Goal: Transaction & Acquisition: Purchase product/service

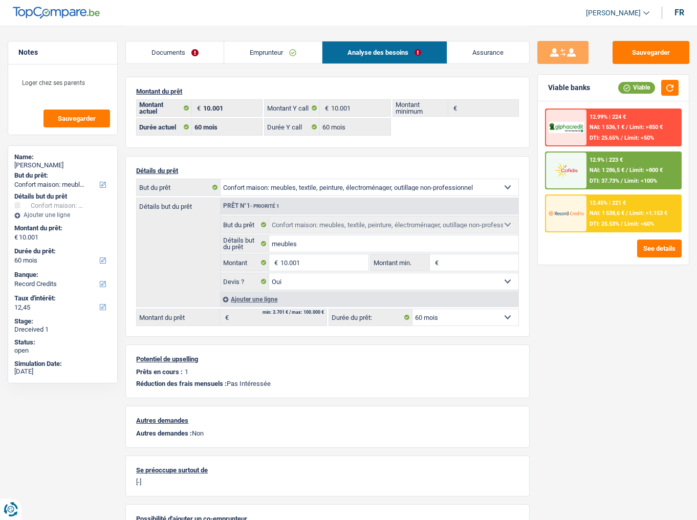
select select "household"
select select "60"
select select "record credits"
select select "60"
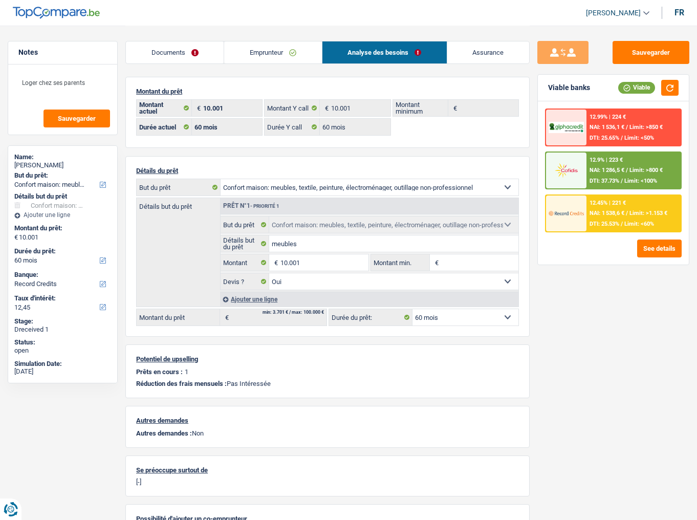
select select "60"
select select "household"
select select "yes"
select select "60"
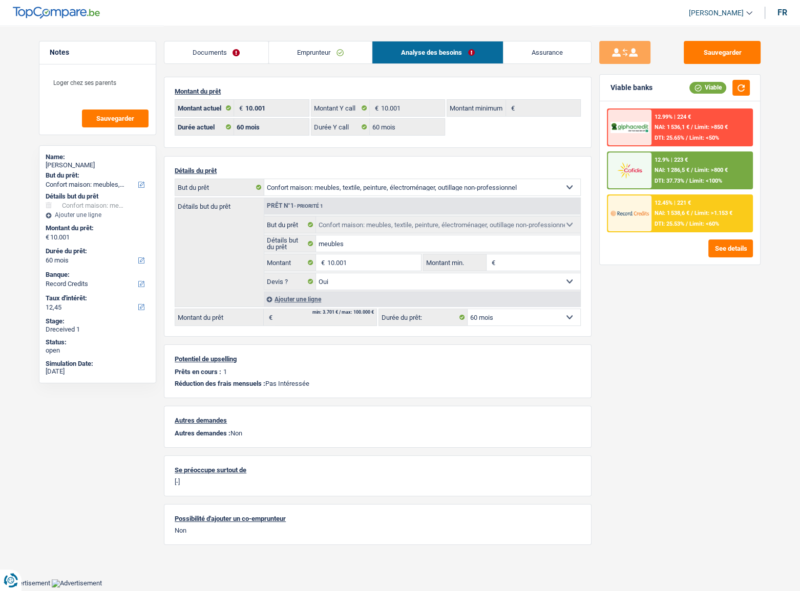
click at [314, 53] on link "Emprunteur" at bounding box center [320, 52] width 103 height 22
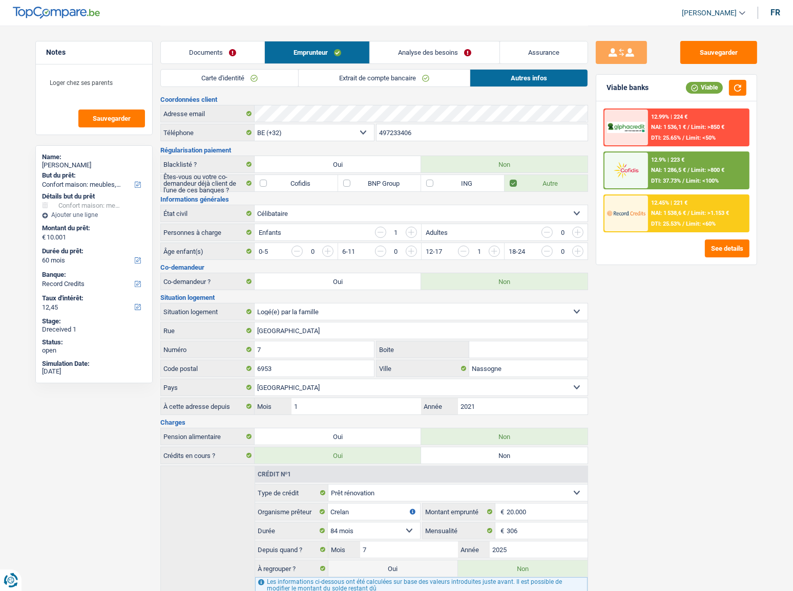
click at [400, 83] on link "Extrait de compte bancaire" at bounding box center [384, 78] width 171 height 17
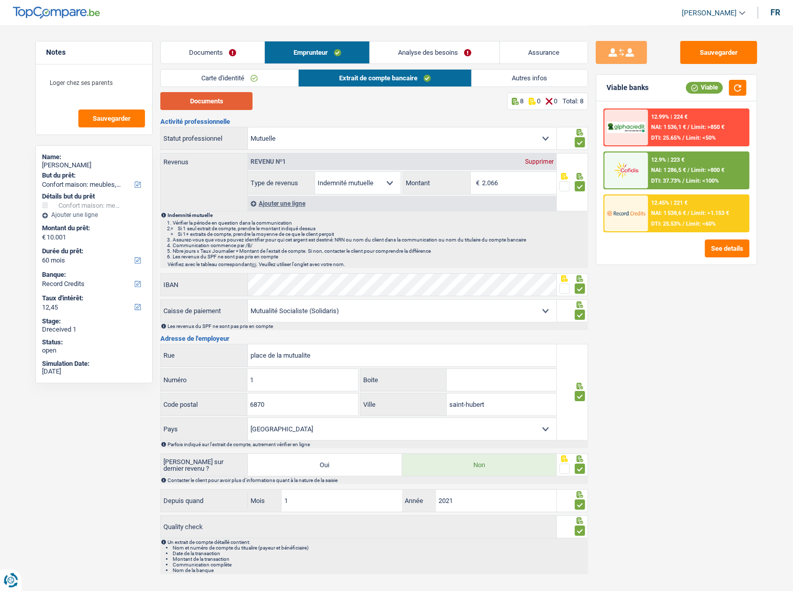
click at [212, 98] on button "Documents" at bounding box center [206, 101] width 92 height 18
click at [461, 52] on link "Analyse des besoins" at bounding box center [435, 52] width 130 height 22
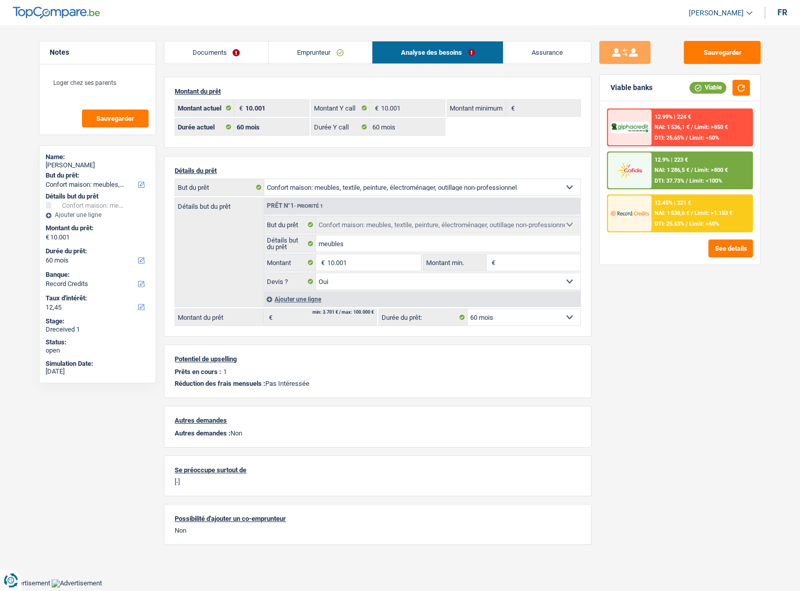
click at [642, 166] on img at bounding box center [629, 170] width 38 height 19
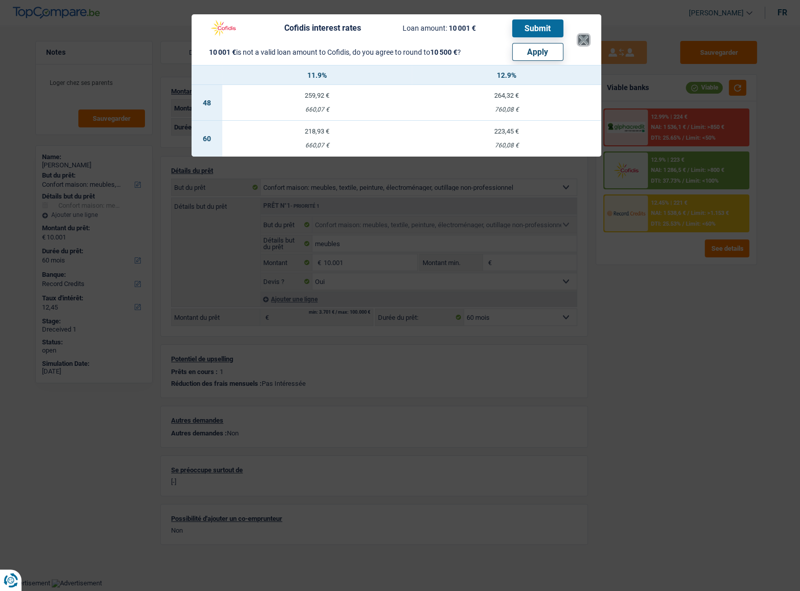
click at [580, 44] on button "×" at bounding box center [583, 40] width 11 height 10
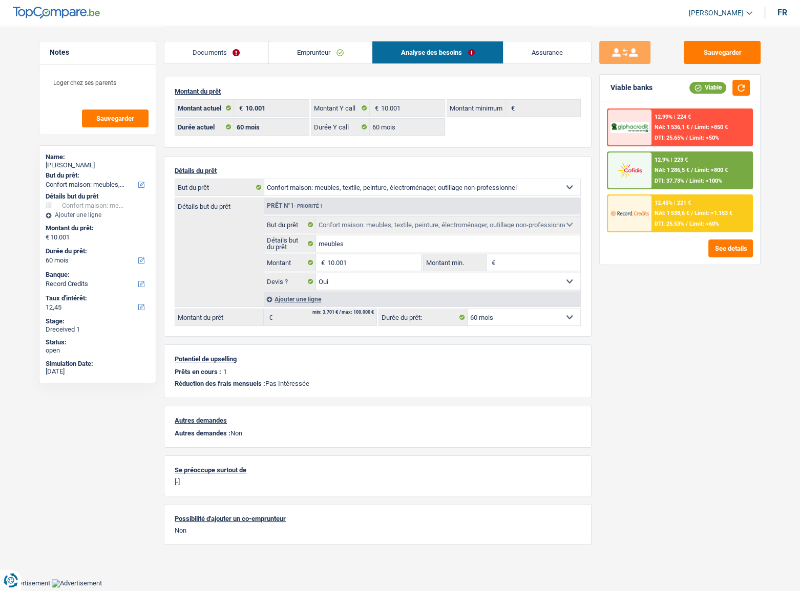
click at [684, 212] on span "NAI: 1 538,6 €" at bounding box center [671, 213] width 35 height 7
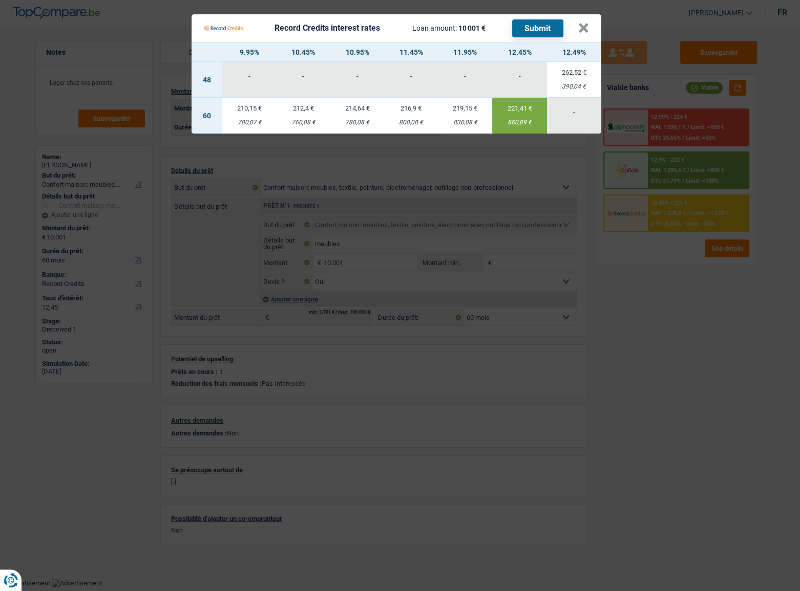
click at [533, 30] on button "Submit" at bounding box center [537, 28] width 51 height 18
click at [580, 24] on button "×" at bounding box center [583, 28] width 11 height 10
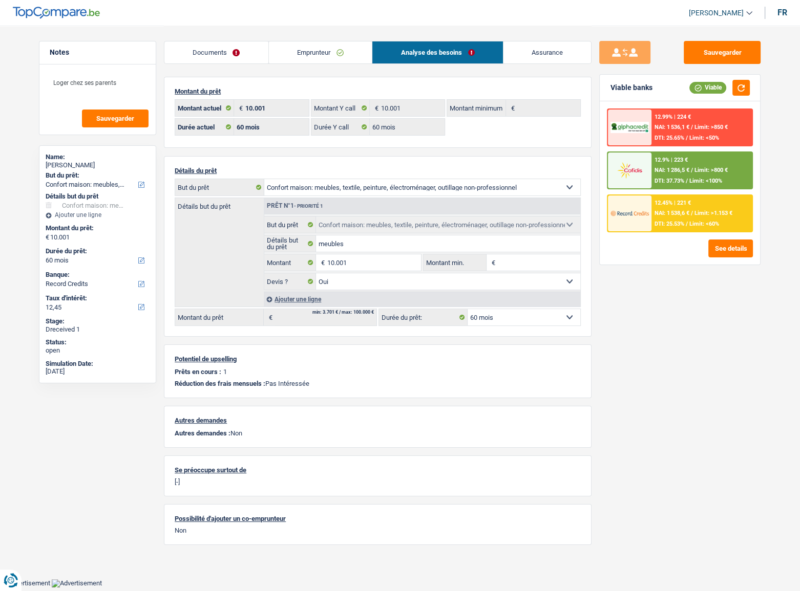
click at [375, 254] on fieldset "Confort maison: meubles, textile, peinture, électroménager, outillage non-profe…" at bounding box center [422, 253] width 316 height 74
click at [382, 265] on input "10.001" at bounding box center [374, 262] width 94 height 16
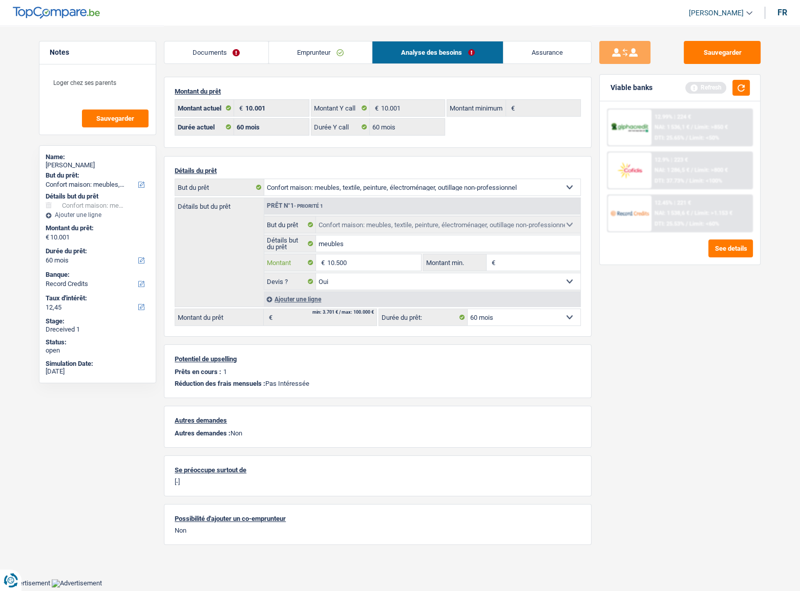
type input "10.500"
click at [697, 353] on div "Sauvegarder Viable banks Refresh 12.99% | 224 € NAI: 1 536,1 € / Limit: >850 € …" at bounding box center [679, 308] width 177 height 534
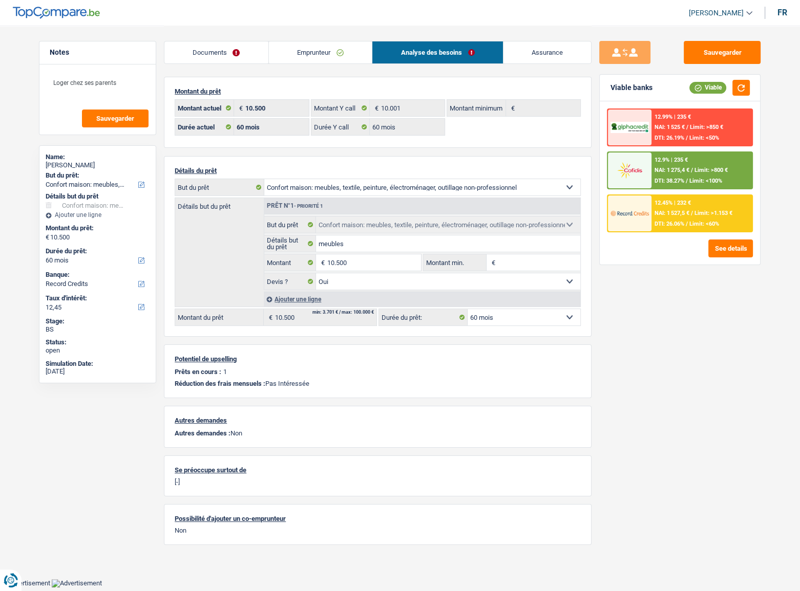
click at [694, 217] on div "12.45% | 232 € NAI: 1 527,5 € / Limit: >1.153 € DTI: 26.06% / Limit: <60%" at bounding box center [701, 214] width 101 height 36
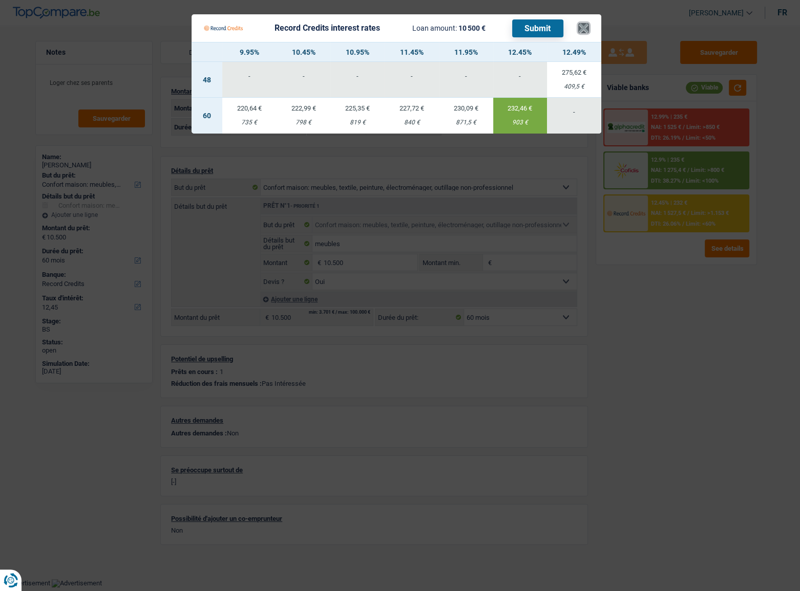
click at [584, 26] on button "×" at bounding box center [583, 28] width 11 height 10
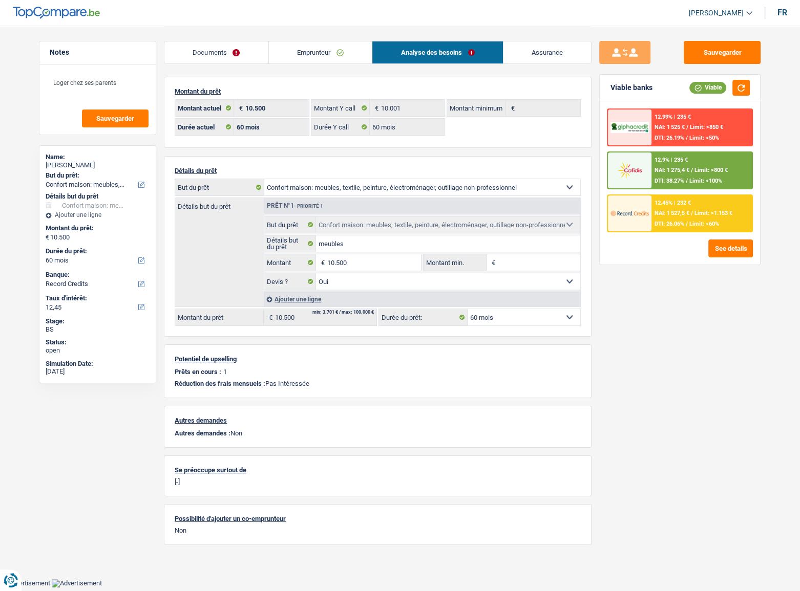
click at [685, 159] on div "12.9% | 235 €" at bounding box center [670, 160] width 33 height 7
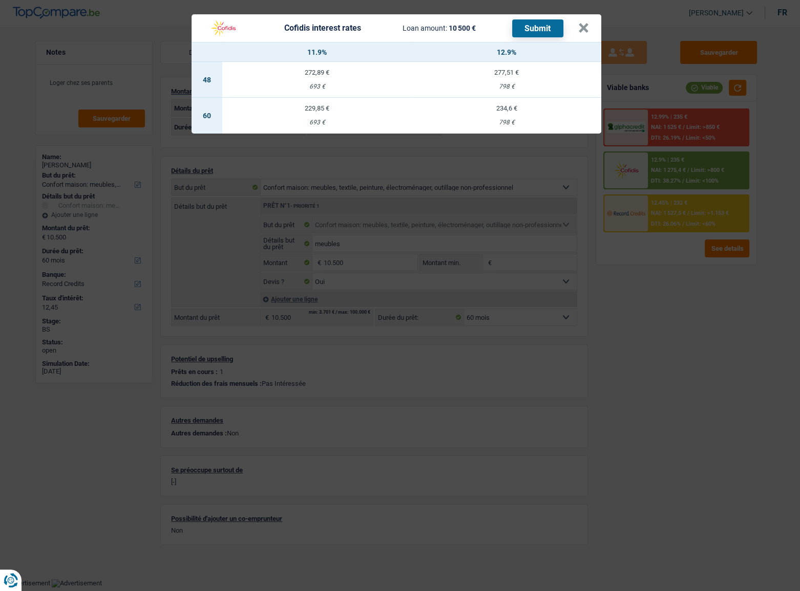
click at [515, 112] on div "234,6 €" at bounding box center [506, 108] width 189 height 7
select select "cofidis"
type input "12,90"
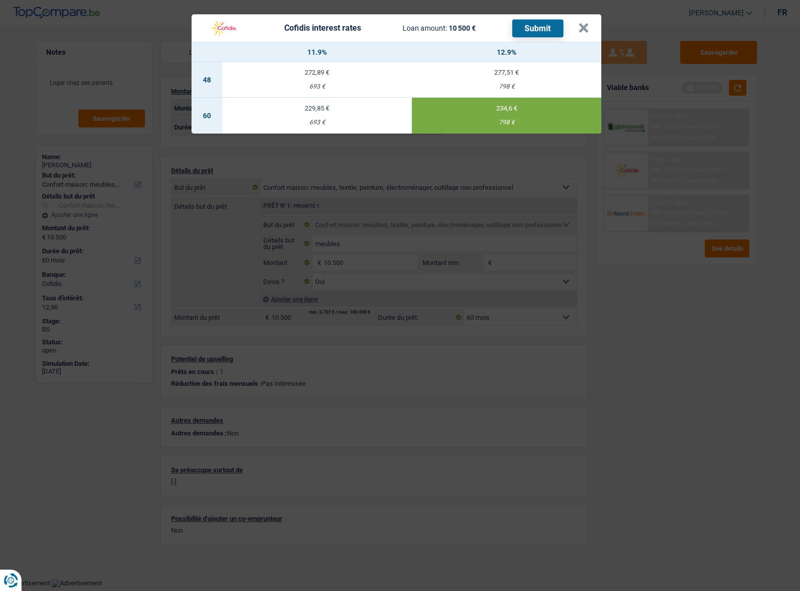
click at [539, 26] on button "Submit" at bounding box center [537, 28] width 51 height 18
click at [583, 30] on button "×" at bounding box center [583, 28] width 11 height 10
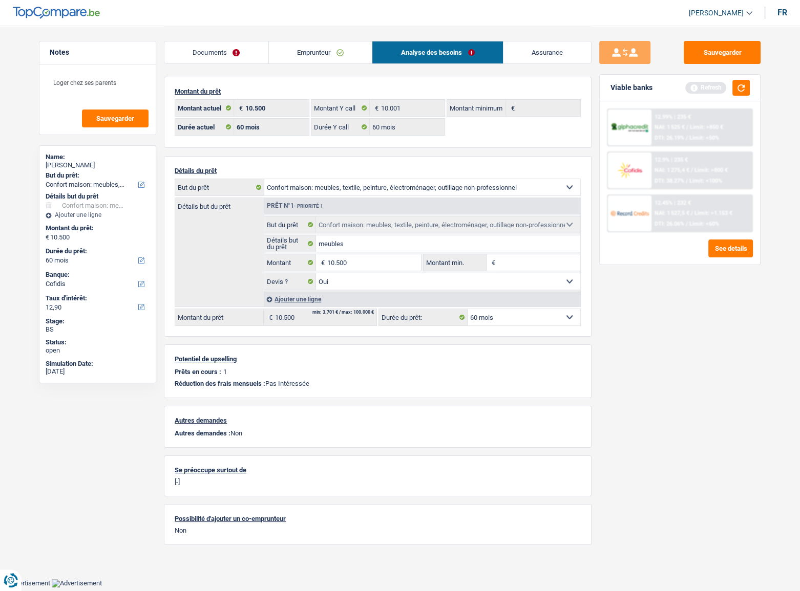
drag, startPoint x: 334, startPoint y: 57, endPoint x: 299, endPoint y: 93, distance: 51.1
click at [334, 57] on link "Emprunteur" at bounding box center [320, 52] width 103 height 22
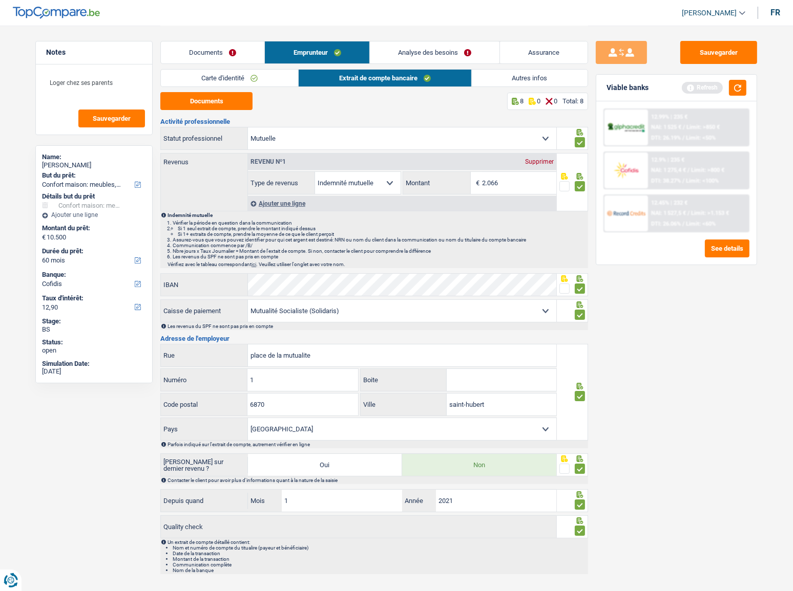
click at [249, 86] on link "Carte d'identité" at bounding box center [229, 78] width 137 height 17
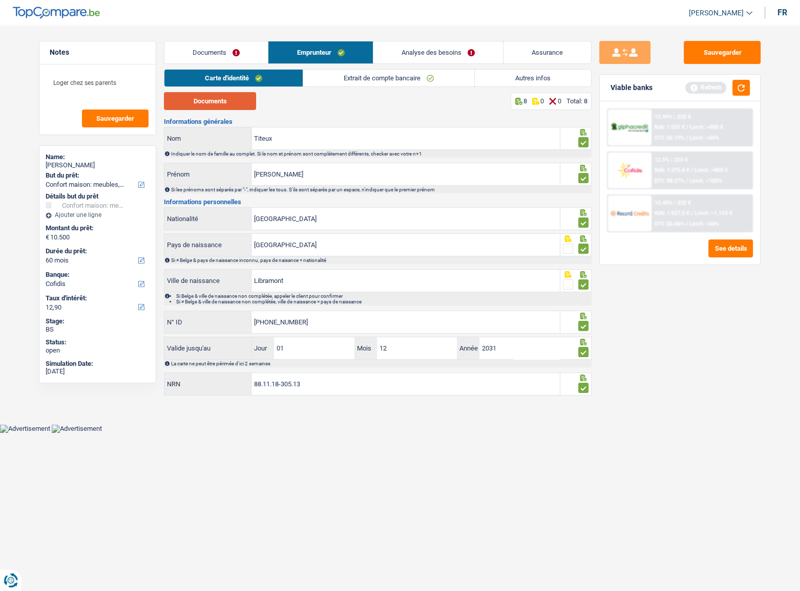
drag, startPoint x: 226, startPoint y: 107, endPoint x: 519, endPoint y: 102, distance: 293.4
click at [226, 107] on button "Documents" at bounding box center [210, 101] width 92 height 18
click at [349, 82] on link "Extrait de compte bancaire" at bounding box center [388, 78] width 171 height 17
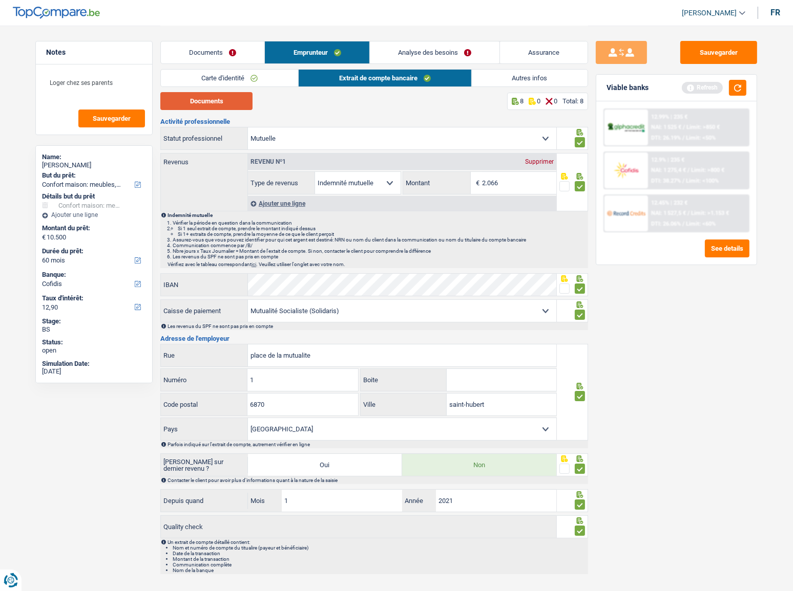
click at [224, 103] on button "Documents" at bounding box center [206, 101] width 92 height 18
drag, startPoint x: 515, startPoint y: 82, endPoint x: 579, endPoint y: 76, distance: 64.3
click at [515, 82] on link "Autres infos" at bounding box center [530, 78] width 116 height 17
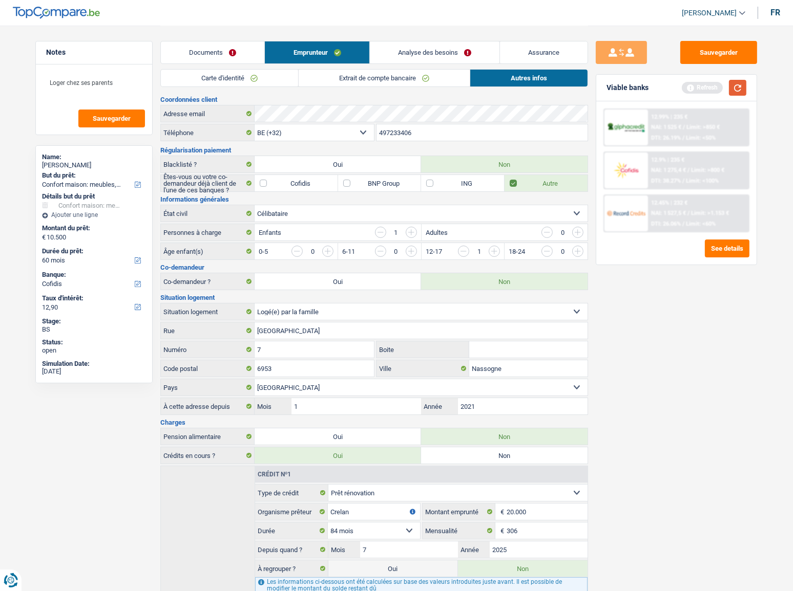
click at [697, 88] on button "button" at bounding box center [737, 88] width 17 height 16
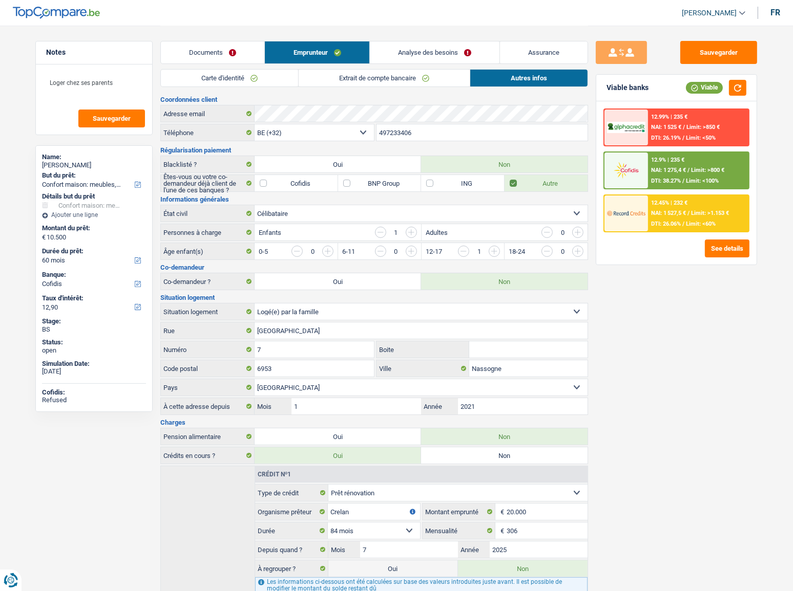
click at [379, 80] on link "Extrait de compte bancaire" at bounding box center [384, 78] width 171 height 17
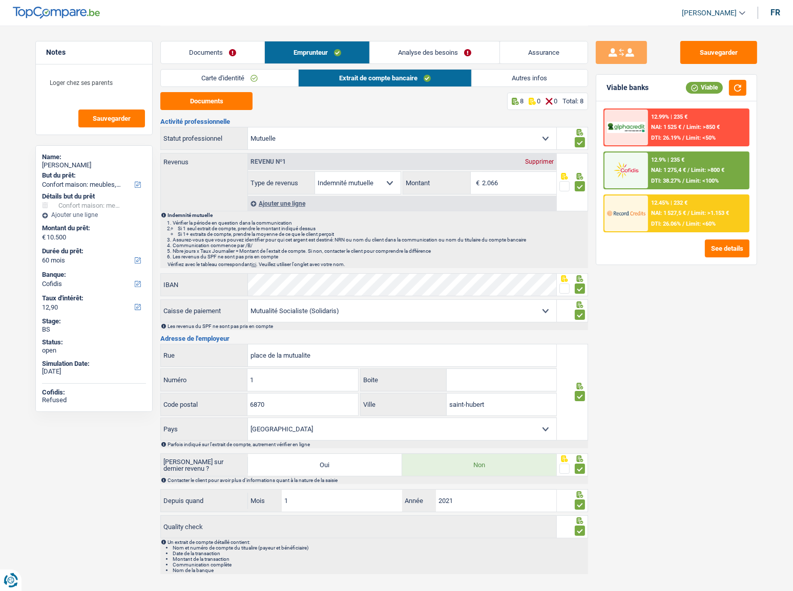
scroll to position [13, 0]
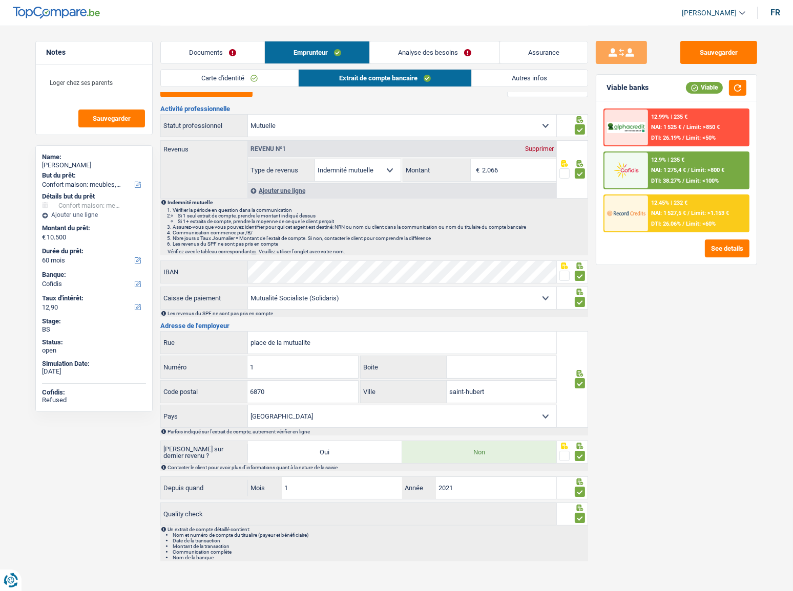
click at [353, 297] on select "Mutualité Chrétienne Mutualité Socialiste (Solidaris) SPF Sécurité Sociale Unio…" at bounding box center [402, 298] width 308 height 22
click at [643, 337] on div "Sauvegarder Viable banks Viable 12.99% | 235 € NAI: 1 525 € / Limit: >850 € DTI…" at bounding box center [676, 308] width 177 height 534
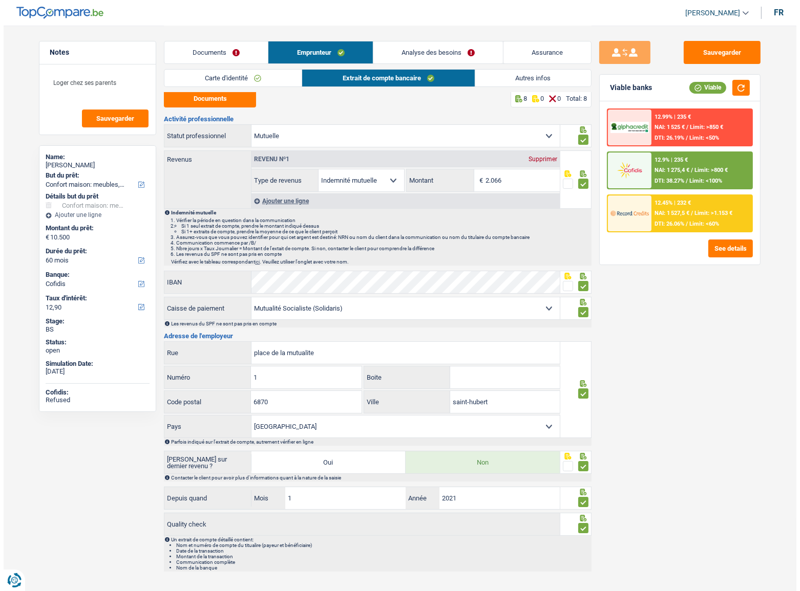
scroll to position [0, 0]
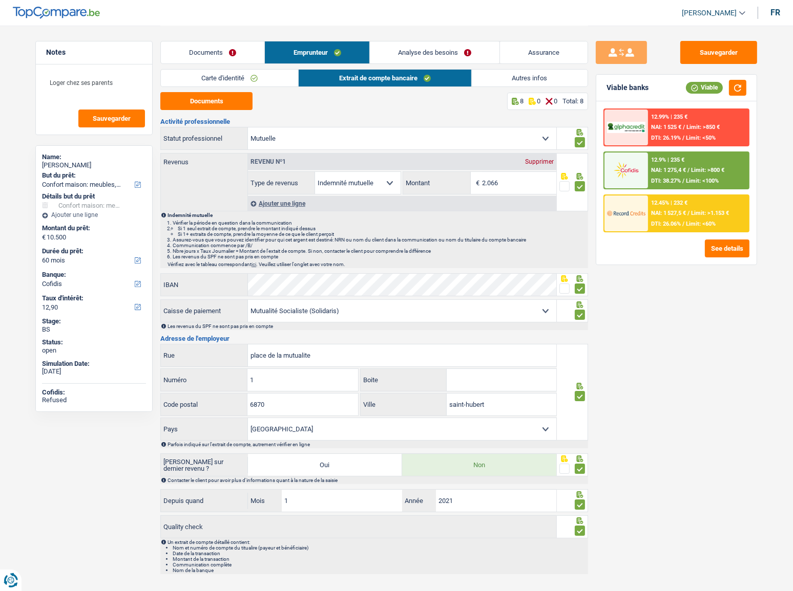
drag, startPoint x: 516, startPoint y: 77, endPoint x: 528, endPoint y: 88, distance: 16.3
click at [516, 77] on link "Autres infos" at bounding box center [530, 78] width 116 height 17
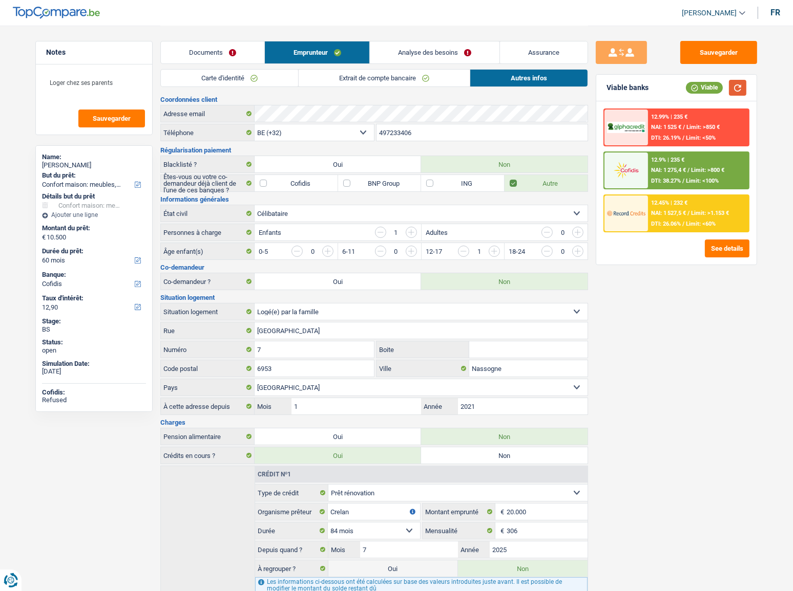
click at [697, 88] on button "button" at bounding box center [737, 88] width 17 height 16
click at [426, 49] on link "Analyse des besoins" at bounding box center [435, 52] width 130 height 22
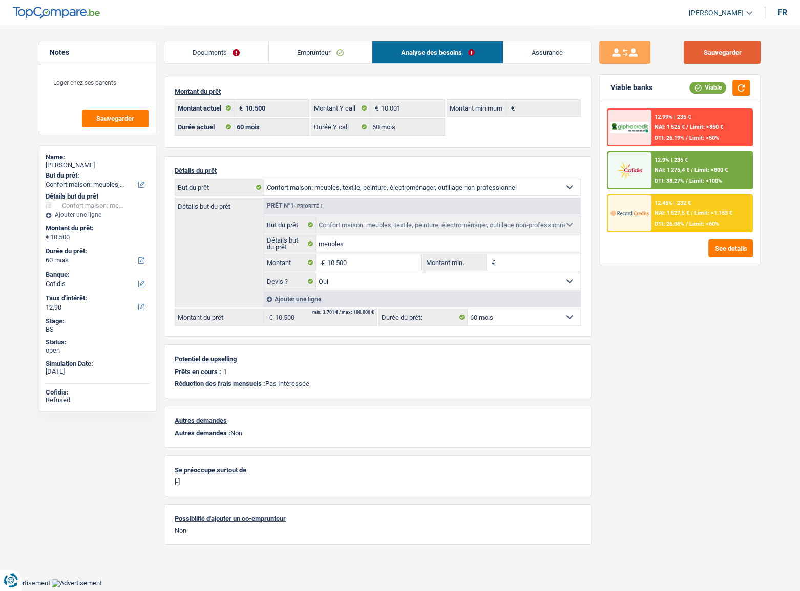
click at [697, 54] on button "Sauvegarder" at bounding box center [722, 52] width 77 height 23
click at [697, 51] on button "Sauvegarder" at bounding box center [722, 52] width 77 height 23
click at [697, 56] on button "Sauvegarder" at bounding box center [722, 52] width 77 height 23
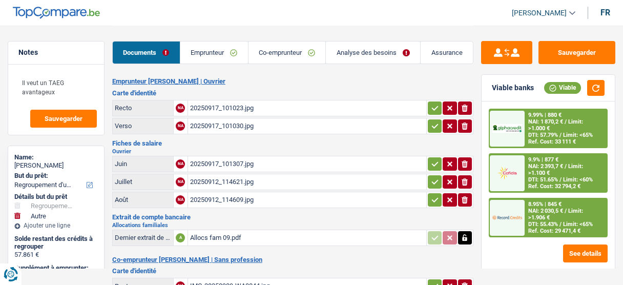
select select "refinancing"
select select "other"
select select "120"
select select "record credits"
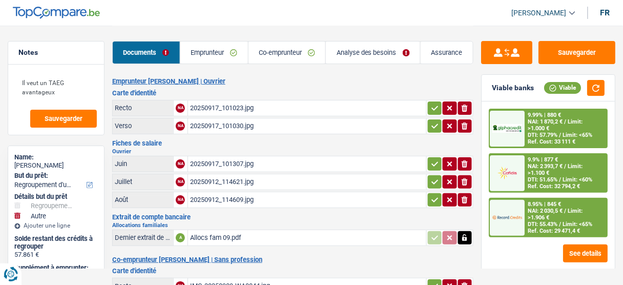
click at [209, 53] on link "Emprunteur" at bounding box center [214, 52] width 68 height 22
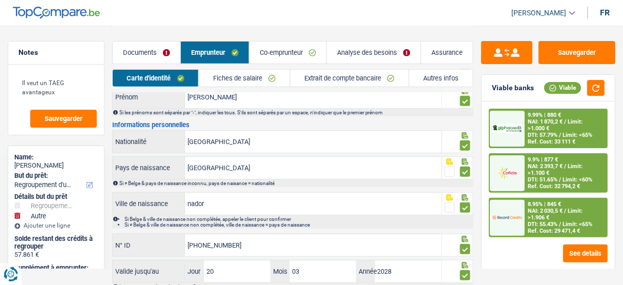
scroll to position [136, 0]
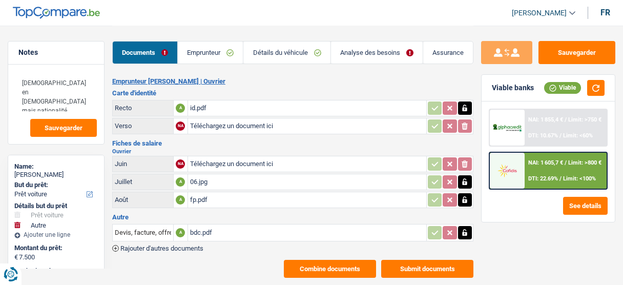
select select "car"
select select "other"
select select "42"
click at [201, 54] on link "Emprunteur" at bounding box center [210, 52] width 65 height 22
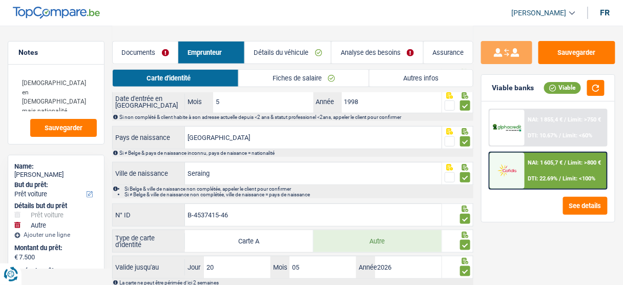
scroll to position [198, 0]
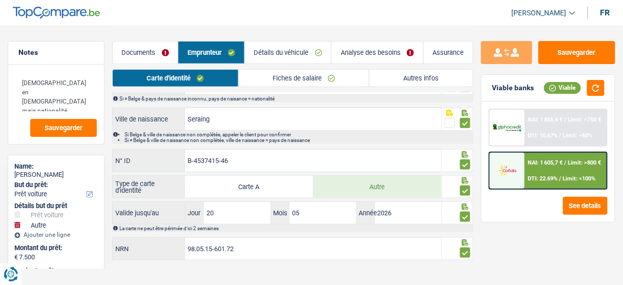
click at [154, 51] on link "Documents" at bounding box center [145, 52] width 65 height 22
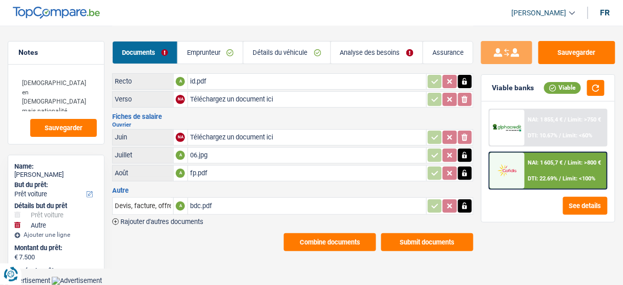
scroll to position [13, 0]
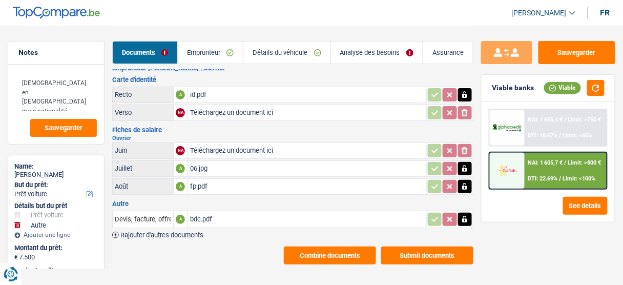
click at [205, 55] on link "Emprunteur" at bounding box center [210, 52] width 65 height 22
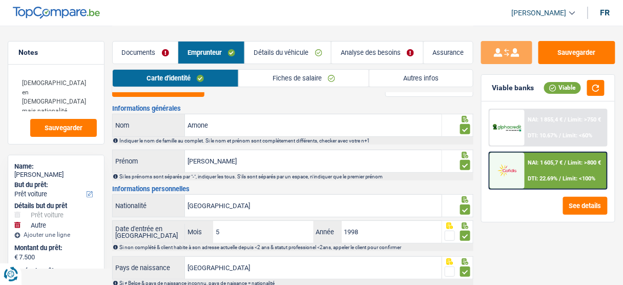
click at [383, 73] on link "Autres infos" at bounding box center [420, 78] width 103 height 17
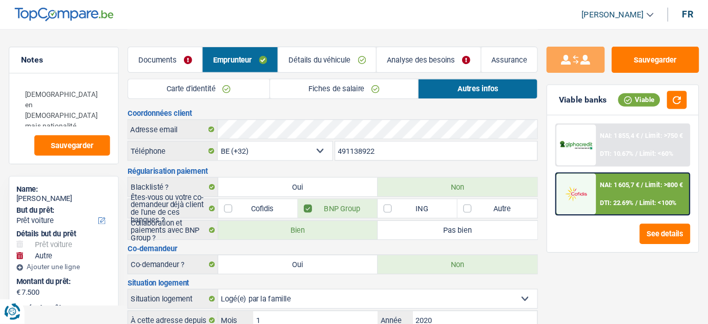
scroll to position [0, 0]
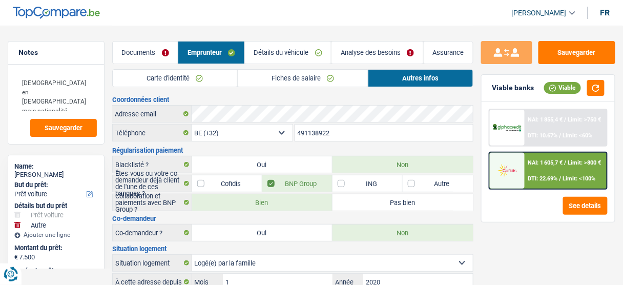
click at [328, 77] on link "Fiches de salaire" at bounding box center [303, 78] width 131 height 17
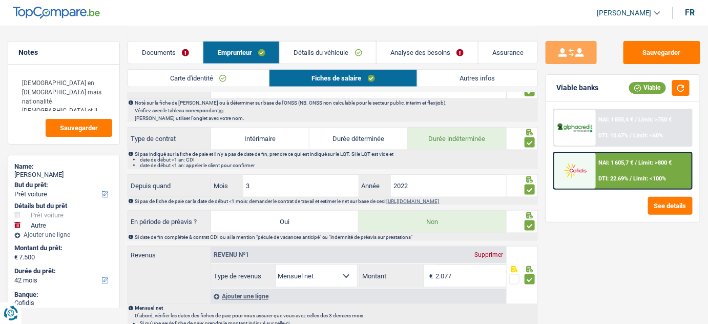
scroll to position [419, 0]
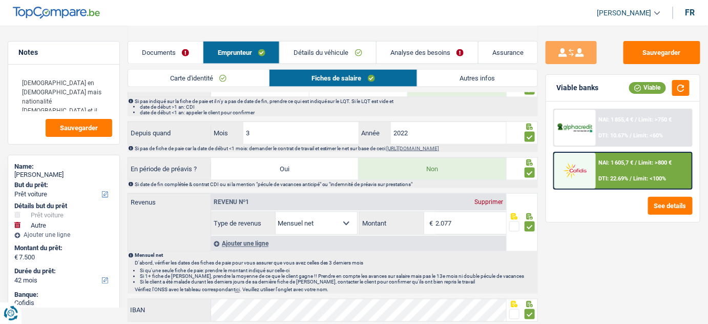
click at [142, 50] on link "Documents" at bounding box center [165, 52] width 75 height 22
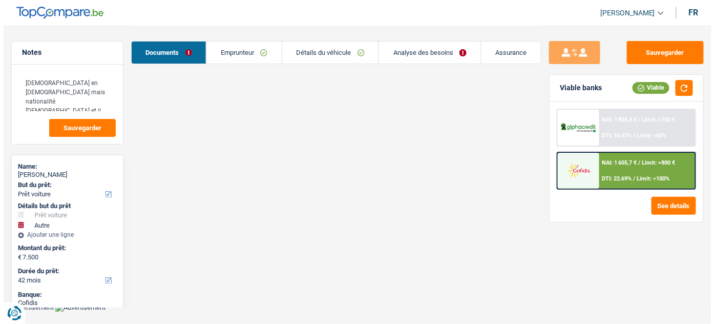
scroll to position [0, 0]
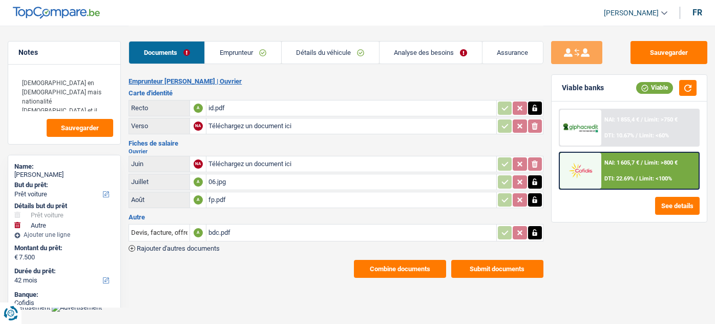
select select "car"
select select "other"
select select "42"
click at [236, 110] on div "id.pdf" at bounding box center [350, 107] width 285 height 15
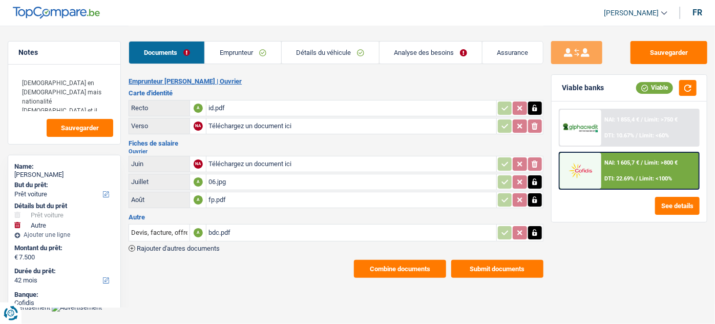
click at [218, 197] on div "fp.pdf" at bounding box center [350, 199] width 285 height 15
click at [287, 225] on div "bdc.pdf" at bounding box center [350, 232] width 285 height 15
click at [224, 192] on div "fp.pdf" at bounding box center [350, 199] width 285 height 15
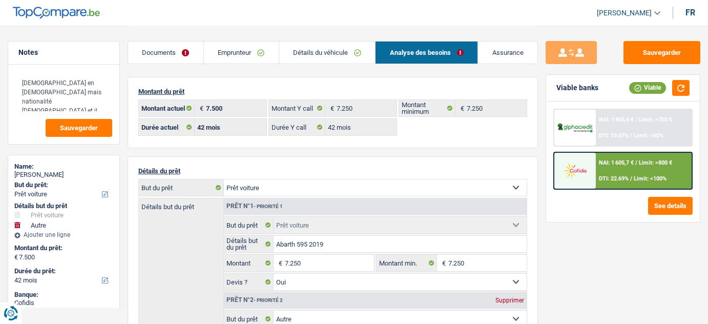
select select "car"
select select "other"
select select "42"
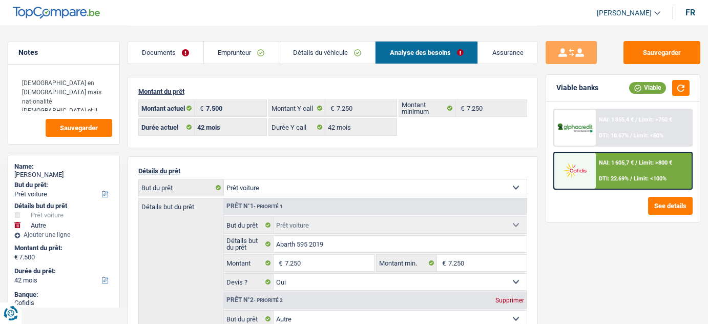
select select "42"
select select "car"
select select "yes"
select select "other"
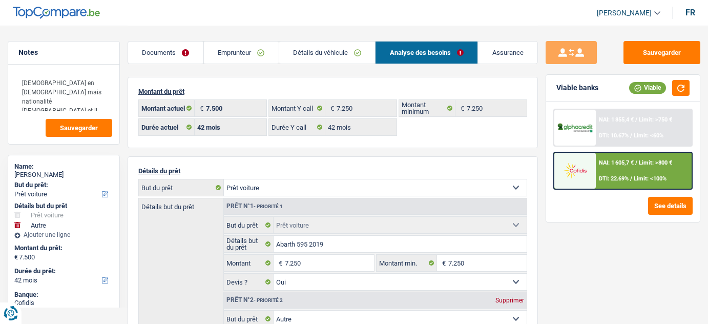
select select "42"
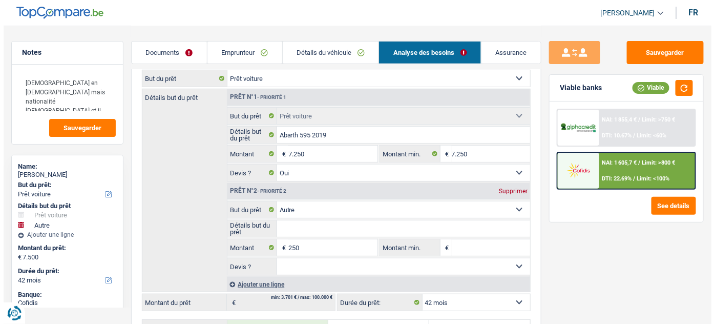
scroll to position [186, 0]
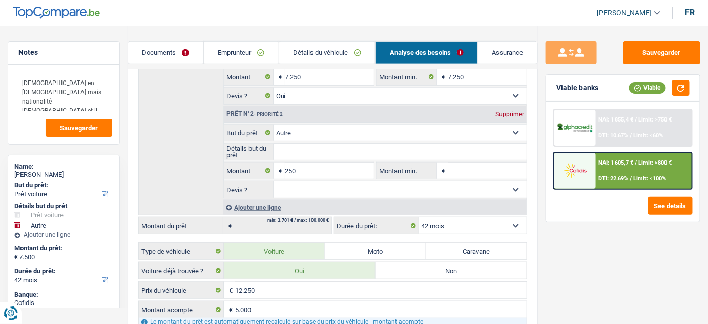
click at [588, 178] on img at bounding box center [575, 170] width 36 height 18
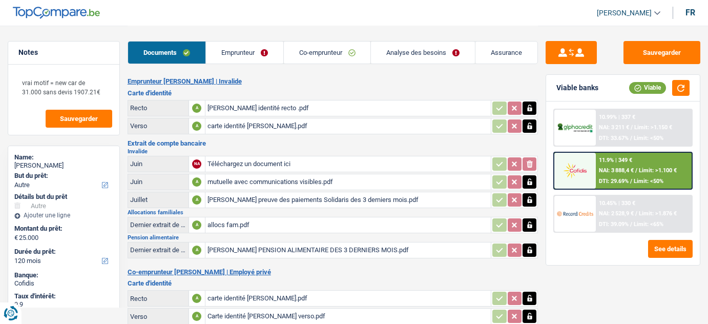
select select "other"
select select "120"
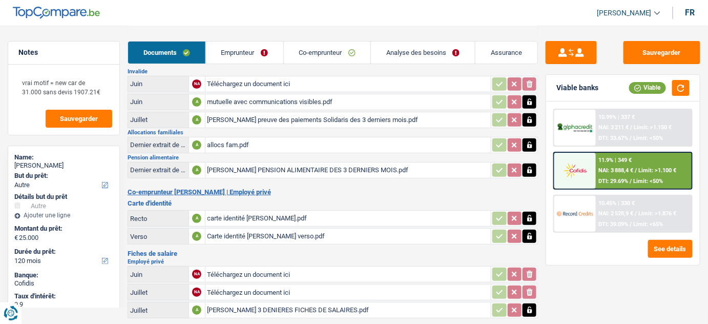
scroll to position [5, 0]
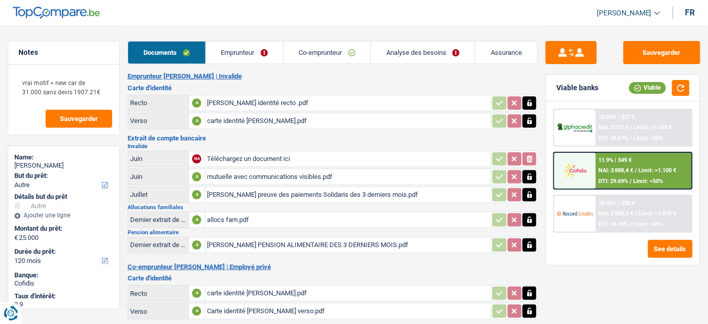
click at [284, 169] on div "mutuelle avec communications visibles.pdf" at bounding box center [348, 176] width 282 height 15
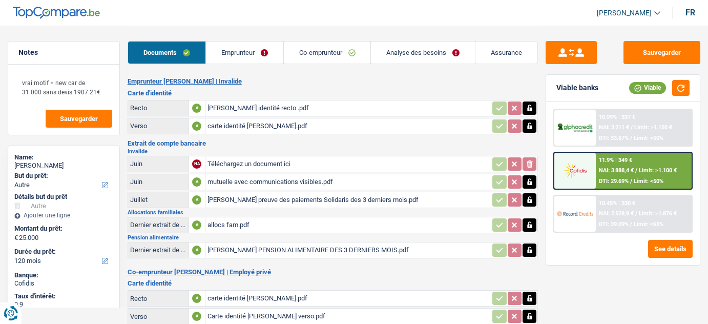
select select "other"
select select "120"
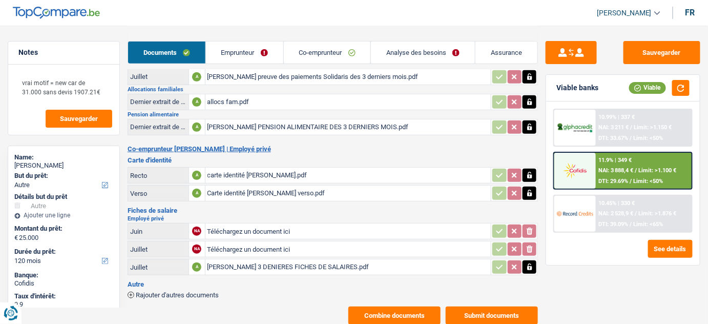
scroll to position [139, 0]
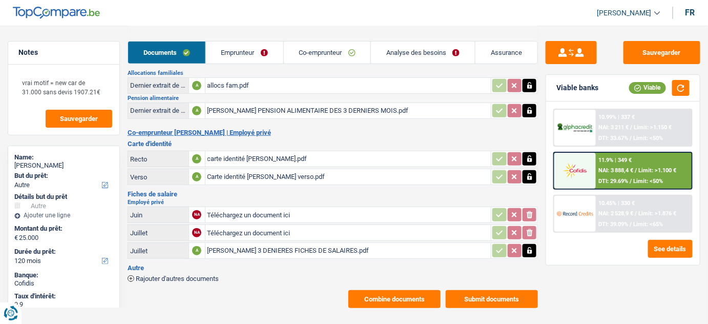
click at [230, 228] on input "Téléchargez un document ici" at bounding box center [348, 232] width 282 height 15
click at [253, 226] on input "Téléchargez un document ici" at bounding box center [348, 232] width 282 height 15
type input "C:\fakepath\1_2_3_merged.pdf"
click at [672, 39] on div "Sauvegarder Viable banks Viable 10.99% | 337 € NAI: 3 211 € / Limit: >1.150 € D…" at bounding box center [623, 96] width 170 height 421
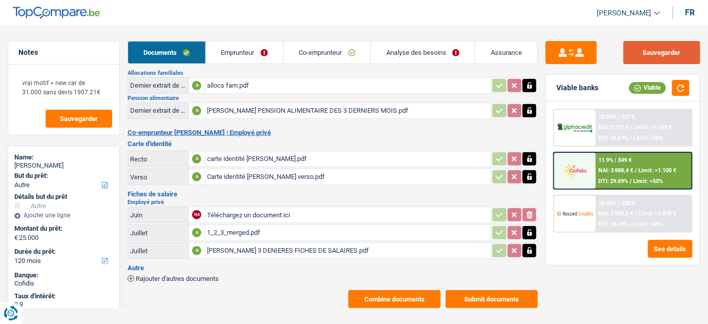
click at [659, 53] on button "Sauvegarder" at bounding box center [661, 52] width 77 height 23
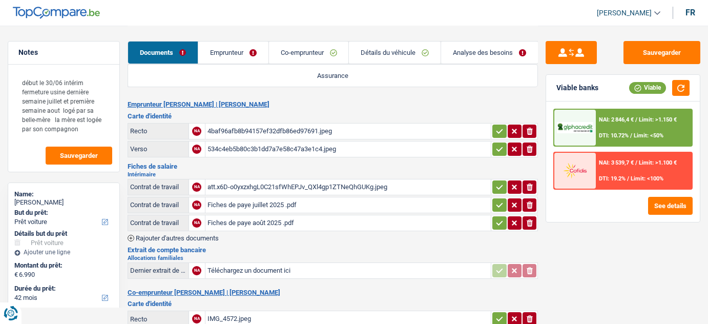
select select "car"
select select "42"
select select "alphacredit"
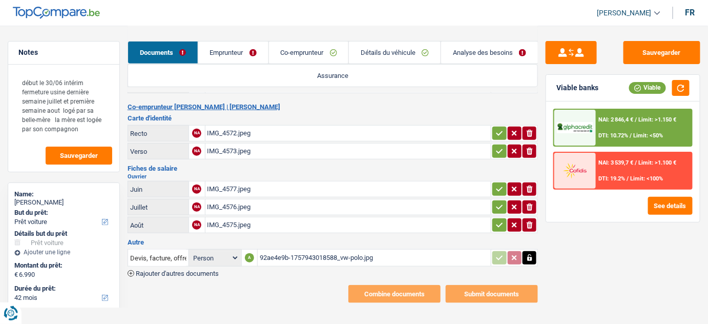
scroll to position [139, 0]
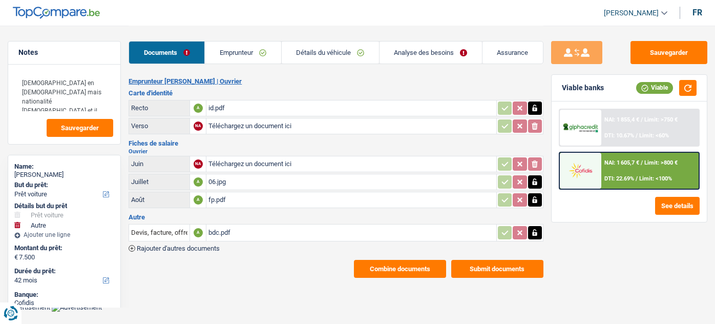
select select "car"
select select "other"
select select "42"
click at [280, 234] on div "bdc.pdf" at bounding box center [350, 232] width 285 height 15
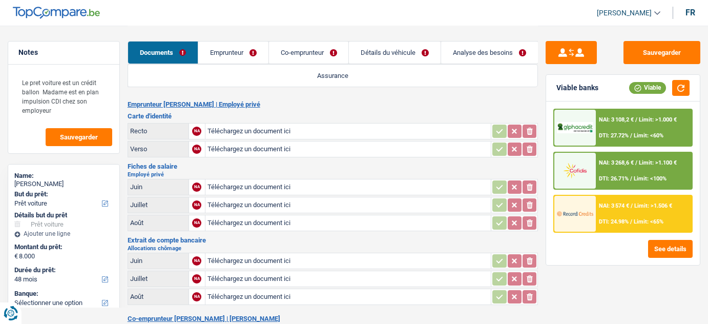
select select "car"
select select "48"
click at [374, 113] on h3 "Carte d'identité" at bounding box center [332, 116] width 411 height 7
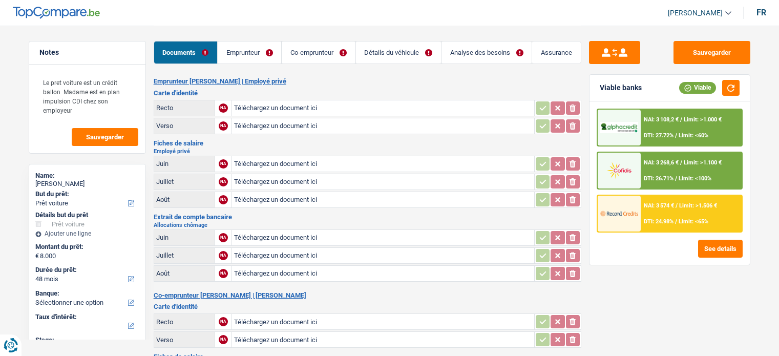
select select "car"
select select "48"
select select "32"
select select "ownerWithMortgage"
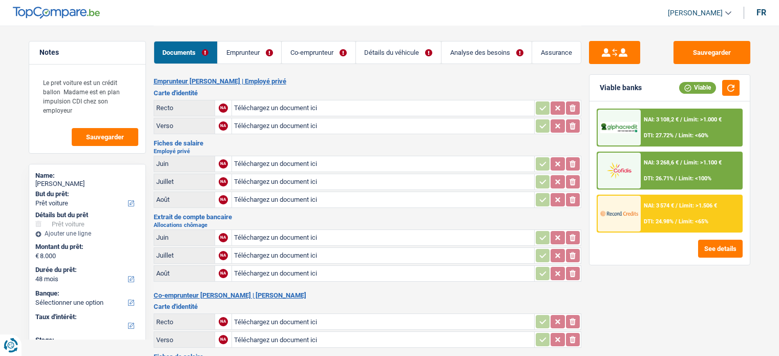
select select "mortgage"
select select "300"
select select "carLoan"
select select "60"
click at [252, 46] on link "Emprunteur" at bounding box center [249, 52] width 63 height 22
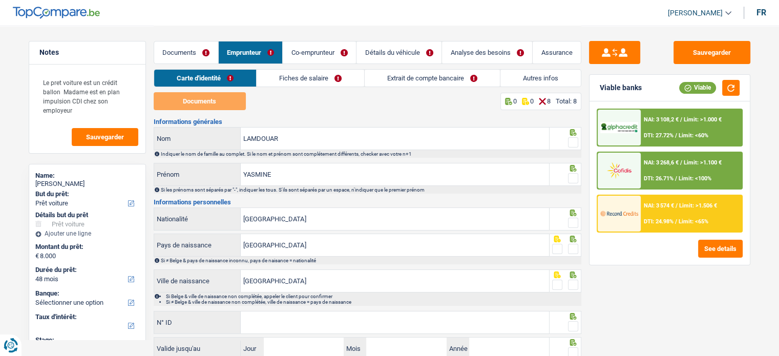
click at [527, 82] on link "Autres infos" at bounding box center [540, 78] width 80 height 17
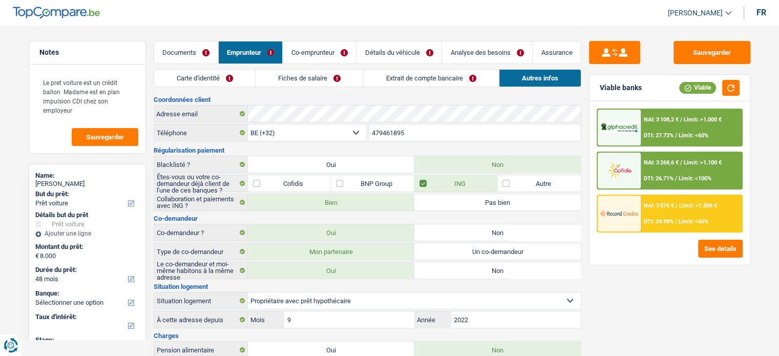
click at [503, 41] on link "Analyse des besoins" at bounding box center [487, 52] width 90 height 22
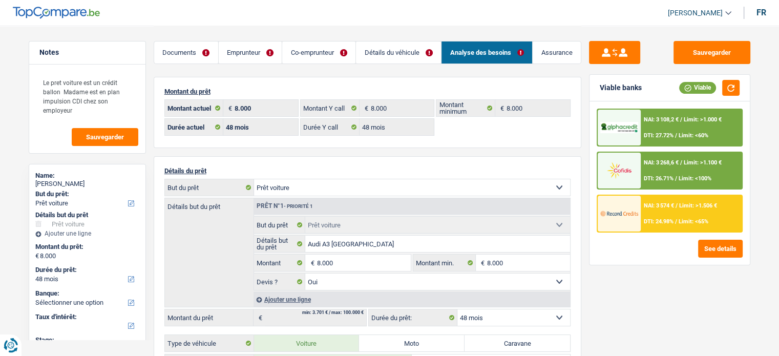
click at [246, 57] on link "Emprunteur" at bounding box center [250, 52] width 63 height 22
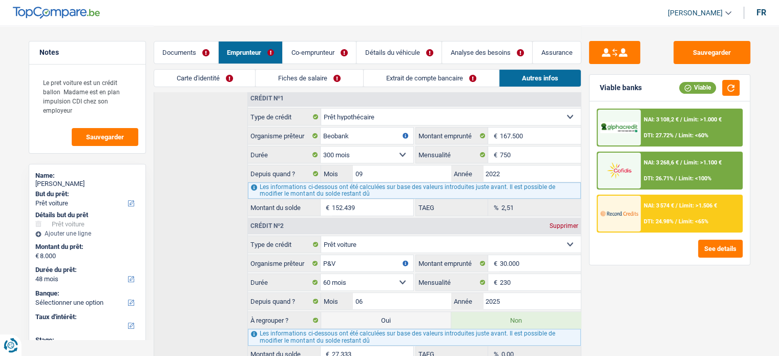
scroll to position [335, 0]
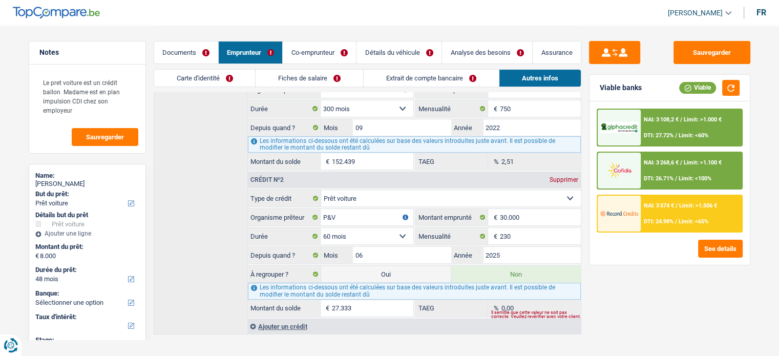
click at [330, 47] on link "Co-emprunteur" at bounding box center [319, 52] width 73 height 22
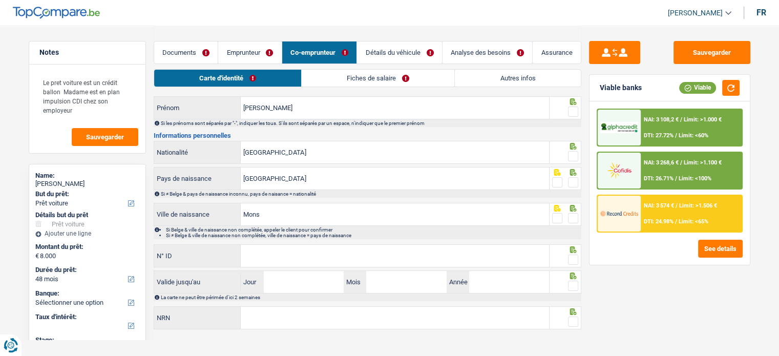
click at [242, 46] on link "Emprunteur" at bounding box center [249, 52] width 63 height 22
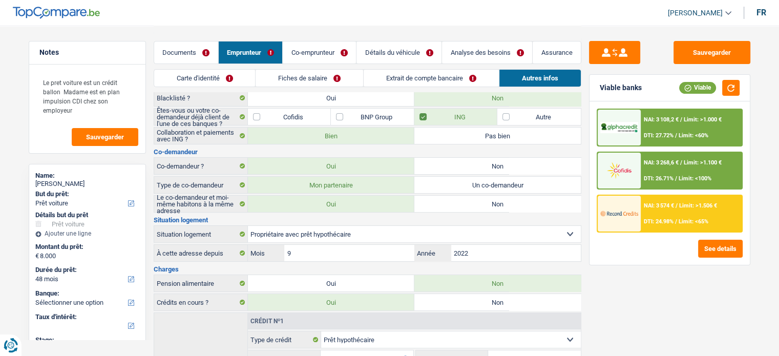
scroll to position [0, 0]
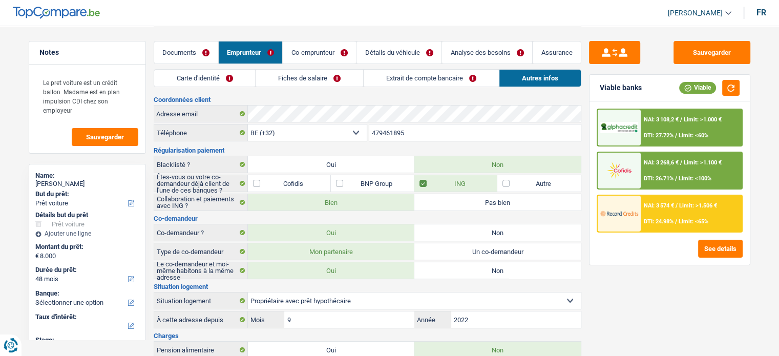
click at [228, 73] on link "Carte d'identité" at bounding box center [204, 78] width 101 height 17
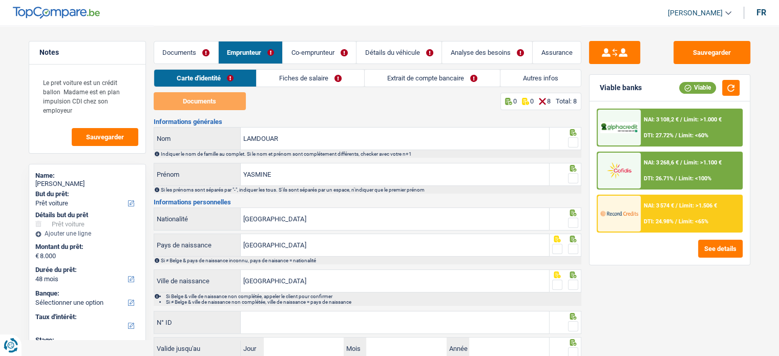
click at [199, 52] on link "Documents" at bounding box center [186, 52] width 64 height 22
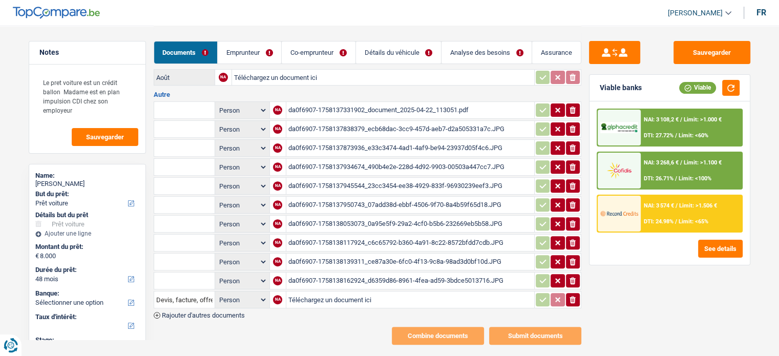
scroll to position [233, 0]
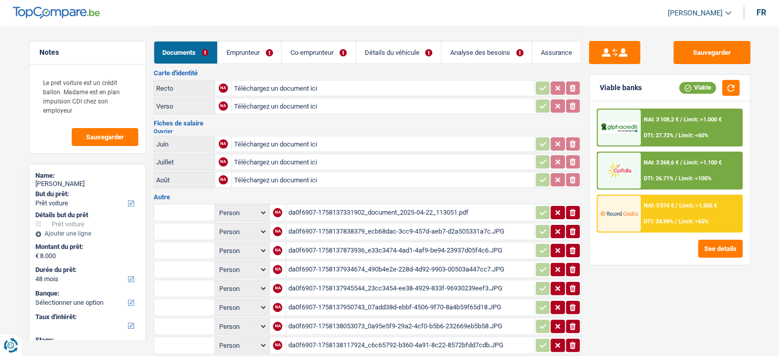
click at [375, 205] on div "da0f6907-1758137331902_document_2025-04-22_113051.pdf" at bounding box center [410, 212] width 244 height 15
click at [176, 202] on table "Person Emprunteur Co-emprunteur NA da0f6907-1758137331902_document_2025-04-22_1…" at bounding box center [368, 307] width 428 height 210
click at [187, 204] on input "text" at bounding box center [184, 212] width 56 height 16
type input "b"
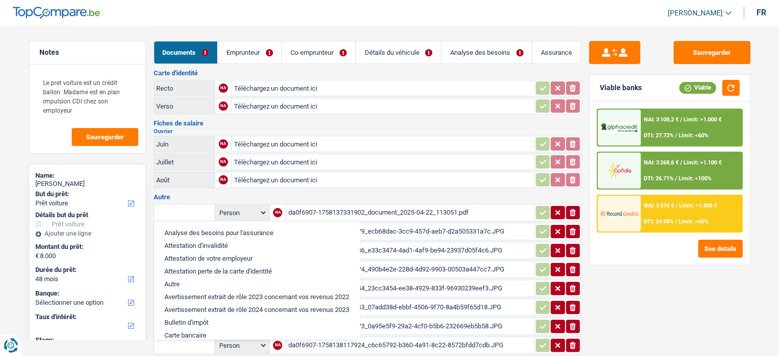
click at [345, 205] on div "da0f6907-1758137331902_document_2025-04-22_113051.pdf" at bounding box center [410, 212] width 244 height 15
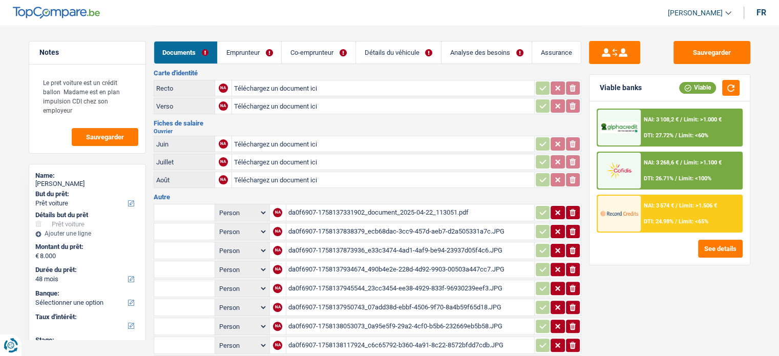
click at [175, 209] on input "text" at bounding box center [184, 212] width 56 height 16
click at [199, 226] on li "Devis, facture, offre, bon de commande" at bounding box center [221, 232] width 125 height 13
type input "Devis, facture, offre, bon de commande"
click at [540, 207] on icon "button" at bounding box center [543, 212] width 8 height 10
click at [411, 224] on div "da0f6907-1758137838379_ecb68dac-3cc9-457d-aeb7-d2a505331a7c.JPG" at bounding box center [410, 231] width 244 height 15
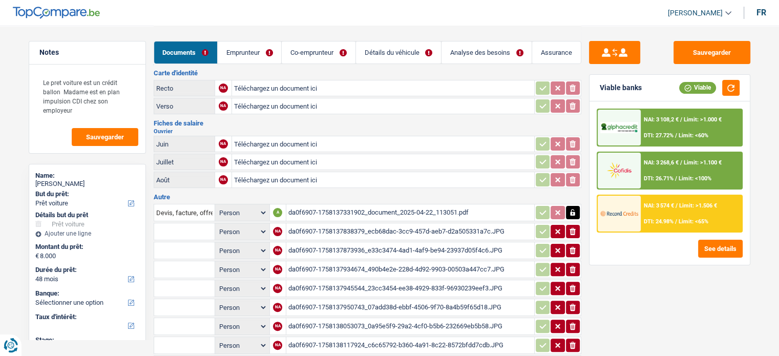
click at [375, 243] on div "da0f6907-1758137873936_e33c3474-4ad1-4af9-be94-23937d05f4c6.JPG" at bounding box center [410, 250] width 244 height 15
click at [336, 244] on div "da0f6907-1758137873936_e33c3474-4ad1-4af9-be94-23937d05f4c6.JPG" at bounding box center [410, 250] width 244 height 15
click at [383, 262] on div "da0f6907-1758137934674_490b4e2e-228d-4d92-9903-00503a447cc7.JPG" at bounding box center [410, 269] width 244 height 15
click at [360, 281] on div "da0f6907-1758137945544_23cc3454-ee38-4929-833f-96930239eef3.JPG" at bounding box center [410, 288] width 244 height 15
click at [390, 300] on div "da0f6907-1758137950743_07add38d-ebbf-4506-9f70-8a4b59f65d18.JPG" at bounding box center [410, 307] width 244 height 15
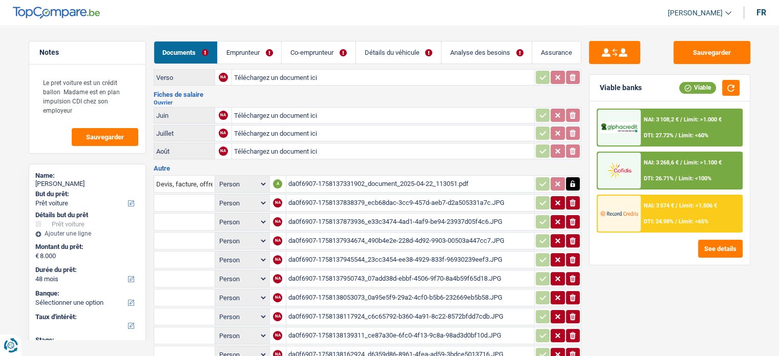
scroll to position [285, 0]
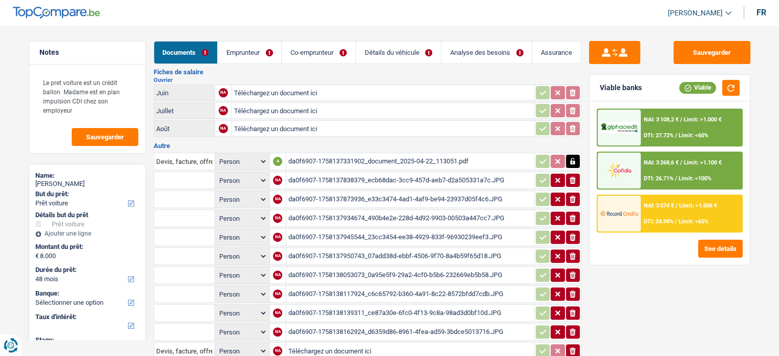
click at [389, 286] on div "da0f6907-1758138117924_c6c65792-b360-4a91-8c22-8572bfdd7cdb.JPG" at bounding box center [410, 293] width 244 height 15
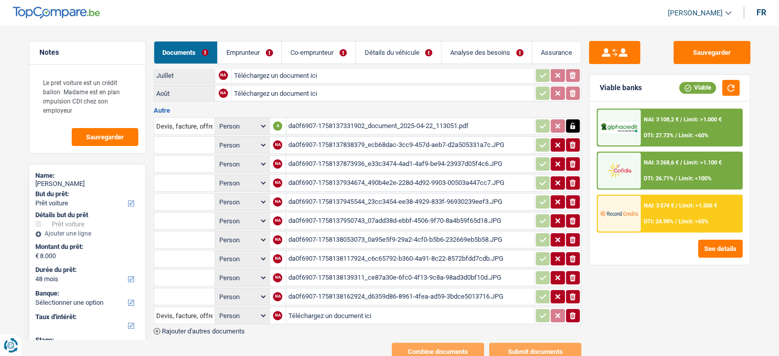
scroll to position [336, 0]
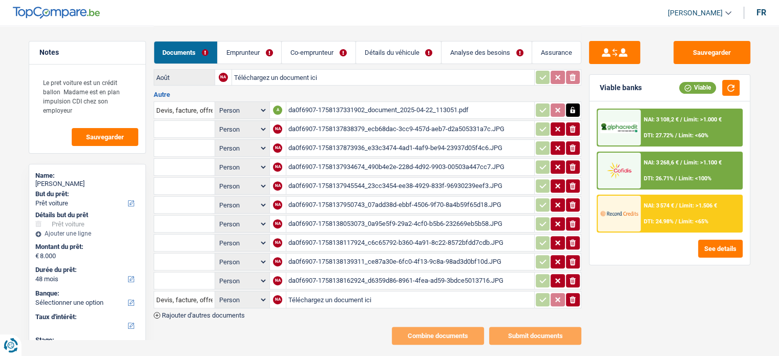
click at [458, 273] on div "da0f6907-1758138162924_d6359d86-8961-4fea-ad59-3bdce5013716.JPG" at bounding box center [410, 280] width 244 height 15
click at [438, 254] on div "da0f6907-1758138139311_ce87a30e-6fc0-4f13-9c8a-98ad3d0bf10d.JPG" at bounding box center [410, 261] width 244 height 15
click at [414, 216] on div "da0f6907-1758138053073_0a95e5f9-29a2-4cf0-b5b6-232669eb5b58.JPG" at bounding box center [410, 223] width 244 height 15
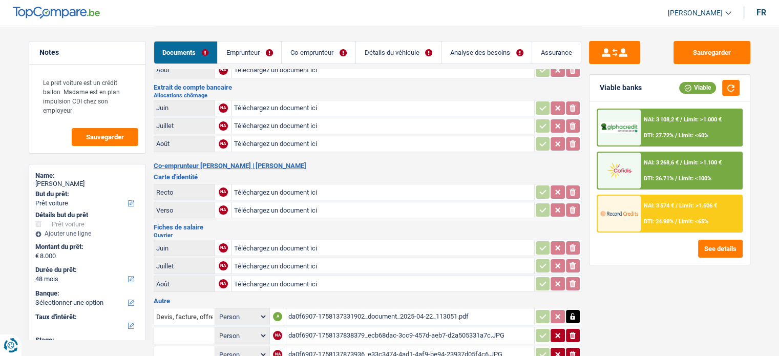
scroll to position [154, 0]
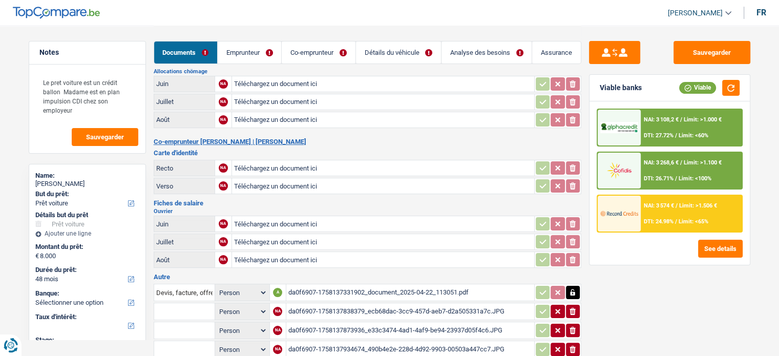
click at [295, 216] on input "Téléchargez un document ici" at bounding box center [383, 223] width 298 height 15
type input "C:\fakepath\06 mr.JPG"
click at [313, 234] on input "Téléchargez un document ici" at bounding box center [383, 241] width 298 height 15
type input "C:\fakepath\07 mr.JPG"
drag, startPoint x: 317, startPoint y: 254, endPoint x: 313, endPoint y: 248, distance: 6.7
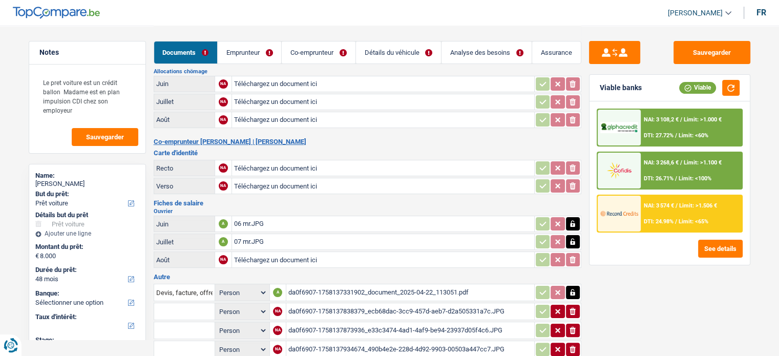
click at [315, 253] on input "Téléchargez un document ici" at bounding box center [383, 259] width 298 height 15
type input "C:\fakepath\08 mr.JPG"
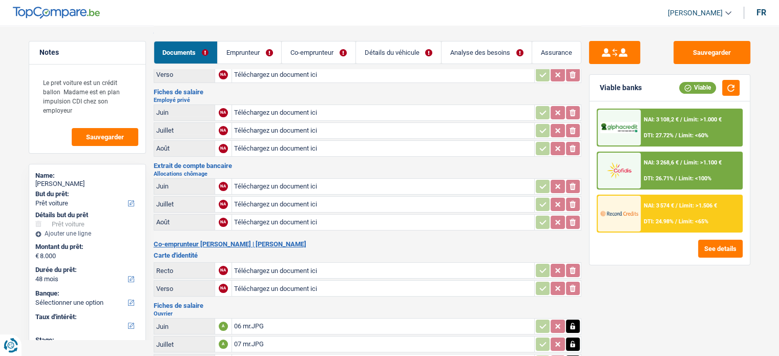
click at [269, 179] on input "Téléchargez un document ici" at bounding box center [383, 186] width 298 height 15
type input "C:\fakepath\chomage 06.JPG"
click at [289, 200] on input "Téléchargez un document ici" at bounding box center [383, 204] width 298 height 15
type input "C:\fakepath\chomage 07.JPG"
click at [277, 126] on input "Téléchargez un document ici" at bounding box center [383, 130] width 298 height 15
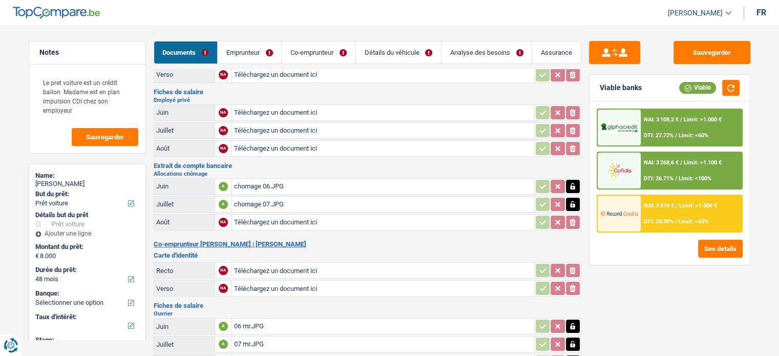
type input "C:\fakepath\07.JPG"
click at [266, 125] on div "07.JPG" at bounding box center [383, 130] width 298 height 15
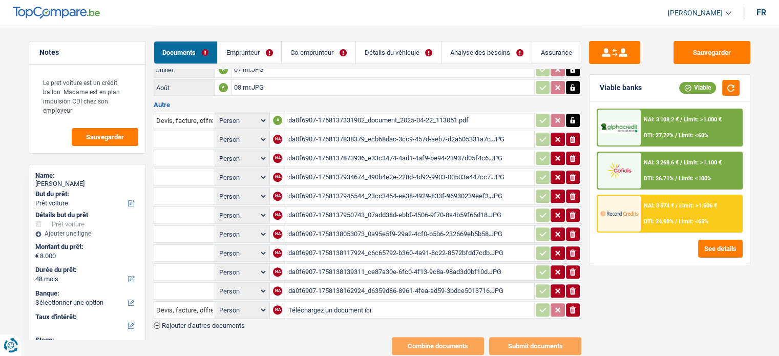
scroll to position [336, 0]
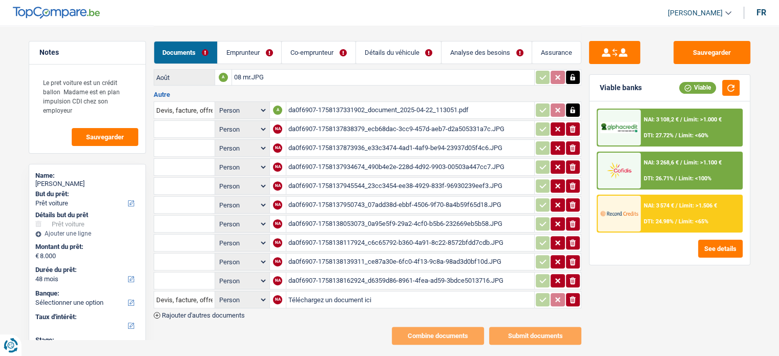
click at [485, 197] on div "da0f6907-1758137950743_07add38d-ebbf-4506-9f70-8a4b59f65d18.JPG" at bounding box center [410, 204] width 244 height 15
click at [453, 140] on div "da0f6907-1758137873936_e33c3474-4ad1-4af9-be94-23937d05f4c6.JPG" at bounding box center [410, 147] width 244 height 15
click at [450, 121] on div "da0f6907-1758137838379_ecb68dac-3cc9-457d-aeb7-d2a505331a7c.JPG" at bounding box center [410, 128] width 244 height 15
click at [380, 140] on div "da0f6907-1758137873936_e33c3474-4ad1-4af9-be94-23937d05f4c6.JPG" at bounding box center [410, 147] width 244 height 15
click at [571, 125] on icon "button" at bounding box center [572, 128] width 6 height 7
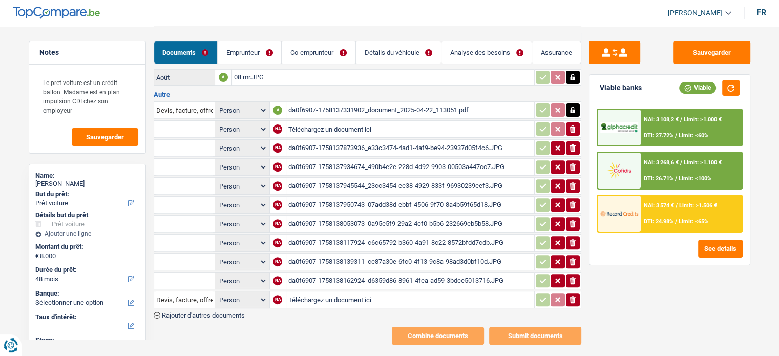
drag, startPoint x: 574, startPoint y: 146, endPoint x: 568, endPoint y: 144, distance: 6.3
click at [573, 146] on td "ionicons-v5-e" at bounding box center [557, 147] width 47 height 17
click at [572, 143] on icon "ionicons-v5-e" at bounding box center [572, 148] width 8 height 10
click at [430, 159] on div "da0f6907-1758137934674_490b4e2e-228d-4d92-9903-00503a447cc7.JPG" at bounding box center [410, 166] width 244 height 15
drag, startPoint x: 576, startPoint y: 153, endPoint x: 568, endPoint y: 152, distance: 7.7
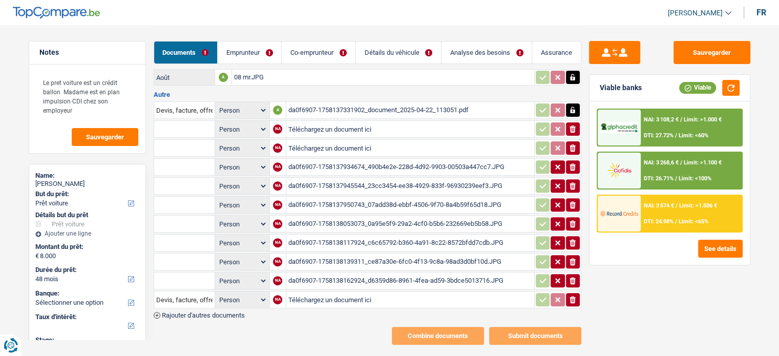
click at [575, 162] on icon "ionicons-v5-e" at bounding box center [572, 167] width 8 height 10
drag, startPoint x: 421, startPoint y: 175, endPoint x: 415, endPoint y: 175, distance: 5.6
click at [418, 178] on div "da0f6907-1758137945544_23cc3454-ee38-4929-833f-96930239eef3.JPG" at bounding box center [410, 185] width 244 height 15
click at [458, 197] on div "da0f6907-1758137950743_07add38d-ebbf-4506-9f70-8a4b59f65d18.JPG" at bounding box center [410, 204] width 244 height 15
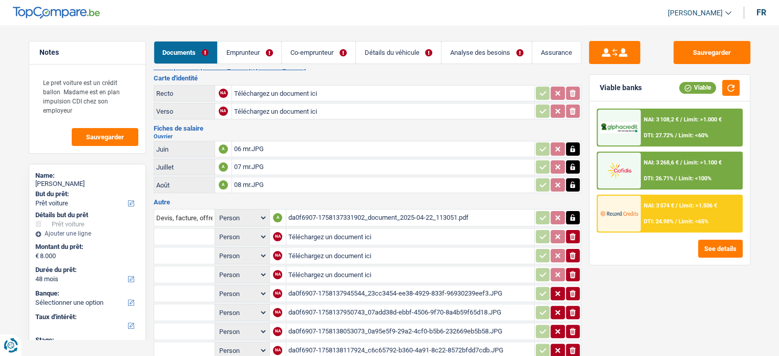
scroll to position [285, 0]
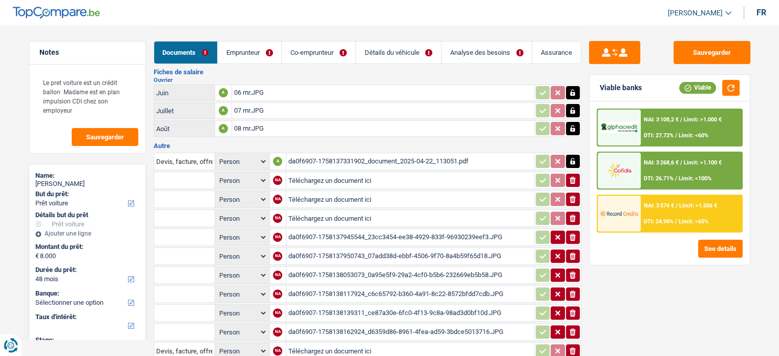
click at [569, 232] on icon "ionicons-v5-e" at bounding box center [572, 237] width 8 height 10
click at [483, 248] on div "da0f6907-1758137950743_07add38d-ebbf-4506-9f70-8a4b59f65d18.JPG" at bounding box center [410, 255] width 244 height 15
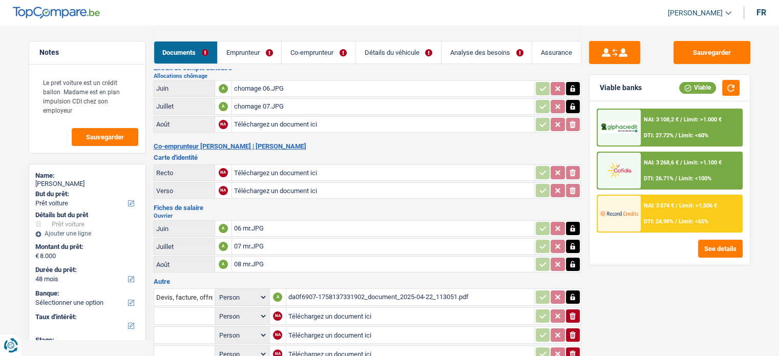
scroll to position [131, 0]
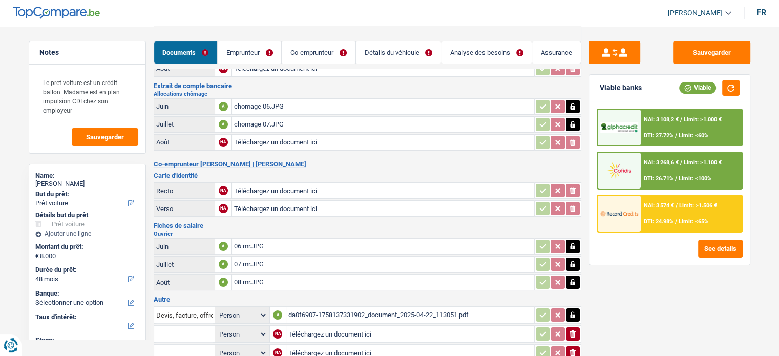
click at [292, 100] on div "chomage 06.JPG" at bounding box center [383, 106] width 298 height 15
click at [323, 121] on div "chomage 07.JPG" at bounding box center [383, 124] width 298 height 15
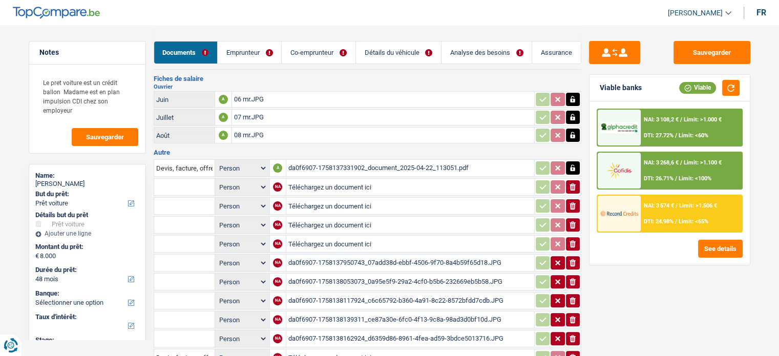
scroll to position [285, 0]
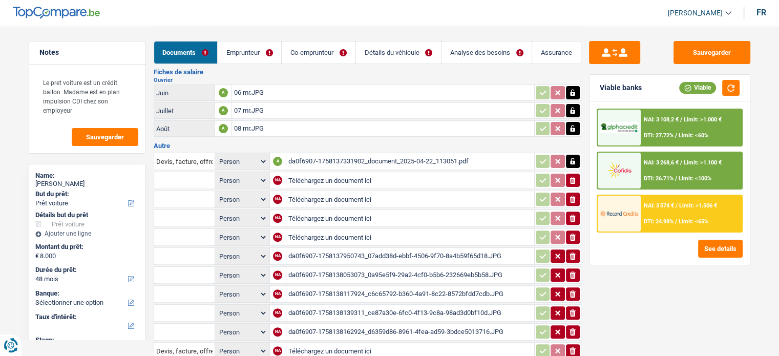
click at [462, 248] on div "da0f6907-1758137950743_07add38d-ebbf-4506-9f70-8a4b59f65d18.JPG" at bounding box center [410, 255] width 244 height 15
click at [567, 249] on button "ionicons-v5-e" at bounding box center [573, 255] width 14 height 13
click at [444, 267] on div "da0f6907-1758138053073_0a95e5f9-29a2-4cf0-b5b6-232669eb5b58.JPG" at bounding box center [410, 274] width 244 height 15
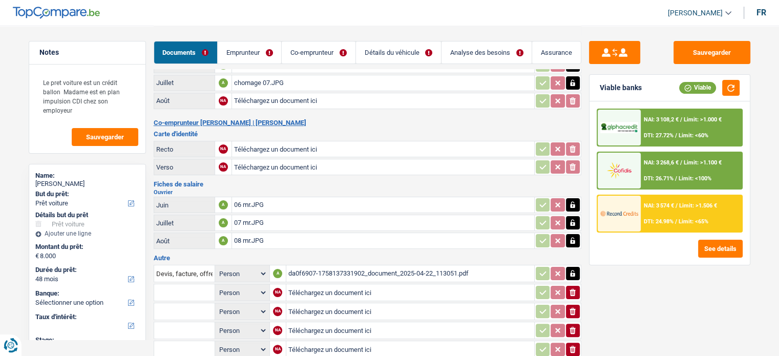
scroll to position [131, 0]
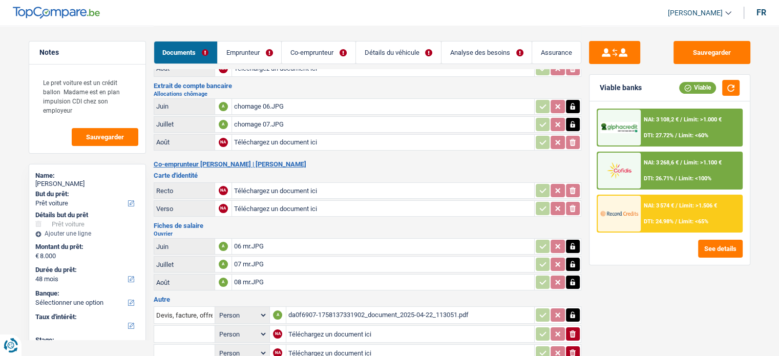
click at [274, 108] on div "chomage 06.JPG" at bounding box center [383, 106] width 298 height 15
click at [322, 122] on div "chomage 07.JPG" at bounding box center [383, 124] width 298 height 15
click at [366, 117] on div "chomage 07.JPG" at bounding box center [383, 124] width 298 height 15
click at [575, 109] on button "button" at bounding box center [573, 106] width 14 height 13
drag, startPoint x: 575, startPoint y: 102, endPoint x: 572, endPoint y: 114, distance: 12.0
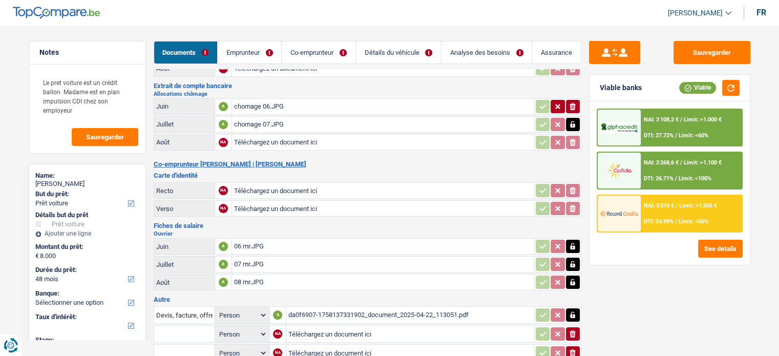
click at [573, 108] on button "ionicons-v5-e" at bounding box center [573, 106] width 14 height 13
click at [573, 119] on icon "button" at bounding box center [572, 124] width 8 height 10
click at [572, 119] on icon "ionicons-v5-e" at bounding box center [572, 124] width 8 height 10
click at [347, 104] on input "Téléchargez un document ici" at bounding box center [383, 106] width 298 height 15
click at [283, 124] on input "Téléchargez un document ici" at bounding box center [383, 124] width 298 height 15
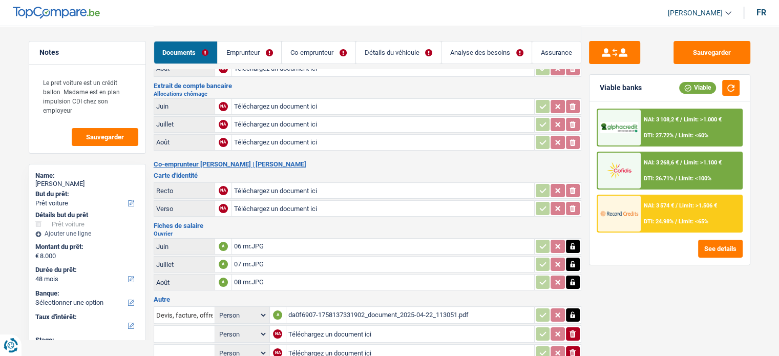
type input "C:\fakepath\chomage 077.JPG"
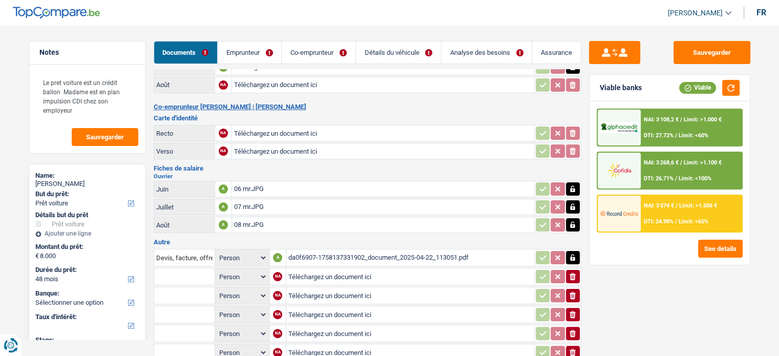
scroll to position [336, 0]
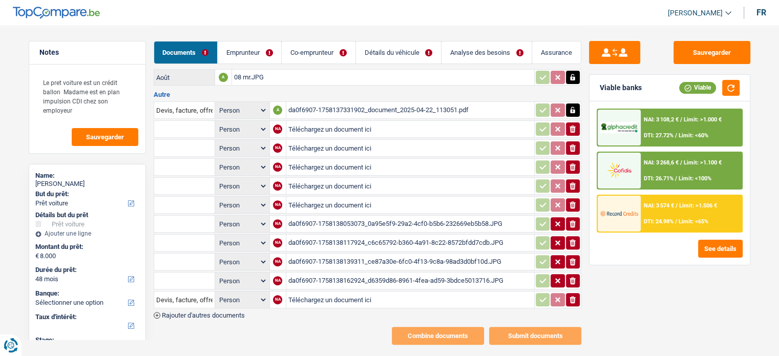
click at [411, 254] on div "da0f6907-1758138139311_ce87a30e-6fc0-4f13-9c8a-98ad3d0bf10d.JPG" at bounding box center [410, 261] width 244 height 15
click at [490, 216] on div "da0f6907-1758138053073_0a95e5f9-29a2-4cf0-b5b6-232669eb5b58.JPG" at bounding box center [410, 223] width 244 height 15
click at [569, 219] on icon "ionicons-v5-e" at bounding box center [572, 224] width 8 height 10
click at [467, 235] on div "da0f6907-1758138117924_c6c65792-b360-4a91-8c22-8572bfdd7cdb.JPG" at bounding box center [410, 242] width 244 height 15
click at [432, 273] on div "da0f6907-1758138162924_d6359d86-8961-4fea-ad59-3bdce5013716.JPG" at bounding box center [410, 280] width 244 height 15
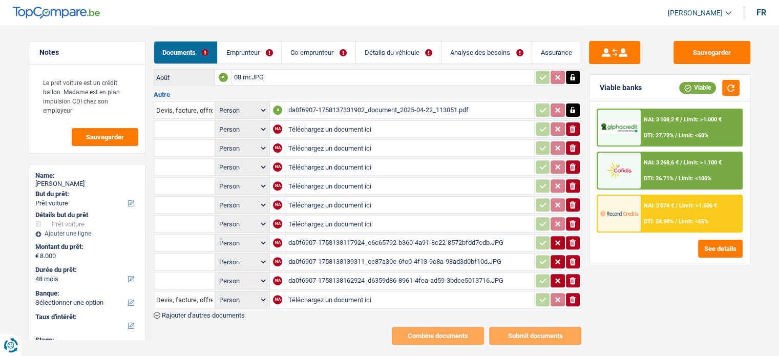
drag, startPoint x: 566, startPoint y: 231, endPoint x: 568, endPoint y: 257, distance: 25.7
click at [566, 239] on table "Devis, facture, offre, bon de commande Person Emprunteur Co-emprunteur A da0f69…" at bounding box center [368, 205] width 428 height 210
click at [573, 258] on icon "button" at bounding box center [572, 261] width 6 height 7
click at [573, 261] on table "Devis, facture, offre, bon de commande Person Emprunteur Co-emprunteur A da0f69…" at bounding box center [368, 205] width 428 height 210
click at [573, 275] on icon "ionicons-v5-e" at bounding box center [572, 280] width 8 height 10
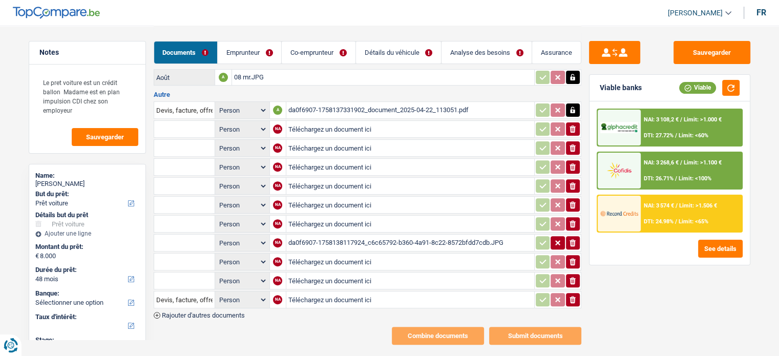
drag, startPoint x: 573, startPoint y: 287, endPoint x: 570, endPoint y: 258, distance: 29.8
click at [569, 294] on icon "ionicons-v5-e" at bounding box center [572, 299] width 8 height 10
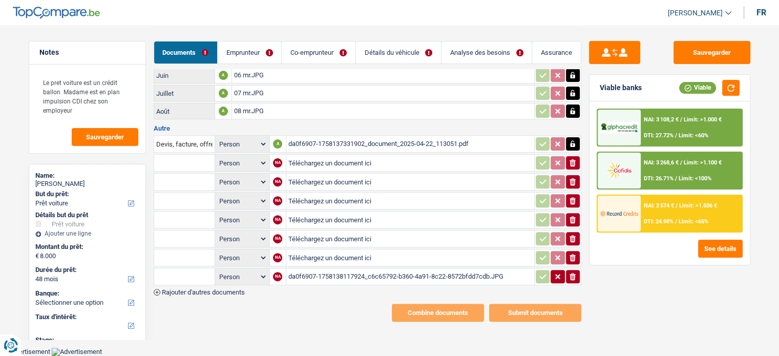
scroll to position [281, 0]
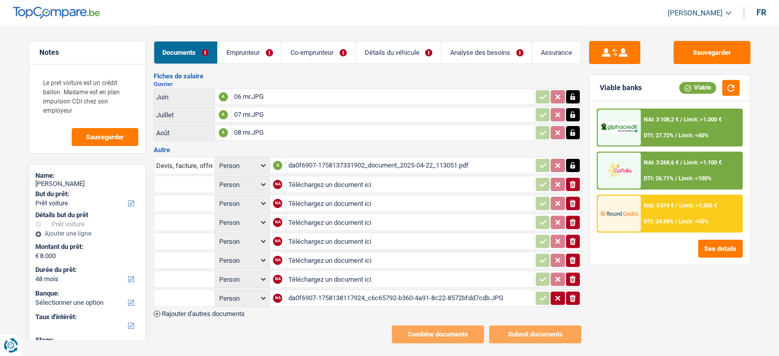
drag, startPoint x: 571, startPoint y: 284, endPoint x: 566, endPoint y: 283, distance: 5.8
click at [569, 293] on icon "ionicons-v5-e" at bounding box center [572, 298] width 8 height 10
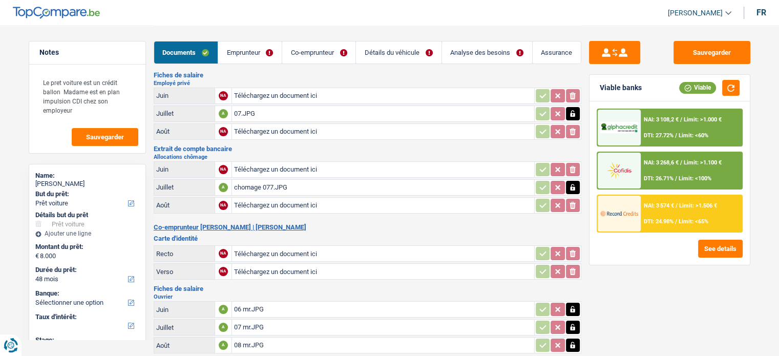
scroll to position [0, 0]
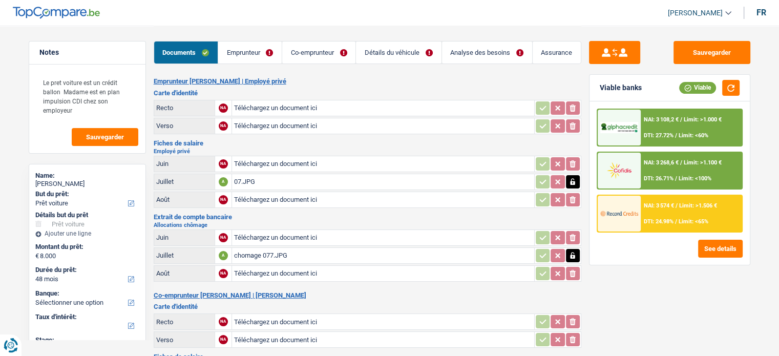
click at [724, 38] on div "Sauvegarder Viable banks Viable NAI: 3 108,2 € / Limit: >1.000 € DTI: 27.72% / …" at bounding box center [669, 258] width 177 height 465
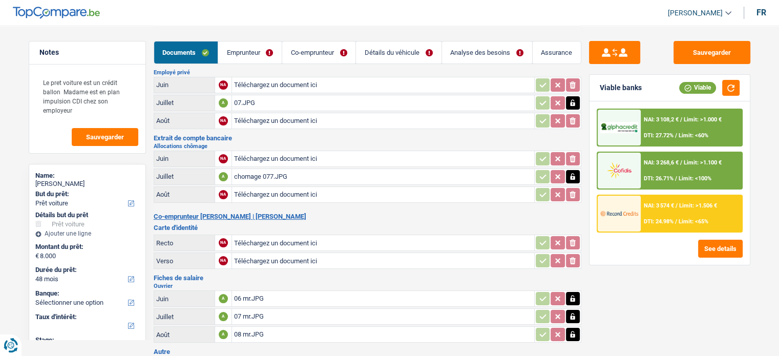
scroll to position [102, 0]
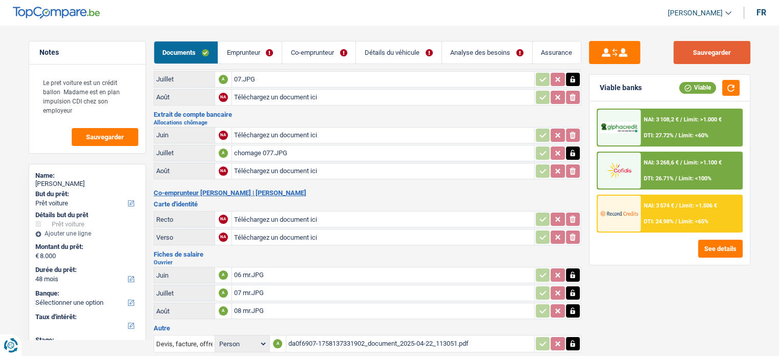
click at [681, 49] on button "Sauvegarder" at bounding box center [711, 52] width 77 height 23
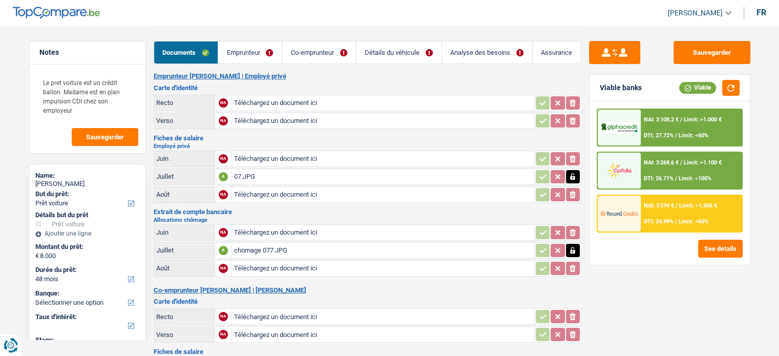
scroll to position [0, 0]
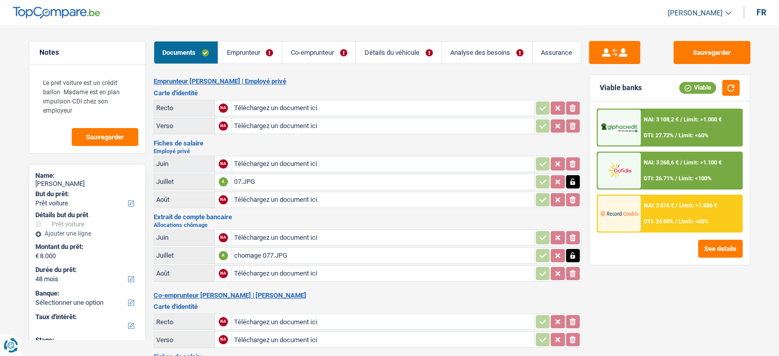
click at [275, 110] on input "Téléchargez un document ici" at bounding box center [383, 107] width 298 height 15
type input "C:\fakepath\r.jpeg"
click at [244, 129] on input "Téléchargez un document ici" at bounding box center [383, 125] width 298 height 15
type input "C:\fakepath\v.jpeg"
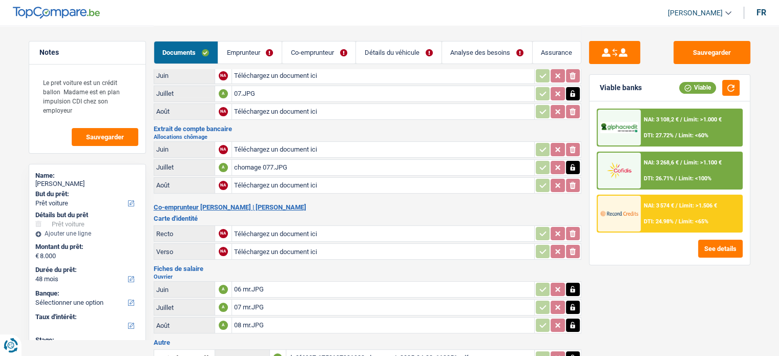
scroll to position [152, 0]
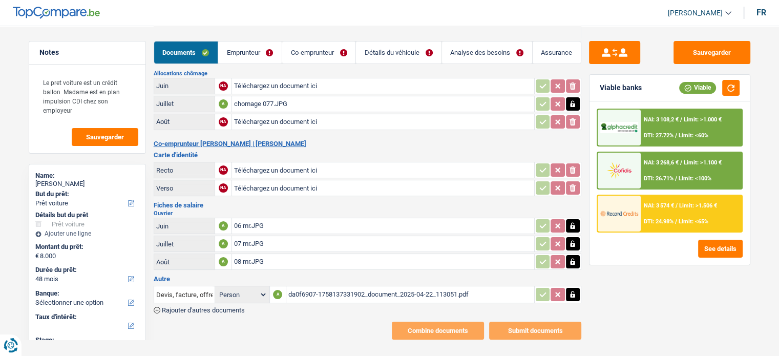
click at [310, 162] on input "Téléchargez un document ici" at bounding box center [383, 169] width 298 height 15
type input "C:\fakepath\r mr.jpeg"
click at [318, 180] on input "Téléchargez un document ici" at bounding box center [383, 187] width 298 height 15
type input "C:\fakepath\v mr.jpeg"
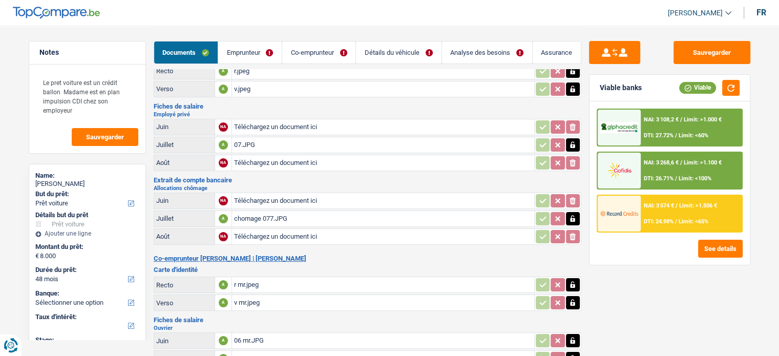
scroll to position [0, 0]
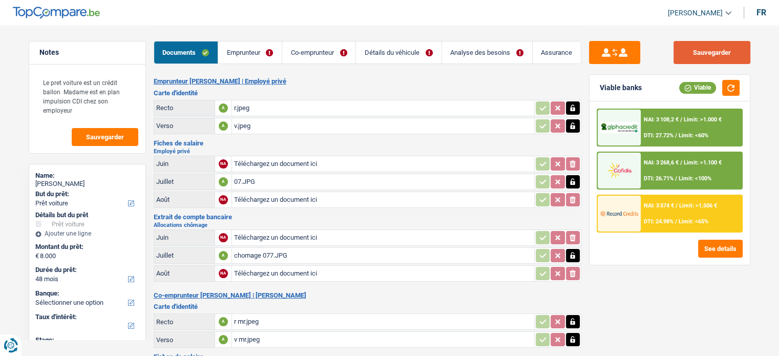
click at [693, 52] on button "Sauvegarder" at bounding box center [711, 52] width 77 height 23
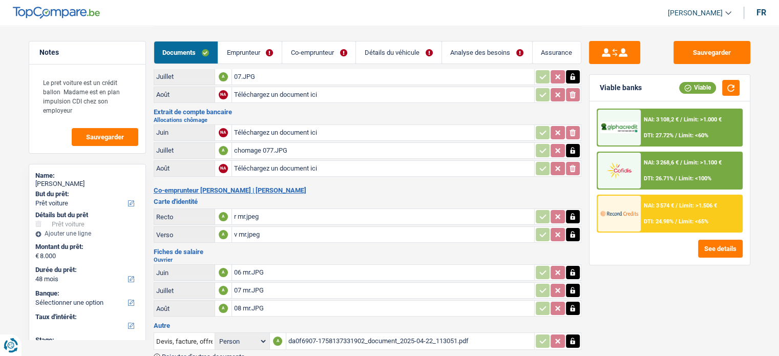
scroll to position [49, 0]
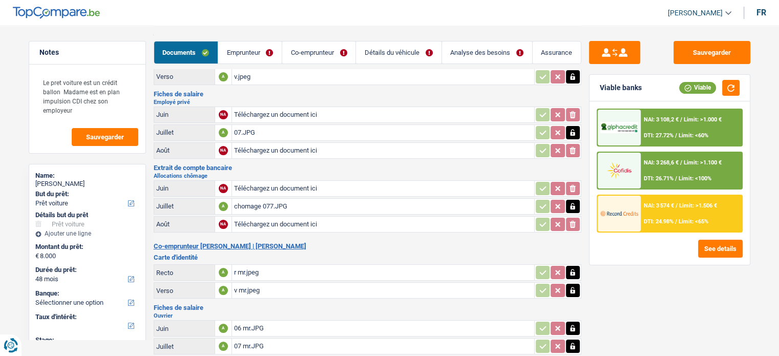
click at [301, 181] on input "Téléchargez un document ici" at bounding box center [383, 188] width 298 height 15
click at [283, 111] on input "Téléchargez un document ici" at bounding box center [383, 114] width 298 height 15
type input "C:\fakepath\chomage 06.JPG"
drag, startPoint x: 709, startPoint y: 48, endPoint x: 696, endPoint y: 47, distance: 12.8
click at [707, 47] on button "Sauvegarder" at bounding box center [711, 52] width 77 height 23
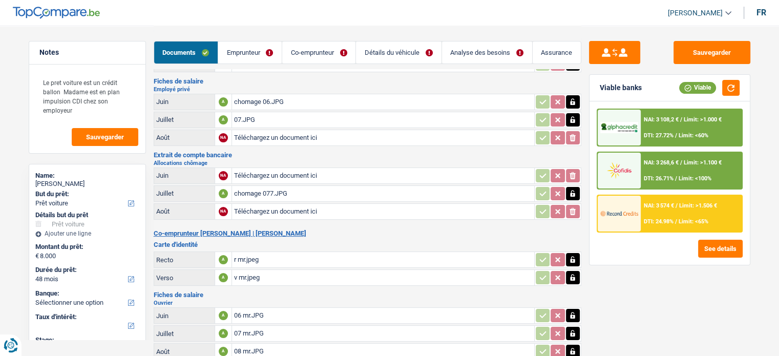
scroll to position [0, 0]
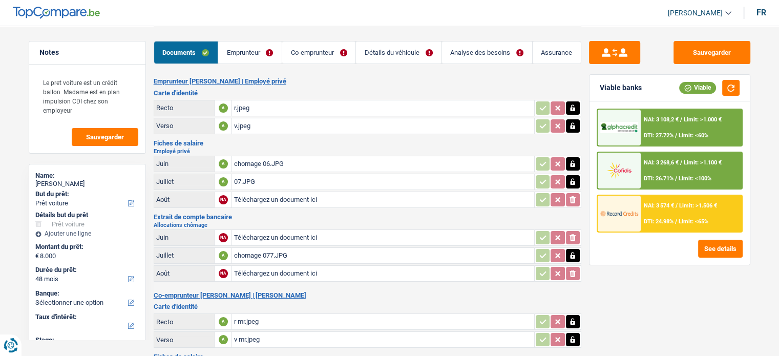
click at [573, 161] on icon "button" at bounding box center [572, 163] width 5 height 7
click at [573, 161] on icon "button" at bounding box center [572, 163] width 6 height 7
click at [305, 230] on input "Téléchargez un document ici" at bounding box center [383, 237] width 298 height 15
type input "C:\fakepath\chomage 06.JPG"
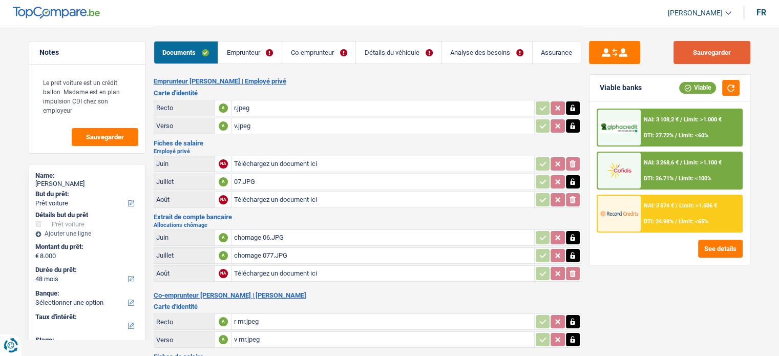
click at [731, 49] on button "Sauvegarder" at bounding box center [711, 52] width 77 height 23
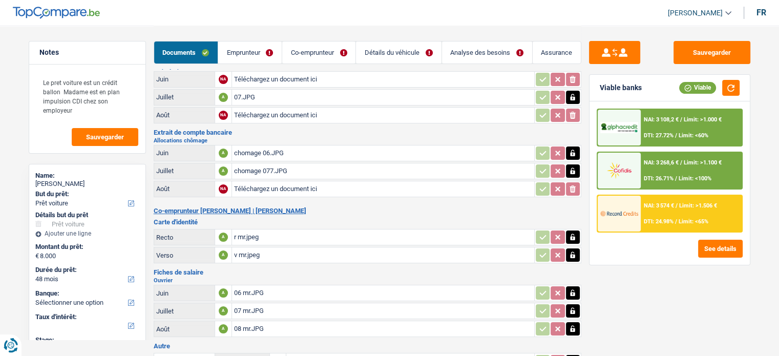
scroll to position [102, 0]
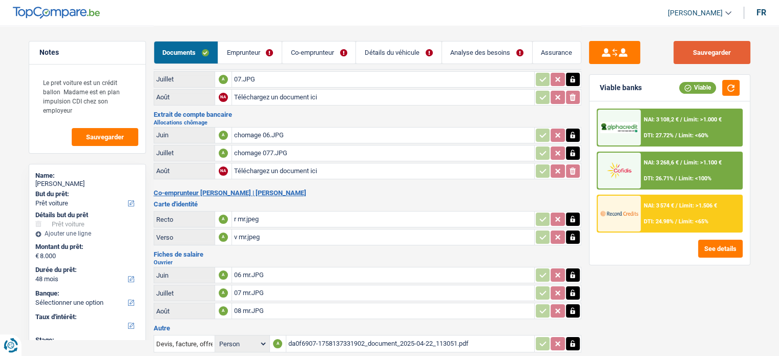
click at [703, 51] on button "Sauvegarder" at bounding box center [711, 52] width 77 height 23
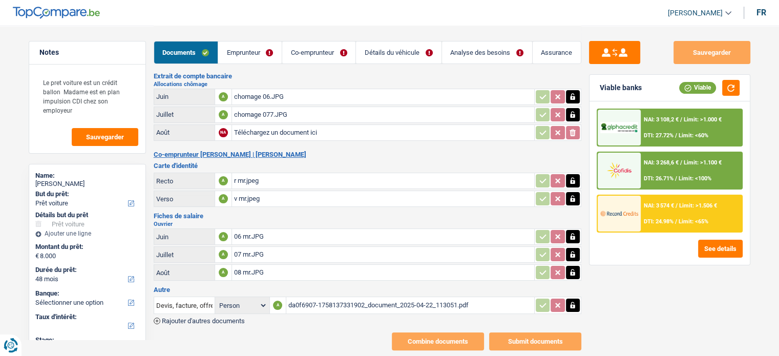
scroll to position [152, 0]
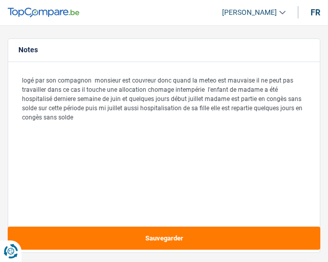
select select "refinancing"
select select "household"
select select "120"
select select "cofidis"
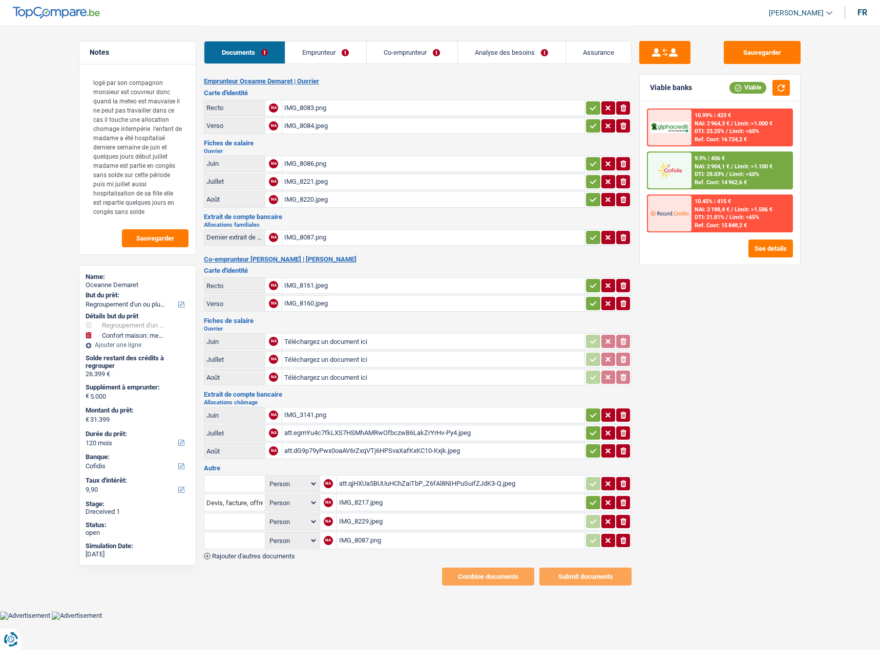
click at [328, 110] on div "IMG_8083.png" at bounding box center [433, 107] width 298 height 15
click at [328, 261] on div "IMG_8161.jpeg" at bounding box center [433, 285] width 298 height 15
click at [328, 203] on div "IMG_8220.jpeg" at bounding box center [433, 199] width 298 height 15
click at [315, 233] on div "IMG_8087.png" at bounding box center [433, 237] width 298 height 15
drag, startPoint x: 357, startPoint y: 286, endPoint x: 362, endPoint y: 290, distance: 6.2
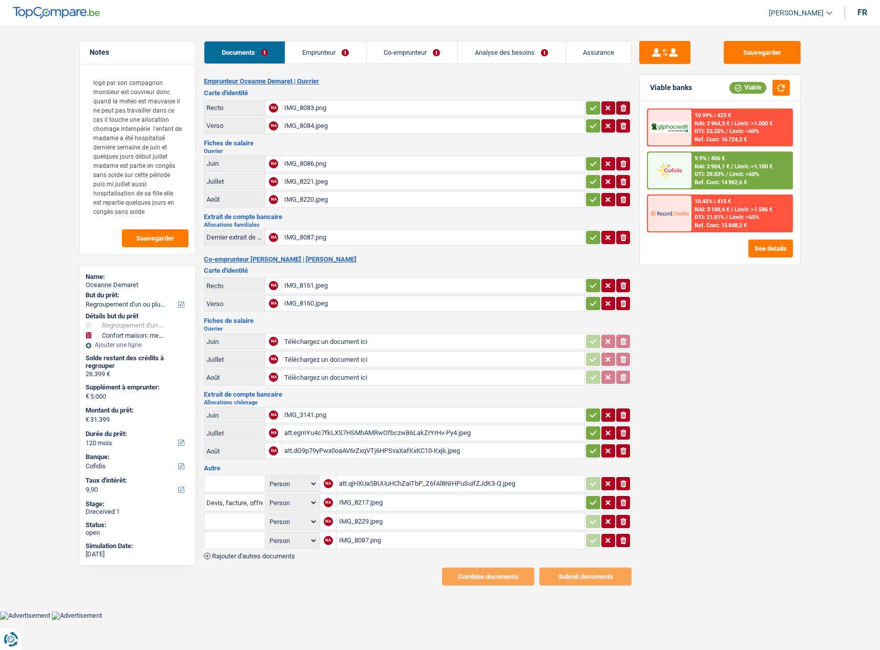
click at [328, 261] on div "IMG_8161.jpeg" at bounding box center [433, 285] width 298 height 15
click at [328, 261] on div "att.qjHXUa5BUUuHChZaiTbP_Z6fAl8NIHPuSuifZJdK3-Q.jpeg" at bounding box center [461, 483] width 244 height 15
click at [328, 261] on div "IMG_8217.jpeg" at bounding box center [461, 502] width 244 height 15
click at [328, 261] on div "IMG_8229.jpeg" at bounding box center [461, 521] width 244 height 15
click at [328, 261] on div "IMG_8087.png" at bounding box center [461, 540] width 244 height 15
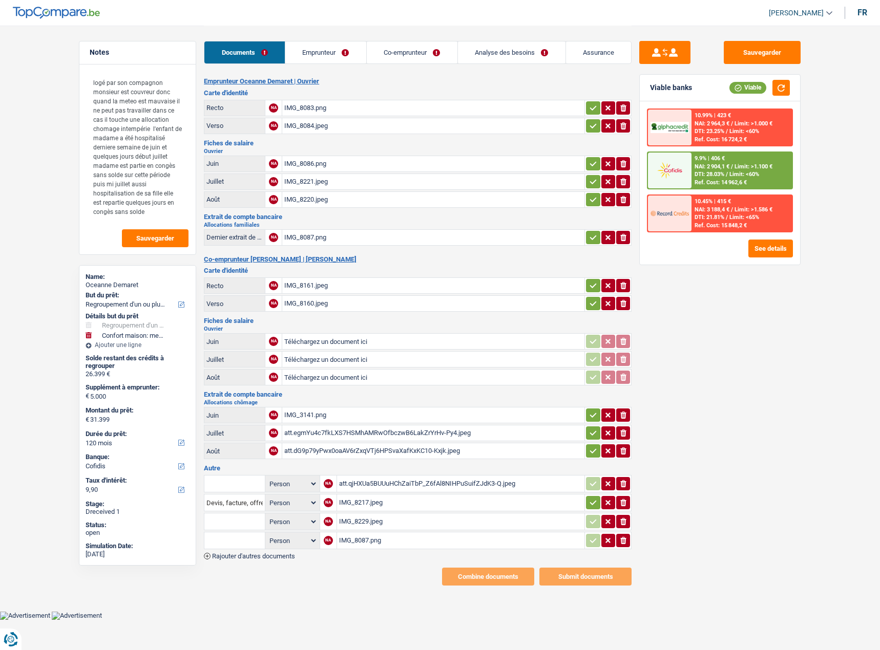
click at [328, 261] on div "att.qjHXUa5BUUuHChZaiTbP_Z6fAl8NIHPuSuifZJdK3-Q.jpeg" at bounding box center [461, 483] width 244 height 15
click at [328, 261] on div "IMG_3141.png" at bounding box center [433, 415] width 298 height 15
click at [322, 161] on div "IMG_8086.png" at bounding box center [433, 163] width 298 height 15
click at [328, 261] on div "att.qjHXUa5BUUuHChZaiTbP_Z6fAl8NIHPuSuifZJdK3-Q.jpeg" at bounding box center [461, 483] width 244 height 15
click at [328, 261] on icon "ionicons-v5-e" at bounding box center [623, 484] width 8 height 10
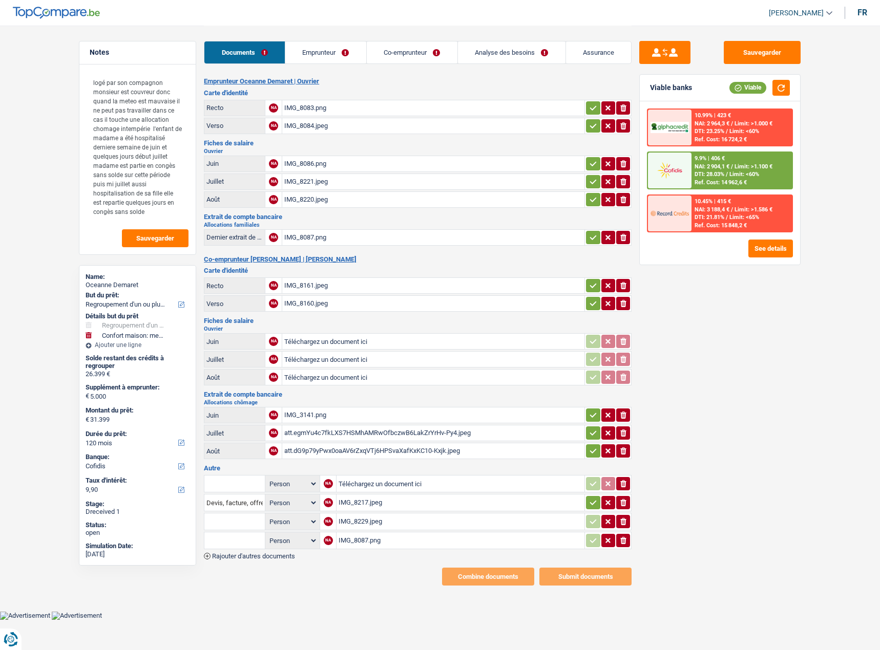
click at [328, 261] on div "IMG_8217.jpeg" at bounding box center [460, 502] width 244 height 15
click at [328, 261] on icon "ionicons-v5-e" at bounding box center [623, 503] width 8 height 10
click at [328, 261] on div "IMG_8229.jpeg" at bounding box center [460, 521] width 244 height 15
click at [328, 261] on div "IMG_8087.png" at bounding box center [460, 540] width 244 height 15
click at [328, 238] on div "IMG_8087.png" at bounding box center [433, 237] width 298 height 15
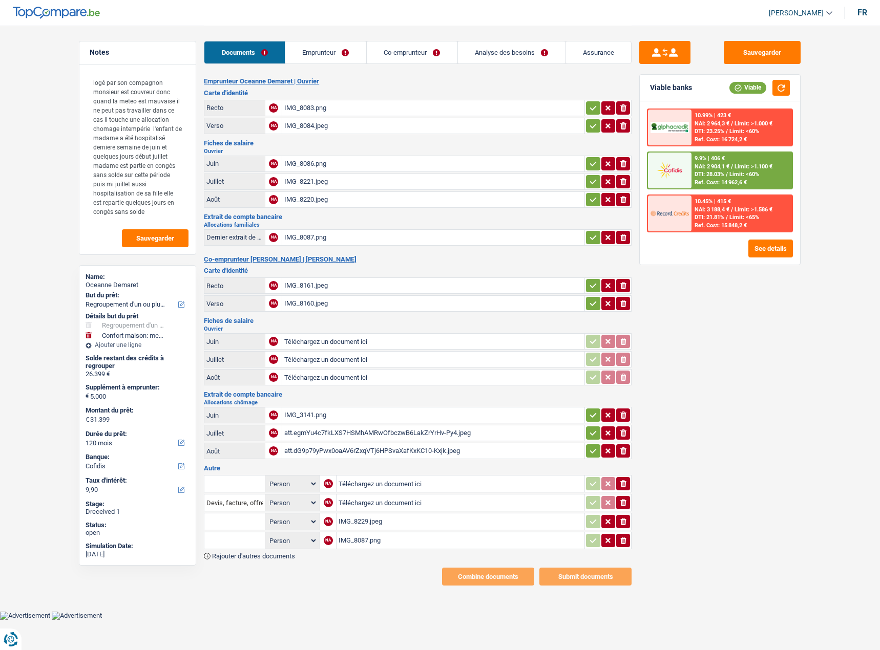
drag, startPoint x: 627, startPoint y: 542, endPoint x: 623, endPoint y: 523, distance: 19.3
click at [328, 261] on icon "ionicons-v5-e" at bounding box center [623, 541] width 8 height 10
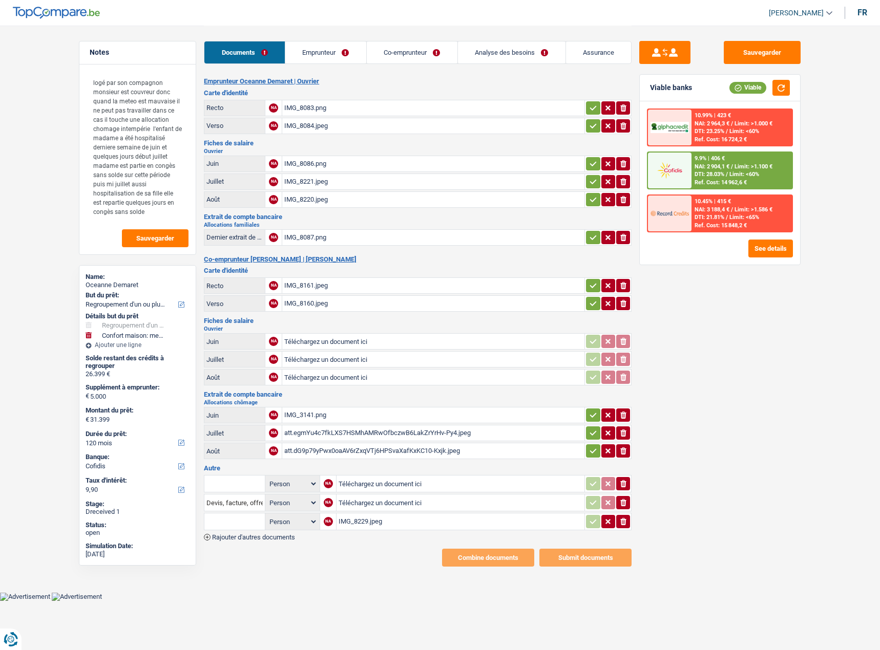
click at [328, 261] on icon "ionicons-v5-e" at bounding box center [623, 522] width 8 height 10
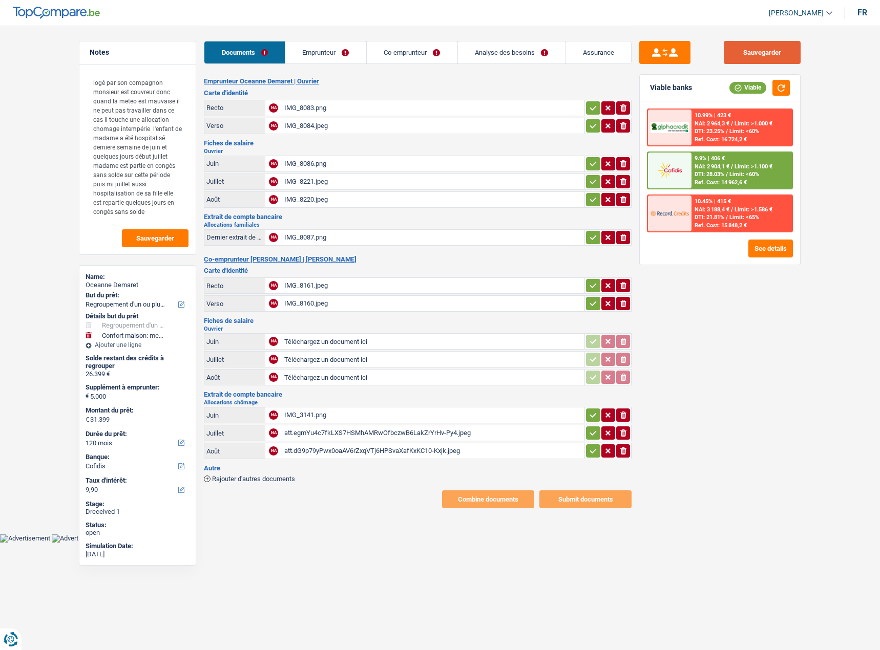
click at [328, 51] on button "Sauvegarder" at bounding box center [762, 52] width 77 height 23
click at [328, 46] on button "Sauvegarder" at bounding box center [762, 52] width 77 height 23
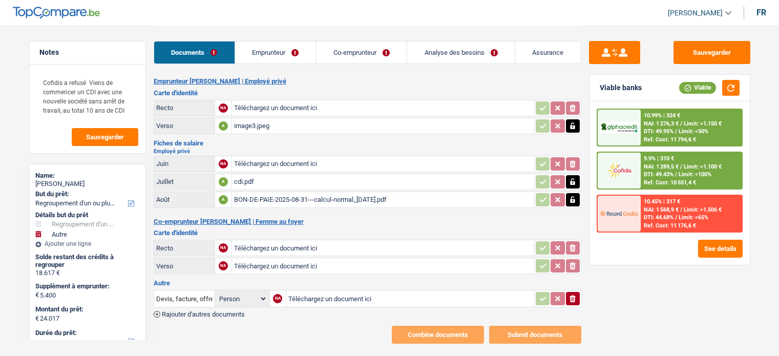
select select "refinancing"
select select "other"
select select "120"
select select "record credits"
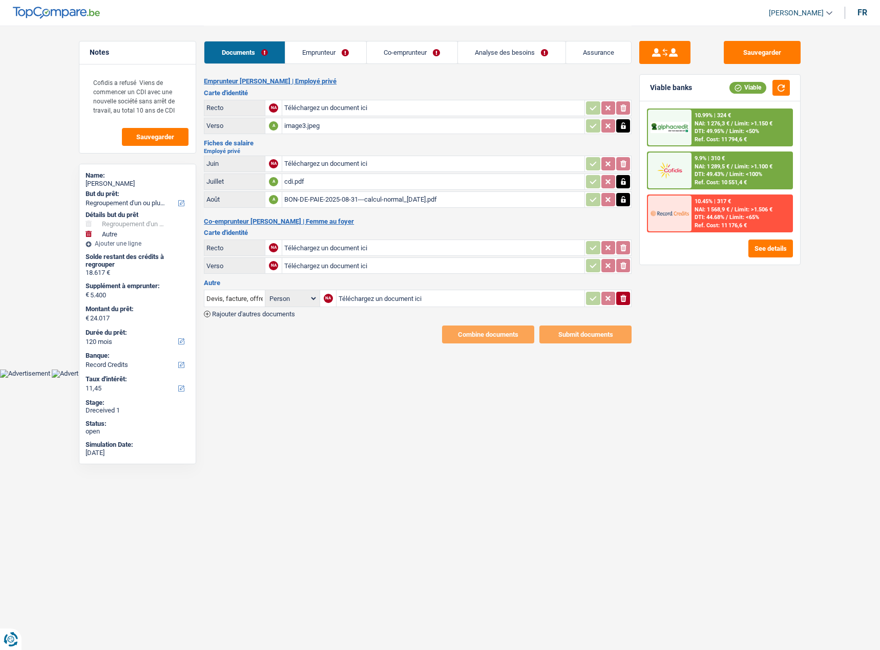
click at [338, 47] on link "Emprunteur" at bounding box center [325, 52] width 81 height 22
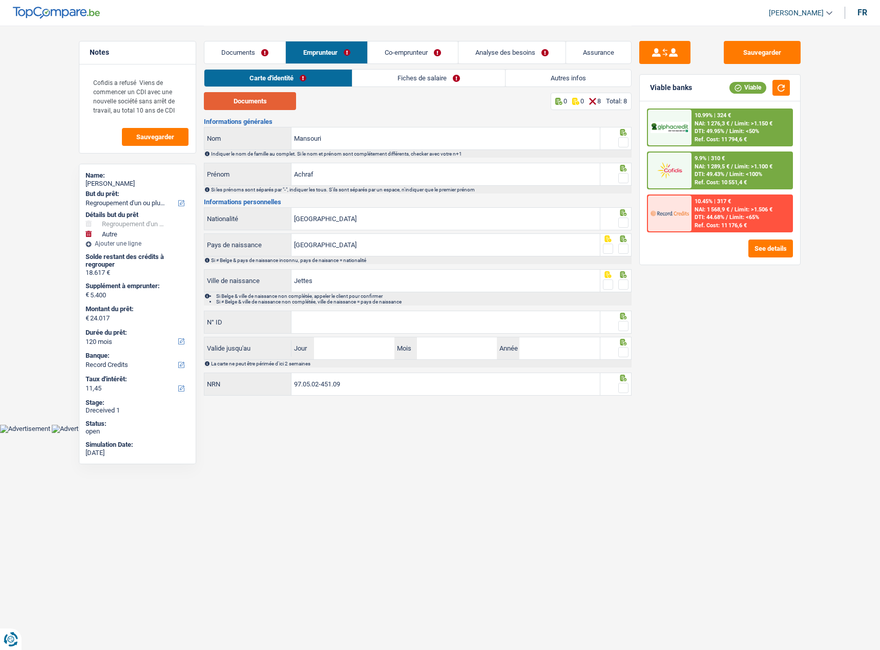
click at [266, 95] on button "Documents" at bounding box center [250, 101] width 92 height 18
click at [257, 56] on link "Documents" at bounding box center [244, 52] width 81 height 22
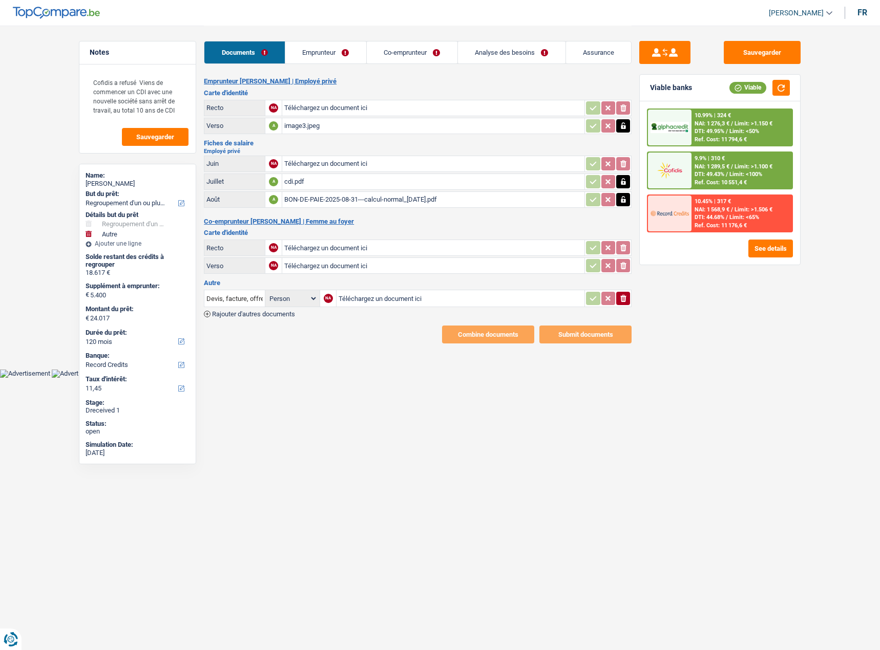
click at [313, 109] on input "Téléchargez un document ici" at bounding box center [433, 107] width 298 height 15
type input "C:\fakepath\r.jpeg"
click at [345, 54] on link "Emprunteur" at bounding box center [326, 52] width 81 height 22
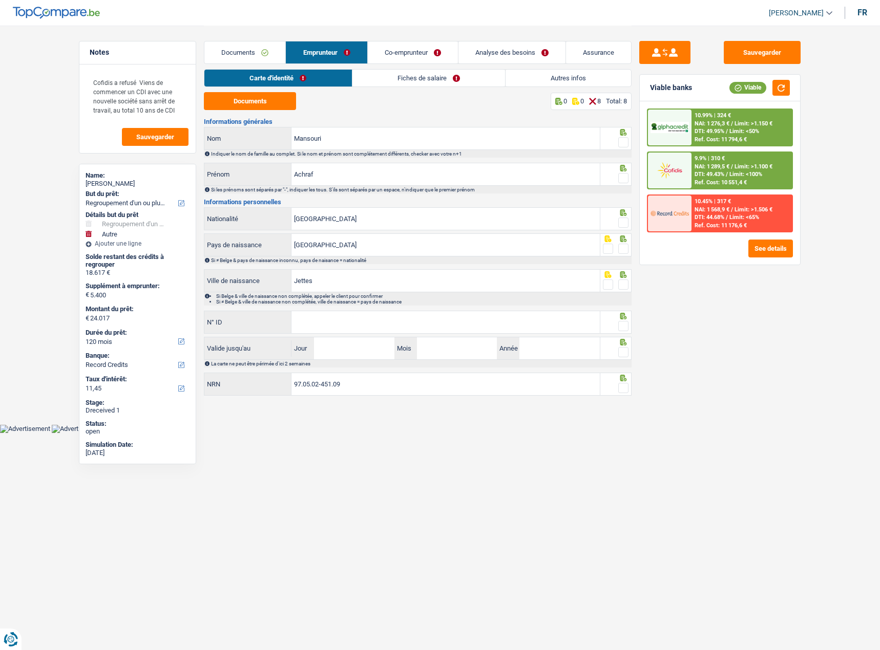
click at [394, 80] on link "Fiches de salaire" at bounding box center [428, 78] width 153 height 17
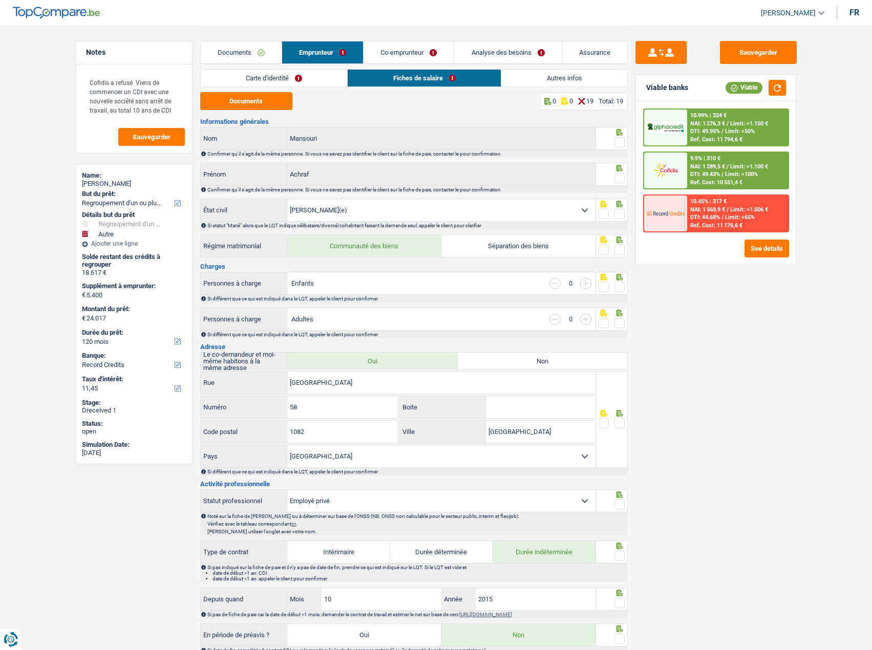
click at [575, 203] on select "Célibataire Marié(e) Cohabitant(e) légal(e) Divorcé(e) Veuf(ve) Séparé (de fait…" at bounding box center [441, 210] width 308 height 22
select select "single"
click at [287, 199] on select "Célibataire Marié(e) Cohabitant(e) légal(e) Divorcé(e) Veuf(ve) Séparé (de fait…" at bounding box center [441, 210] width 308 height 22
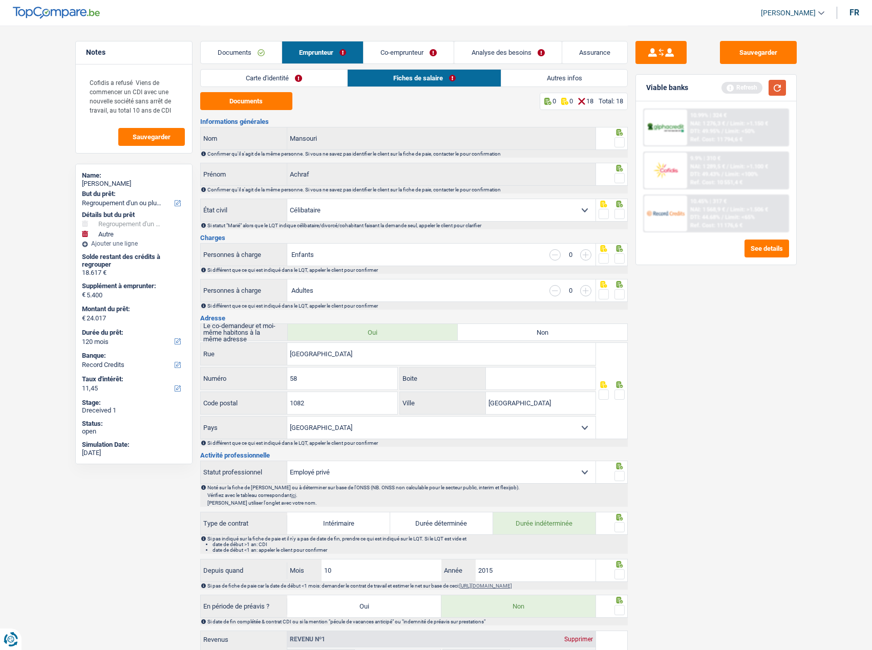
click at [771, 88] on button "button" at bounding box center [777, 88] width 17 height 16
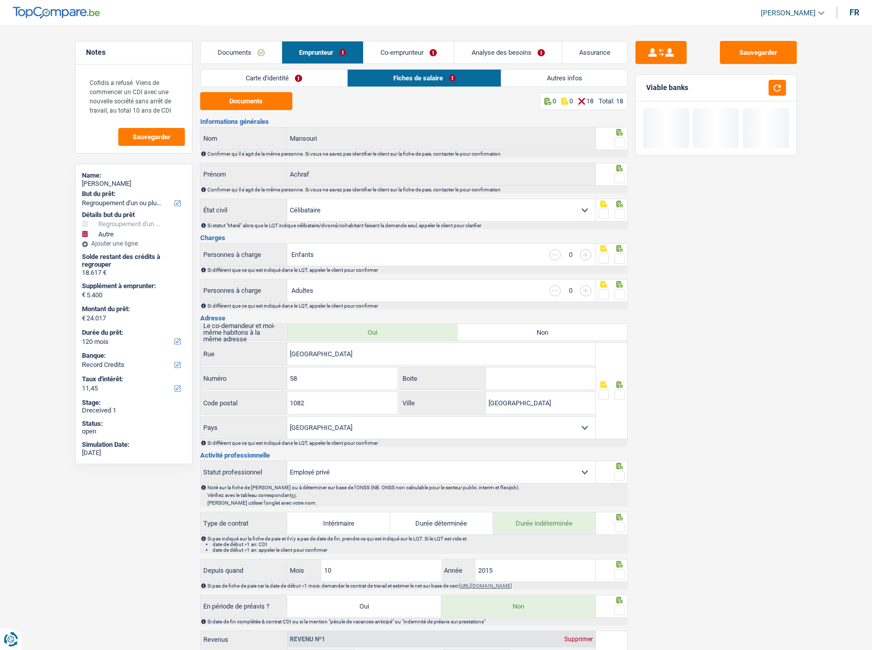
click at [262, 78] on link "Carte d'identité" at bounding box center [274, 78] width 147 height 17
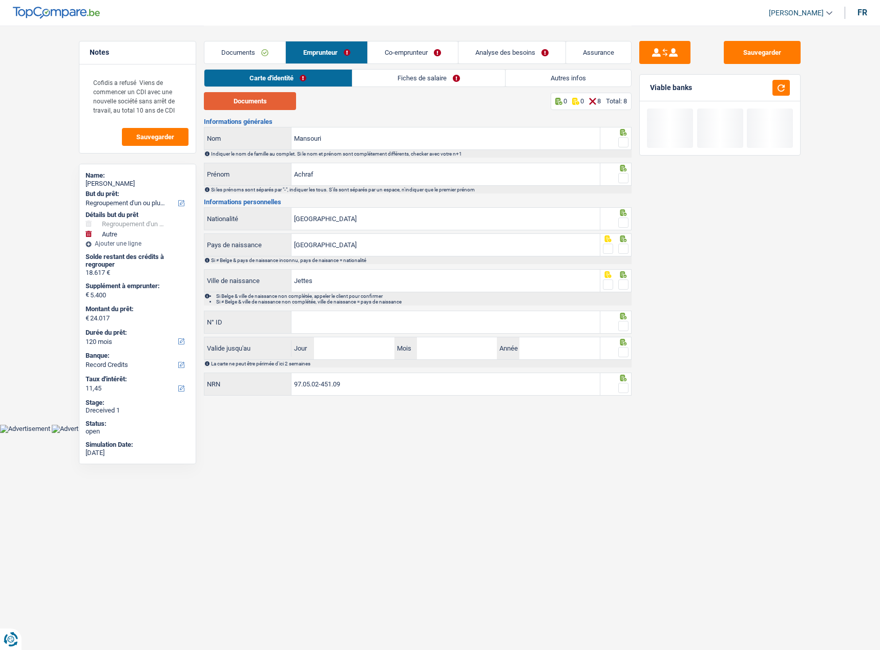
click at [248, 97] on button "Documents" at bounding box center [250, 101] width 92 height 18
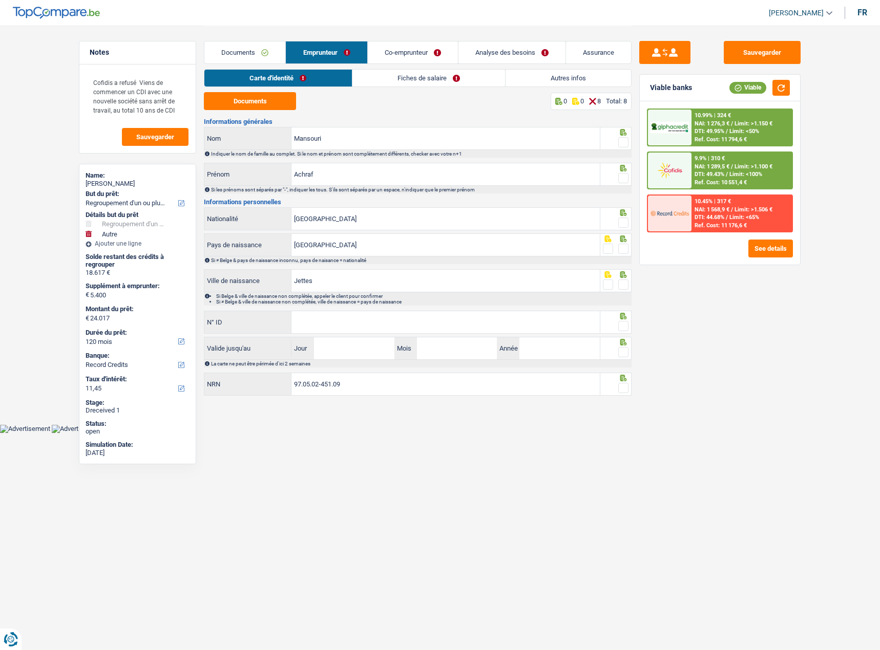
click at [624, 143] on span at bounding box center [623, 142] width 10 height 10
click at [0, 0] on input "radio" at bounding box center [0, 0] width 0 height 0
click at [623, 182] on span at bounding box center [623, 178] width 10 height 10
click at [0, 0] on input "radio" at bounding box center [0, 0] width 0 height 0
click at [626, 221] on span at bounding box center [623, 223] width 10 height 10
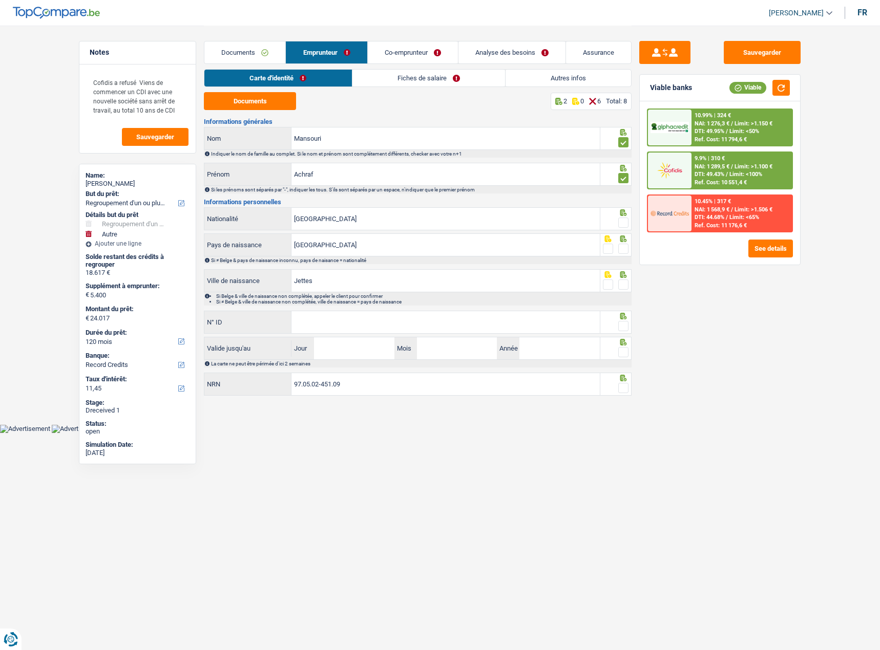
click at [0, 0] on input "radio" at bounding box center [0, 0] width 0 height 0
click at [623, 246] on span at bounding box center [623, 249] width 10 height 10
click at [0, 0] on input "radio" at bounding box center [0, 0] width 0 height 0
click at [627, 283] on span at bounding box center [623, 285] width 10 height 10
click at [0, 0] on input "radio" at bounding box center [0, 0] width 0 height 0
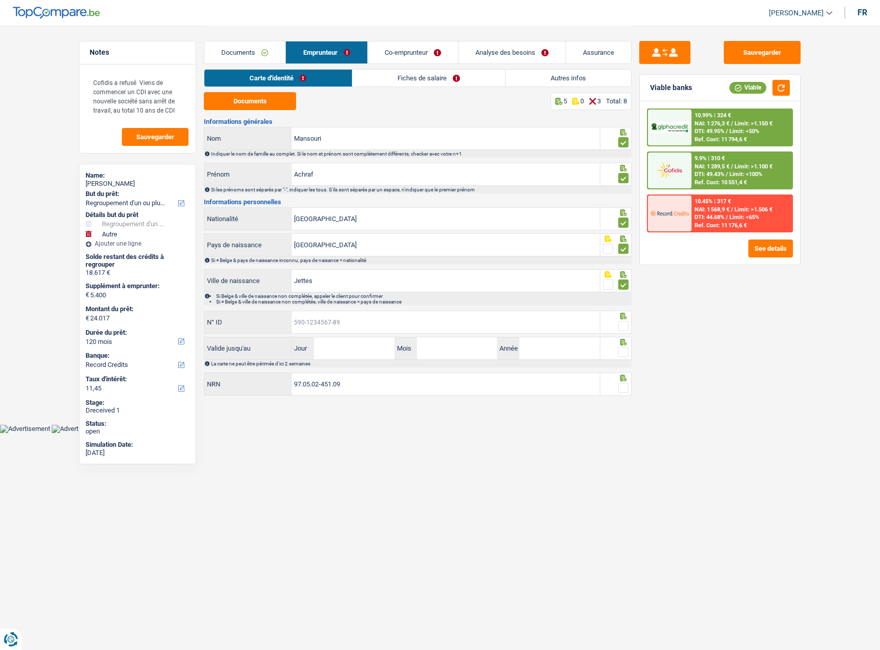
click at [535, 324] on input "N° ID" at bounding box center [445, 322] width 308 height 22
click at [343, 277] on input "Jettes" at bounding box center [445, 281] width 308 height 22
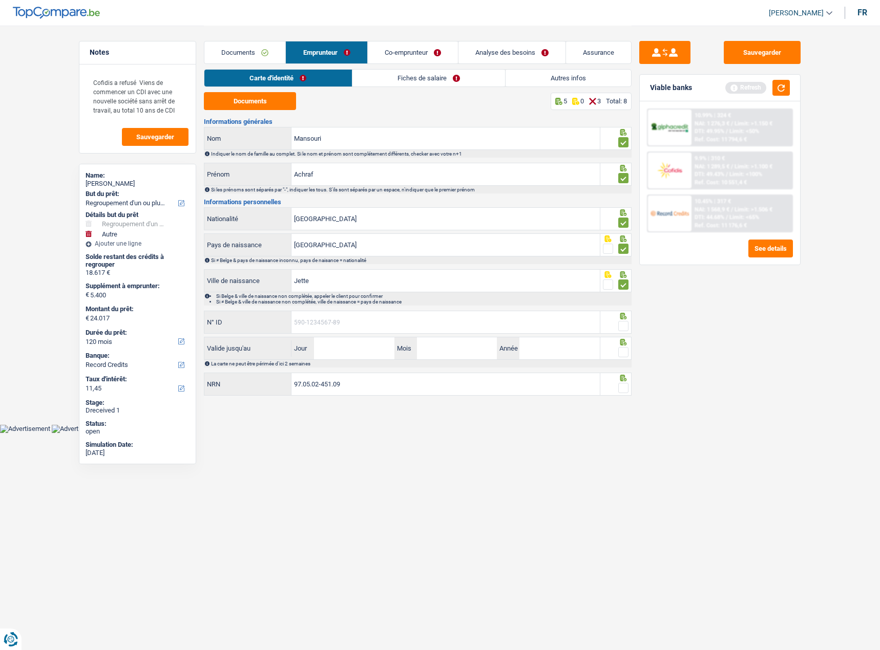
click at [322, 318] on input "N° ID" at bounding box center [445, 322] width 308 height 22
drag, startPoint x: 345, startPoint y: 279, endPoint x: 239, endPoint y: 283, distance: 106.1
click at [239, 283] on div "Jette Ville de naissance" at bounding box center [401, 281] width 395 height 22
type input "Bruxelles"
click at [778, 86] on button "button" at bounding box center [780, 88] width 17 height 16
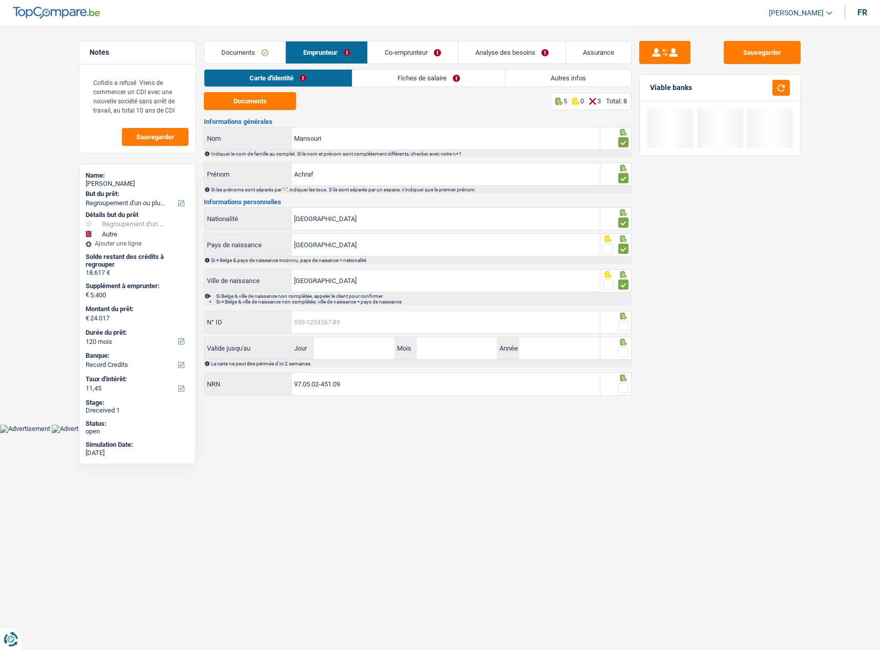
click at [439, 325] on input "N° ID" at bounding box center [445, 322] width 308 height 22
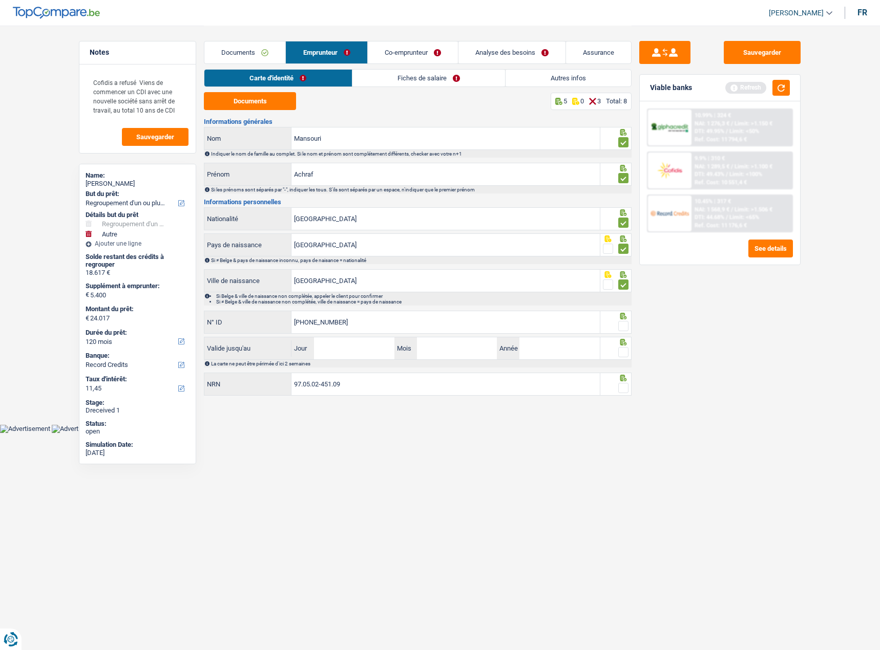
type input "592-9800631-26"
click at [623, 326] on span at bounding box center [623, 326] width 10 height 10
click at [0, 0] on input "radio" at bounding box center [0, 0] width 0 height 0
drag, startPoint x: 361, startPoint y: 351, endPoint x: 418, endPoint y: 351, distance: 56.8
click at [364, 351] on input "Jour" at bounding box center [354, 348] width 80 height 22
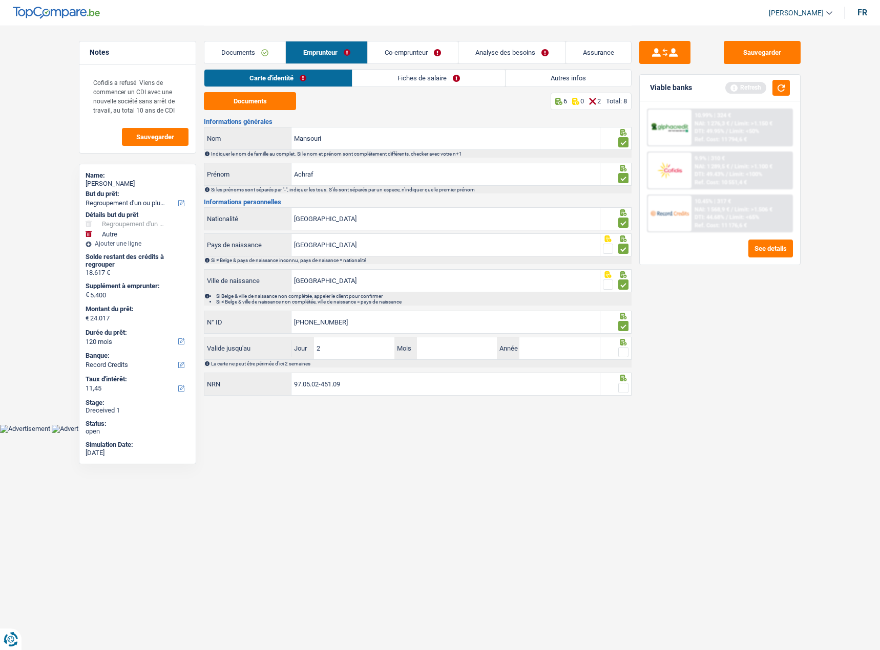
type input "25"
type input "02"
type input "2030"
click at [623, 351] on span at bounding box center [623, 352] width 10 height 10
click at [0, 0] on input "radio" at bounding box center [0, 0] width 0 height 0
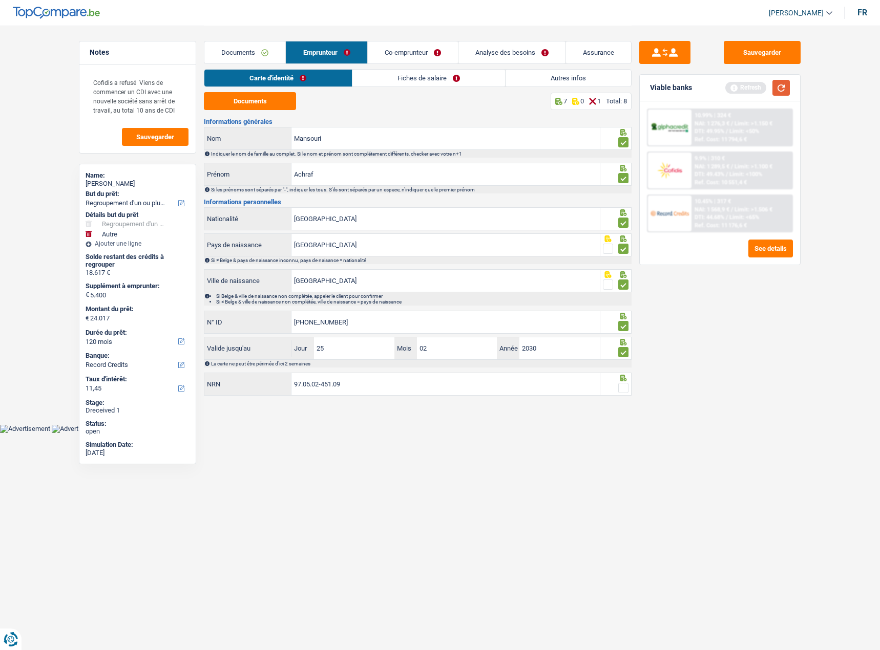
click at [778, 87] on button "button" at bounding box center [780, 88] width 17 height 16
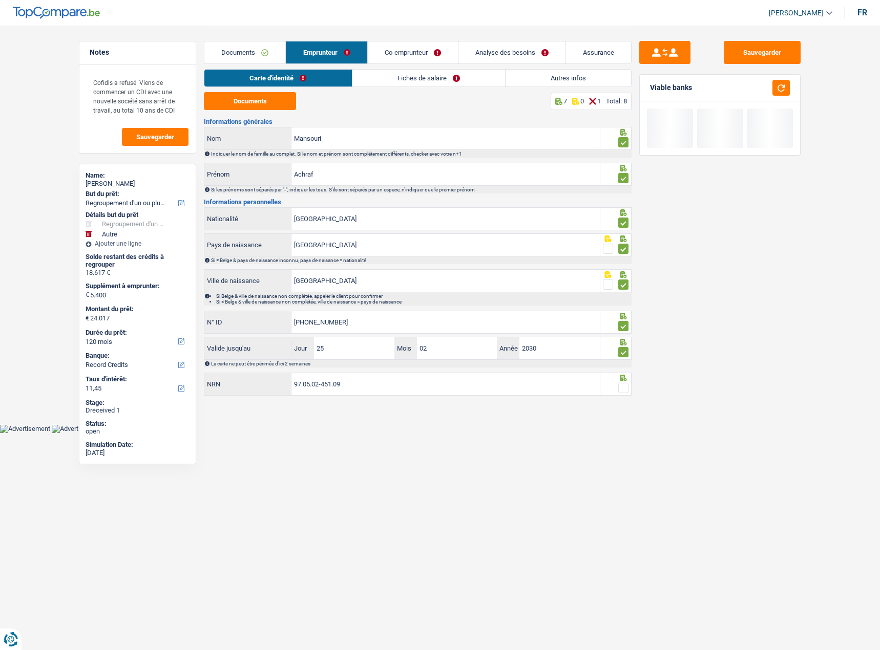
click at [620, 355] on span at bounding box center [623, 388] width 10 height 10
click at [0, 0] on input "radio" at bounding box center [0, 0] width 0 height 0
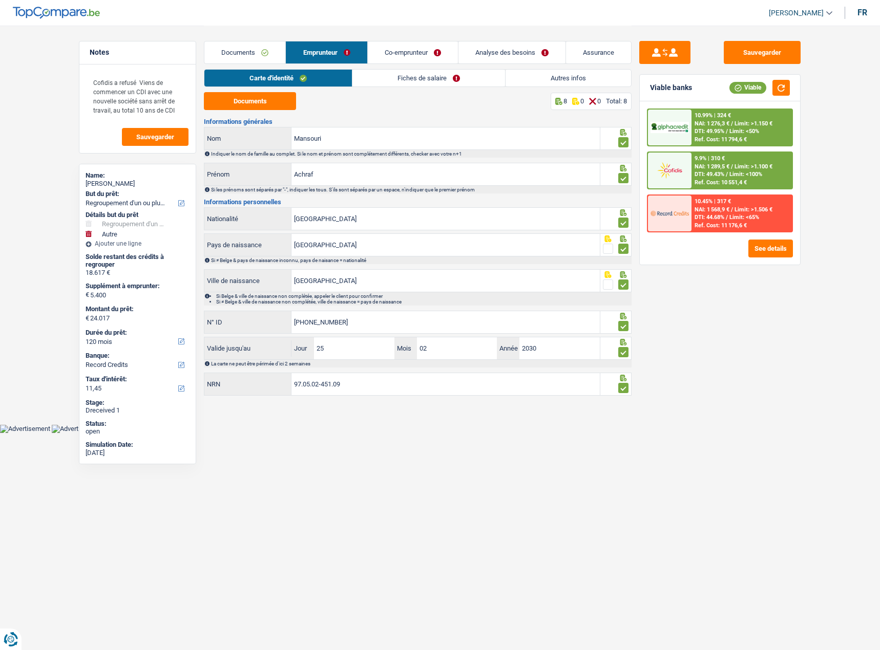
click at [461, 82] on link "Fiches de salaire" at bounding box center [428, 78] width 153 height 17
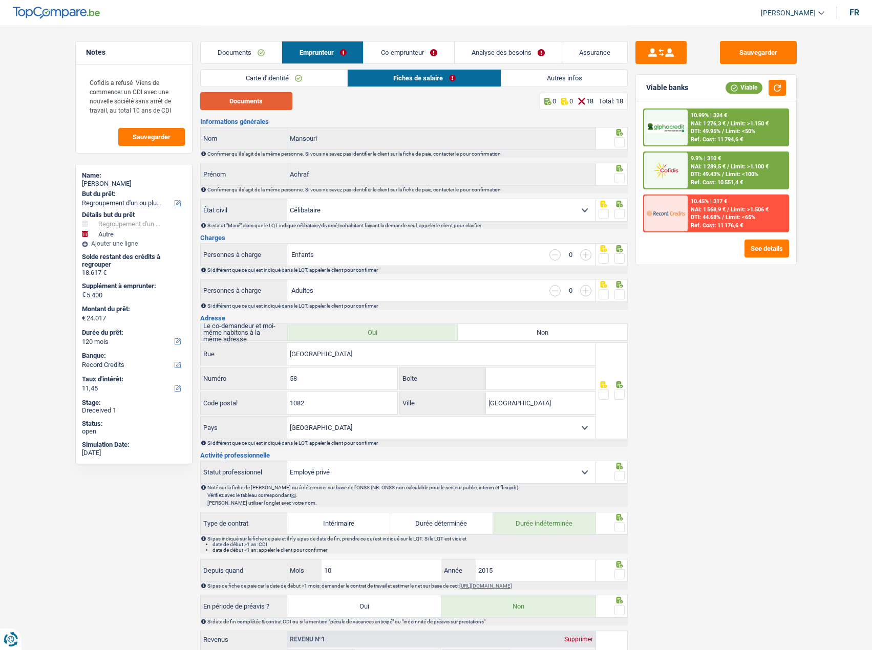
click at [259, 96] on button "Documents" at bounding box center [246, 101] width 92 height 18
click at [621, 140] on span at bounding box center [619, 142] width 10 height 10
click at [0, 0] on input "radio" at bounding box center [0, 0] width 0 height 0
click at [620, 173] on div at bounding box center [619, 178] width 10 height 13
click at [622, 210] on span at bounding box center [619, 214] width 10 height 10
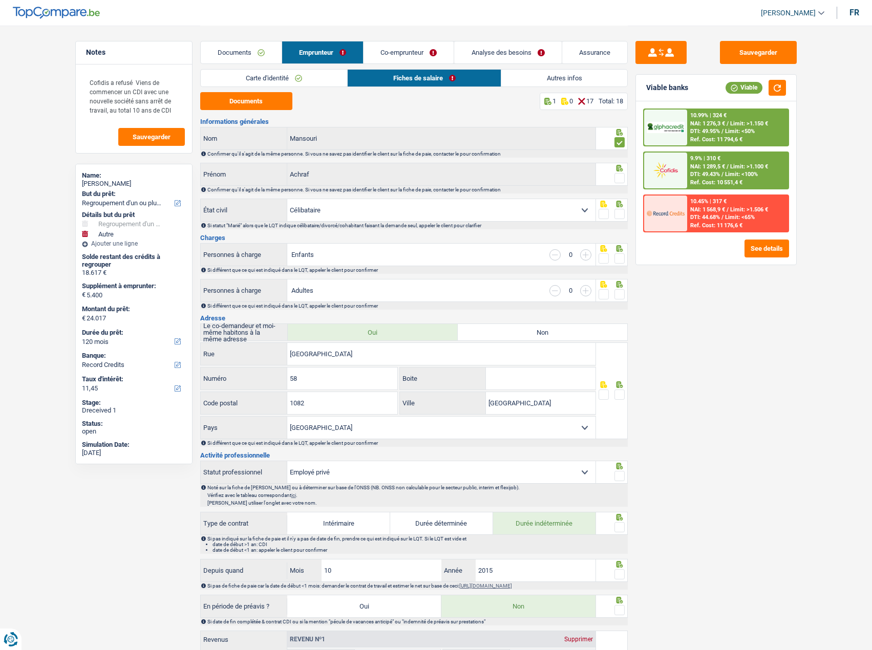
click at [0, 0] on input "radio" at bounding box center [0, 0] width 0 height 0
click at [618, 175] on span at bounding box center [619, 178] width 10 height 10
click at [0, 0] on input "radio" at bounding box center [0, 0] width 0 height 0
click at [621, 257] on span at bounding box center [619, 258] width 10 height 10
click at [0, 0] on input "radio" at bounding box center [0, 0] width 0 height 0
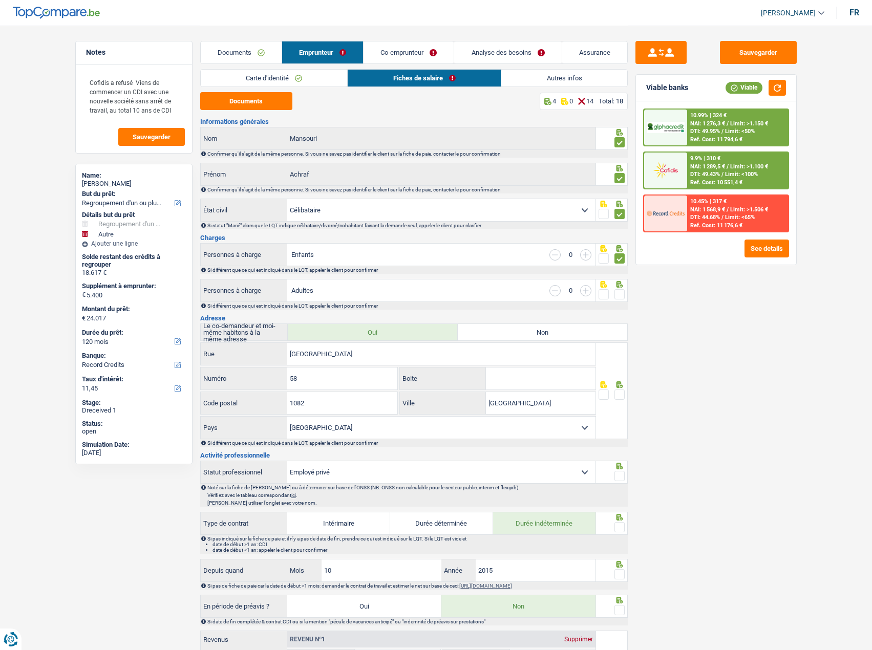
drag, startPoint x: 622, startPoint y: 290, endPoint x: 835, endPoint y: 248, distance: 217.6
click at [676, 282] on div "Notes Cofidis a refusé Viens de commencer un CDI avec une nouvelle société sans…" at bounding box center [436, 578] width 737 height 1104
click at [778, 311] on main "Notes Cofidis a refusé Viens de commencer un CDI avec une nouvelle société sans…" at bounding box center [436, 577] width 872 height 1155
drag, startPoint x: 837, startPoint y: 361, endPoint x: 876, endPoint y: 338, distance: 45.7
click at [778, 355] on main "Notes Cofidis a refusé Viens de commencer un CDI avec une nouvelle société sans…" at bounding box center [436, 577] width 872 height 1155
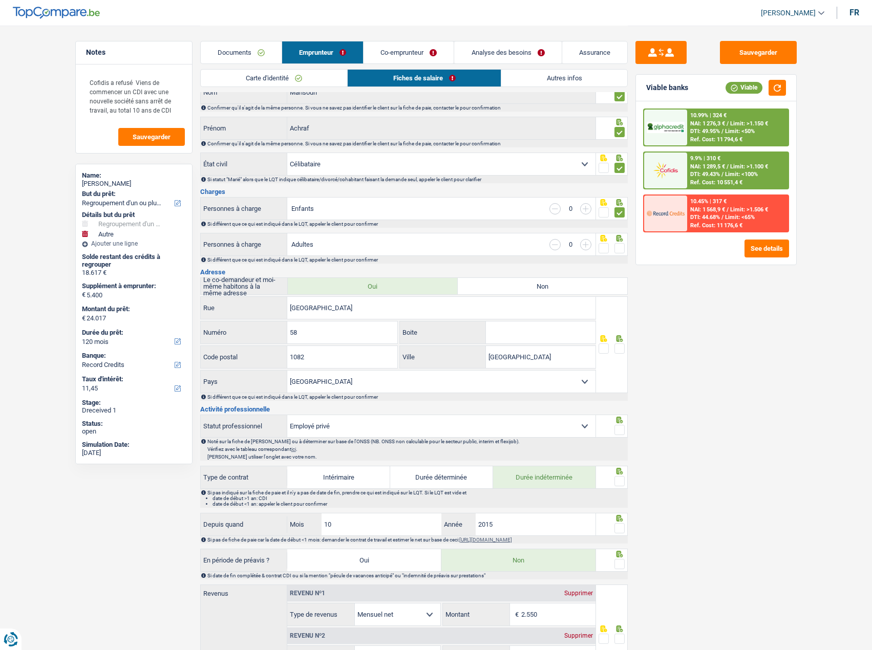
scroll to position [102, 0]
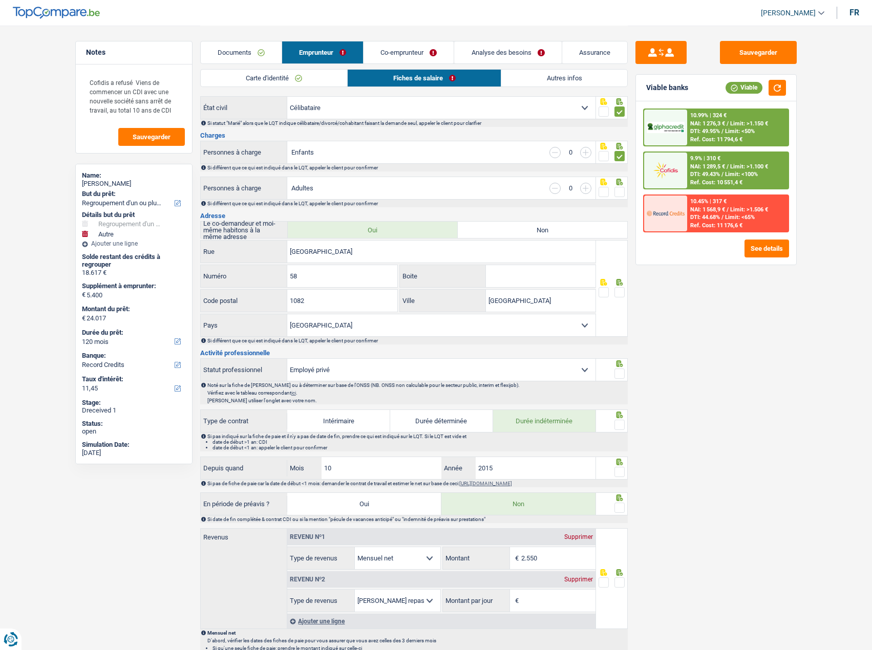
click at [618, 190] on span at bounding box center [619, 192] width 10 height 10
click at [0, 0] on input "radio" at bounding box center [0, 0] width 0 height 0
click at [778, 89] on button "button" at bounding box center [777, 88] width 17 height 16
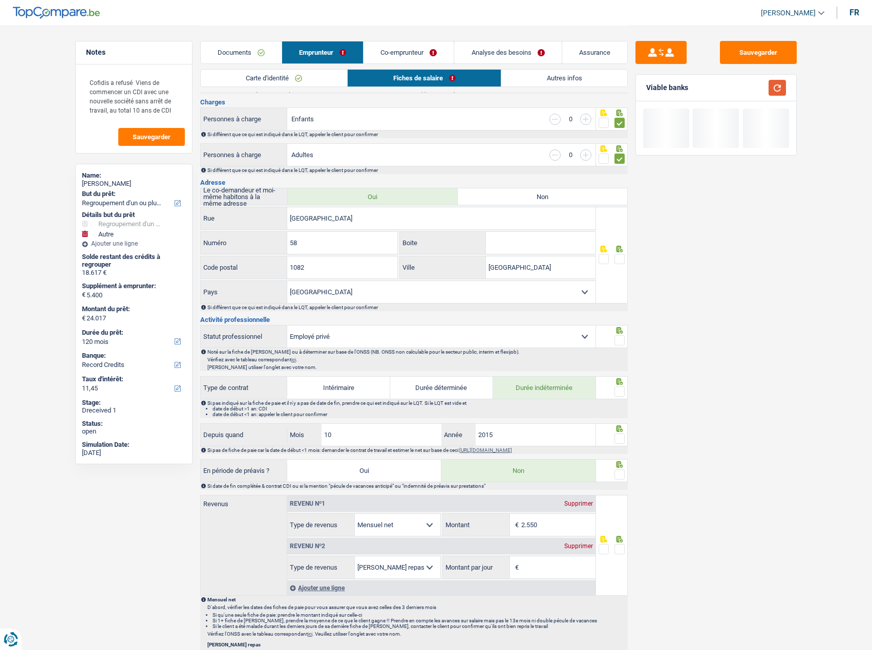
scroll to position [154, 0]
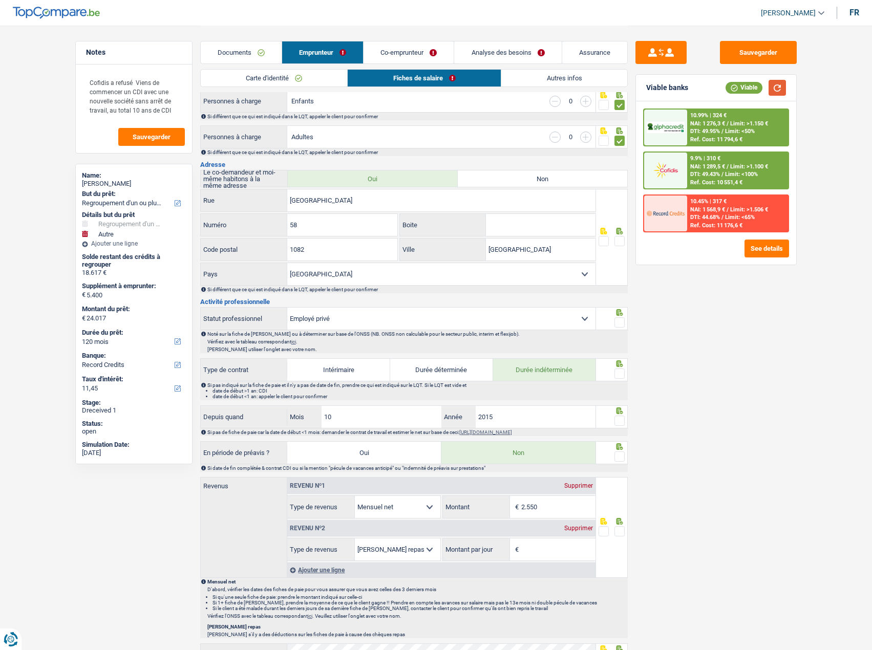
click at [776, 87] on button "button" at bounding box center [777, 88] width 17 height 16
click at [621, 241] on span at bounding box center [619, 241] width 10 height 10
click at [0, 0] on input "radio" at bounding box center [0, 0] width 0 height 0
click at [778, 89] on button "button" at bounding box center [777, 88] width 17 height 16
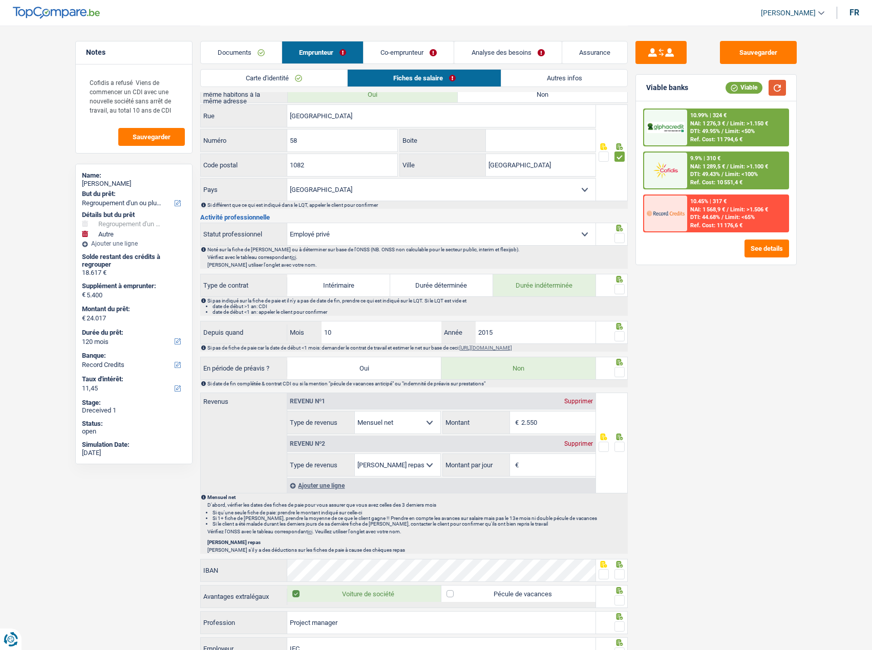
scroll to position [256, 0]
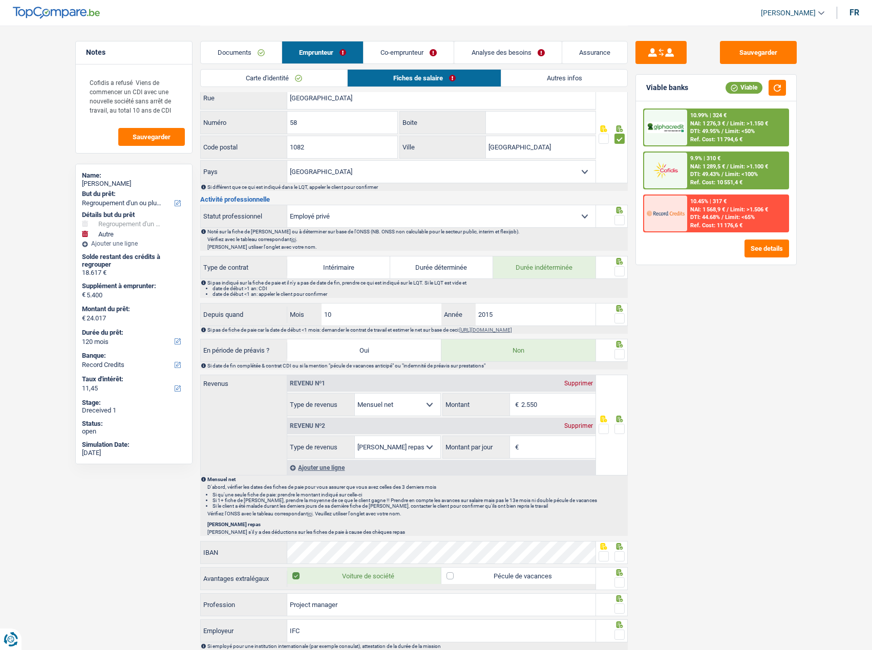
click at [617, 222] on span at bounding box center [619, 220] width 10 height 10
click at [0, 0] on input "radio" at bounding box center [0, 0] width 0 height 0
click at [774, 86] on button "button" at bounding box center [777, 88] width 17 height 16
click at [620, 269] on span at bounding box center [619, 271] width 10 height 10
click at [0, 0] on input "radio" at bounding box center [0, 0] width 0 height 0
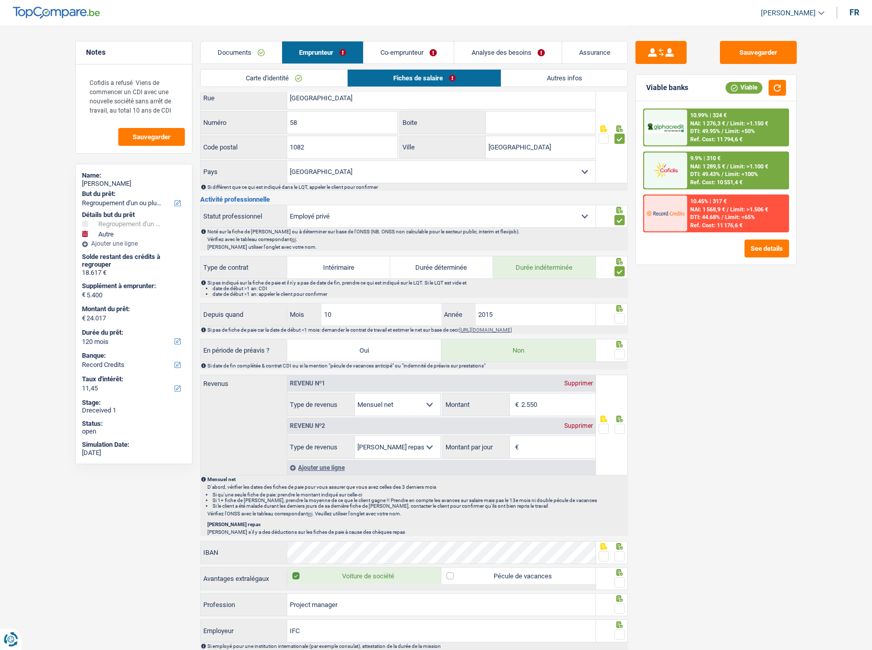
click at [618, 320] on span at bounding box center [619, 318] width 10 height 10
click at [0, 0] on input "radio" at bounding box center [0, 0] width 0 height 0
click at [235, 310] on div "Depuis quand 10 Mois / 2015 Année" at bounding box center [398, 315] width 395 height 22
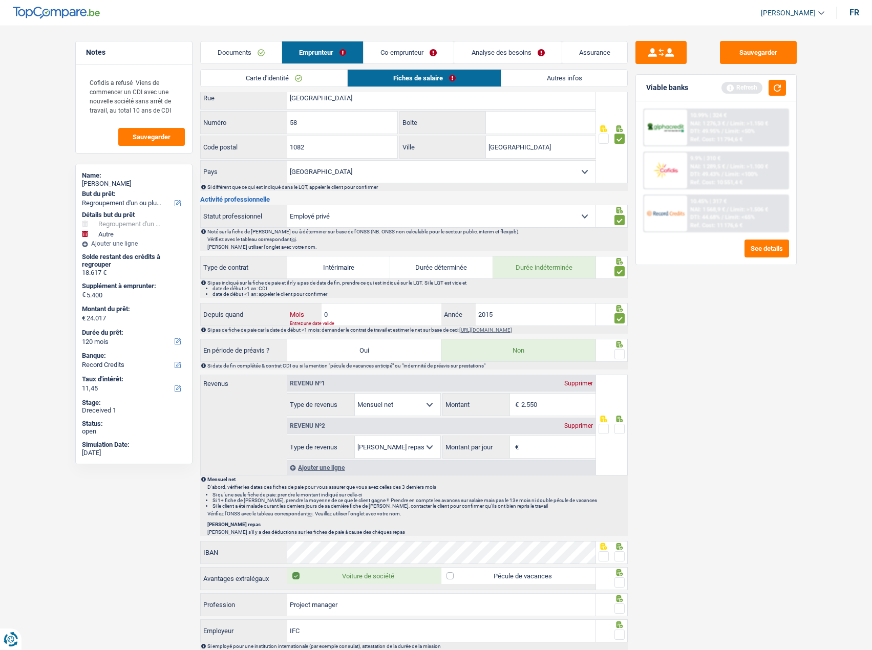
type input "08"
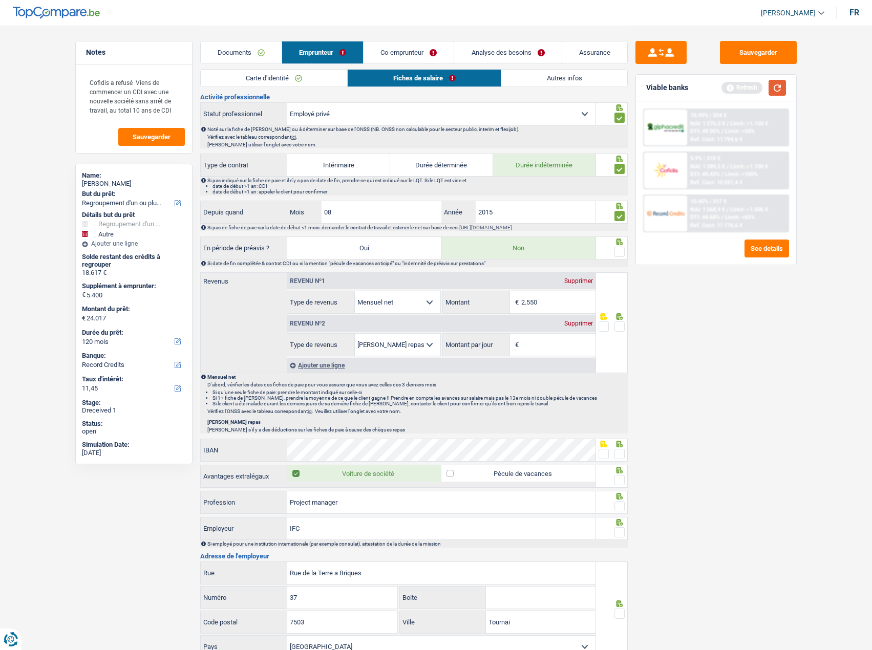
click at [775, 90] on button "button" at bounding box center [777, 88] width 17 height 16
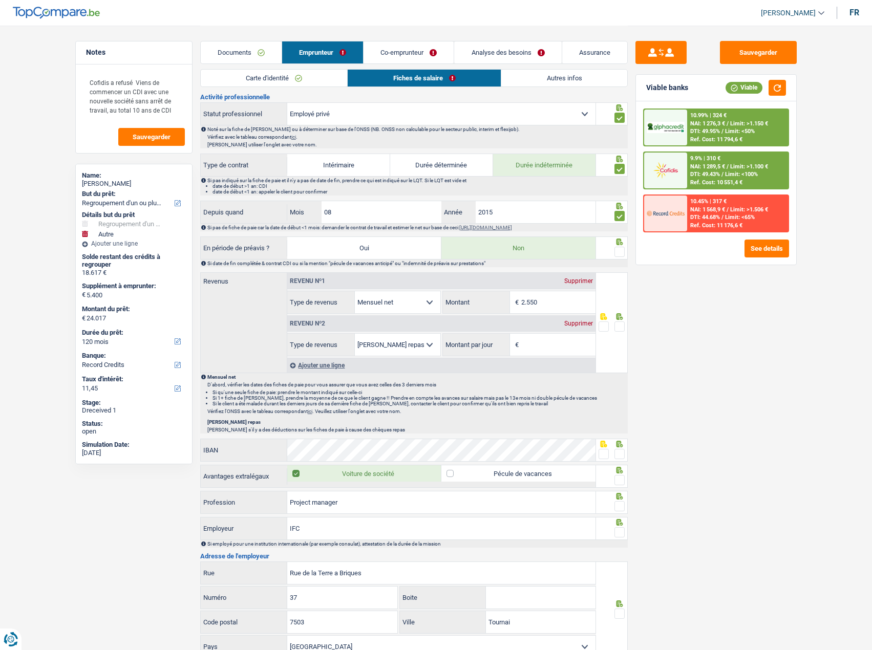
drag, startPoint x: 619, startPoint y: 255, endPoint x: 614, endPoint y: 264, distance: 10.1
click at [619, 255] on span at bounding box center [619, 252] width 10 height 10
click at [0, 0] on input "radio" at bounding box center [0, 0] width 0 height 0
click at [582, 326] on div "Supprimer" at bounding box center [579, 324] width 34 height 6
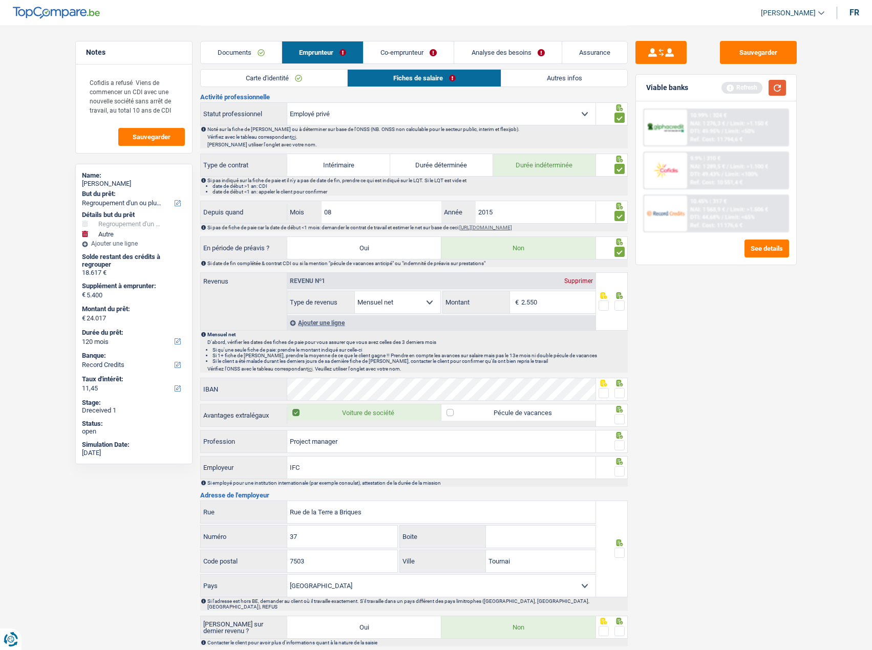
click at [776, 86] on button "button" at bounding box center [777, 88] width 17 height 16
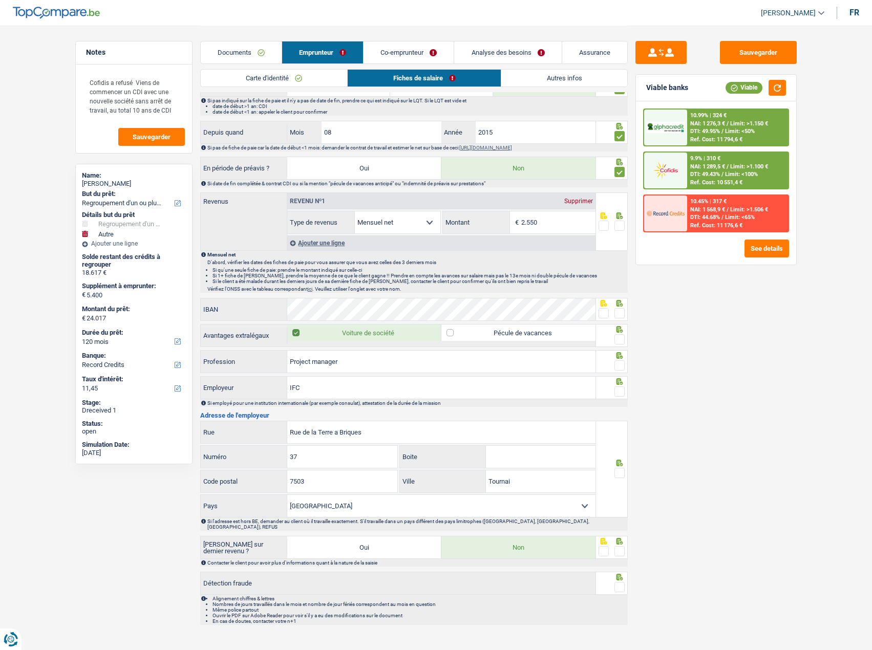
scroll to position [387, 0]
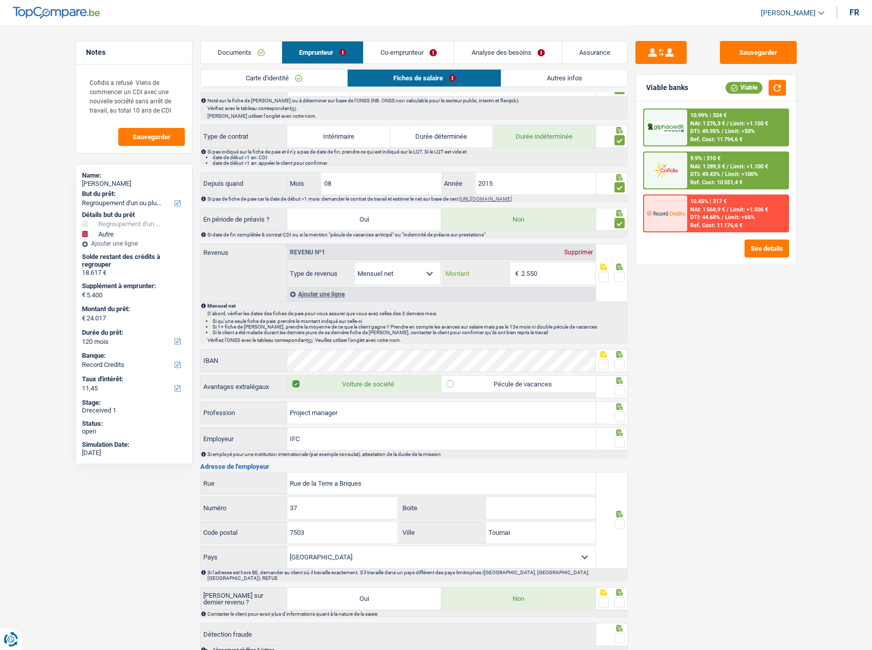
click at [551, 271] on input "2.550" at bounding box center [558, 274] width 74 height 22
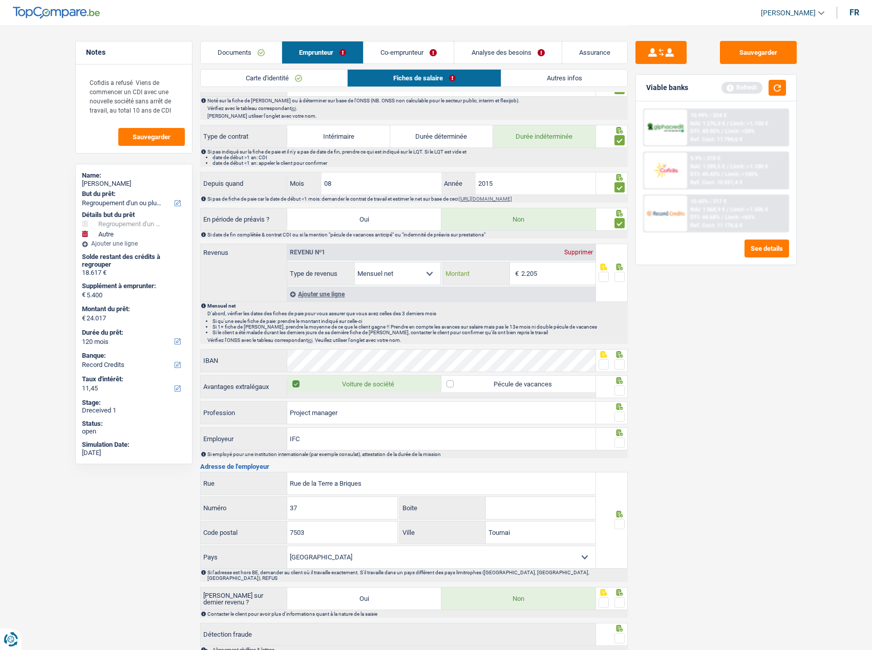
type input "2.205"
click at [619, 280] on span at bounding box center [619, 277] width 10 height 10
click at [0, 0] on input "radio" at bounding box center [0, 0] width 0 height 0
click at [778, 86] on button "button" at bounding box center [777, 88] width 17 height 16
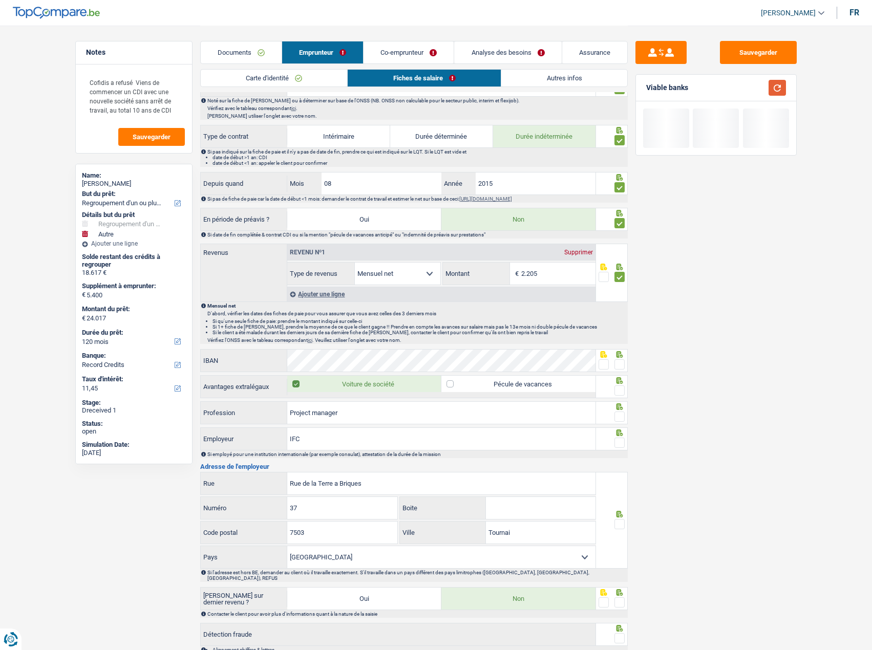
scroll to position [438, 0]
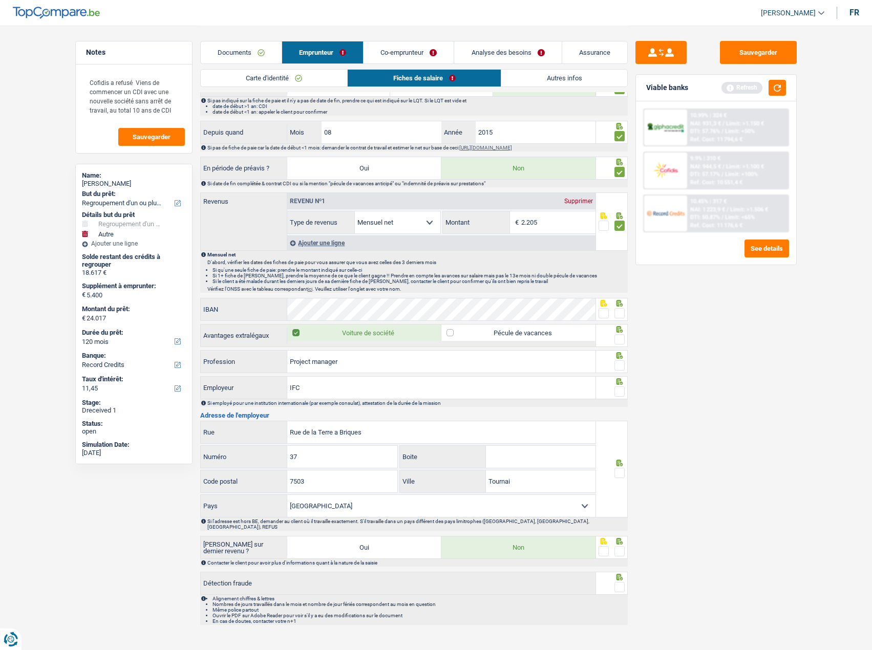
click at [619, 311] on span at bounding box center [619, 313] width 10 height 10
click at [0, 0] on input "radio" at bounding box center [0, 0] width 0 height 0
drag, startPoint x: 621, startPoint y: 338, endPoint x: 731, endPoint y: 130, distance: 236.4
click at [621, 337] on span at bounding box center [619, 339] width 10 height 10
click at [0, 0] on input "radio" at bounding box center [0, 0] width 0 height 0
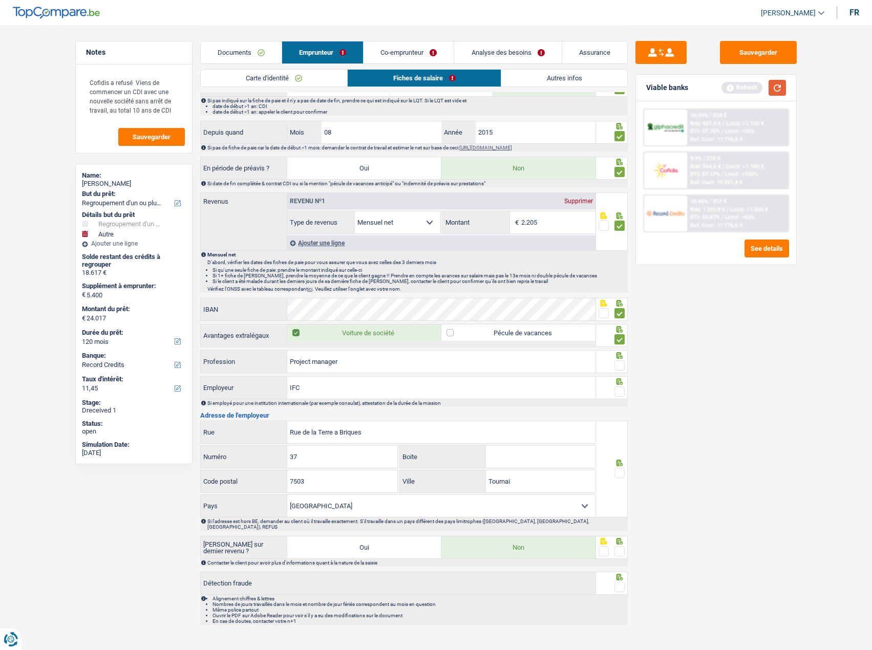
click at [774, 88] on button "button" at bounding box center [777, 88] width 17 height 16
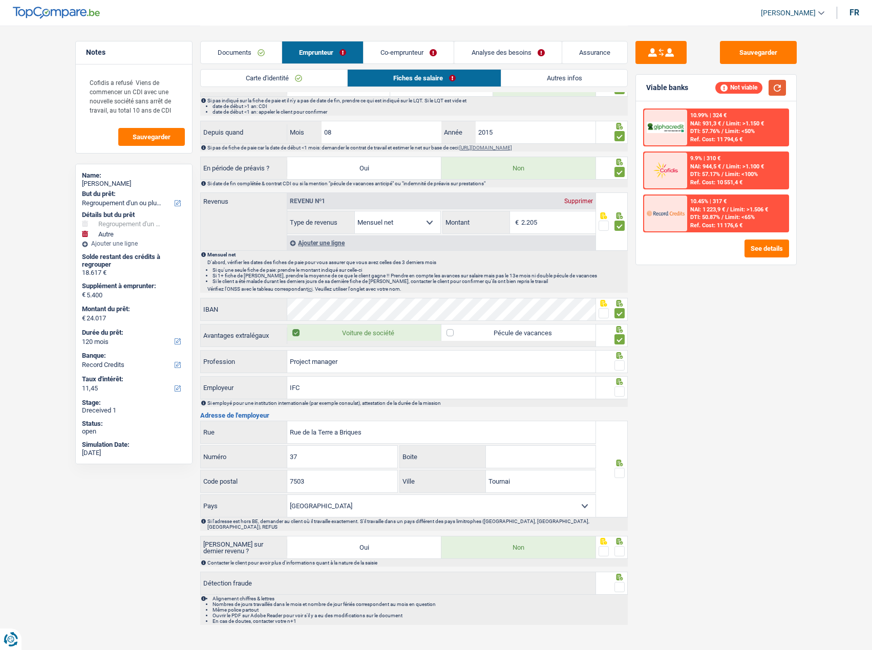
click at [776, 86] on button "button" at bounding box center [777, 88] width 17 height 16
click at [619, 355] on span at bounding box center [619, 365] width 10 height 10
click at [0, 0] on input "radio" at bounding box center [0, 0] width 0 height 0
drag, startPoint x: 205, startPoint y: 401, endPoint x: 194, endPoint y: 402, distance: 10.9
click at [194, 355] on div "Notes Cofidis a refusé Viens de commencer un CDI avec une nouvelle société sans…" at bounding box center [436, 108] width 737 height 1043
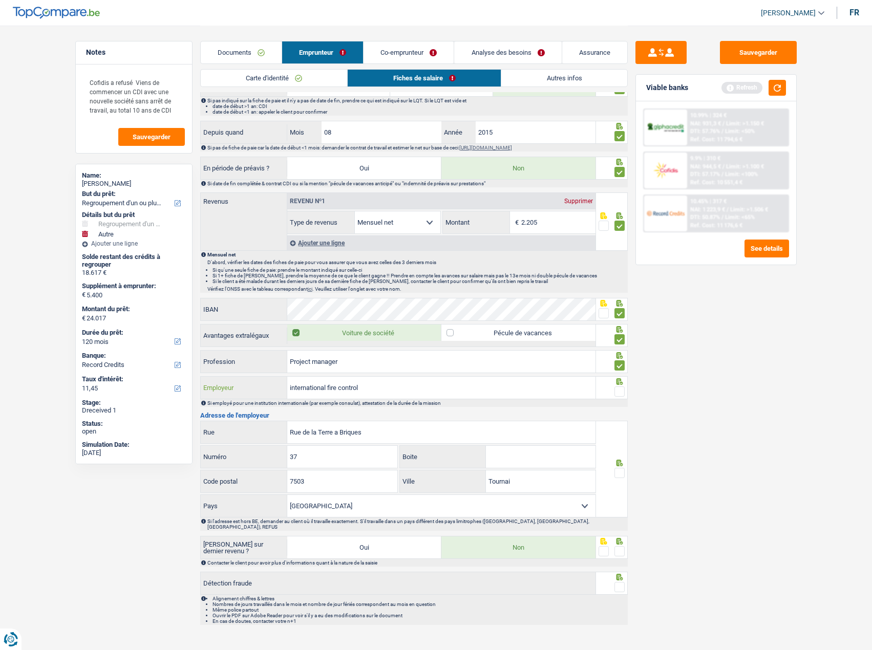
type input "international fire control"
click at [620, 355] on span at bounding box center [619, 392] width 10 height 10
click at [0, 0] on input "radio" at bounding box center [0, 0] width 0 height 0
click at [778, 90] on button "button" at bounding box center [777, 88] width 17 height 16
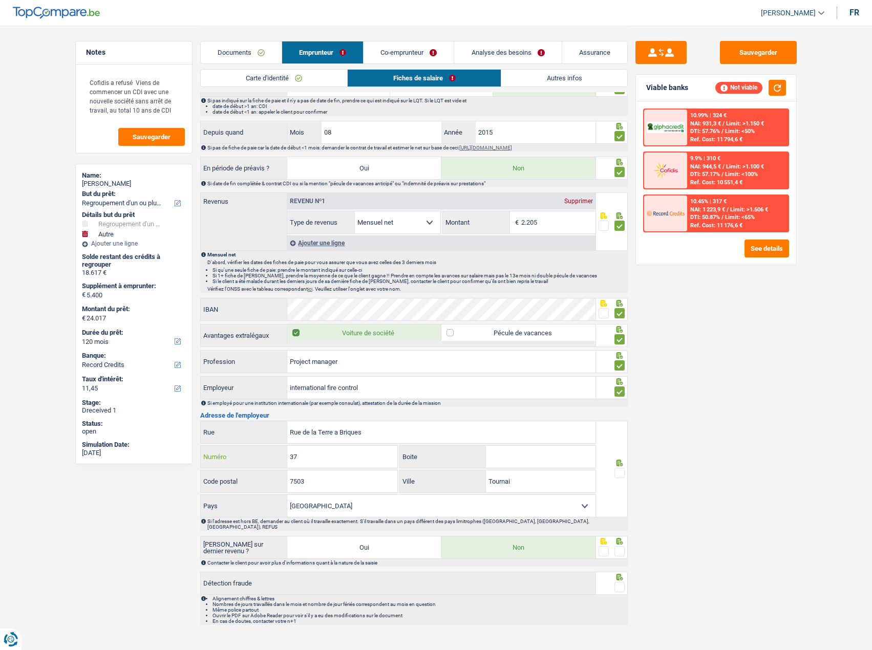
click at [349, 355] on input "37" at bounding box center [342, 457] width 110 height 22
click at [621, 355] on span at bounding box center [619, 473] width 10 height 10
click at [0, 0] on input "radio" at bounding box center [0, 0] width 0 height 0
drag, startPoint x: 621, startPoint y: 543, endPoint x: 625, endPoint y: 579, distance: 36.1
click at [621, 355] on span at bounding box center [619, 551] width 10 height 10
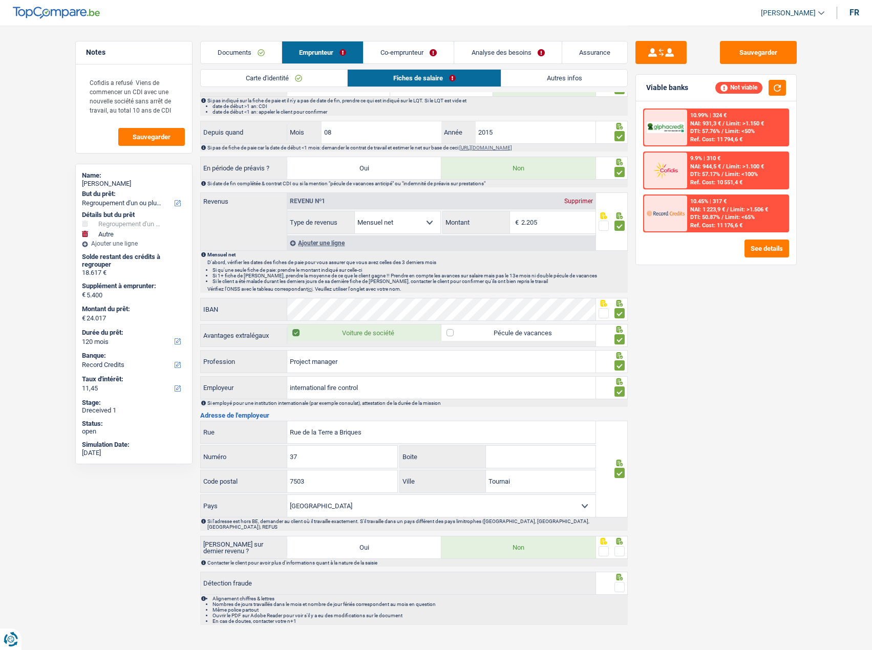
click at [0, 0] on input "radio" at bounding box center [0, 0] width 0 height 0
drag, startPoint x: 620, startPoint y: 581, endPoint x: 686, endPoint y: 391, distance: 201.6
click at [620, 355] on span at bounding box center [619, 587] width 10 height 10
click at [0, 0] on input "radio" at bounding box center [0, 0] width 0 height 0
click at [775, 86] on button "button" at bounding box center [777, 88] width 17 height 16
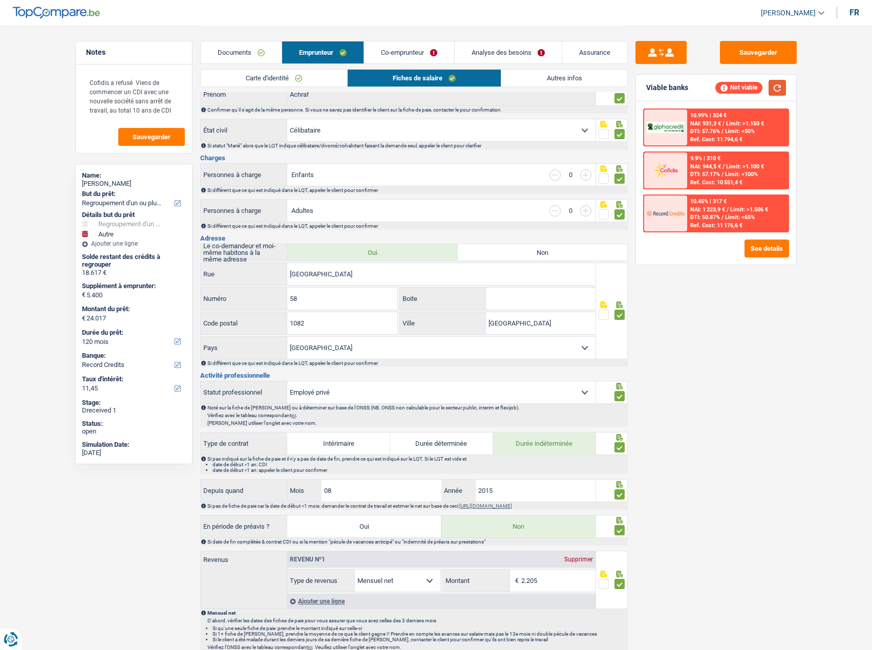
scroll to position [0, 0]
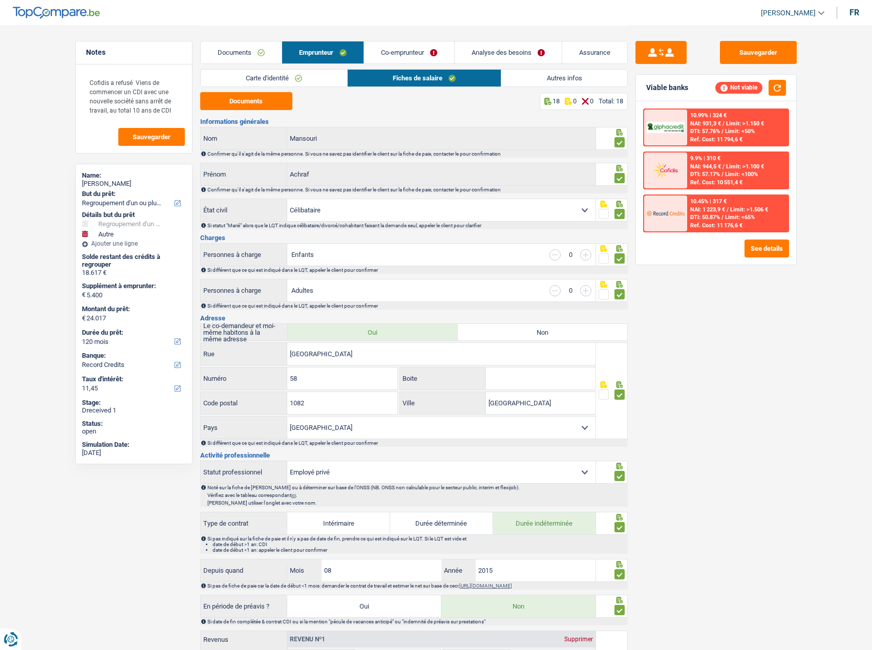
click at [544, 74] on link "Autres infos" at bounding box center [563, 78] width 125 height 17
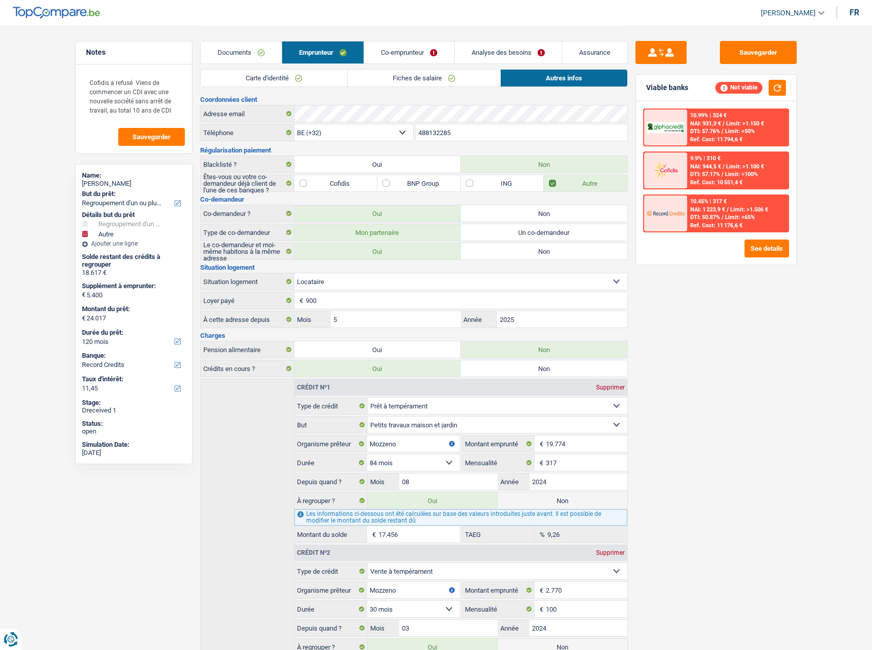
click at [397, 50] on link "Co-emprunteur" at bounding box center [409, 52] width 90 height 22
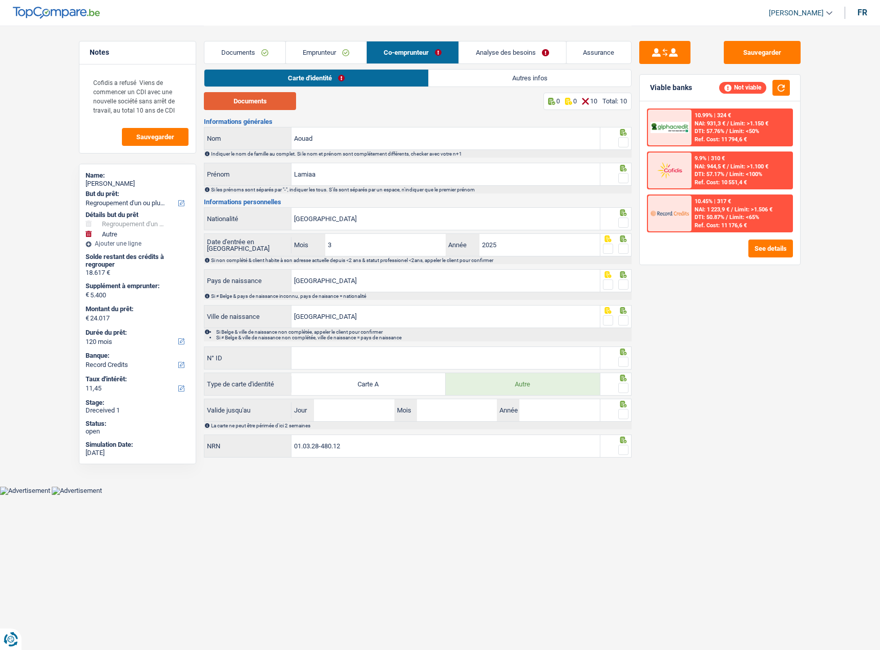
click at [278, 101] on button "Documents" at bounding box center [250, 101] width 92 height 18
drag, startPoint x: 329, startPoint y: 50, endPoint x: 339, endPoint y: 53, distance: 10.6
click at [329, 50] on link "Emprunteur" at bounding box center [326, 52] width 80 height 22
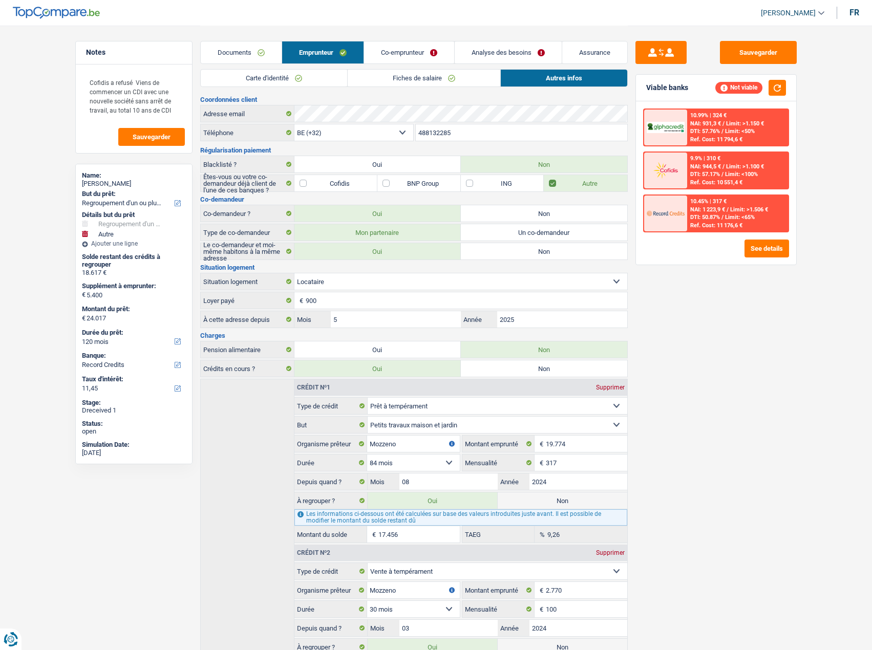
click at [514, 216] on label "Non" at bounding box center [544, 213] width 166 height 16
click at [514, 216] on input "Non" at bounding box center [544, 213] width 166 height 16
radio input "true"
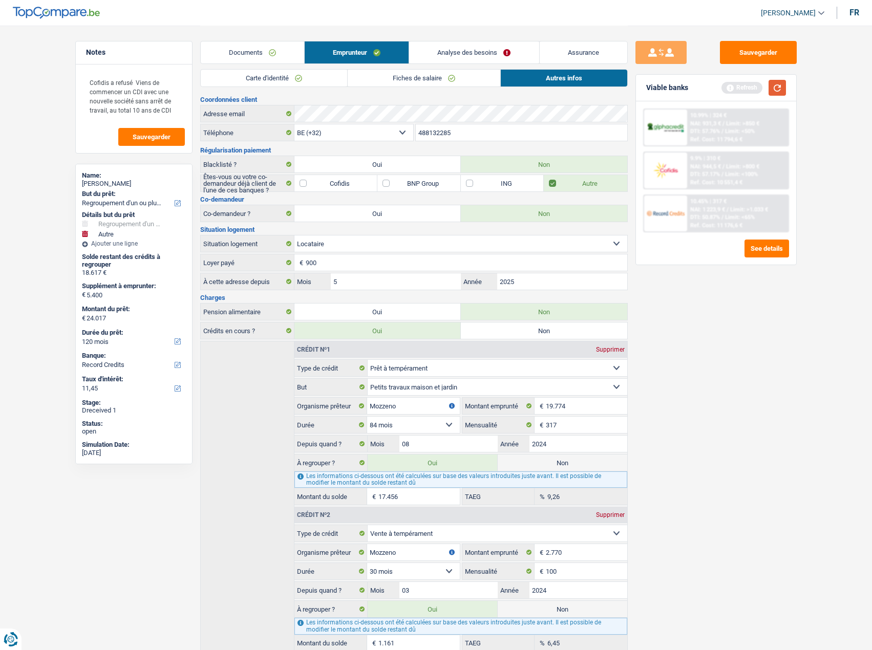
click at [778, 82] on button "button" at bounding box center [777, 88] width 17 height 16
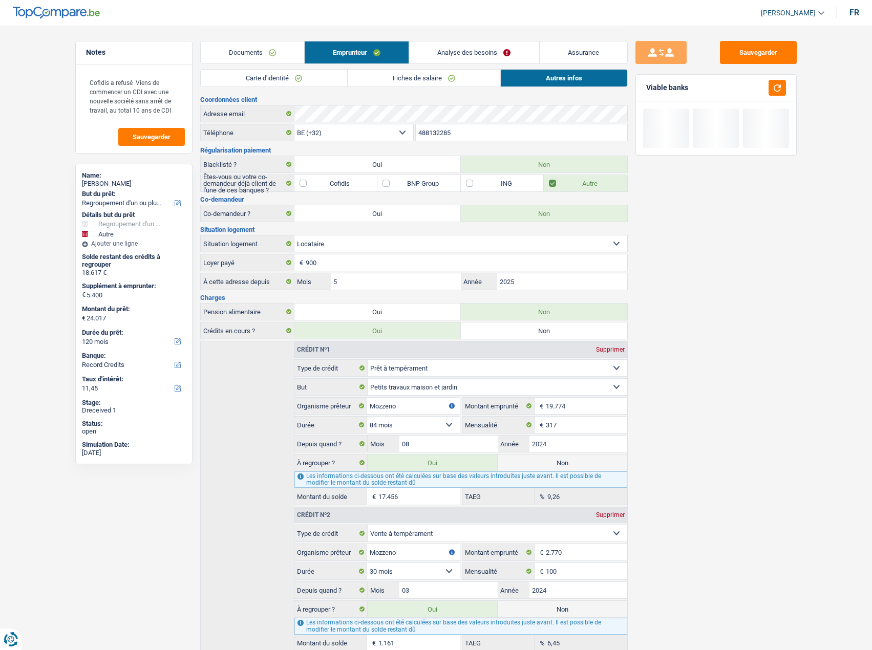
click at [394, 78] on link "Fiches de salaire" at bounding box center [424, 78] width 153 height 17
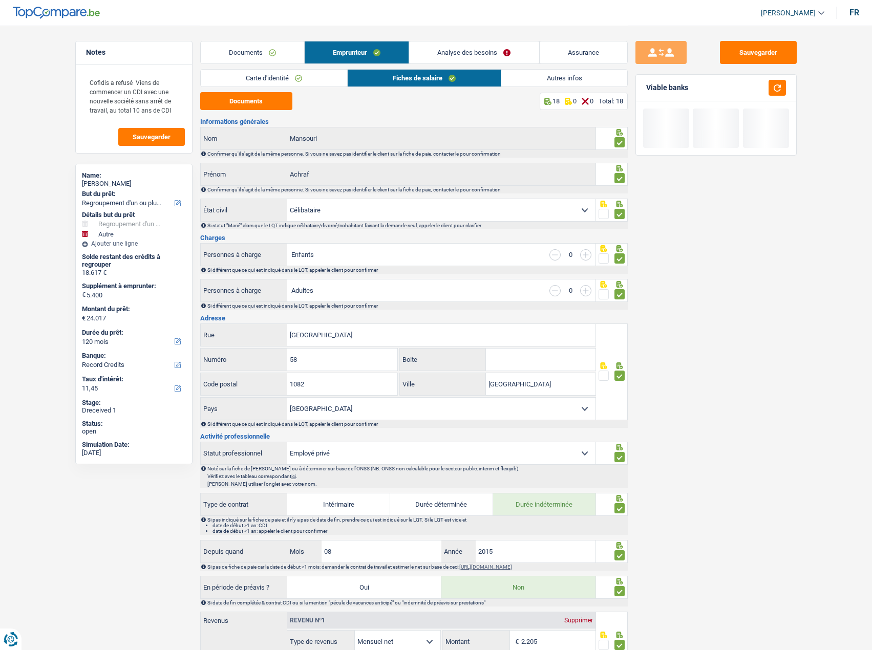
click at [584, 290] on input "button" at bounding box center [585, 290] width 11 height 11
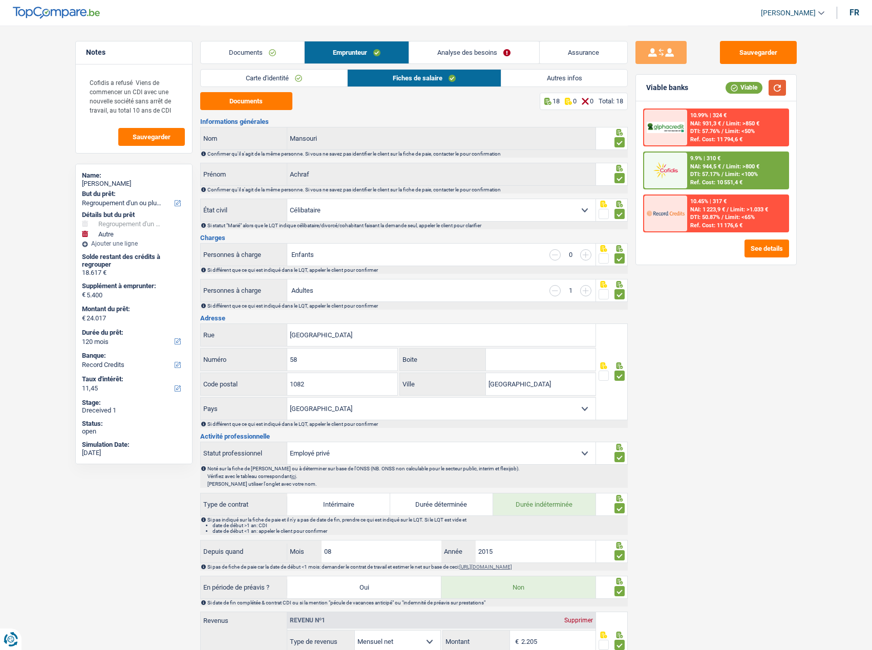
click at [774, 88] on button "button" at bounding box center [777, 88] width 17 height 16
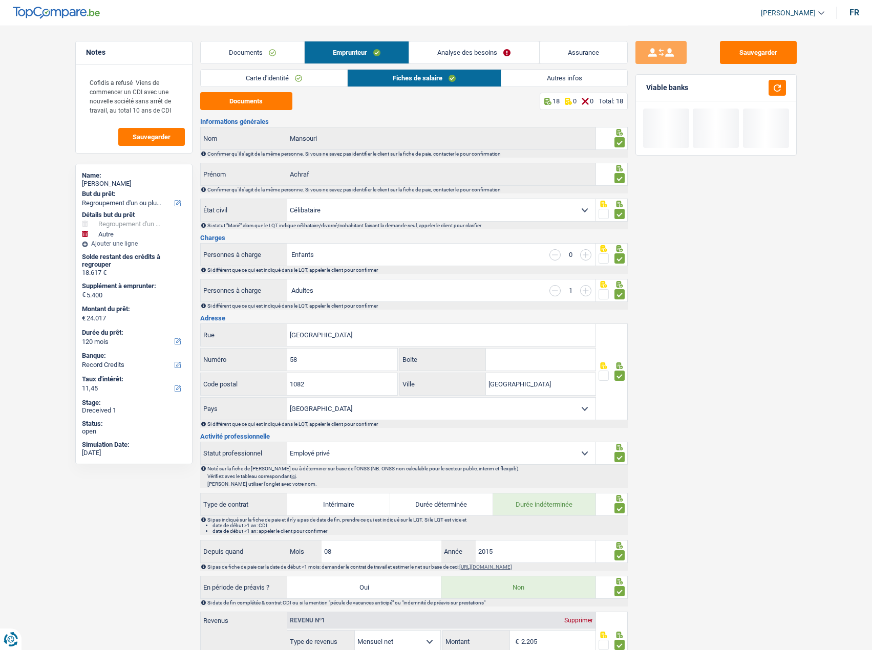
click at [507, 79] on link "Autres infos" at bounding box center [563, 78] width 125 height 17
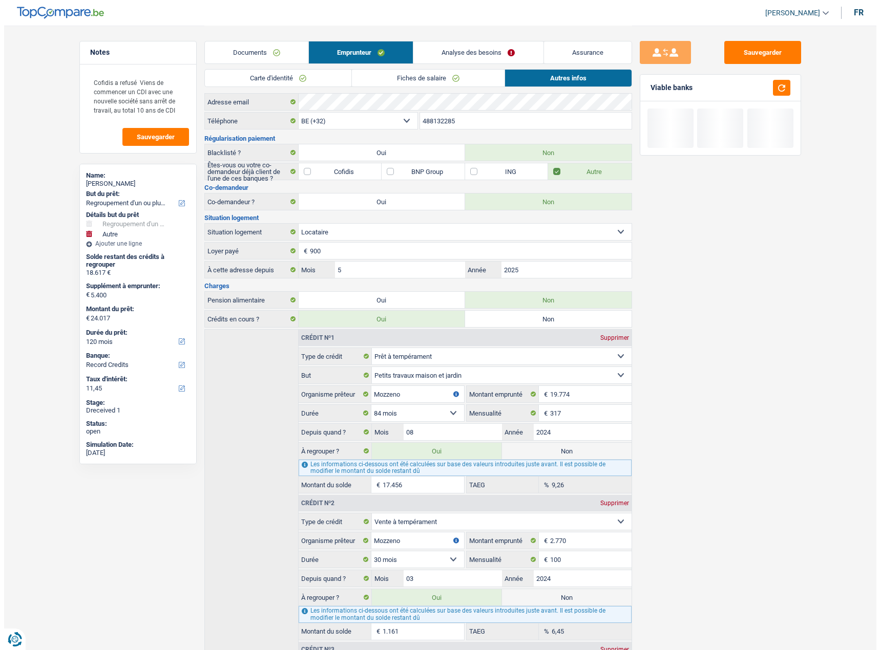
scroll to position [7, 0]
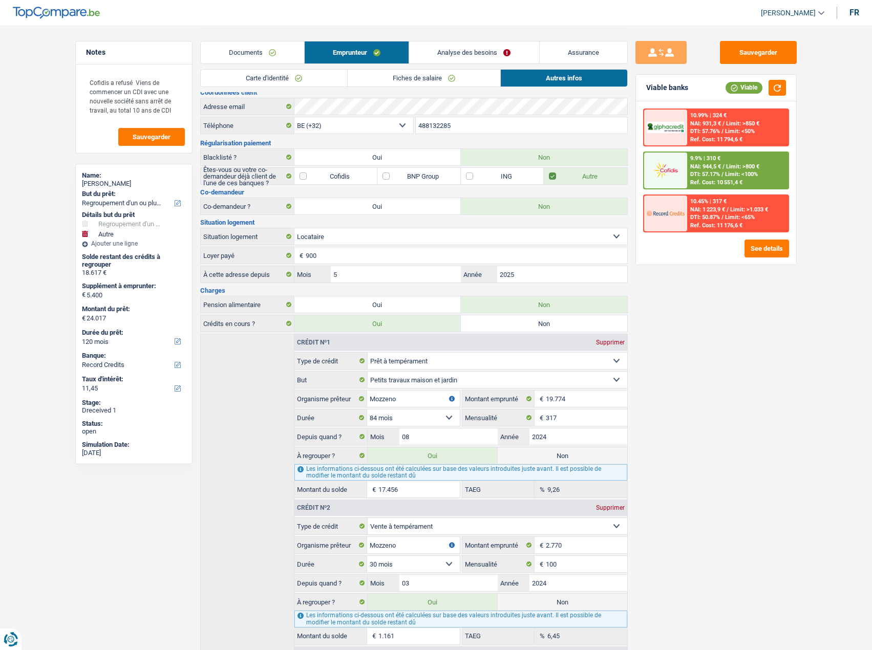
click at [443, 48] on link "Analyse des besoins" at bounding box center [474, 52] width 130 height 22
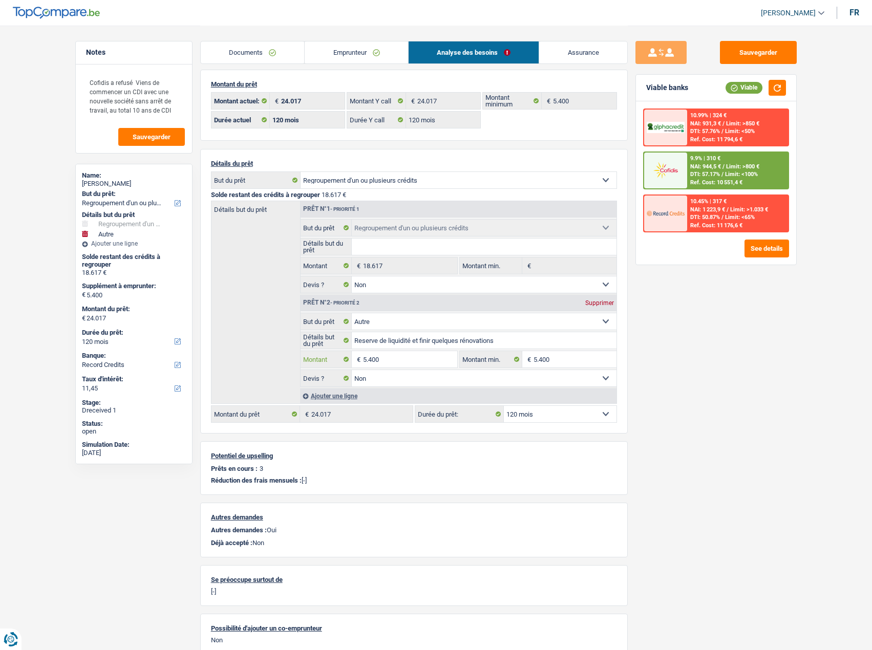
click at [372, 355] on input "5.400" at bounding box center [410, 359] width 94 height 16
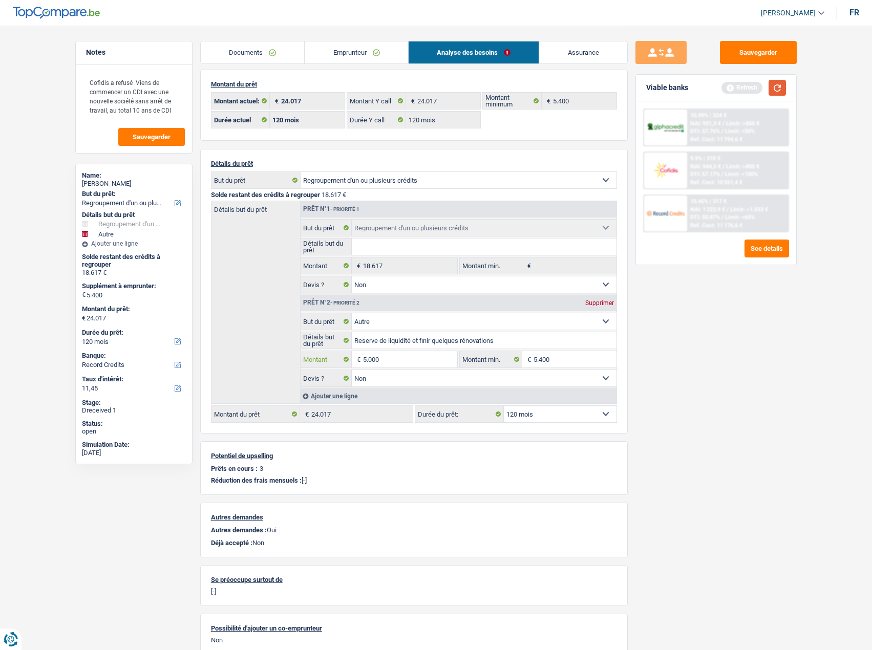
type input "5.000"
type input "23.617"
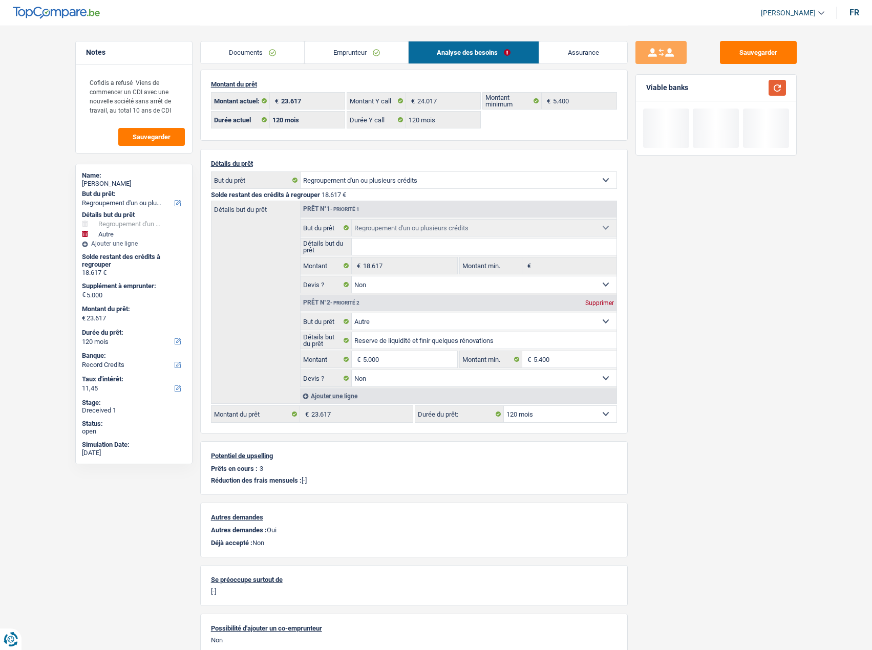
click at [774, 91] on button "button" at bounding box center [777, 88] width 17 height 16
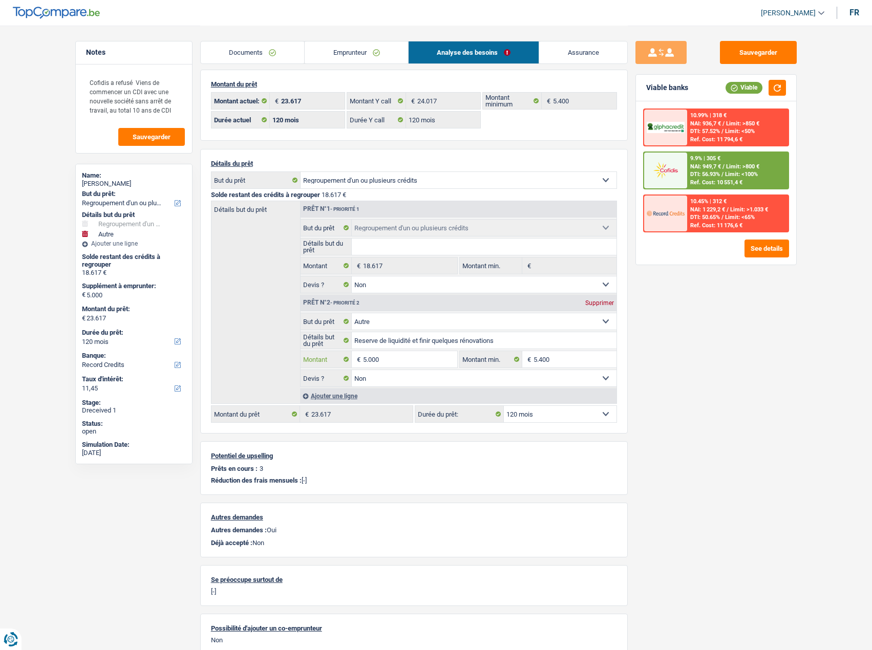
click at [374, 355] on input "5.000" at bounding box center [410, 359] width 94 height 16
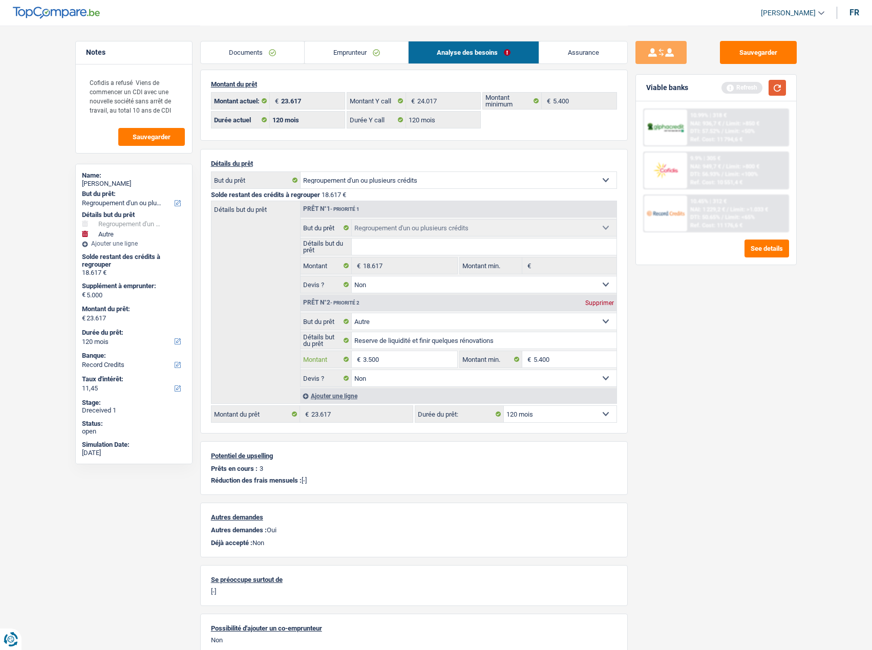
type input "3.500"
type input "22.117"
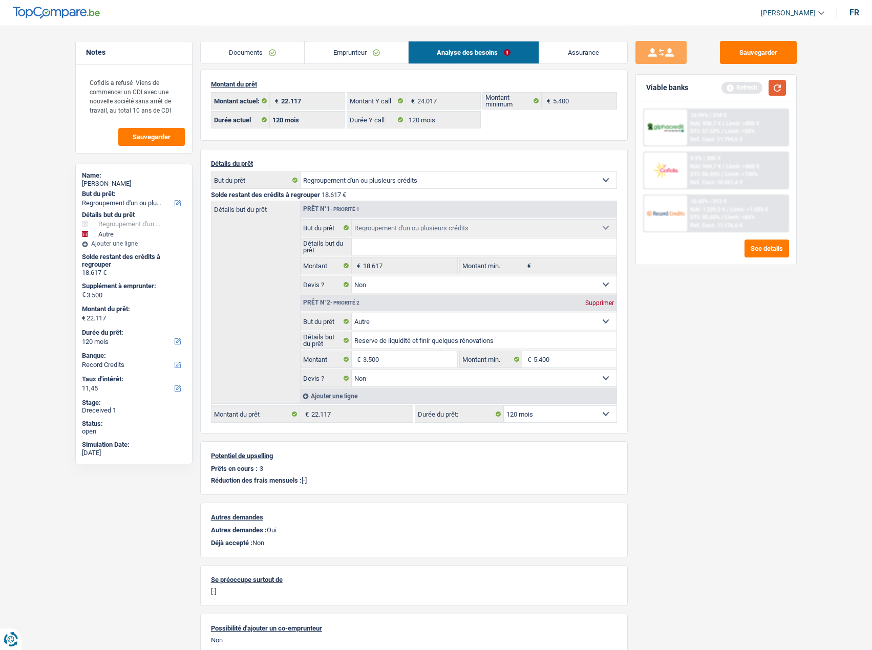
click at [776, 89] on button "button" at bounding box center [777, 88] width 17 height 16
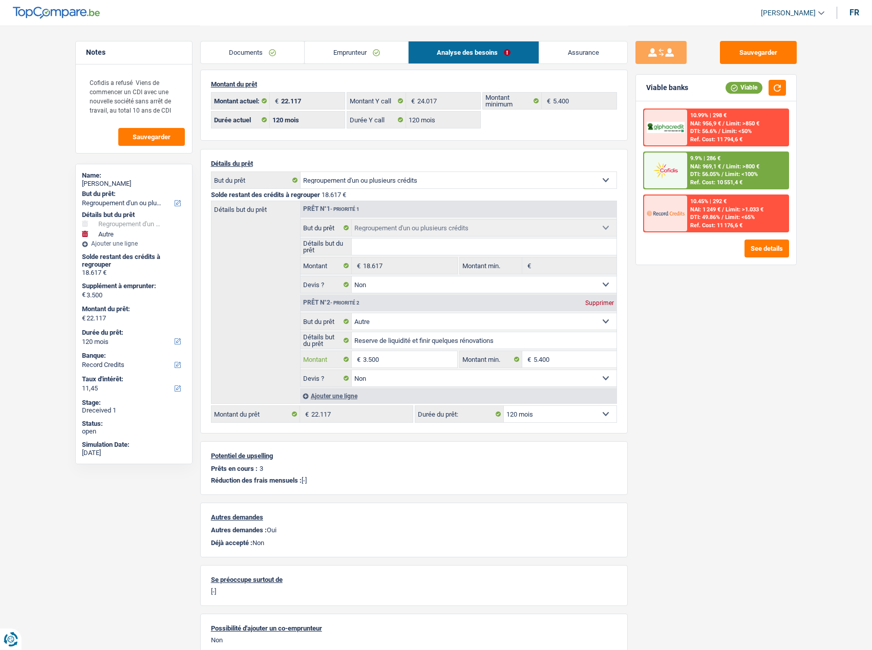
click at [376, 355] on input "3.500" at bounding box center [410, 359] width 94 height 16
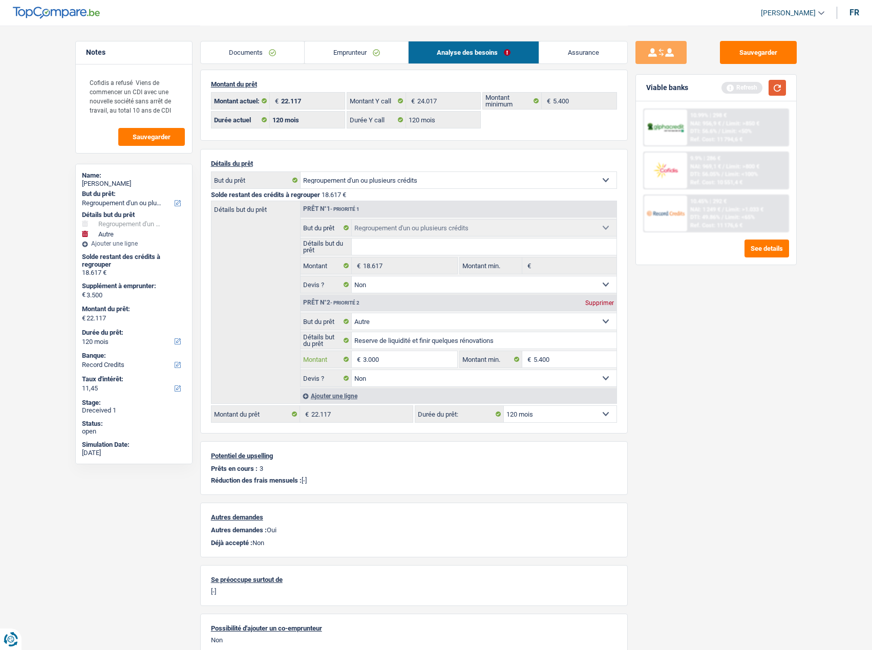
type input "3.000"
type input "21.617"
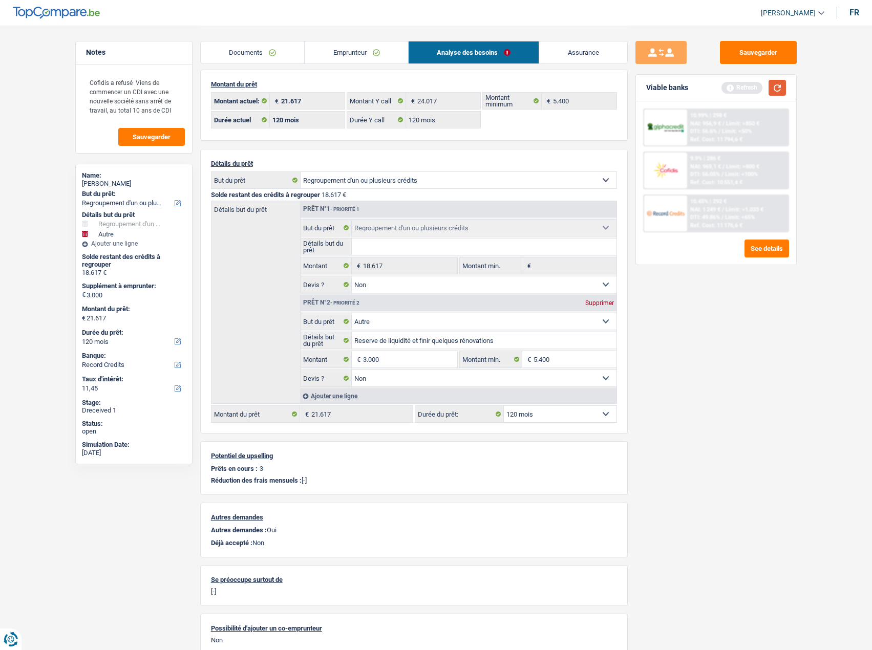
click at [771, 82] on button "button" at bounding box center [777, 88] width 17 height 16
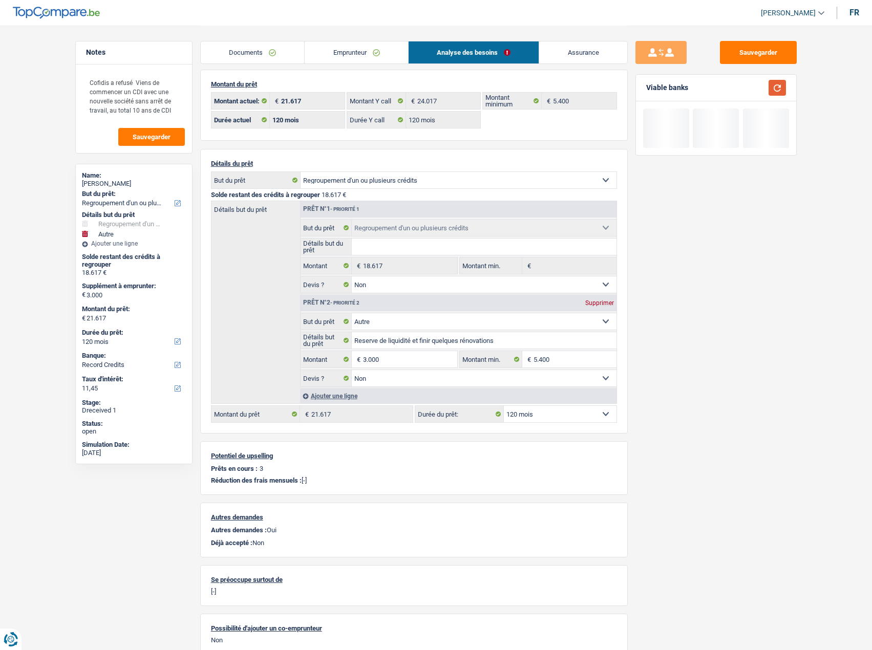
click at [778, 86] on button "button" at bounding box center [777, 88] width 17 height 16
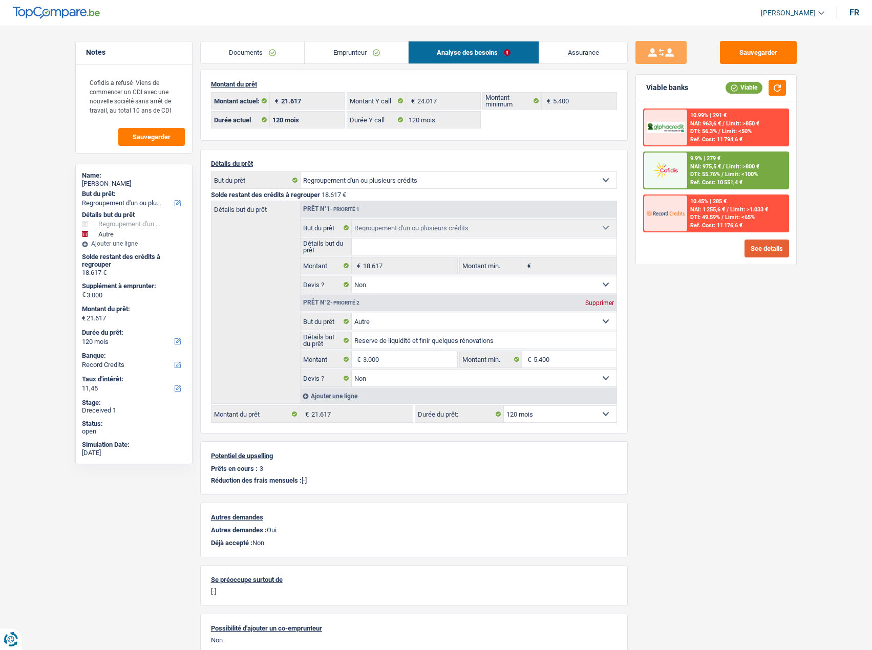
click at [773, 249] on button "See details" at bounding box center [767, 249] width 45 height 18
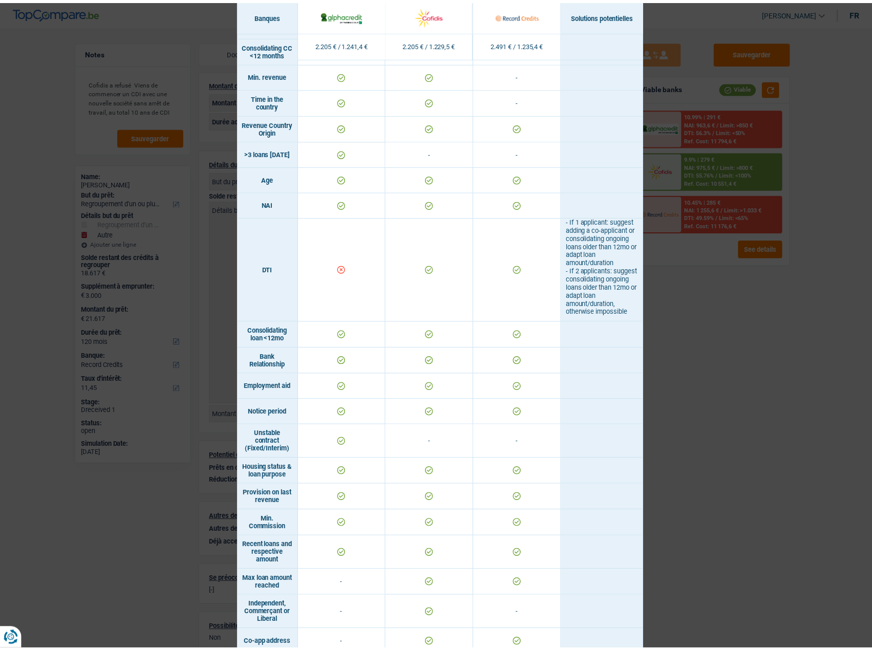
scroll to position [413, 0]
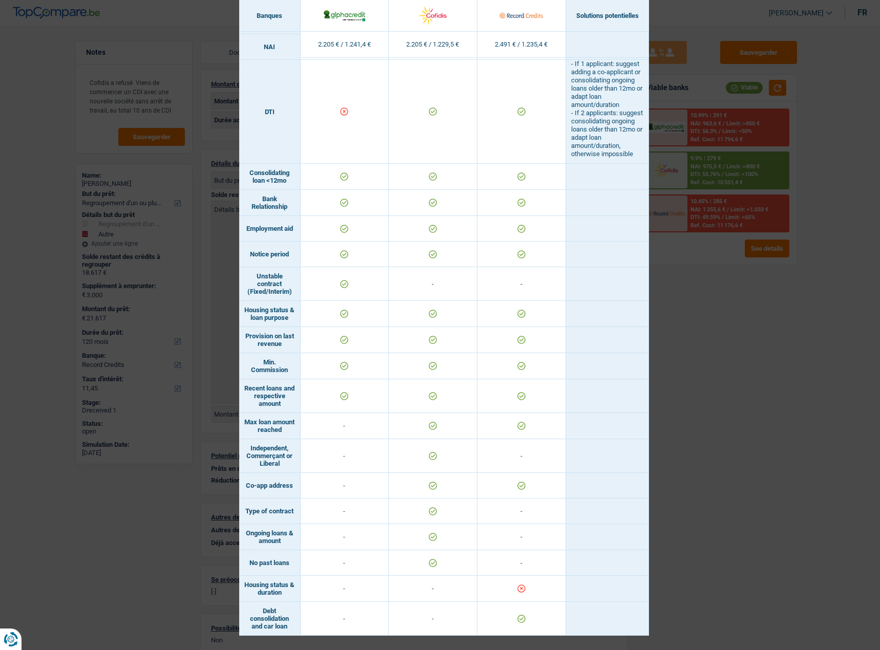
click at [709, 355] on div "Banks conditions × Banques Solutions potentielles Revenus / Charges 2.205 € / 1…" at bounding box center [440, 325] width 880 height 650
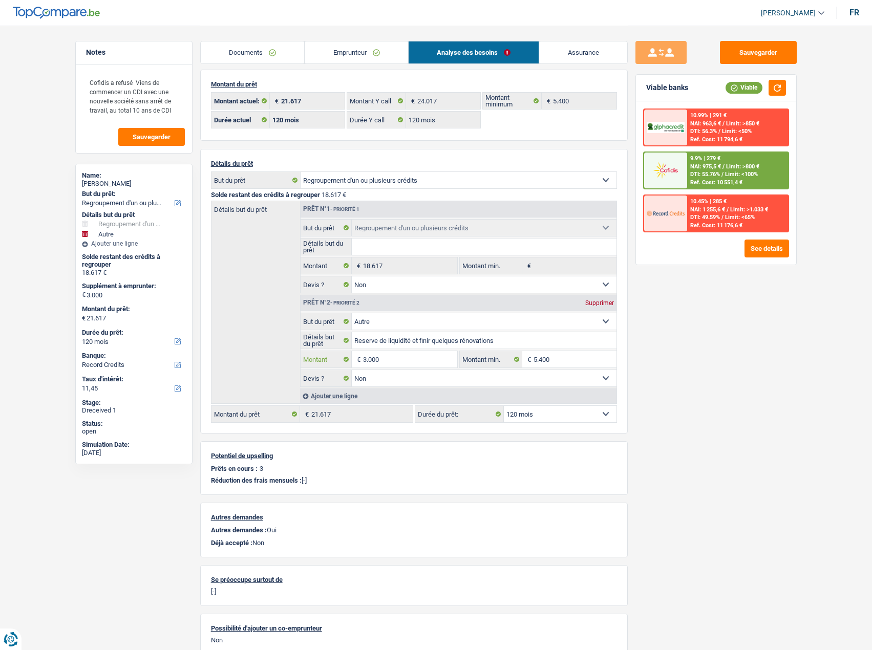
click at [396, 353] on input "3.000" at bounding box center [410, 359] width 94 height 16
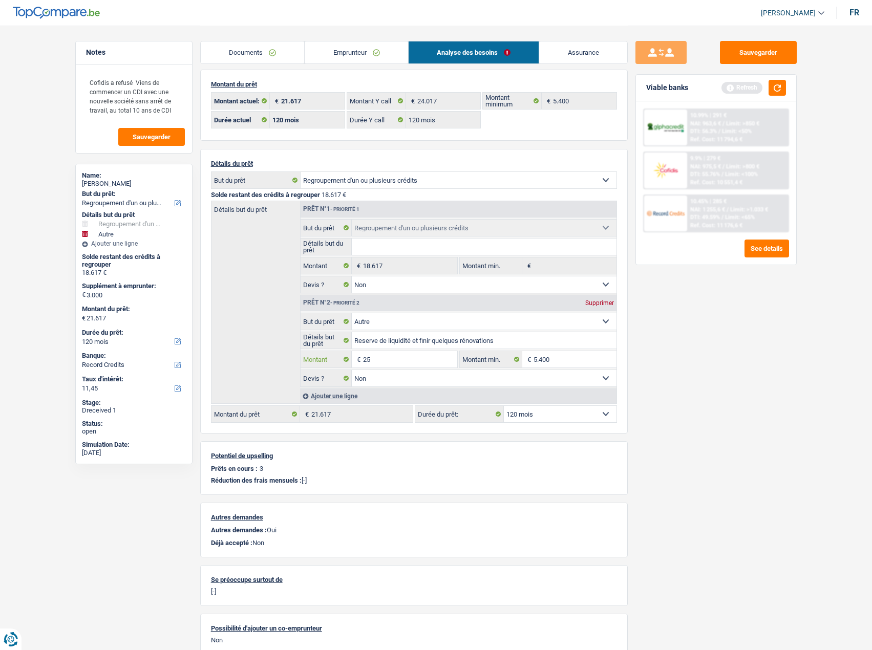
type input "2"
type input "5.400"
type input "24.017"
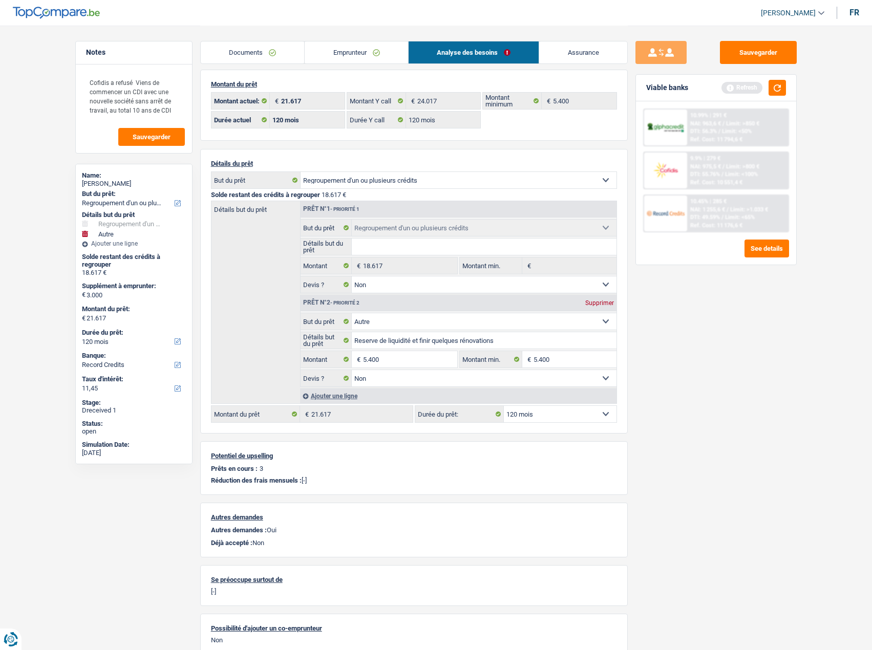
type input "24.017"
click at [519, 355] on select "12 mois 18 mois 24 mois 30 mois 36 mois 42 mois 48 mois 60 mois 72 mois 84 mois…" at bounding box center [560, 414] width 113 height 16
select select "84"
click at [504, 355] on select "12 mois 18 mois 24 mois 30 mois 36 mois 42 mois 48 mois 60 mois 72 mois 84 mois…" at bounding box center [560, 414] width 113 height 16
select select "84"
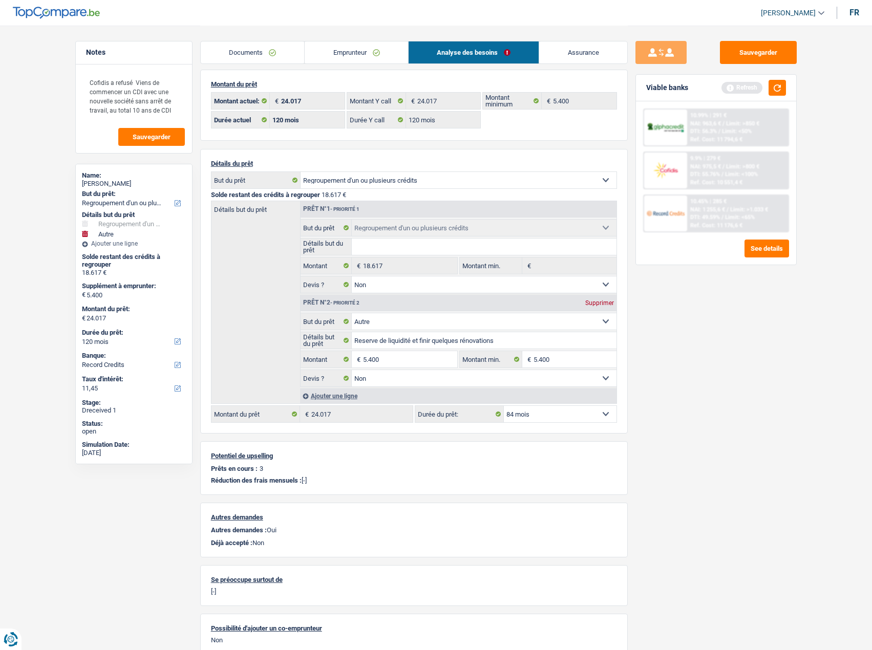
select select "84"
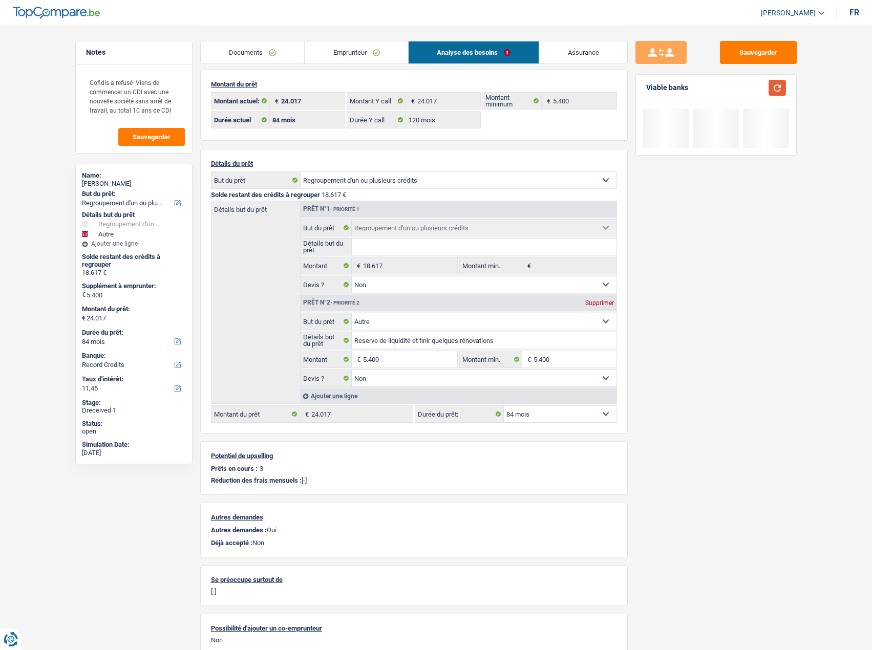
click at [778, 89] on button "button" at bounding box center [777, 88] width 17 height 16
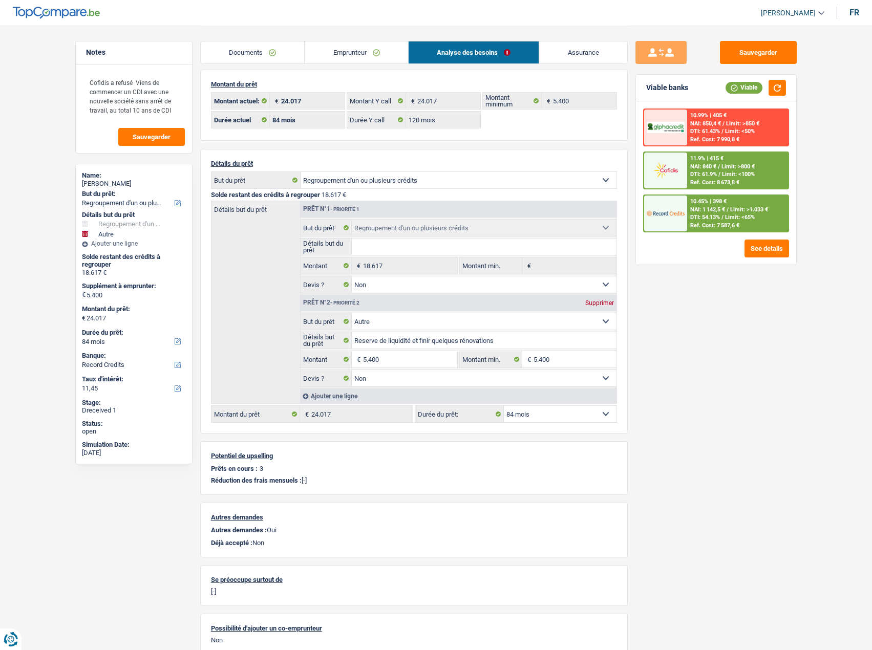
click at [735, 214] on div "10.45% | 398 € NAI: 1 142,5 € / Limit: >1.033 € DTI: 54.13% / Limit: <65% Ref. …" at bounding box center [737, 214] width 101 height 36
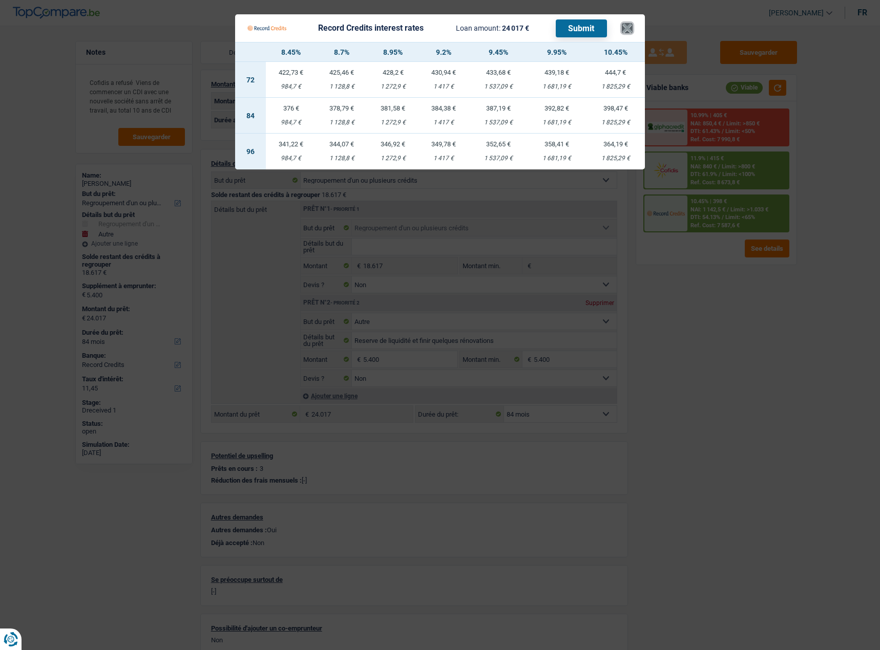
click at [629, 25] on button "×" at bounding box center [627, 28] width 11 height 10
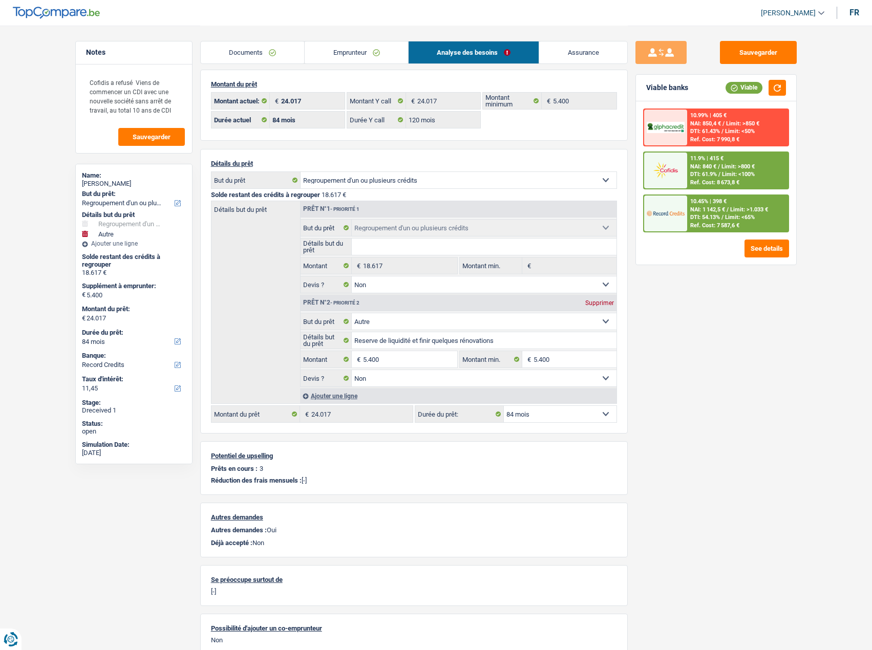
click at [717, 212] on span "NAI: 1 142,5 €" at bounding box center [707, 209] width 35 height 7
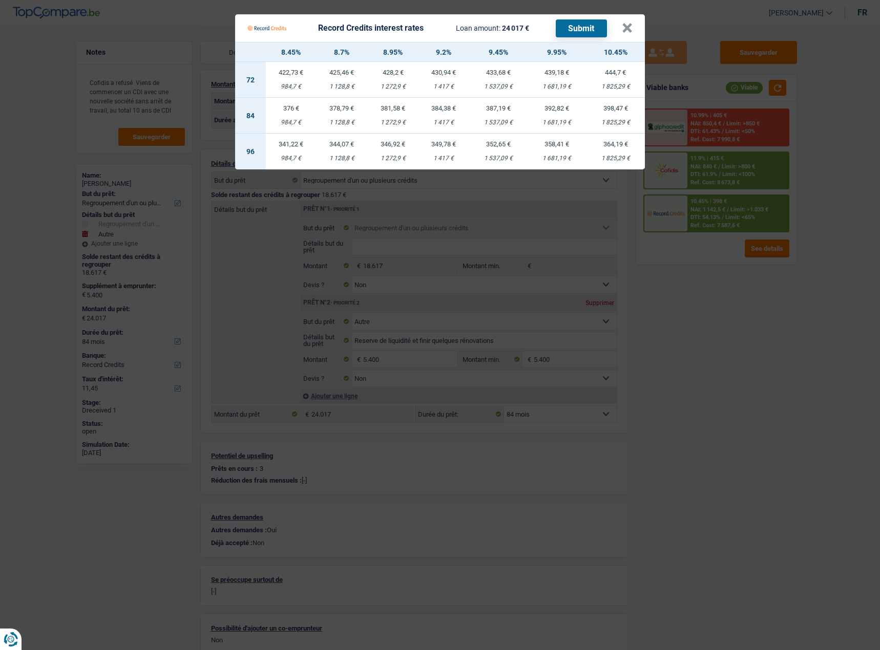
click at [506, 115] on td "387,19 € 1 537,09 €" at bounding box center [498, 116] width 58 height 36
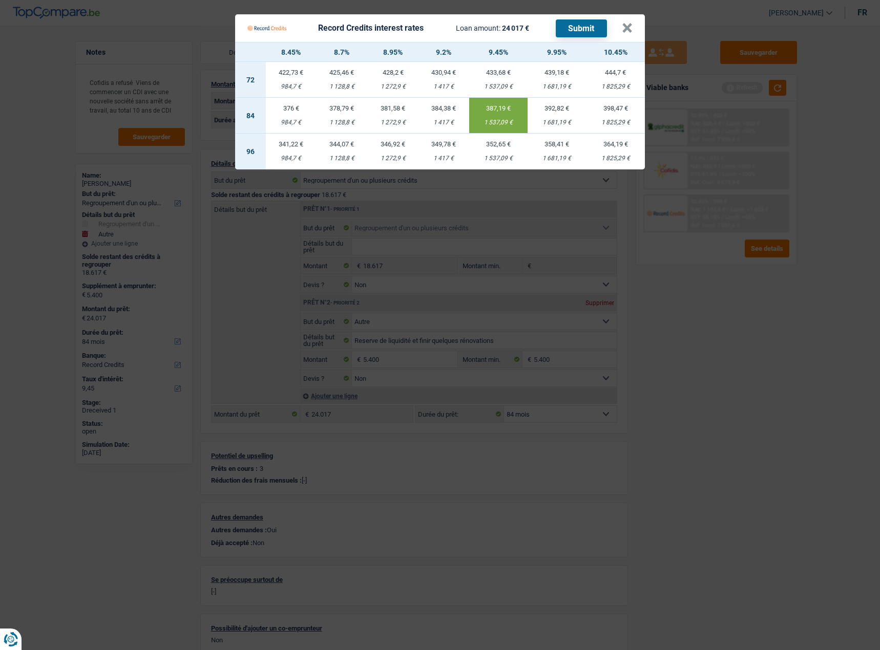
click at [586, 27] on button "Submit" at bounding box center [581, 28] width 51 height 18
click at [630, 26] on button "×" at bounding box center [627, 28] width 11 height 10
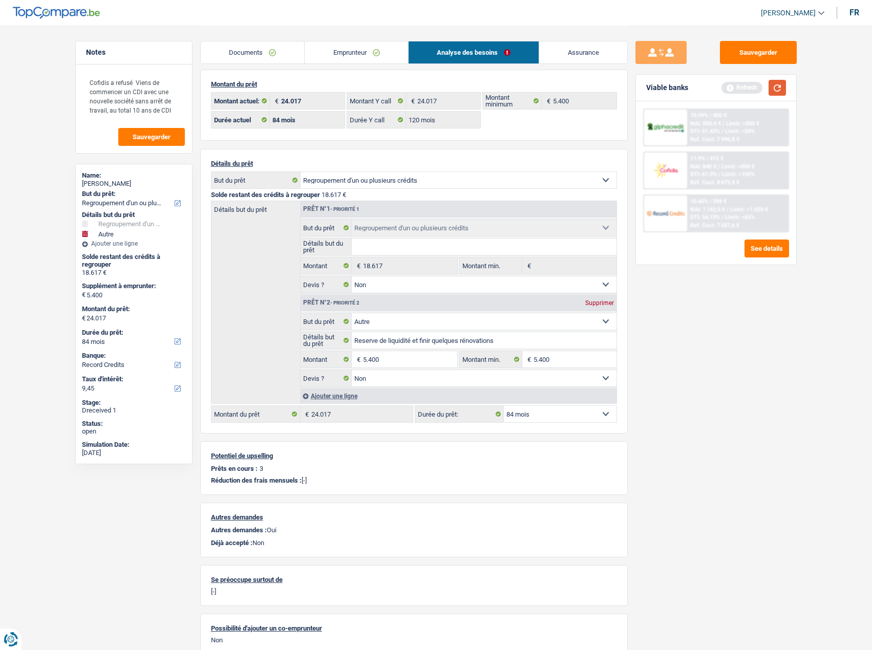
click at [778, 92] on button "button" at bounding box center [777, 88] width 17 height 16
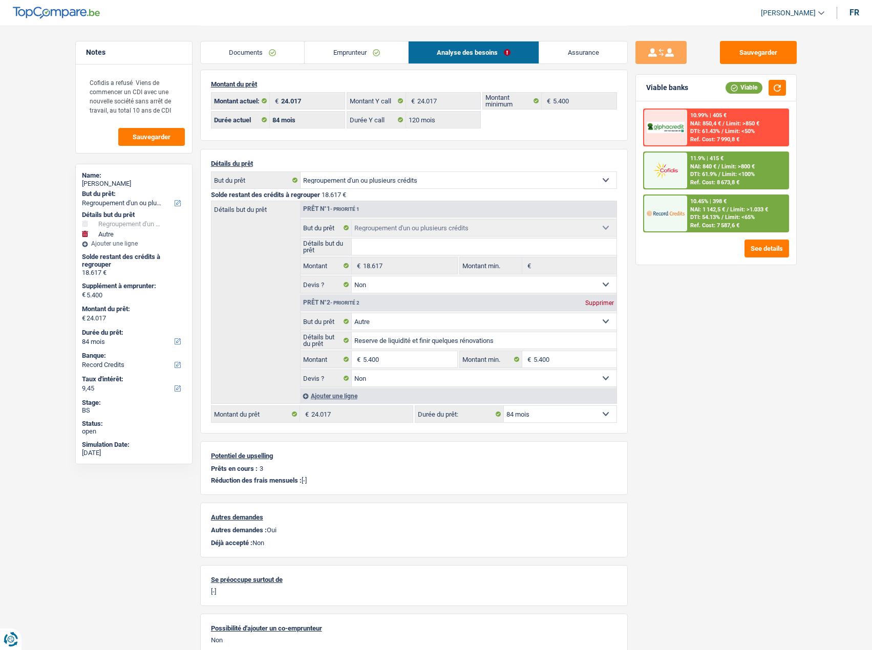
click at [692, 302] on div "Sauvegarder Viable banks Viable 10.99% | 405 € NAI: 850,4 € / Limit: >850 € DTI…" at bounding box center [716, 337] width 177 height 593
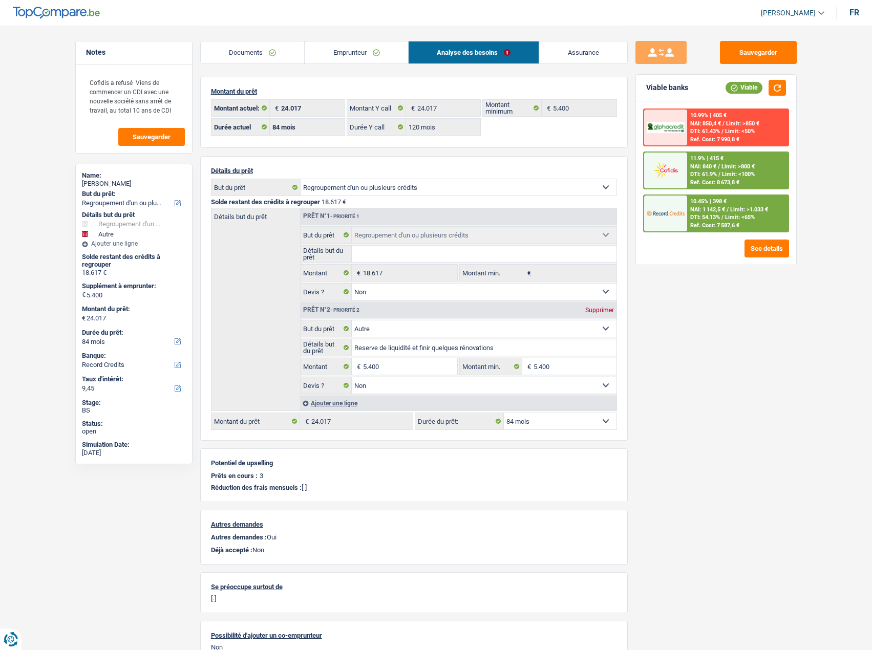
click at [708, 219] on span "DTI: 54.13%" at bounding box center [705, 217] width 30 height 7
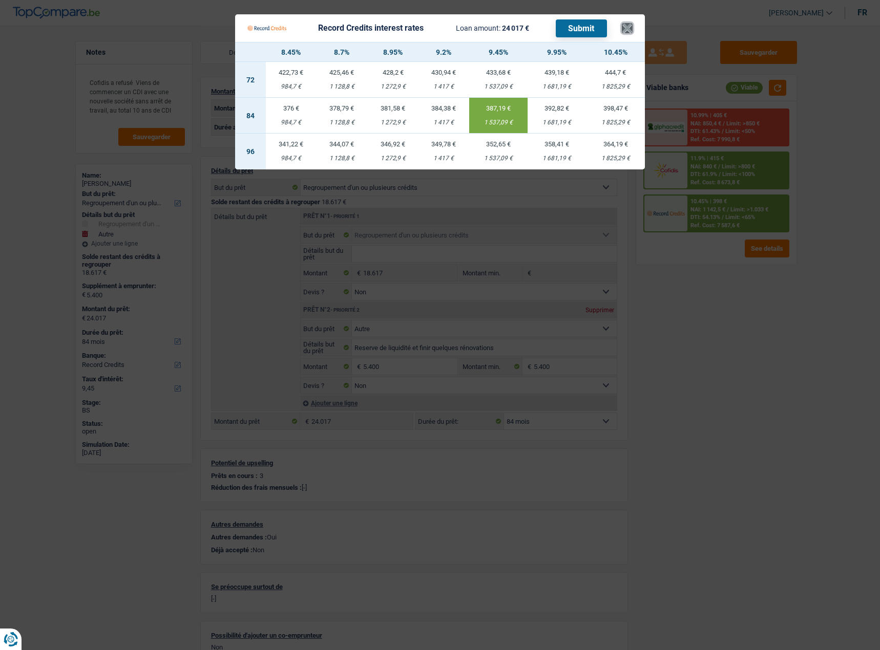
click at [627, 27] on button "×" at bounding box center [627, 28] width 11 height 10
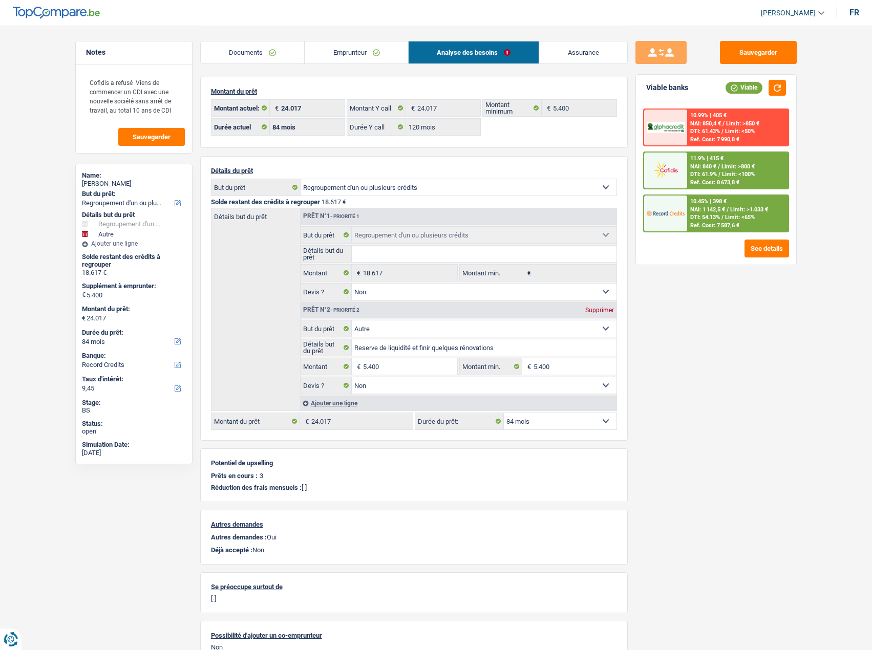
click at [754, 220] on span "Limit: <65%" at bounding box center [740, 217] width 30 height 7
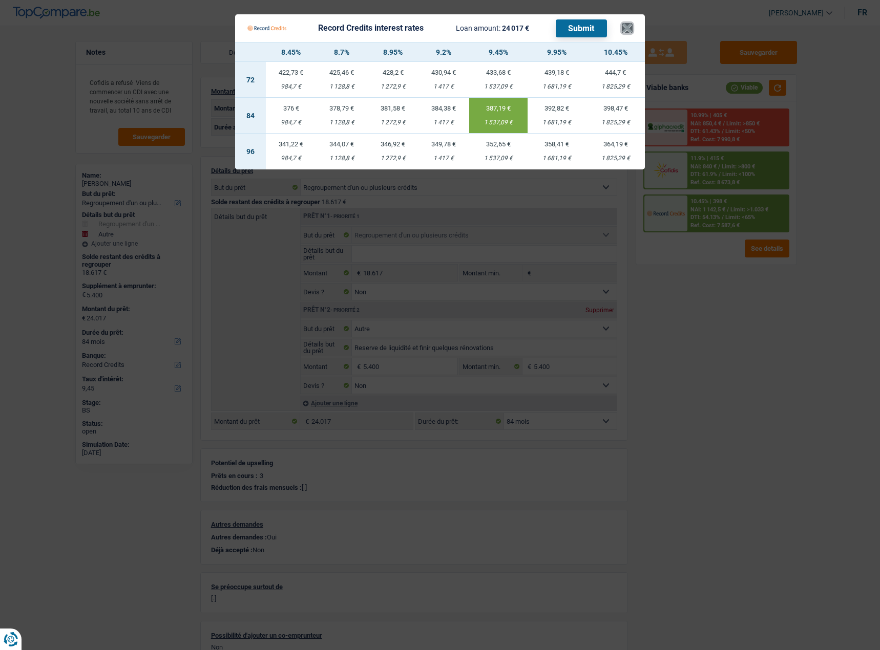
click at [629, 28] on button "×" at bounding box center [627, 28] width 11 height 10
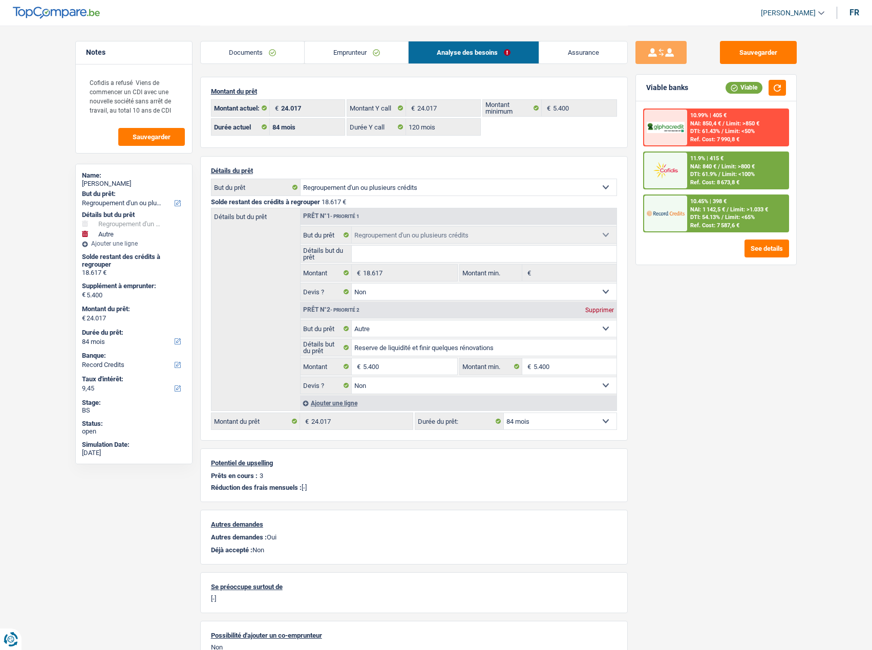
click at [341, 48] on link "Emprunteur" at bounding box center [356, 52] width 103 height 22
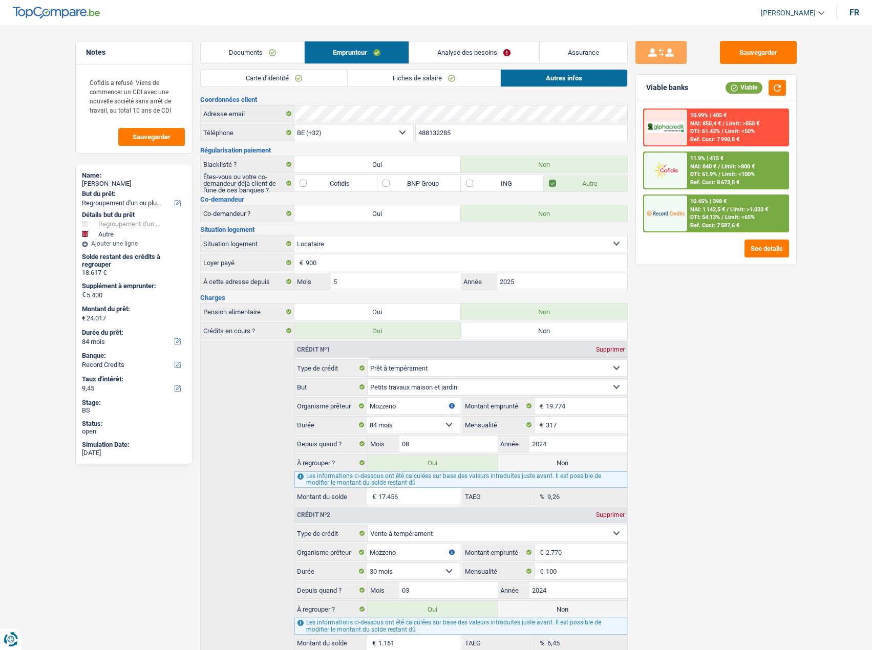
click at [539, 45] on link "Analyse des besoins" at bounding box center [474, 52] width 130 height 22
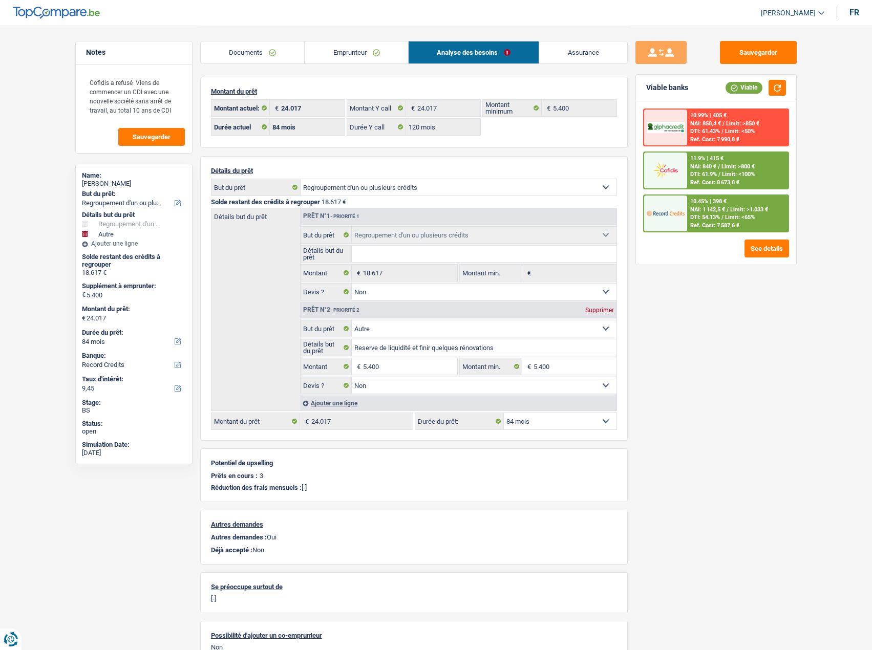
click at [750, 175] on span "Limit: <100%" at bounding box center [738, 174] width 33 height 7
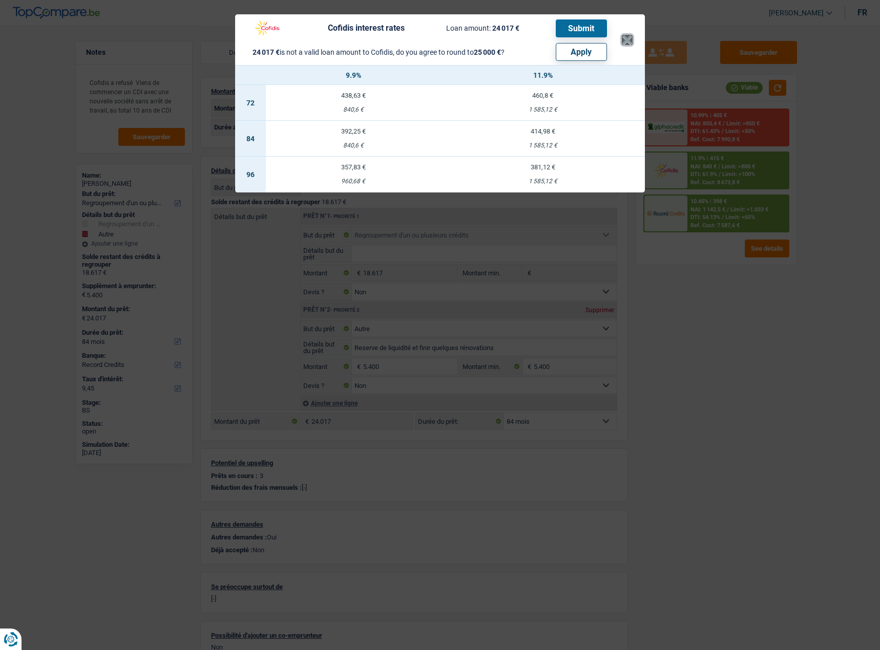
click at [623, 38] on button "×" at bounding box center [627, 40] width 11 height 10
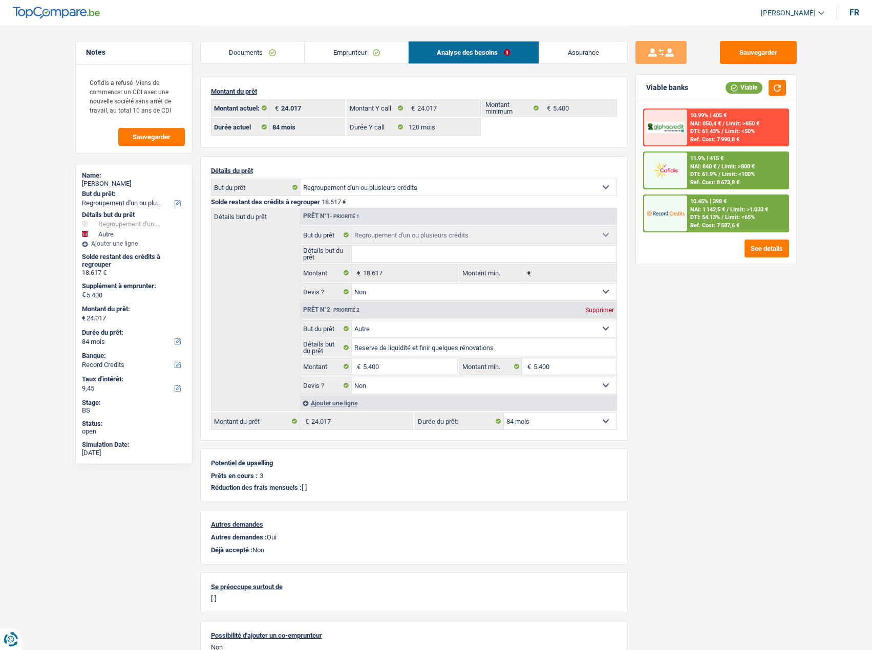
click at [707, 217] on span "DTI: 54.13%" at bounding box center [705, 217] width 30 height 7
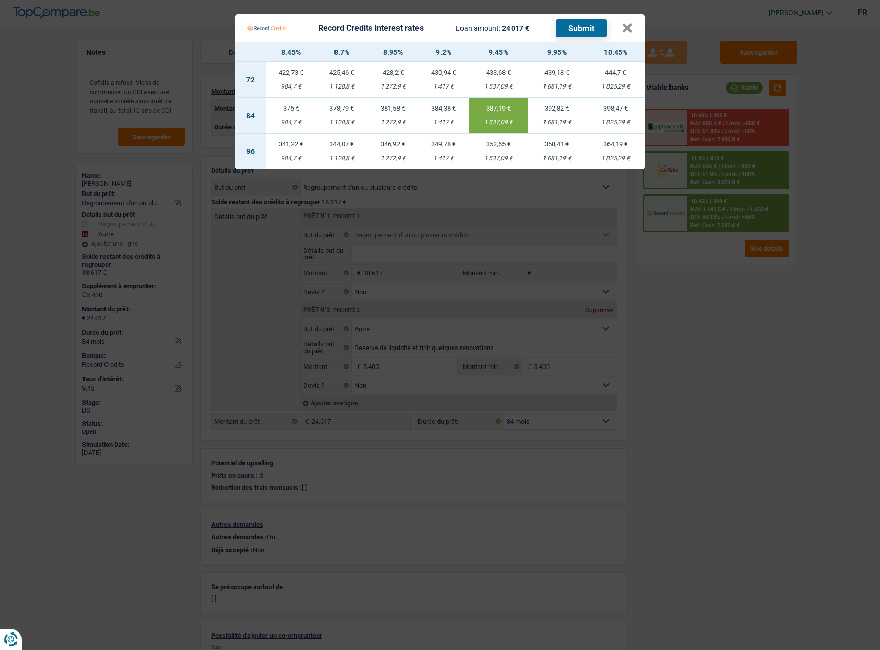
click at [624, 121] on div "1 825,29 €" at bounding box center [615, 122] width 59 height 7
type input "10,45"
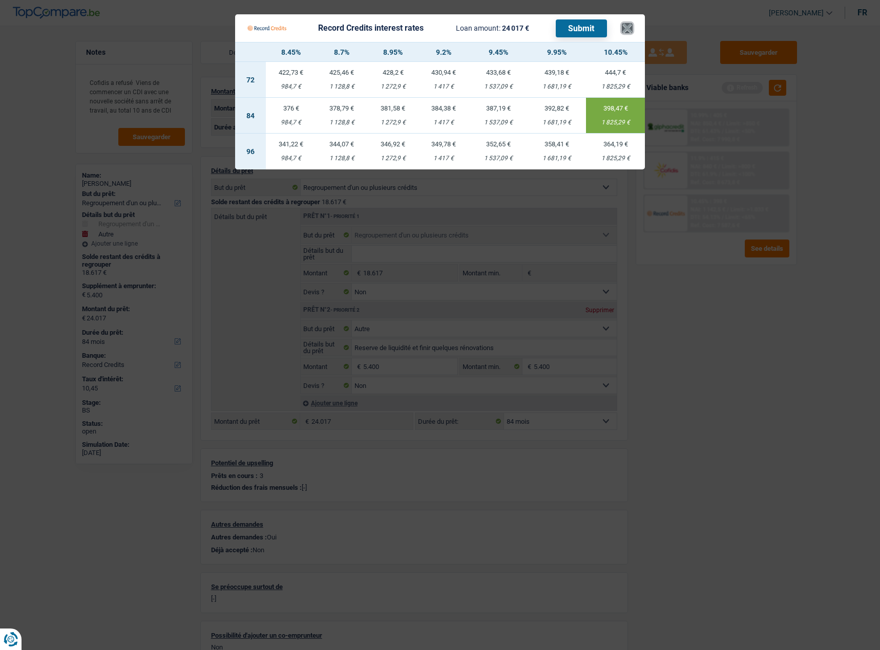
drag, startPoint x: 628, startPoint y: 23, endPoint x: 633, endPoint y: 26, distance: 6.0
click at [628, 23] on button "×" at bounding box center [627, 28] width 11 height 10
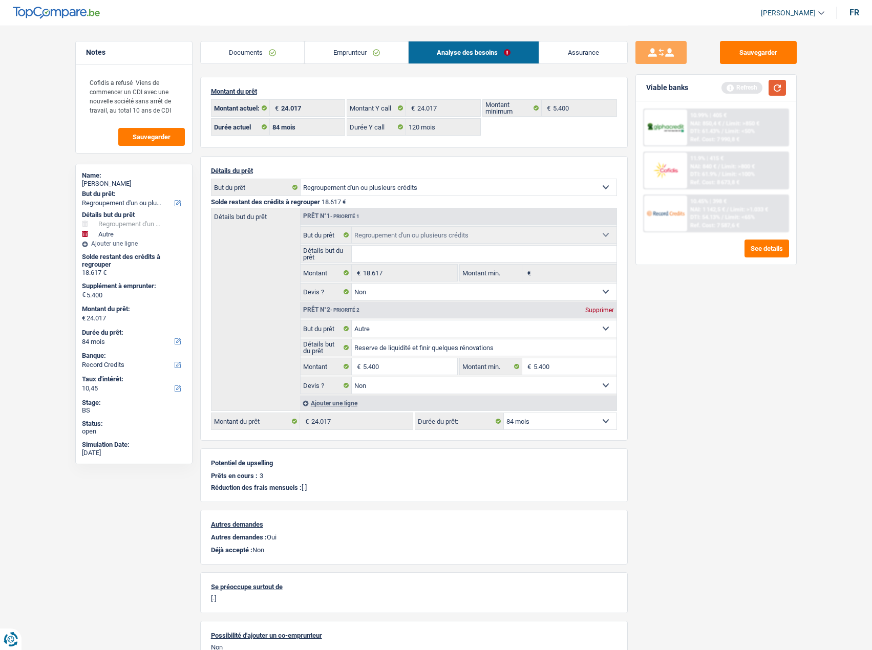
drag, startPoint x: 784, startPoint y: 90, endPoint x: 769, endPoint y: 68, distance: 26.8
click at [778, 88] on button "button" at bounding box center [777, 88] width 17 height 16
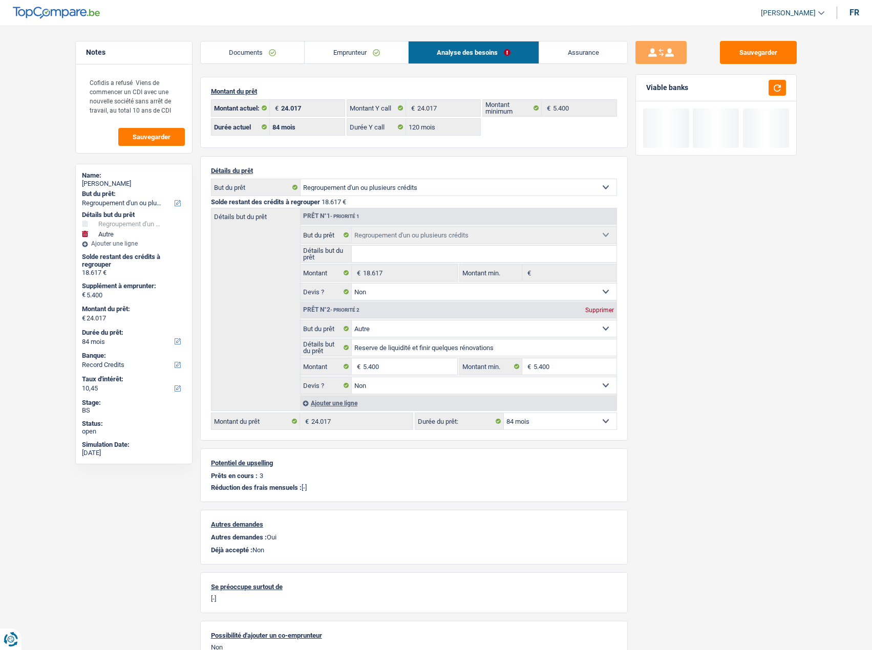
click at [373, 46] on link "Emprunteur" at bounding box center [356, 52] width 103 height 22
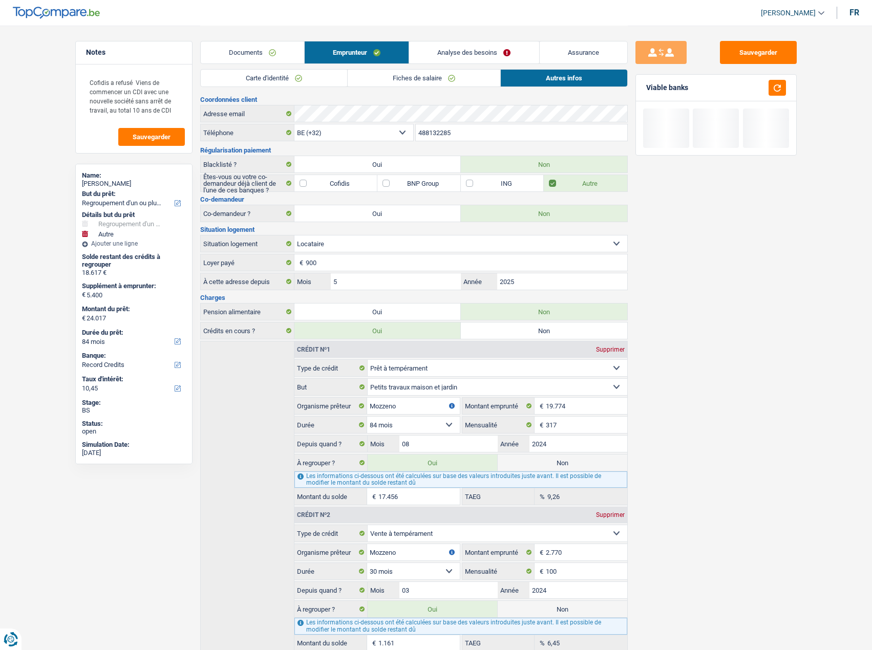
click at [315, 81] on link "Carte d'identité" at bounding box center [274, 78] width 146 height 17
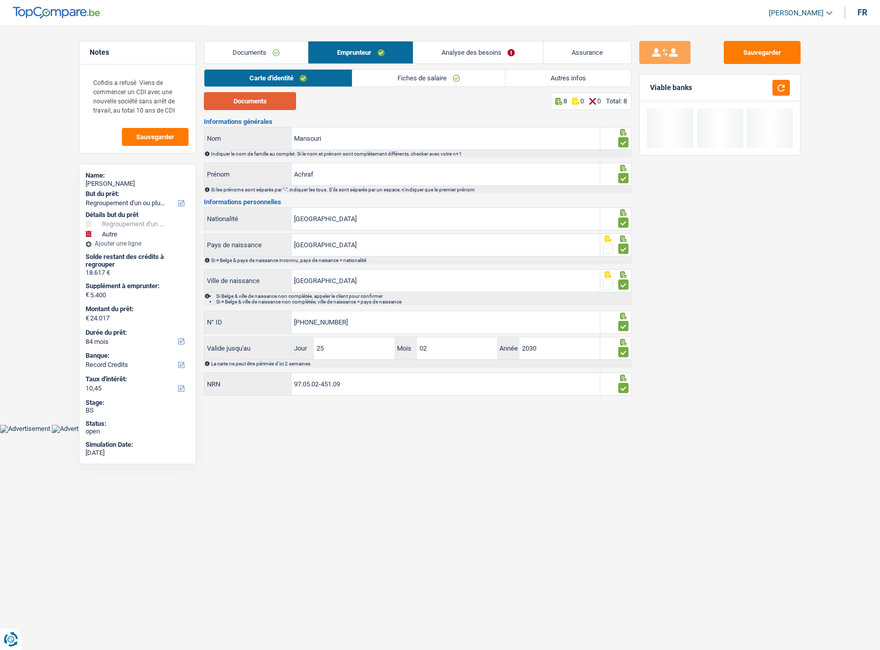
click at [271, 102] on button "Documents" at bounding box center [250, 101] width 92 height 18
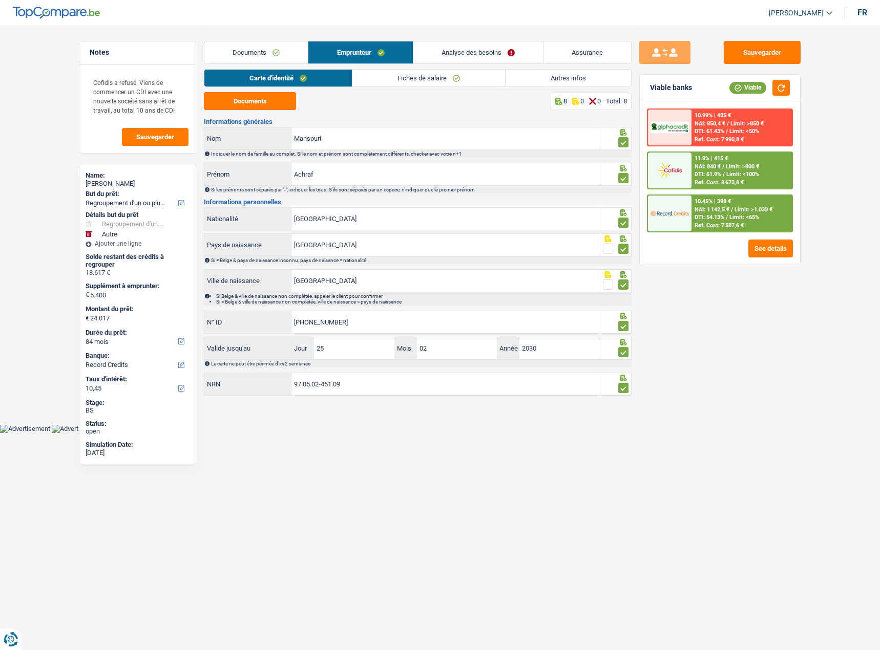
click at [420, 77] on link "Fiches de salaire" at bounding box center [428, 78] width 153 height 17
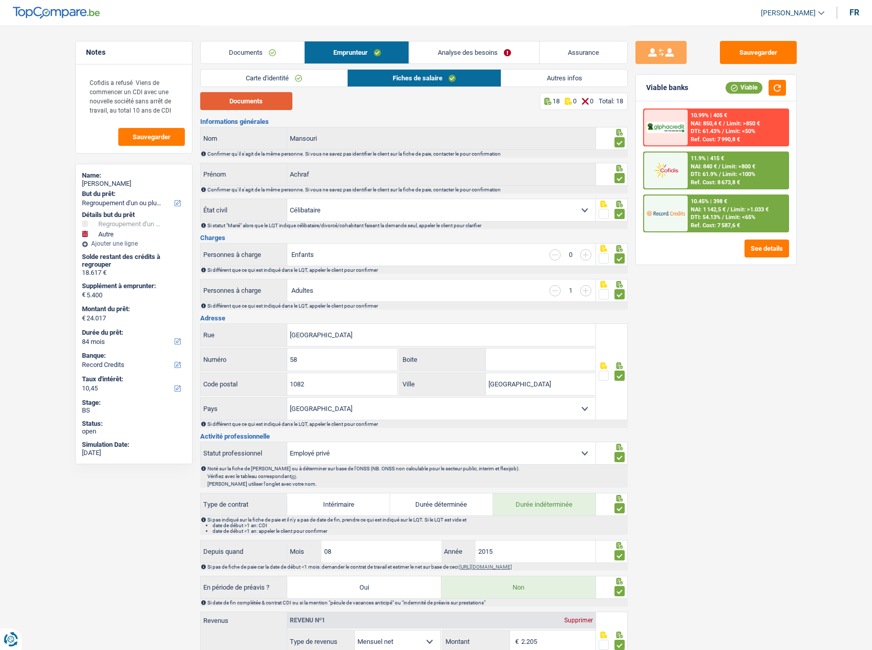
click at [279, 97] on button "Documents" at bounding box center [246, 101] width 92 height 18
click at [749, 48] on button "Sauvegarder" at bounding box center [758, 52] width 77 height 23
click at [727, 172] on span "Limit: <100%" at bounding box center [738, 174] width 33 height 7
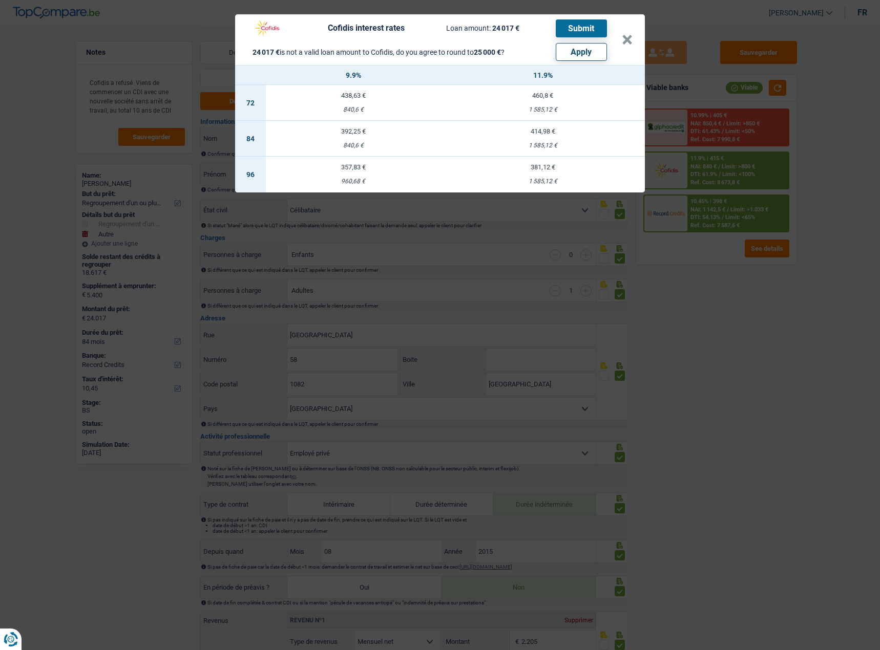
click at [621, 40] on div "Cofidis interest rates Loan amount: 24 017 € Submit 24 017 € is not a valid loa…" at bounding box center [434, 39] width 374 height 42
click at [624, 35] on button "×" at bounding box center [627, 40] width 11 height 10
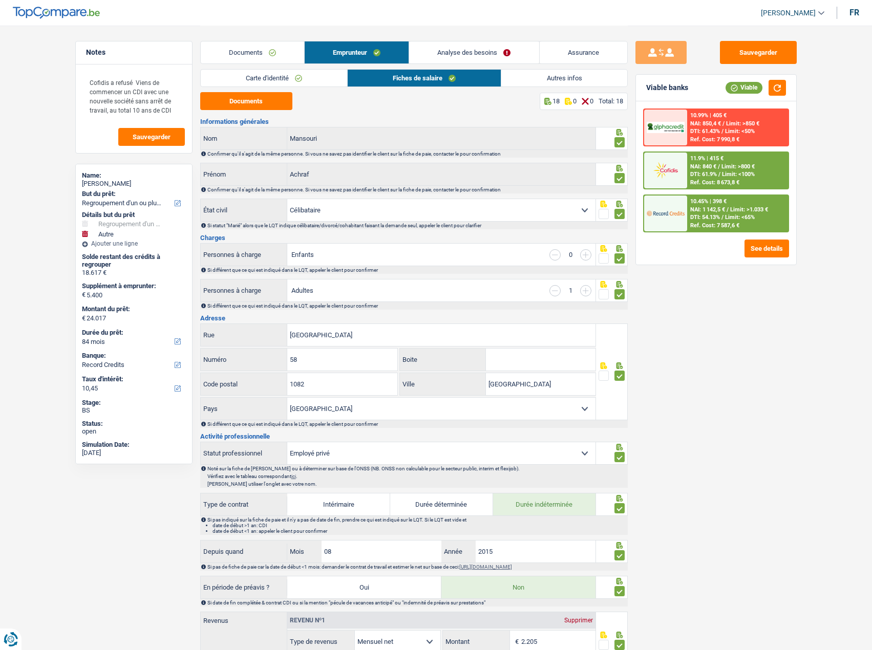
drag, startPoint x: 289, startPoint y: 75, endPoint x: 313, endPoint y: 80, distance: 24.6
click at [289, 75] on link "Carte d'identité" at bounding box center [274, 78] width 146 height 17
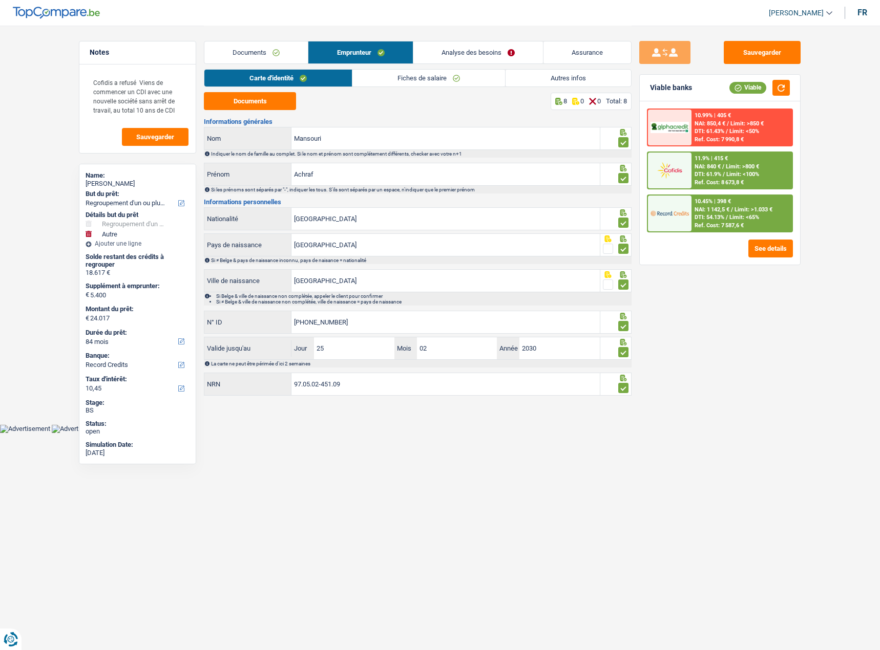
click at [494, 75] on link "Fiches de salaire" at bounding box center [428, 78] width 153 height 17
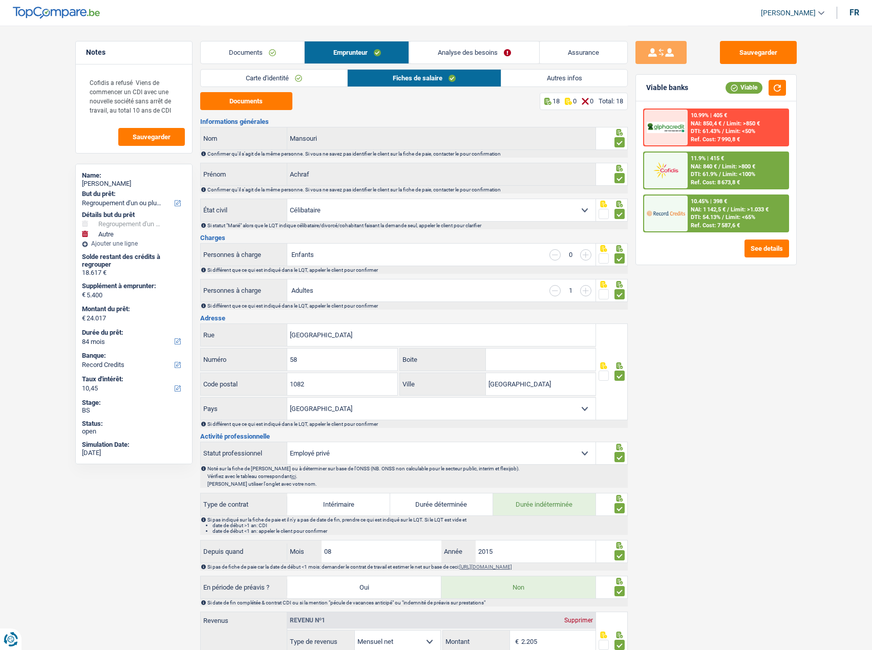
click at [526, 72] on link "Autres infos" at bounding box center [563, 78] width 125 height 17
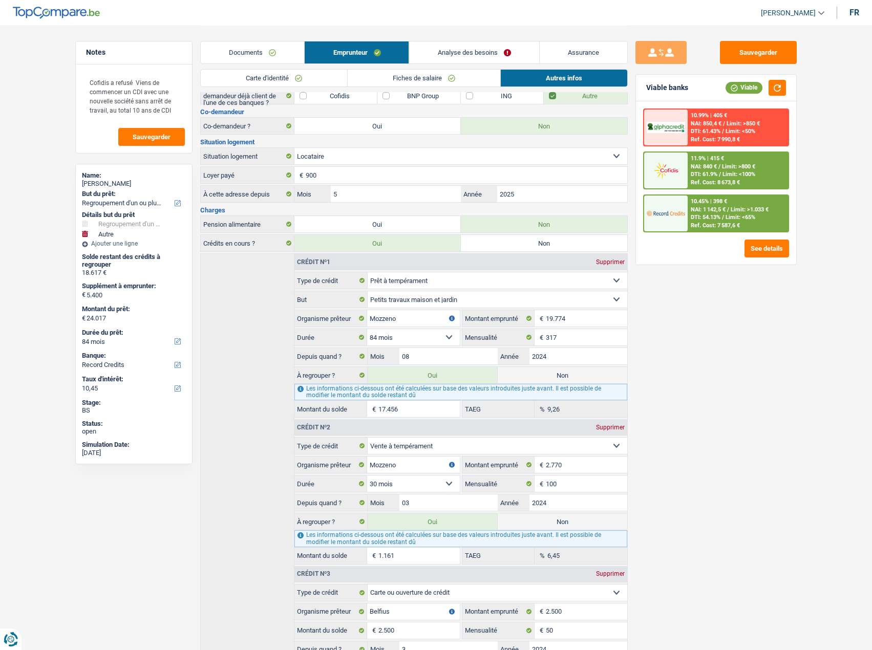
scroll to position [161, 0]
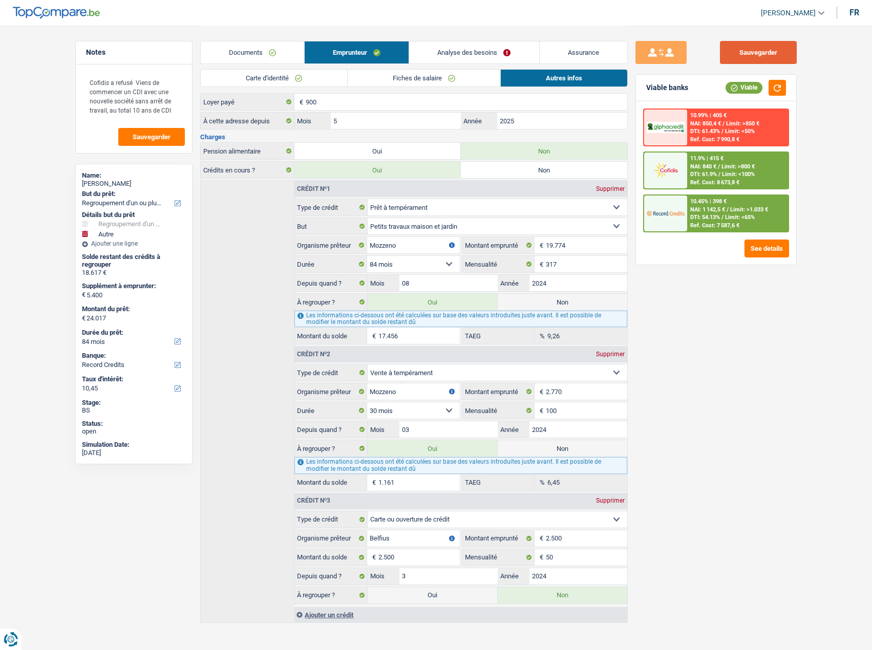
click at [776, 47] on button "Sauvegarder" at bounding box center [758, 52] width 77 height 23
click at [771, 48] on button "Sauvegarder" at bounding box center [758, 52] width 77 height 23
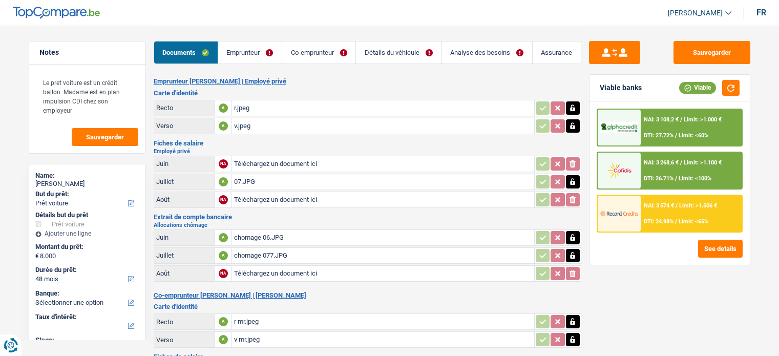
select select "car"
select select "48"
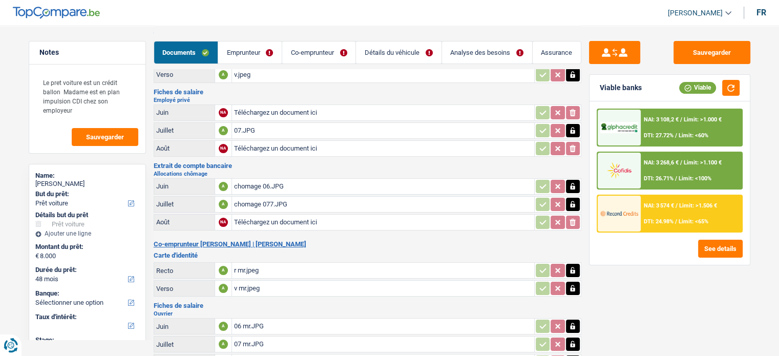
scroll to position [51, 0]
click at [280, 124] on div "07.JPG" at bounding box center [383, 130] width 298 height 15
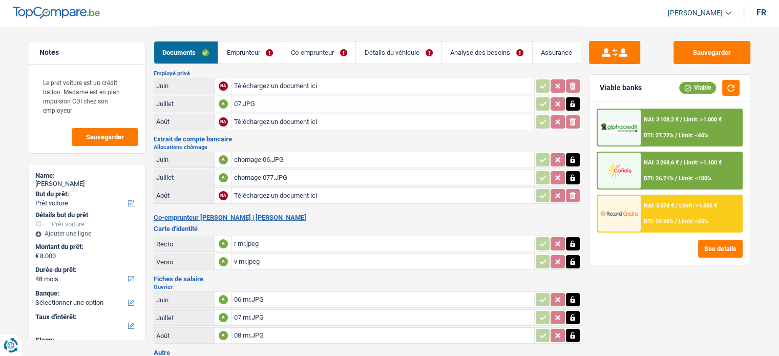
scroll to position [102, 0]
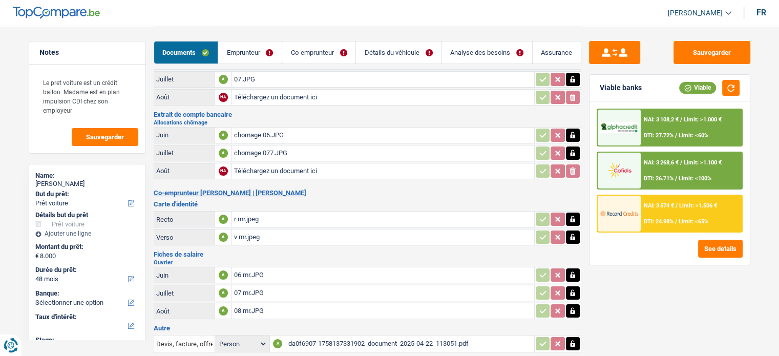
click at [278, 152] on div "chomage 077.JPG" at bounding box center [383, 152] width 298 height 15
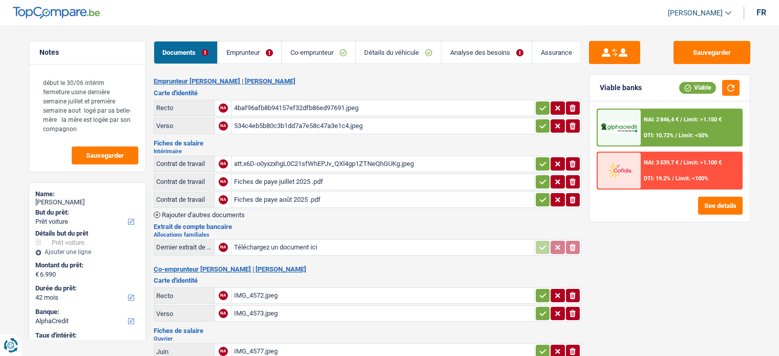
select select "car"
select select "42"
select select "alphacredit"
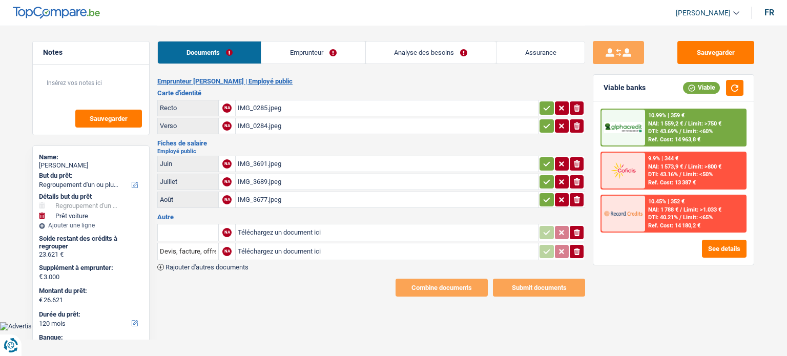
select select "refinancing"
select select "car"
select select "120"
select select "alphacredit"
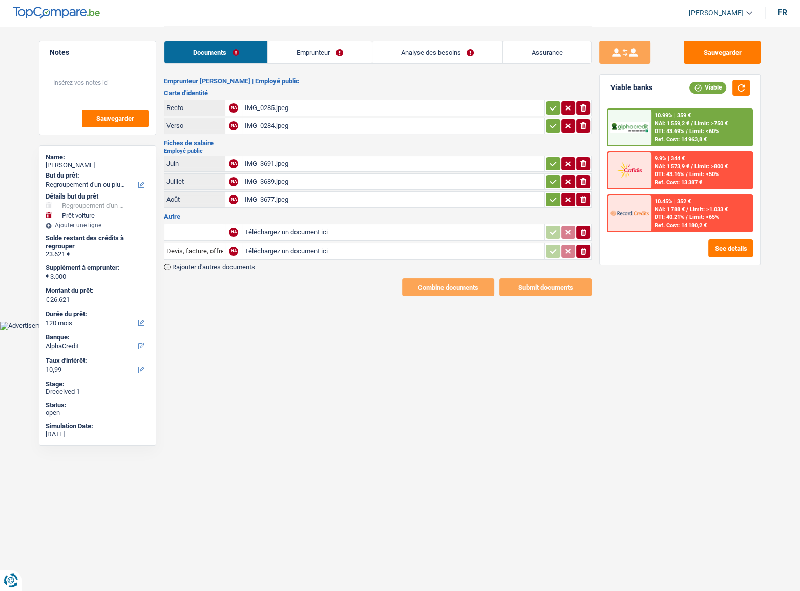
drag, startPoint x: 327, startPoint y: 48, endPoint x: 310, endPoint y: 54, distance: 18.5
click at [327, 48] on link "Emprunteur" at bounding box center [319, 52] width 103 height 22
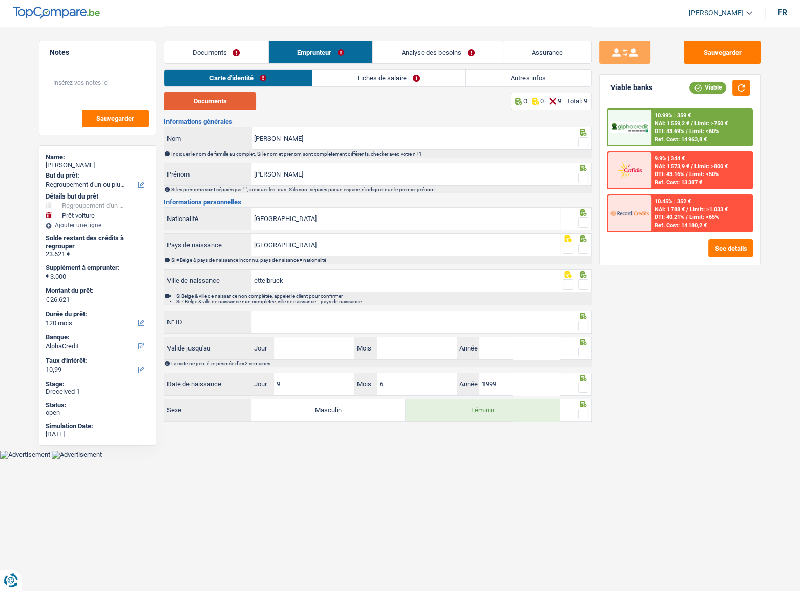
click at [222, 101] on button "Documents" at bounding box center [210, 101] width 92 height 18
click at [581, 142] on span at bounding box center [583, 142] width 10 height 10
click at [0, 0] on input "radio" at bounding box center [0, 0] width 0 height 0
click at [582, 180] on span at bounding box center [583, 178] width 10 height 10
click at [0, 0] on input "radio" at bounding box center [0, 0] width 0 height 0
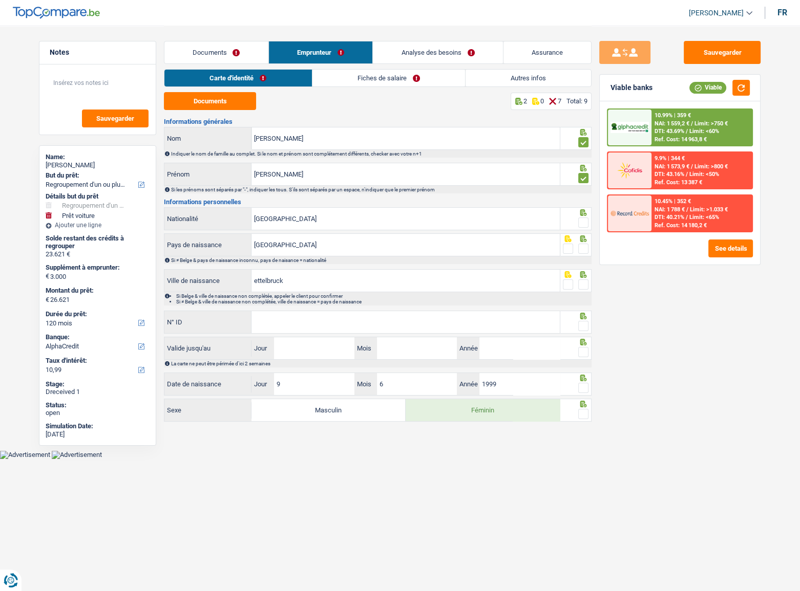
click at [584, 220] on span at bounding box center [583, 223] width 10 height 10
click at [0, 0] on input "radio" at bounding box center [0, 0] width 0 height 0
click at [586, 248] on span at bounding box center [583, 249] width 10 height 10
click at [0, 0] on input "radio" at bounding box center [0, 0] width 0 height 0
click at [587, 281] on span at bounding box center [583, 285] width 10 height 10
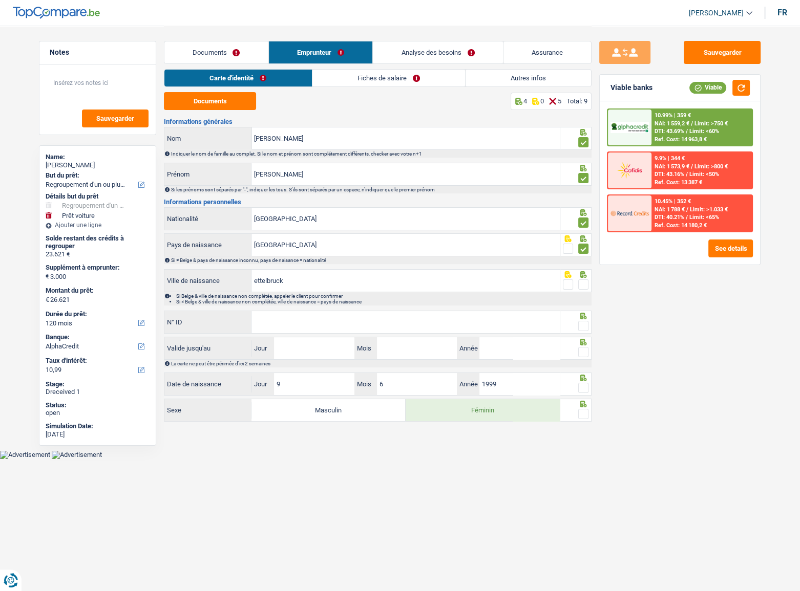
click at [0, 0] on input "radio" at bounding box center [0, 0] width 0 height 0
click at [508, 330] on input "N° ID" at bounding box center [405, 322] width 308 height 22
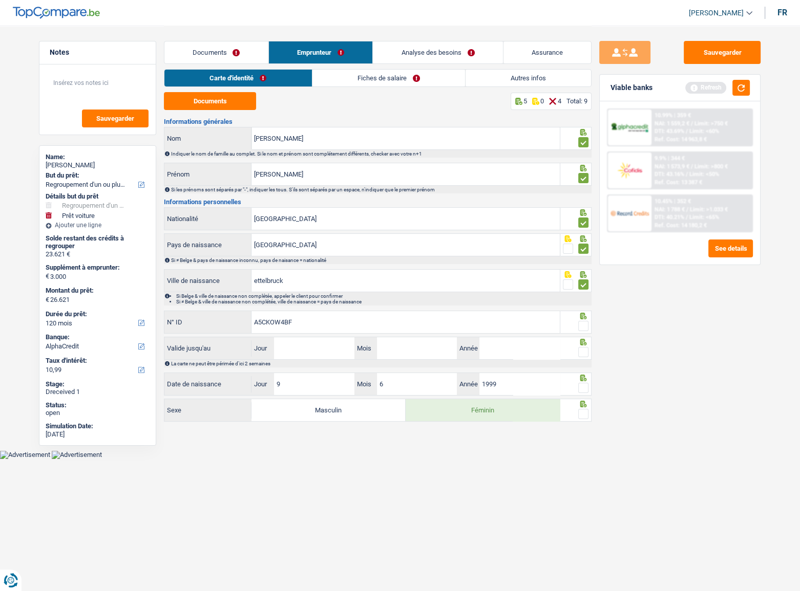
type input "A5CKOW4BF"
drag, startPoint x: 587, startPoint y: 326, endPoint x: 428, endPoint y: 353, distance: 161.5
click at [578, 328] on fieldset at bounding box center [576, 326] width 26 height 13
click at [328, 354] on input "Jour" at bounding box center [314, 348] width 80 height 22
type input "16"
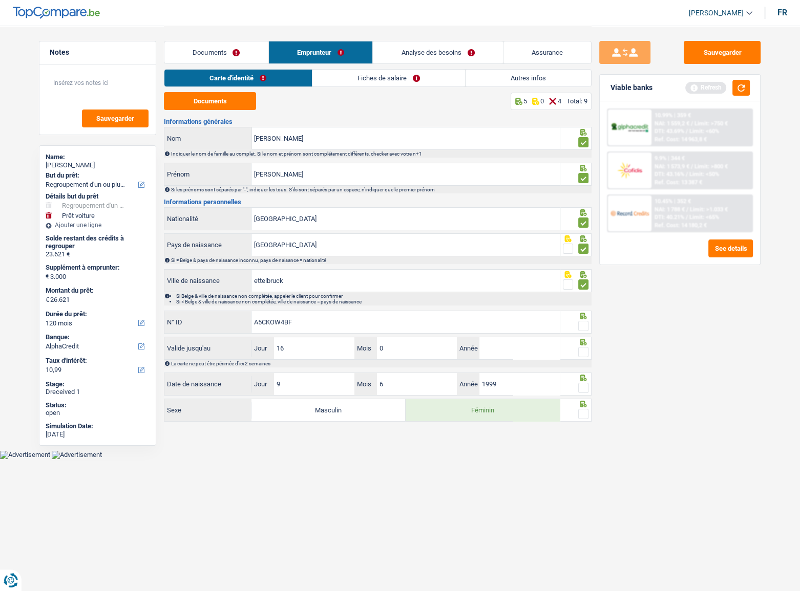
type input "05"
type input "2034"
click at [586, 323] on span at bounding box center [583, 326] width 10 height 10
click at [0, 0] on input "radio" at bounding box center [0, 0] width 0 height 0
click at [587, 350] on span at bounding box center [583, 352] width 10 height 10
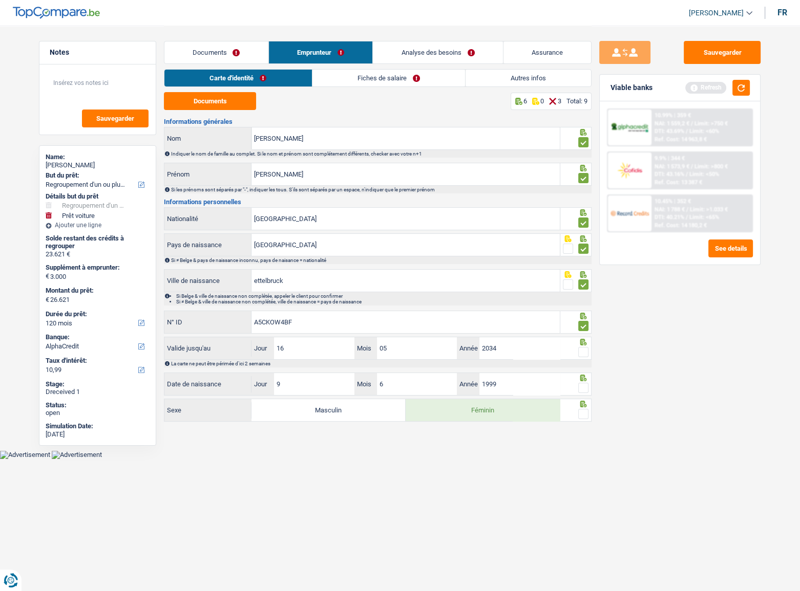
click at [0, 0] on input "radio" at bounding box center [0, 0] width 0 height 0
click at [581, 355] on span at bounding box center [583, 388] width 10 height 10
click at [0, 0] on input "radio" at bounding box center [0, 0] width 0 height 0
click at [582, 355] on span at bounding box center [583, 414] width 10 height 10
click at [0, 0] on input "radio" at bounding box center [0, 0] width 0 height 0
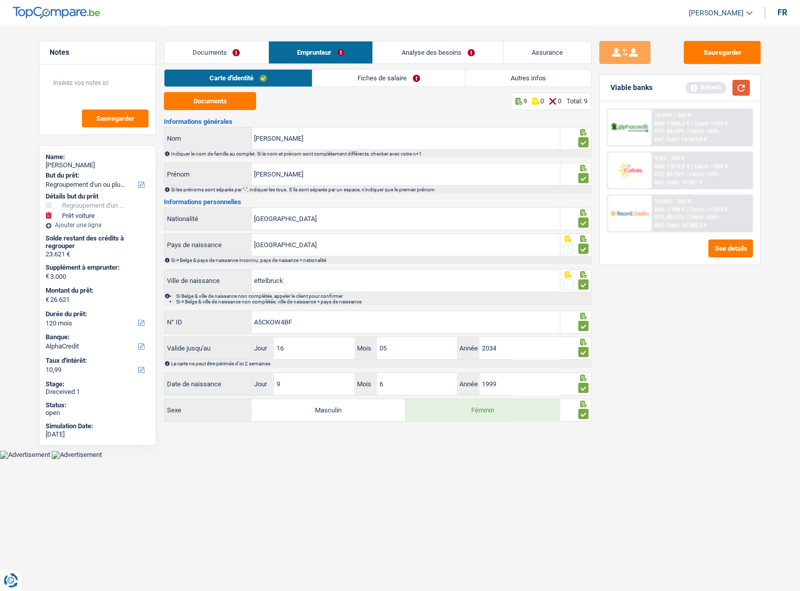
click at [747, 86] on button "button" at bounding box center [740, 88] width 17 height 16
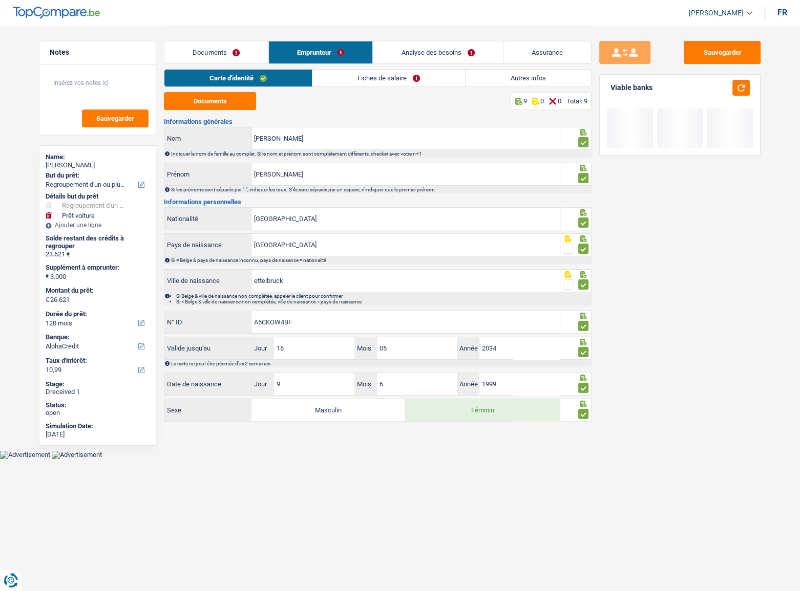
click at [431, 75] on link "Fiches de salaire" at bounding box center [388, 78] width 153 height 17
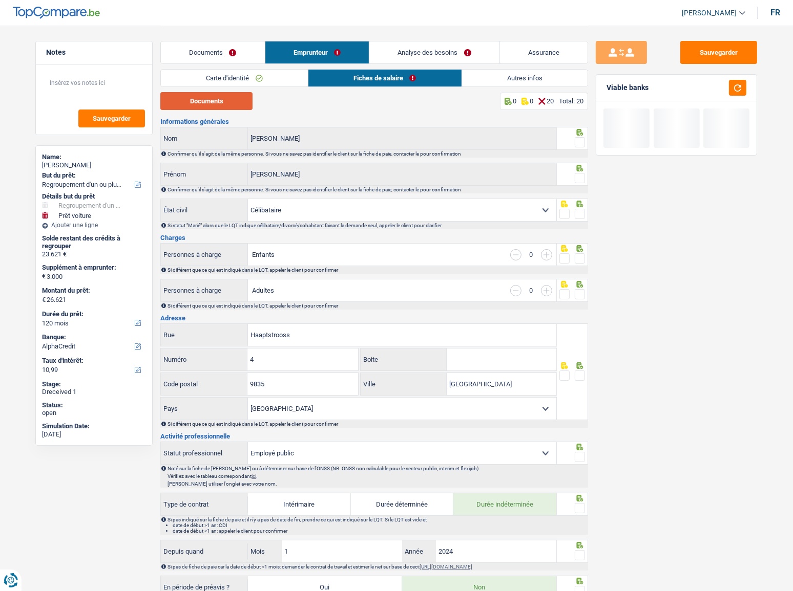
click at [226, 101] on button "Documents" at bounding box center [206, 101] width 92 height 18
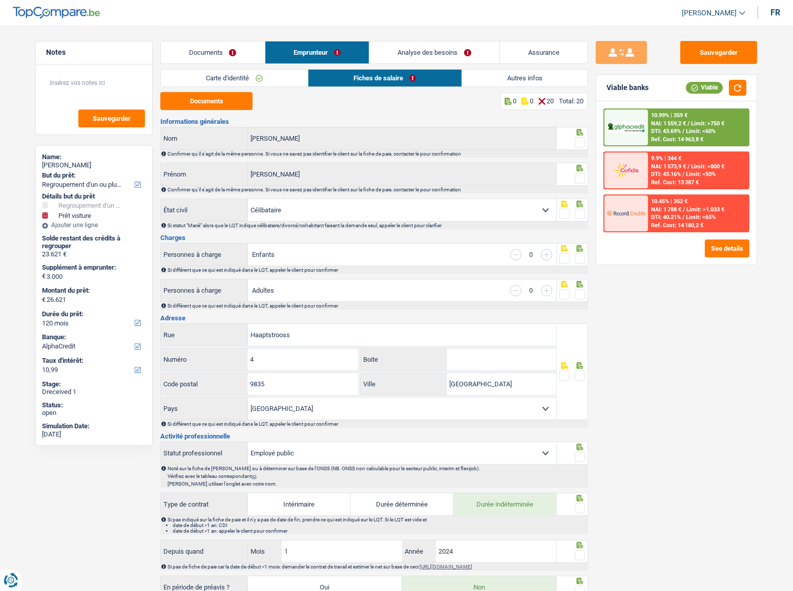
click at [584, 140] on span at bounding box center [580, 142] width 10 height 10
click at [0, 0] on input "radio" at bounding box center [0, 0] width 0 height 0
click at [580, 179] on span at bounding box center [580, 178] width 10 height 10
click at [0, 0] on input "radio" at bounding box center [0, 0] width 0 height 0
drag, startPoint x: 580, startPoint y: 217, endPoint x: 573, endPoint y: 216, distance: 7.2
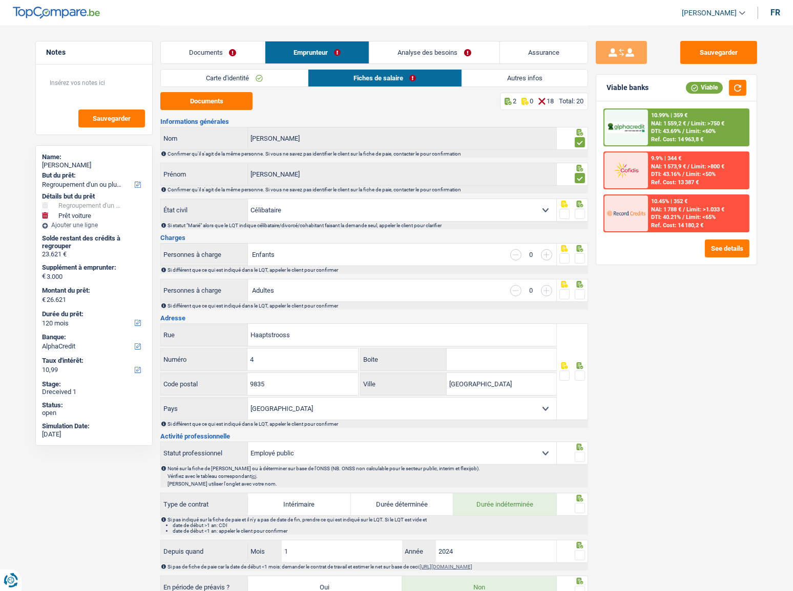
click at [582, 217] on span at bounding box center [580, 214] width 10 height 10
click at [0, 0] on input "radio" at bounding box center [0, 0] width 0 height 0
click at [580, 259] on span at bounding box center [580, 258] width 10 height 10
click at [0, 0] on input "radio" at bounding box center [0, 0] width 0 height 0
click at [577, 292] on span at bounding box center [580, 294] width 10 height 10
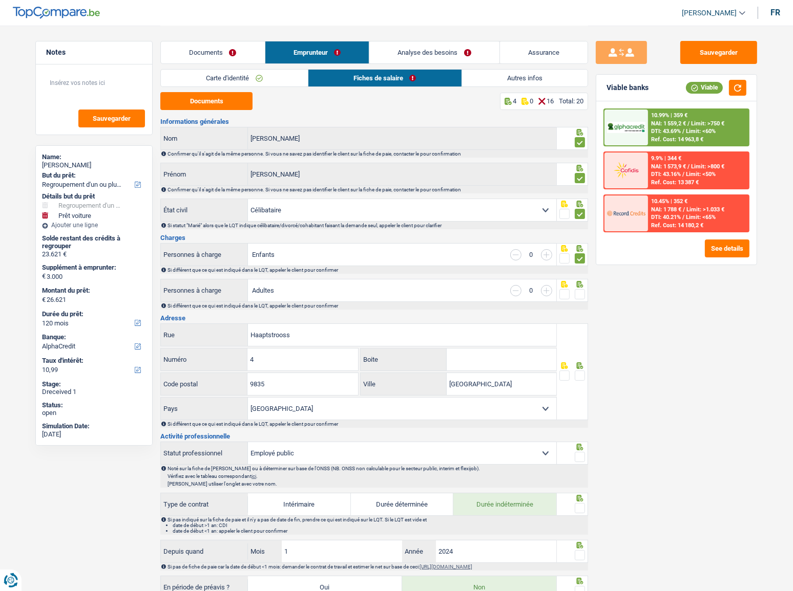
click at [0, 0] on input "radio" at bounding box center [0, 0] width 0 height 0
click at [738, 88] on button "button" at bounding box center [737, 88] width 17 height 16
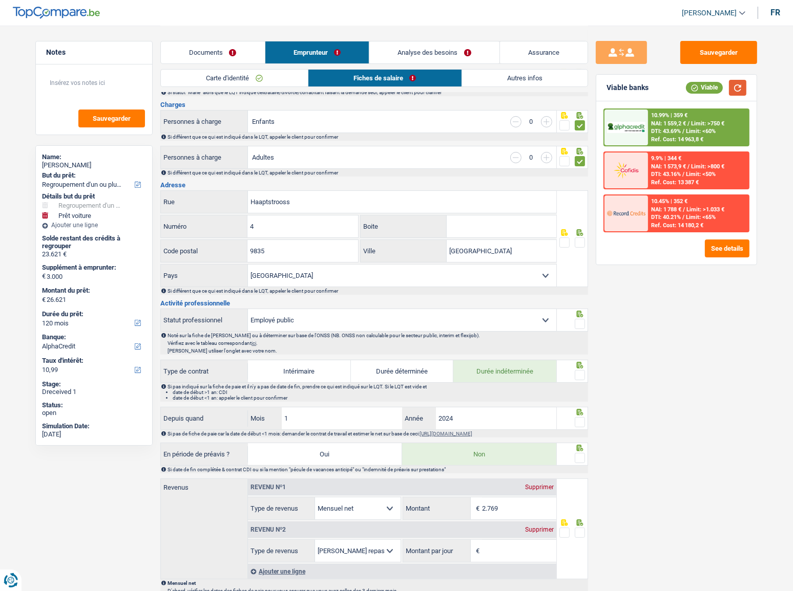
scroll to position [139, 0]
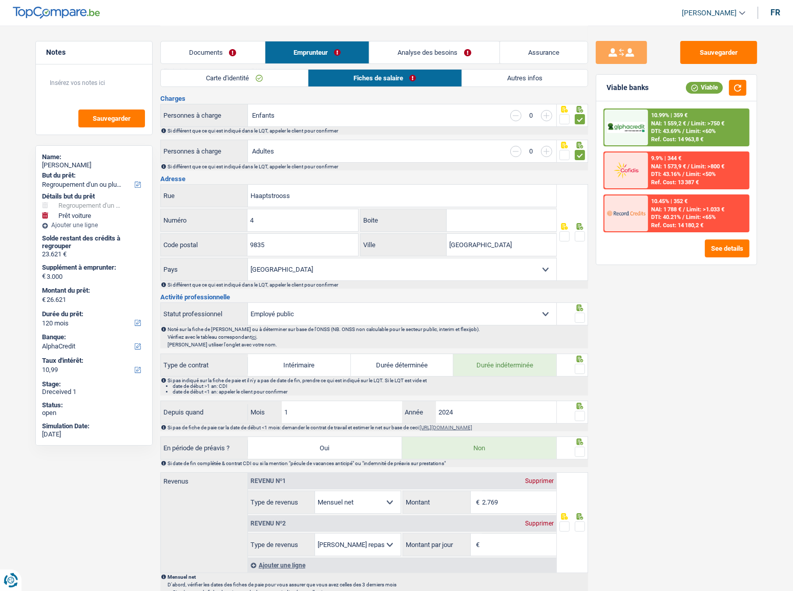
click at [580, 237] on span at bounding box center [580, 236] width 10 height 10
click at [0, 0] on input "radio" at bounding box center [0, 0] width 0 height 0
drag, startPoint x: 516, startPoint y: 253, endPoint x: 444, endPoint y: 250, distance: 71.8
click at [444, 250] on div "Parc Housen Ville" at bounding box center [458, 245] width 196 height 22
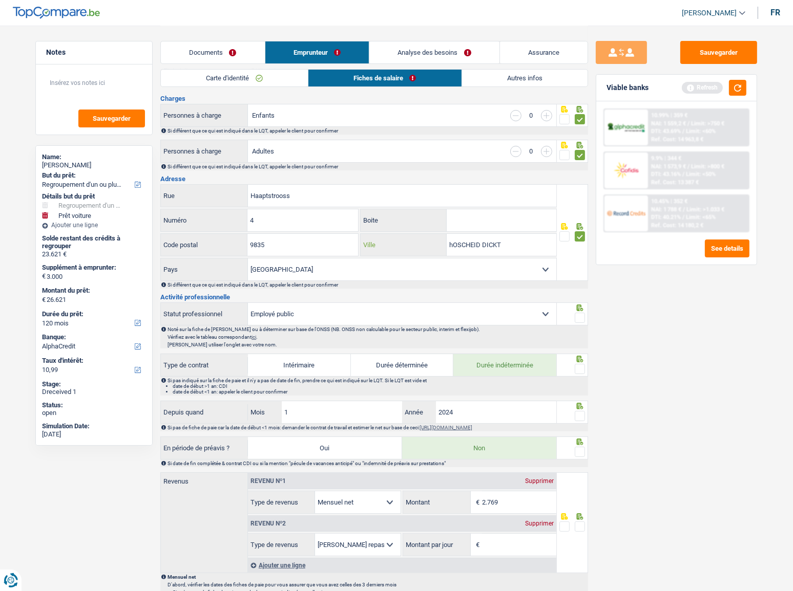
click at [453, 244] on input "hOSCHEID DICKT" at bounding box center [502, 245] width 110 height 22
type input "HOSCHEID DICKT"
click at [739, 87] on button "button" at bounding box center [737, 88] width 17 height 16
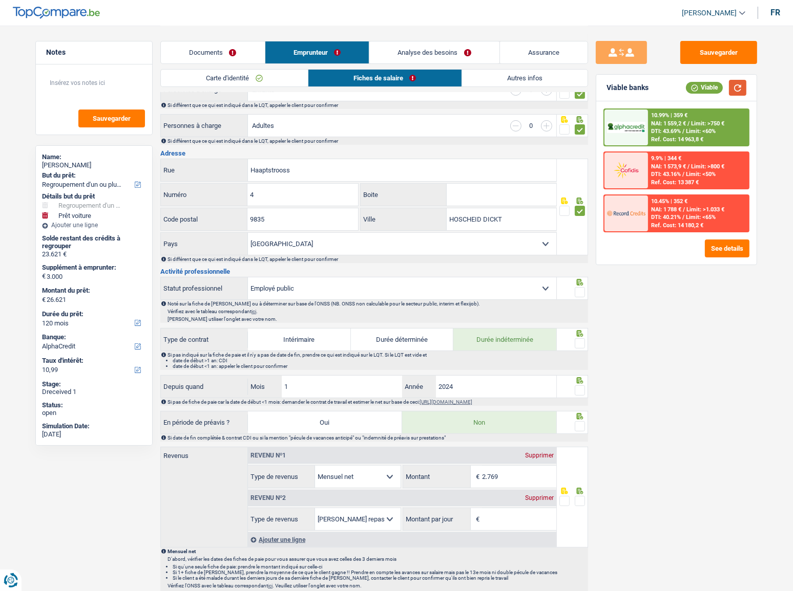
scroll to position [186, 0]
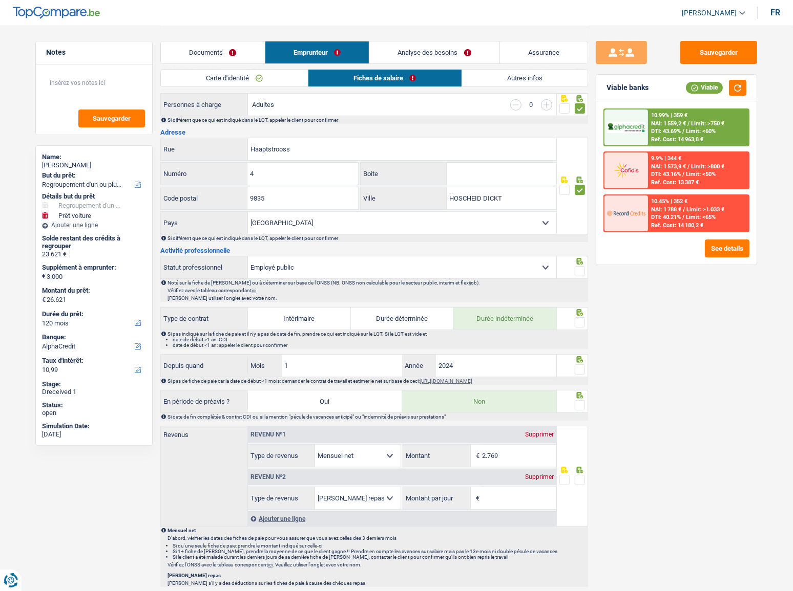
click at [580, 273] on span at bounding box center [580, 271] width 10 height 10
click at [0, 0] on input "radio" at bounding box center [0, 0] width 0 height 0
click at [742, 84] on button "button" at bounding box center [737, 88] width 17 height 16
drag, startPoint x: 579, startPoint y: 318, endPoint x: 579, endPoint y: 327, distance: 8.7
click at [579, 318] on span at bounding box center [580, 322] width 10 height 10
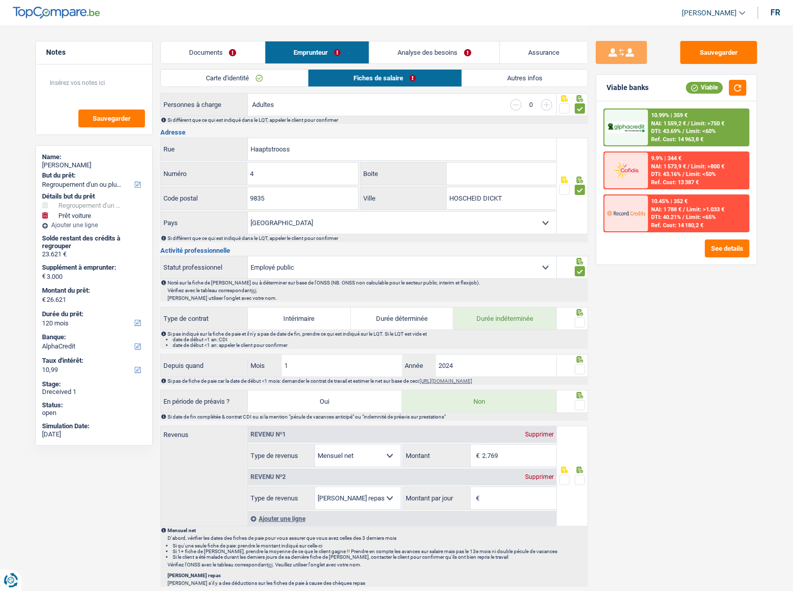
click at [0, 0] on input "radio" at bounding box center [0, 0] width 0 height 0
click at [581, 355] on span at bounding box center [580, 370] width 10 height 10
click at [0, 0] on input "radio" at bounding box center [0, 0] width 0 height 0
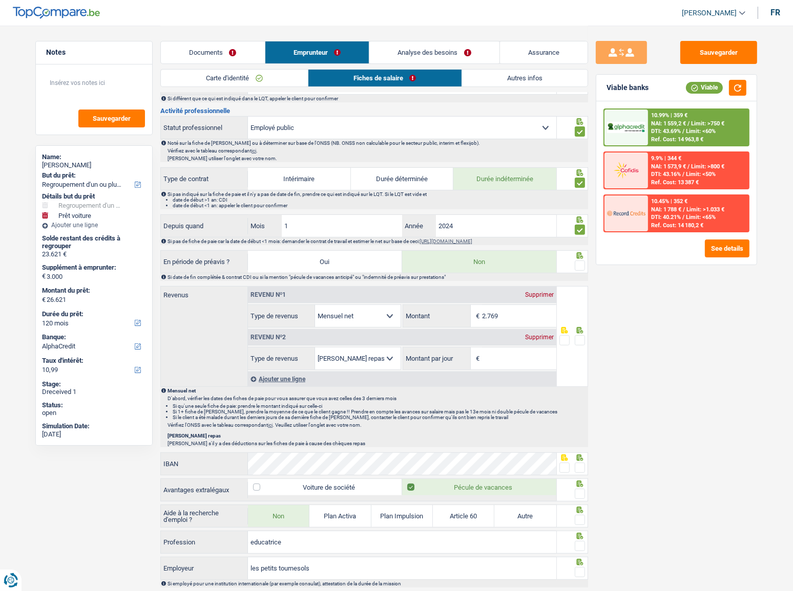
click at [581, 263] on span at bounding box center [580, 266] width 10 height 10
click at [0, 0] on input "radio" at bounding box center [0, 0] width 0 height 0
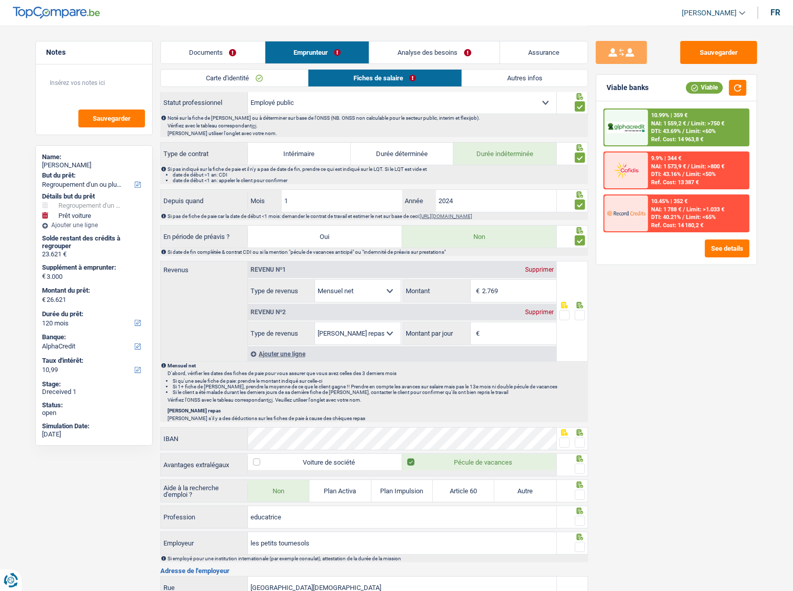
scroll to position [372, 0]
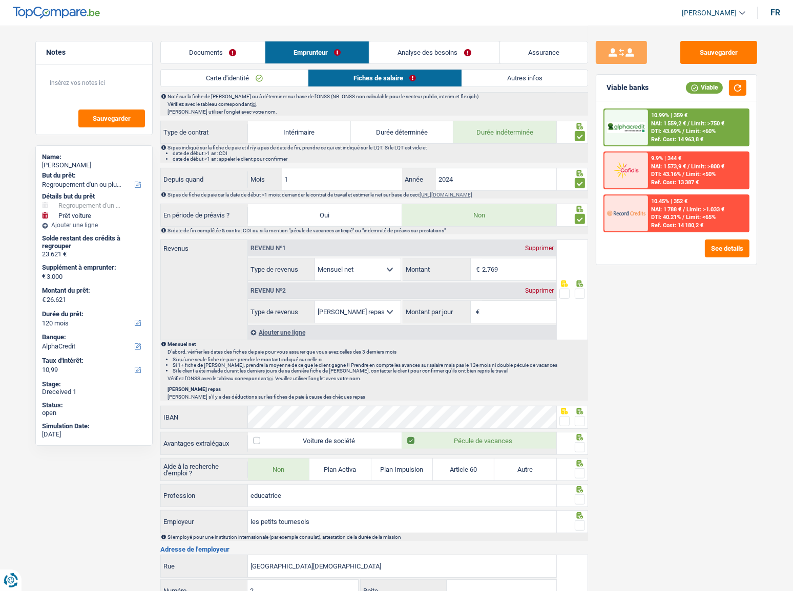
click at [535, 293] on div "Revenu nº2 Supprimer" at bounding box center [402, 291] width 308 height 16
click at [546, 288] on div "Supprimer" at bounding box center [539, 291] width 34 height 6
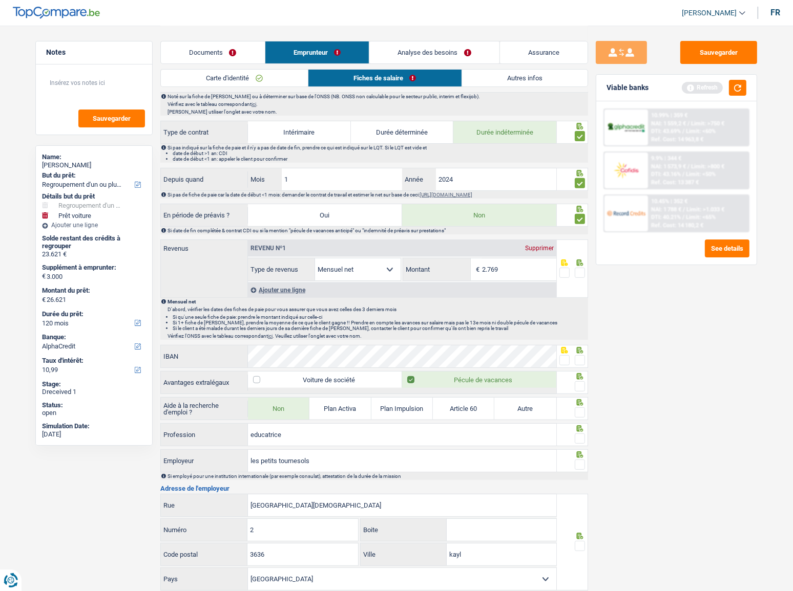
click at [581, 270] on span at bounding box center [580, 273] width 10 height 10
click at [0, 0] on input "radio" at bounding box center [0, 0] width 0 height 0
click at [738, 87] on button "button" at bounding box center [737, 88] width 17 height 16
click at [579, 355] on span at bounding box center [580, 360] width 10 height 10
click at [0, 0] on input "radio" at bounding box center [0, 0] width 0 height 0
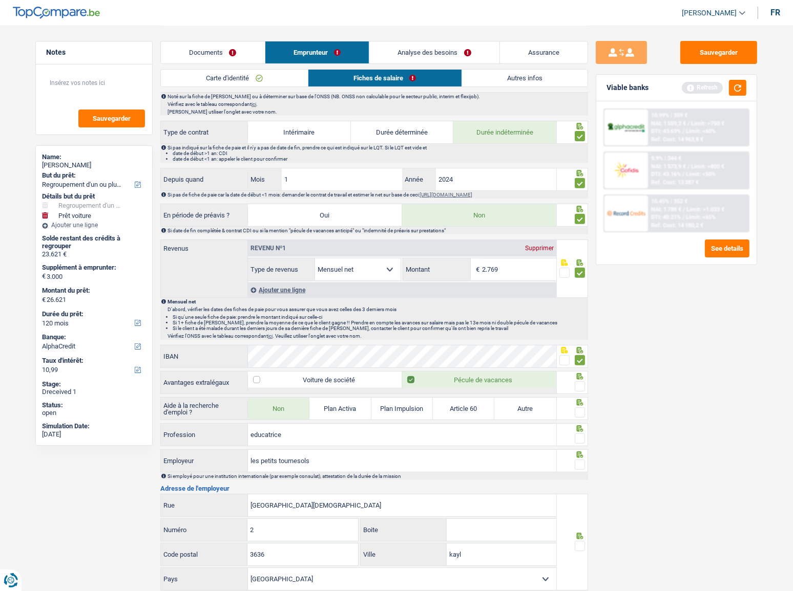
click at [579, 355] on span at bounding box center [580, 386] width 10 height 10
click at [0, 0] on input "radio" at bounding box center [0, 0] width 0 height 0
click at [581, 355] on span at bounding box center [580, 413] width 10 height 10
click at [0, 0] on input "radio" at bounding box center [0, 0] width 0 height 0
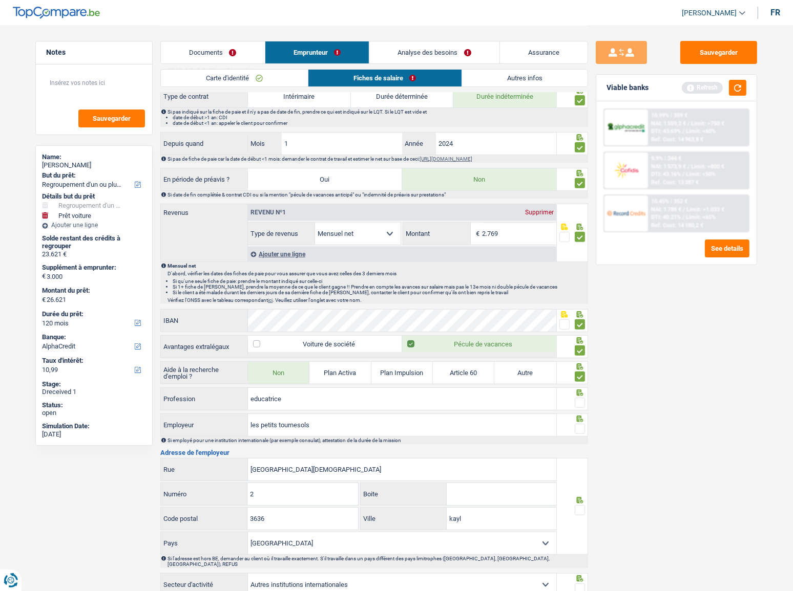
scroll to position [419, 0]
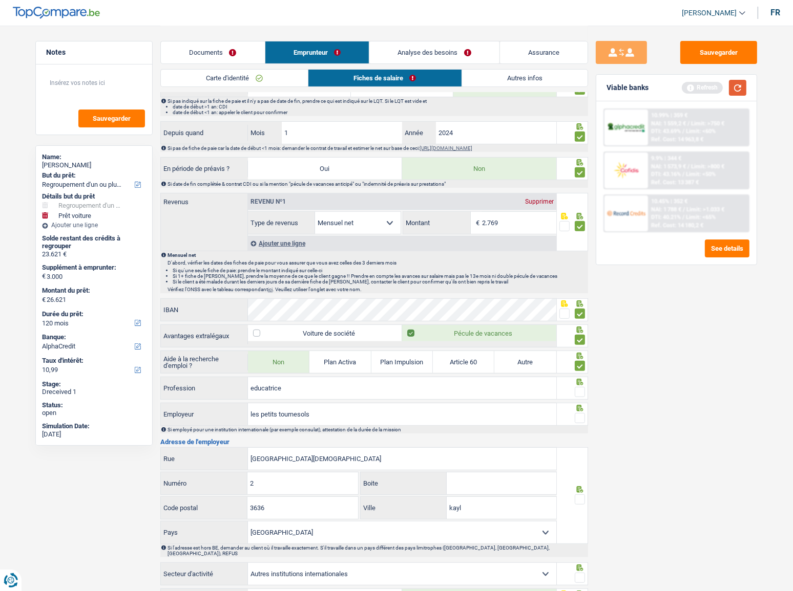
click at [735, 91] on button "button" at bounding box center [737, 88] width 17 height 16
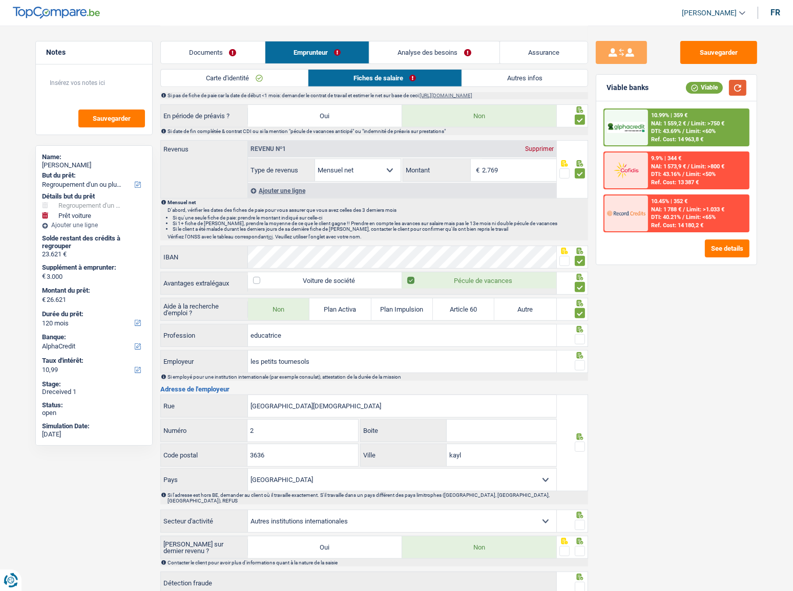
scroll to position [527, 0]
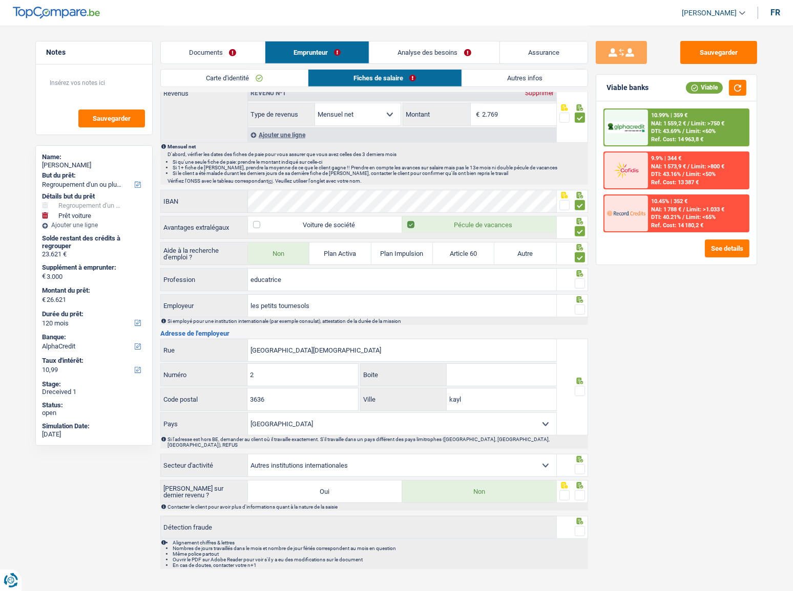
click at [578, 280] on span at bounding box center [580, 284] width 10 height 10
click at [0, 0] on input "radio" at bounding box center [0, 0] width 0 height 0
click at [743, 89] on button "button" at bounding box center [737, 88] width 17 height 16
click at [584, 307] on span at bounding box center [580, 310] width 10 height 10
click at [0, 0] on input "radio" at bounding box center [0, 0] width 0 height 0
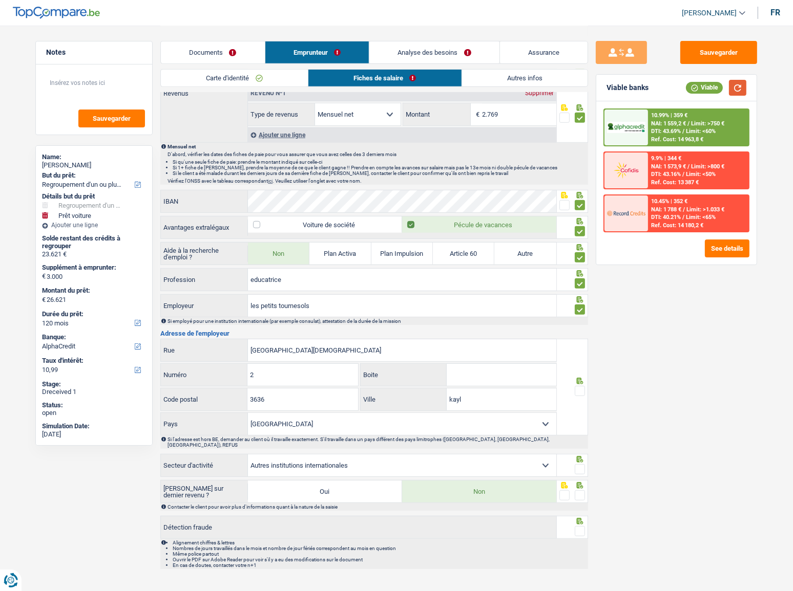
click at [738, 88] on button "button" at bounding box center [737, 88] width 17 height 16
click at [579, 355] on span at bounding box center [580, 391] width 10 height 10
click at [0, 0] on input "radio" at bounding box center [0, 0] width 0 height 0
click at [736, 86] on button "button" at bounding box center [737, 88] width 17 height 16
click at [579, 355] on span at bounding box center [580, 469] width 10 height 10
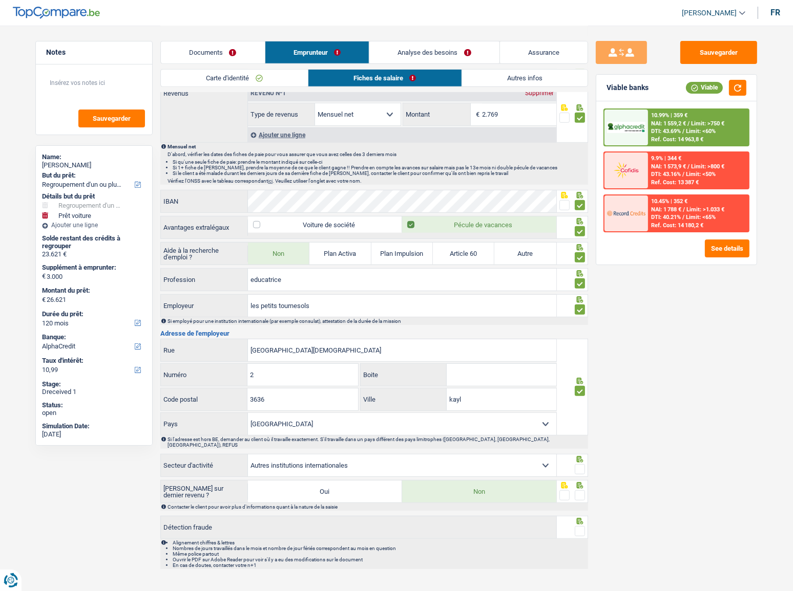
click at [0, 0] on input "radio" at bounding box center [0, 0] width 0 height 0
click at [577, 355] on span at bounding box center [580, 496] width 10 height 10
click at [0, 0] on input "radio" at bounding box center [0, 0] width 0 height 0
click at [581, 355] on span at bounding box center [580, 531] width 10 height 10
click at [0, 0] on input "radio" at bounding box center [0, 0] width 0 height 0
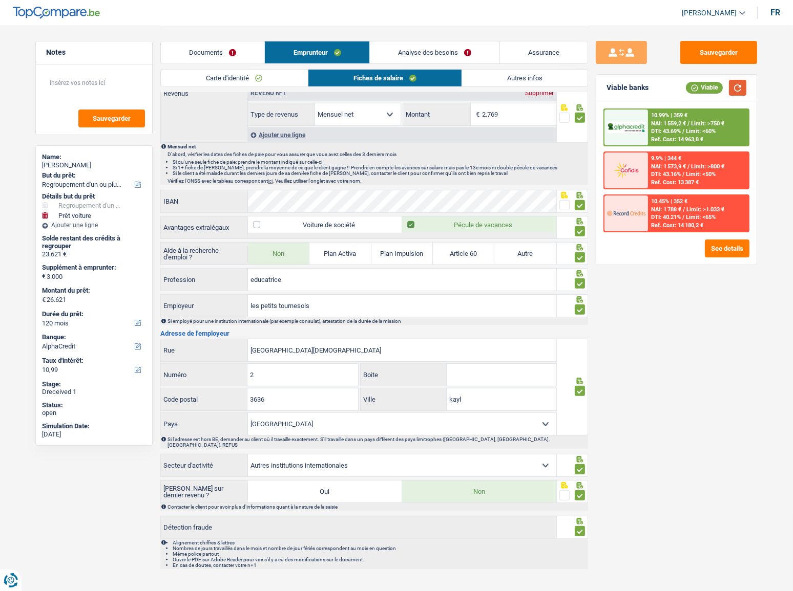
click at [734, 86] on button "button" at bounding box center [737, 88] width 17 height 16
click at [737, 80] on button "button" at bounding box center [737, 88] width 17 height 16
click at [731, 89] on button "button" at bounding box center [737, 88] width 17 height 16
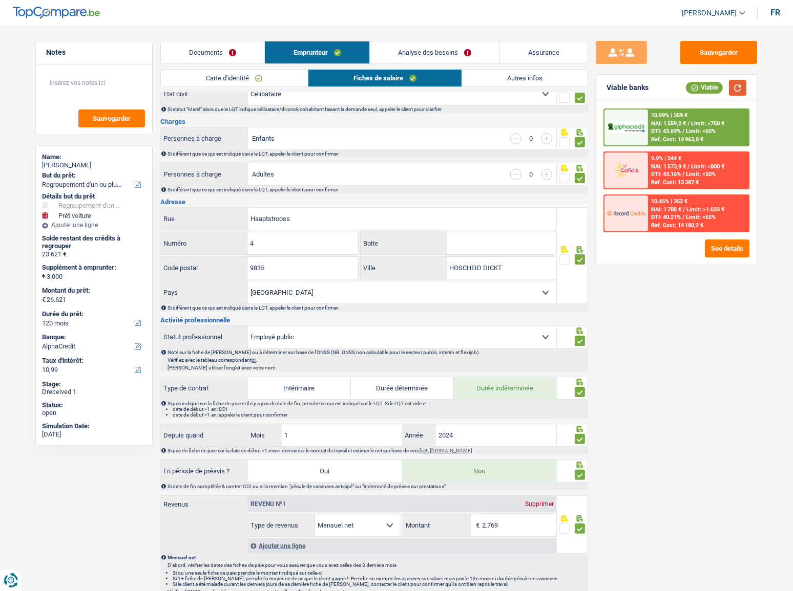
scroll to position [0, 0]
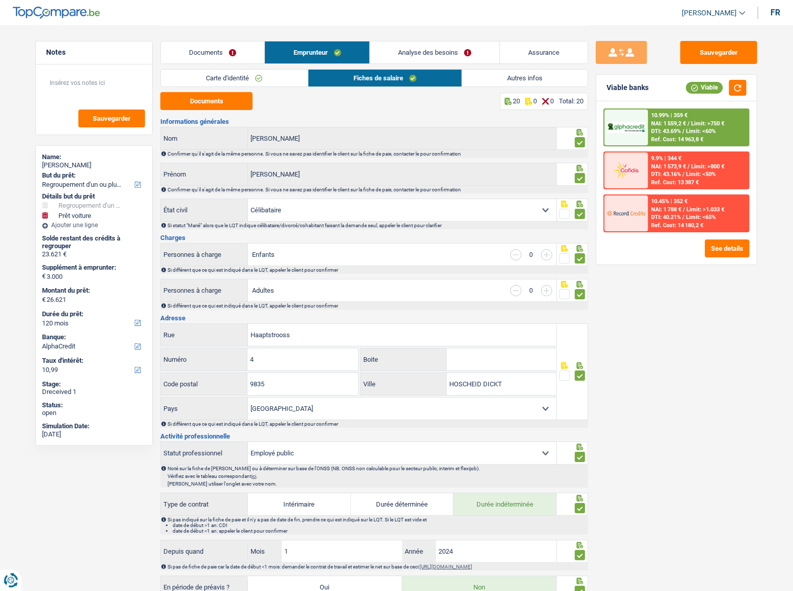
click at [508, 80] on link "Autres infos" at bounding box center [524, 78] width 125 height 17
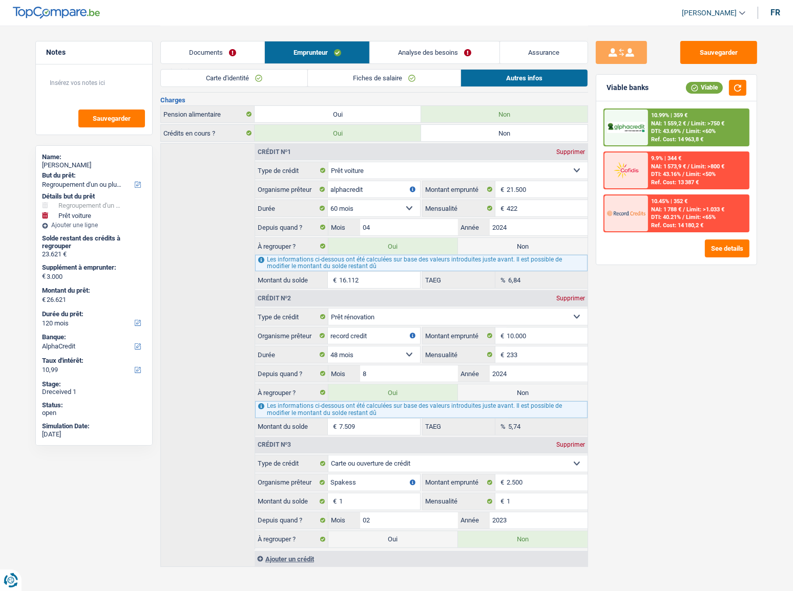
click at [460, 55] on link "Analyse des besoins" at bounding box center [435, 52] width 130 height 22
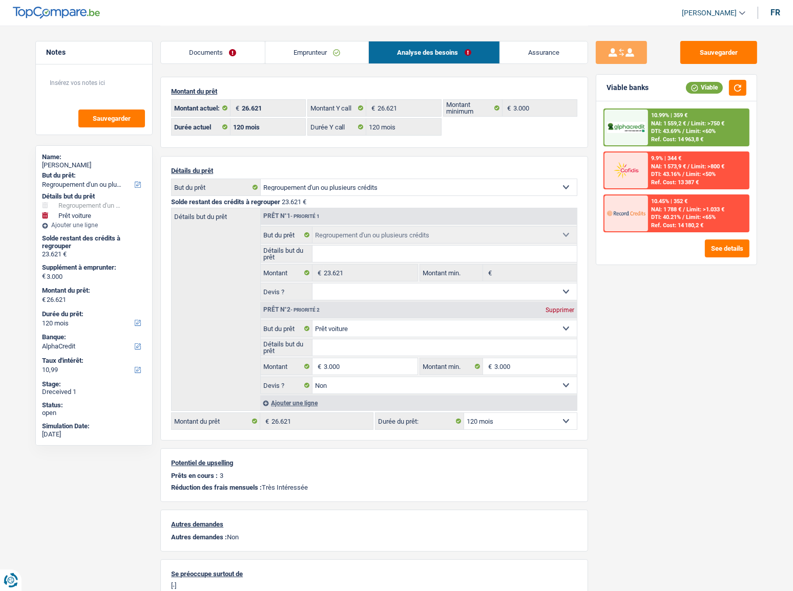
click at [492, 355] on select "12 mois 18 mois 24 mois 30 mois 36 mois 42 mois 48 mois 60 mois 72 mois 84 mois…" at bounding box center [520, 421] width 113 height 16
select select "84"
click at [464, 355] on select "12 mois 18 mois 24 mois 30 mois 36 mois 42 mois 48 mois 60 mois 72 mois 84 mois…" at bounding box center [520, 421] width 113 height 16
select select "84"
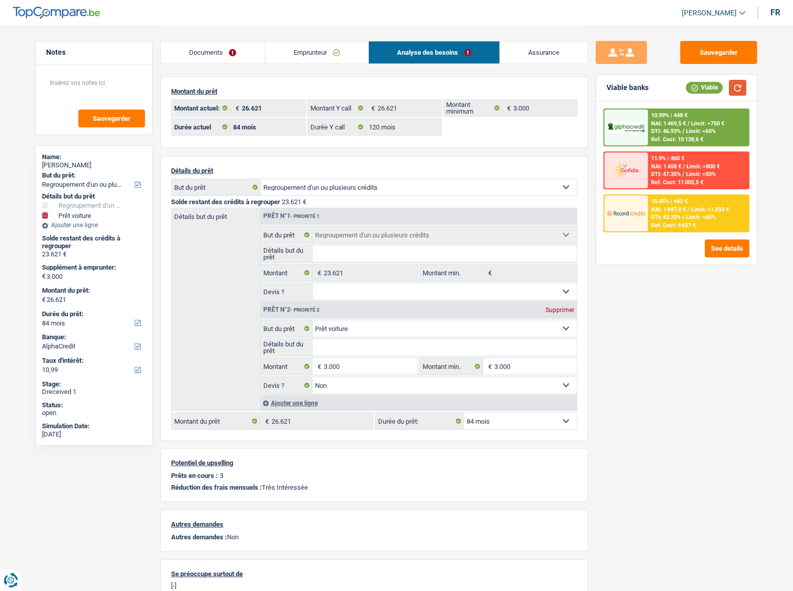
click at [735, 89] on button "button" at bounding box center [737, 88] width 17 height 16
click at [677, 217] on span "DTI: 43.23%" at bounding box center [666, 217] width 30 height 7
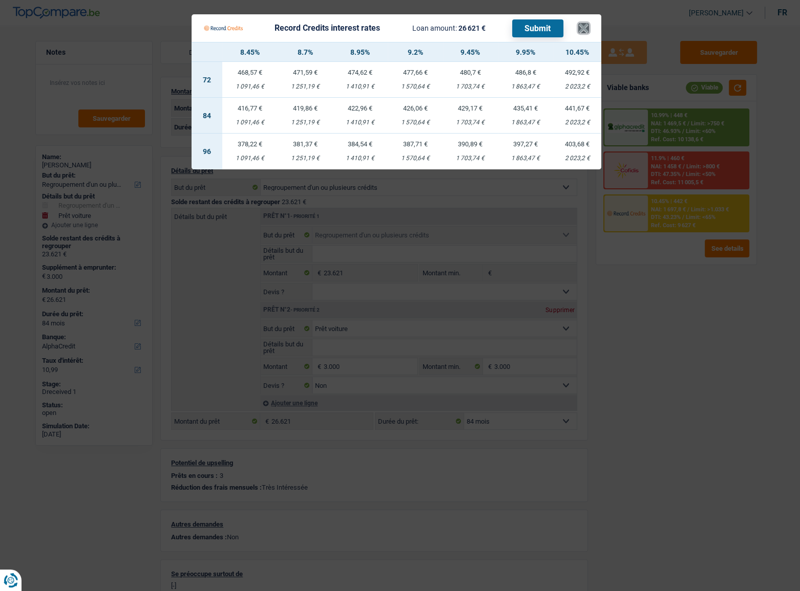
click at [582, 26] on button "×" at bounding box center [583, 28] width 11 height 10
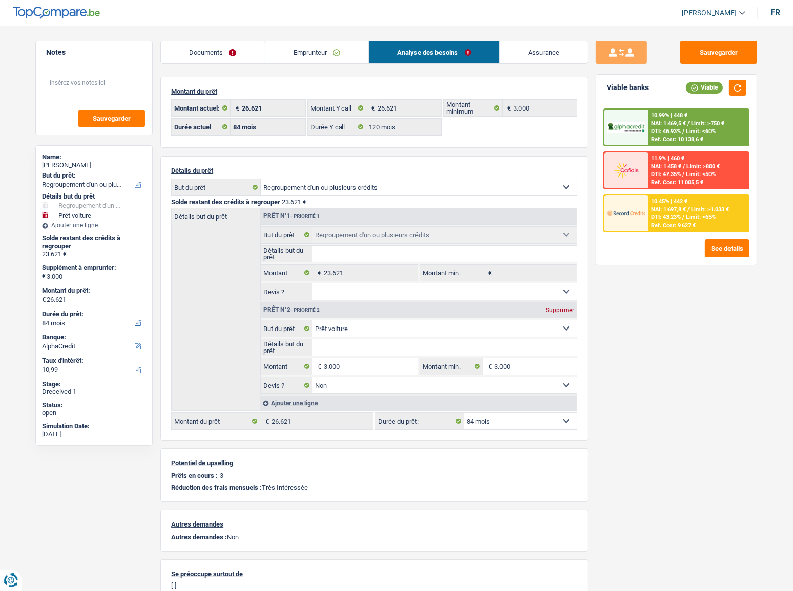
click at [318, 54] on link "Emprunteur" at bounding box center [316, 52] width 103 height 22
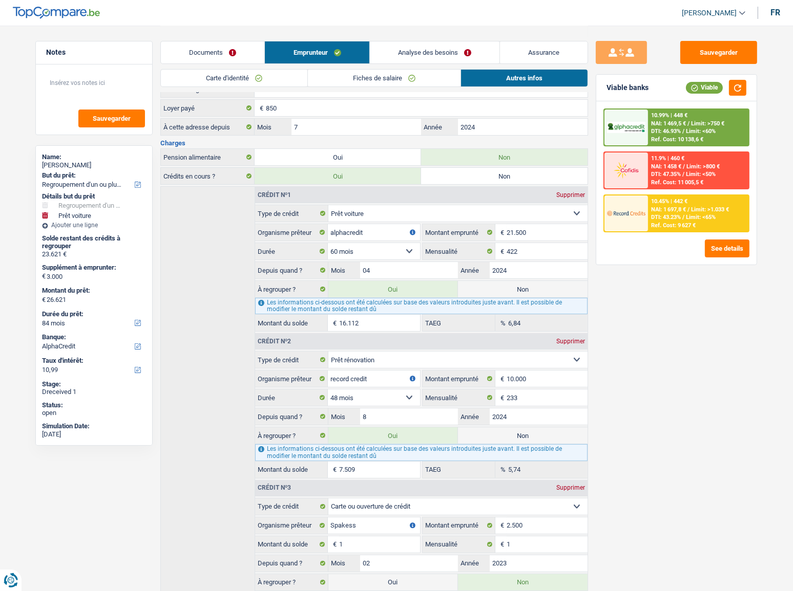
scroll to position [236, 0]
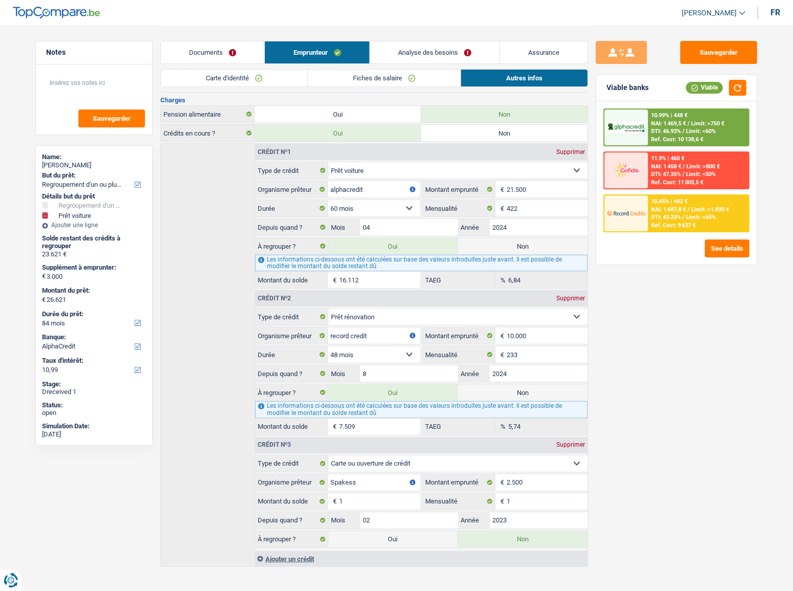
click at [440, 49] on link "Analyse des besoins" at bounding box center [435, 52] width 130 height 22
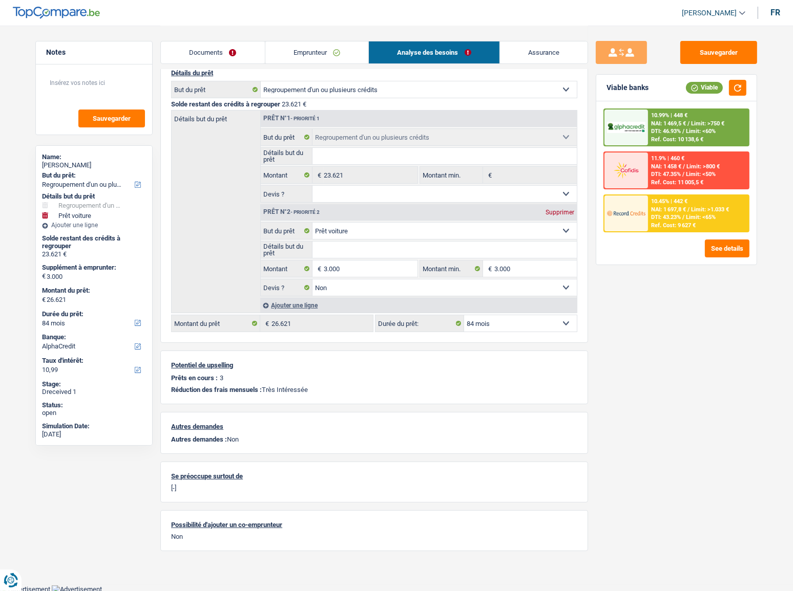
click at [686, 123] on span "NAI: 1 469,5 €" at bounding box center [668, 123] width 35 height 7
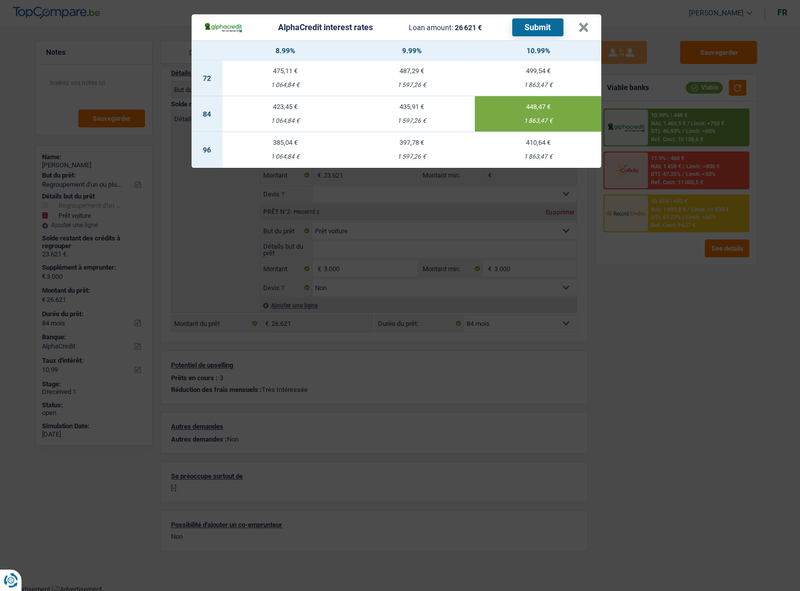
click at [653, 203] on div "AlphaCredit interest rates Loan amount: 26 621 € Submit × 8.99% 9.99% 10.99% 72…" at bounding box center [400, 295] width 800 height 591
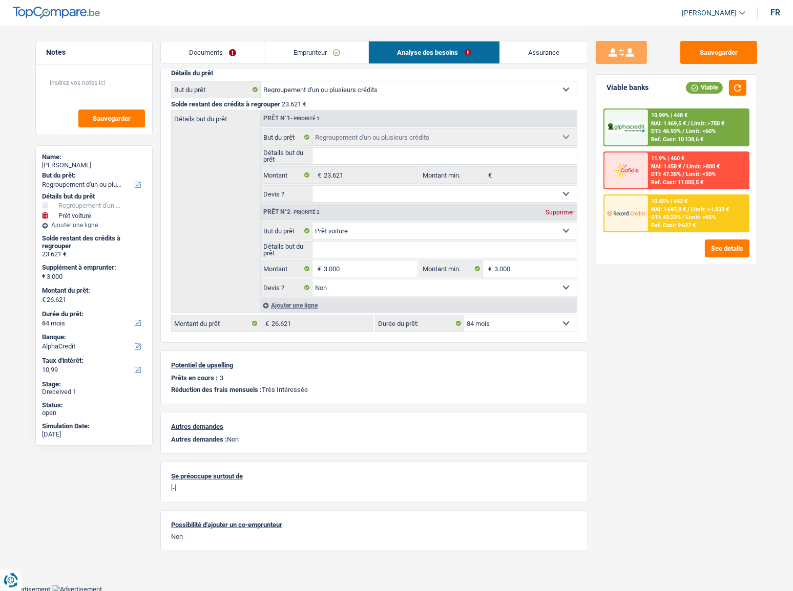
click at [653, 203] on div "10.45% | 442 €" at bounding box center [669, 201] width 36 height 7
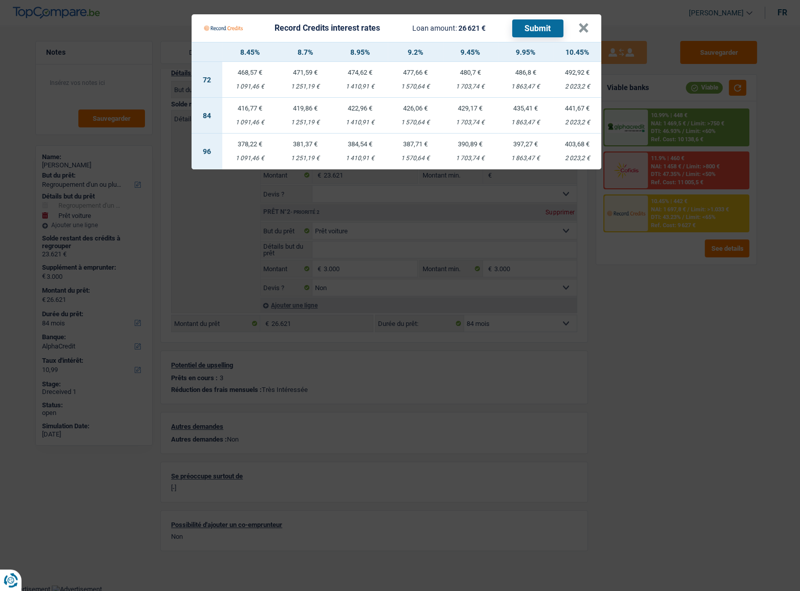
click at [573, 105] on div "441,67 €" at bounding box center [577, 108] width 48 height 7
select select "record credits"
type input "10,45"
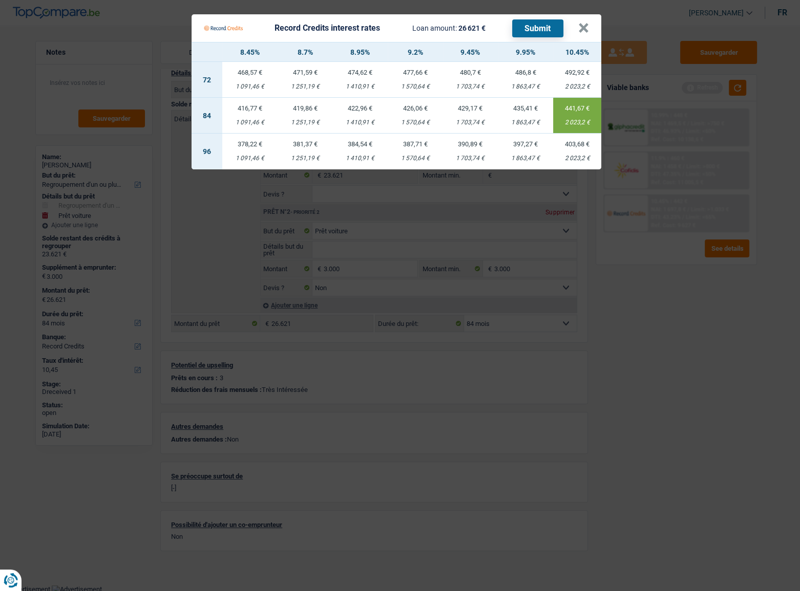
click at [544, 30] on button "Submit" at bounding box center [537, 28] width 51 height 18
click at [584, 26] on button "×" at bounding box center [583, 28] width 11 height 10
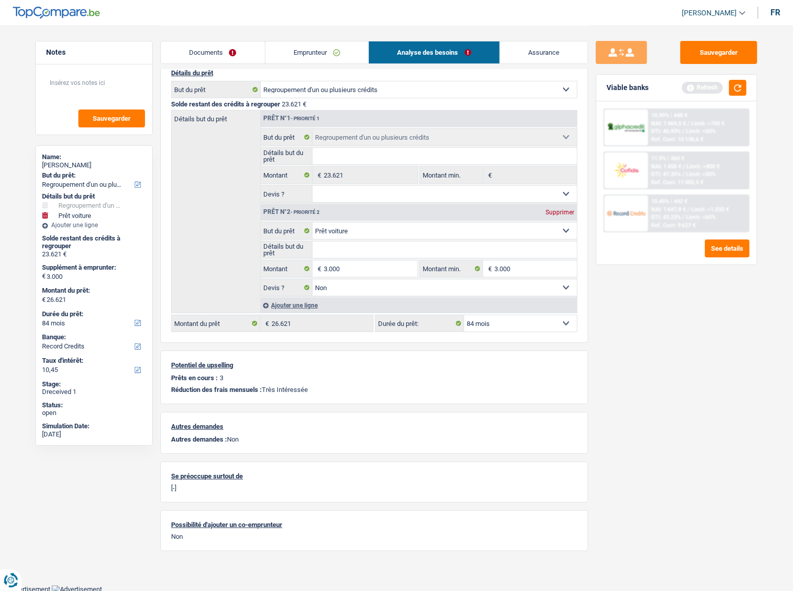
click at [308, 58] on link "Emprunteur" at bounding box center [316, 52] width 103 height 22
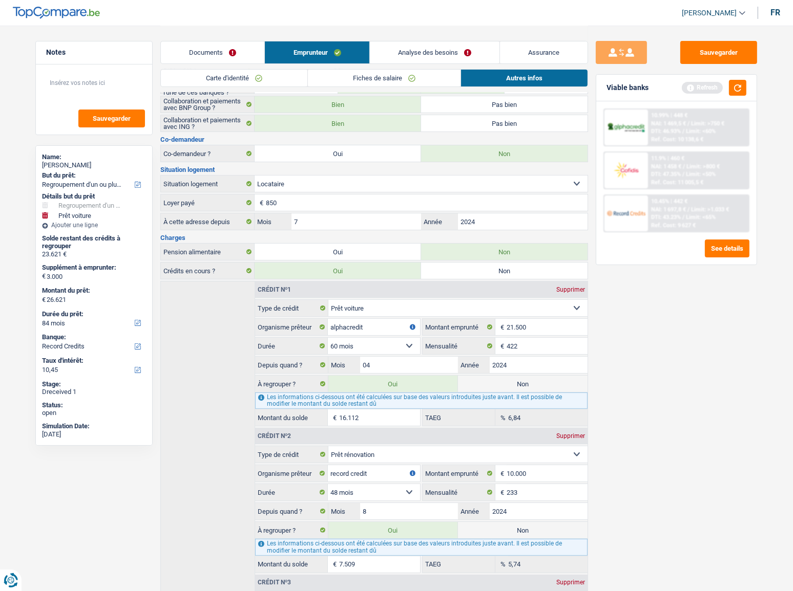
drag, startPoint x: 223, startPoint y: 78, endPoint x: 265, endPoint y: 127, distance: 64.3
click at [224, 78] on link "Carte d'identité" at bounding box center [234, 78] width 146 height 17
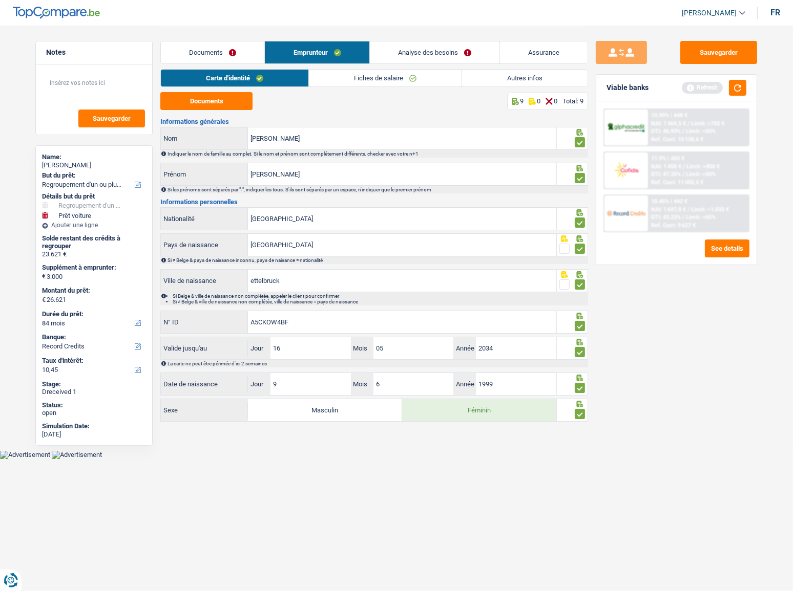
scroll to position [0, 0]
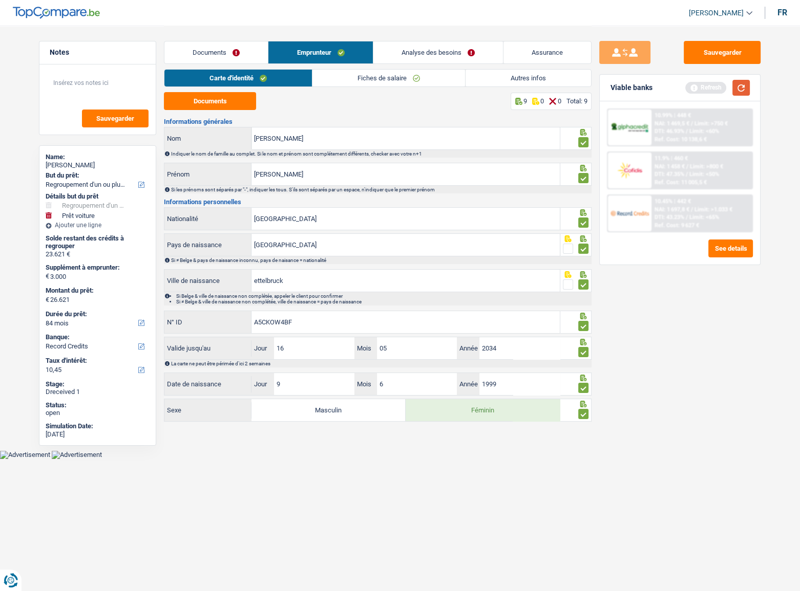
click at [744, 87] on button "button" at bounding box center [740, 88] width 17 height 16
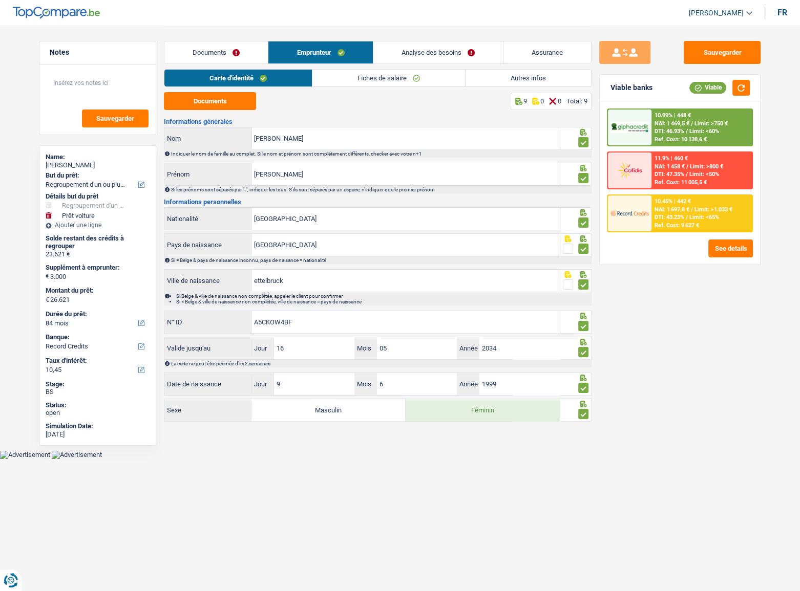
click at [713, 110] on div "10.99% | 448 € NAI: 1 469,5 € / Limit: >750 € DTI: 46.93% / Limit: <60% Ref. Co…" at bounding box center [701, 128] width 101 height 36
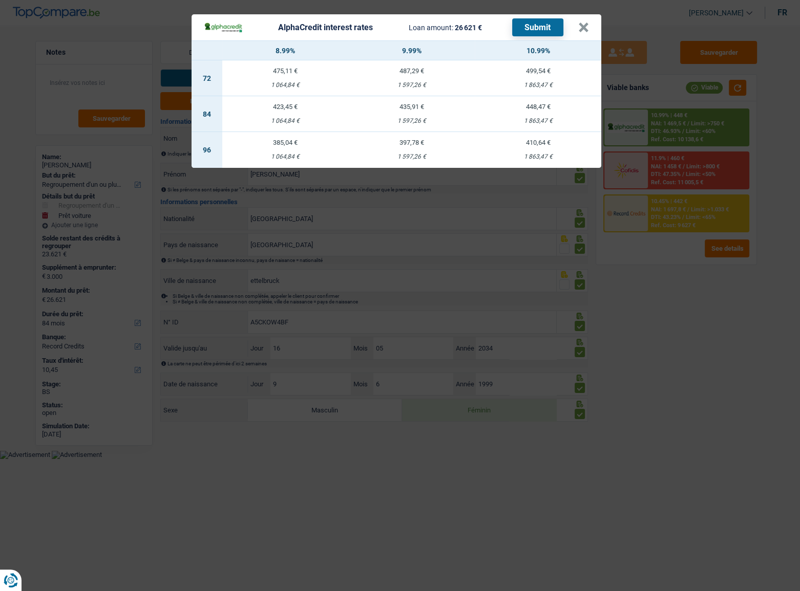
click at [532, 121] on div "1 863,47 €" at bounding box center [538, 121] width 126 height 7
select select "alphacredit"
type input "10,99"
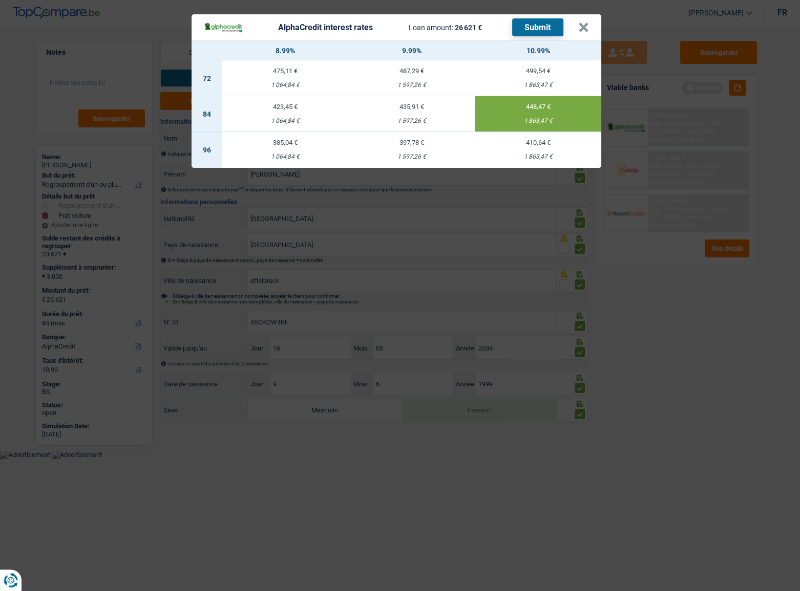
click at [540, 30] on button "Submit" at bounding box center [537, 27] width 51 height 18
drag, startPoint x: 585, startPoint y: 28, endPoint x: 769, endPoint y: 109, distance: 201.3
click at [585, 28] on button "×" at bounding box center [583, 28] width 11 height 10
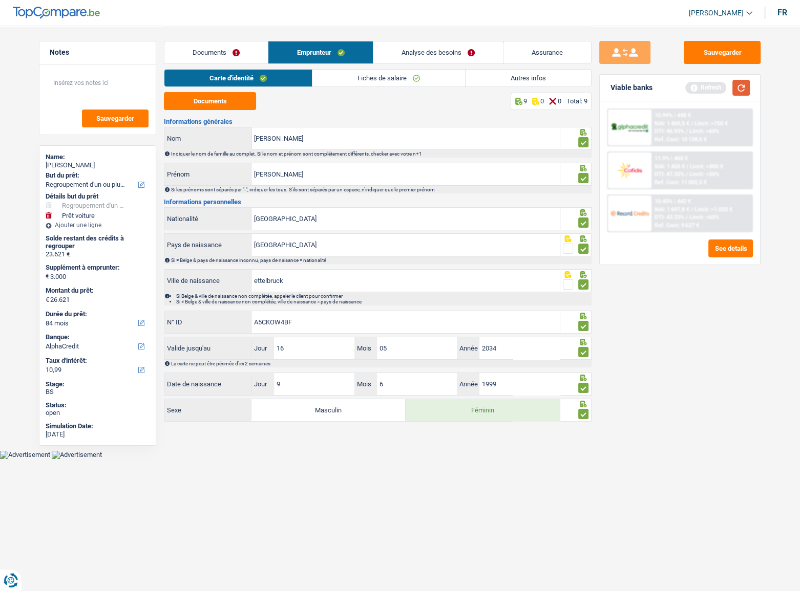
click at [737, 88] on button "button" at bounding box center [740, 88] width 17 height 16
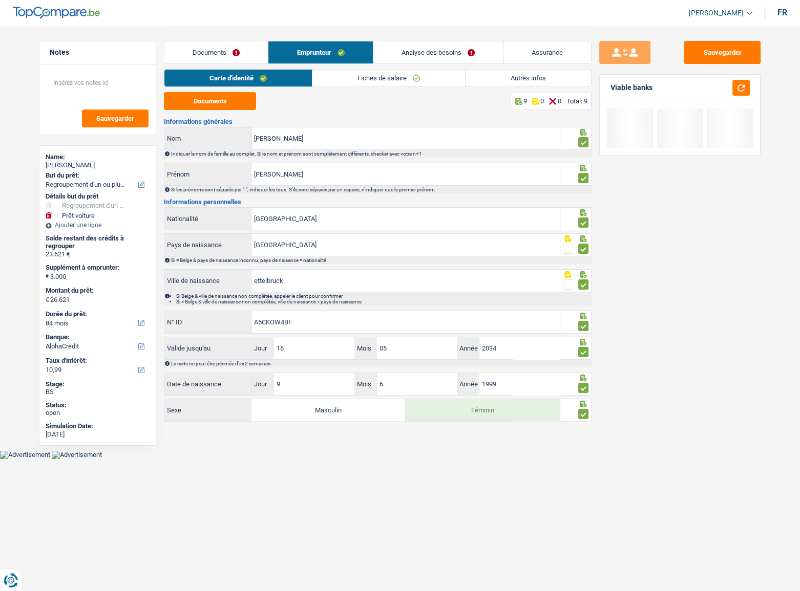
click at [443, 43] on link "Analyse des besoins" at bounding box center [438, 52] width 130 height 22
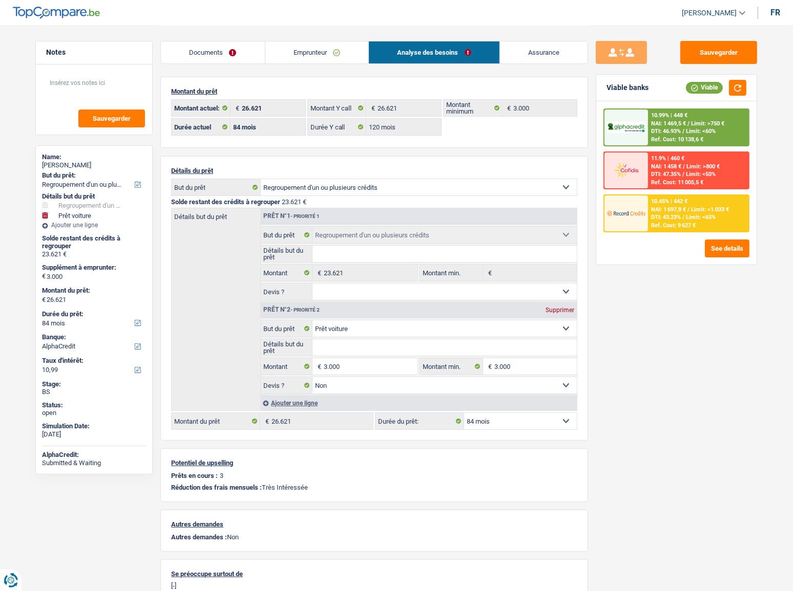
click at [733, 122] on div "10.99% | 448 € NAI: 1 469,5 € / Limit: >750 € DTI: 46.93% / Limit: <60% Ref. Co…" at bounding box center [698, 128] width 101 height 36
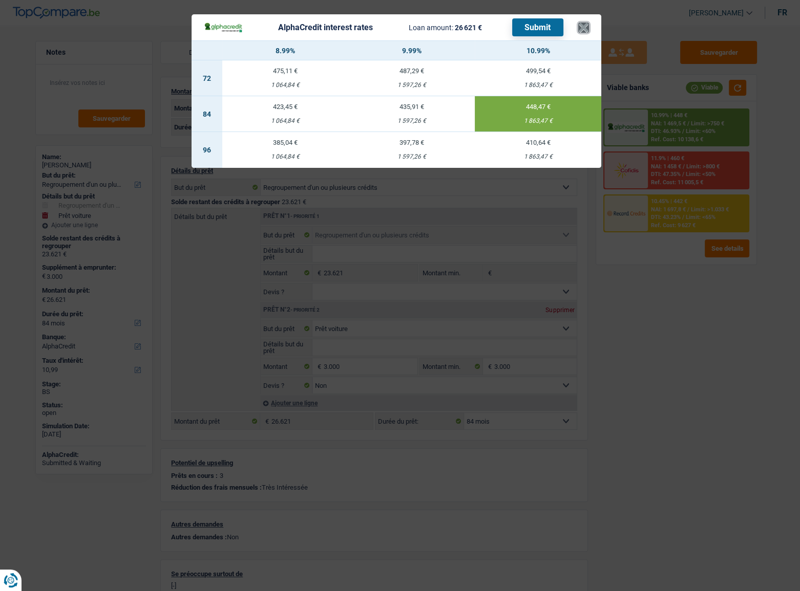
drag, startPoint x: 580, startPoint y: 26, endPoint x: 356, endPoint y: 111, distance: 240.0
click at [581, 26] on button "×" at bounding box center [583, 28] width 11 height 10
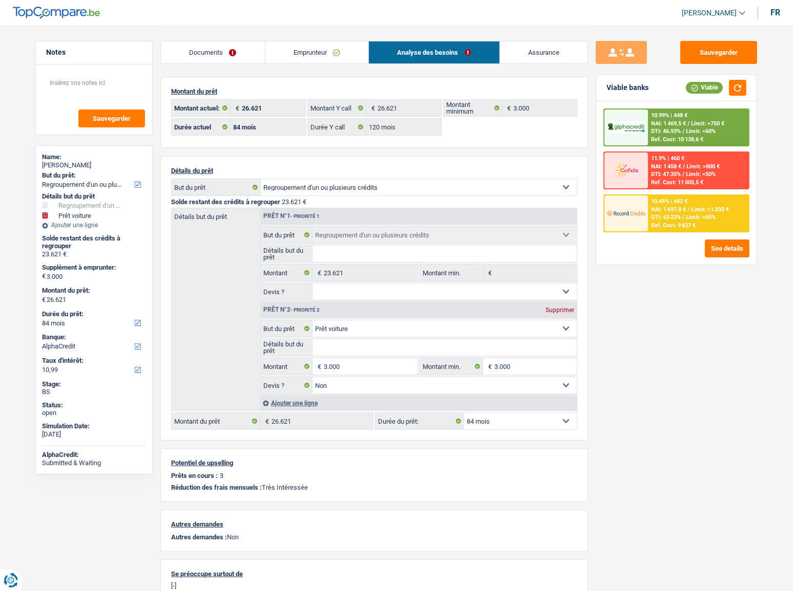
click at [289, 62] on link "Emprunteur" at bounding box center [316, 52] width 103 height 22
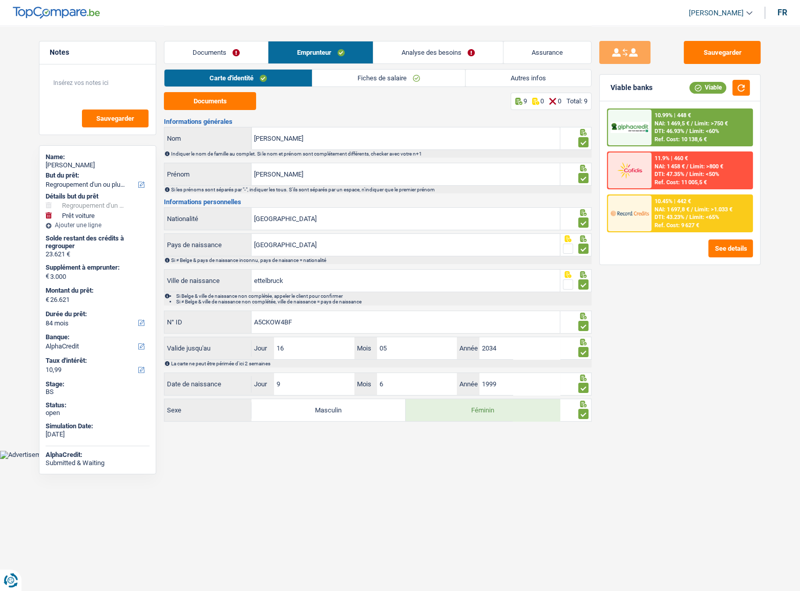
drag, startPoint x: 420, startPoint y: 51, endPoint x: 420, endPoint y: 67, distance: 15.4
click at [420, 51] on link "Analyse des besoins" at bounding box center [438, 52] width 130 height 22
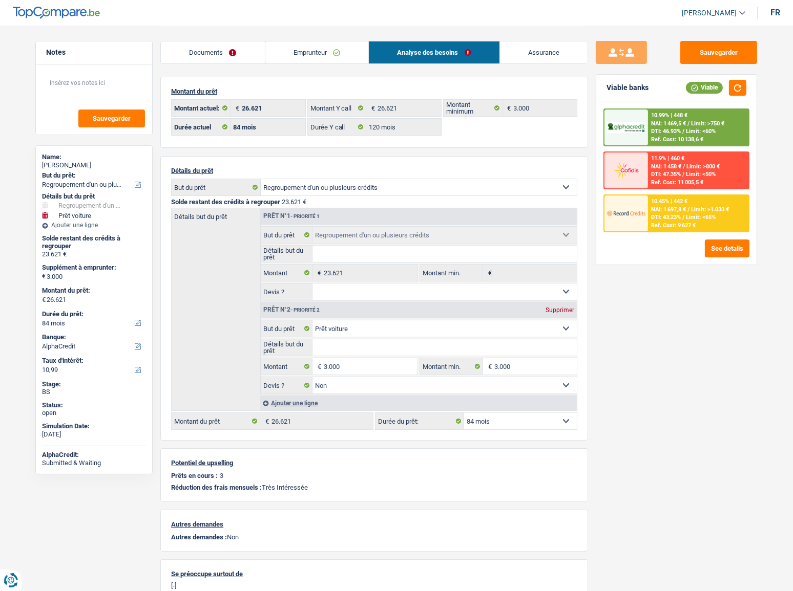
click at [662, 233] on div "10.99% | 448 € NAI: 1 469,5 € / Limit: >750 € DTI: 46.93% / Limit: <60% Ref. Co…" at bounding box center [676, 182] width 160 height 163
click at [658, 215] on span "DTI: 43.23%" at bounding box center [666, 217] width 30 height 7
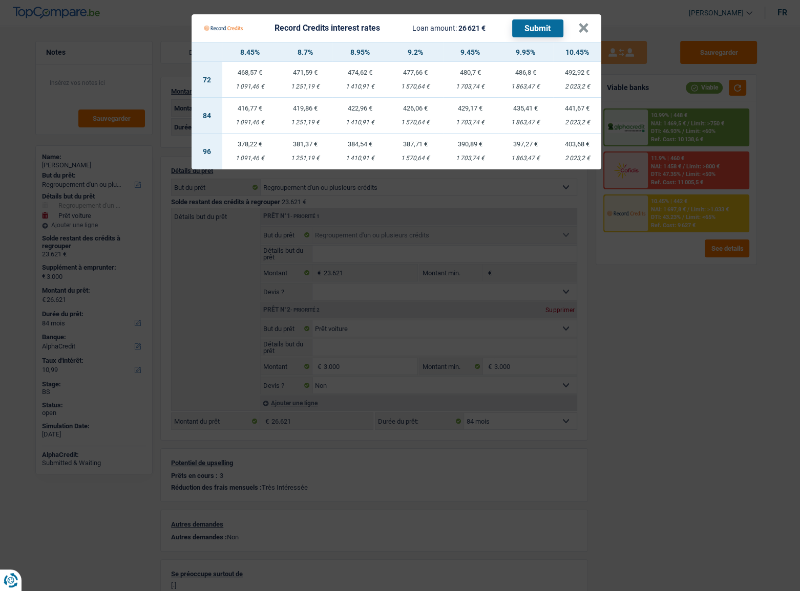
click at [573, 116] on td "441,67 € 2 023,2 €" at bounding box center [577, 116] width 48 height 36
select select "record credits"
type input "10,45"
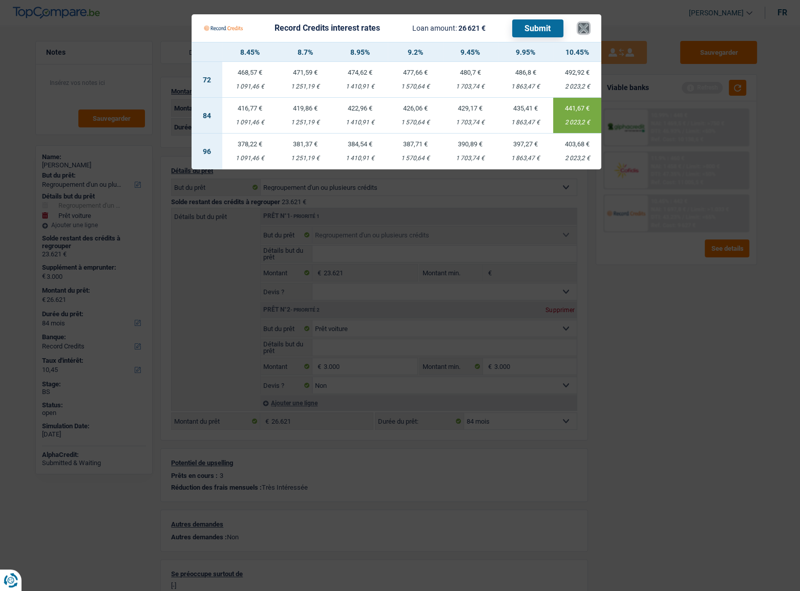
click at [585, 27] on button "×" at bounding box center [583, 28] width 11 height 10
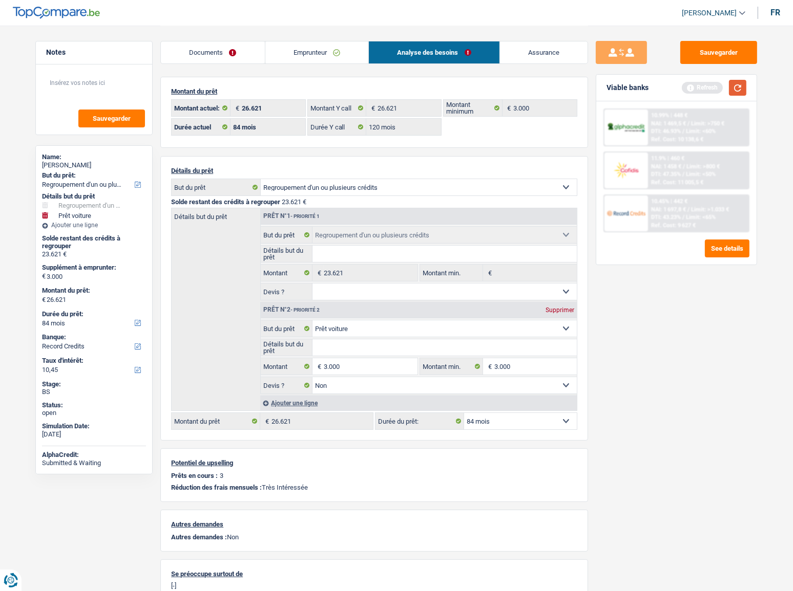
click at [734, 92] on button "button" at bounding box center [737, 88] width 17 height 16
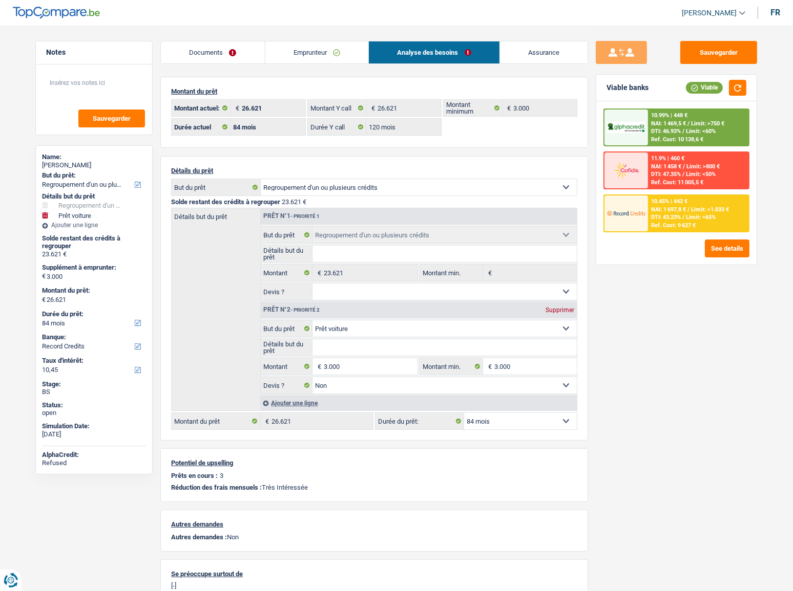
click at [297, 62] on link "Emprunteur" at bounding box center [316, 52] width 103 height 22
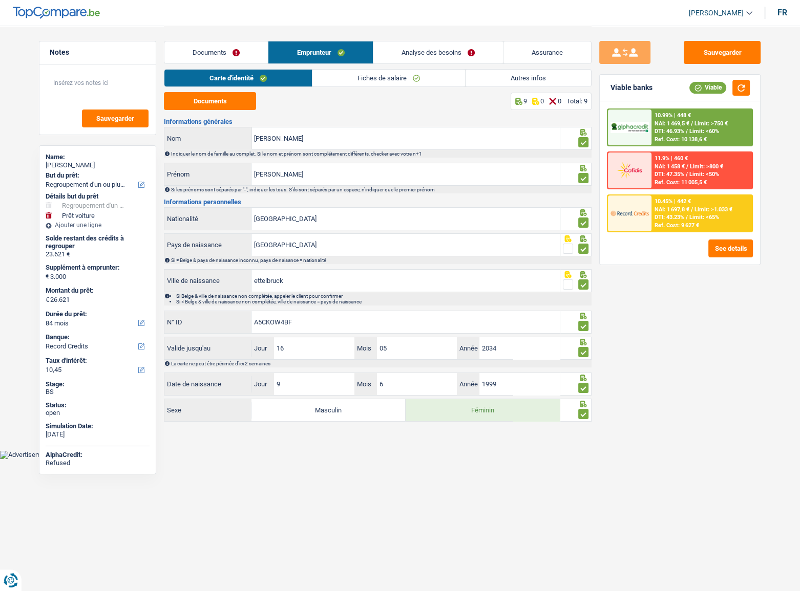
click at [337, 83] on link "Fiches de salaire" at bounding box center [388, 78] width 153 height 17
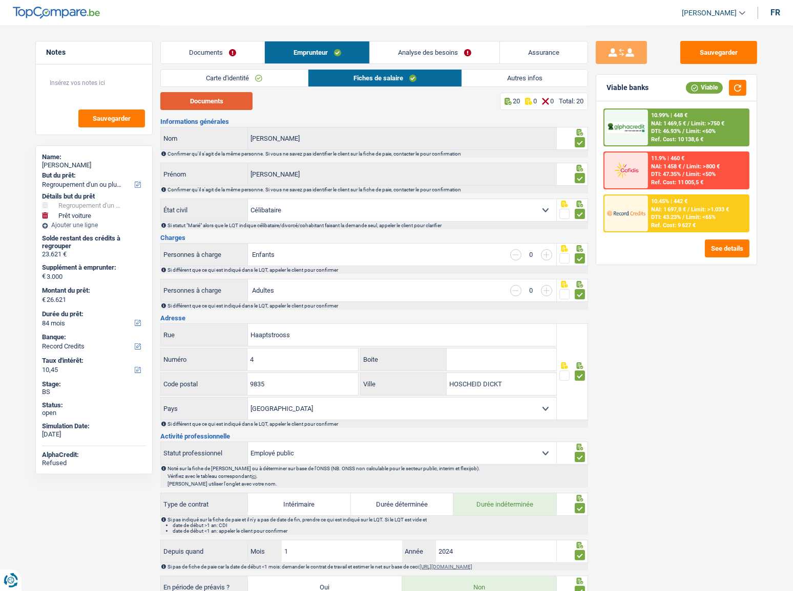
click at [213, 102] on button "Documents" at bounding box center [206, 101] width 92 height 18
click at [712, 53] on button "Sauvegarder" at bounding box center [718, 52] width 77 height 23
click at [722, 253] on button "See details" at bounding box center [727, 249] width 45 height 18
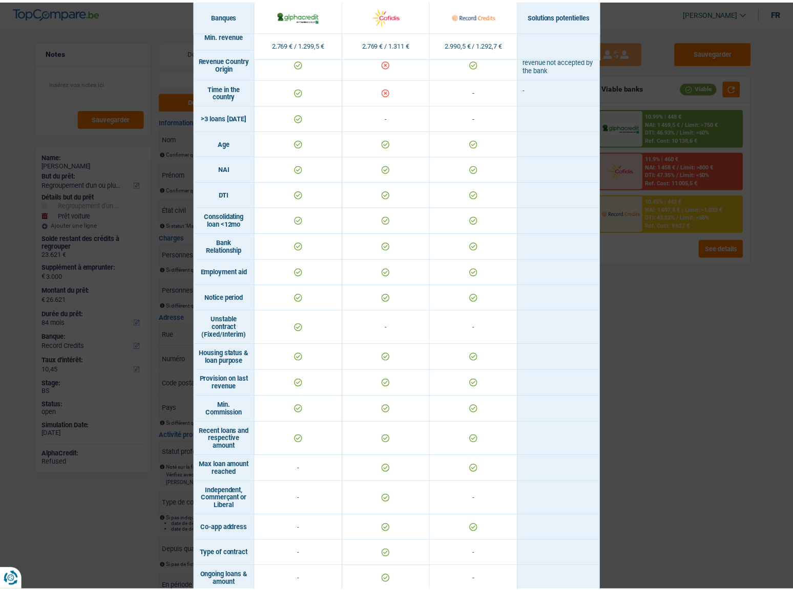
scroll to position [152, 0]
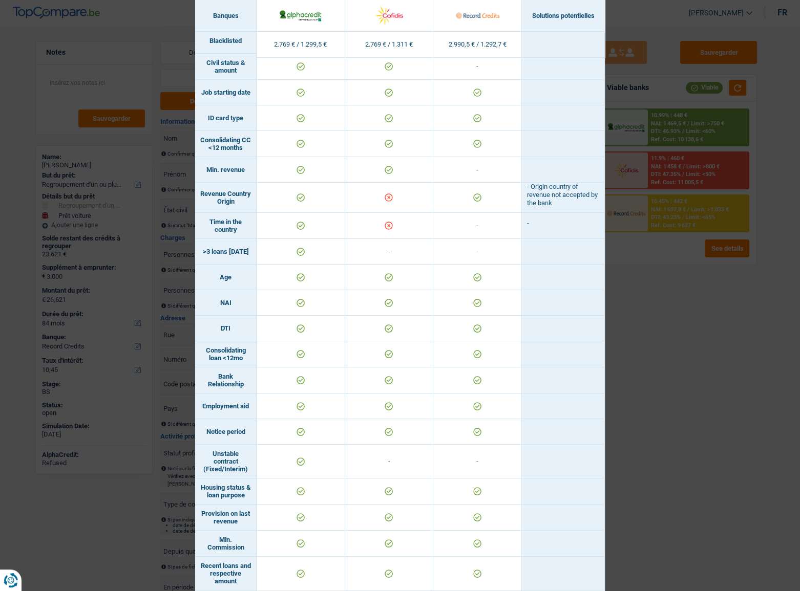
click at [682, 299] on div "Banks conditions × Banques Solutions potentielles Revenus / Charges 2.769 € / 1…" at bounding box center [400, 295] width 800 height 591
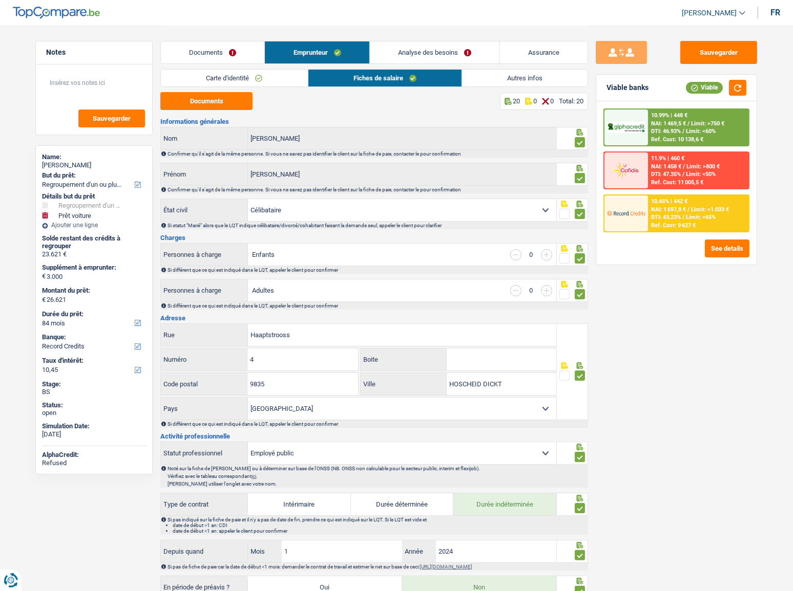
click at [290, 81] on link "Carte d'identité" at bounding box center [234, 78] width 146 height 17
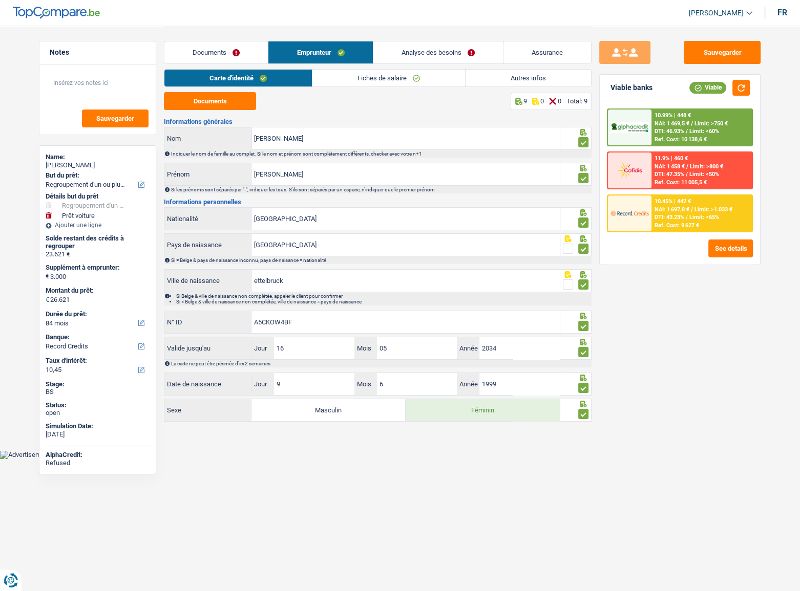
click at [438, 75] on link "Fiches de salaire" at bounding box center [388, 78] width 153 height 17
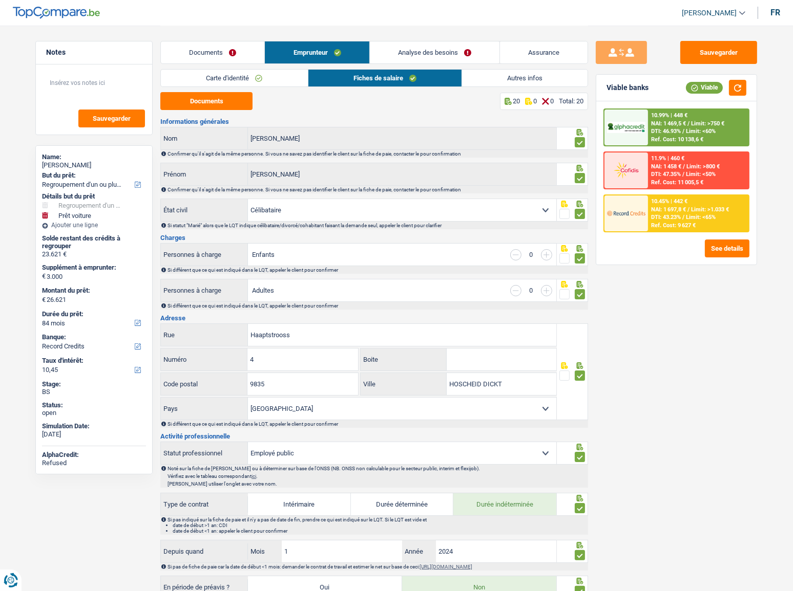
click at [547, 81] on link "Autres infos" at bounding box center [524, 78] width 125 height 17
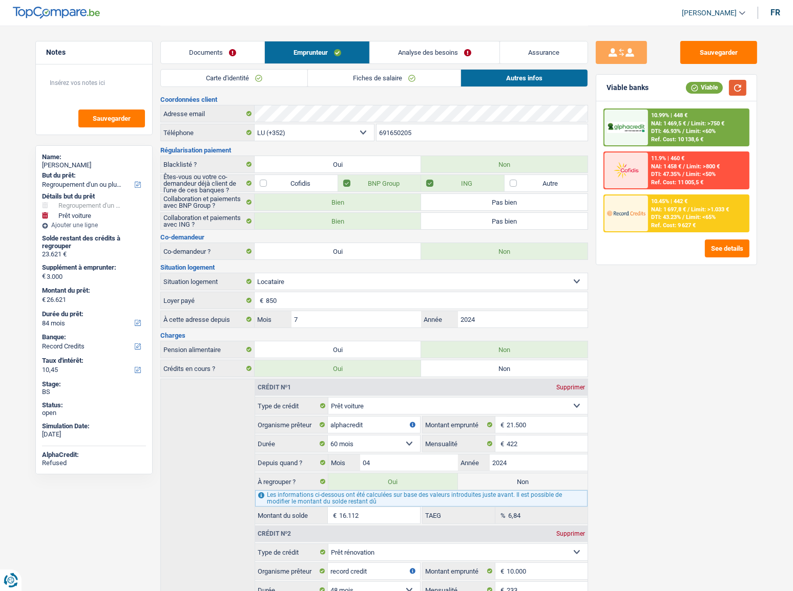
click at [741, 87] on button "button" at bounding box center [737, 88] width 17 height 16
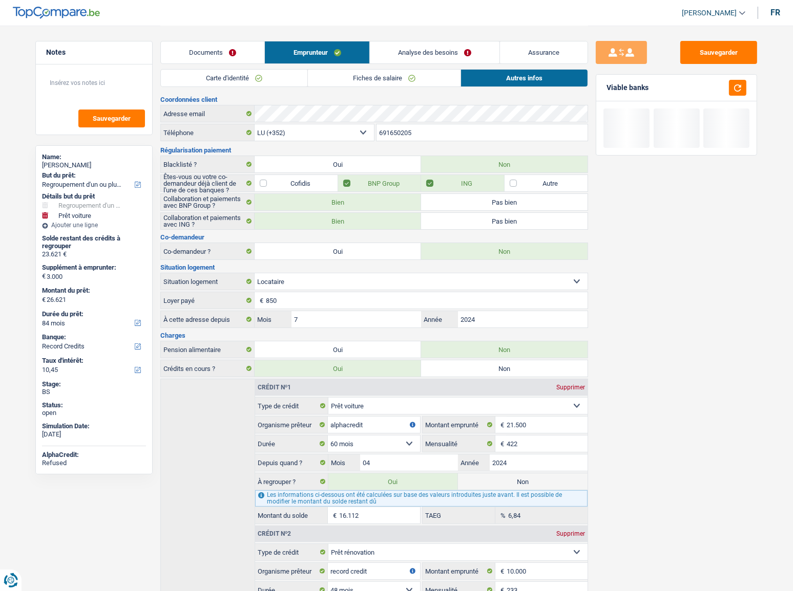
click at [260, 78] on link "Carte d'identité" at bounding box center [234, 78] width 146 height 17
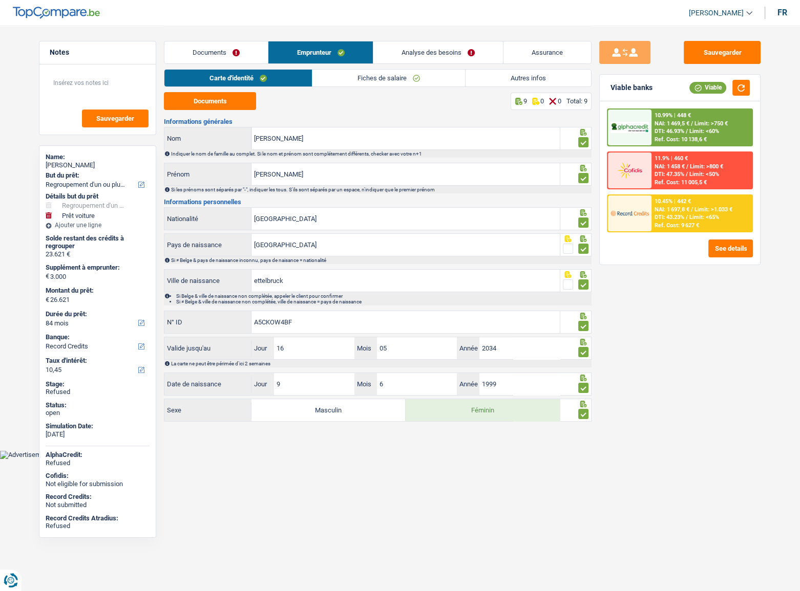
click at [245, 57] on link "Documents" at bounding box center [215, 52] width 103 height 22
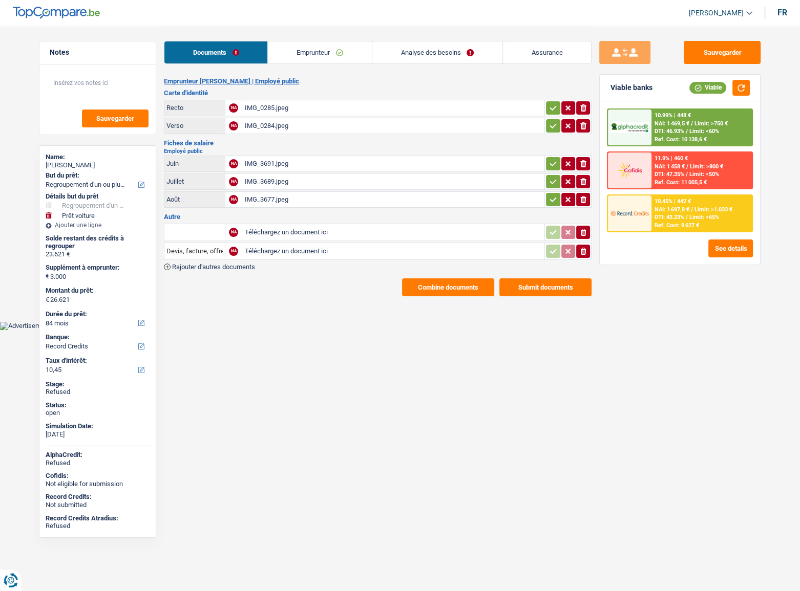
drag, startPoint x: 333, startPoint y: 56, endPoint x: 421, endPoint y: 67, distance: 89.3
click at [333, 56] on link "Emprunteur" at bounding box center [319, 52] width 103 height 22
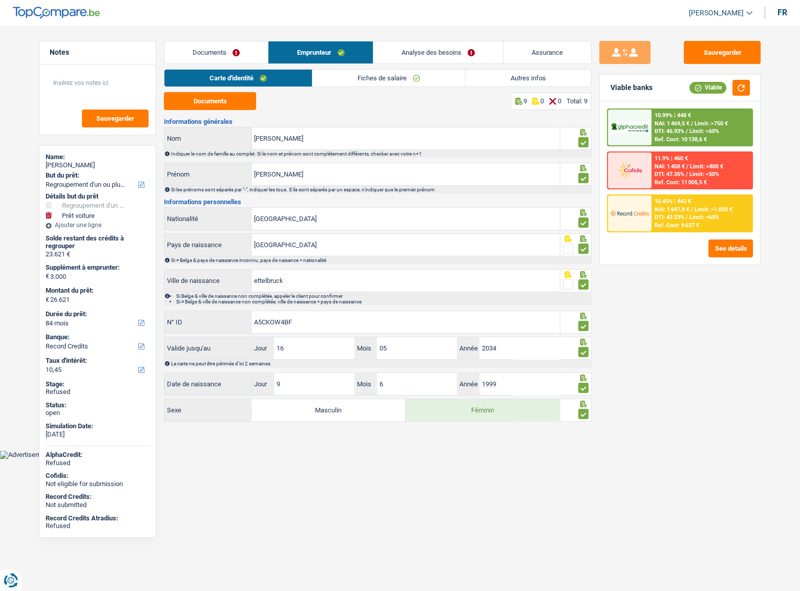
click at [523, 77] on link "Autres infos" at bounding box center [527, 78] width 125 height 17
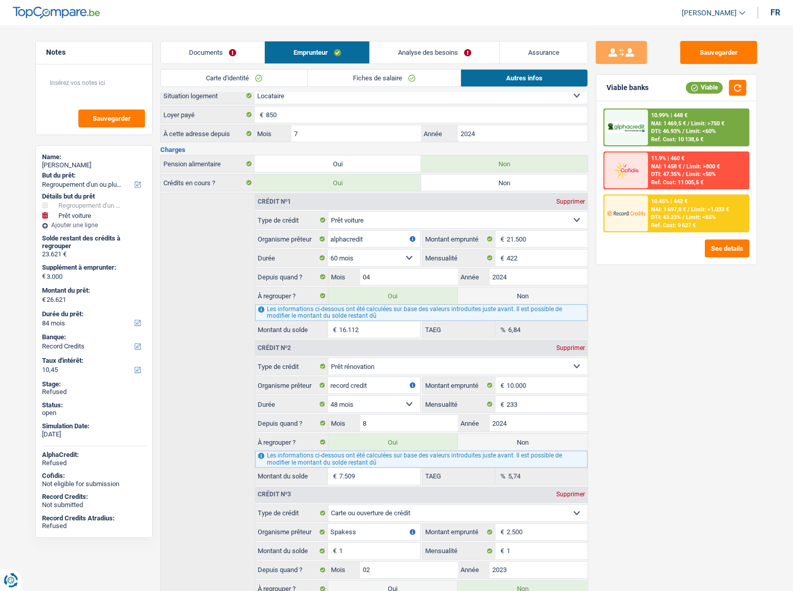
scroll to position [0, 0]
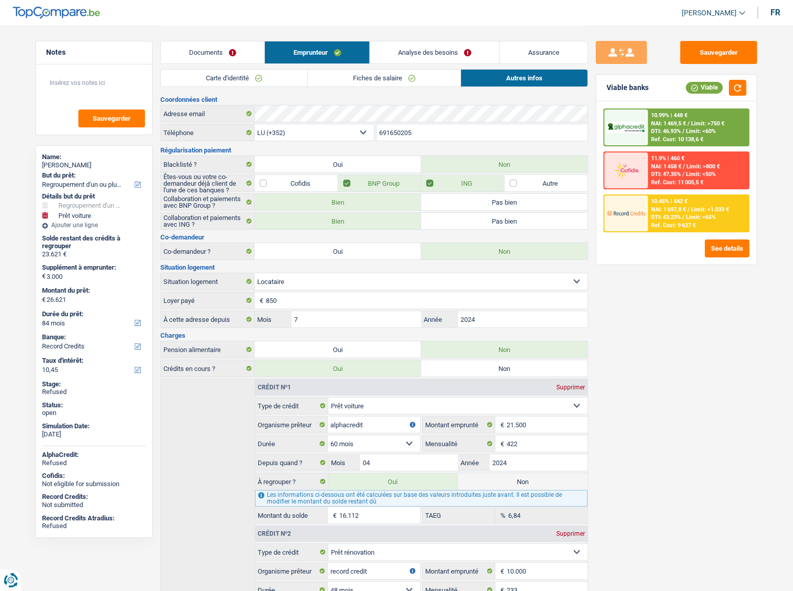
click at [421, 47] on link "Analyse des besoins" at bounding box center [435, 52] width 130 height 22
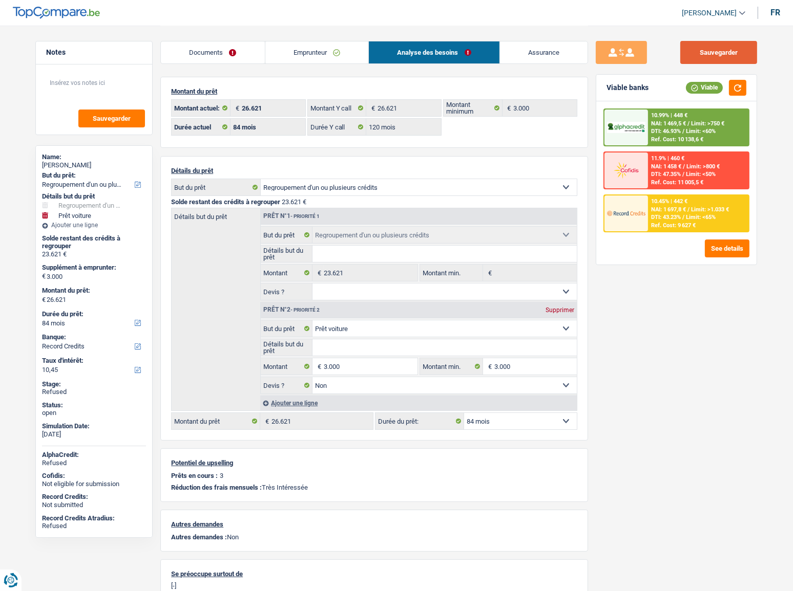
click at [742, 47] on button "Sauvegarder" at bounding box center [718, 52] width 77 height 23
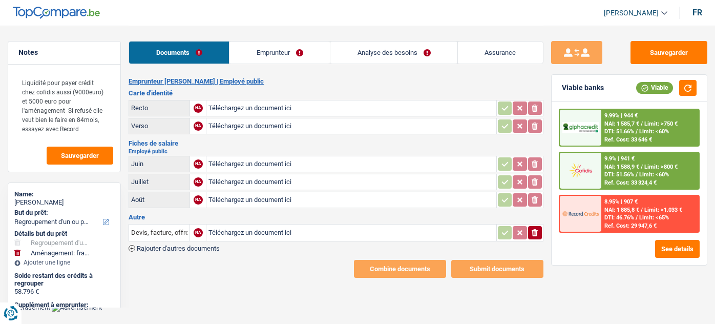
select select "refinancing"
select select "movingOrInstallation"
select select "120"
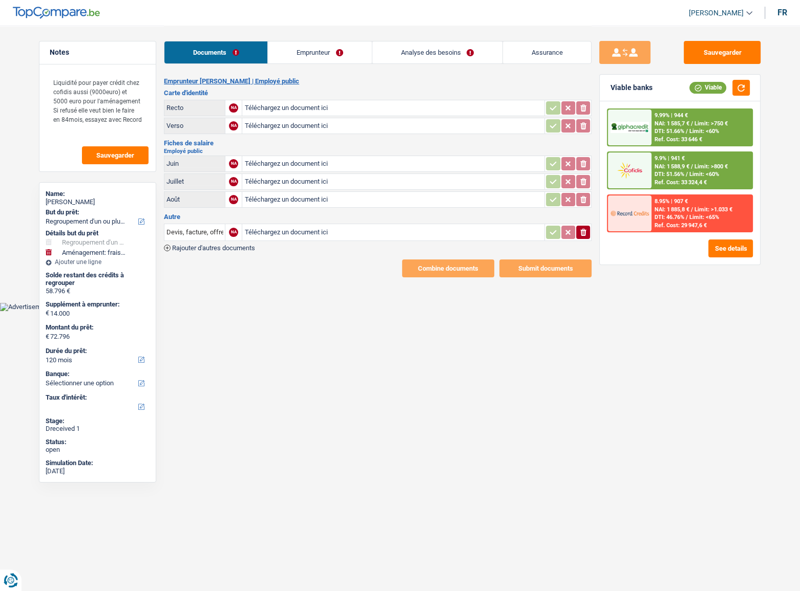
click at [319, 107] on input "Téléchargez un document ici" at bounding box center [393, 107] width 298 height 15
type input "C:\fakepath\CI LEFEBVRE.pdf"
click at [334, 164] on input "Téléchargez un document ici" at bounding box center [393, 163] width 298 height 15
type input "C:\fakepath\Fiche de paie [DATE].pdf"
click at [311, 174] on input "Téléchargez un document ici" at bounding box center [393, 181] width 298 height 15
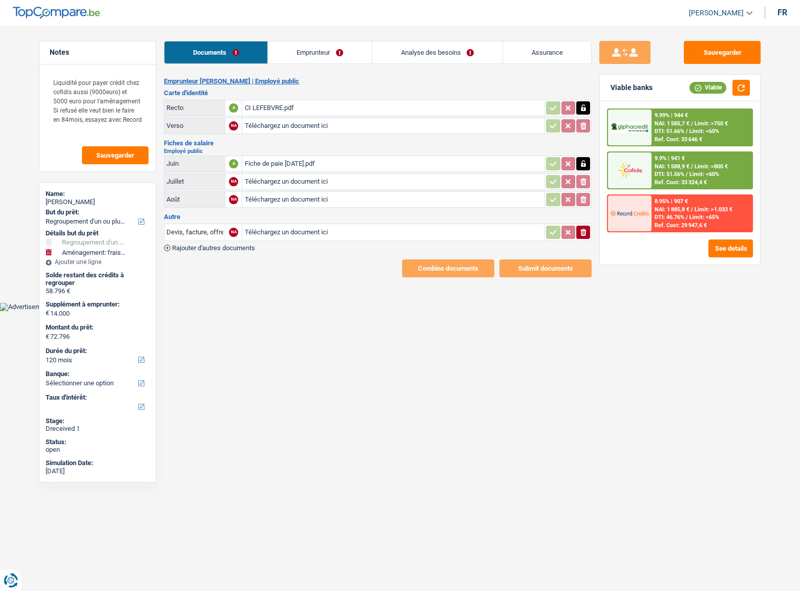
type input "C:\fakepath\Fiche de paie [DATE].pdf"
click at [300, 195] on input "Téléchargez un document ici" at bounding box center [393, 199] width 298 height 15
type input "C:\fakepath\Fiche de paie [DATE].pdf"
click at [309, 229] on input "Téléchargez un document ici" at bounding box center [393, 232] width 298 height 15
type input "C:\fakepath\Décompte crédit ALPHA CREDIT.PDF"
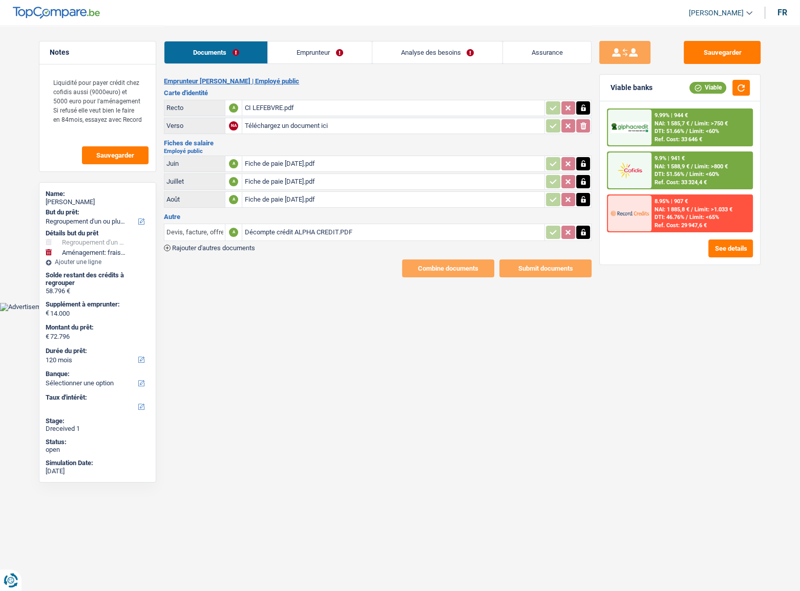
click at [196, 233] on input "Devis, facture, offre, bon de commande" at bounding box center [194, 232] width 56 height 16
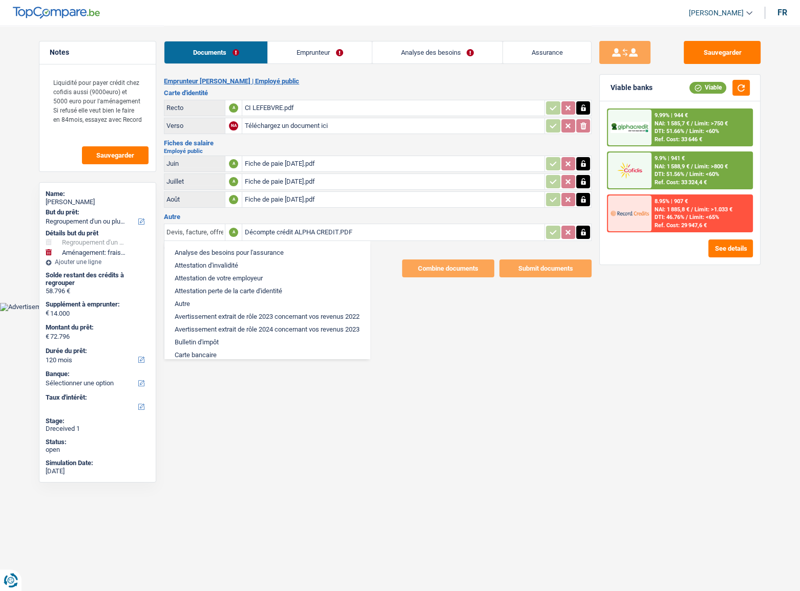
click at [196, 233] on input "Devis, facture, offre, bon de commande" at bounding box center [194, 232] width 56 height 16
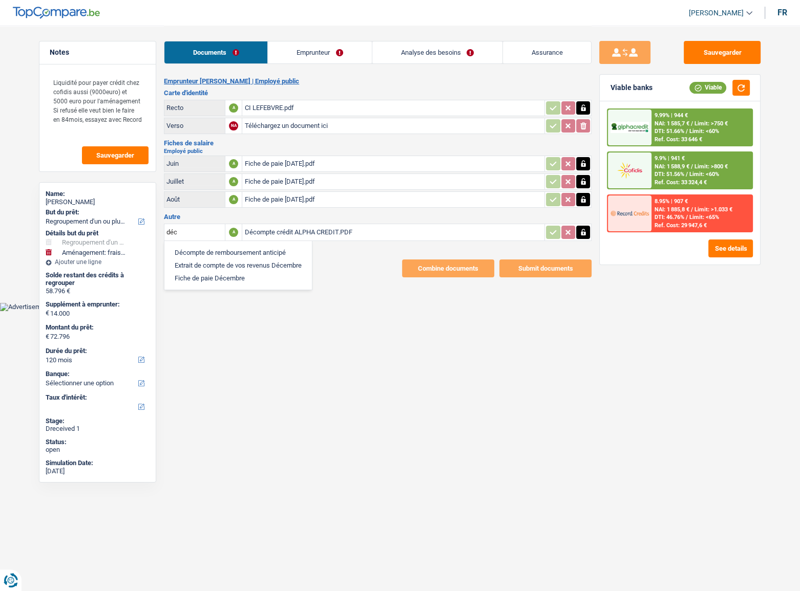
click at [209, 250] on li "Décompte de remboursement anticipé" at bounding box center [237, 252] width 137 height 13
type input "Décompte de remboursement anticipé"
click at [312, 53] on link "Emprunteur" at bounding box center [319, 52] width 103 height 22
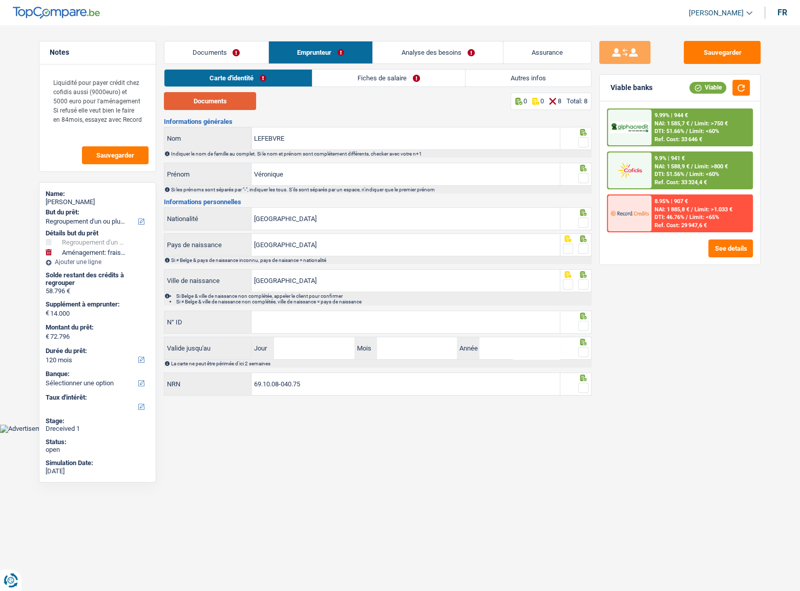
click at [225, 102] on button "Documents" at bounding box center [210, 101] width 92 height 18
click at [584, 143] on span at bounding box center [583, 142] width 10 height 10
click at [0, 0] on input "radio" at bounding box center [0, 0] width 0 height 0
click at [584, 174] on span at bounding box center [583, 178] width 10 height 10
click at [0, 0] on input "radio" at bounding box center [0, 0] width 0 height 0
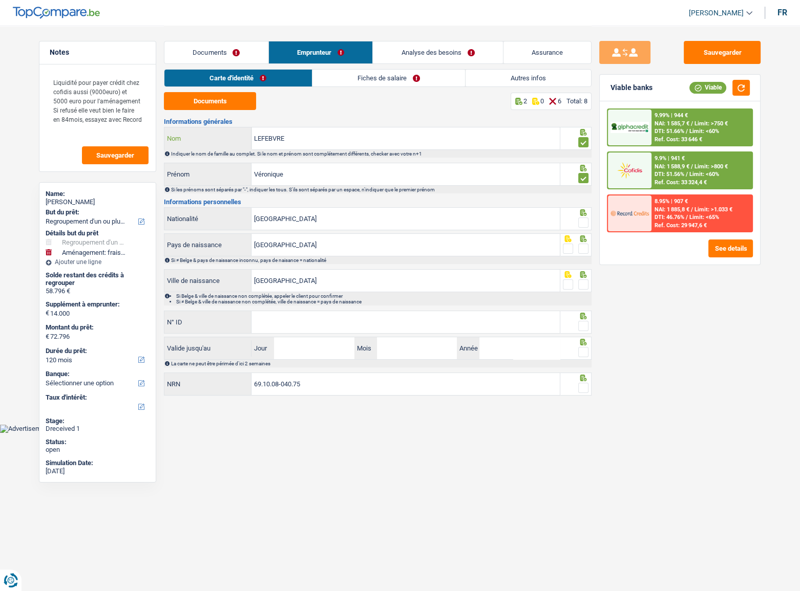
click at [269, 139] on input "LEFEBVRE" at bounding box center [405, 138] width 308 height 22
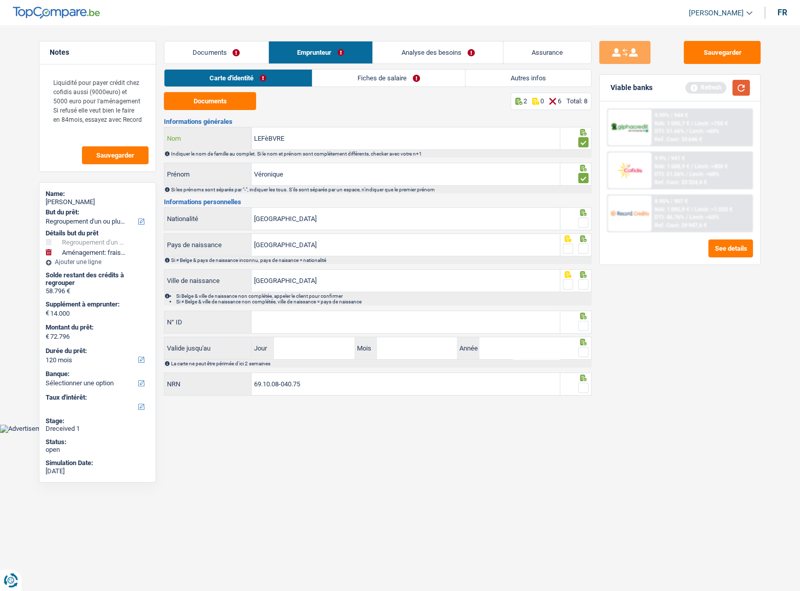
type input "LEFèBVRE"
click at [714, 85] on button "button" at bounding box center [740, 88] width 17 height 16
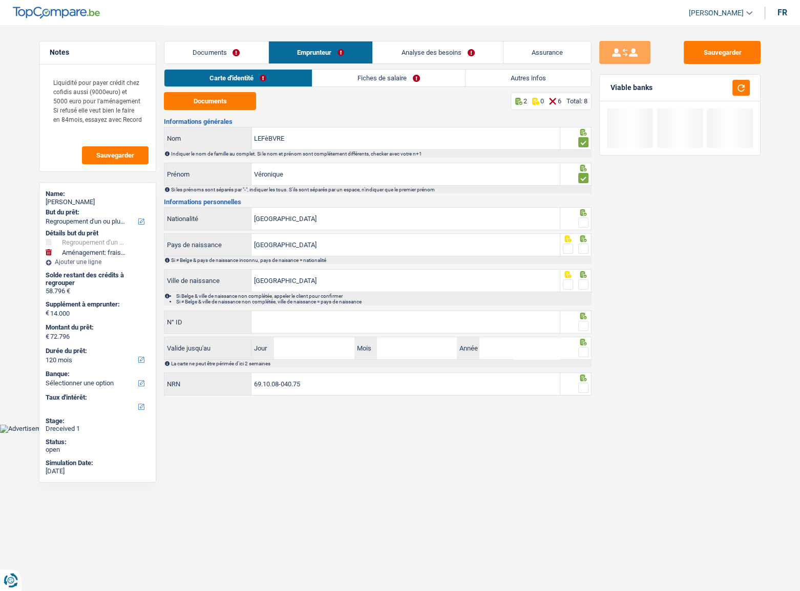
click at [585, 224] on span at bounding box center [583, 223] width 10 height 10
click at [0, 0] on input "radio" at bounding box center [0, 0] width 0 height 0
click at [584, 245] on span at bounding box center [583, 249] width 10 height 10
click at [0, 0] on input "radio" at bounding box center [0, 0] width 0 height 0
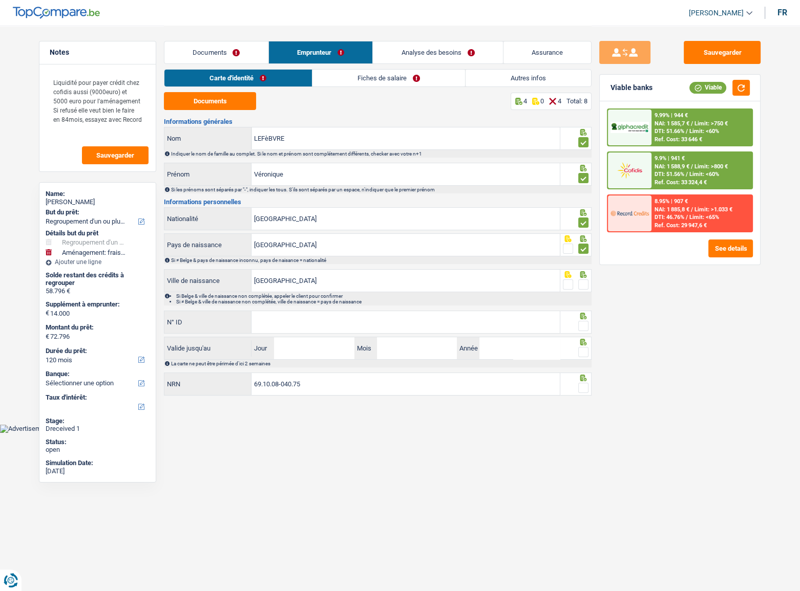
click at [585, 285] on span at bounding box center [583, 285] width 10 height 10
click at [0, 0] on input "radio" at bounding box center [0, 0] width 0 height 0
click at [347, 317] on input "N° ID" at bounding box center [405, 322] width 308 height 22
drag, startPoint x: 318, startPoint y: 281, endPoint x: 210, endPoint y: 288, distance: 108.8
click at [210, 288] on div "Sambreville Ville de naissance" at bounding box center [361, 281] width 395 height 22
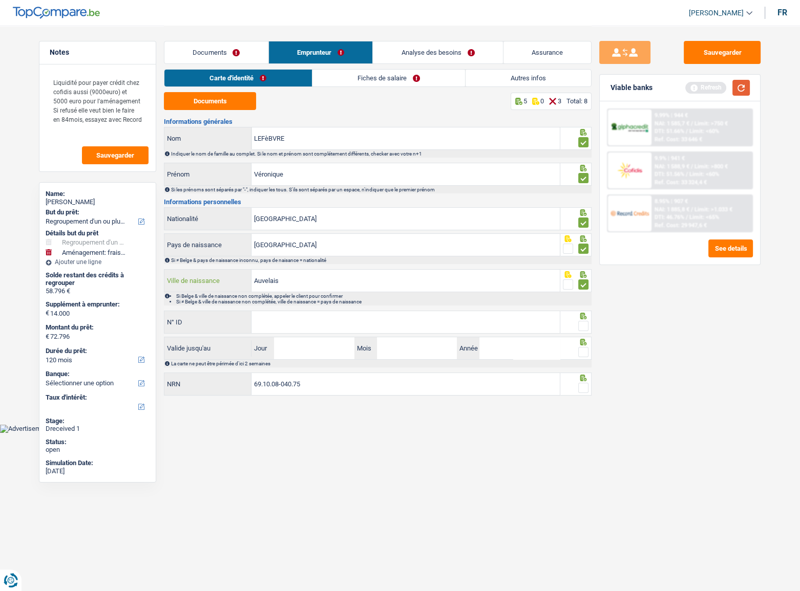
type input "Auvelais"
click at [714, 92] on button "button" at bounding box center [740, 88] width 17 height 16
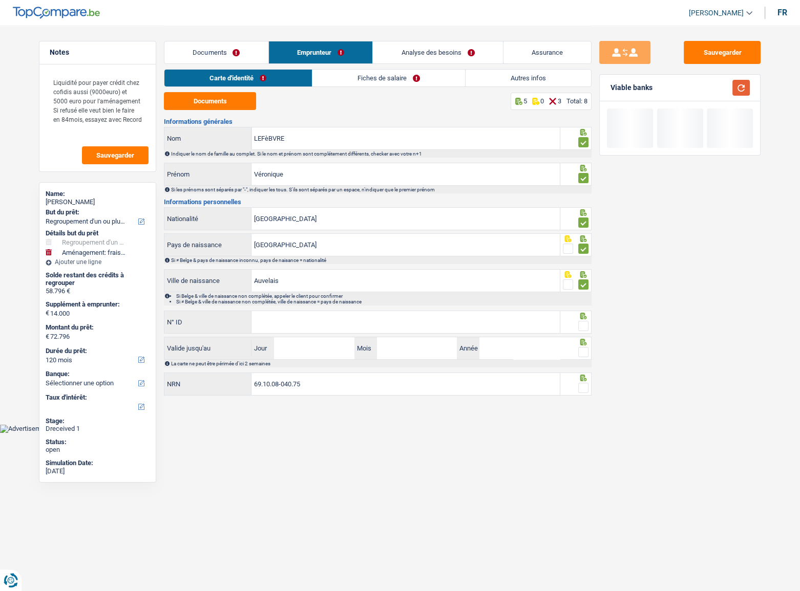
click at [714, 87] on button "button" at bounding box center [740, 88] width 17 height 16
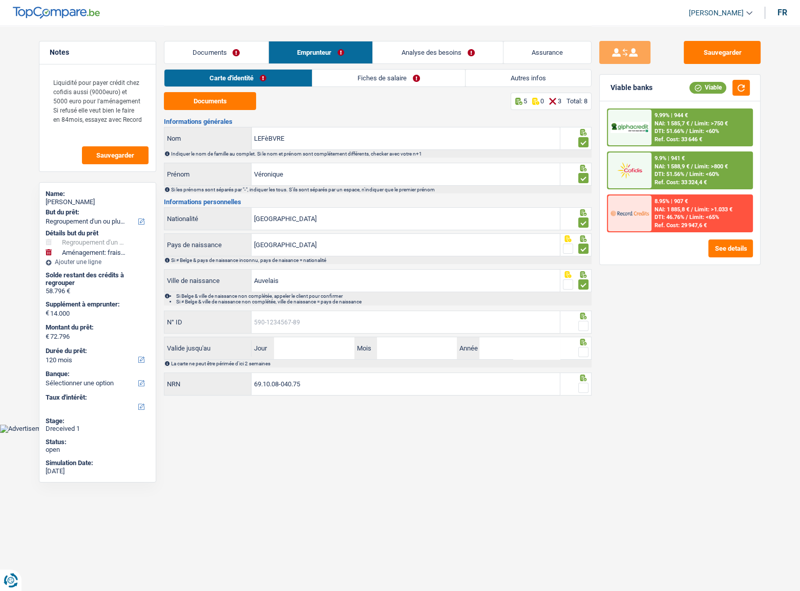
drag, startPoint x: 286, startPoint y: 315, endPoint x: 275, endPoint y: 317, distance: 10.9
click at [286, 315] on input "N° ID" at bounding box center [405, 322] width 308 height 22
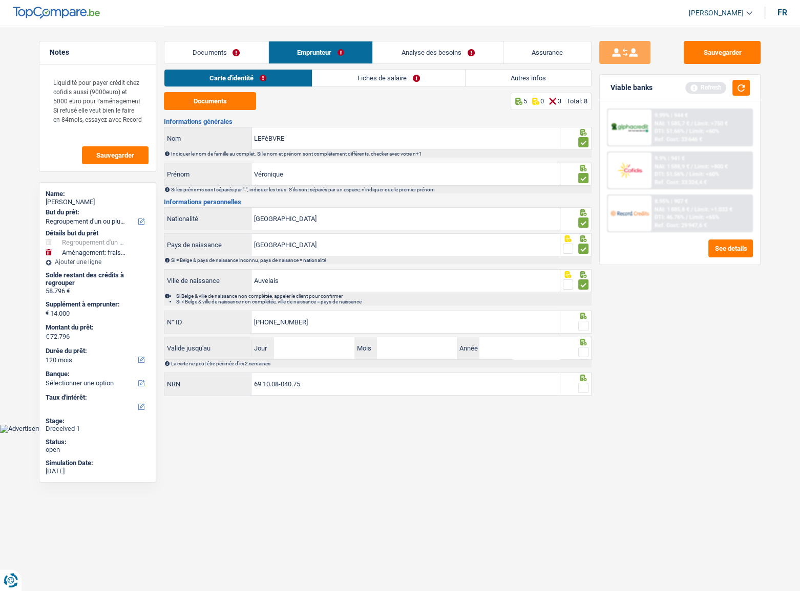
type input "[PHONE_NUMBER]"
click at [587, 323] on span at bounding box center [583, 326] width 10 height 10
click at [0, 0] on input "radio" at bounding box center [0, 0] width 0 height 0
click at [714, 89] on button "button" at bounding box center [740, 88] width 17 height 16
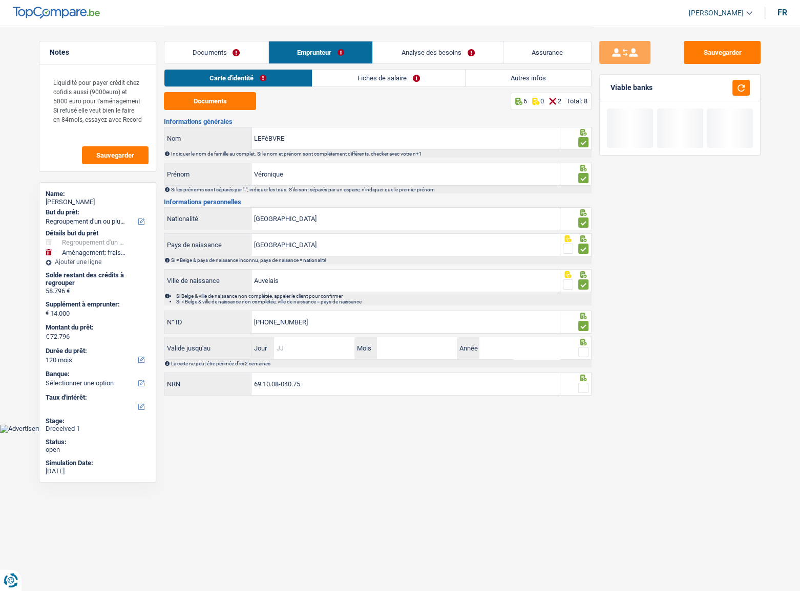
click at [337, 323] on input "Jour" at bounding box center [314, 348] width 80 height 22
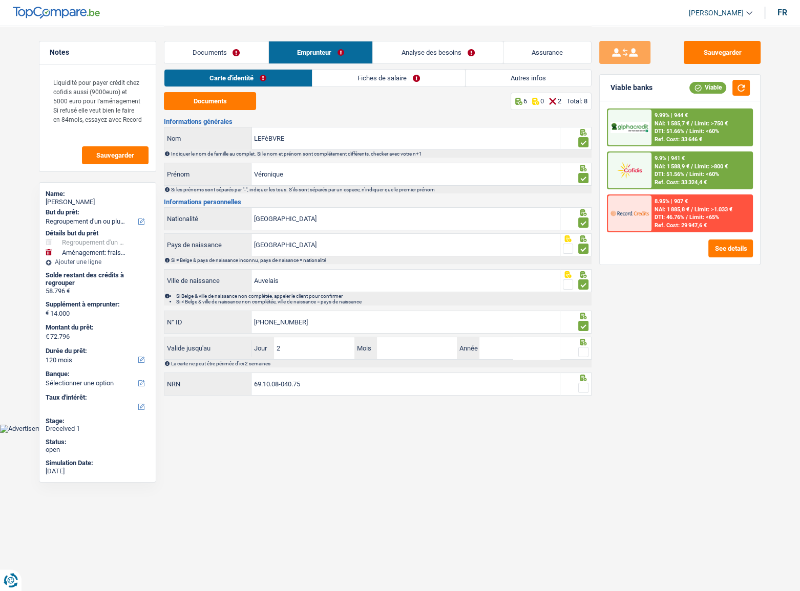
type input "22"
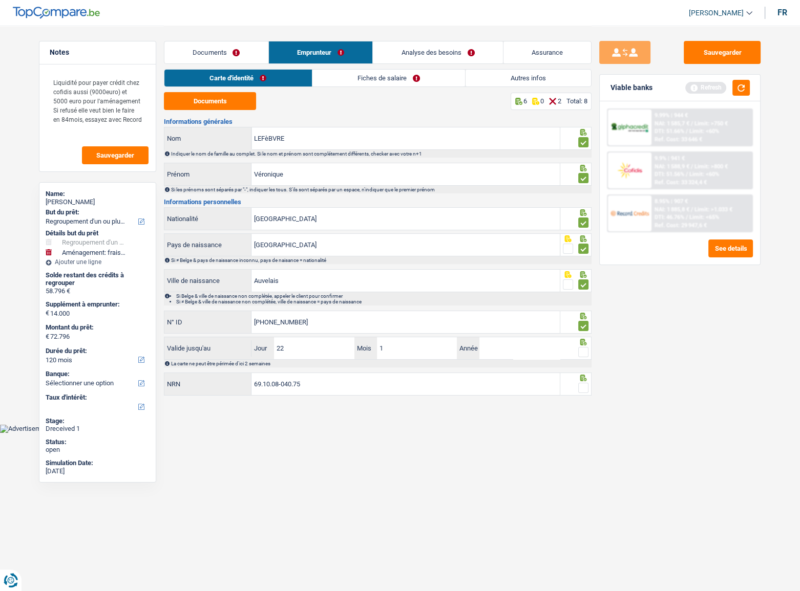
type input "11"
type input "2026"
drag, startPoint x: 579, startPoint y: 352, endPoint x: 573, endPoint y: 353, distance: 5.7
click at [579, 323] on span at bounding box center [583, 352] width 10 height 10
click at [0, 0] on input "radio" at bounding box center [0, 0] width 0 height 0
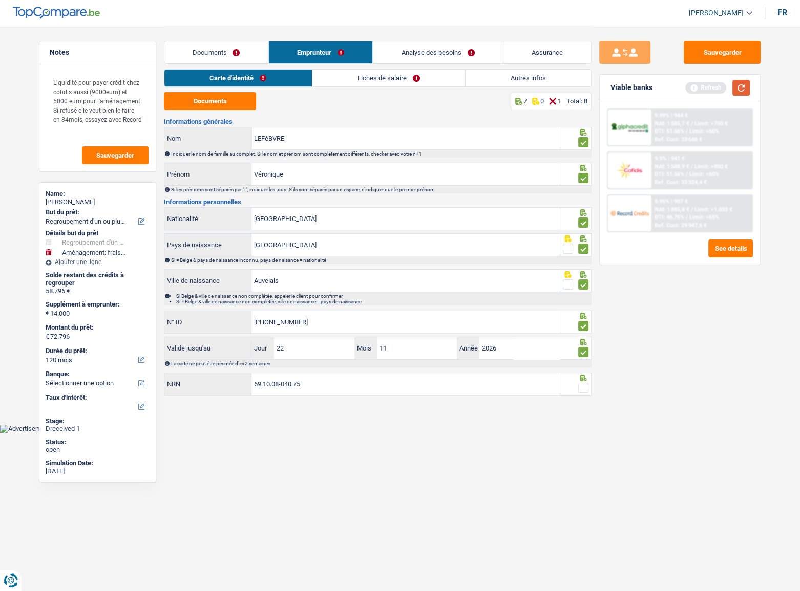
click at [714, 92] on button "button" at bounding box center [740, 88] width 17 height 16
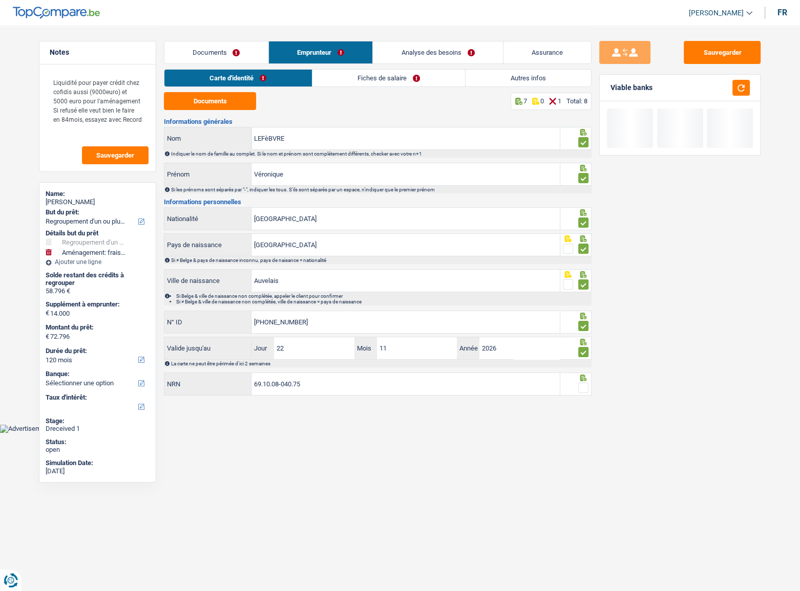
click at [585, 323] on span at bounding box center [583, 388] width 10 height 10
click at [0, 0] on input "radio" at bounding box center [0, 0] width 0 height 0
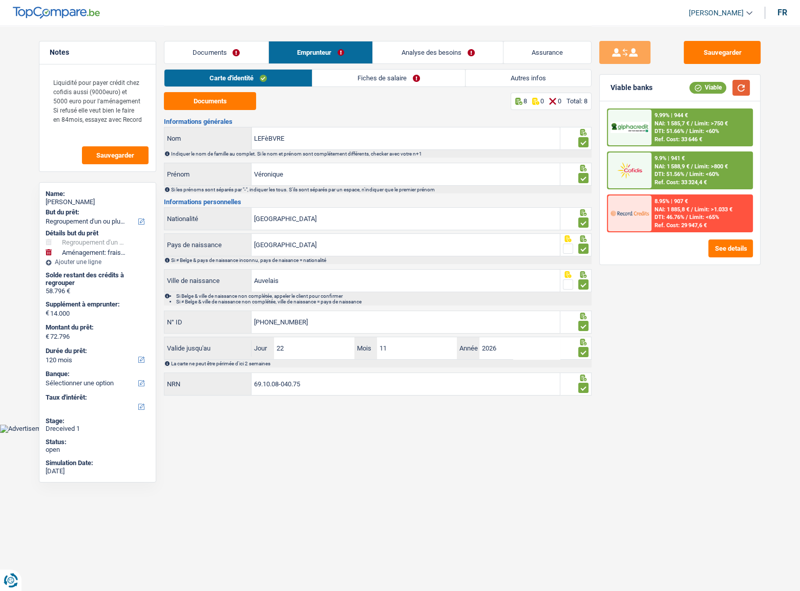
click at [714, 88] on button "button" at bounding box center [740, 88] width 17 height 16
click at [714, 91] on button "button" at bounding box center [740, 88] width 17 height 16
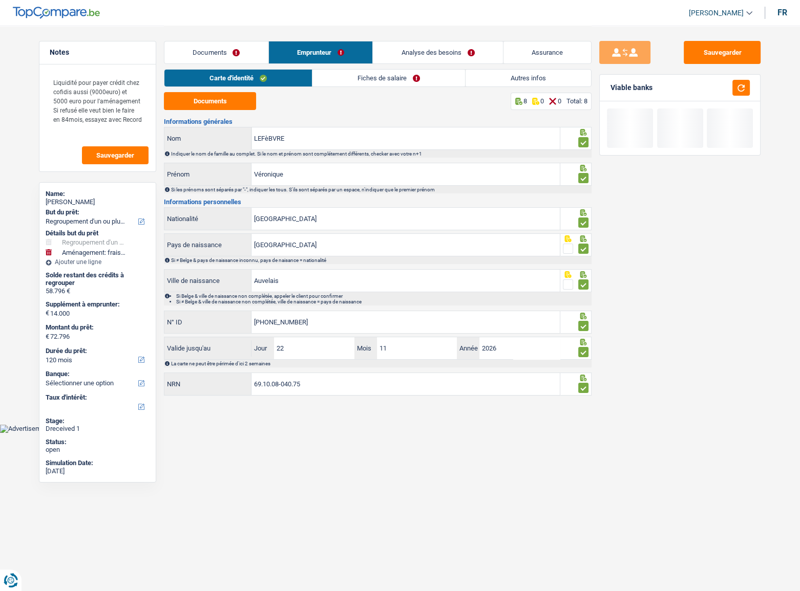
click at [445, 79] on link "Fiches de salaire" at bounding box center [388, 78] width 153 height 17
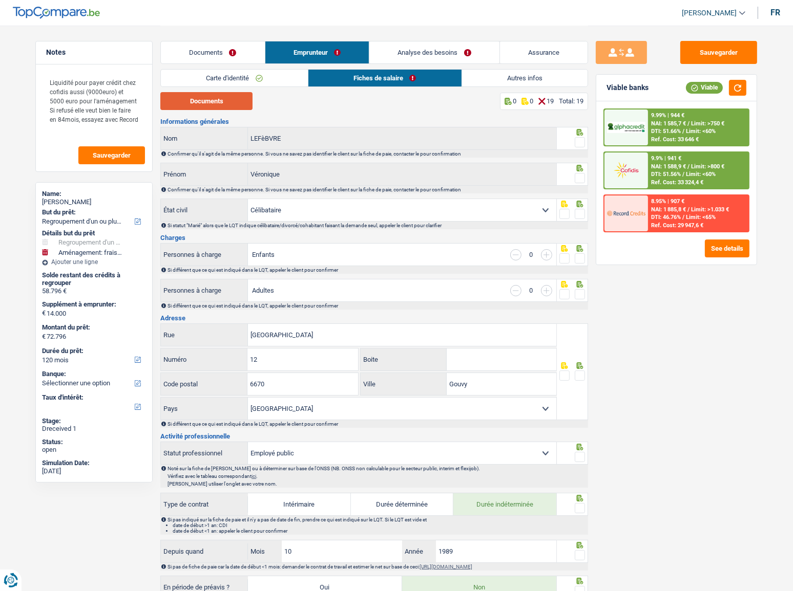
click at [224, 107] on button "Documents" at bounding box center [206, 101] width 92 height 18
click at [576, 141] on span at bounding box center [580, 142] width 10 height 10
click at [0, 0] on input "radio" at bounding box center [0, 0] width 0 height 0
click at [583, 178] on span at bounding box center [580, 178] width 10 height 10
click at [0, 0] on input "radio" at bounding box center [0, 0] width 0 height 0
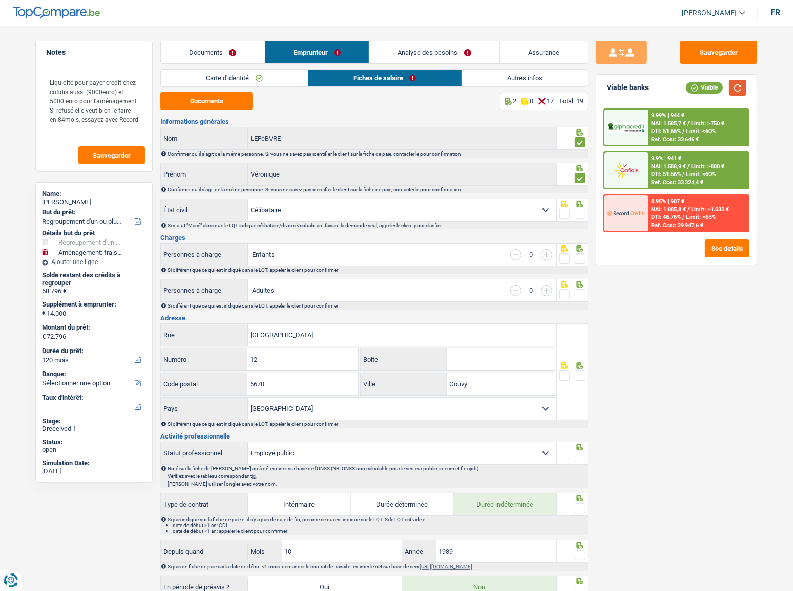
click at [714, 84] on button "button" at bounding box center [737, 88] width 17 height 16
click at [578, 212] on span at bounding box center [580, 214] width 10 height 10
click at [0, 0] on input "radio" at bounding box center [0, 0] width 0 height 0
click at [580, 254] on span at bounding box center [580, 258] width 10 height 10
click at [0, 0] on input "radio" at bounding box center [0, 0] width 0 height 0
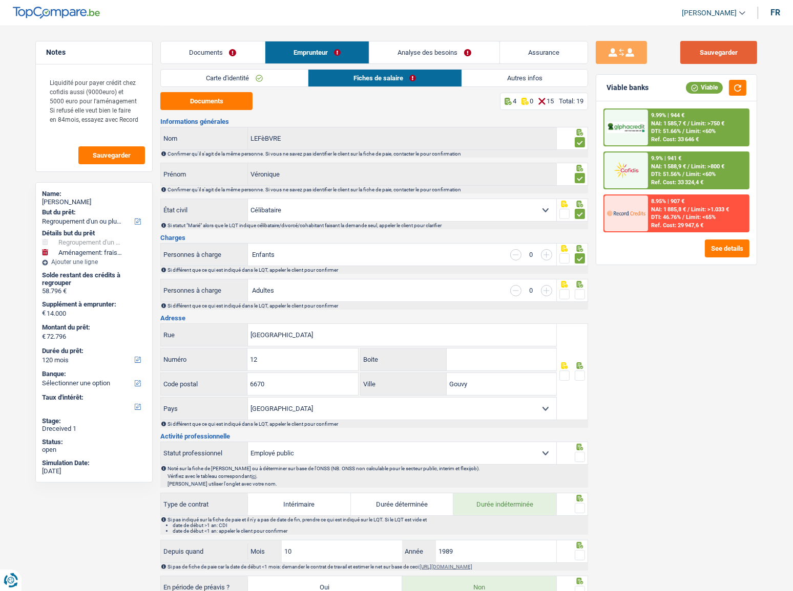
click at [714, 54] on button "Sauvegarder" at bounding box center [718, 52] width 77 height 23
click at [714, 51] on button "Sauvegarder" at bounding box center [718, 52] width 77 height 23
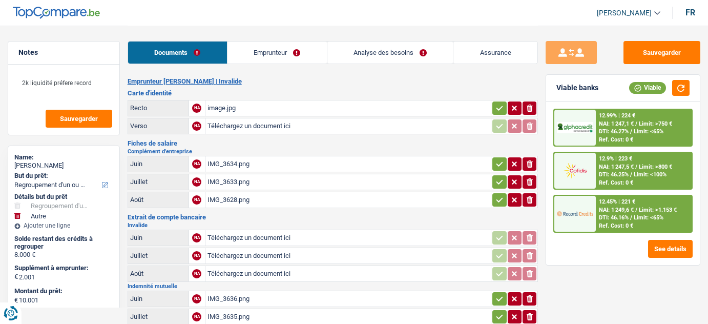
select select "refinancing"
select select "other"
select select "60"
select select "record credits"
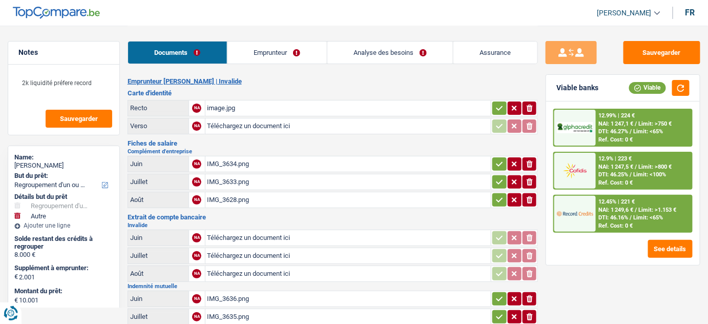
click at [341, 108] on div "image.jpg" at bounding box center [348, 107] width 282 height 15
click at [259, 158] on div "IMG_3634.png" at bounding box center [348, 163] width 282 height 15
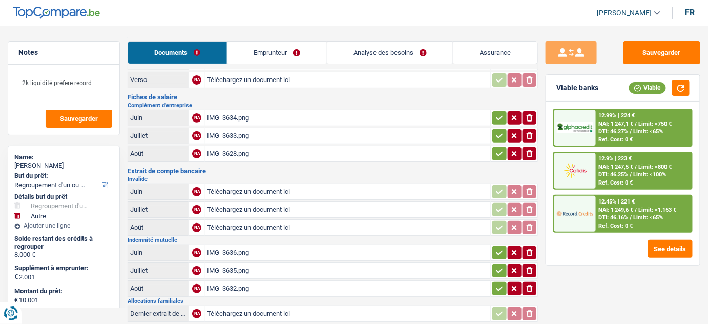
click at [267, 249] on div "IMG_3636.png" at bounding box center [348, 252] width 282 height 15
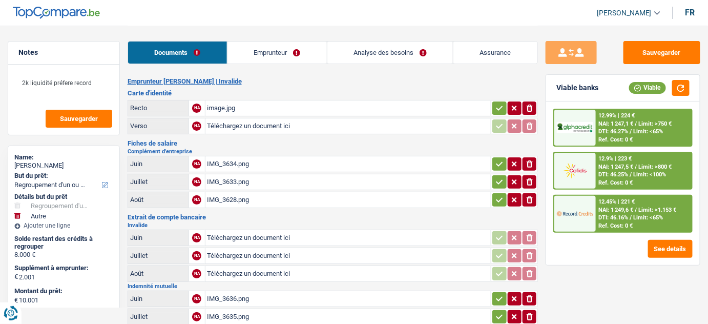
click at [309, 56] on link "Emprunteur" at bounding box center [276, 52] width 99 height 22
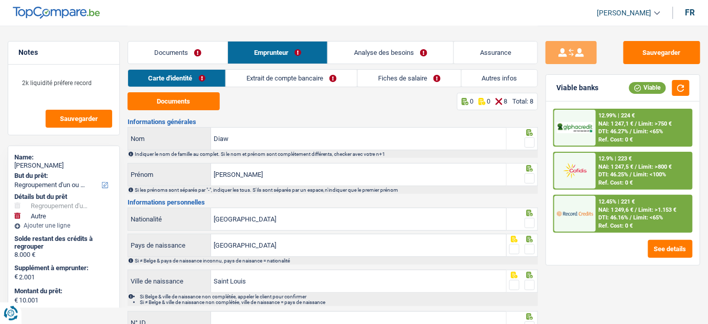
click at [323, 78] on link "Extrait de compte bancaire" at bounding box center [291, 78] width 131 height 17
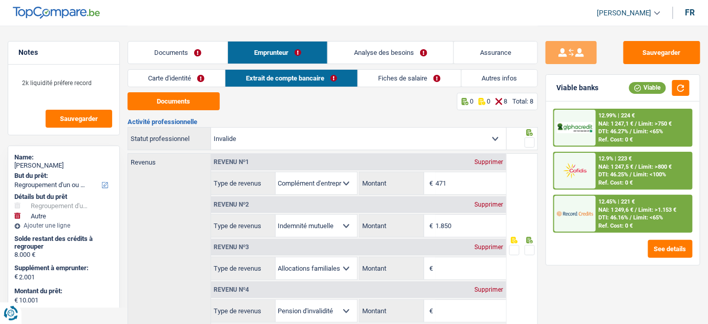
scroll to position [46, 0]
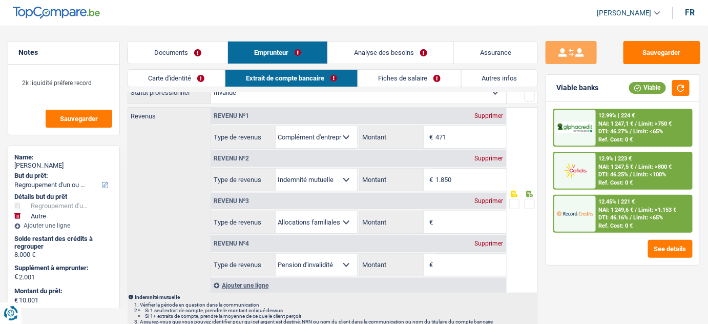
click at [491, 200] on div "Supprimer" at bounding box center [489, 201] width 34 height 6
select select "disabilityPension"
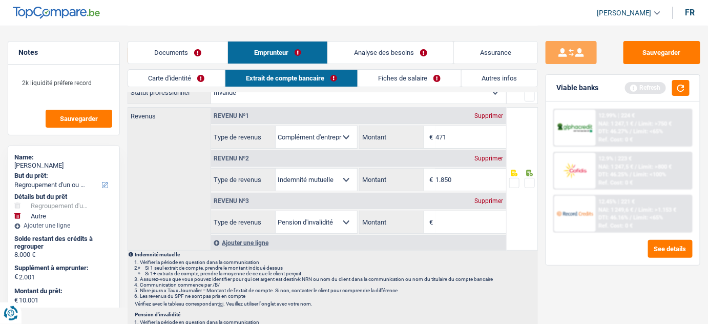
click at [491, 200] on div "Supprimer" at bounding box center [489, 201] width 34 height 6
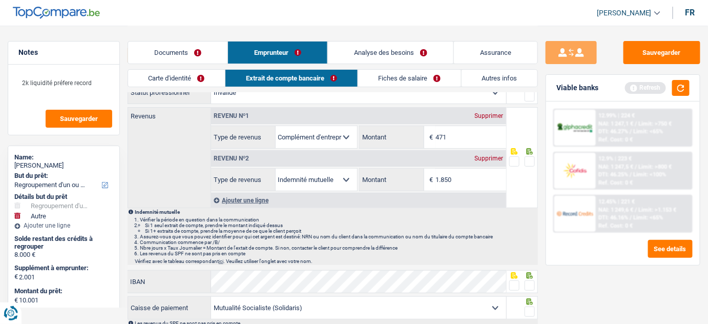
click at [198, 56] on link "Documents" at bounding box center [177, 52] width 99 height 22
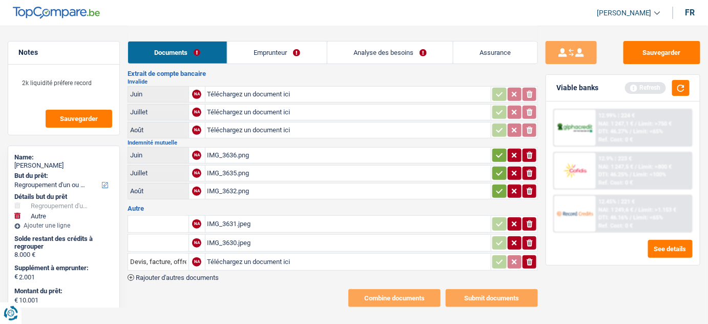
scroll to position [147, 0]
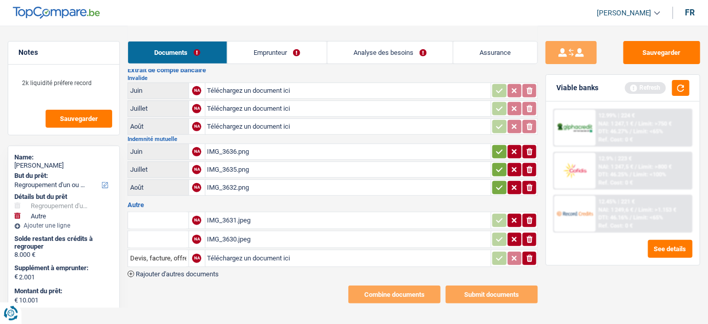
click at [528, 259] on button "ionicons-v5-e" at bounding box center [529, 257] width 14 height 13
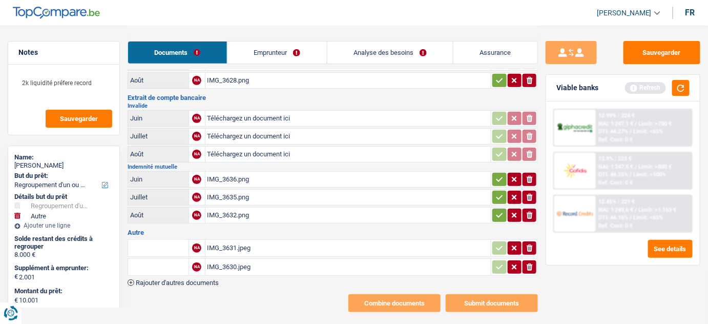
scroll to position [128, 0]
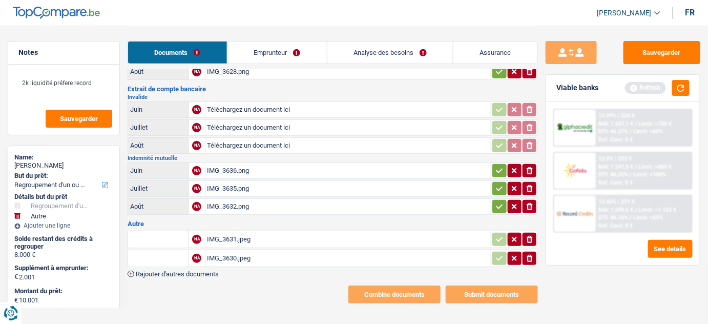
click at [288, 53] on link "Emprunteur" at bounding box center [276, 52] width 99 height 22
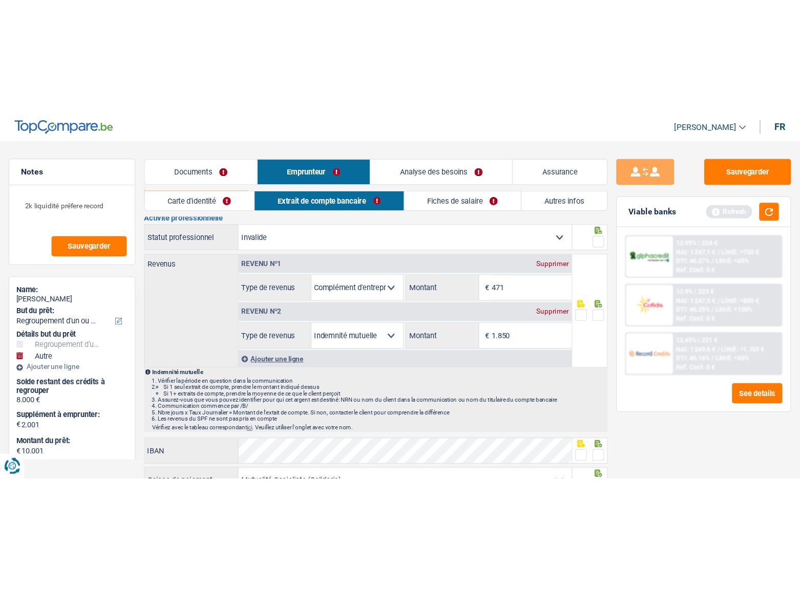
scroll to position [0, 0]
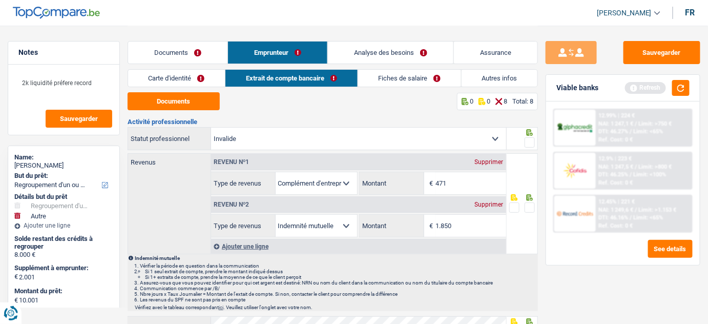
click at [181, 83] on link "Carte d'identité" at bounding box center [176, 78] width 97 height 17
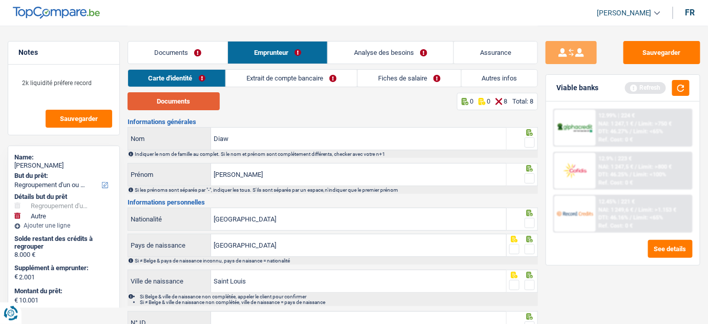
click at [191, 96] on button "Documents" at bounding box center [173, 101] width 92 height 18
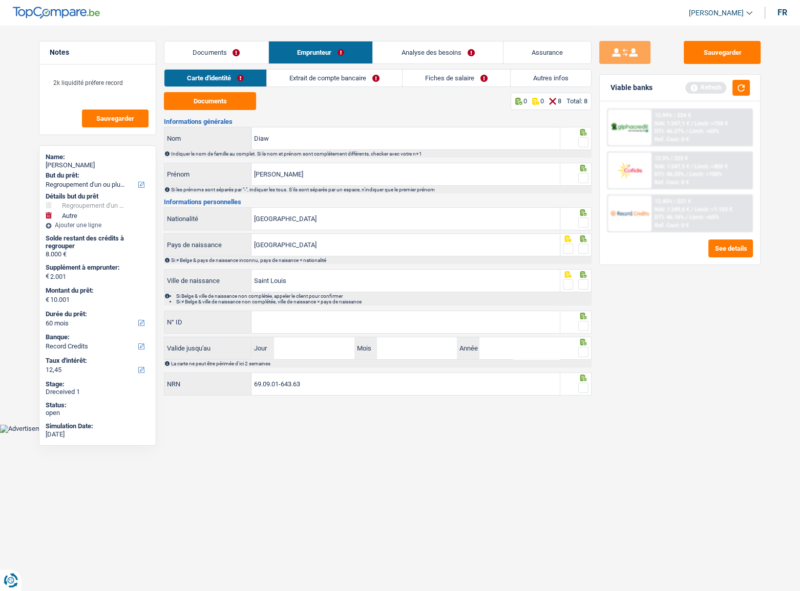
click at [244, 51] on link "Documents" at bounding box center [216, 52] width 104 height 22
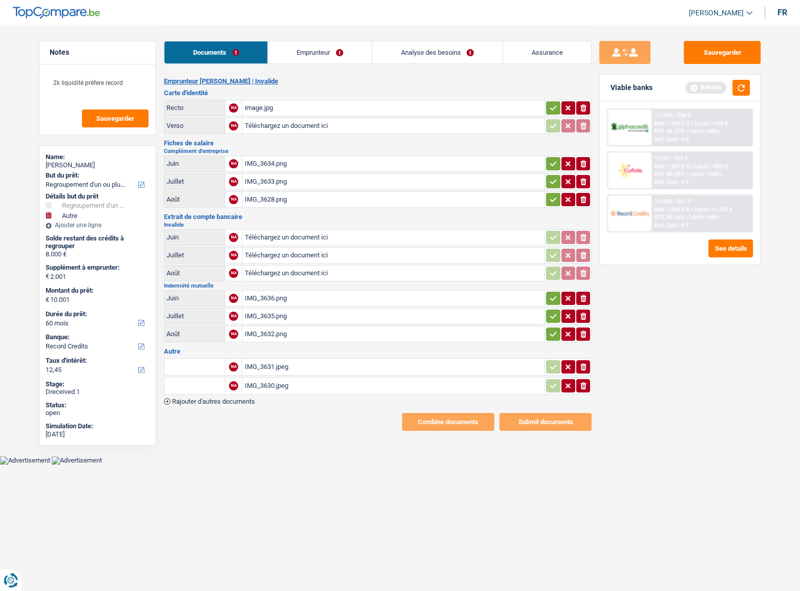
click at [295, 196] on div "IMG_3628.png" at bounding box center [393, 199] width 298 height 15
click at [707, 47] on button "Sauvegarder" at bounding box center [722, 52] width 77 height 23
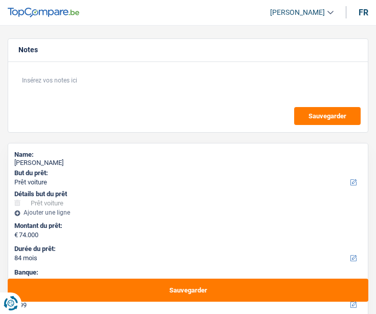
select select "car"
select select "84"
select select "alphacredit"
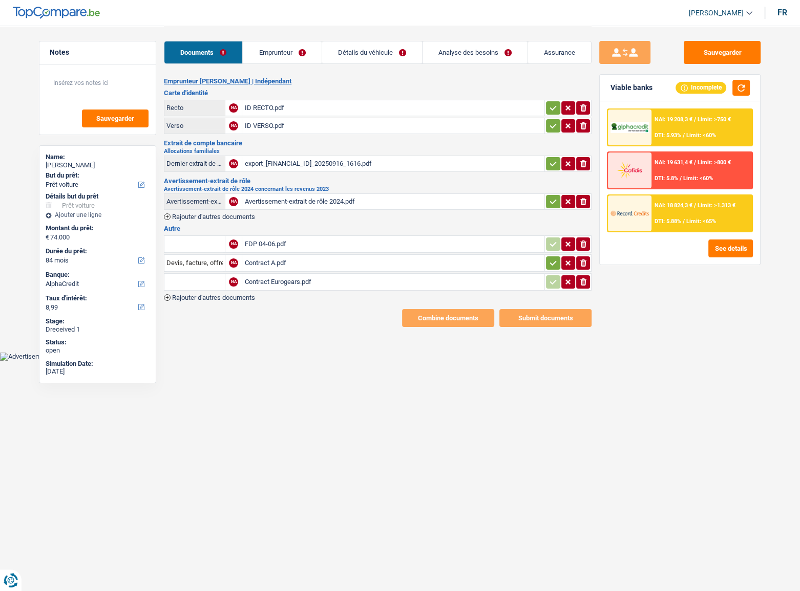
click at [249, 48] on link "Emprunteur" at bounding box center [282, 52] width 78 height 22
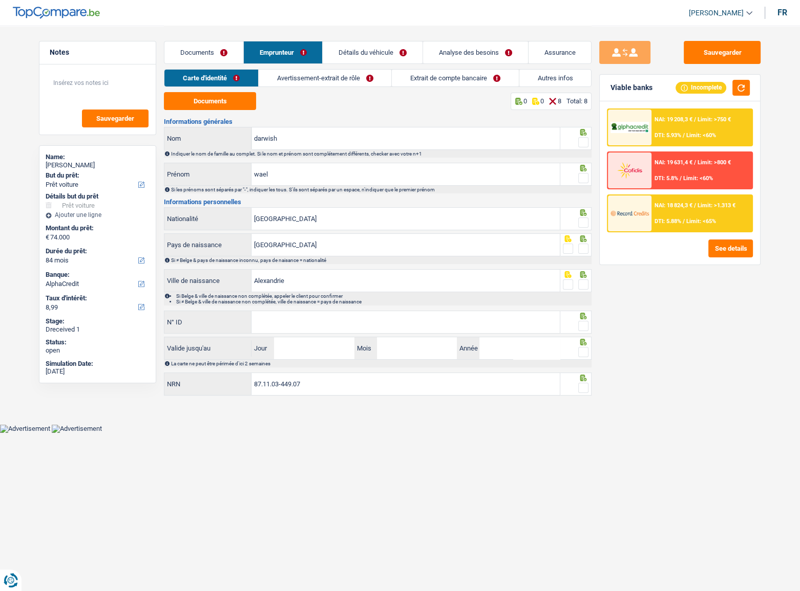
click at [200, 55] on link "Documents" at bounding box center [203, 52] width 79 height 22
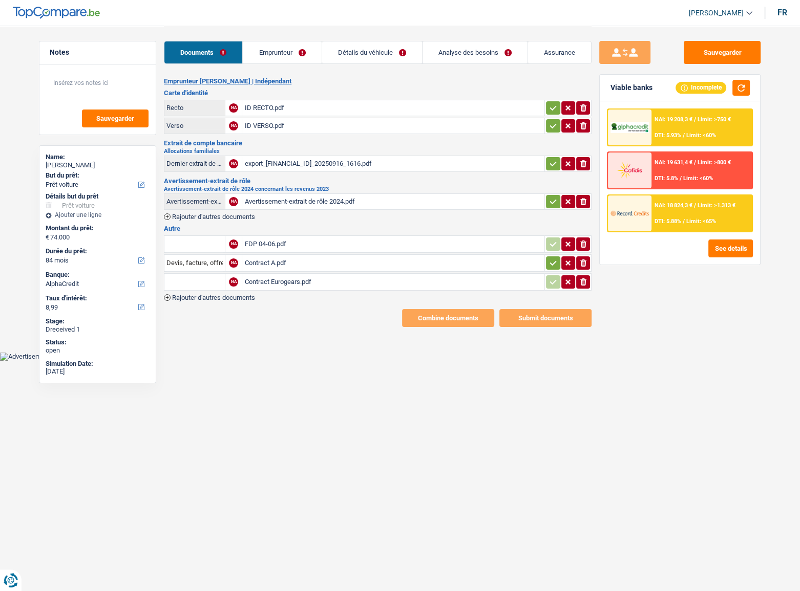
click at [279, 171] on table "Dernier extrait de compte pour vos allocations familiales NA export_[FINANCIAL_…" at bounding box center [378, 163] width 428 height 19
click at [278, 161] on div "export_[FINANCIAL_ID]_20250916_1616.pdf" at bounding box center [393, 163] width 298 height 15
click at [322, 200] on div "Avertissement-extrait de rôle 2024.pdf" at bounding box center [393, 201] width 298 height 15
click at [299, 62] on link "Emprunteur" at bounding box center [282, 52] width 78 height 22
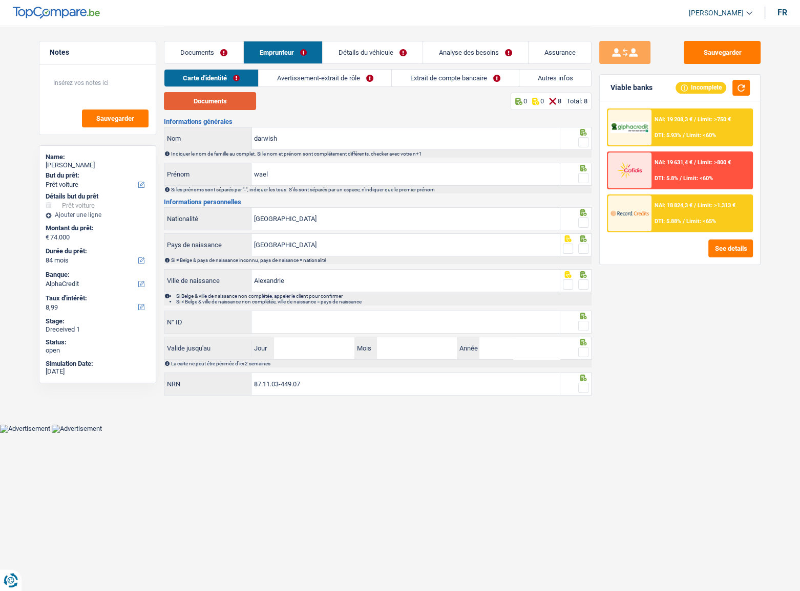
click at [200, 101] on button "Documents" at bounding box center [210, 101] width 92 height 18
drag, startPoint x: 585, startPoint y: 140, endPoint x: 552, endPoint y: 139, distance: 32.3
click at [376, 140] on span at bounding box center [583, 142] width 10 height 10
click at [0, 0] on input "radio" at bounding box center [0, 0] width 0 height 0
click at [376, 174] on div at bounding box center [576, 174] width 32 height 23
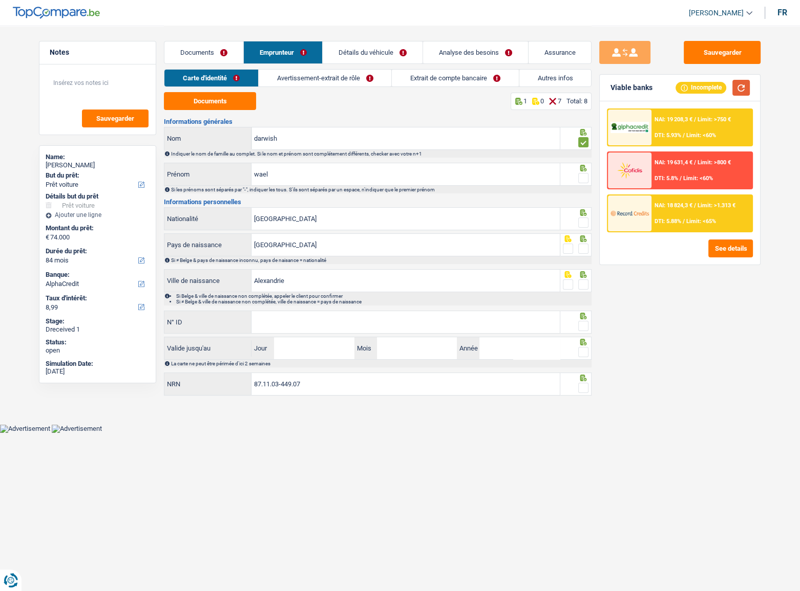
click at [376, 89] on button "button" at bounding box center [740, 88] width 17 height 16
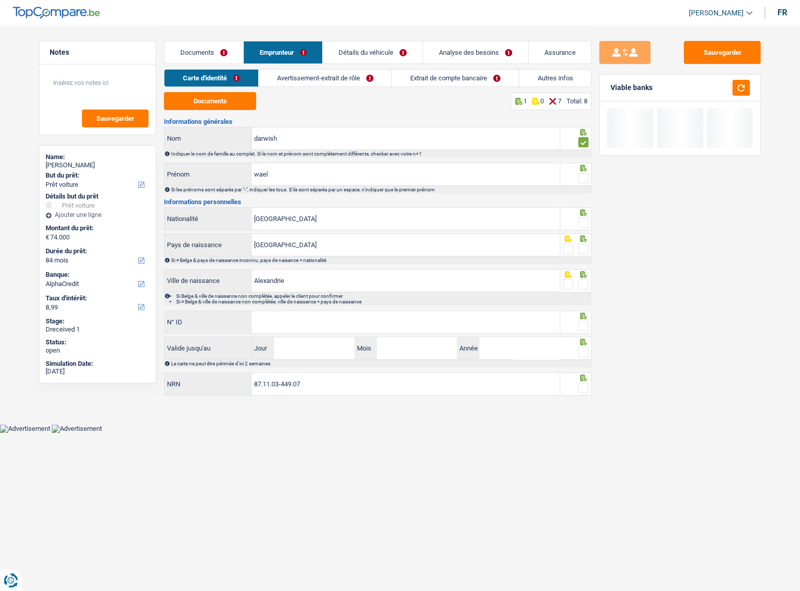
click at [376, 181] on span at bounding box center [583, 178] width 10 height 10
click at [0, 0] on input "radio" at bounding box center [0, 0] width 0 height 0
click at [376, 91] on button "button" at bounding box center [740, 88] width 17 height 16
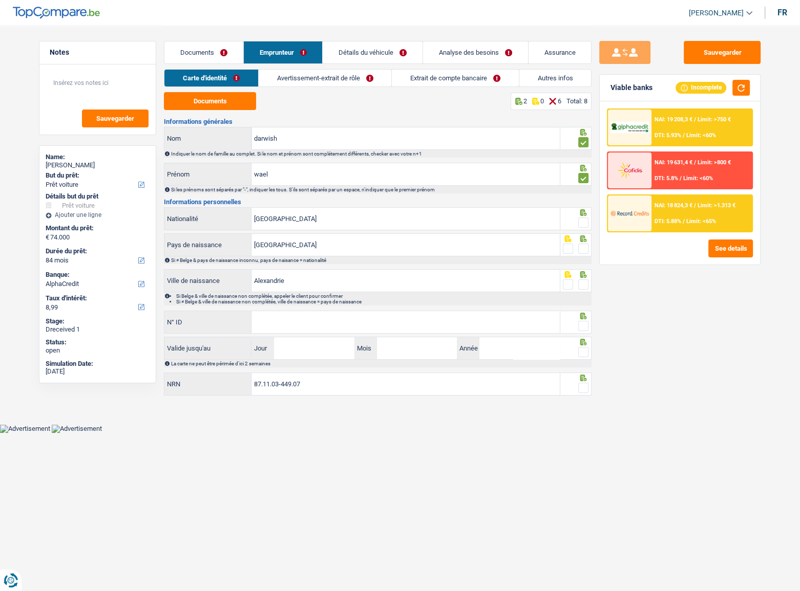
click at [376, 218] on span at bounding box center [583, 223] width 10 height 10
click at [0, 0] on input "radio" at bounding box center [0, 0] width 0 height 0
click at [376, 248] on span at bounding box center [583, 249] width 10 height 10
click at [0, 0] on input "radio" at bounding box center [0, 0] width 0 height 0
click at [376, 282] on span at bounding box center [583, 285] width 10 height 10
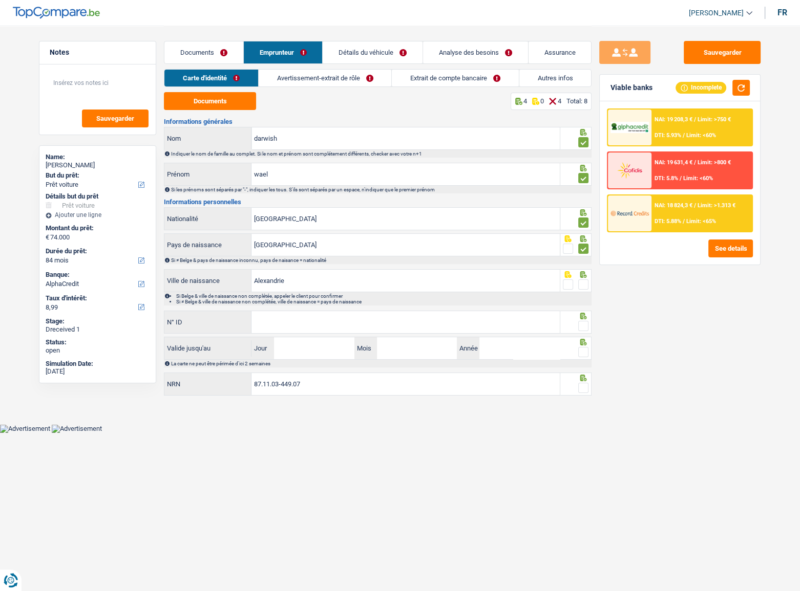
click at [0, 0] on input "radio" at bounding box center [0, 0] width 0 height 0
drag, startPoint x: 272, startPoint y: 315, endPoint x: 278, endPoint y: 315, distance: 5.6
click at [278, 313] on input "N° ID" at bounding box center [405, 322] width 308 height 22
click at [355, 313] on input "N° ID" at bounding box center [405, 322] width 308 height 22
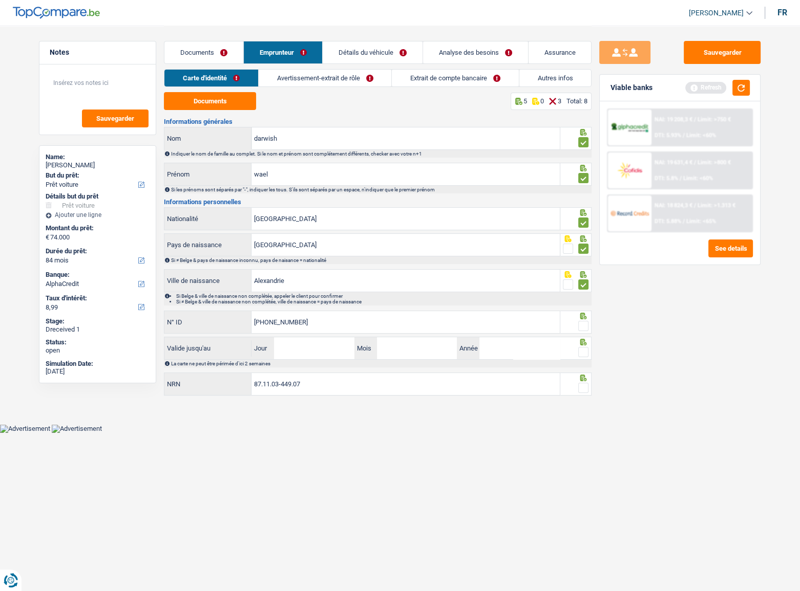
type input "[PHONE_NUMBER]"
drag, startPoint x: 585, startPoint y: 323, endPoint x: 650, endPoint y: 255, distance: 93.8
click at [376, 313] on span at bounding box center [583, 326] width 10 height 10
click at [0, 0] on input "radio" at bounding box center [0, 0] width 0 height 0
click at [376, 91] on button "button" at bounding box center [740, 88] width 17 height 16
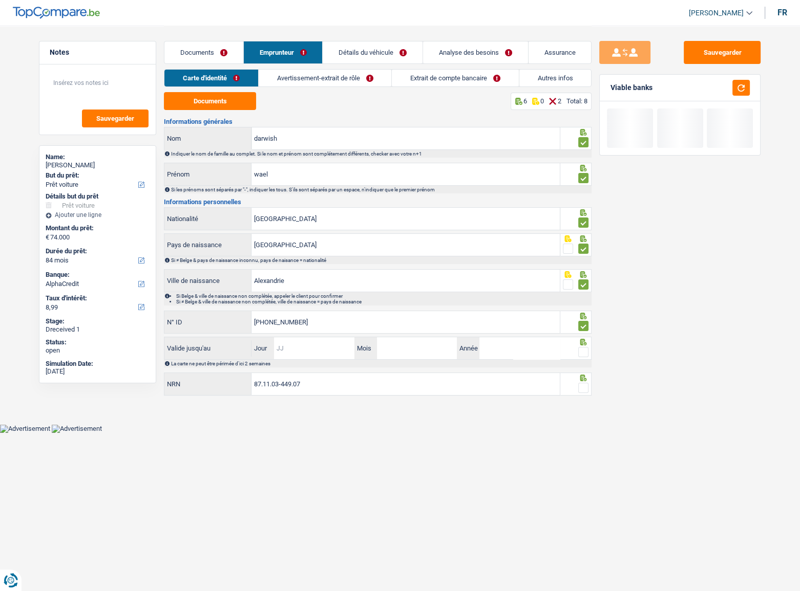
drag, startPoint x: 285, startPoint y: 349, endPoint x: 501, endPoint y: 328, distance: 217.1
click at [285, 313] on input "Jour" at bounding box center [314, 348] width 80 height 22
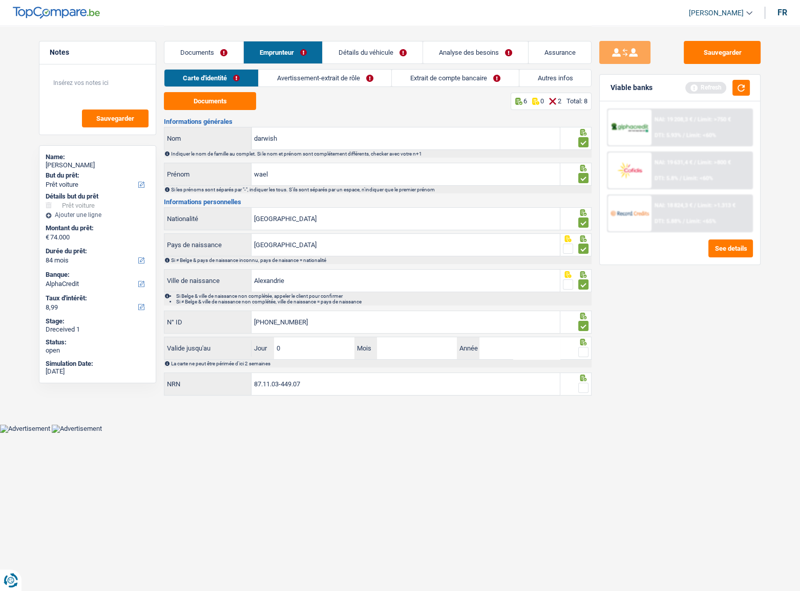
type input "07"
type input "09"
type input "8"
click at [376, 313] on input "09" at bounding box center [417, 348] width 80 height 22
type input "08"
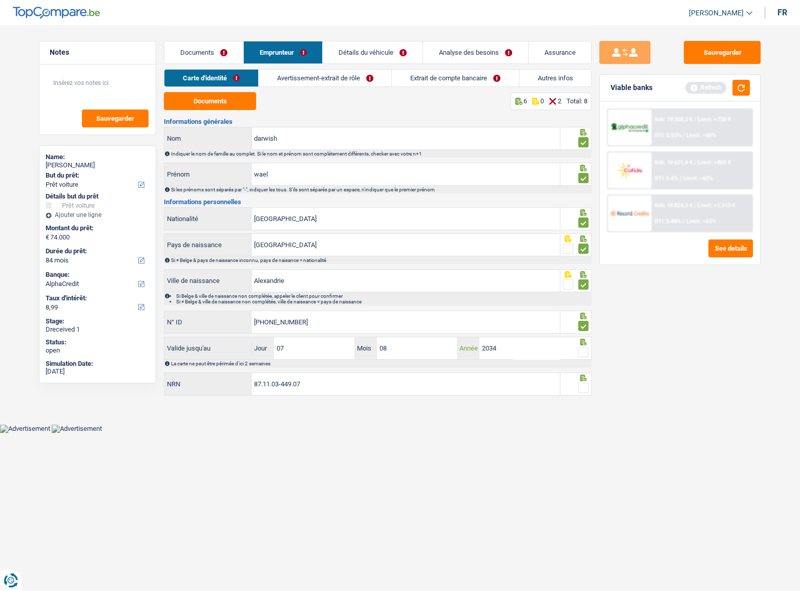
type input "2034"
click at [376, 313] on div at bounding box center [576, 348] width 32 height 23
click at [376, 313] on span at bounding box center [583, 352] width 10 height 10
click at [0, 0] on input "radio" at bounding box center [0, 0] width 0 height 0
click at [376, 81] on button "button" at bounding box center [740, 88] width 17 height 16
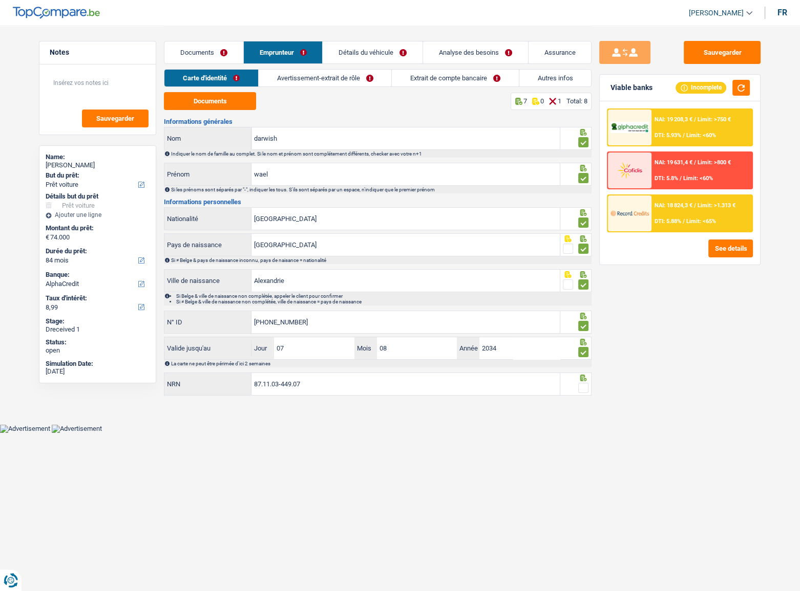
drag, startPoint x: 584, startPoint y: 386, endPoint x: 598, endPoint y: 379, distance: 14.9
click at [376, 313] on span at bounding box center [583, 388] width 10 height 10
click at [0, 0] on input "radio" at bounding box center [0, 0] width 0 height 0
click at [348, 79] on link "Avertissement-extrait de rôle" at bounding box center [325, 78] width 133 height 17
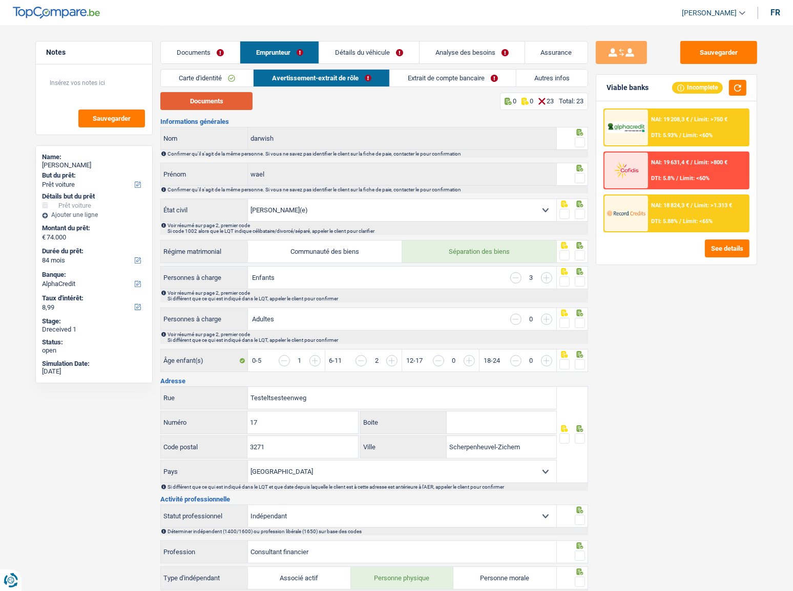
click at [230, 99] on button "Documents" at bounding box center [206, 101] width 92 height 18
drag, startPoint x: 580, startPoint y: 139, endPoint x: 580, endPoint y: 162, distance: 23.0
click at [376, 139] on span at bounding box center [580, 142] width 10 height 10
click at [0, 0] on input "radio" at bounding box center [0, 0] width 0 height 0
click at [376, 177] on span at bounding box center [580, 178] width 10 height 10
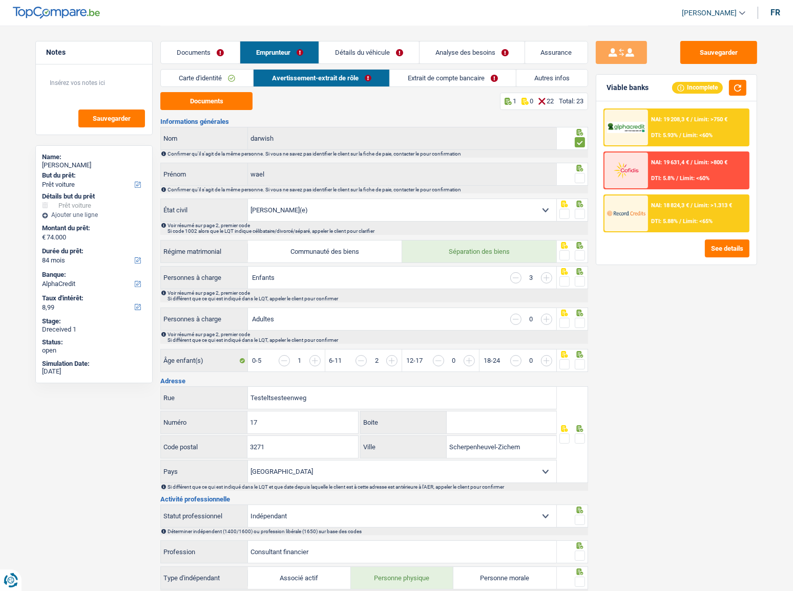
click at [0, 0] on input "radio" at bounding box center [0, 0] width 0 height 0
click at [376, 209] on span at bounding box center [580, 214] width 10 height 10
click at [0, 0] on input "radio" at bounding box center [0, 0] width 0 height 0
click at [376, 253] on span at bounding box center [580, 255] width 10 height 10
click at [0, 0] on input "radio" at bounding box center [0, 0] width 0 height 0
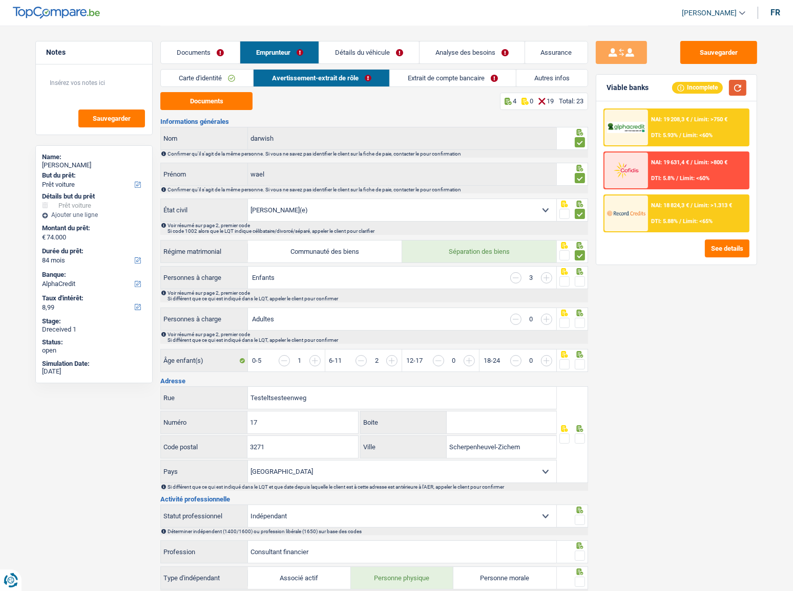
click at [376, 85] on button "button" at bounding box center [737, 88] width 17 height 16
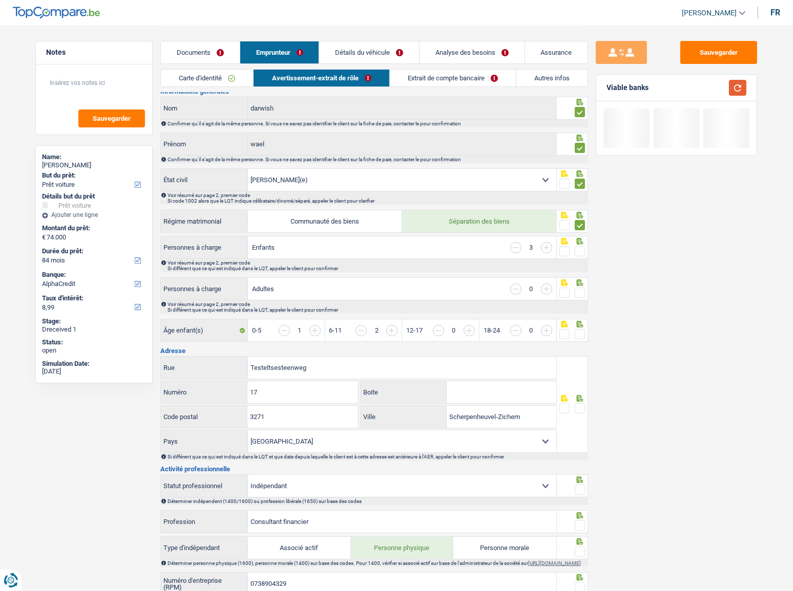
scroll to position [46, 0]
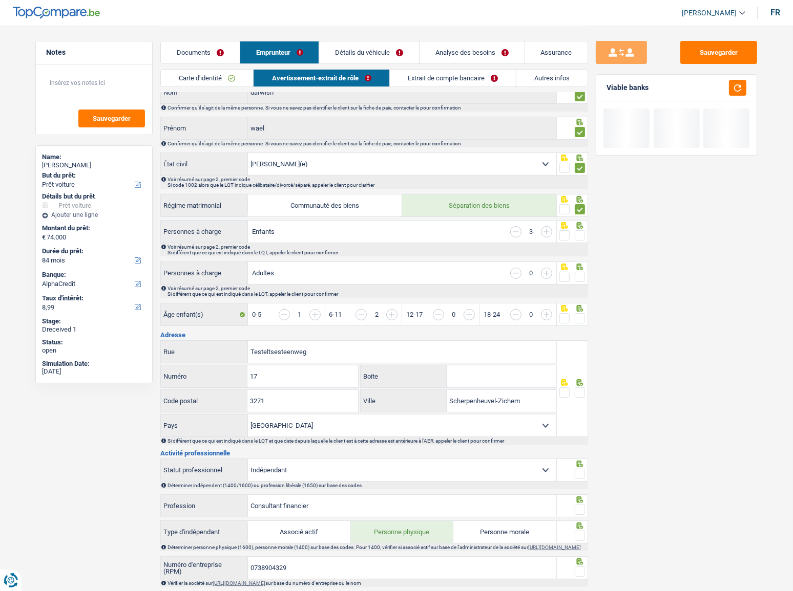
click at [376, 232] on span at bounding box center [580, 235] width 10 height 10
click at [0, 0] on input "radio" at bounding box center [0, 0] width 0 height 0
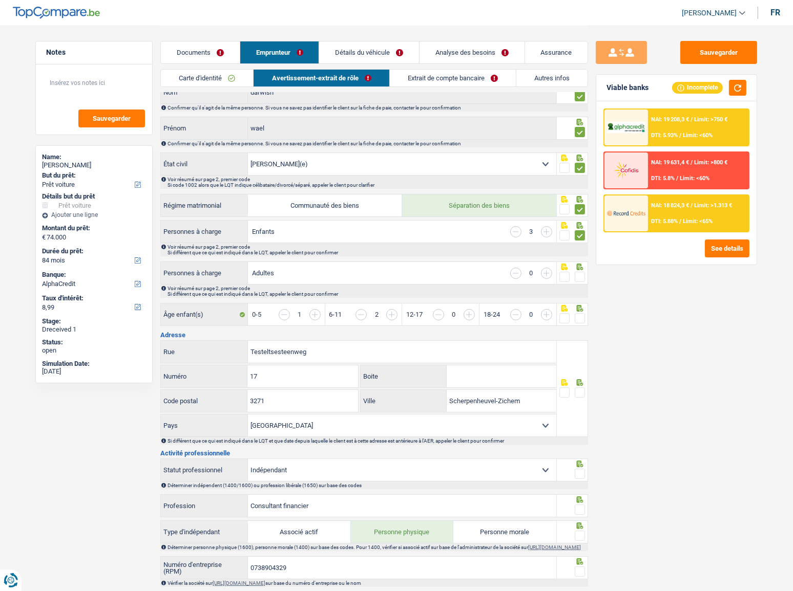
click at [376, 274] on span at bounding box center [580, 277] width 10 height 10
click at [0, 0] on input "radio" at bounding box center [0, 0] width 0 height 0
click at [376, 313] on span at bounding box center [580, 318] width 10 height 10
click at [0, 0] on input "radio" at bounding box center [0, 0] width 0 height 0
click at [376, 85] on button "button" at bounding box center [737, 88] width 17 height 16
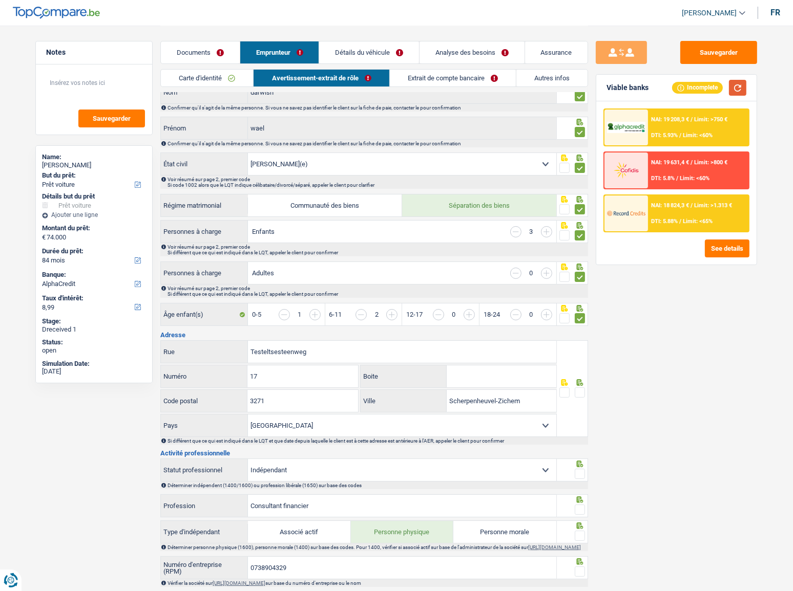
click at [376, 87] on button "button" at bounding box center [737, 88] width 17 height 16
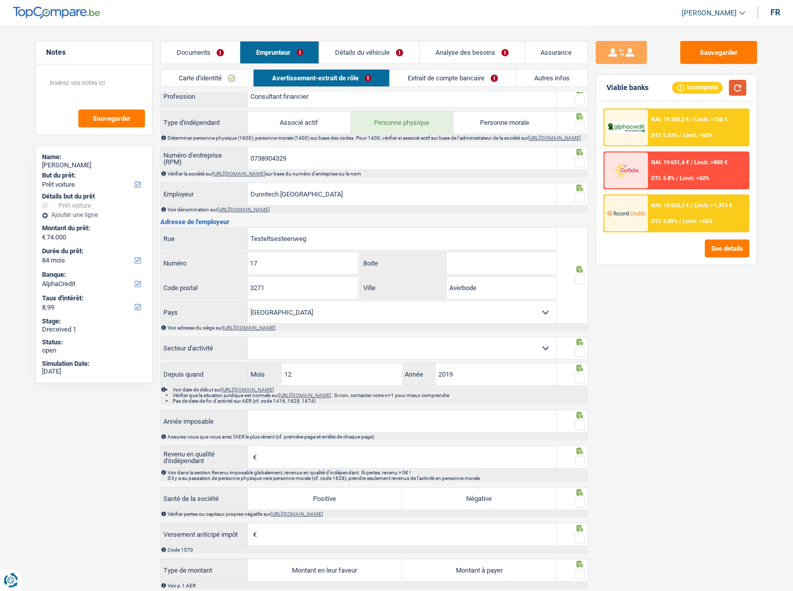
scroll to position [326, 0]
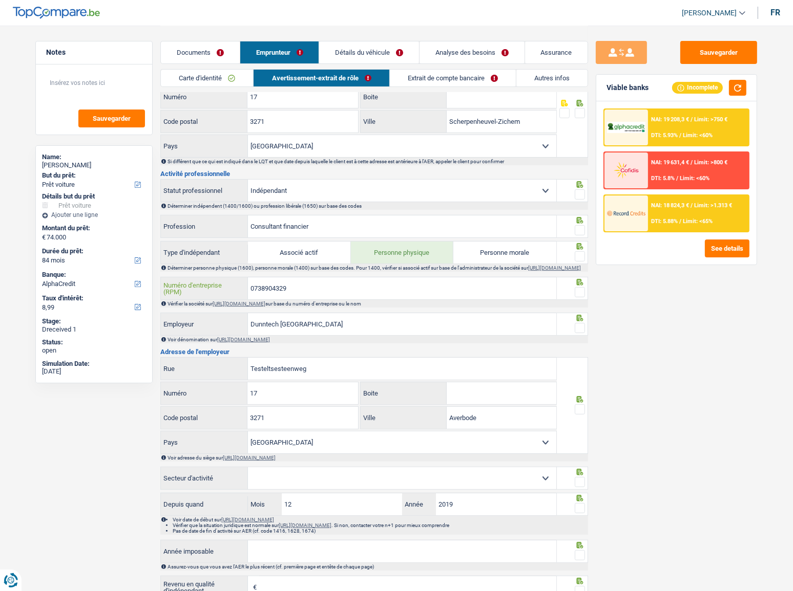
click at [277, 286] on input "0738904329" at bounding box center [402, 289] width 308 height 22
click at [270, 313] on link "https://kbopub.economie.fgov.be/kbopub/zoeknummerform.html" at bounding box center [243, 340] width 53 height 6
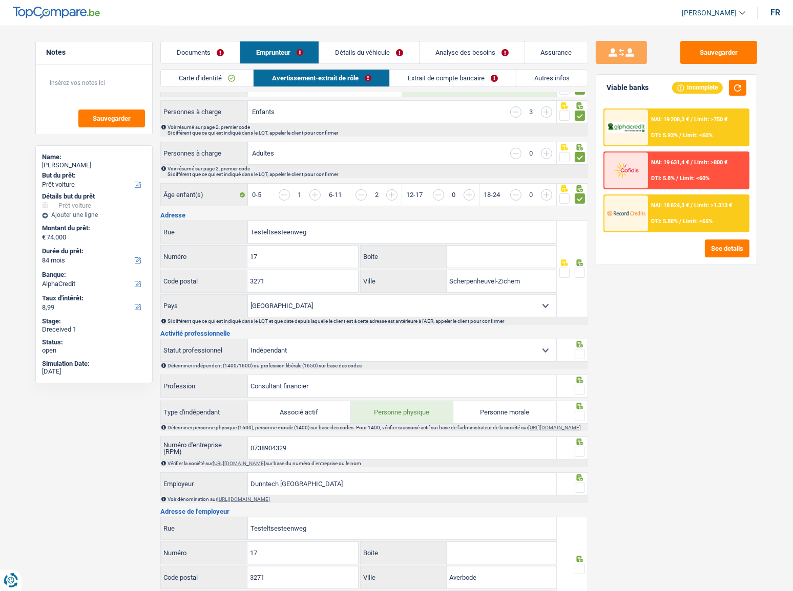
scroll to position [372, 0]
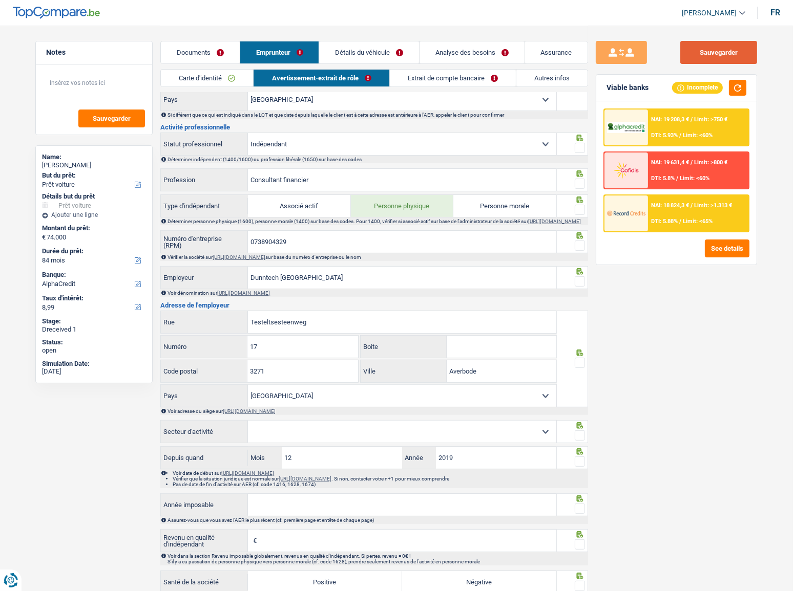
click at [376, 51] on button "Sauvegarder" at bounding box center [718, 52] width 77 height 23
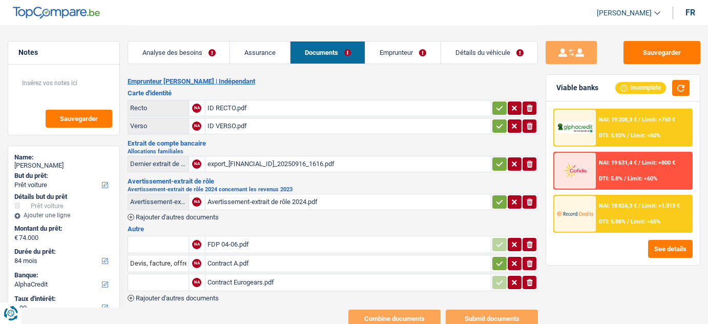
select select "car"
select select "84"
select select "alphacredit"
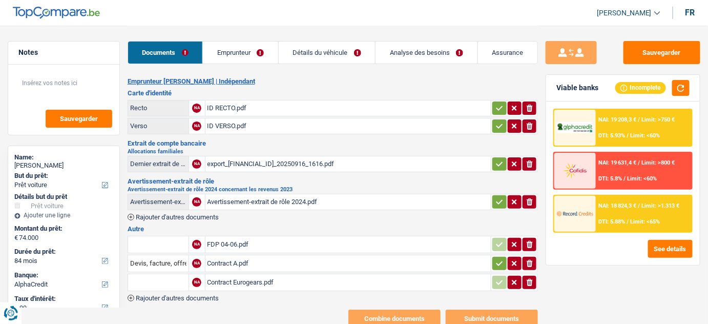
click at [238, 238] on div "FDP 04-06.pdf" at bounding box center [348, 244] width 282 height 15
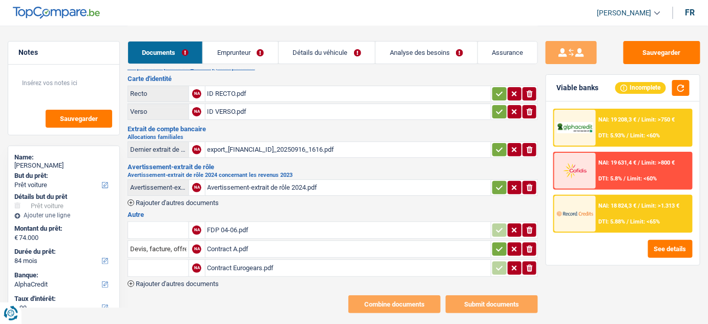
scroll to position [26, 0]
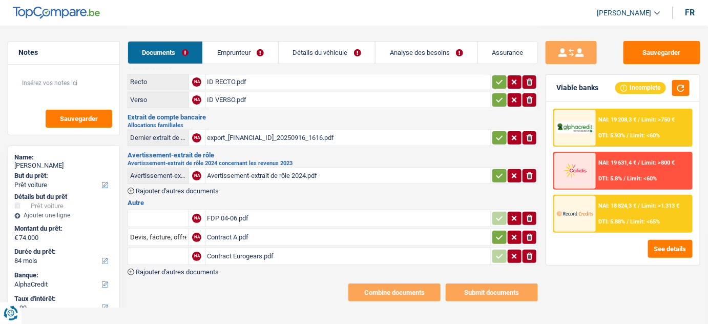
click at [262, 51] on link "Emprunteur" at bounding box center [240, 52] width 75 height 22
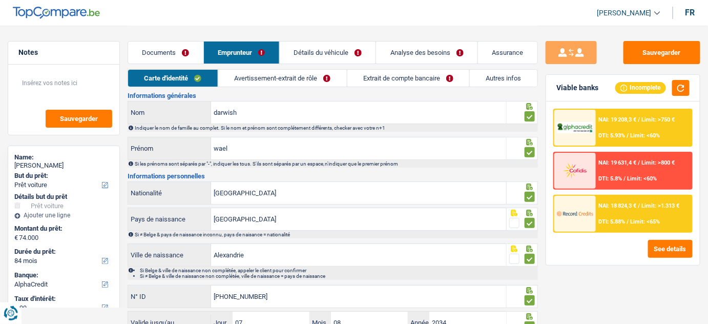
click at [312, 83] on link "Avertissement-extrait de rôle" at bounding box center [282, 78] width 129 height 17
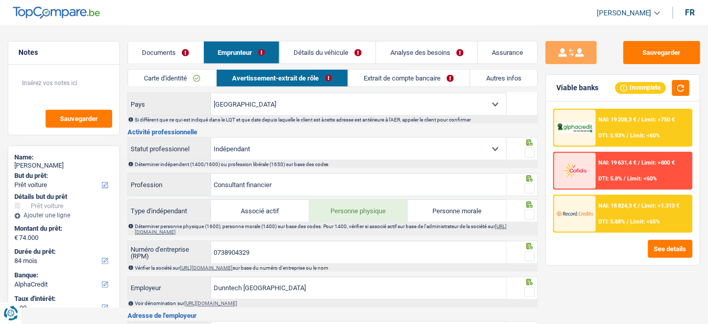
scroll to position [293, 0]
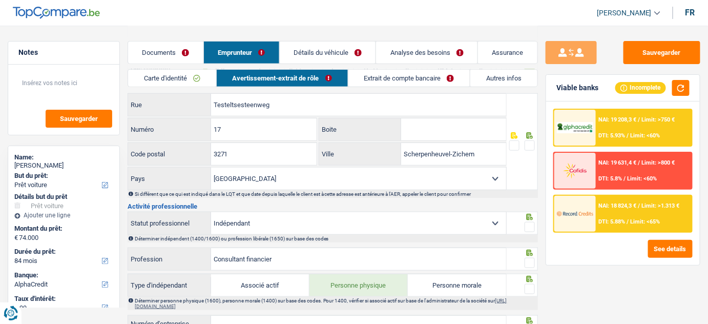
click at [169, 43] on link "Documents" at bounding box center [165, 52] width 75 height 22
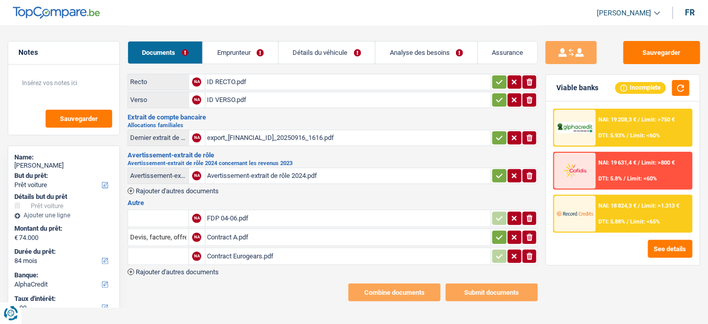
click at [241, 217] on div "FDP 04-06.pdf" at bounding box center [348, 217] width 282 height 15
click at [248, 220] on div "FDP 04-06.pdf" at bounding box center [348, 217] width 282 height 15
click at [258, 236] on div "Contract A.pdf" at bounding box center [348, 236] width 282 height 15
click at [258, 257] on div "Contract Eurogears.pdf" at bounding box center [348, 255] width 282 height 15
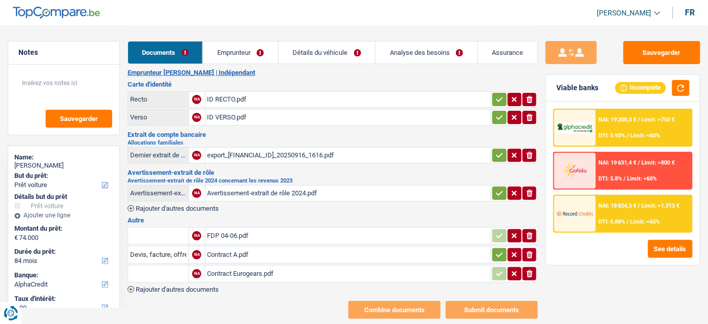
scroll to position [0, 0]
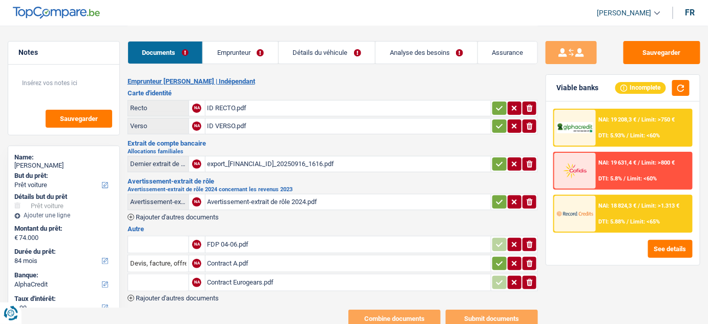
click at [241, 241] on div "FDP 04-06.pdf" at bounding box center [348, 244] width 282 height 15
select select "car"
select select "84"
select select "alphacredit"
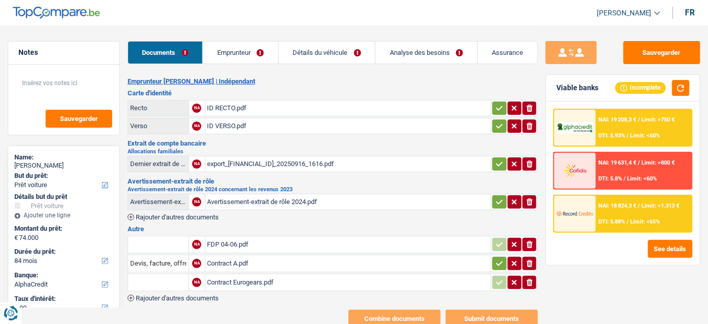
click at [246, 50] on link "Emprunteur" at bounding box center [240, 52] width 75 height 22
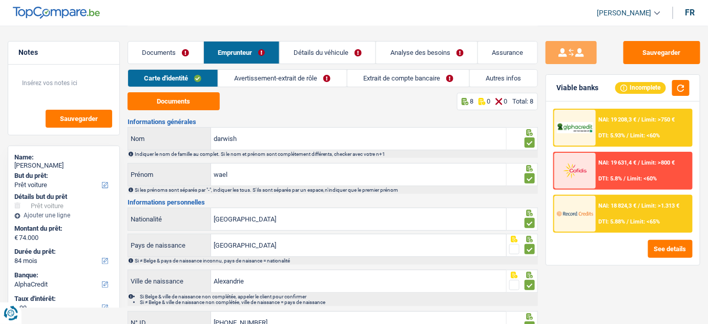
click at [340, 75] on link "Avertissement-extrait de rôle" at bounding box center [282, 78] width 129 height 17
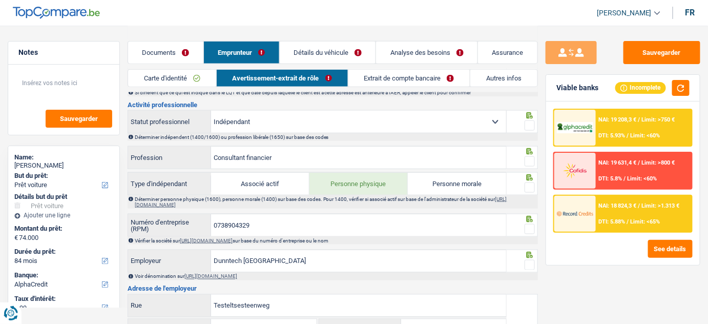
scroll to position [419, 0]
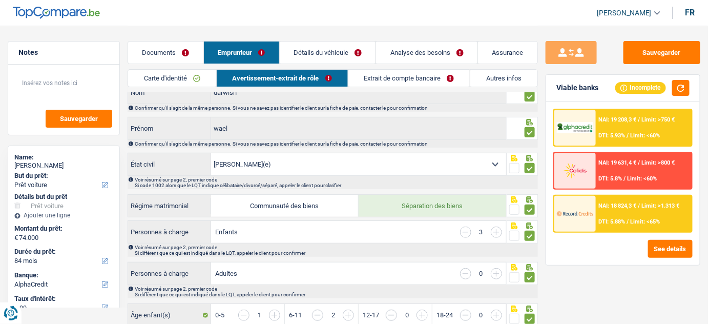
click at [163, 50] on link "Documents" at bounding box center [165, 52] width 75 height 22
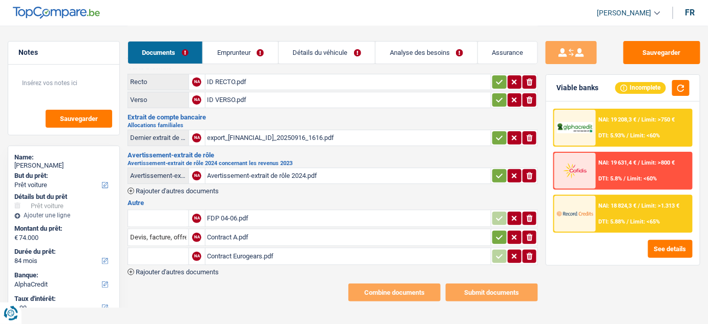
click at [275, 238] on div "Contract A.pdf" at bounding box center [348, 236] width 282 height 15
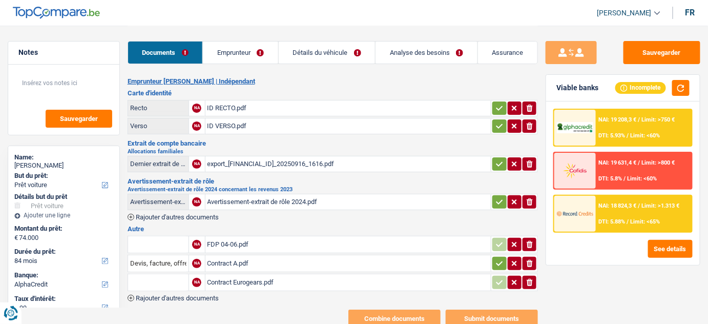
click at [250, 51] on link "Emprunteur" at bounding box center [240, 52] width 75 height 22
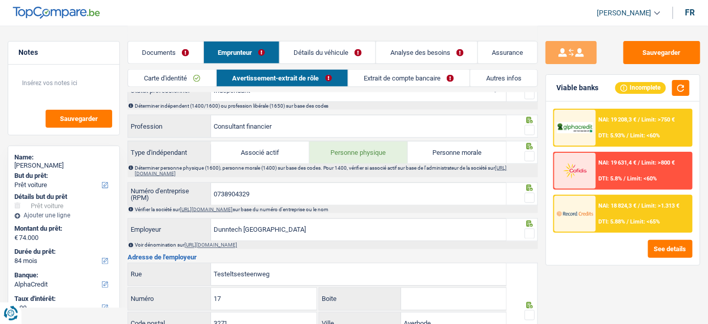
scroll to position [465, 0]
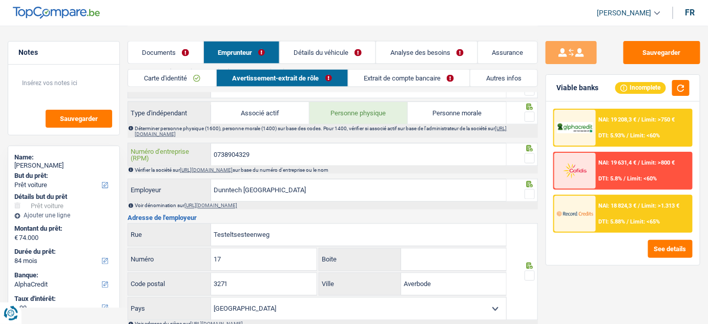
click at [222, 148] on input "0738904329" at bounding box center [358, 154] width 295 height 22
click at [232, 167] on link "https://kbopub.economie.fgov.be/kbopub/zoeknummerform.html" at bounding box center [206, 170] width 53 height 6
drag, startPoint x: 184, startPoint y: 47, endPoint x: 279, endPoint y: 153, distance: 141.4
click at [184, 47] on link "Documents" at bounding box center [165, 52] width 75 height 22
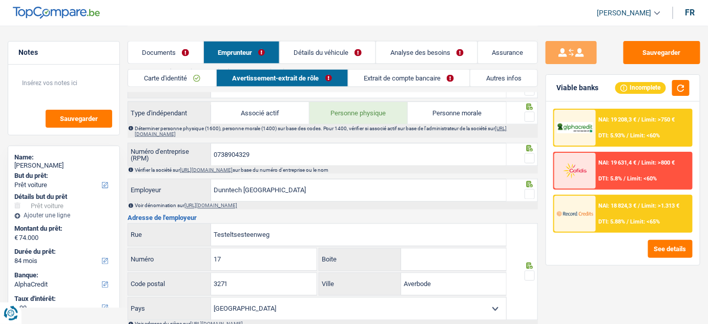
scroll to position [26, 0]
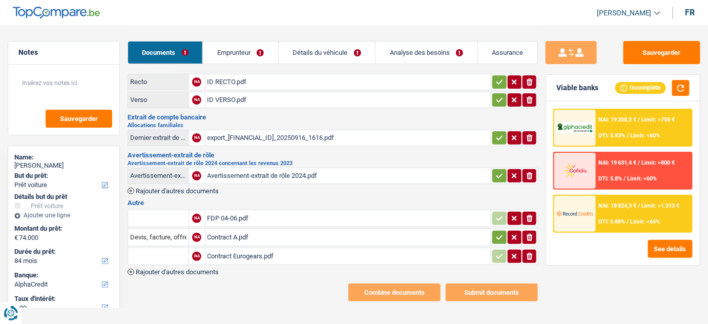
click at [258, 214] on div "FDP 04-06.pdf" at bounding box center [348, 217] width 282 height 15
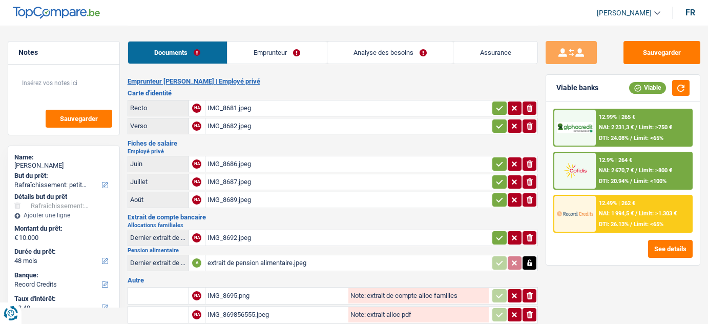
select select "houseOrGarden"
select select "48"
select select "record credits"
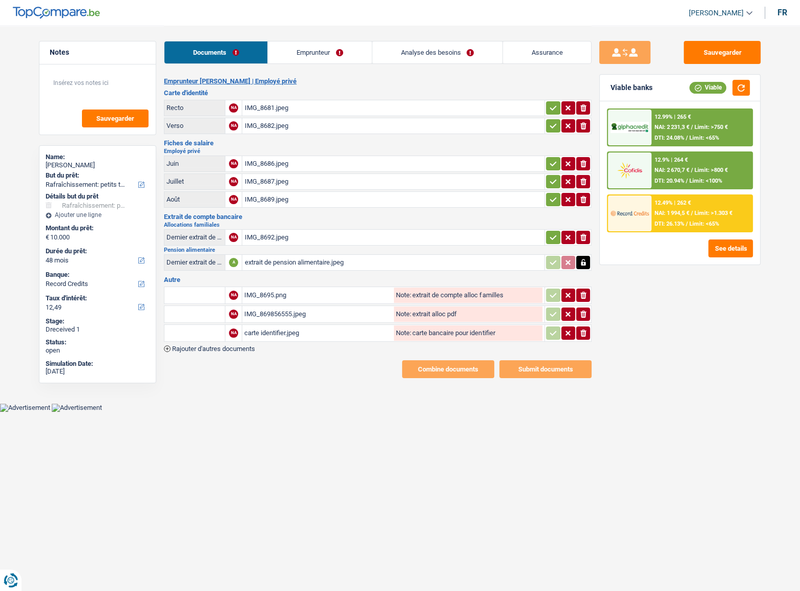
click at [285, 103] on div "IMG_8681.jpeg" at bounding box center [393, 107] width 298 height 15
click at [278, 197] on div "IMG_8689.jpeg" at bounding box center [393, 199] width 298 height 15
click at [317, 58] on link "Emprunteur" at bounding box center [319, 52] width 103 height 22
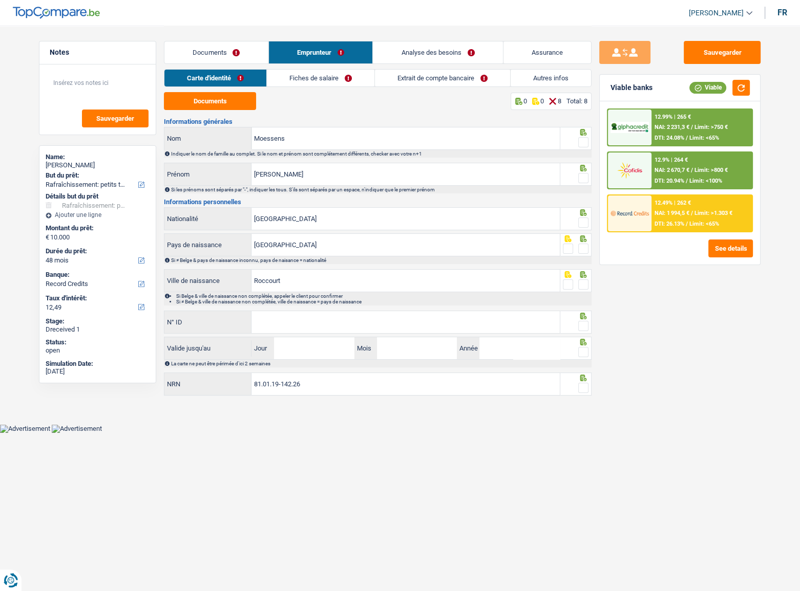
click at [582, 141] on span at bounding box center [583, 142] width 10 height 10
click at [0, 0] on input "radio" at bounding box center [0, 0] width 0 height 0
click at [584, 176] on span at bounding box center [583, 178] width 10 height 10
click at [0, 0] on input "radio" at bounding box center [0, 0] width 0 height 0
click at [586, 221] on span at bounding box center [583, 223] width 10 height 10
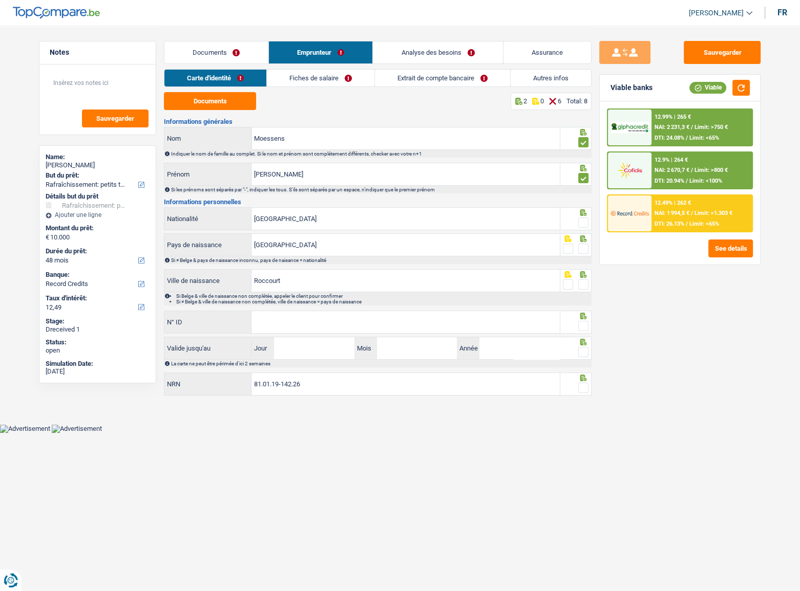
click at [0, 0] on input "radio" at bounding box center [0, 0] width 0 height 0
click at [586, 247] on span at bounding box center [583, 249] width 10 height 10
click at [0, 0] on input "radio" at bounding box center [0, 0] width 0 height 0
click at [584, 281] on span at bounding box center [583, 285] width 10 height 10
click at [0, 0] on input "radio" at bounding box center [0, 0] width 0 height 0
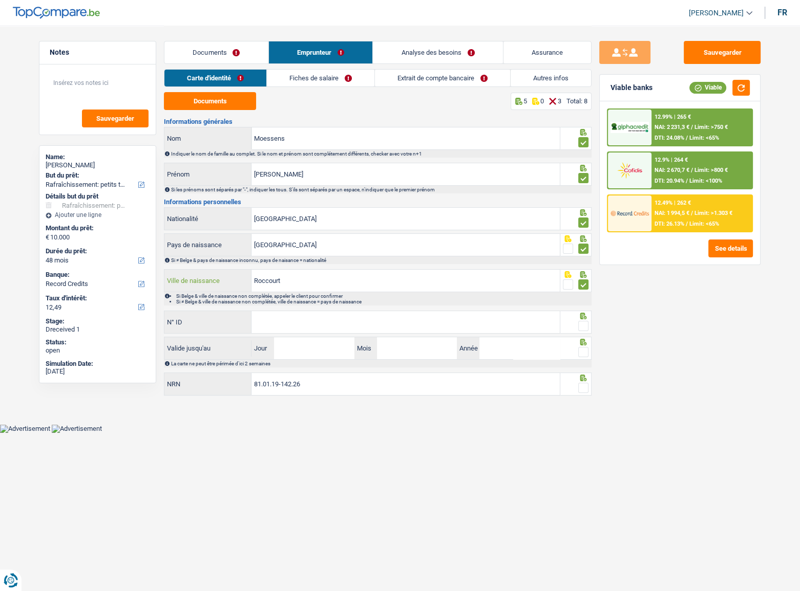
drag, startPoint x: 345, startPoint y: 277, endPoint x: 41, endPoint y: 278, distance: 303.1
click at [41, 278] on div "Notes Sauvegarder Name: Jessica Moessens But du prêt: Confort maison: meubles, …" at bounding box center [399, 212] width 737 height 373
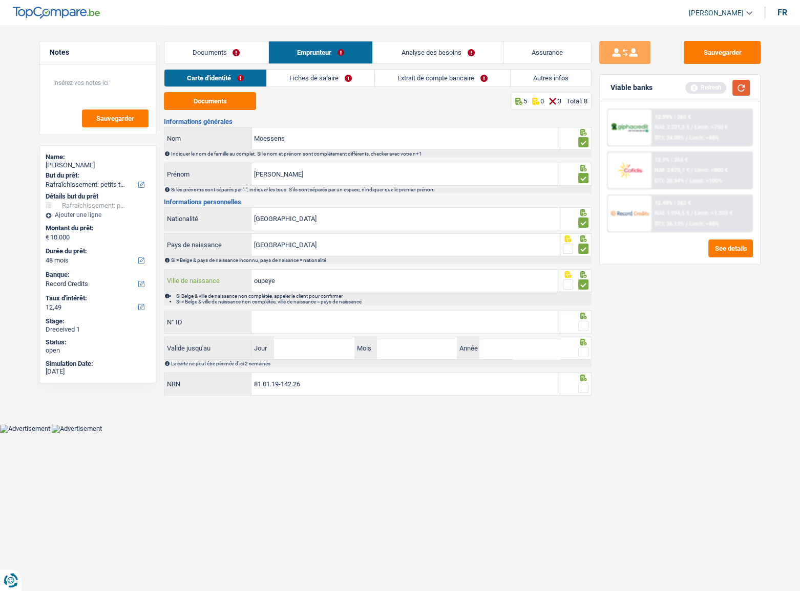
type input "oupeye"
click at [707, 89] on button "button" at bounding box center [740, 88] width 17 height 16
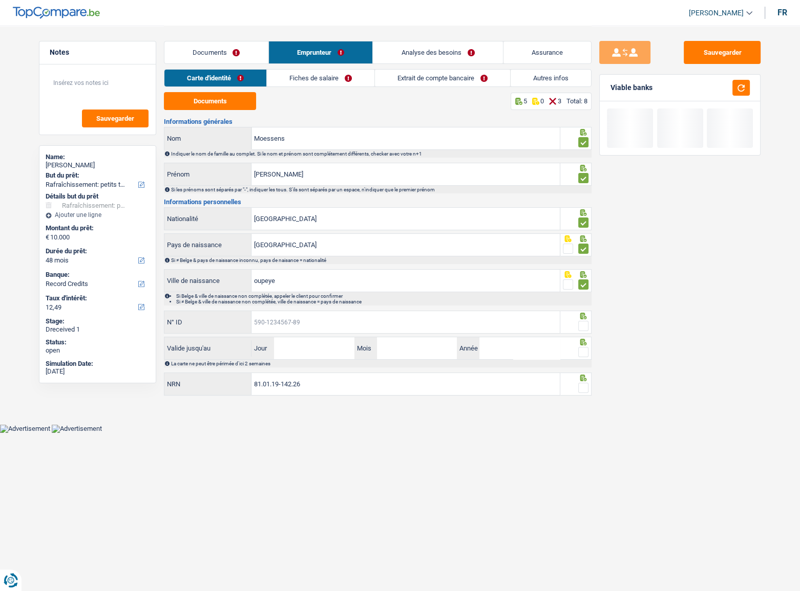
click at [289, 323] on input "N° ID" at bounding box center [405, 322] width 308 height 22
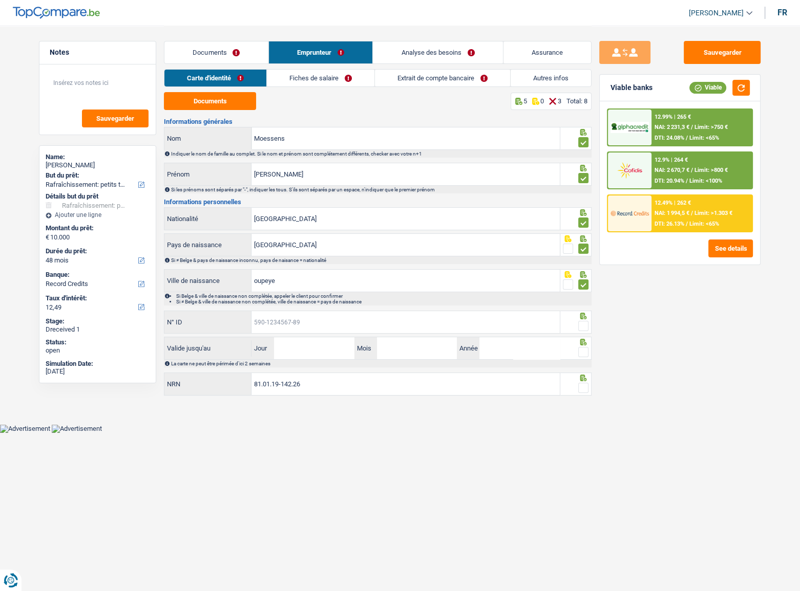
click at [496, 323] on input "N° ID" at bounding box center [405, 322] width 308 height 22
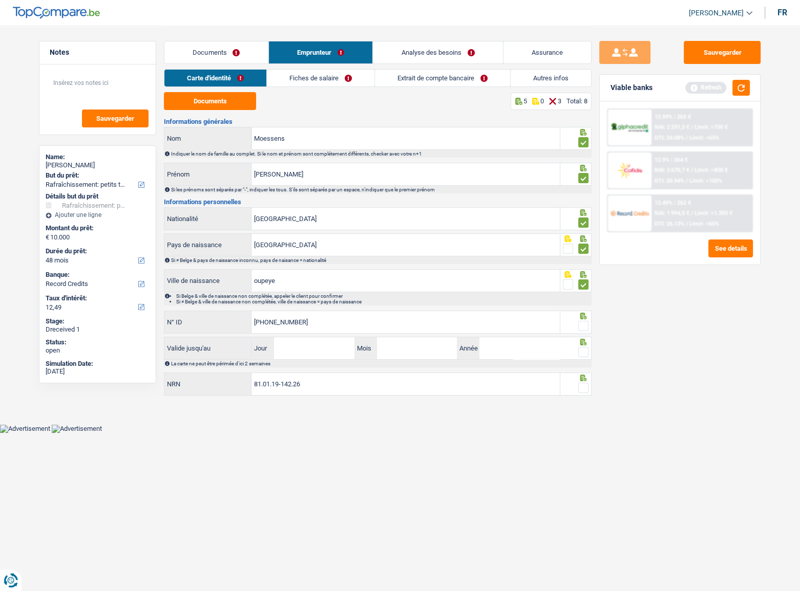
type input "[PHONE_NUMBER]"
drag, startPoint x: 585, startPoint y: 327, endPoint x: 598, endPoint y: 305, distance: 25.5
click at [585, 323] on span at bounding box center [583, 326] width 10 height 10
click at [0, 0] on input "radio" at bounding box center [0, 0] width 0 height 0
click at [707, 90] on button "button" at bounding box center [740, 88] width 17 height 16
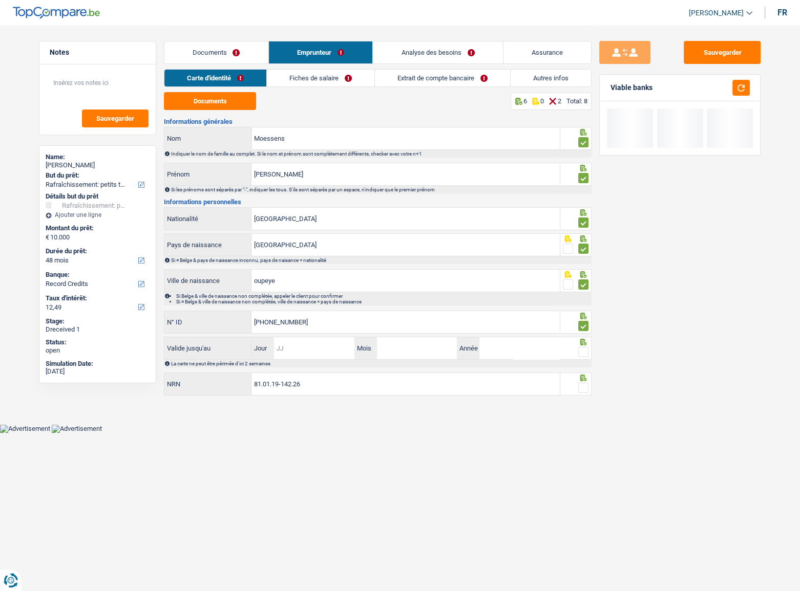
click at [323, 323] on input "Jour" at bounding box center [314, 348] width 80 height 22
type input "11"
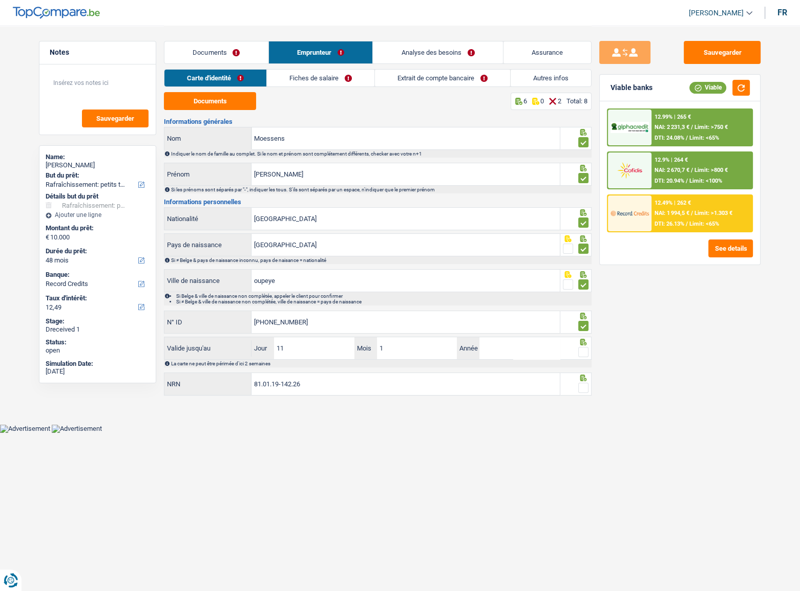
type input "10"
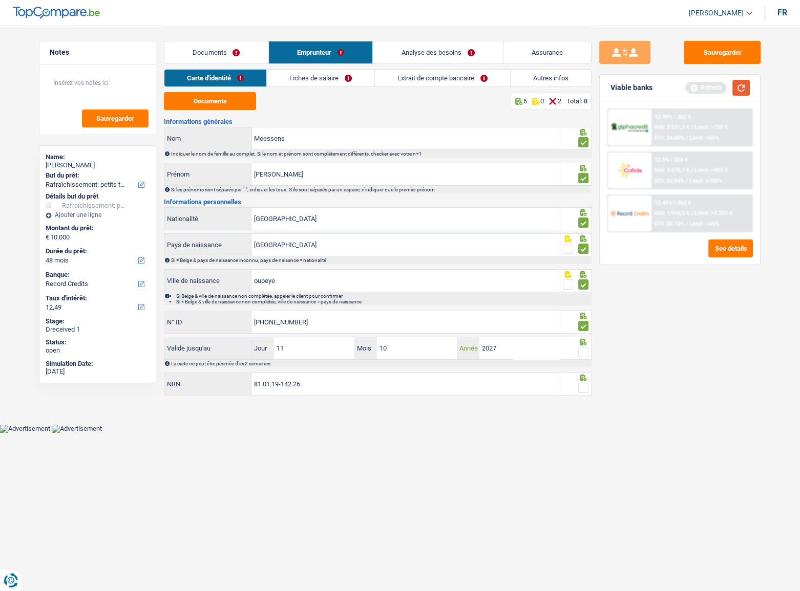
type input "2027"
click at [707, 88] on button "button" at bounding box center [740, 88] width 17 height 16
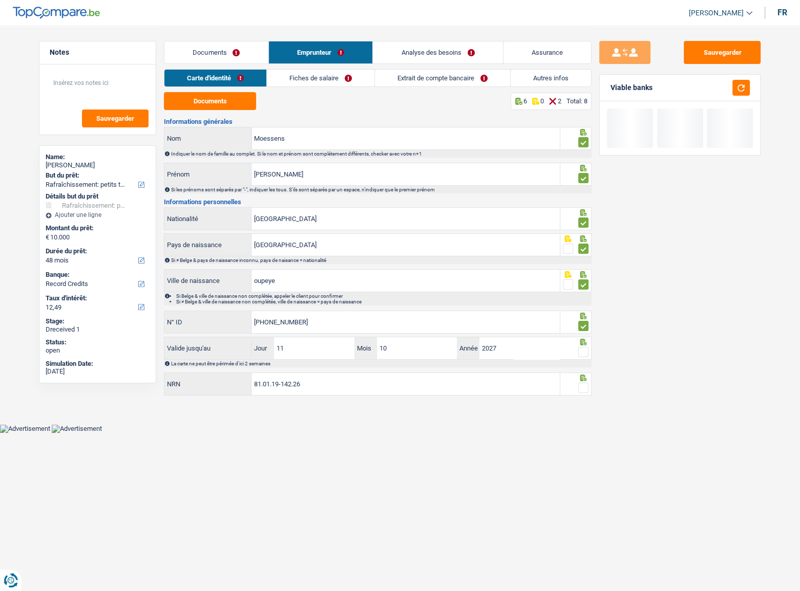
click at [583, 323] on span at bounding box center [583, 352] width 10 height 10
click at [0, 0] on input "radio" at bounding box center [0, 0] width 0 height 0
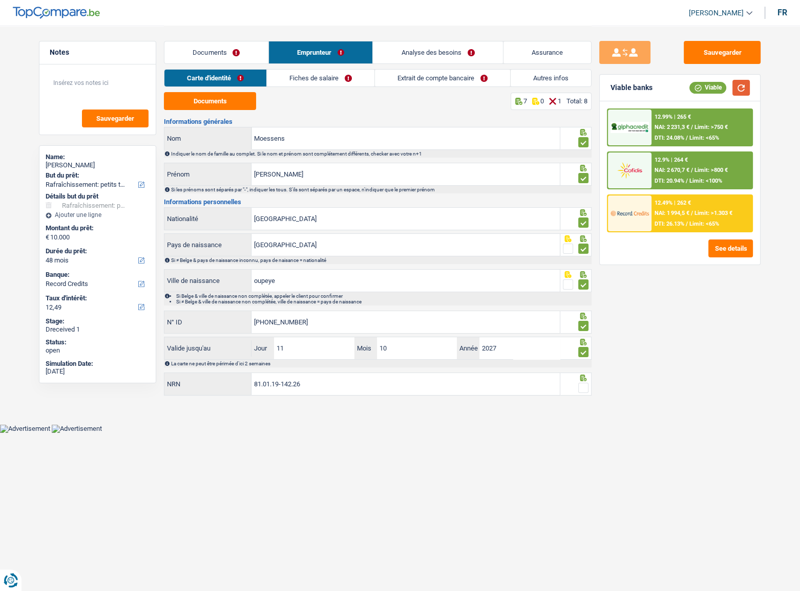
click at [707, 84] on button "button" at bounding box center [740, 88] width 17 height 16
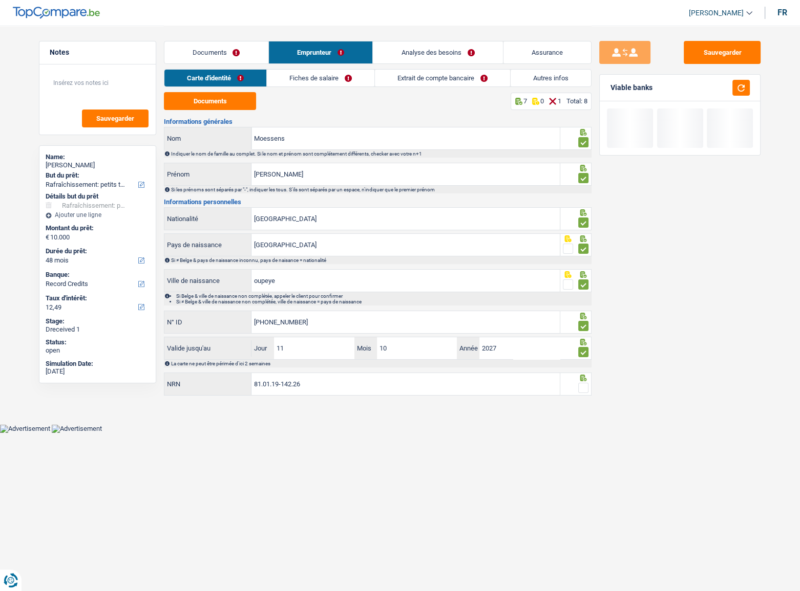
click at [584, 323] on span at bounding box center [583, 388] width 10 height 10
click at [0, 0] on input "radio" at bounding box center [0, 0] width 0 height 0
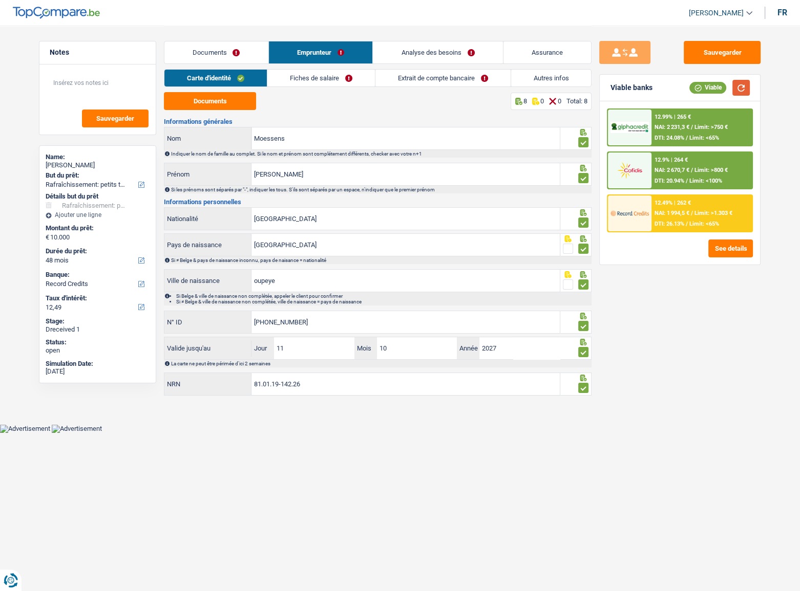
click at [707, 93] on button "button" at bounding box center [740, 88] width 17 height 16
click at [215, 50] on link "Documents" at bounding box center [216, 52] width 104 height 22
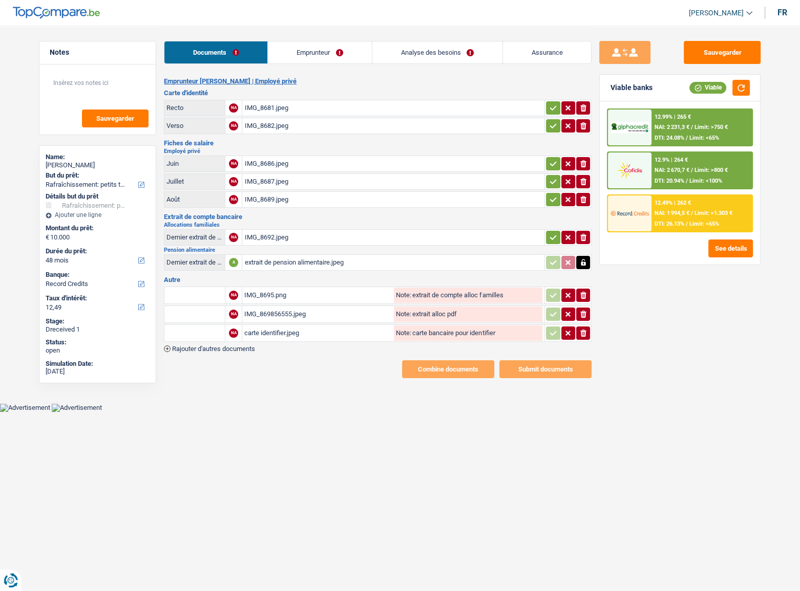
click at [313, 127] on div "IMG_8682.jpeg" at bounding box center [393, 125] width 298 height 15
click at [307, 49] on link "Emprunteur" at bounding box center [319, 52] width 103 height 22
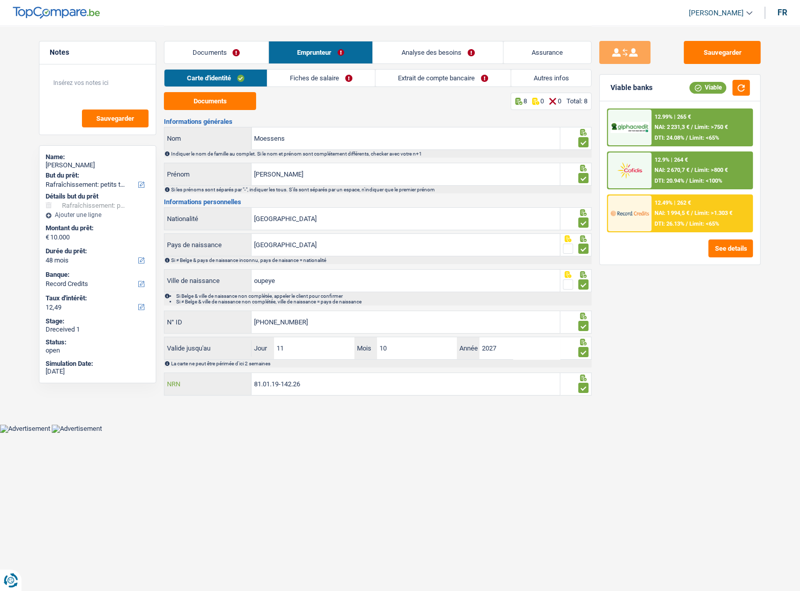
drag, startPoint x: 299, startPoint y: 384, endPoint x: 286, endPoint y: 382, distance: 13.0
click at [286, 323] on input "81.01.19-142.26" at bounding box center [405, 384] width 308 height 22
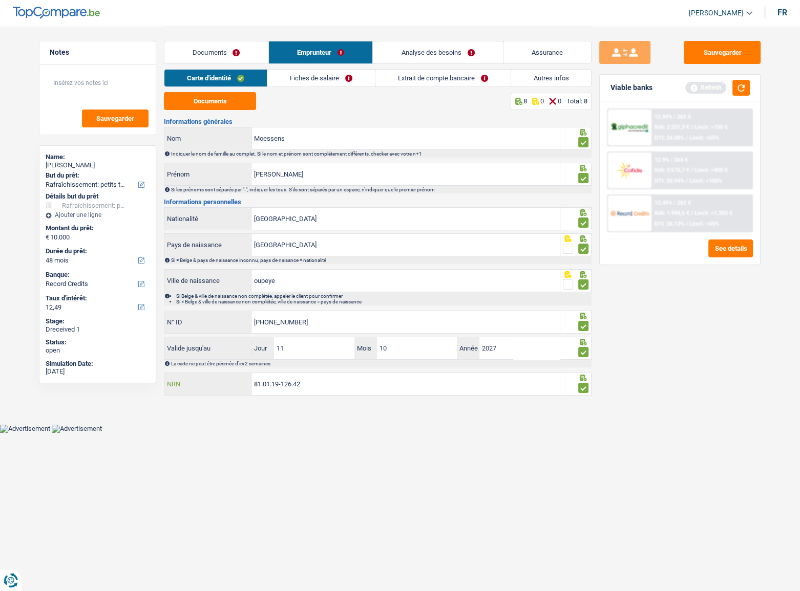
type input "81.01.19-126.42"
click at [314, 78] on link "Fiches de salaire" at bounding box center [321, 78] width 108 height 17
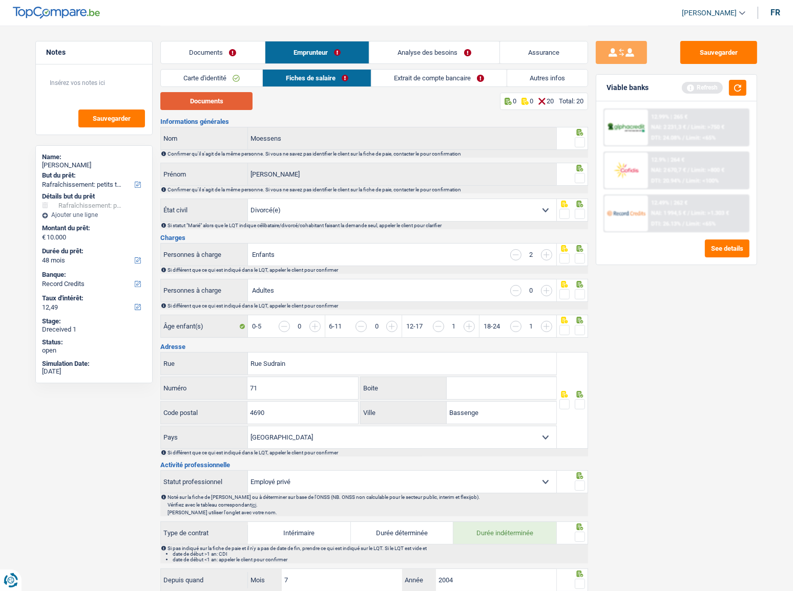
click at [225, 104] on button "Documents" at bounding box center [206, 101] width 92 height 18
click at [707, 87] on button "button" at bounding box center [737, 88] width 17 height 16
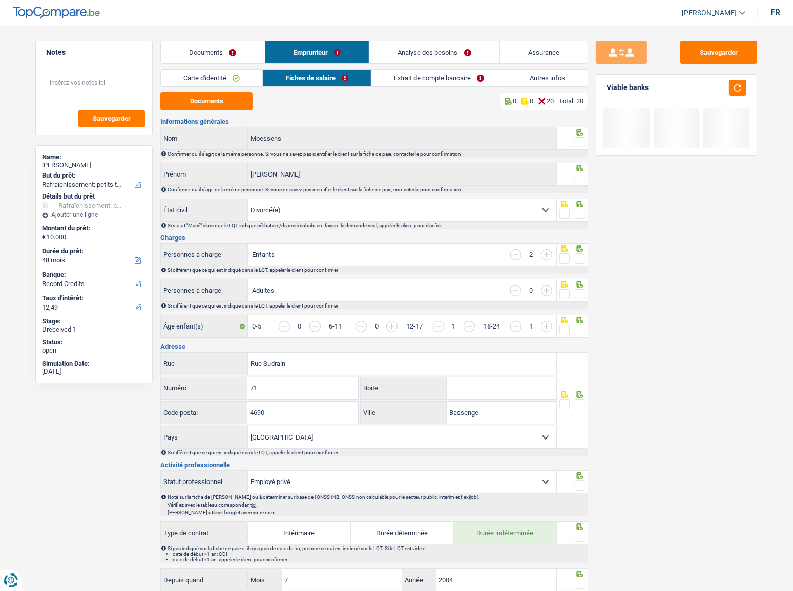
click at [576, 138] on span at bounding box center [580, 142] width 10 height 10
click at [0, 0] on input "radio" at bounding box center [0, 0] width 0 height 0
click at [579, 183] on div at bounding box center [580, 178] width 10 height 13
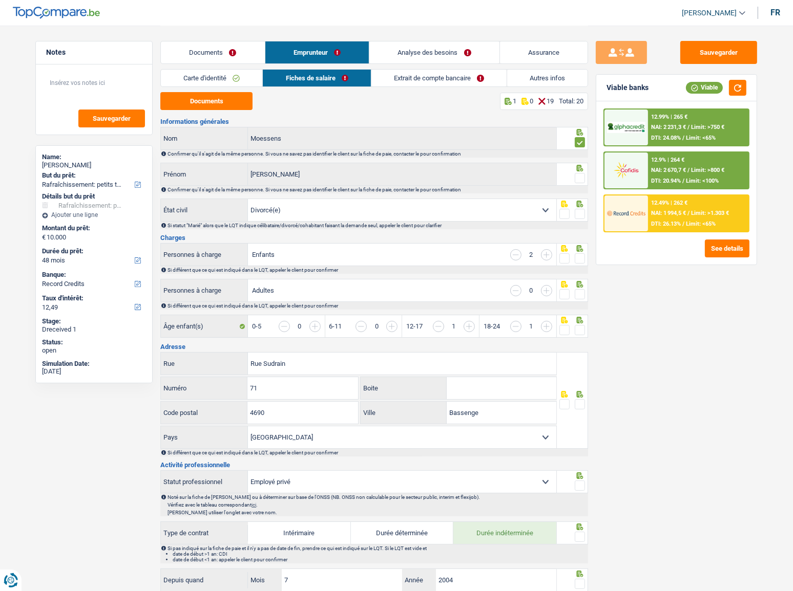
click at [576, 172] on div at bounding box center [580, 178] width 10 height 13
click at [579, 178] on span at bounding box center [580, 178] width 10 height 10
click at [0, 0] on input "radio" at bounding box center [0, 0] width 0 height 0
click at [580, 216] on span at bounding box center [580, 214] width 10 height 10
click at [0, 0] on input "radio" at bounding box center [0, 0] width 0 height 0
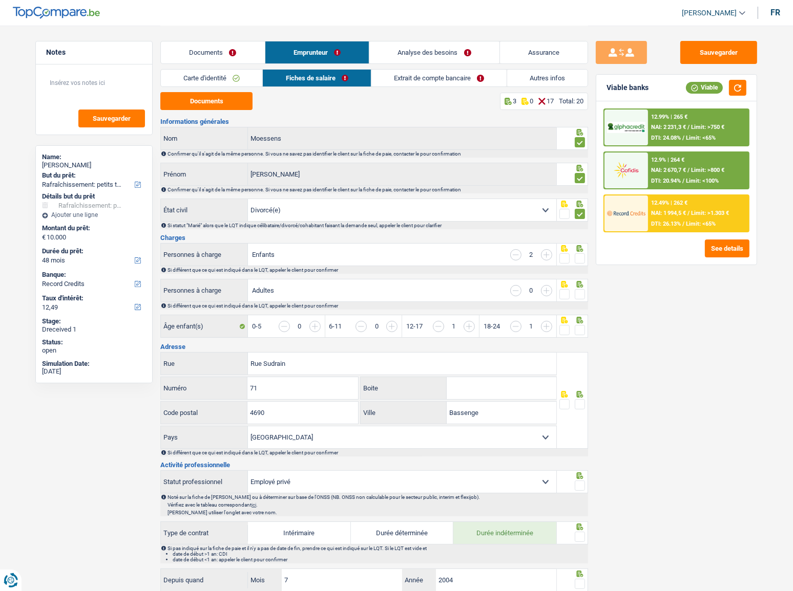
drag, startPoint x: 584, startPoint y: 263, endPoint x: 580, endPoint y: 260, distance: 5.4
click at [582, 262] on div at bounding box center [580, 258] width 10 height 13
drag, startPoint x: 579, startPoint y: 254, endPoint x: 581, endPoint y: 297, distance: 42.6
click at [579, 256] on span at bounding box center [580, 258] width 10 height 10
click at [0, 0] on input "radio" at bounding box center [0, 0] width 0 height 0
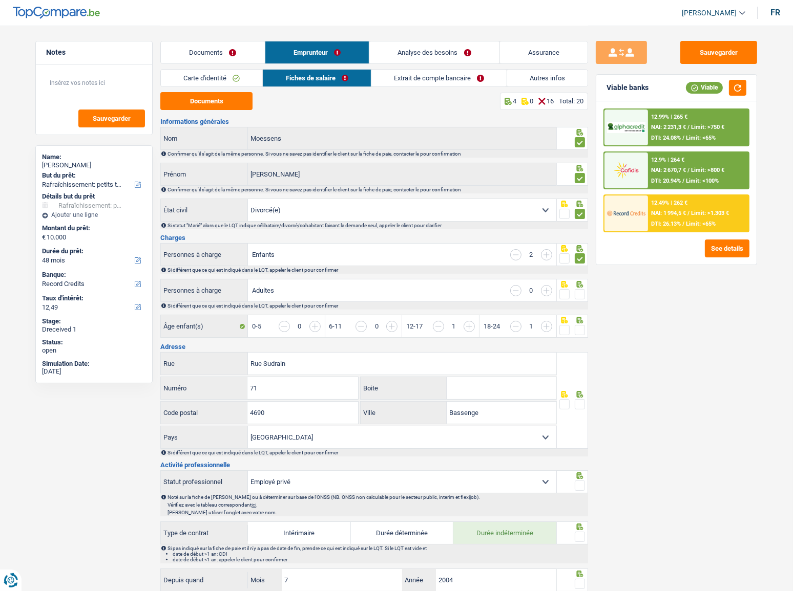
click at [578, 293] on span at bounding box center [580, 294] width 10 height 10
click at [0, 0] on input "radio" at bounding box center [0, 0] width 0 height 0
click at [579, 323] on span at bounding box center [580, 330] width 10 height 10
click at [0, 0] on input "radio" at bounding box center [0, 0] width 0 height 0
click at [581, 323] on span at bounding box center [580, 404] width 10 height 10
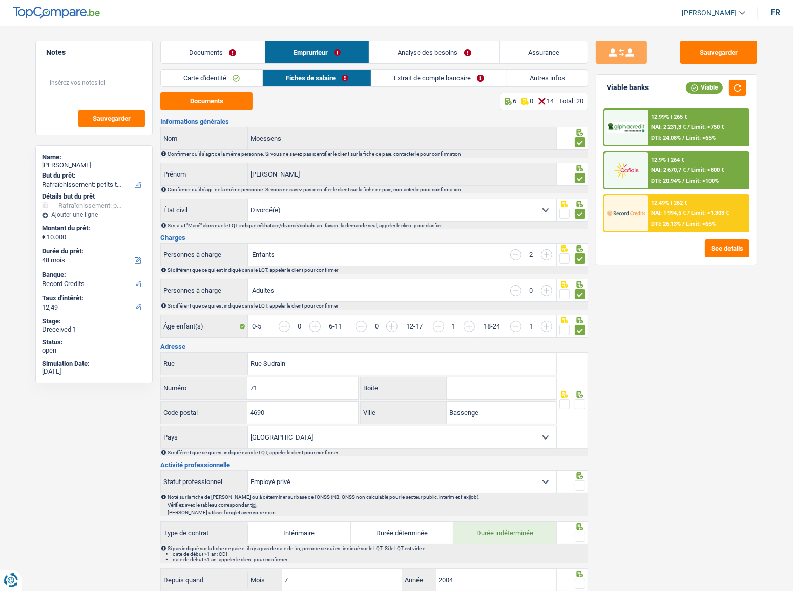
click at [0, 0] on input "radio" at bounding box center [0, 0] width 0 height 0
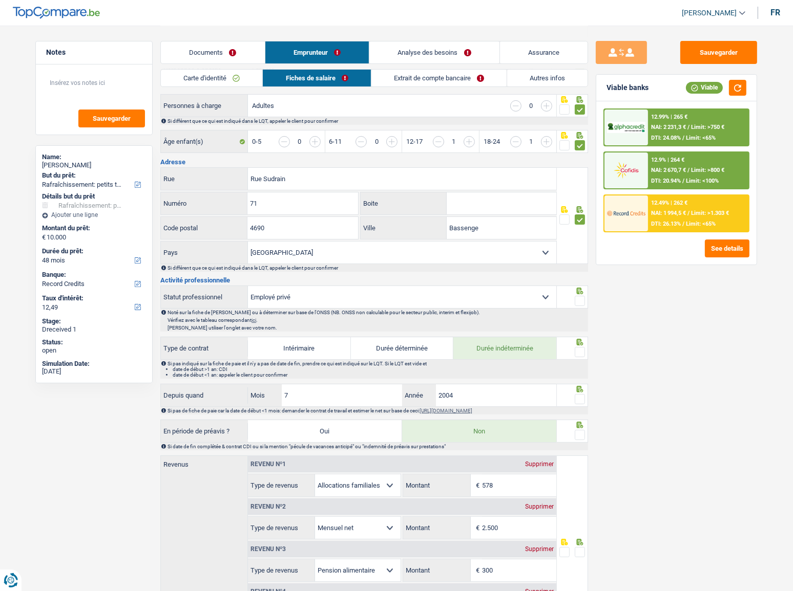
scroll to position [186, 0]
drag, startPoint x: 485, startPoint y: 222, endPoint x: 430, endPoint y: 227, distance: 55.5
click at [430, 227] on div "Bassenge Ville" at bounding box center [458, 227] width 196 height 22
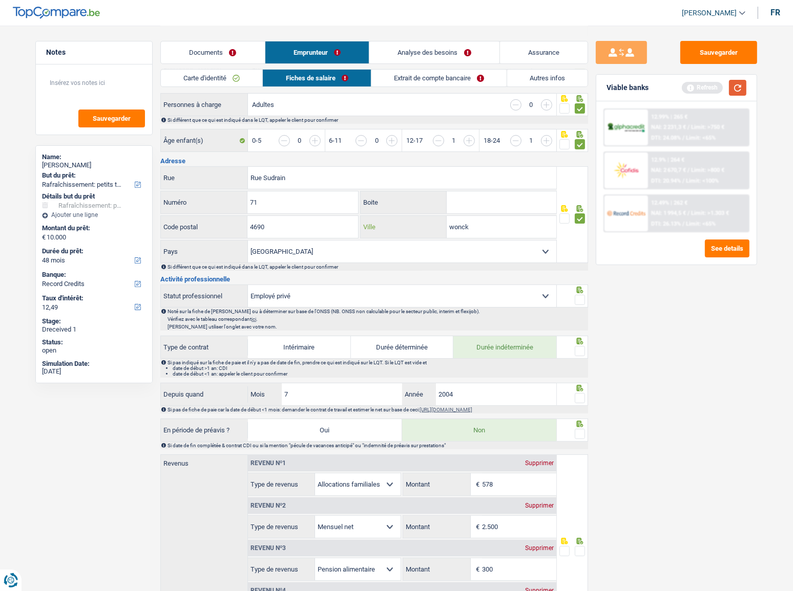
type input "wonck"
click at [707, 87] on button "button" at bounding box center [737, 88] width 17 height 16
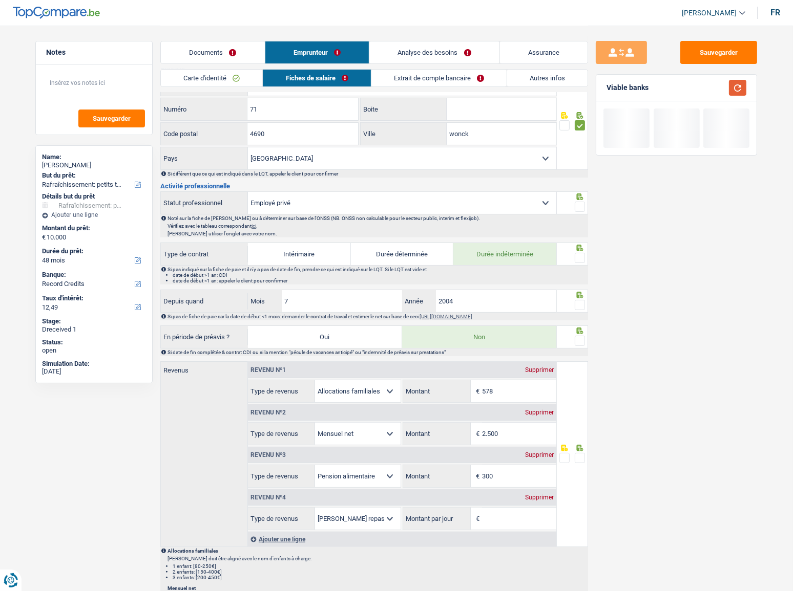
scroll to position [326, 0]
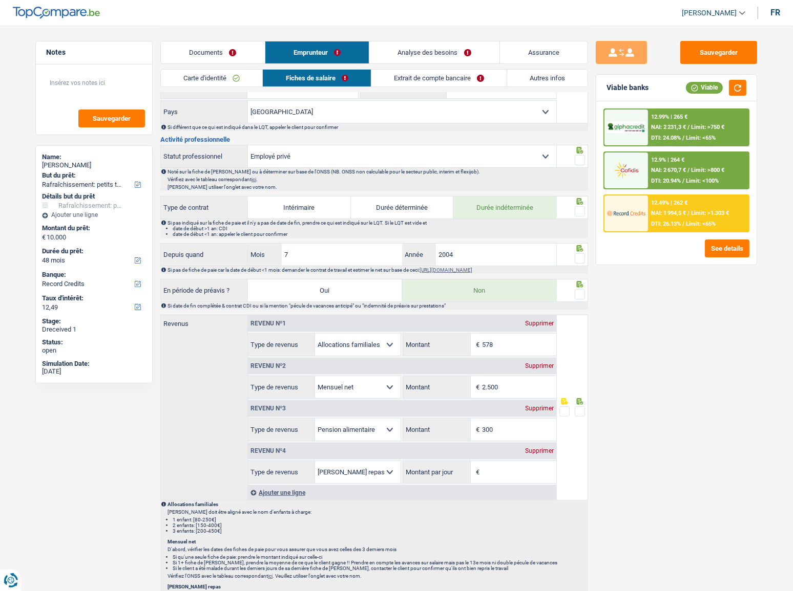
click at [578, 157] on span at bounding box center [580, 160] width 10 height 10
click at [0, 0] on input "radio" at bounding box center [0, 0] width 0 height 0
click at [579, 206] on span at bounding box center [580, 211] width 10 height 10
click at [0, 0] on input "radio" at bounding box center [0, 0] width 0 height 0
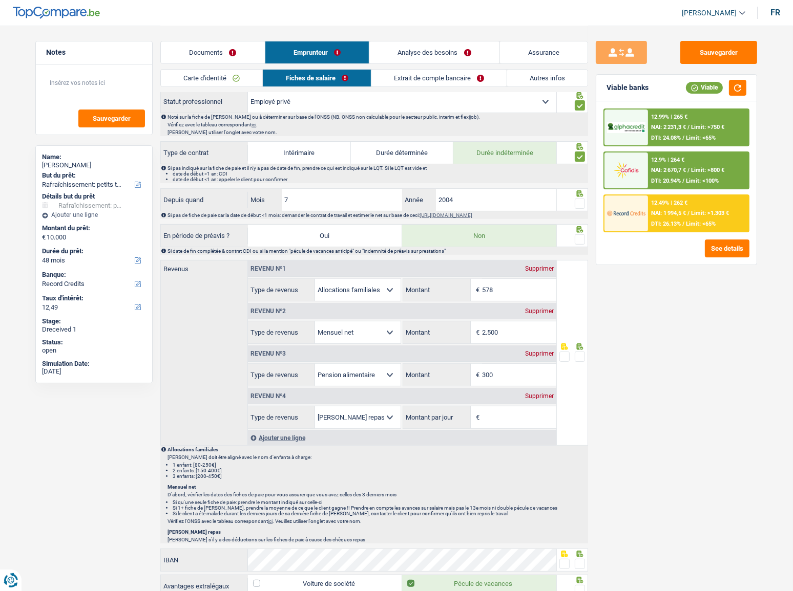
scroll to position [419, 0]
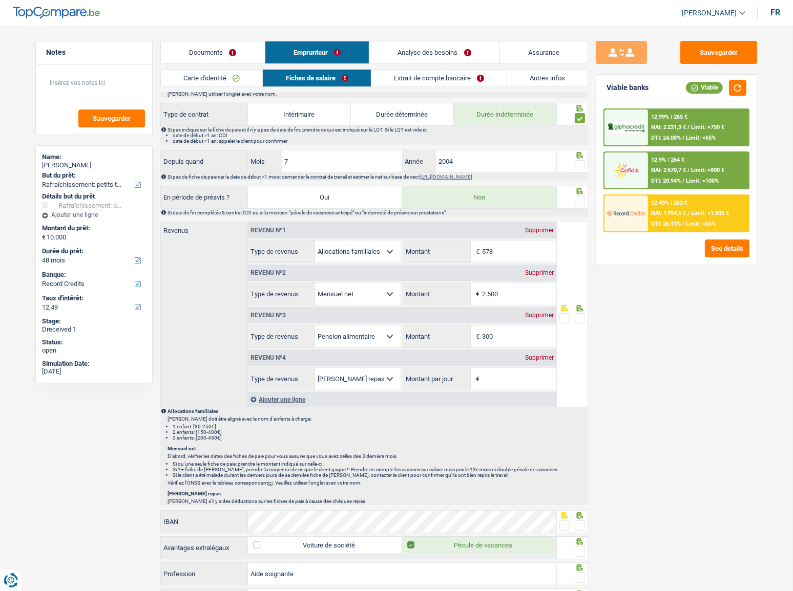
click at [580, 162] on span at bounding box center [580, 165] width 10 height 10
click at [0, 0] on input "radio" at bounding box center [0, 0] width 0 height 0
click at [576, 201] on span at bounding box center [580, 201] width 10 height 10
click at [0, 0] on input "radio" at bounding box center [0, 0] width 0 height 0
drag, startPoint x: 517, startPoint y: 290, endPoint x: 301, endPoint y: 289, distance: 215.6
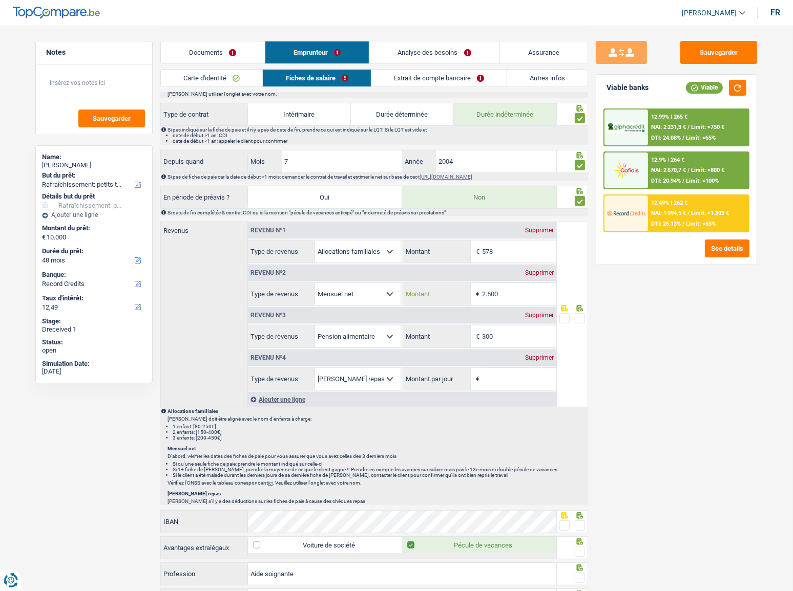
click at [302, 289] on div "Allocation d'handicap Allocations chômage Allocations familiales Chèques repas …" at bounding box center [402, 294] width 308 height 23
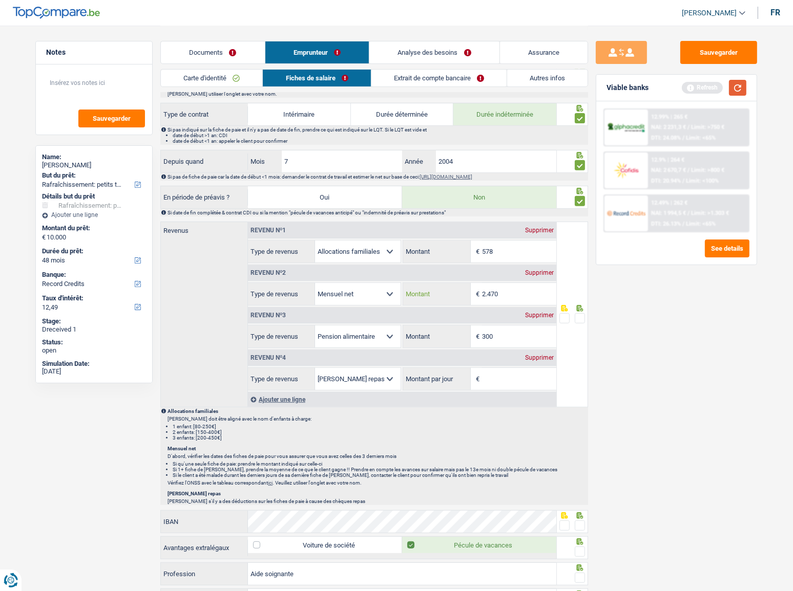
type input "2.470"
click at [707, 84] on button "button" at bounding box center [737, 88] width 17 height 16
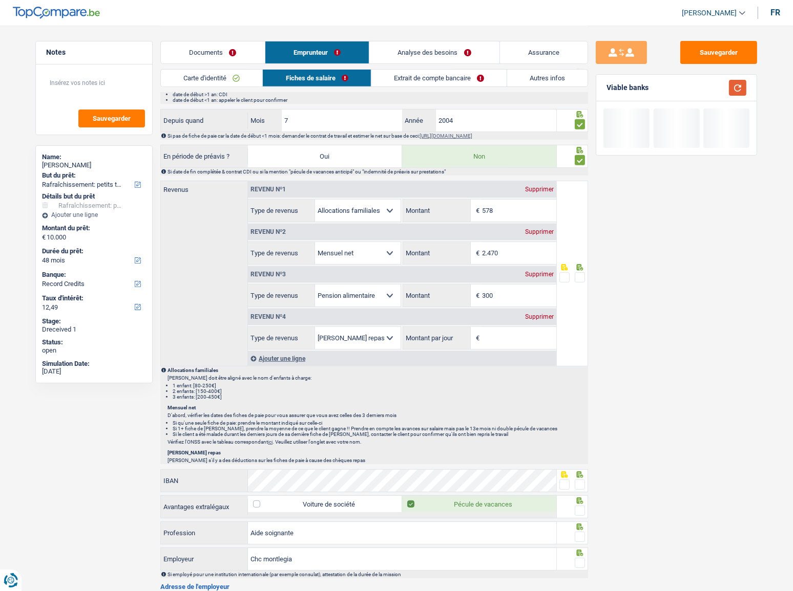
scroll to position [512, 0]
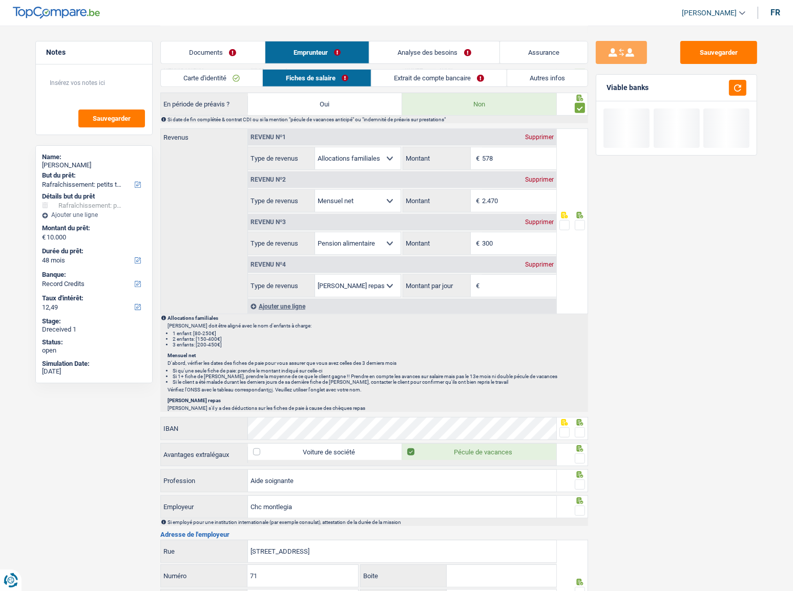
click at [582, 225] on span at bounding box center [580, 225] width 10 height 10
click at [0, 0] on input "radio" at bounding box center [0, 0] width 0 height 0
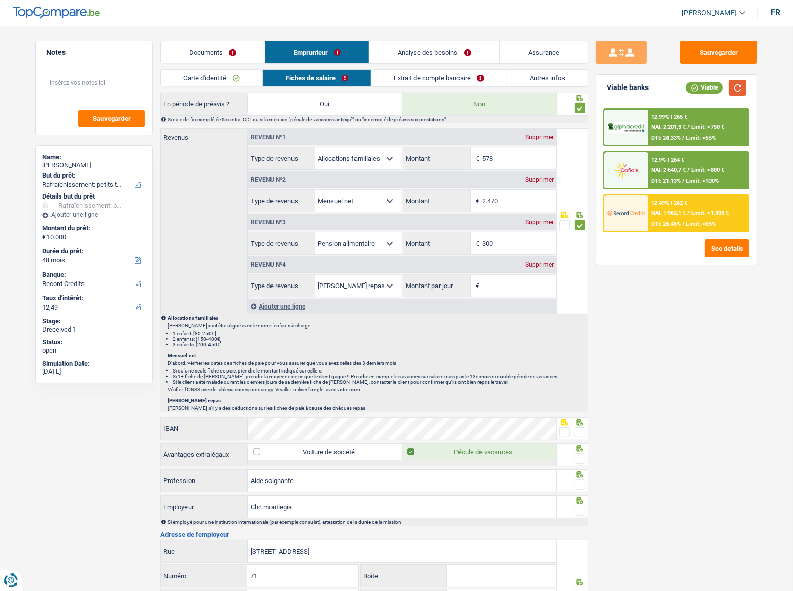
drag, startPoint x: 743, startPoint y: 92, endPoint x: 739, endPoint y: 101, distance: 10.6
click at [707, 93] on button "button" at bounding box center [737, 88] width 17 height 16
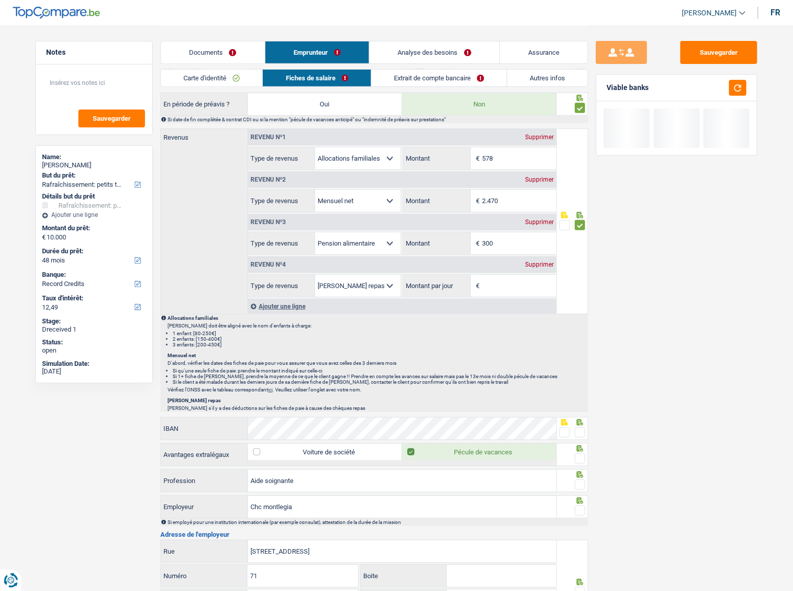
click at [537, 262] on div "Supprimer" at bounding box center [539, 265] width 34 height 6
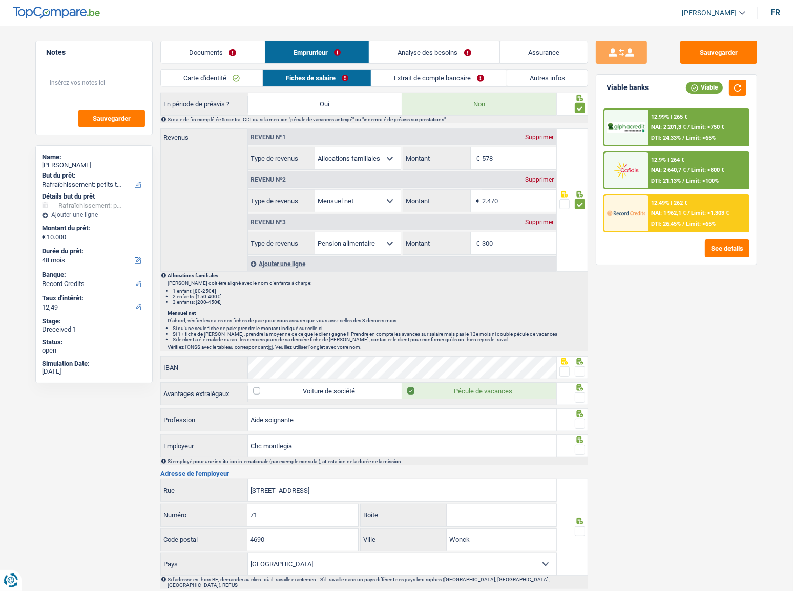
click at [430, 77] on link "Extrait de compte bancaire" at bounding box center [438, 78] width 135 height 17
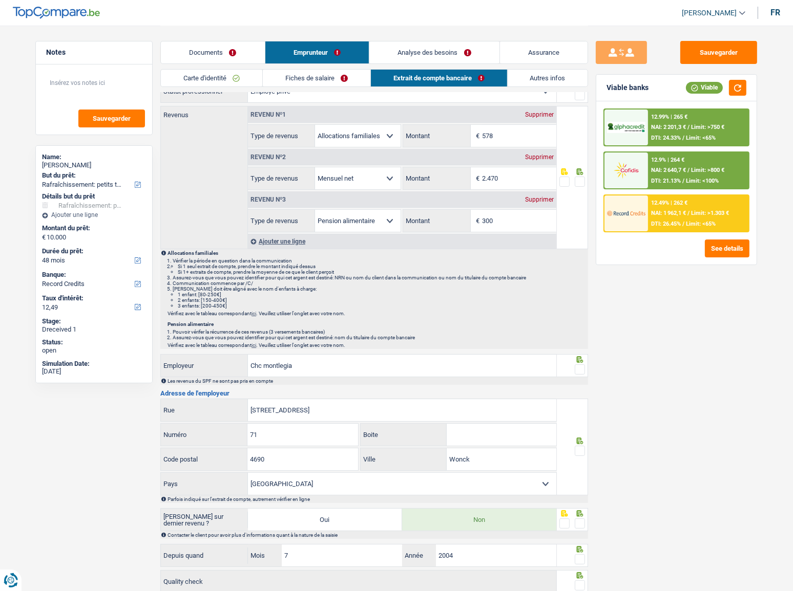
scroll to position [0, 0]
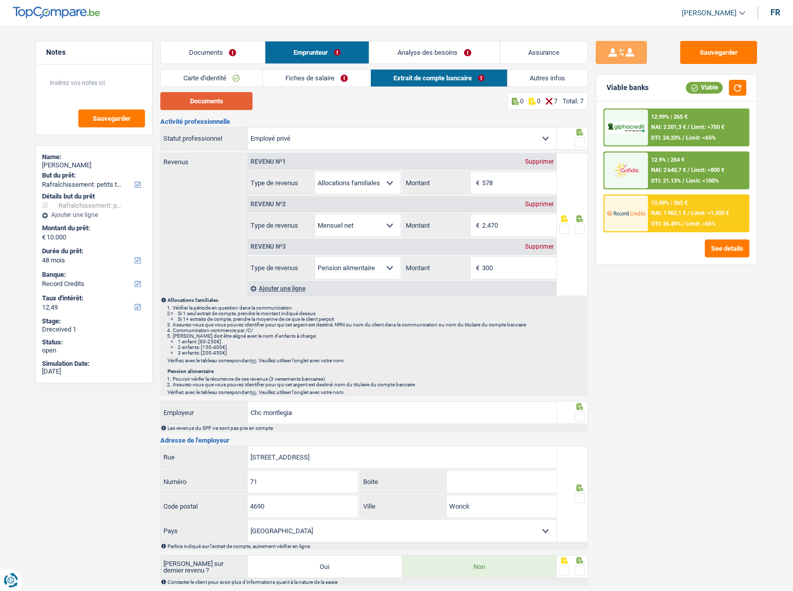
click at [230, 106] on button "Documents" at bounding box center [206, 101] width 92 height 18
click at [577, 141] on span at bounding box center [580, 142] width 10 height 10
click at [0, 0] on input "radio" at bounding box center [0, 0] width 0 height 0
click at [580, 225] on span at bounding box center [580, 229] width 10 height 10
click at [0, 0] on input "radio" at bounding box center [0, 0] width 0 height 0
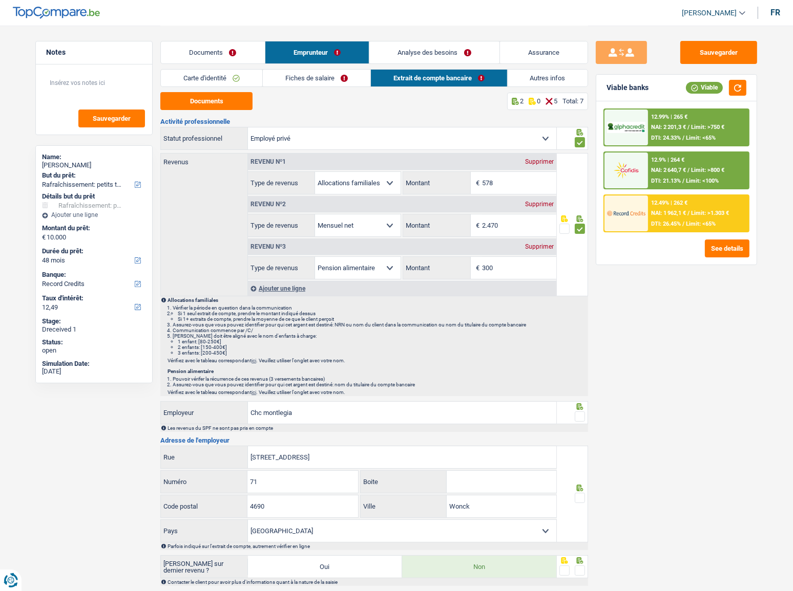
click at [255, 82] on link "Carte d'identité" at bounding box center [211, 78] width 101 height 17
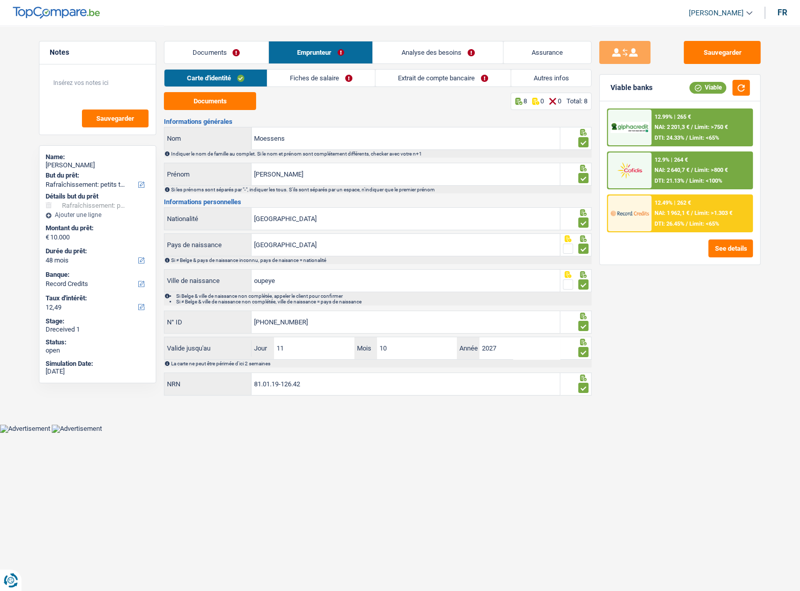
click at [352, 77] on link "Fiches de salaire" at bounding box center [321, 78] width 108 height 17
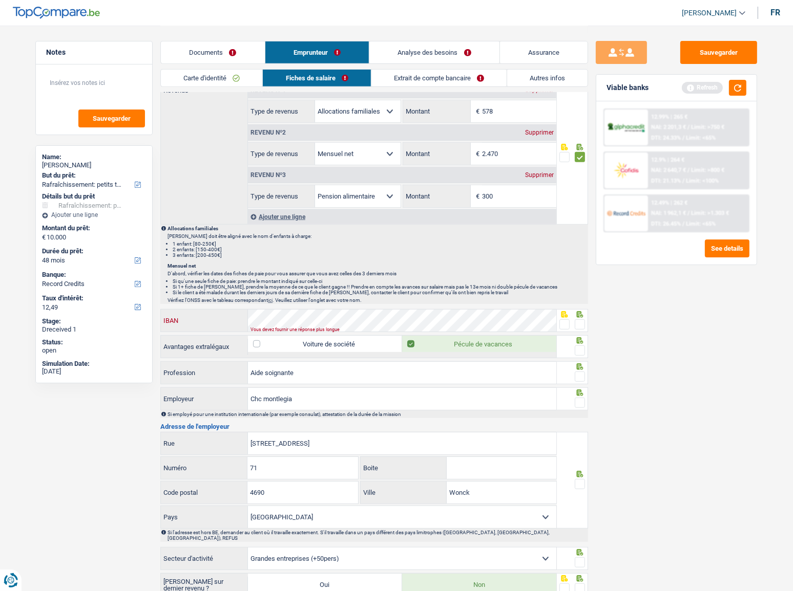
scroll to position [605, 0]
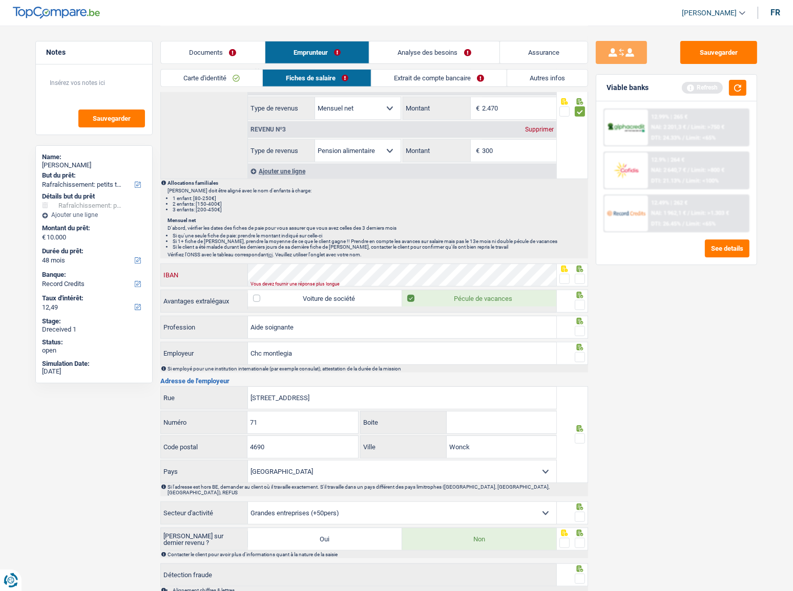
click at [210, 278] on div "IBAN" at bounding box center [358, 275] width 395 height 22
drag, startPoint x: 579, startPoint y: 277, endPoint x: 581, endPoint y: 284, distance: 7.5
click at [580, 277] on span at bounding box center [580, 279] width 10 height 10
click at [0, 0] on input "radio" at bounding box center [0, 0] width 0 height 0
drag, startPoint x: 582, startPoint y: 301, endPoint x: 591, endPoint y: 265, distance: 36.6
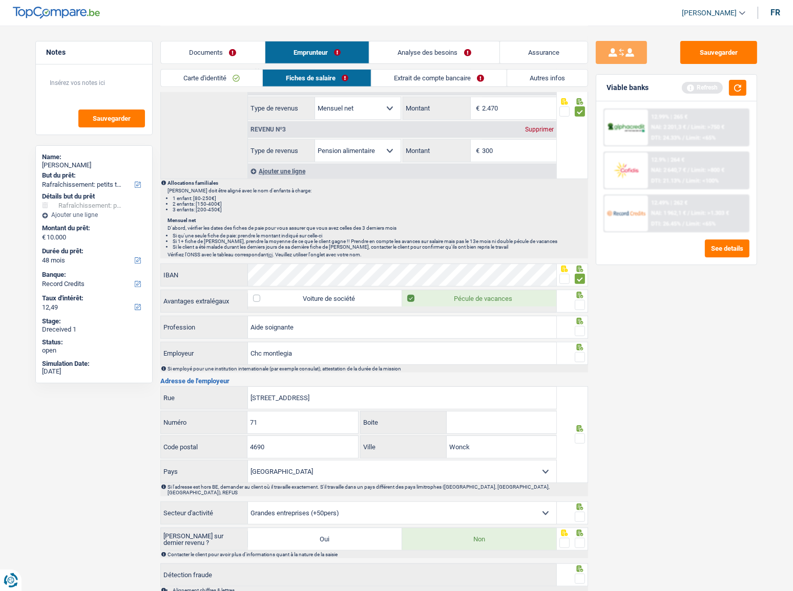
click at [580, 301] on span at bounding box center [580, 305] width 10 height 10
click at [0, 0] on input "radio" at bounding box center [0, 0] width 0 height 0
click at [707, 90] on button "button" at bounding box center [737, 88] width 17 height 16
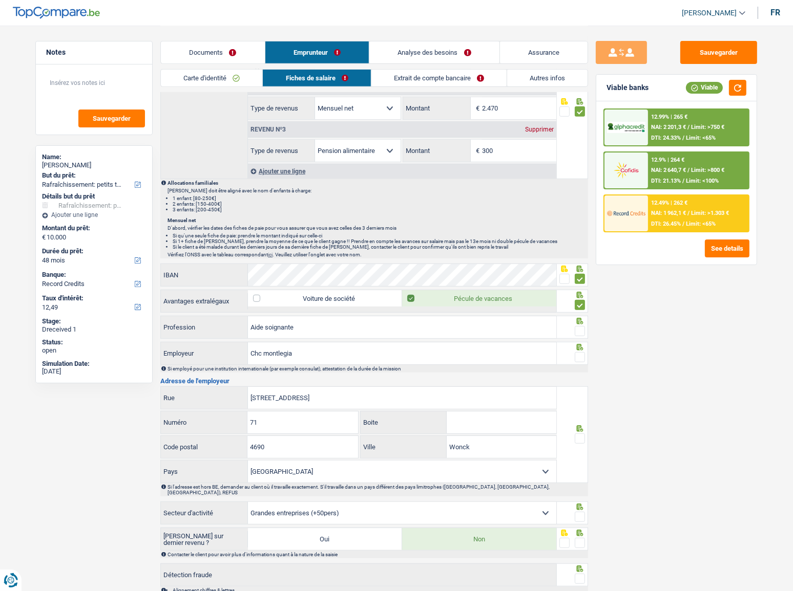
click at [577, 323] on div at bounding box center [580, 331] width 10 height 13
click at [580, 323] on span at bounding box center [580, 331] width 10 height 10
click at [0, 0] on input "radio" at bounding box center [0, 0] width 0 height 0
drag, startPoint x: 405, startPoint y: 355, endPoint x: 200, endPoint y: 358, distance: 204.3
click at [200, 323] on div "Chc montlegia Employeur" at bounding box center [358, 354] width 395 height 22
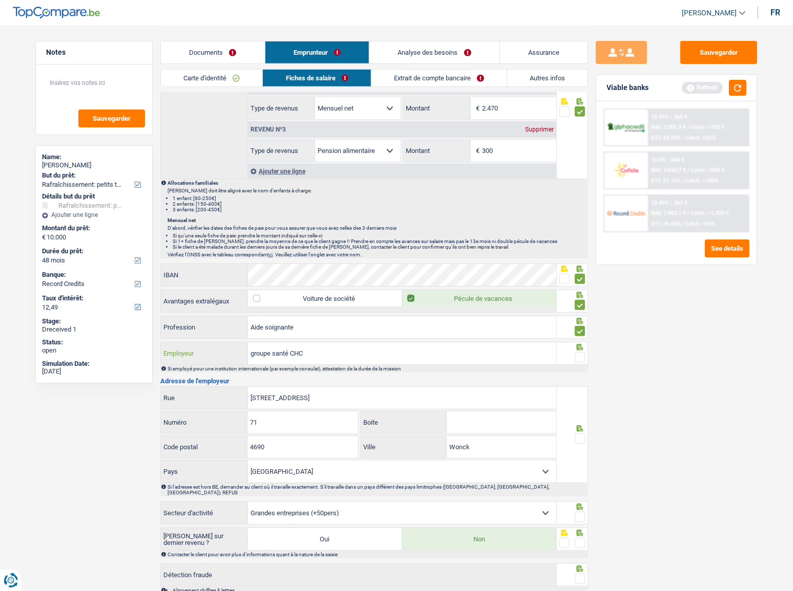
type input "groupe santé CHC"
click at [577, 323] on span at bounding box center [580, 357] width 10 height 10
click at [0, 0] on input "radio" at bounding box center [0, 0] width 0 height 0
drag, startPoint x: 330, startPoint y: 354, endPoint x: 198, endPoint y: 354, distance: 132.1
click at [198, 323] on div "groupe santé CHC Employeur" at bounding box center [358, 354] width 395 height 22
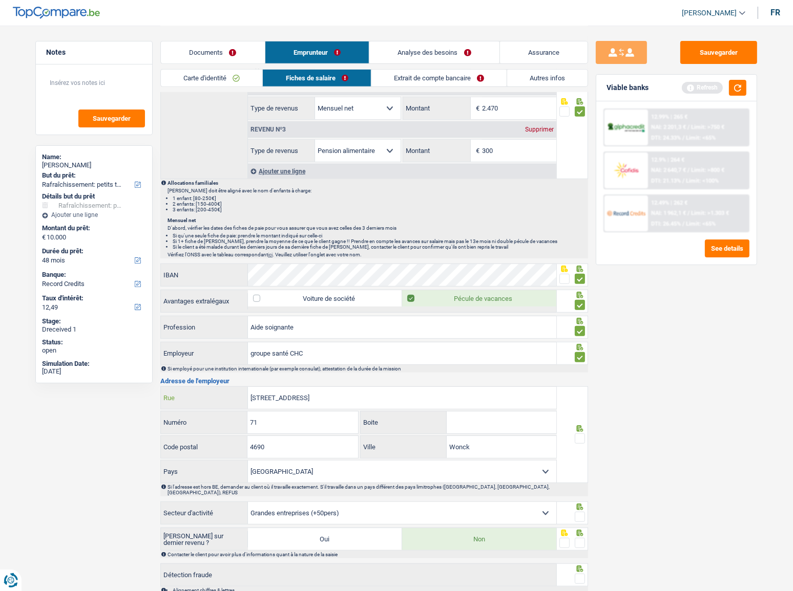
drag, startPoint x: 311, startPoint y: 400, endPoint x: 120, endPoint y: 398, distance: 191.5
click at [120, 323] on div "Notes Sauvegarder Name: Jessica Moessens But du prêt: Confort maison: meubles, …" at bounding box center [396, 21] width 737 height 1201
paste input "atience et Beaujonc"
click at [281, 323] on input "boulevard atience et Beaujonc" at bounding box center [402, 398] width 308 height 22
type input "boulevard patience et Beaujonc"
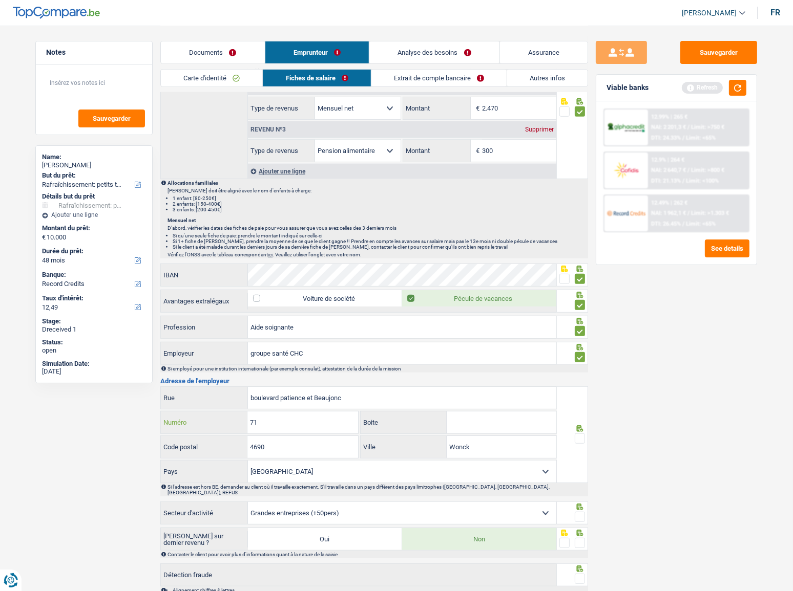
drag, startPoint x: 297, startPoint y: 420, endPoint x: 142, endPoint y: 423, distance: 154.7
click at [142, 323] on div "Notes Sauvegarder Name: Jessica Moessens But du prêt: Confort maison: meubles, …" at bounding box center [396, 21] width 737 height 1201
type input "9"
drag, startPoint x: 309, startPoint y: 442, endPoint x: 98, endPoint y: 471, distance: 212.9
click at [98, 323] on div "Notes Sauvegarder Name: Jessica Moessens But du prêt: Confort maison: meubles, …" at bounding box center [396, 21] width 737 height 1201
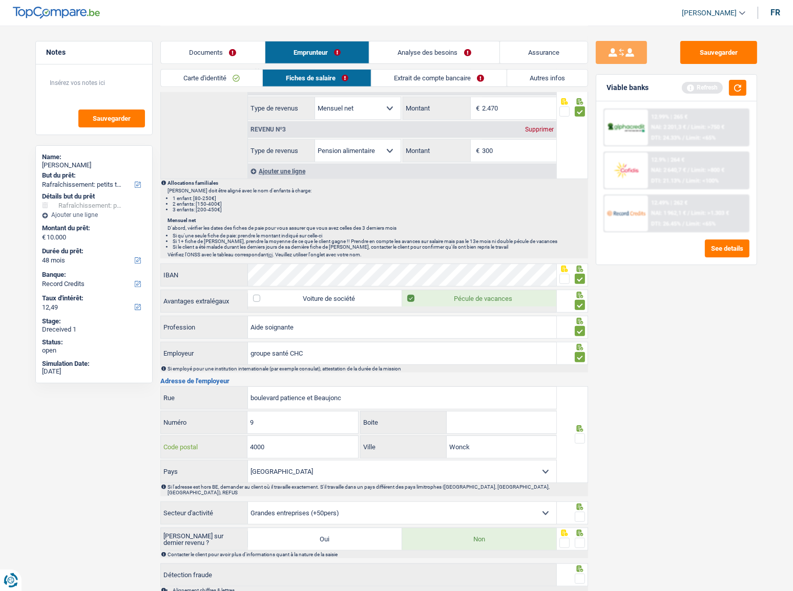
type input "4000"
type input "l"
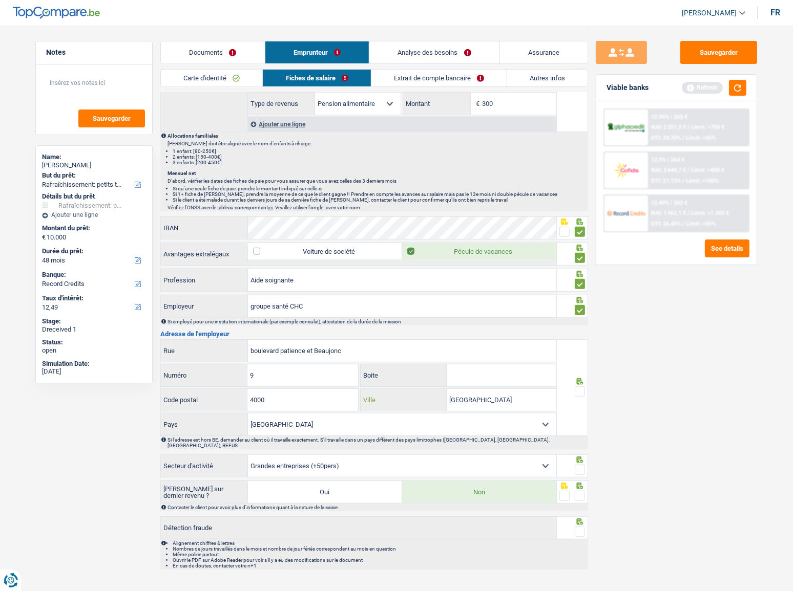
scroll to position [652, 0]
type input "liège"
click at [579, 323] on span at bounding box center [580, 391] width 10 height 10
click at [0, 0] on input "radio" at bounding box center [0, 0] width 0 height 0
click at [578, 323] on span at bounding box center [580, 469] width 10 height 10
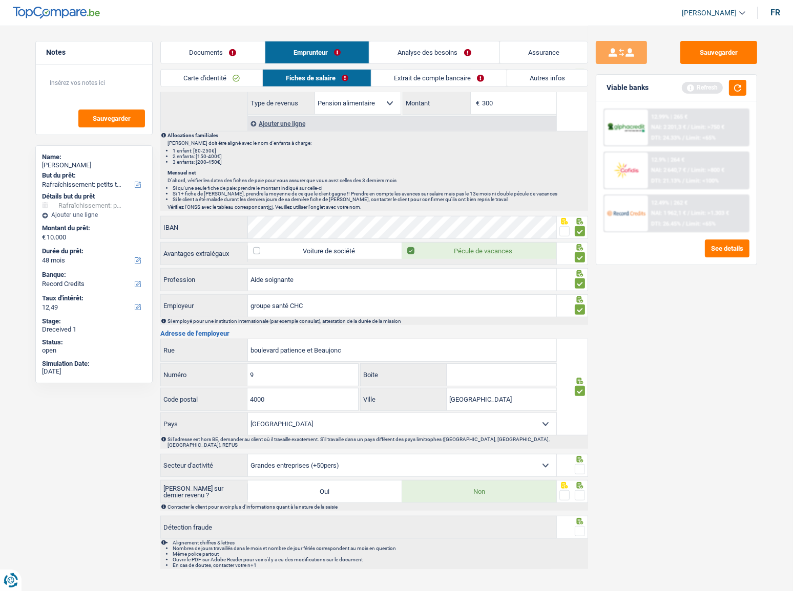
click at [0, 0] on input "radio" at bounding box center [0, 0] width 0 height 0
click at [583, 323] on span at bounding box center [580, 496] width 10 height 10
click at [0, 0] on input "radio" at bounding box center [0, 0] width 0 height 0
click at [577, 323] on span at bounding box center [580, 531] width 10 height 10
click at [0, 0] on input "radio" at bounding box center [0, 0] width 0 height 0
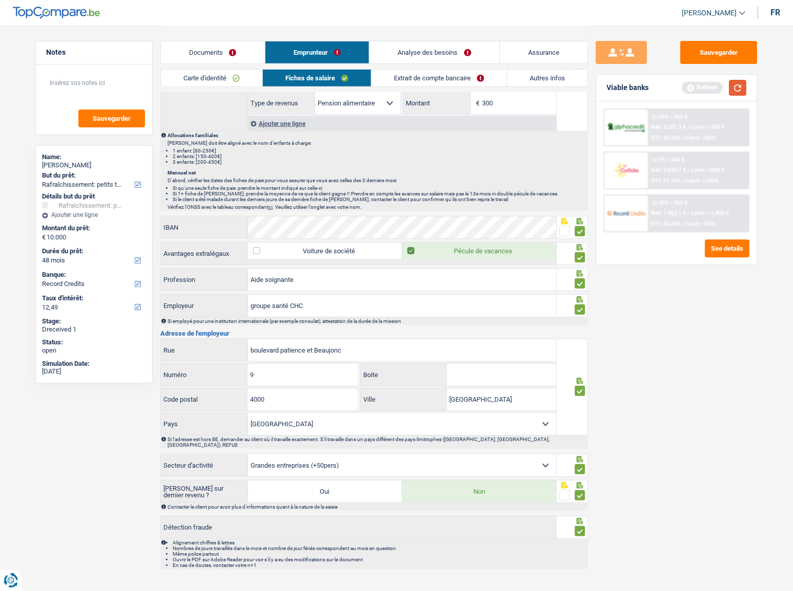
click at [707, 83] on button "button" at bounding box center [737, 88] width 17 height 16
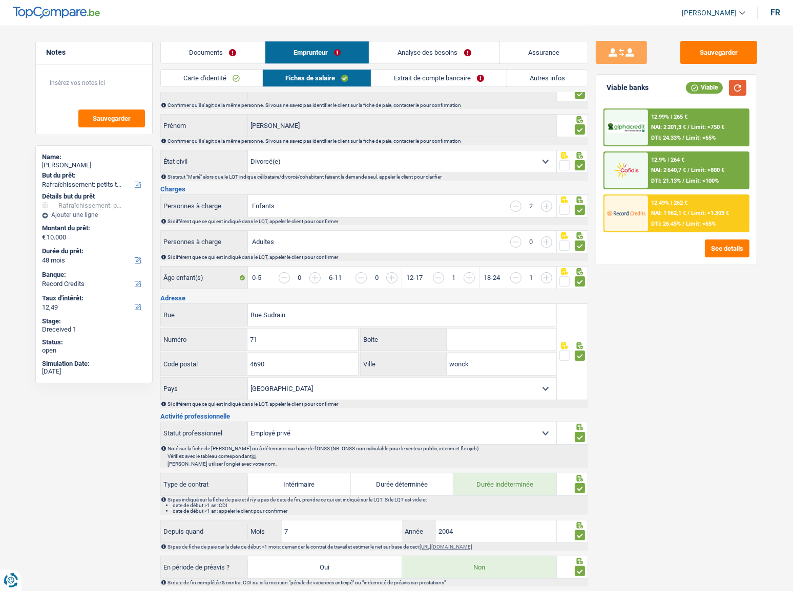
scroll to position [0, 0]
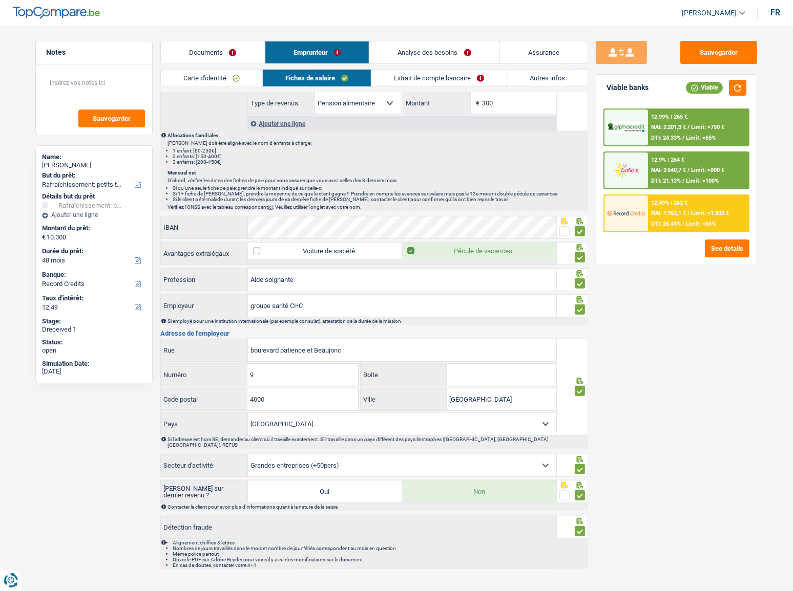
click at [473, 81] on link "Extrait de compte bancaire" at bounding box center [438, 78] width 135 height 17
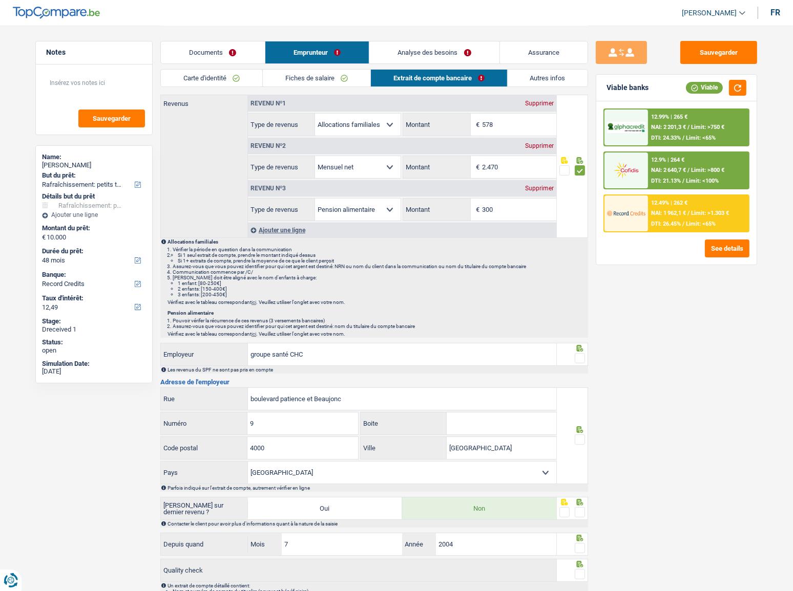
scroll to position [114, 0]
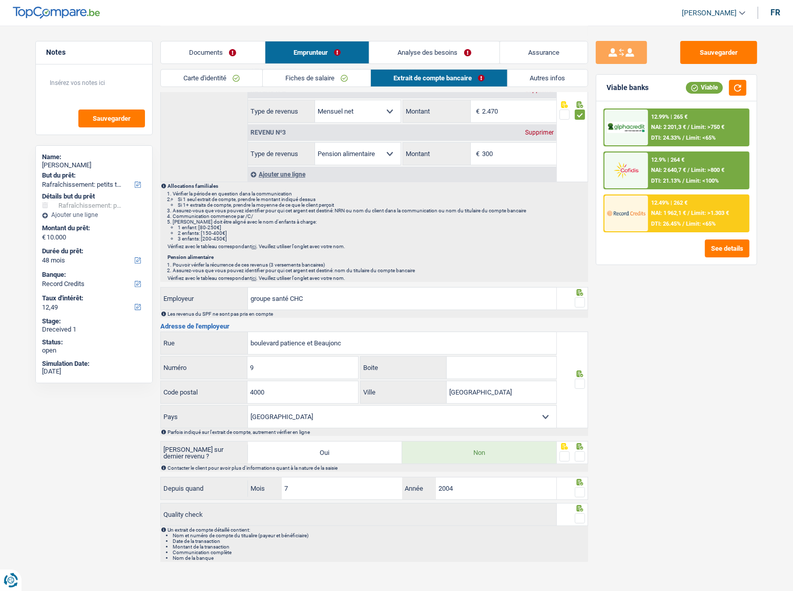
click at [578, 302] on span at bounding box center [580, 302] width 10 height 10
click at [0, 0] on input "radio" at bounding box center [0, 0] width 0 height 0
click at [577, 323] on span at bounding box center [580, 384] width 10 height 10
click at [0, 0] on input "radio" at bounding box center [0, 0] width 0 height 0
click at [578, 323] on span at bounding box center [580, 457] width 10 height 10
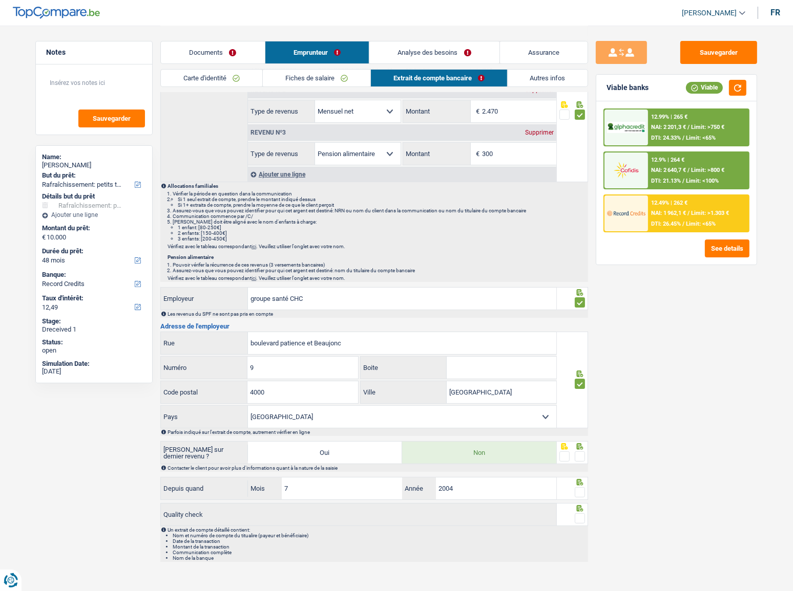
click at [0, 0] on input "radio" at bounding box center [0, 0] width 0 height 0
click at [581, 323] on span at bounding box center [580, 492] width 10 height 10
click at [0, 0] on input "radio" at bounding box center [0, 0] width 0 height 0
click at [577, 323] on span at bounding box center [580, 519] width 10 height 10
click at [0, 0] on input "radio" at bounding box center [0, 0] width 0 height 0
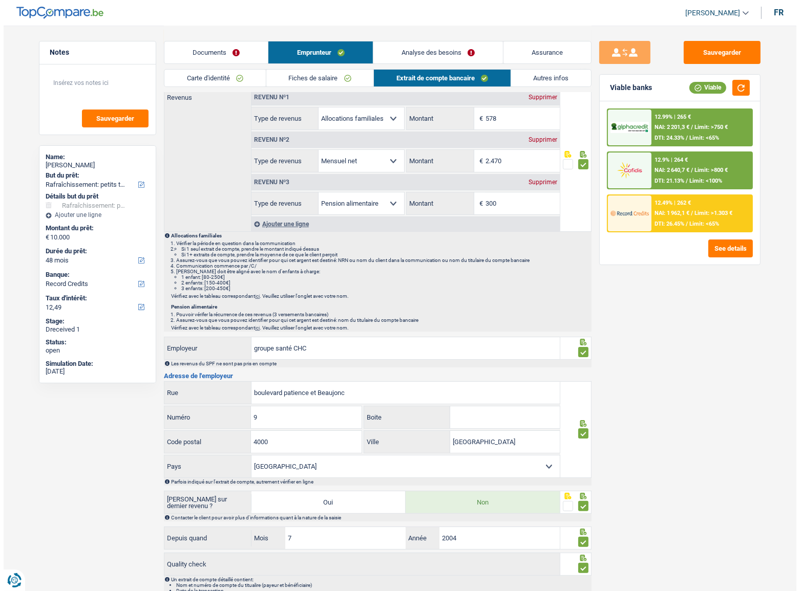
scroll to position [0, 0]
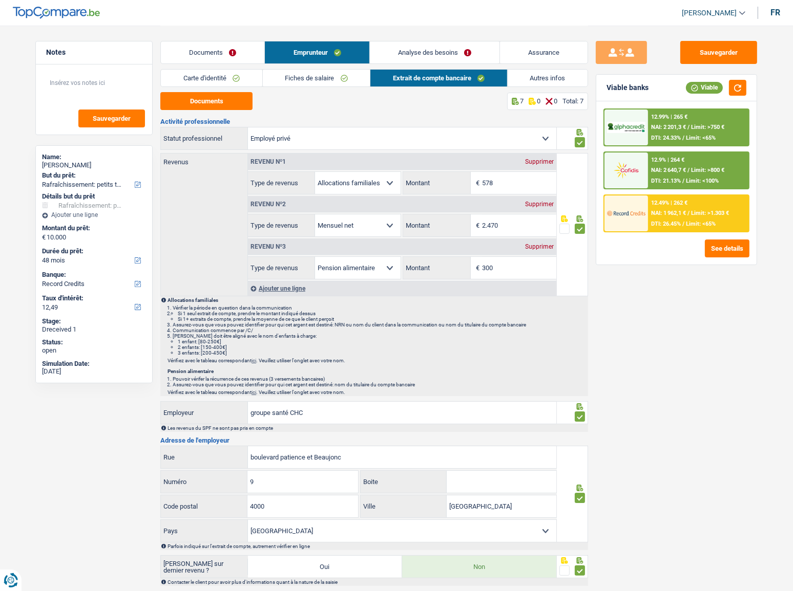
click at [425, 35] on div "Documents Emprunteur Analyse des besoins Assurance" at bounding box center [374, 48] width 428 height 44
click at [436, 50] on link "Analyse des besoins" at bounding box center [435, 52] width 130 height 22
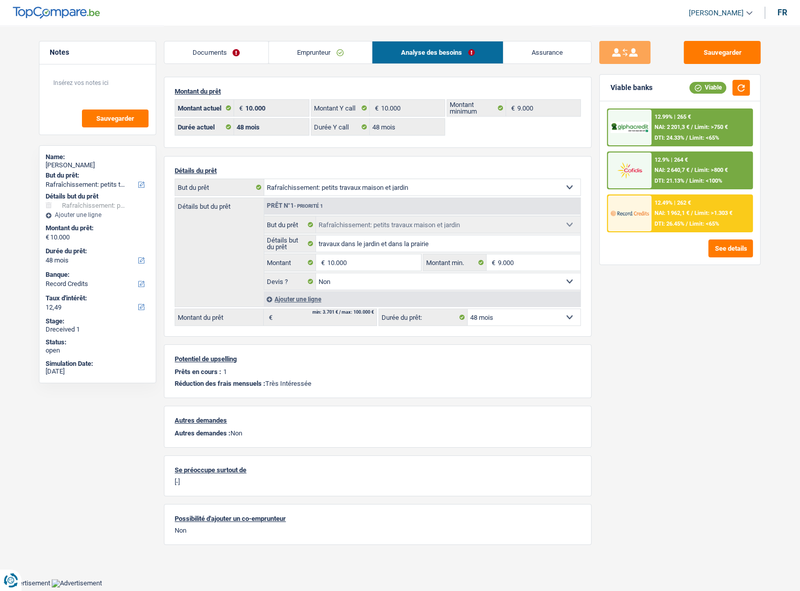
click at [676, 204] on div "12.49% | 262 €" at bounding box center [672, 203] width 36 height 7
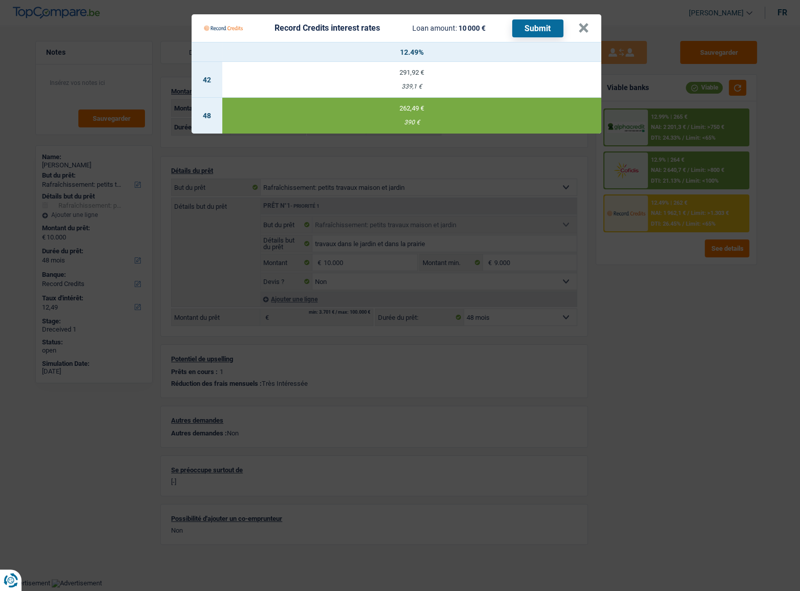
click at [527, 27] on button "Submit" at bounding box center [537, 28] width 51 height 18
click at [584, 23] on Credits___BV_modal_header_ "Record Credits interest rates Loan amount: 10 000 € Submit ×" at bounding box center [397, 28] width 410 height 28
click at [584, 23] on button "×" at bounding box center [583, 28] width 11 height 10
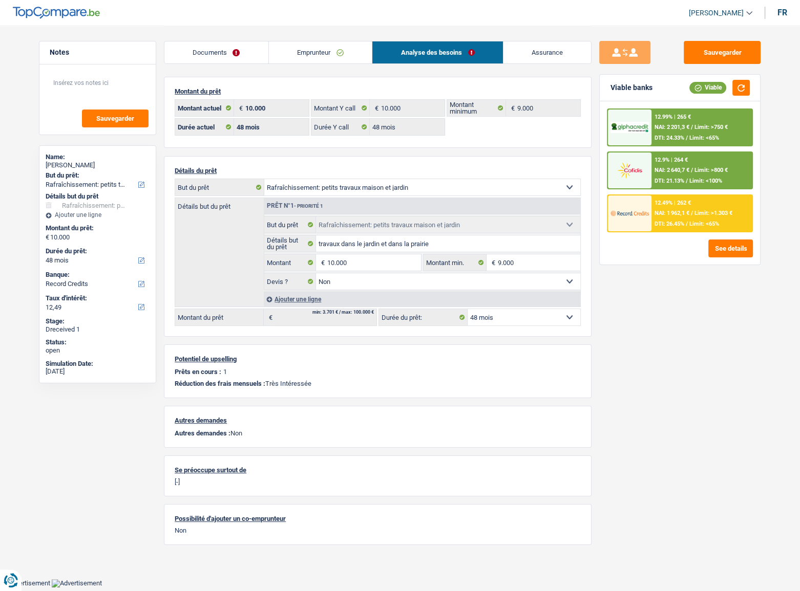
drag, startPoint x: 656, startPoint y: 133, endPoint x: 650, endPoint y: 130, distance: 6.7
click at [650, 130] on div "12.99% | 265 € NAI: 2 201,3 € / Limit: >750 € DTI: 24.33% / Limit: <65%" at bounding box center [680, 128] width 146 height 38
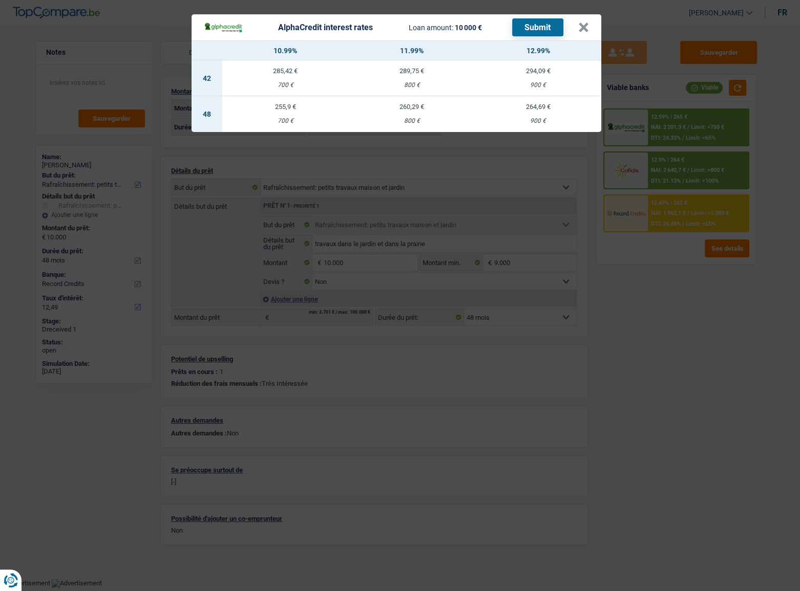
drag, startPoint x: 533, startPoint y: 115, endPoint x: 552, endPoint y: 44, distance: 73.2
click at [532, 114] on td "264,69 € 900 €" at bounding box center [538, 114] width 126 height 36
select select "alphacredit"
type input "12,99"
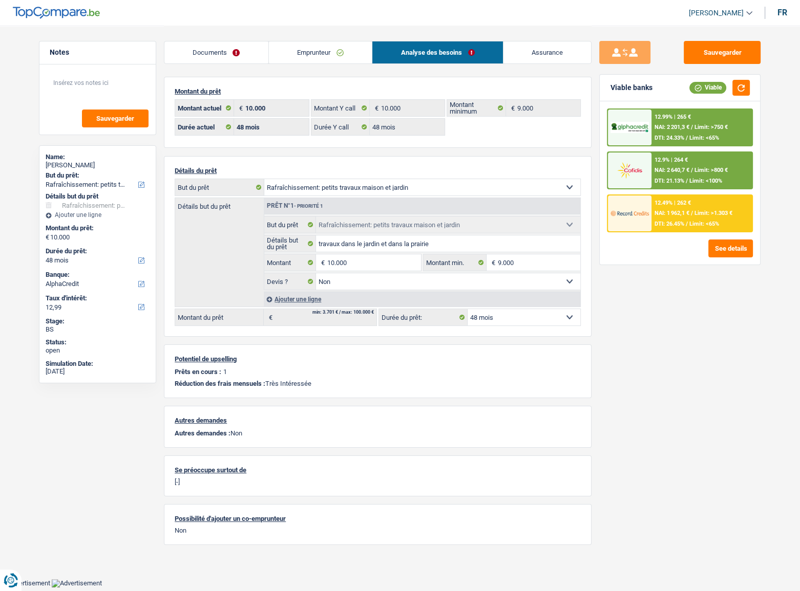
click at [698, 130] on span "Limit: >750 €" at bounding box center [710, 127] width 33 height 7
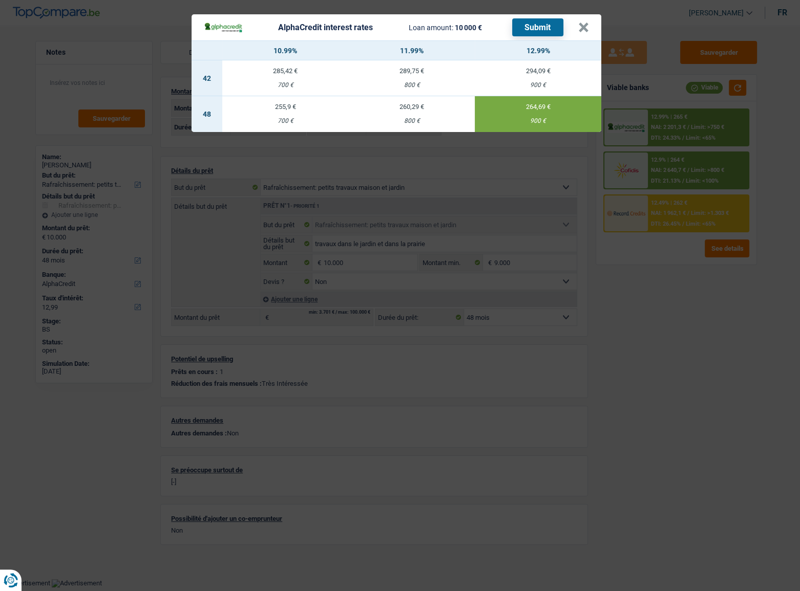
click at [534, 27] on button "Submit" at bounding box center [537, 27] width 51 height 18
click at [584, 29] on button "×" at bounding box center [583, 28] width 11 height 10
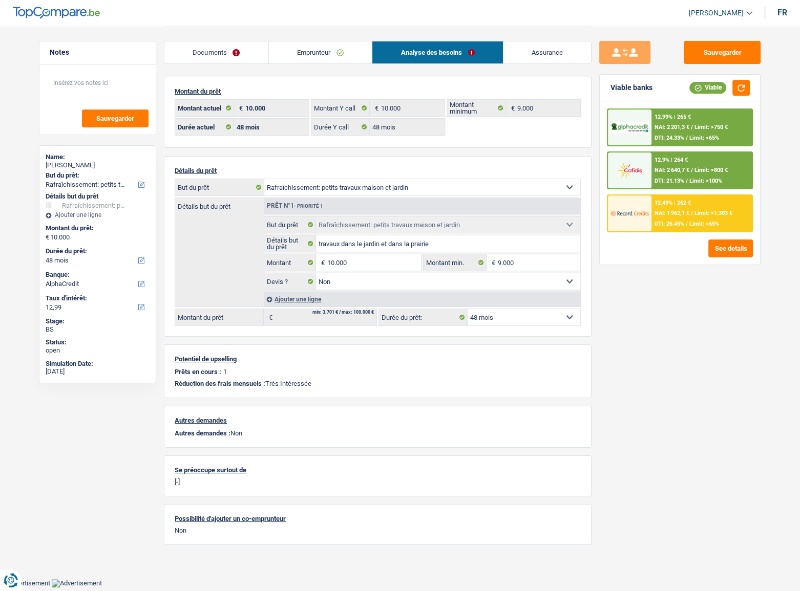
click at [327, 45] on link "Emprunteur" at bounding box center [320, 52] width 103 height 22
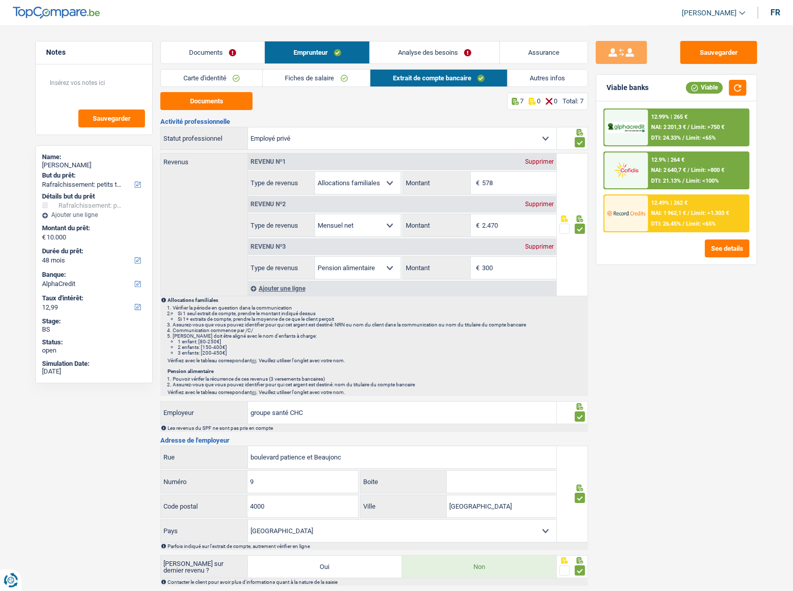
click at [319, 73] on link "Fiches de salaire" at bounding box center [317, 78] width 108 height 17
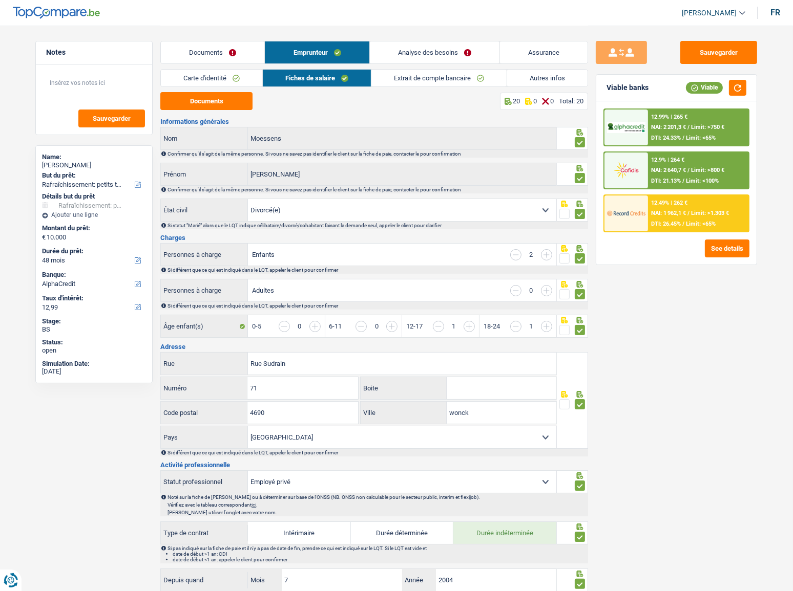
click at [412, 55] on link "Analyse des besoins" at bounding box center [435, 52] width 130 height 22
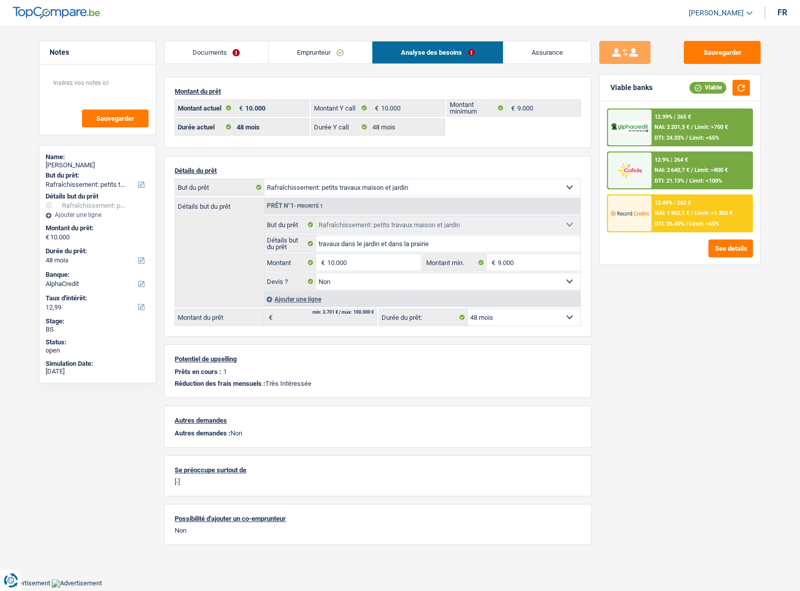
click at [664, 129] on span "NAI: 2 201,3 €" at bounding box center [671, 127] width 35 height 7
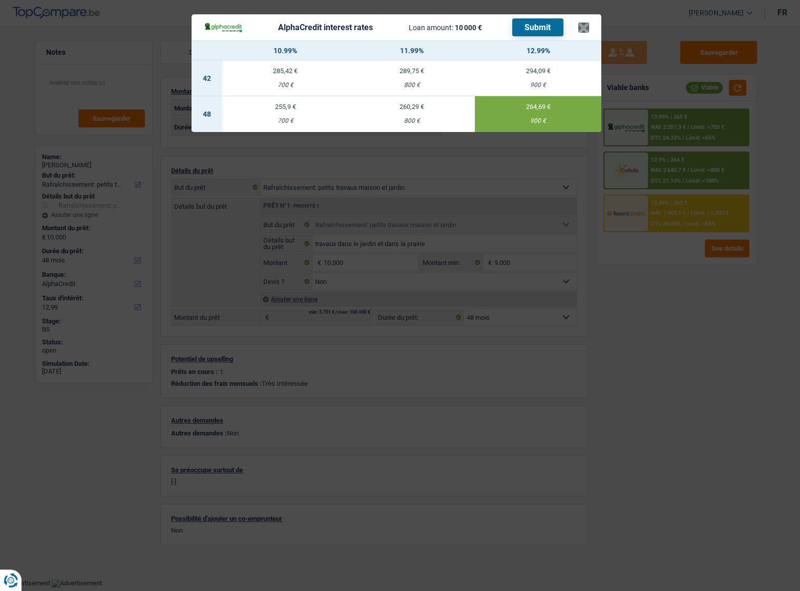
click at [578, 32] on div "AlphaCredit interest rates Loan amount: 10 000 € Submit" at bounding box center [391, 27] width 374 height 18
click at [579, 32] on button "×" at bounding box center [583, 28] width 11 height 10
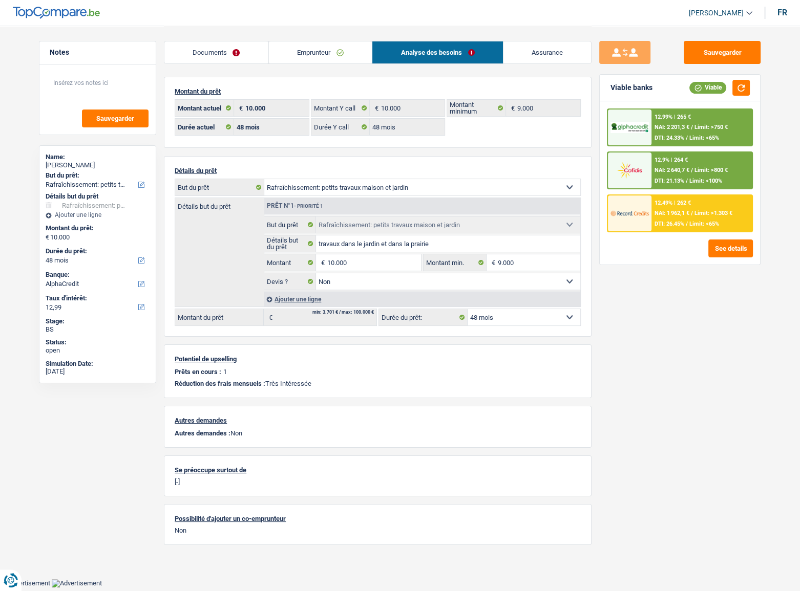
click at [622, 172] on img at bounding box center [629, 170] width 38 height 19
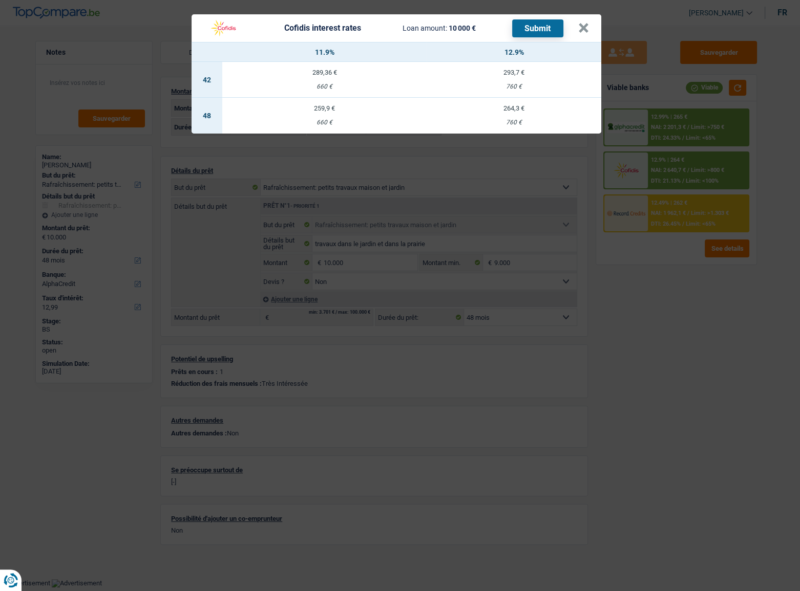
click at [497, 118] on td "264,3 € 760 €" at bounding box center [514, 116] width 175 height 36
select select "cofidis"
type input "12,90"
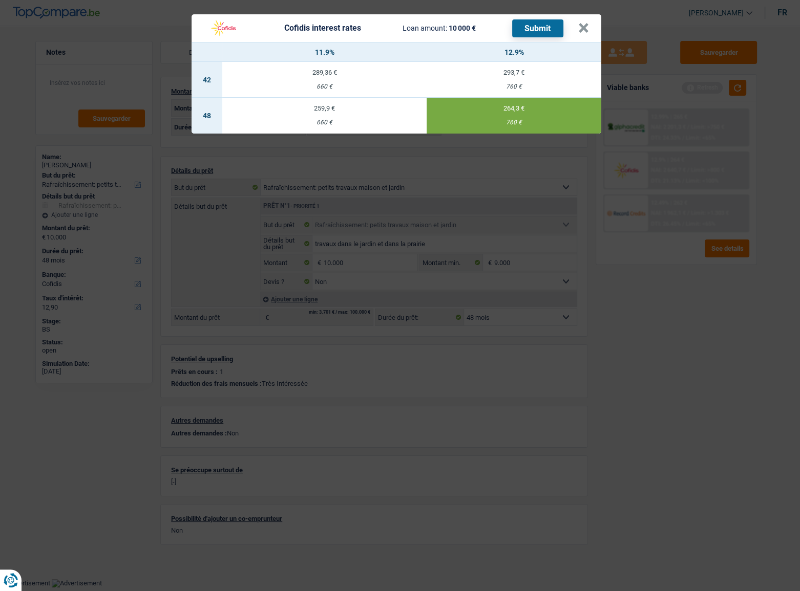
click at [534, 26] on button "Submit" at bounding box center [537, 28] width 51 height 18
click at [585, 27] on button "×" at bounding box center [583, 28] width 11 height 10
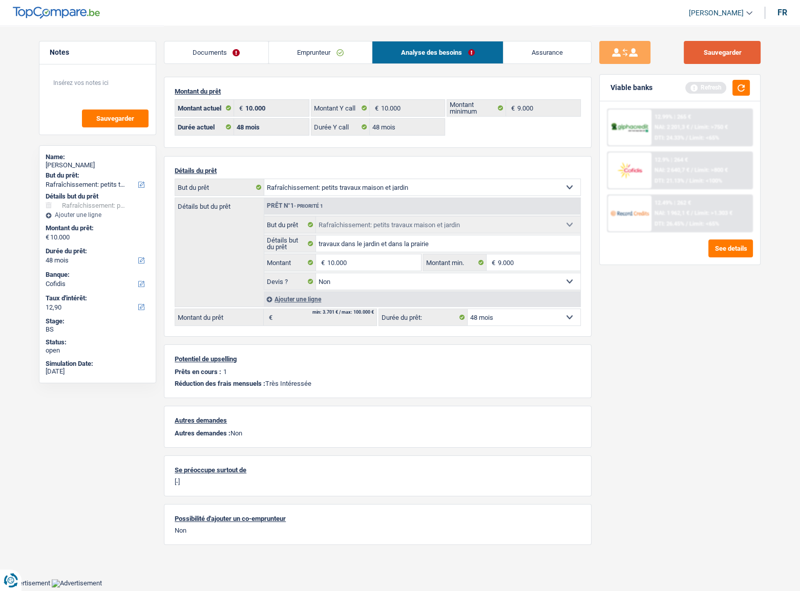
click at [707, 55] on button "Sauvegarder" at bounding box center [722, 52] width 77 height 23
click at [707, 44] on button "Sauvegarder" at bounding box center [722, 52] width 77 height 23
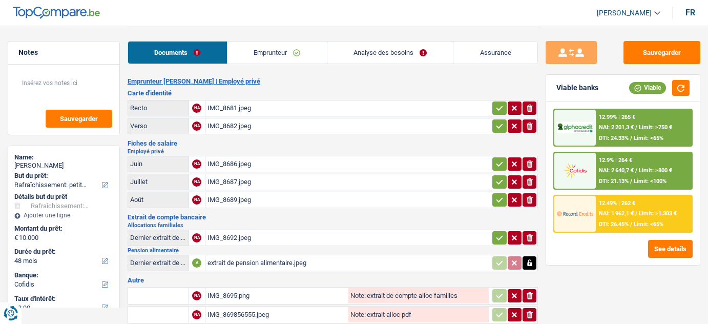
select select "houseOrGarden"
select select "48"
select select "cofidis"
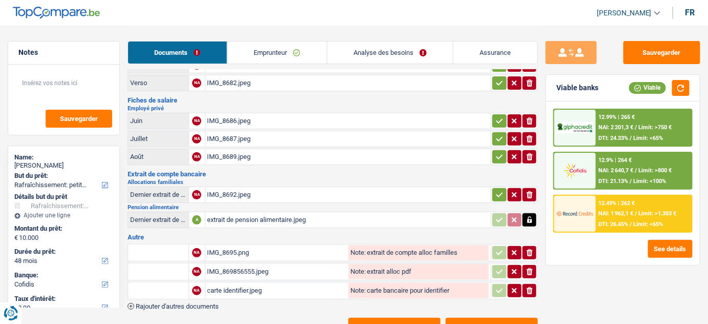
scroll to position [76, 0]
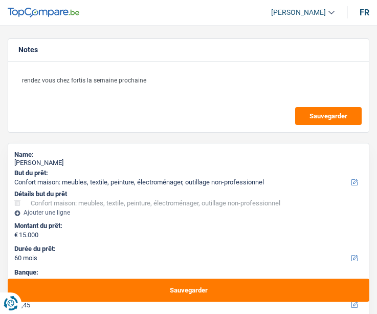
select select "household"
select select "60"
select select "record credits"
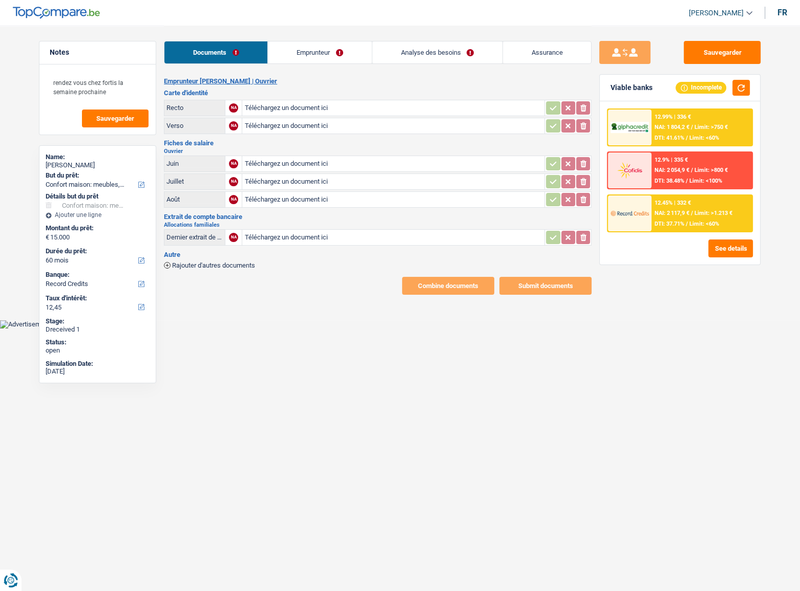
click at [320, 107] on input "Téléchargez un document ici" at bounding box center [393, 107] width 298 height 15
type input "C:\fakepath\r.jpeg"
click at [312, 125] on input "Téléchargez un document ici" at bounding box center [393, 125] width 298 height 15
type input "C:\fakepath\v.jpeg"
click at [297, 157] on input "Téléchargez un document ici" at bounding box center [393, 163] width 298 height 15
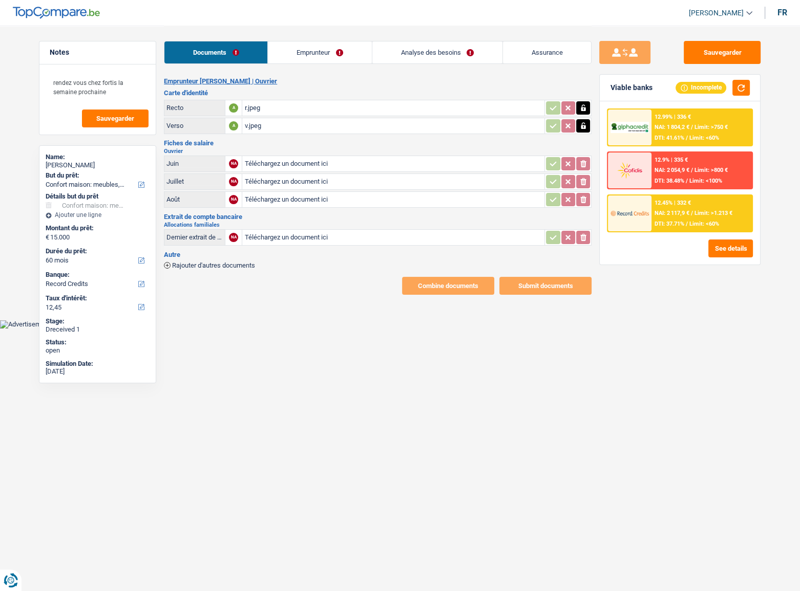
type input "C:\fakepath\06.pdf"
click at [292, 180] on input "Téléchargez un document ici" at bounding box center [393, 181] width 298 height 15
type input "C:\fakepath\07.pdf"
click at [279, 195] on input "Téléchargez un document ici" at bounding box center [393, 199] width 298 height 15
type input "C:\fakepath\08.pdf"
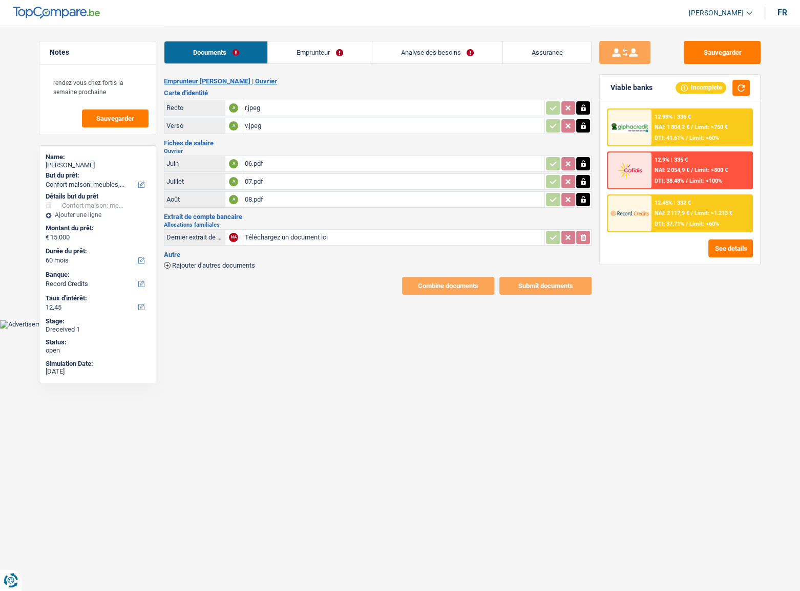
click at [302, 198] on div "08.pdf" at bounding box center [393, 199] width 298 height 15
click at [315, 231] on input "Téléchargez un document ici" at bounding box center [393, 237] width 298 height 15
type input "C:\fakepath\allocs fam.PDF"
drag, startPoint x: 475, startPoint y: 390, endPoint x: 430, endPoint y: 282, distance: 116.6
click at [377, 313] on html "Vous avez le contrôle de vos données Nous utilisons des cookies, tout comme nos…" at bounding box center [400, 164] width 800 height 329
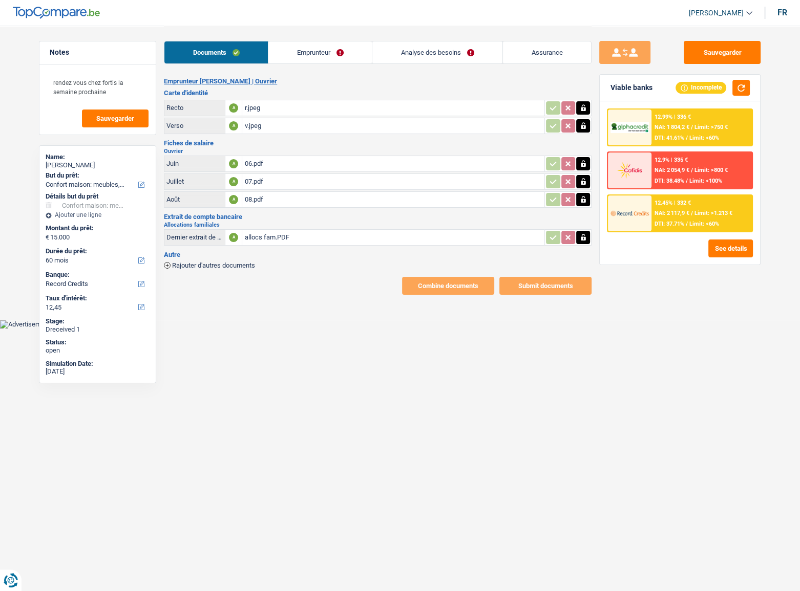
click at [308, 60] on link "Emprunteur" at bounding box center [319, 52] width 103 height 22
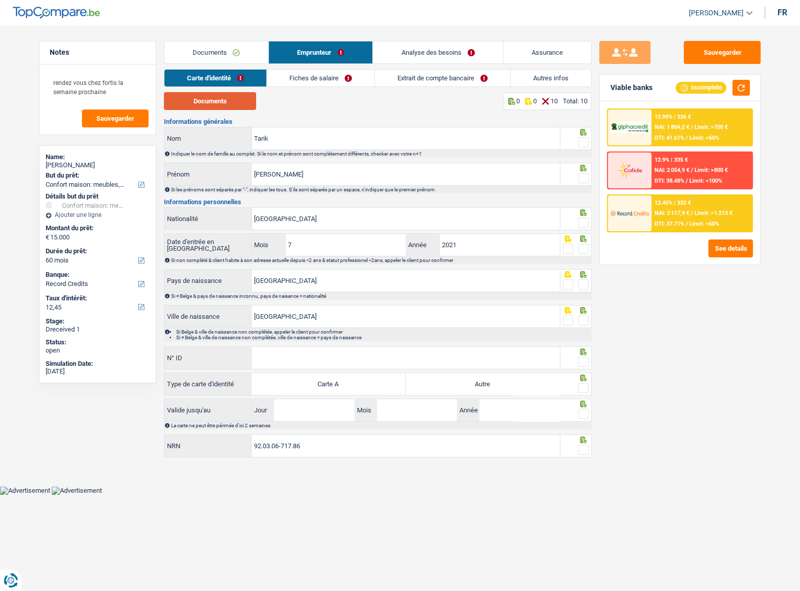
click at [212, 99] on button "Documents" at bounding box center [210, 101] width 92 height 18
click at [377, 89] on button "button" at bounding box center [740, 88] width 17 height 16
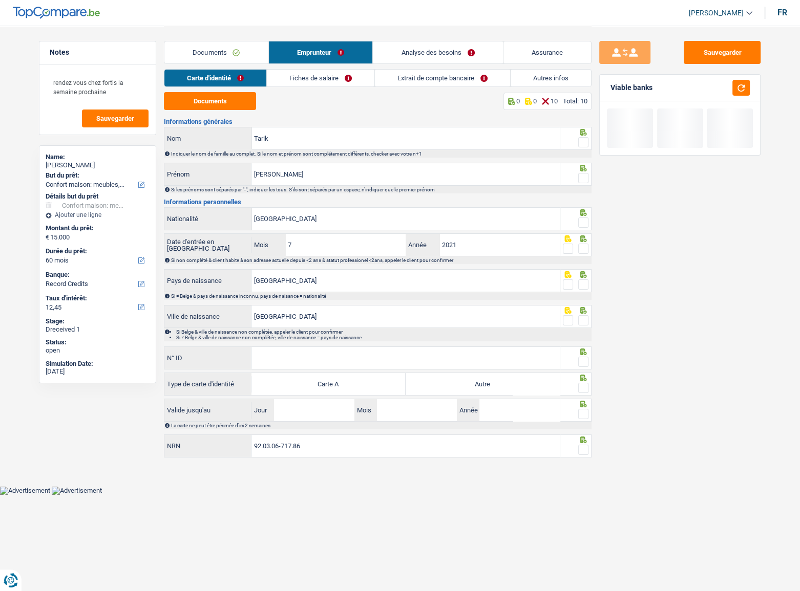
click at [377, 138] on span at bounding box center [583, 142] width 10 height 10
click at [0, 0] on input "radio" at bounding box center [0, 0] width 0 height 0
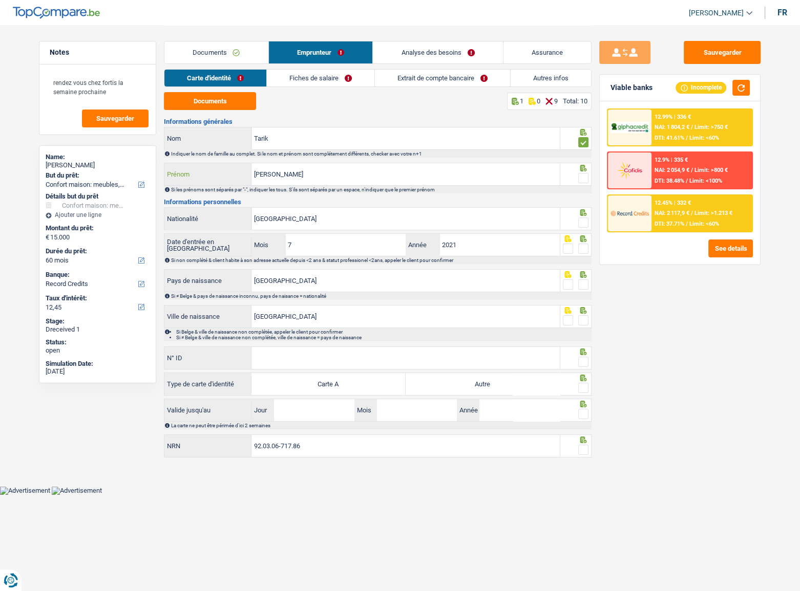
drag, startPoint x: 322, startPoint y: 175, endPoint x: 141, endPoint y: 174, distance: 181.3
click at [141, 174] on div "Notes rendez vous chez fortis la semaine prochaine Sauvegarder Name: Elias Tari…" at bounding box center [399, 243] width 737 height 435
drag, startPoint x: 239, startPoint y: 145, endPoint x: 211, endPoint y: 150, distance: 27.4
click at [211, 150] on div "Tarik Nom Indiquer le nom de famille au complet. Si le nom et prénom sont compl…" at bounding box center [378, 142] width 428 height 31
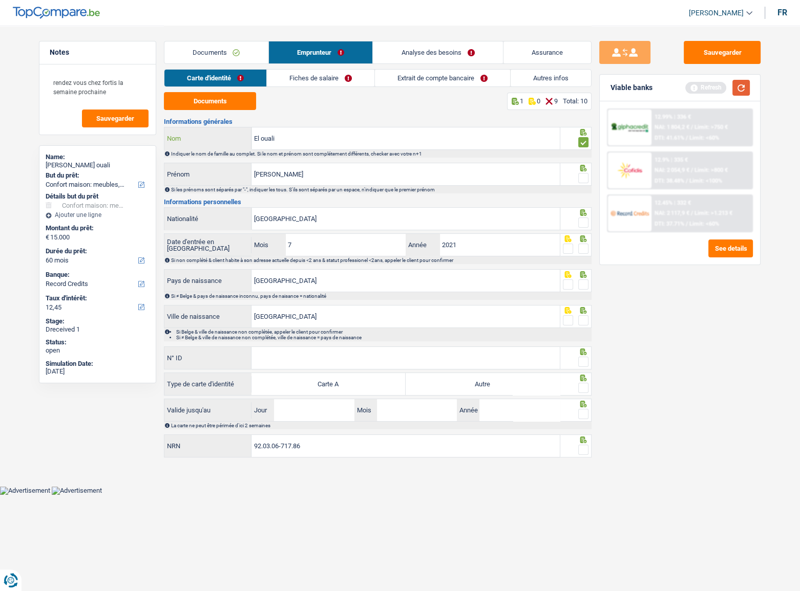
type input "El ouali"
click at [377, 87] on button "button" at bounding box center [740, 88] width 17 height 16
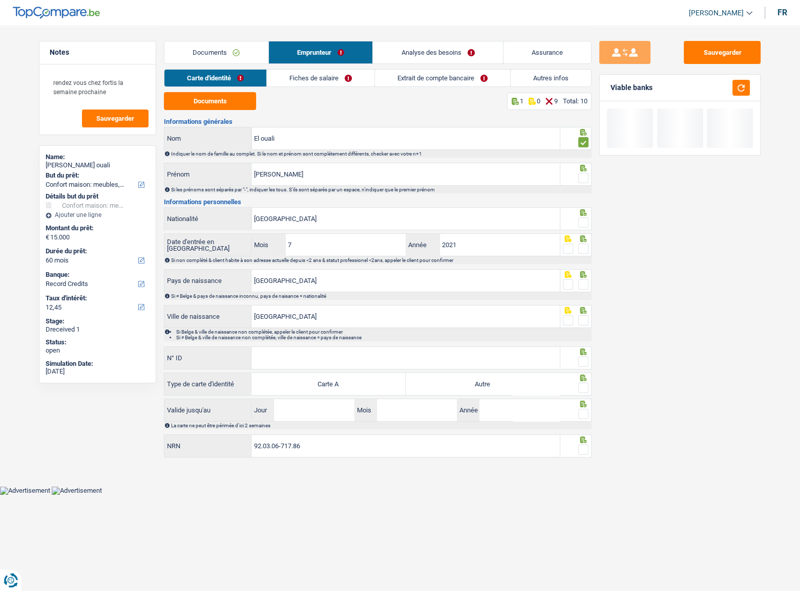
click at [377, 176] on span at bounding box center [583, 178] width 10 height 10
click at [0, 0] on input "radio" at bounding box center [0, 0] width 0 height 0
click at [350, 186] on div "Si les prénoms sont séparés par "-", indiquer les tous. S'ils sont séparés par …" at bounding box center [378, 190] width 428 height 8
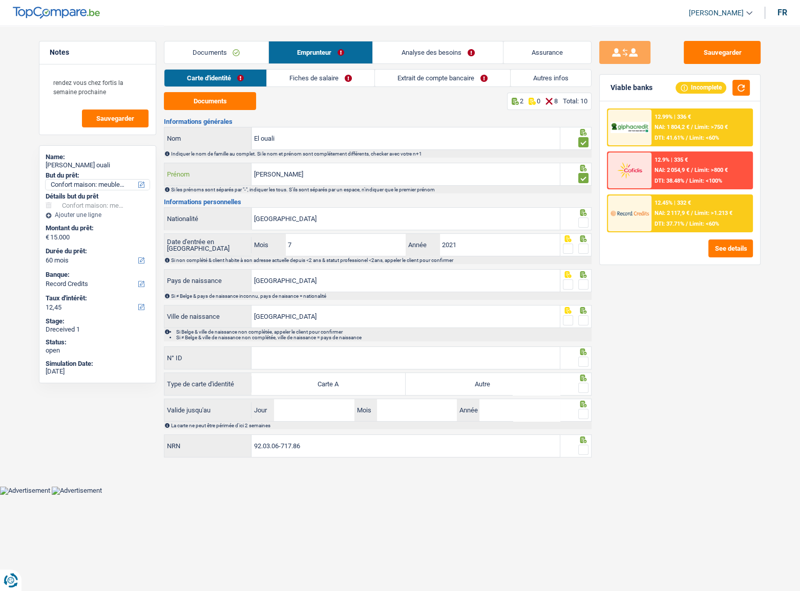
drag, startPoint x: 311, startPoint y: 174, endPoint x: 137, endPoint y: 183, distance: 173.8
click at [137, 183] on div "Notes rendez vous chez fortis la semaine prochaine Sauvegarder Name: Elias El o…" at bounding box center [399, 243] width 737 height 435
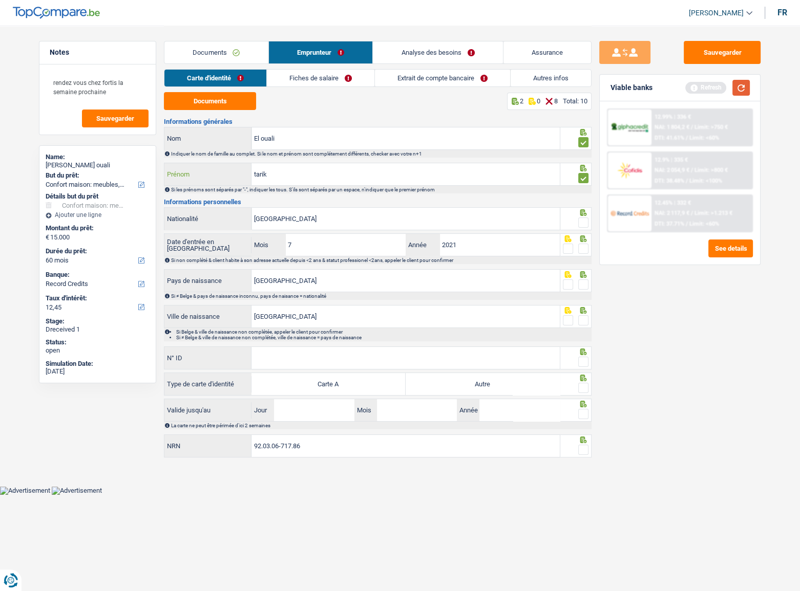
type input "tarik"
click at [377, 92] on button "button" at bounding box center [740, 88] width 17 height 16
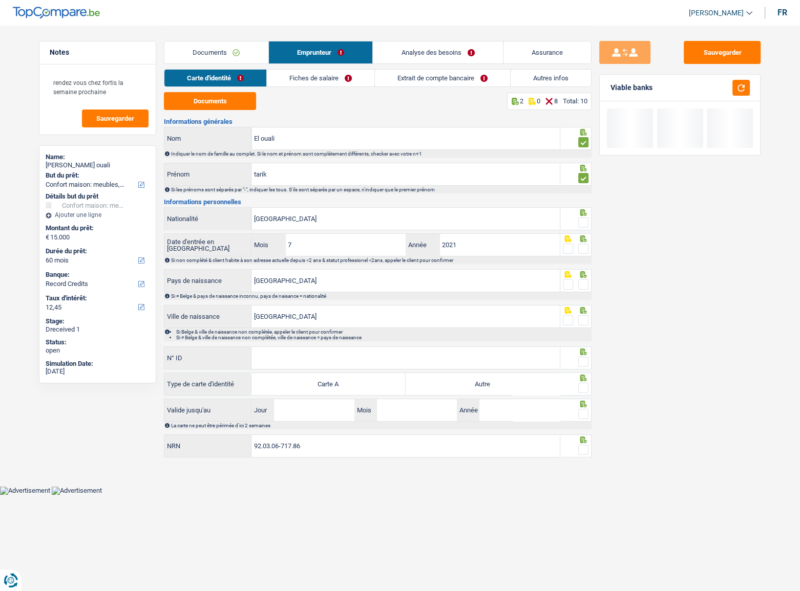
click at [377, 221] on span at bounding box center [583, 223] width 10 height 10
click at [0, 0] on input "radio" at bounding box center [0, 0] width 0 height 0
click at [377, 249] on span at bounding box center [583, 249] width 10 height 10
click at [0, 0] on input "radio" at bounding box center [0, 0] width 0 height 0
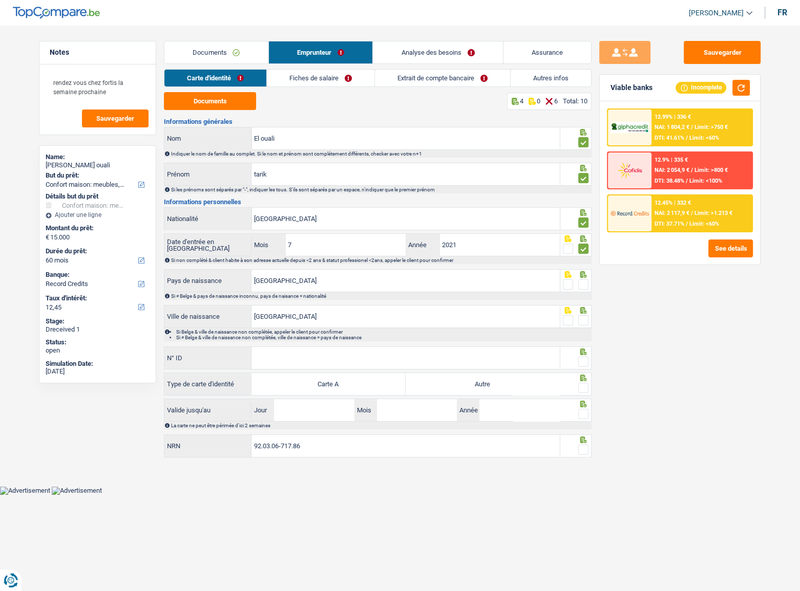
click at [377, 283] on span at bounding box center [583, 285] width 10 height 10
click at [0, 0] on input "radio" at bounding box center [0, 0] width 0 height 0
click at [377, 313] on span at bounding box center [583, 320] width 10 height 10
click at [0, 0] on input "radio" at bounding box center [0, 0] width 0 height 0
drag, startPoint x: 401, startPoint y: 361, endPoint x: 416, endPoint y: 360, distance: 14.4
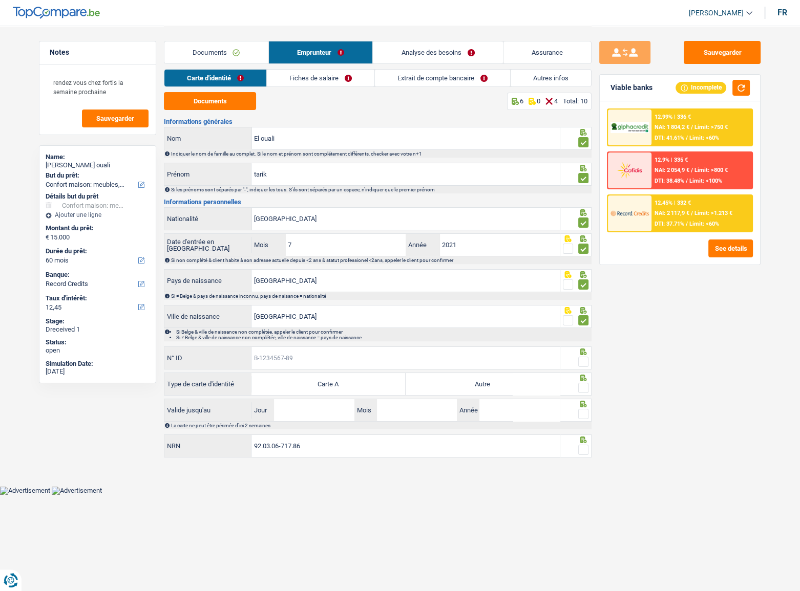
click at [377, 313] on input "N° ID" at bounding box center [405, 358] width 308 height 22
click at [377, 313] on label "Autre" at bounding box center [483, 384] width 154 height 22
click at [377, 313] on input "Autre" at bounding box center [483, 384] width 154 height 22
radio input "true"
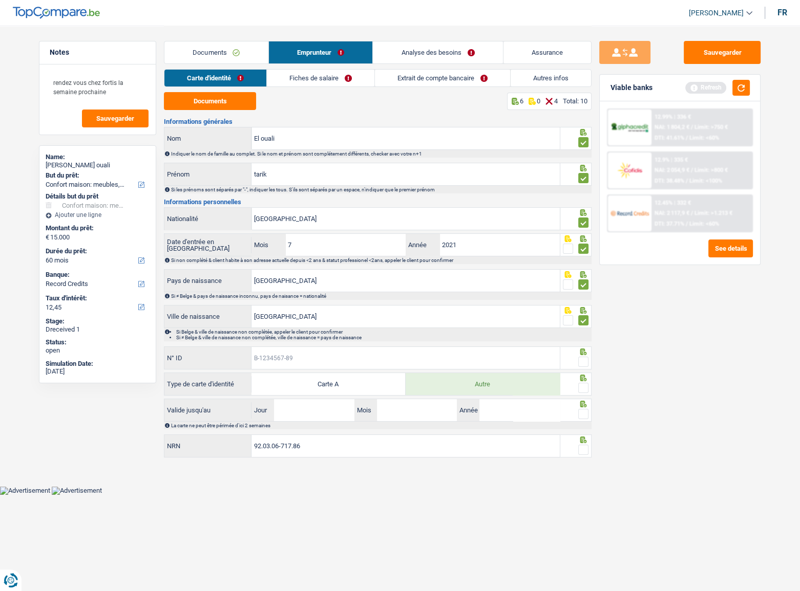
click at [377, 313] on input "N° ID" at bounding box center [405, 358] width 308 height 22
type input "B-4915898-35"
click at [377, 313] on span at bounding box center [583, 362] width 10 height 10
click at [0, 0] on input "radio" at bounding box center [0, 0] width 0 height 0
click at [377, 313] on span at bounding box center [583, 388] width 10 height 10
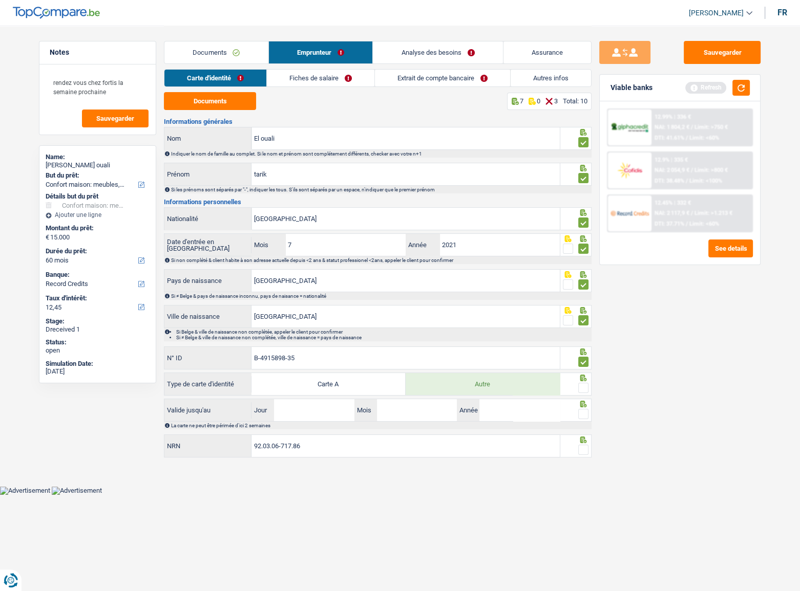
click at [0, 0] on input "radio" at bounding box center [0, 0] width 0 height 0
click at [317, 313] on input "Jour" at bounding box center [314, 410] width 80 height 22
click at [377, 93] on button "button" at bounding box center [740, 88] width 17 height 16
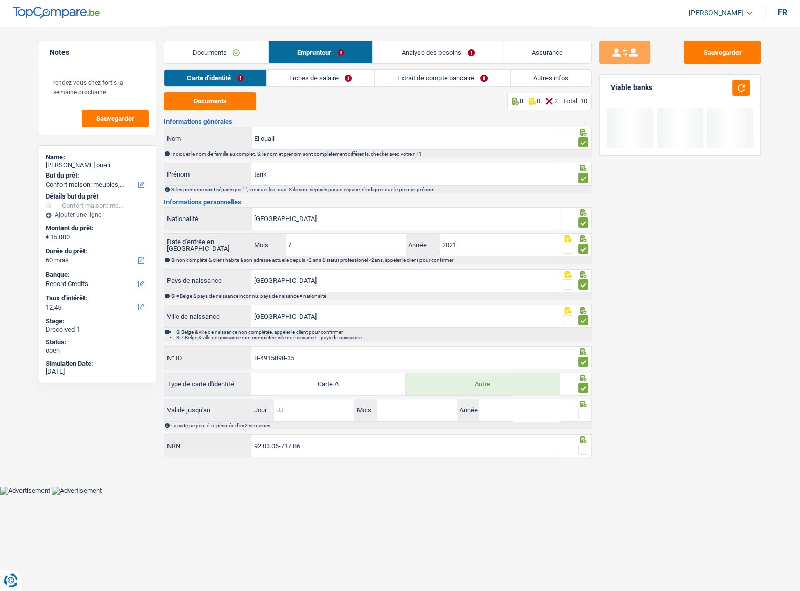
click at [328, 313] on input "Jour" at bounding box center [314, 410] width 80 height 22
type input "15"
type input "04"
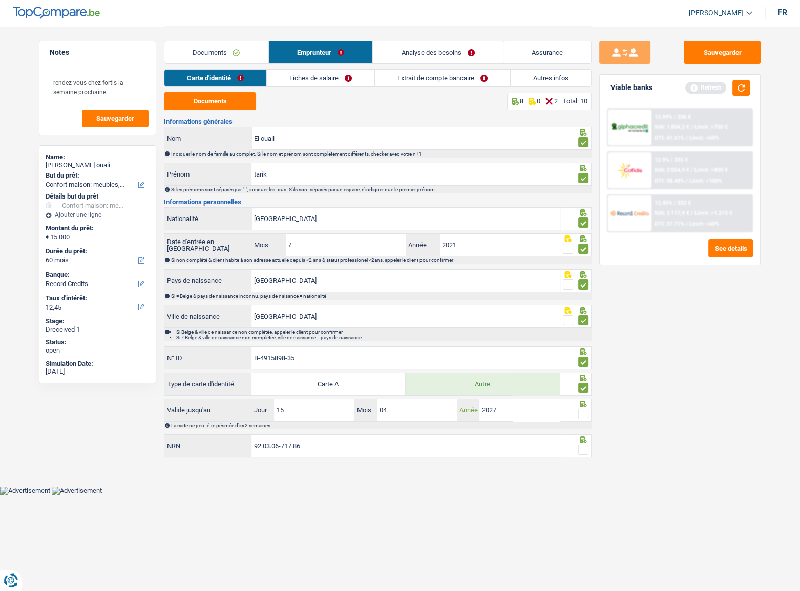
type input "2027"
click at [377, 313] on span at bounding box center [583, 414] width 10 height 10
click at [0, 0] on input "radio" at bounding box center [0, 0] width 0 height 0
click at [377, 91] on button "button" at bounding box center [740, 88] width 17 height 16
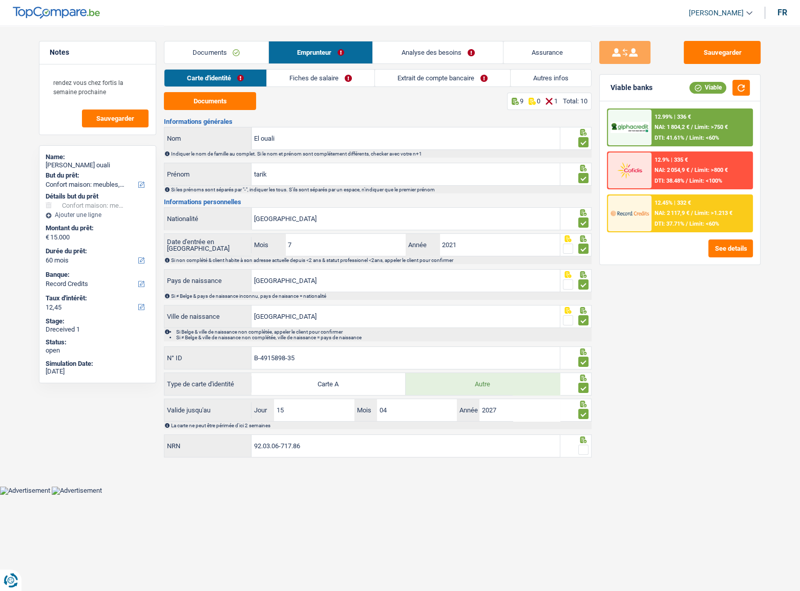
click at [377, 313] on span at bounding box center [583, 450] width 10 height 10
click at [0, 0] on input "radio" at bounding box center [0, 0] width 0 height 0
click at [327, 76] on link "Fiches de salaire" at bounding box center [321, 78] width 108 height 17
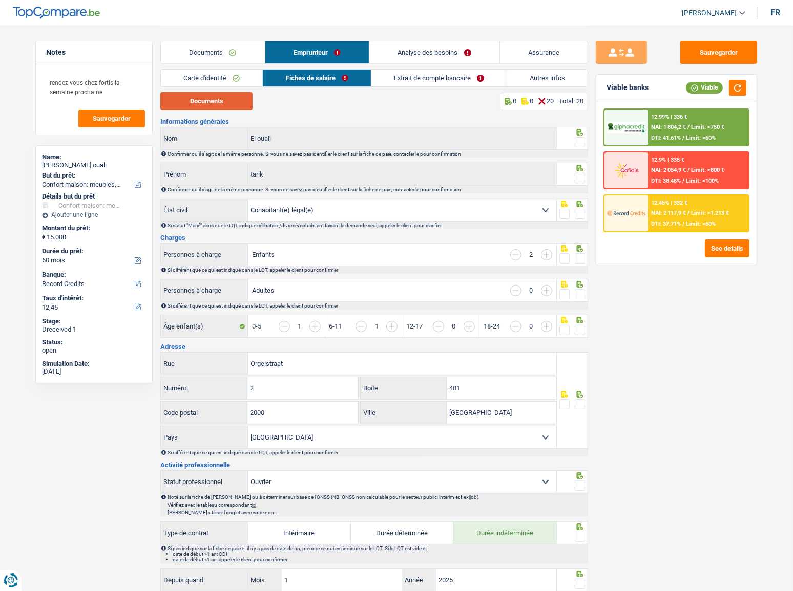
click at [216, 99] on button "Documents" at bounding box center [206, 101] width 92 height 18
click at [377, 138] on span at bounding box center [580, 142] width 10 height 10
click at [0, 0] on input "radio" at bounding box center [0, 0] width 0 height 0
click at [377, 178] on span at bounding box center [580, 178] width 10 height 10
click at [0, 0] on input "radio" at bounding box center [0, 0] width 0 height 0
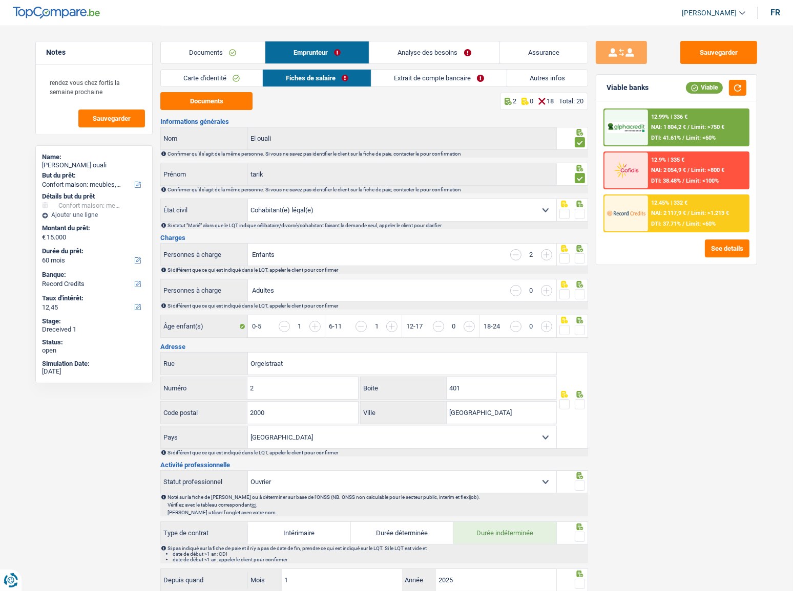
click at [377, 214] on span at bounding box center [580, 214] width 10 height 10
click at [0, 0] on input "radio" at bounding box center [0, 0] width 0 height 0
click at [377, 254] on div "Sauvegarder Viable banks Viable 12.99% | 336 € NAI: 1 804,2 € / Limit: >750 € D…" at bounding box center [676, 308] width 177 height 534
click at [377, 258] on span at bounding box center [580, 258] width 10 height 10
click at [0, 0] on input "radio" at bounding box center [0, 0] width 0 height 0
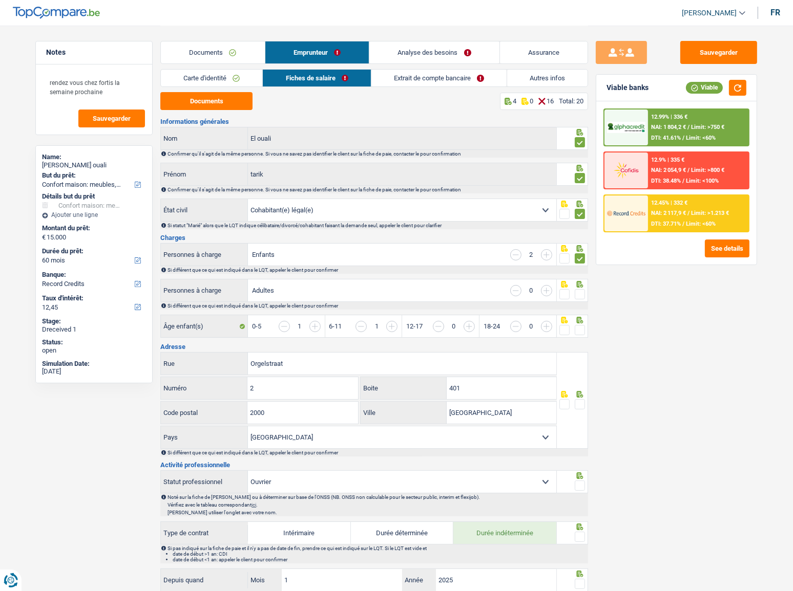
click at [377, 289] on span at bounding box center [580, 294] width 10 height 10
click at [0, 0] on input "radio" at bounding box center [0, 0] width 0 height 0
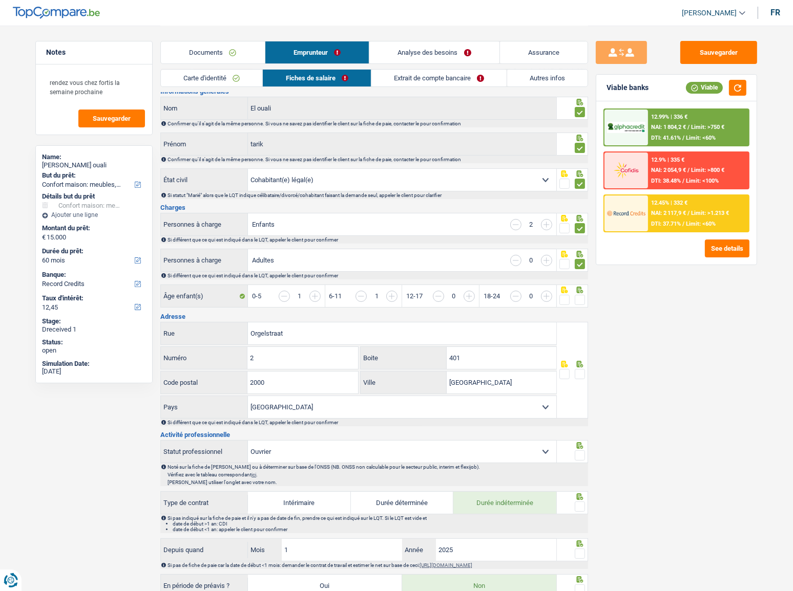
scroll to position [46, 0]
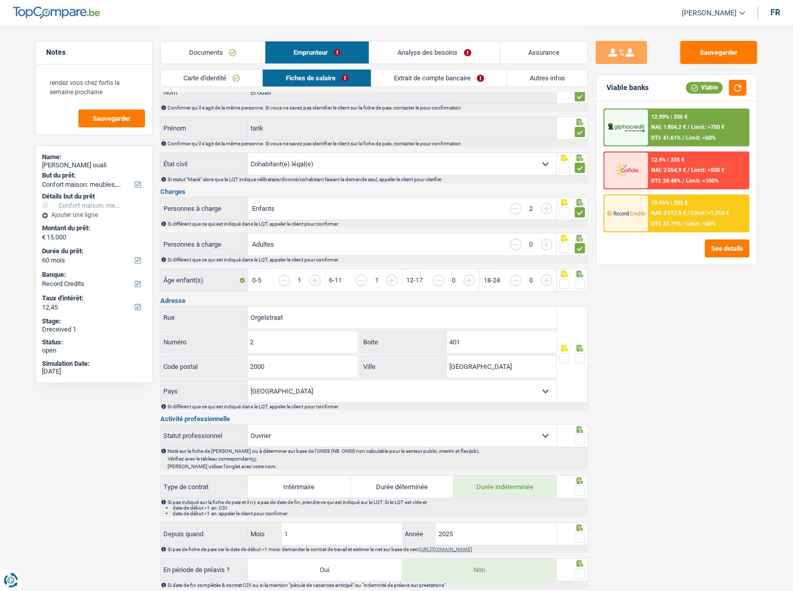
click at [377, 285] on span at bounding box center [580, 284] width 10 height 10
click at [0, 0] on input "radio" at bounding box center [0, 0] width 0 height 0
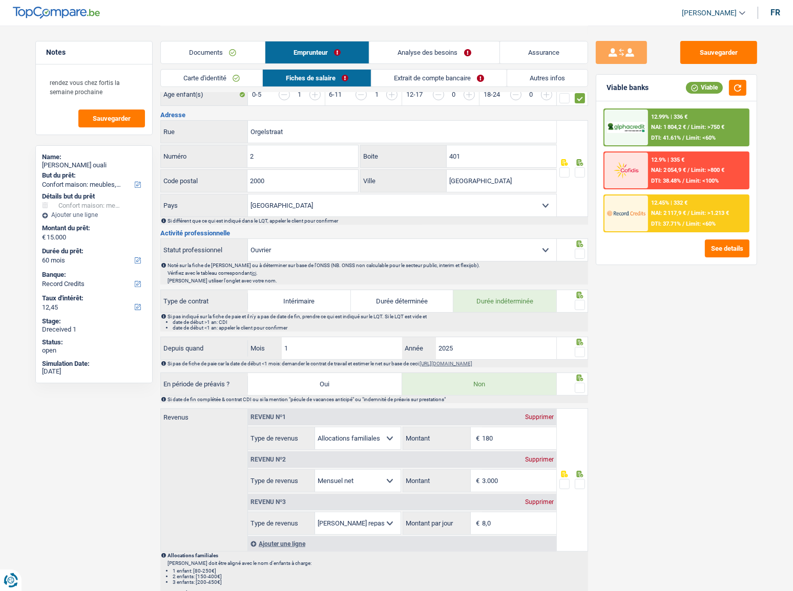
scroll to position [232, 0]
click at [377, 174] on span at bounding box center [580, 172] width 10 height 10
click at [0, 0] on input "radio" at bounding box center [0, 0] width 0 height 0
click at [377, 92] on button "button" at bounding box center [737, 88] width 17 height 16
drag, startPoint x: 480, startPoint y: 157, endPoint x: 384, endPoint y: 163, distance: 95.9
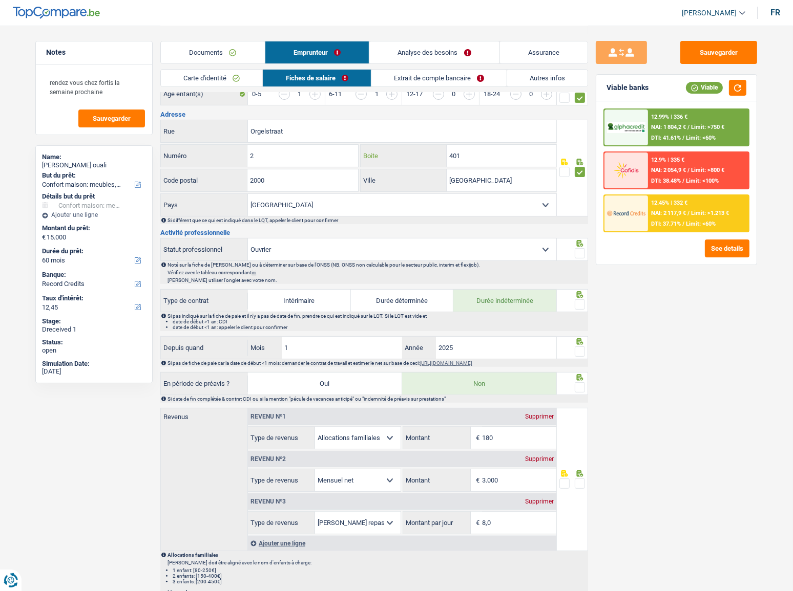
click at [377, 163] on div "401 Boite" at bounding box center [458, 156] width 196 height 22
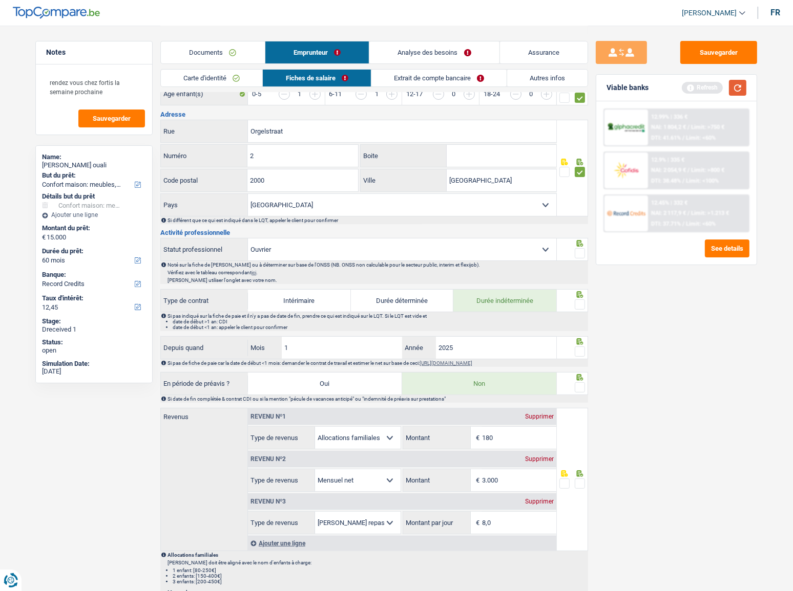
click at [377, 82] on button "button" at bounding box center [737, 88] width 17 height 16
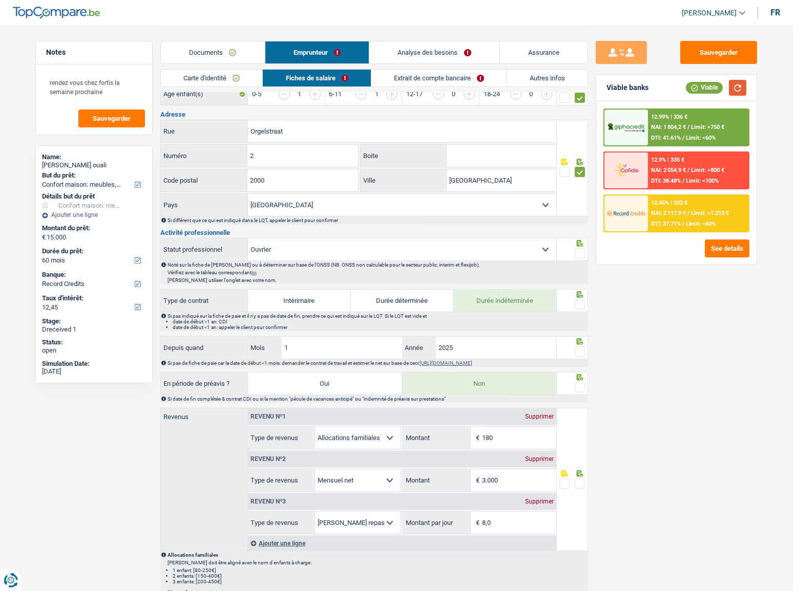
click at [377, 83] on button "button" at bounding box center [737, 88] width 17 height 16
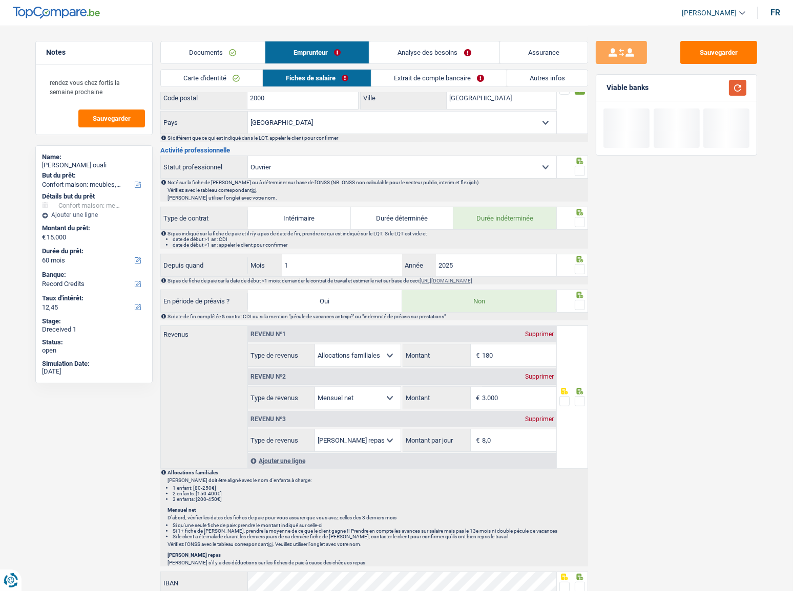
scroll to position [326, 0]
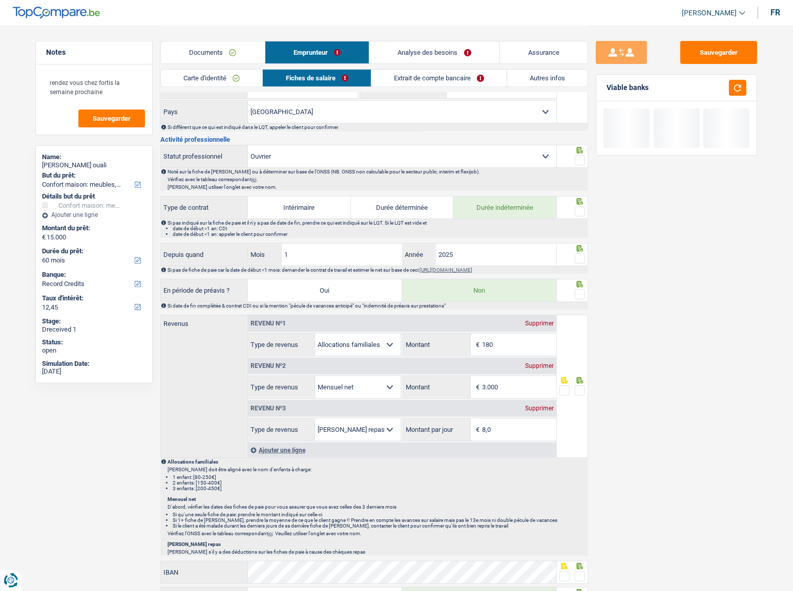
click at [377, 159] on span at bounding box center [580, 160] width 10 height 10
click at [0, 0] on input "radio" at bounding box center [0, 0] width 0 height 0
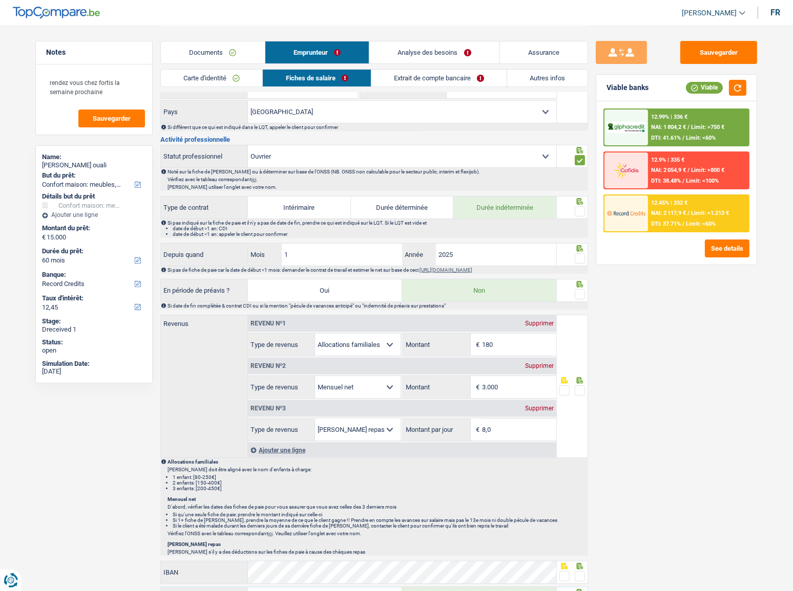
click at [377, 212] on span at bounding box center [580, 211] width 10 height 10
click at [0, 0] on input "radio" at bounding box center [0, 0] width 0 height 0
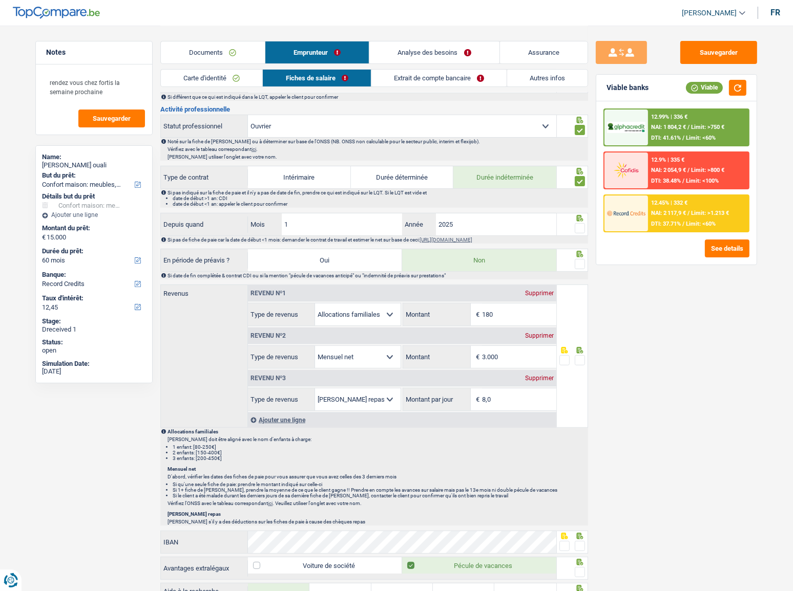
scroll to position [372, 0]
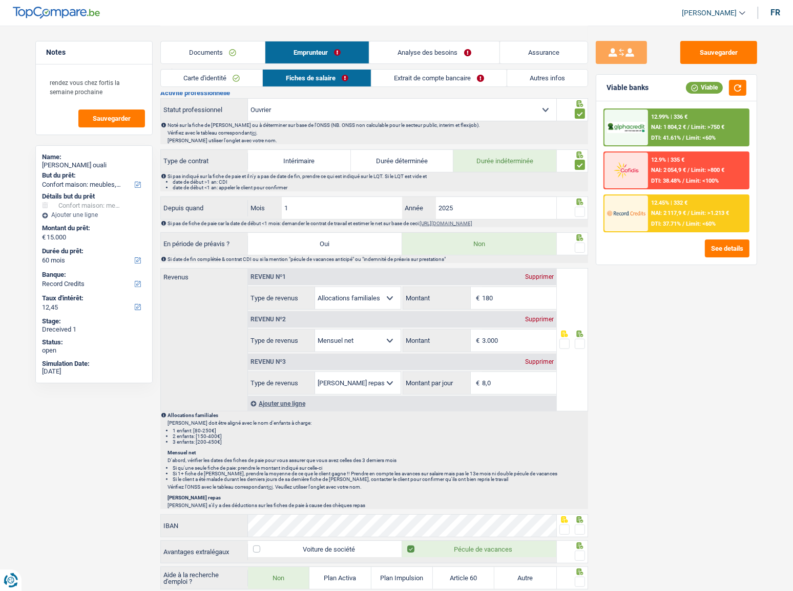
click at [377, 210] on span at bounding box center [580, 212] width 10 height 10
click at [0, 0] on input "radio" at bounding box center [0, 0] width 0 height 0
click at [377, 85] on button "button" at bounding box center [737, 88] width 17 height 16
click at [377, 248] on span at bounding box center [580, 248] width 10 height 10
click at [0, 0] on input "radio" at bounding box center [0, 0] width 0 height 0
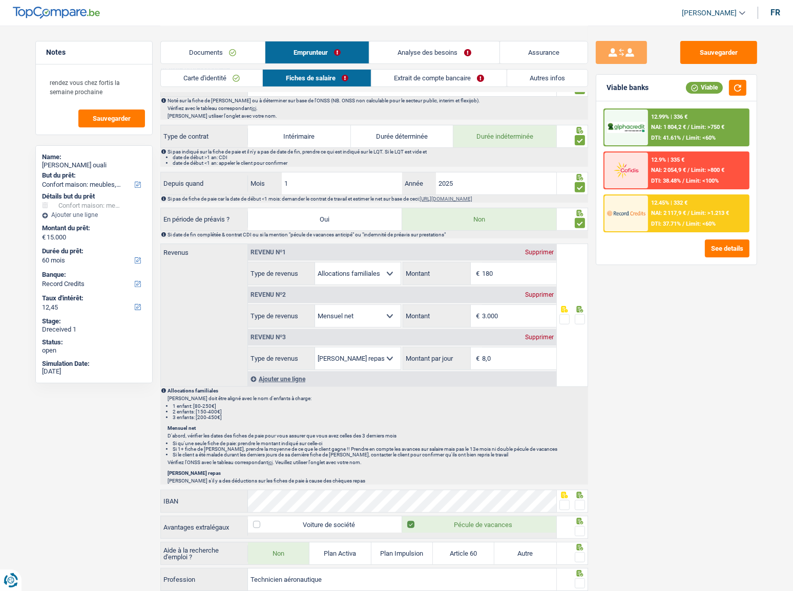
scroll to position [465, 0]
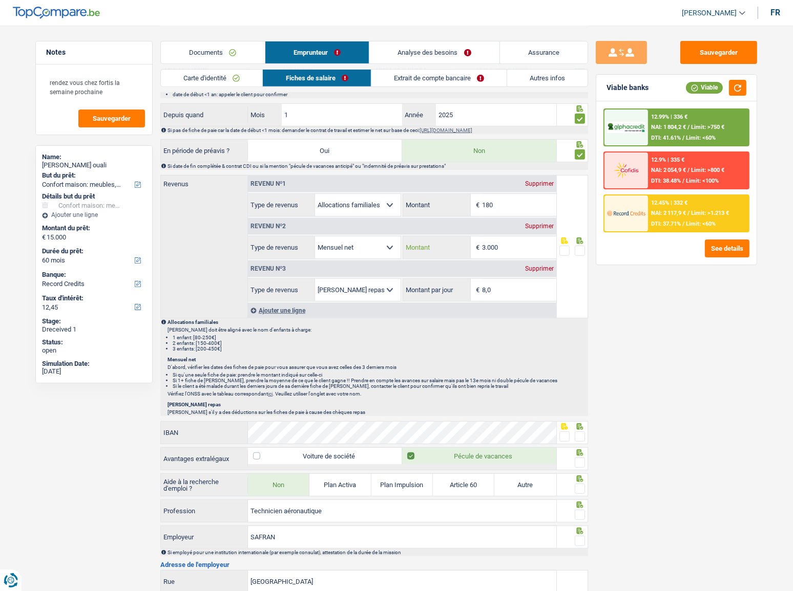
drag, startPoint x: 507, startPoint y: 250, endPoint x: 384, endPoint y: 250, distance: 123.4
click at [377, 250] on div "Allocation d'handicap Allocations chômage Allocations familiales Chèques repas …" at bounding box center [402, 247] width 308 height 23
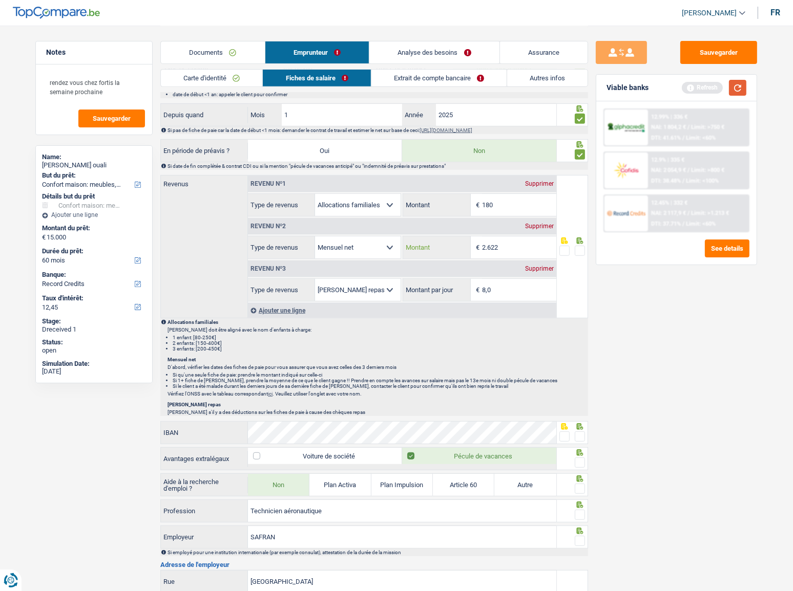
type input "2.622"
drag, startPoint x: 741, startPoint y: 89, endPoint x: 759, endPoint y: 96, distance: 19.3
click at [377, 96] on div "Sauvegarder Viable banks Refresh 12.99% | 336 € NAI: 1 804,2 € / Limit: >750 € …" at bounding box center [676, 308] width 177 height 534
click at [377, 91] on button "button" at bounding box center [737, 88] width 17 height 16
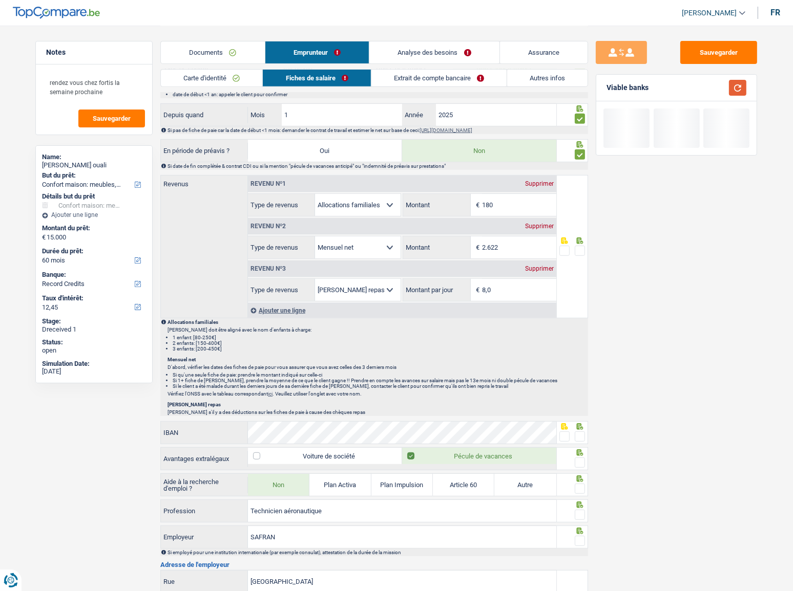
scroll to position [605, 0]
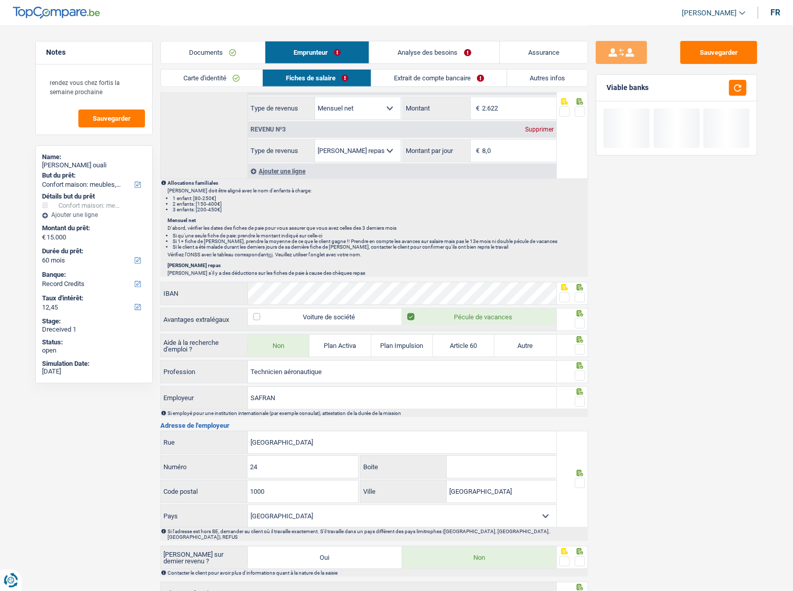
click at [377, 107] on span at bounding box center [580, 112] width 10 height 10
click at [0, 0] on input "radio" at bounding box center [0, 0] width 0 height 0
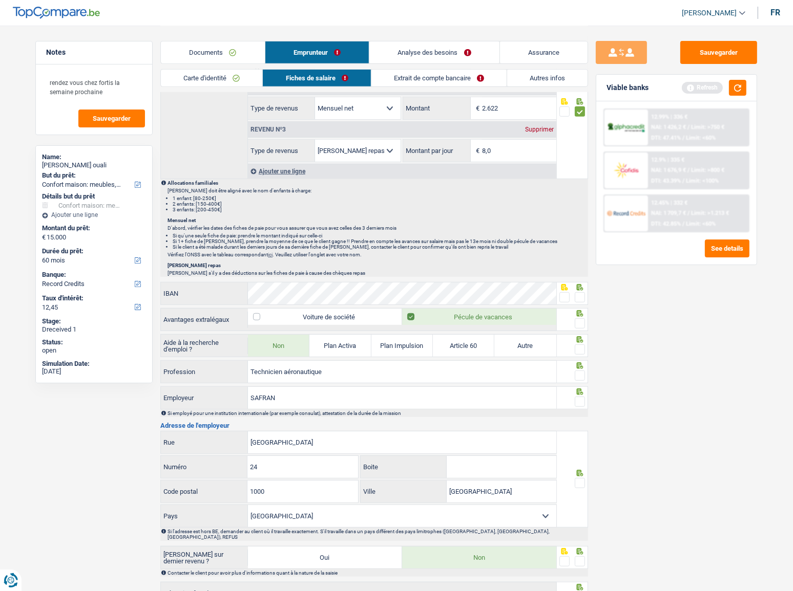
click at [377, 294] on span at bounding box center [580, 297] width 10 height 10
click at [0, 0] on input "radio" at bounding box center [0, 0] width 0 height 0
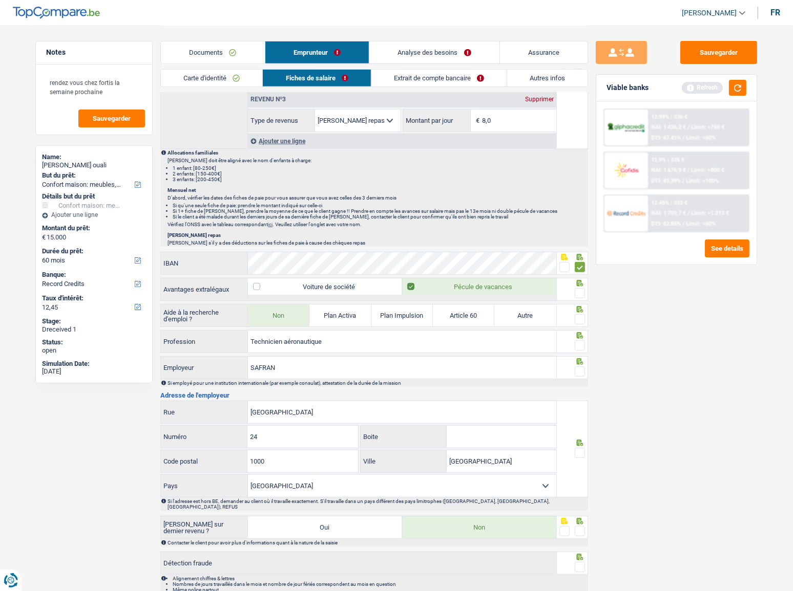
scroll to position [651, 0]
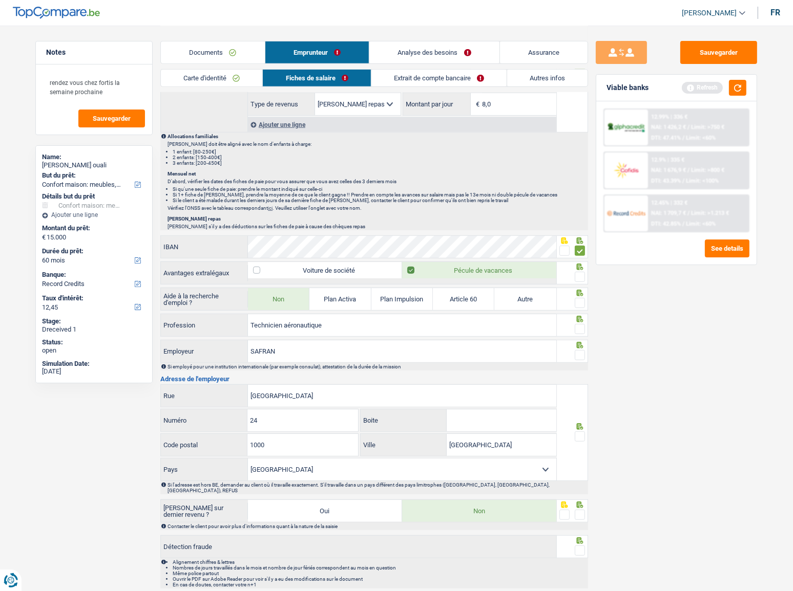
click at [377, 272] on span at bounding box center [580, 277] width 10 height 10
click at [0, 0] on input "radio" at bounding box center [0, 0] width 0 height 0
click at [377, 300] on span at bounding box center [580, 303] width 10 height 10
click at [0, 0] on input "radio" at bounding box center [0, 0] width 0 height 0
click at [377, 313] on span at bounding box center [580, 329] width 10 height 10
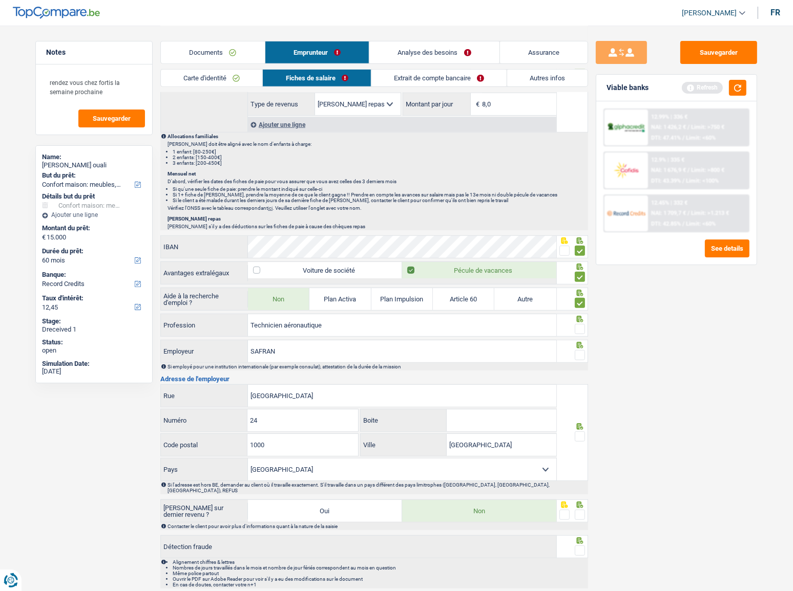
click at [0, 0] on input "radio" at bounding box center [0, 0] width 0 height 0
click at [377, 313] on span at bounding box center [580, 355] width 10 height 10
click at [0, 0] on input "radio" at bounding box center [0, 0] width 0 height 0
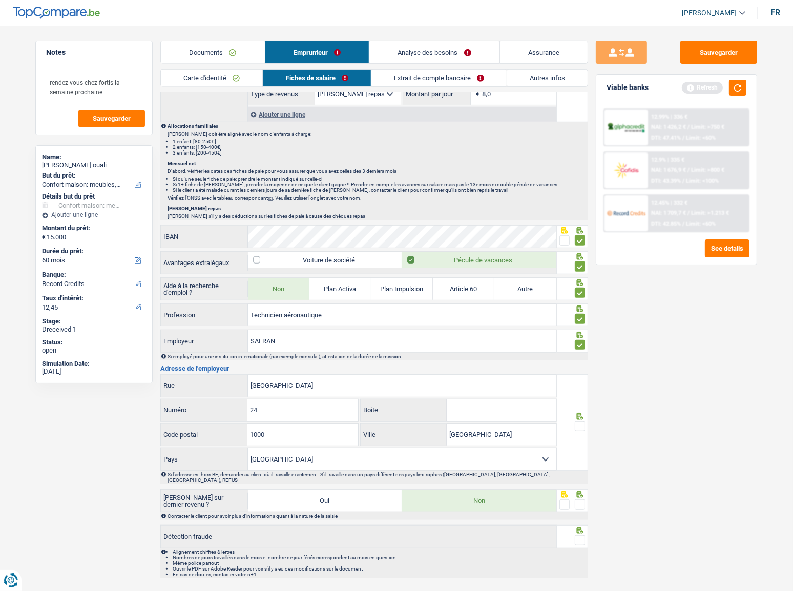
scroll to position [671, 0]
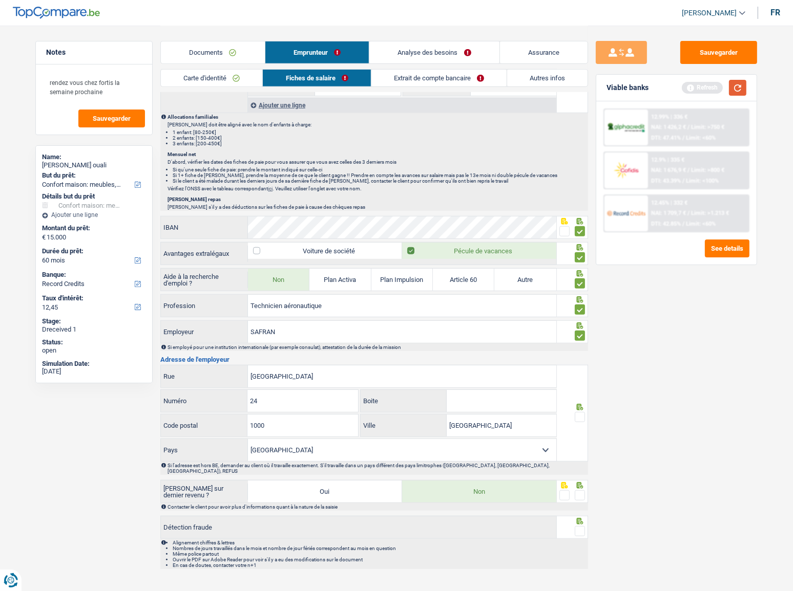
click at [377, 86] on button "button" at bounding box center [737, 88] width 17 height 16
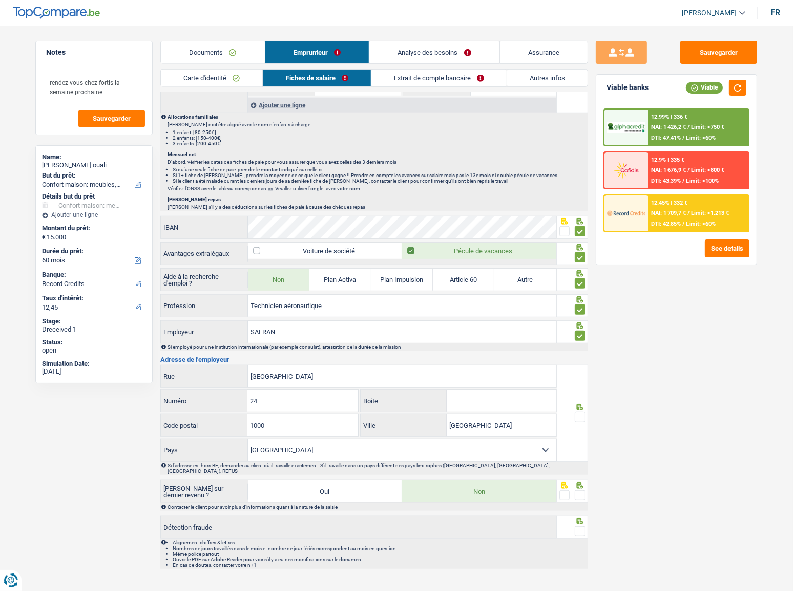
click at [377, 313] on span at bounding box center [580, 417] width 10 height 10
click at [0, 0] on input "radio" at bounding box center [0, 0] width 0 height 0
drag, startPoint x: 303, startPoint y: 382, endPoint x: 157, endPoint y: 382, distance: 145.9
paste input "BRUSSELS INTERN. AIRPORT"
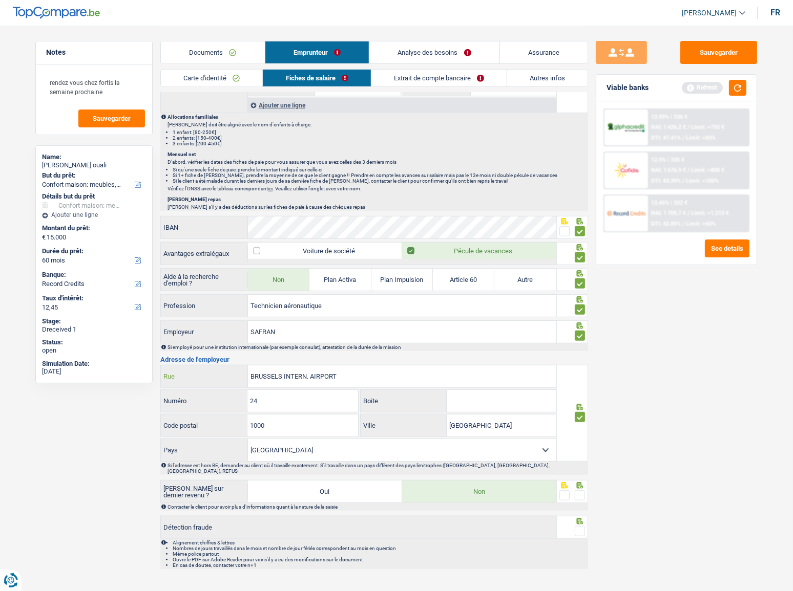
type input "BRUSSELS INTERN. AIRPORT"
drag, startPoint x: 294, startPoint y: 392, endPoint x: 232, endPoint y: 394, distance: 62.5
click at [232, 313] on div "24 Numéro" at bounding box center [259, 401] width 197 height 22
type input "1"
drag, startPoint x: 262, startPoint y: 421, endPoint x: 123, endPoint y: 421, distance: 138.8
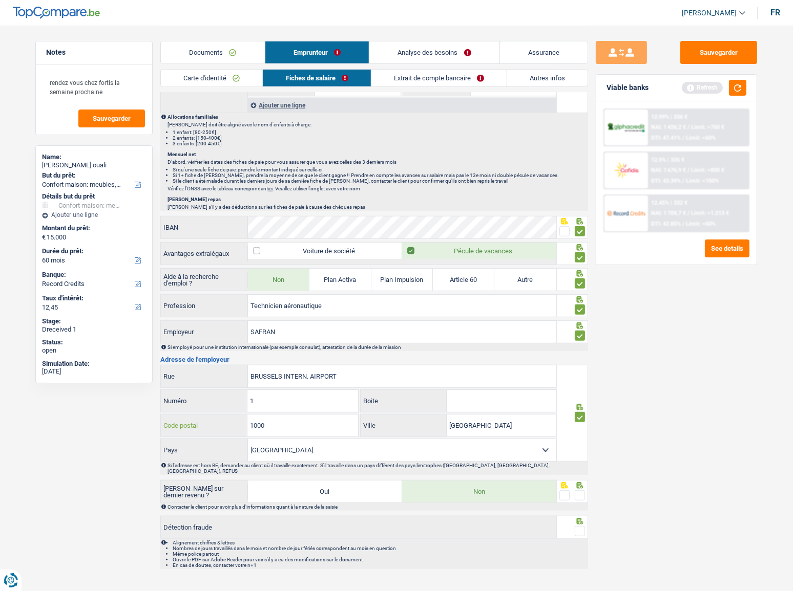
type input "1930"
drag, startPoint x: 506, startPoint y: 428, endPoint x: 360, endPoint y: 429, distance: 145.9
click at [363, 313] on div "Bruxelles Ville" at bounding box center [458, 426] width 196 height 22
type input "zaventem"
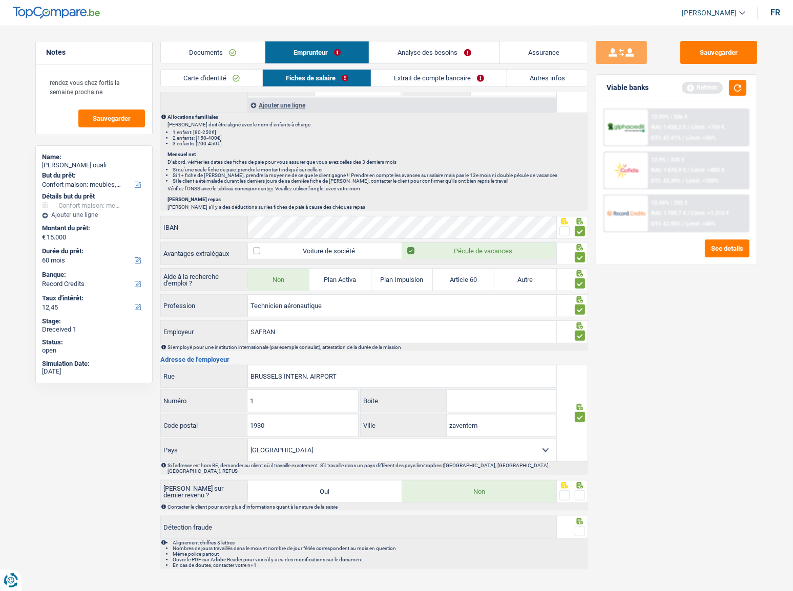
click at [377, 313] on span at bounding box center [580, 496] width 10 height 10
click at [0, 0] on input "radio" at bounding box center [0, 0] width 0 height 0
click at [377, 313] on span at bounding box center [580, 531] width 10 height 10
click at [0, 0] on input "radio" at bounding box center [0, 0] width 0 height 0
click at [377, 87] on button "button" at bounding box center [737, 88] width 17 height 16
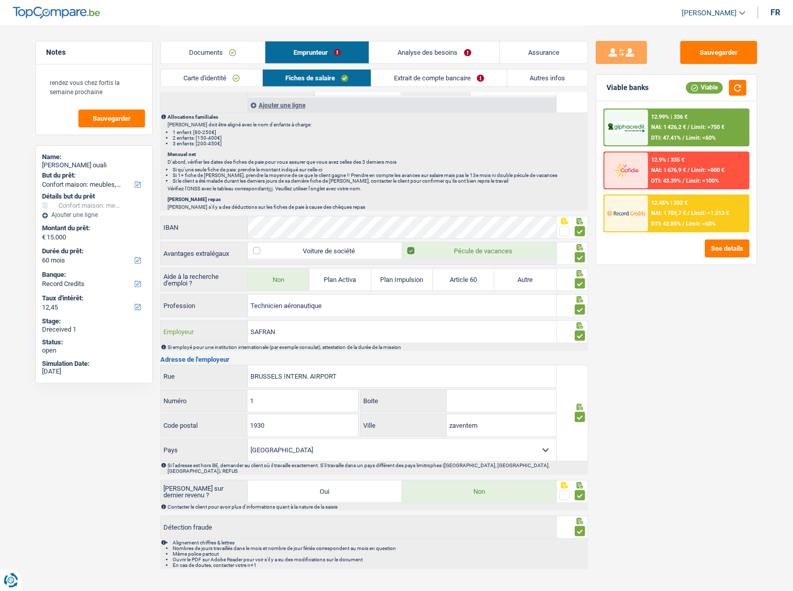
click at [297, 313] on input "SAFRAN" at bounding box center [402, 332] width 308 height 22
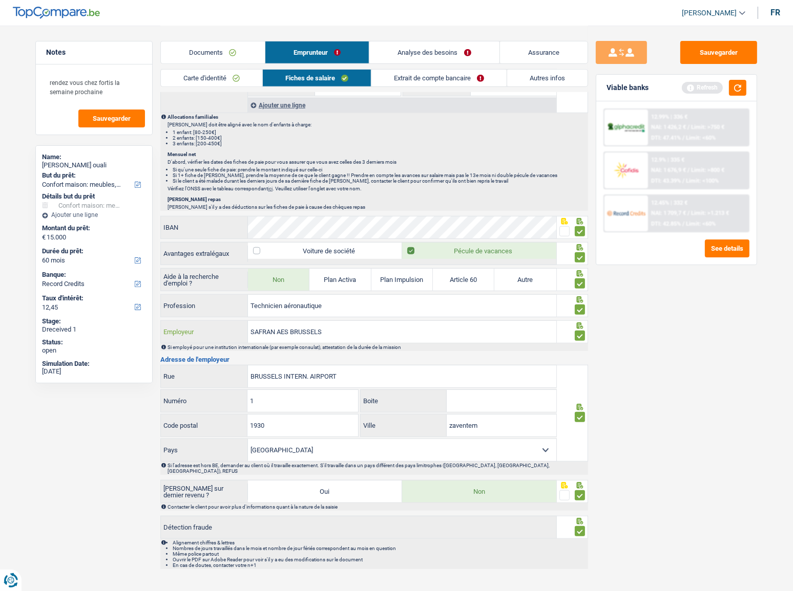
type input "SAFRAN AES BRUSSELS"
drag, startPoint x: 291, startPoint y: 397, endPoint x: 184, endPoint y: 397, distance: 107.0
click at [184, 313] on div "1 Numéro" at bounding box center [259, 401] width 197 height 22
type input "24"
type input "B"
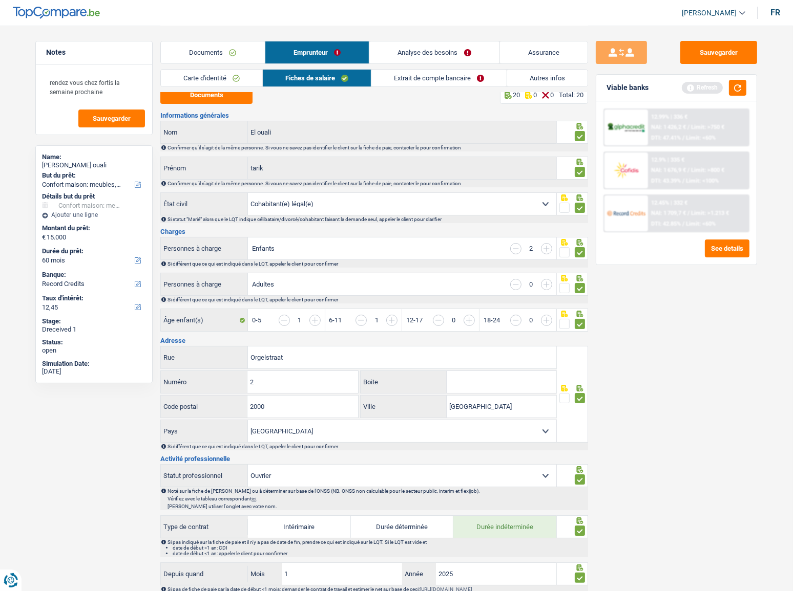
scroll to position [0, 0]
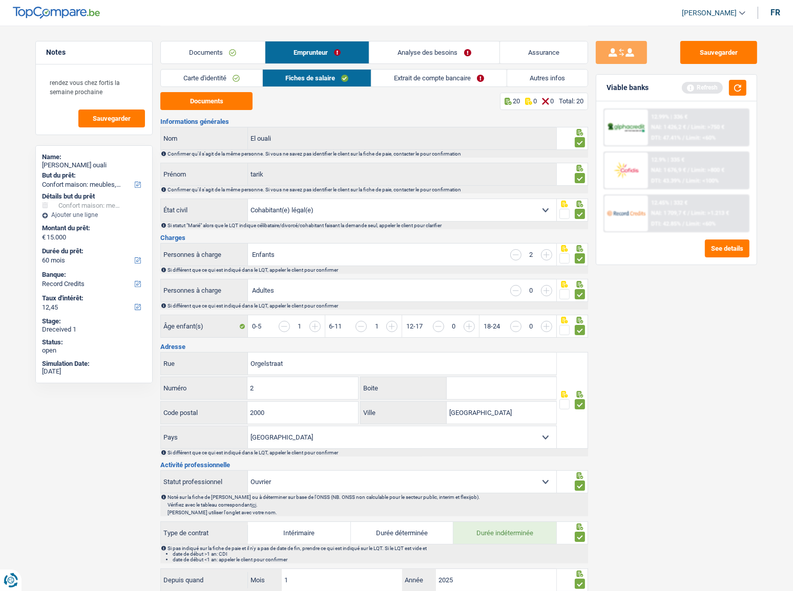
click at [377, 80] on link "Extrait de compte bancaire" at bounding box center [438, 78] width 135 height 17
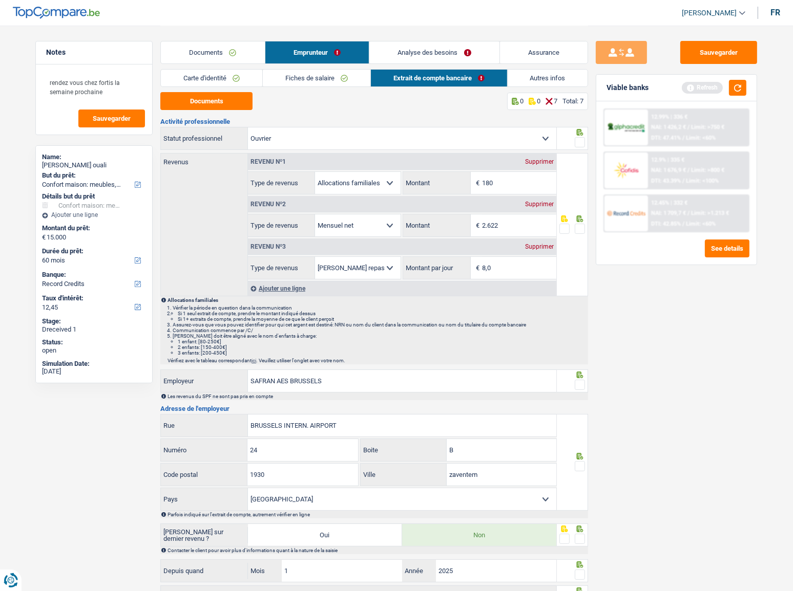
click at [377, 134] on icon at bounding box center [580, 132] width 7 height 7
click at [377, 141] on span at bounding box center [580, 142] width 10 height 10
click at [0, 0] on input "radio" at bounding box center [0, 0] width 0 height 0
click at [227, 101] on button "Documents" at bounding box center [206, 101] width 92 height 18
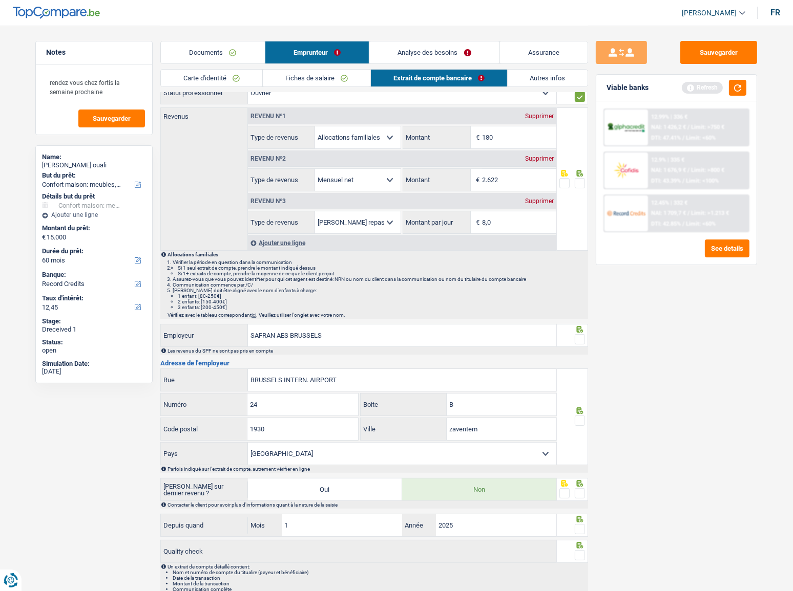
scroll to position [82, 0]
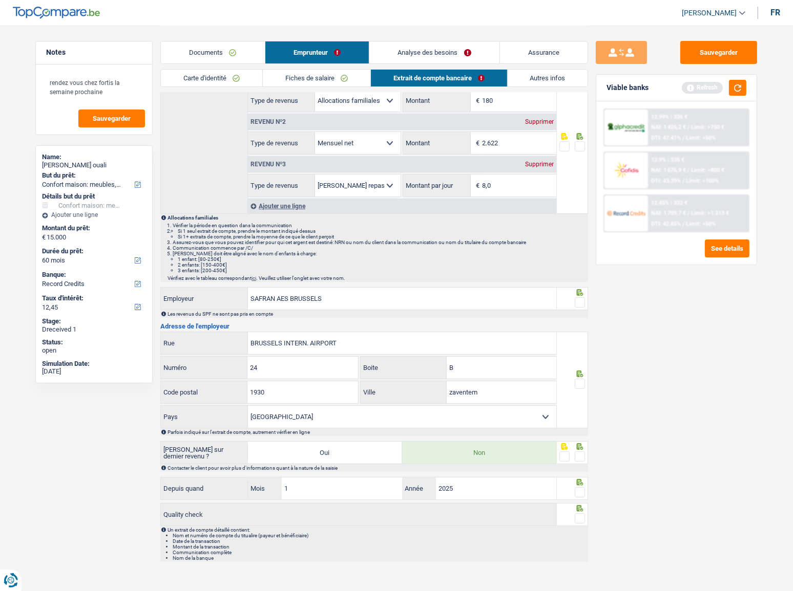
click at [377, 145] on span at bounding box center [580, 146] width 10 height 10
click at [0, 0] on input "radio" at bounding box center [0, 0] width 0 height 0
drag, startPoint x: 579, startPoint y: 299, endPoint x: 580, endPoint y: 309, distance: 10.4
click at [377, 299] on span at bounding box center [580, 302] width 10 height 10
click at [0, 0] on input "radio" at bounding box center [0, 0] width 0 height 0
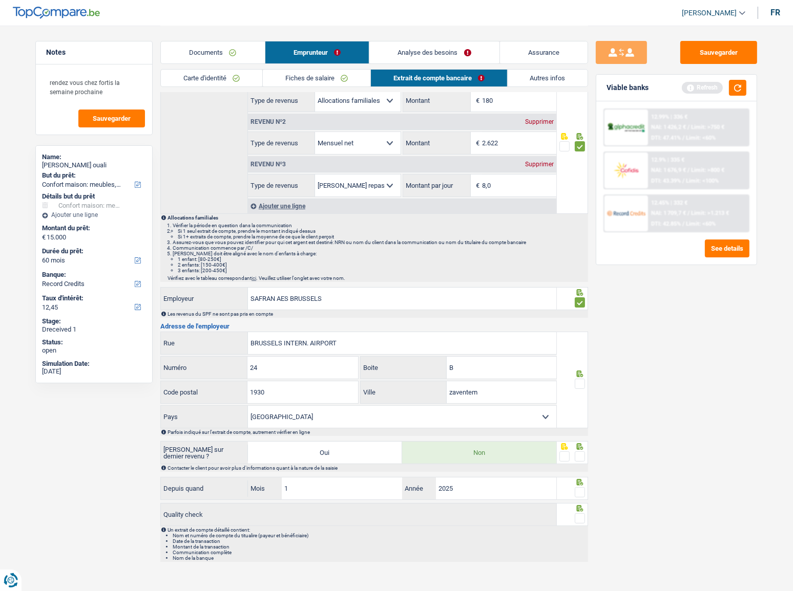
click at [377, 313] on span at bounding box center [580, 384] width 10 height 10
click at [0, 0] on input "radio" at bounding box center [0, 0] width 0 height 0
drag, startPoint x: 585, startPoint y: 440, endPoint x: 579, endPoint y: 448, distance: 9.5
click at [377, 313] on div "Activité professionnelle Ouvrier Employé privé Employé public Invalide Indépend…" at bounding box center [374, 299] width 428 height 526
click at [377, 313] on span at bounding box center [580, 457] width 10 height 10
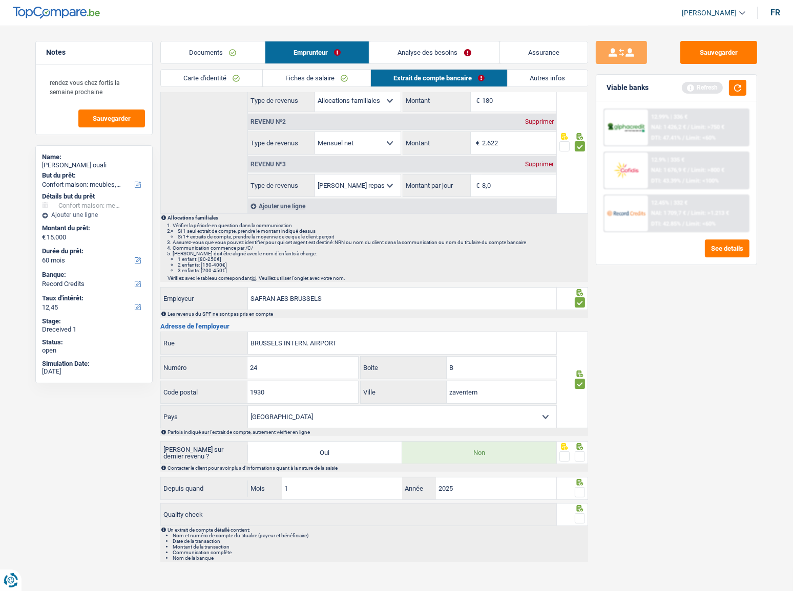
click at [0, 0] on input "radio" at bounding box center [0, 0] width 0 height 0
click at [377, 313] on span at bounding box center [580, 492] width 10 height 10
click at [0, 0] on input "radio" at bounding box center [0, 0] width 0 height 0
click at [377, 313] on span at bounding box center [580, 519] width 10 height 10
click at [0, 0] on input "radio" at bounding box center [0, 0] width 0 height 0
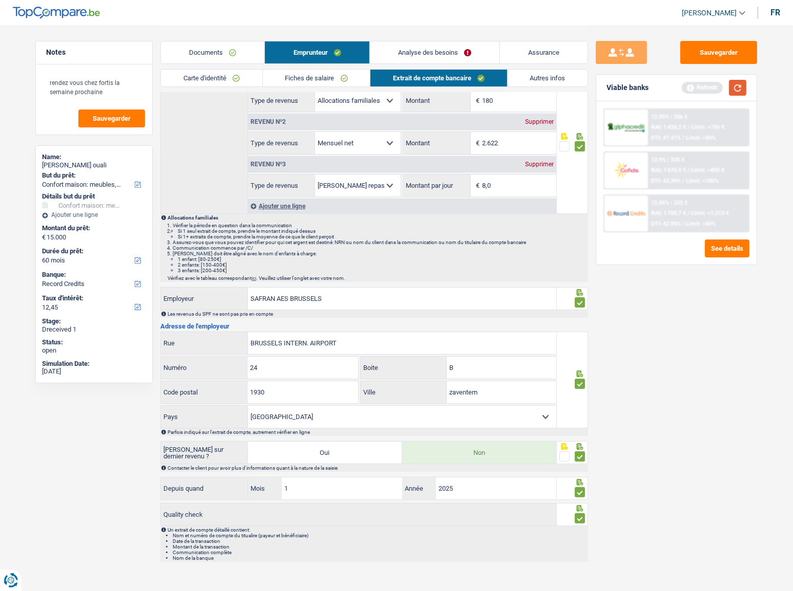
click at [377, 91] on button "button" at bounding box center [737, 88] width 17 height 16
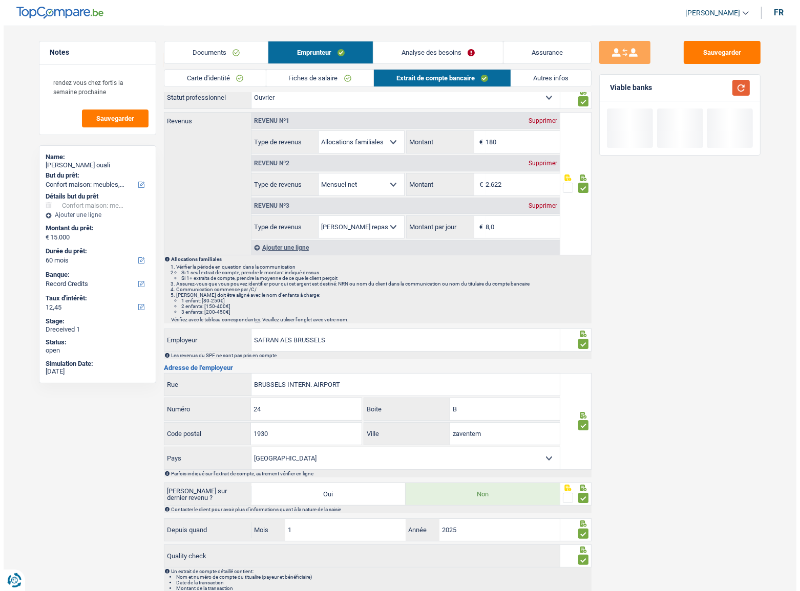
scroll to position [0, 0]
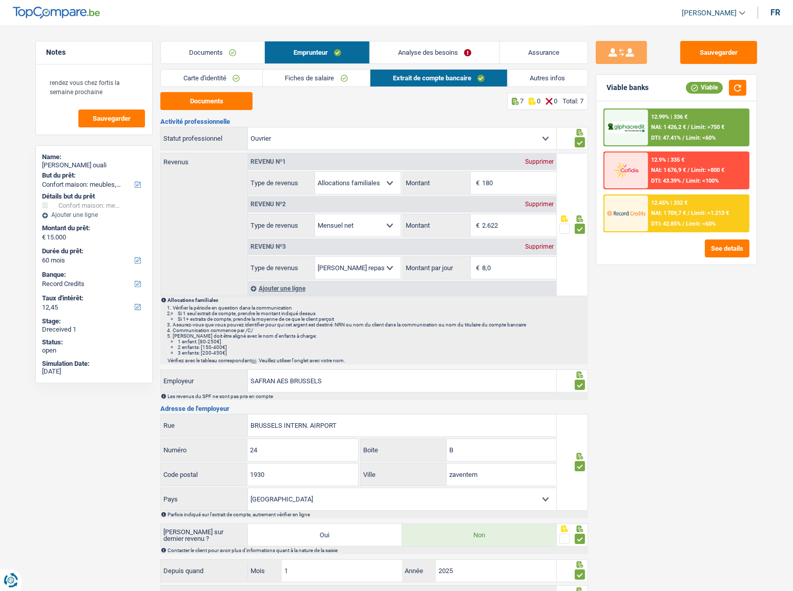
click at [377, 76] on link "Autres infos" at bounding box center [547, 78] width 80 height 17
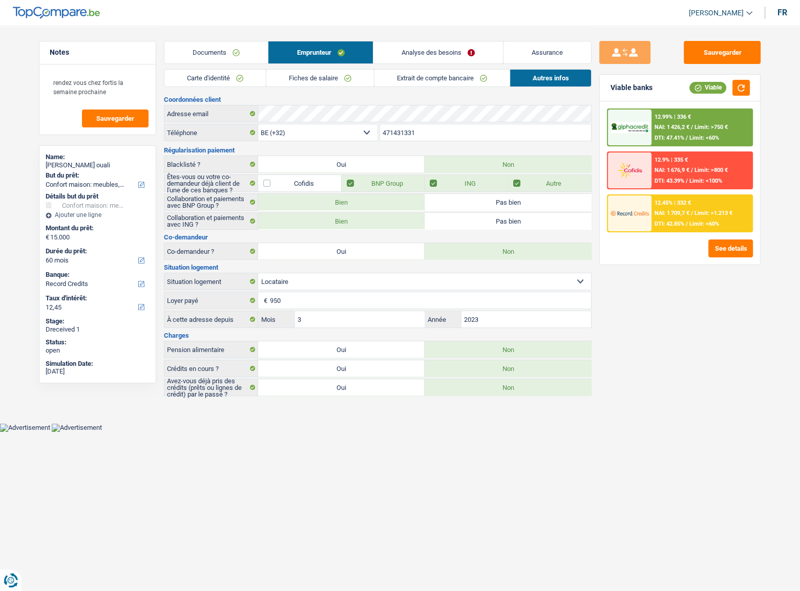
click at [377, 50] on link "Analyse des besoins" at bounding box center [438, 52] width 130 height 22
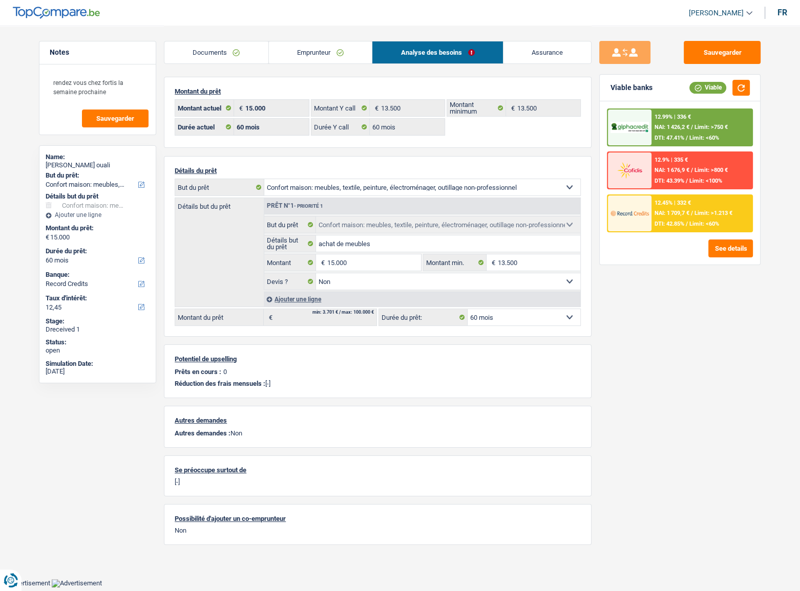
click at [377, 131] on div "12.99% | 336 € NAI: 1 426,2 € / Limit: >750 € DTI: 47.41% / Limit: <60%" at bounding box center [701, 128] width 101 height 36
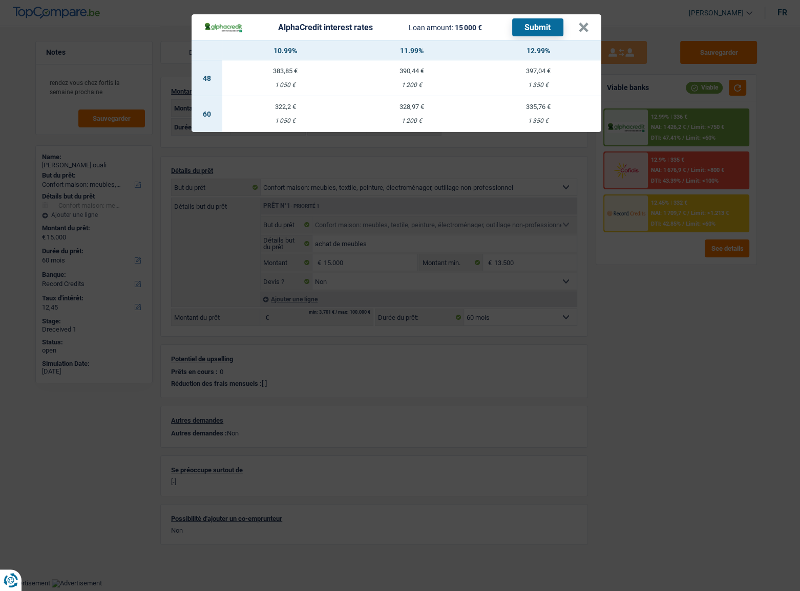
drag, startPoint x: 589, startPoint y: 27, endPoint x: 604, endPoint y: 97, distance: 72.3
click at [377, 26] on header "AlphaCredit interest rates Loan amount: 15 000 € Submit ×" at bounding box center [397, 27] width 410 height 26
click at [377, 217] on div "AlphaCredit interest rates Loan amount: 15 000 € Submit × 10.99% 11.99% 12.99% …" at bounding box center [400, 295] width 800 height 591
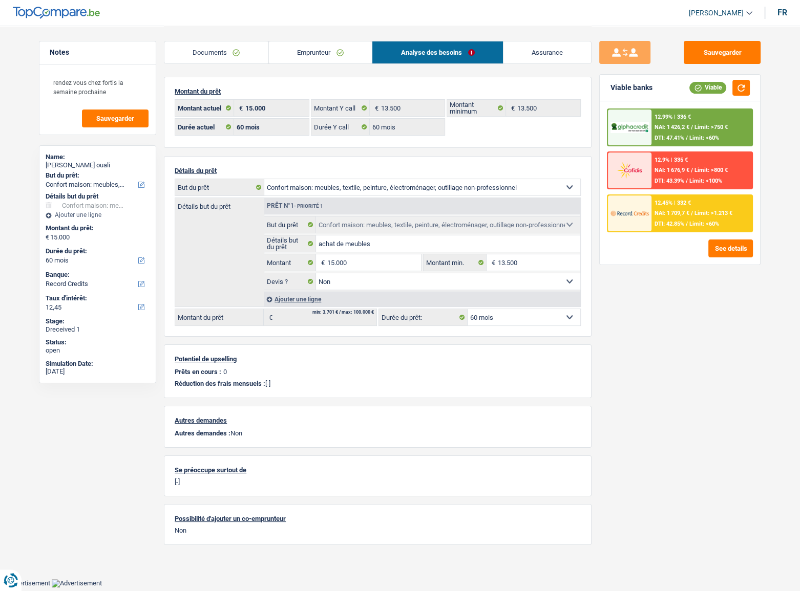
click at [377, 225] on span "DTI: 42.85%" at bounding box center [669, 224] width 30 height 7
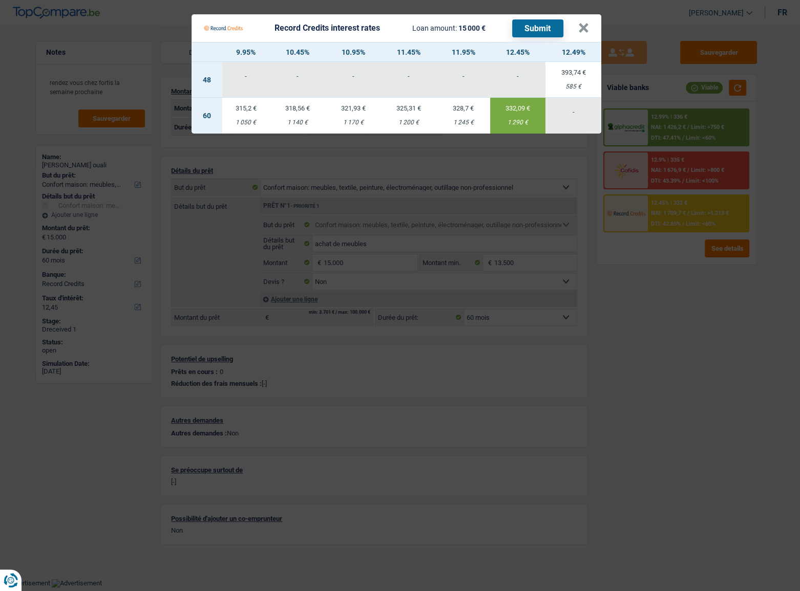
click at [377, 27] on button "Submit" at bounding box center [537, 28] width 51 height 18
click at [377, 30] on div "Record Credits interest rates Loan amount: 15 000 € Submit" at bounding box center [391, 27] width 374 height 19
click at [377, 26] on button "×" at bounding box center [583, 28] width 11 height 10
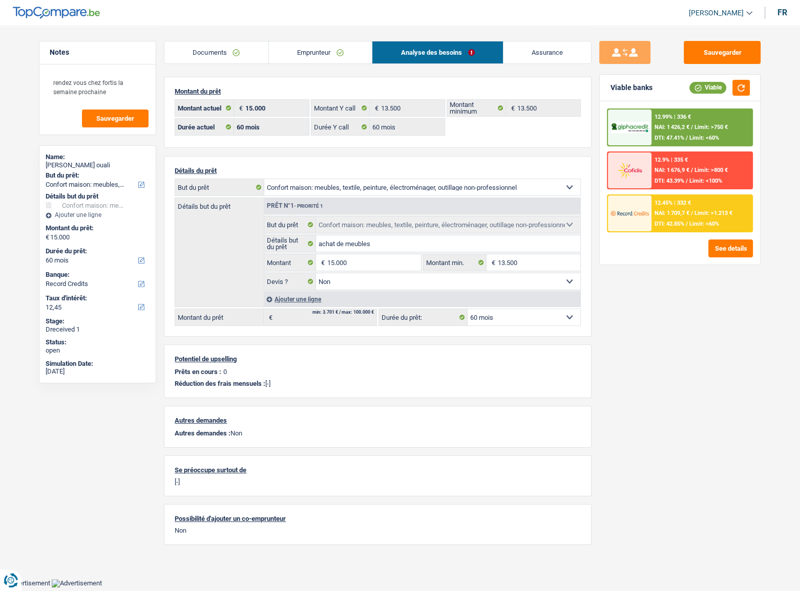
click at [377, 137] on span "DTI: 47.41%" at bounding box center [669, 138] width 30 height 7
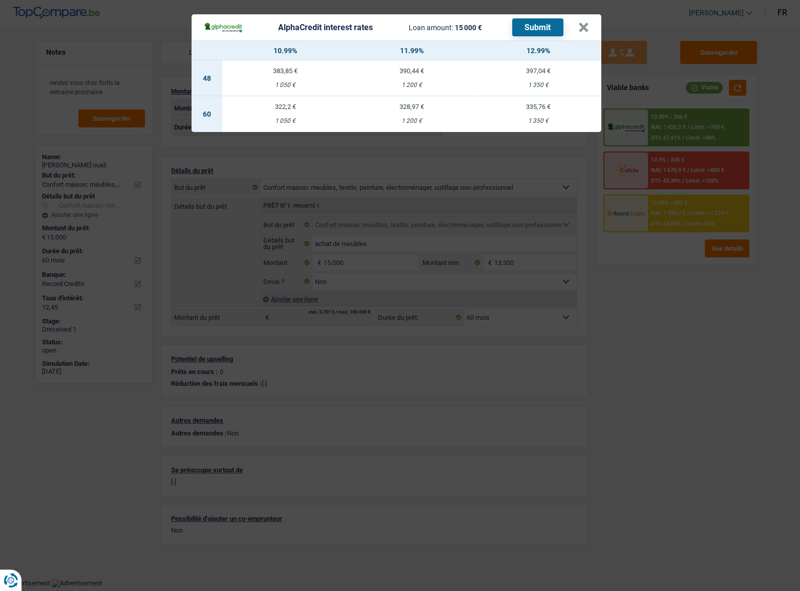
click at [377, 123] on div "1 350 €" at bounding box center [538, 121] width 126 height 7
select select "alphacredit"
type input "12,99"
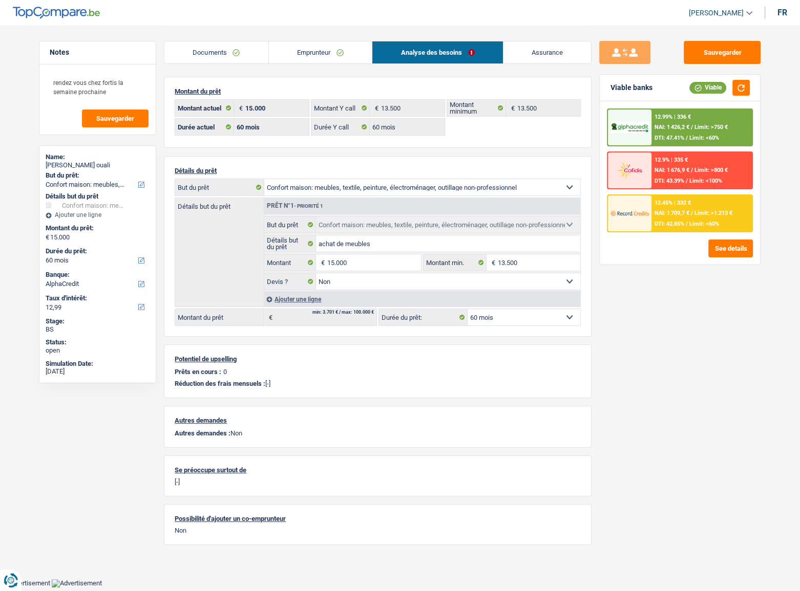
click at [377, 125] on span "Limit: >750 €" at bounding box center [710, 127] width 33 height 7
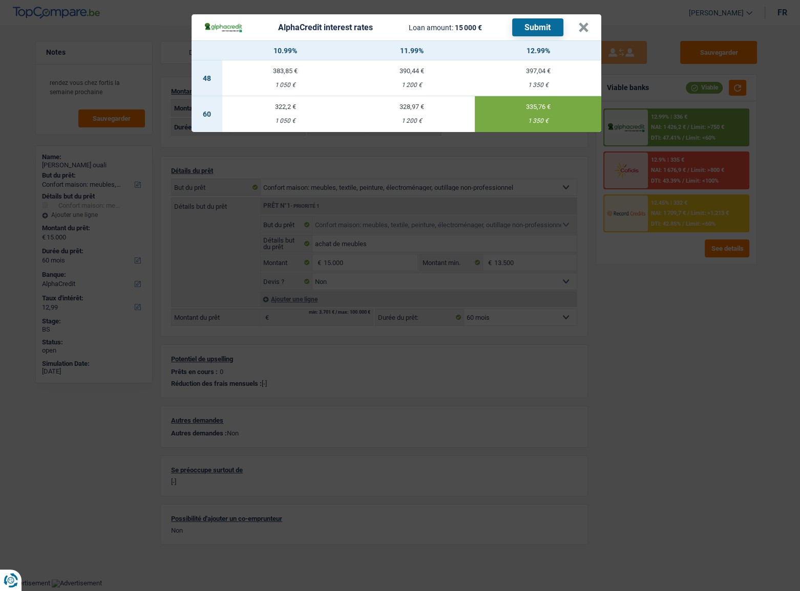
click at [377, 125] on div "AlphaCredit interest rates Loan amount: 15 000 € Submit × 10.99% 11.99% 12.99% …" at bounding box center [400, 295] width 800 height 591
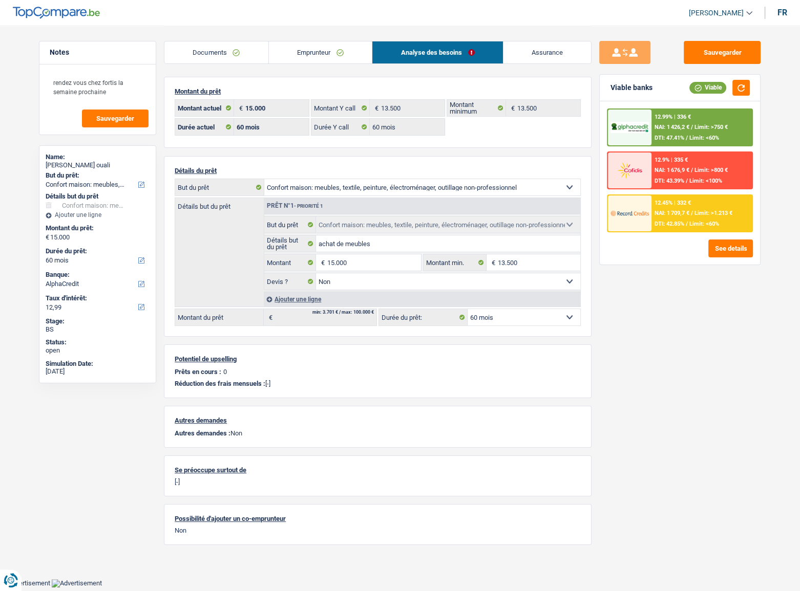
click at [377, 126] on span "Limit: >750 €" at bounding box center [710, 127] width 33 height 7
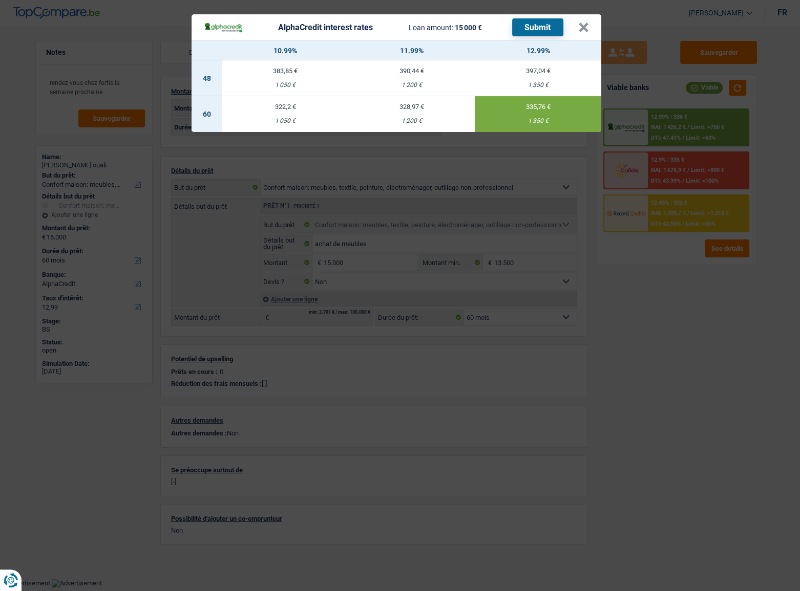
click at [377, 28] on button "Submit" at bounding box center [537, 27] width 51 height 18
click at [377, 29] on header "AlphaCredit interest rates Loan amount: 15 000 € Submit ×" at bounding box center [397, 27] width 410 height 26
drag, startPoint x: 579, startPoint y: 28, endPoint x: 530, endPoint y: 181, distance: 161.0
click at [377, 28] on button "×" at bounding box center [583, 28] width 11 height 10
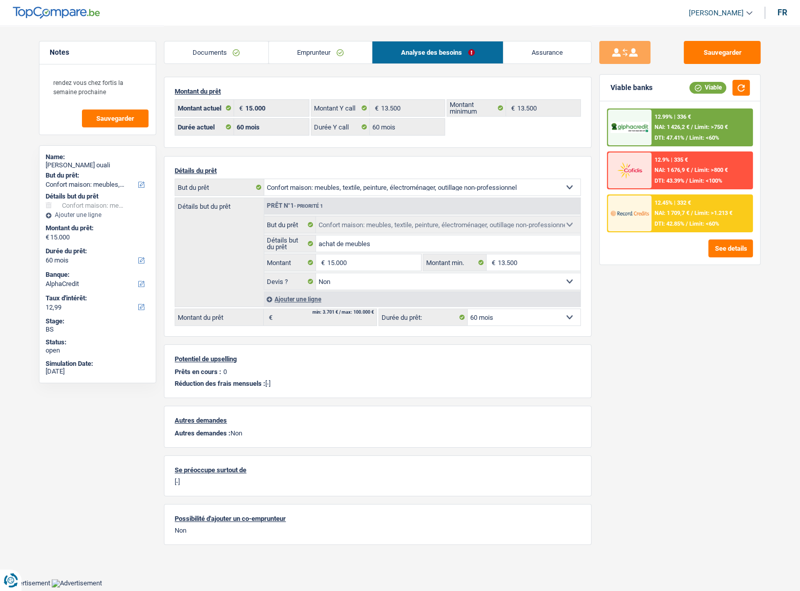
click at [377, 131] on div "12.99% | 336 € NAI: 1 426,2 € / Limit: >750 € DTI: 47.41% / Limit: <60%" at bounding box center [701, 128] width 101 height 36
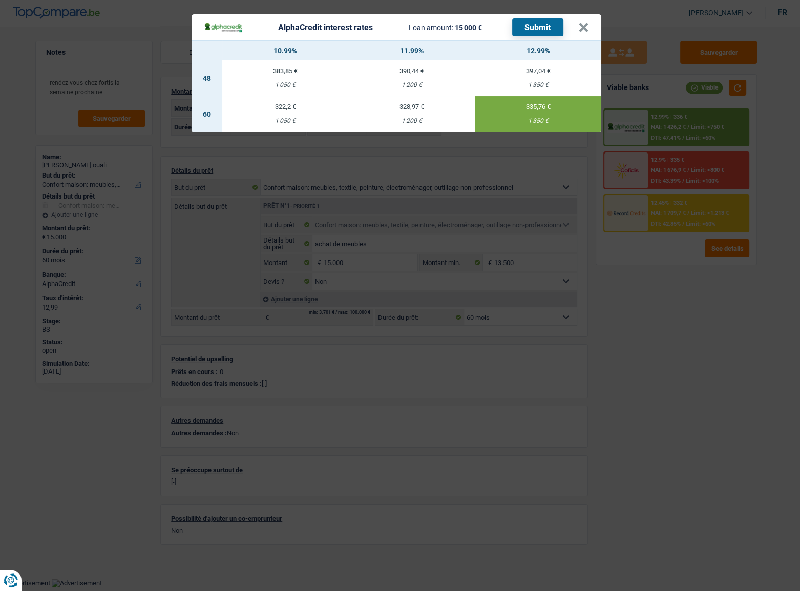
drag, startPoint x: 682, startPoint y: 306, endPoint x: 792, endPoint y: 386, distance: 136.0
click at [377, 307] on div "AlphaCredit interest rates Loan amount: 15 000 € Submit × 10.99% 11.99% 12.99% …" at bounding box center [400, 295] width 800 height 591
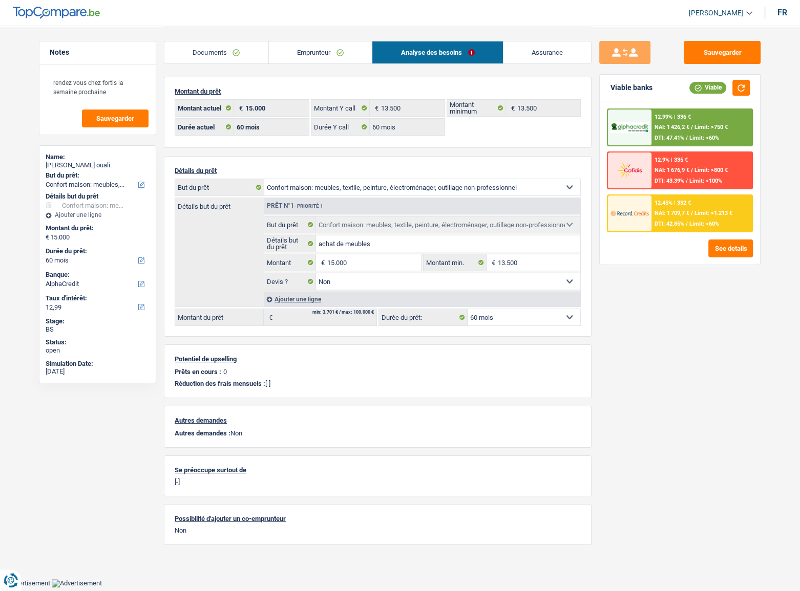
click at [377, 206] on div "12.45% | 332 € NAI: 1 709,7 € / Limit: >1.213 € DTI: 42.85% / Limit: <60%" at bounding box center [701, 214] width 101 height 36
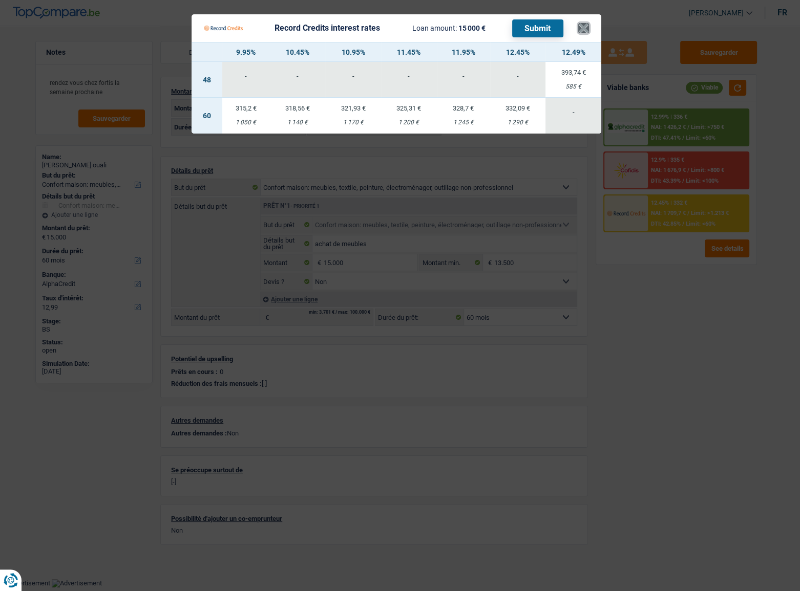
click at [377, 26] on button "×" at bounding box center [583, 28] width 11 height 10
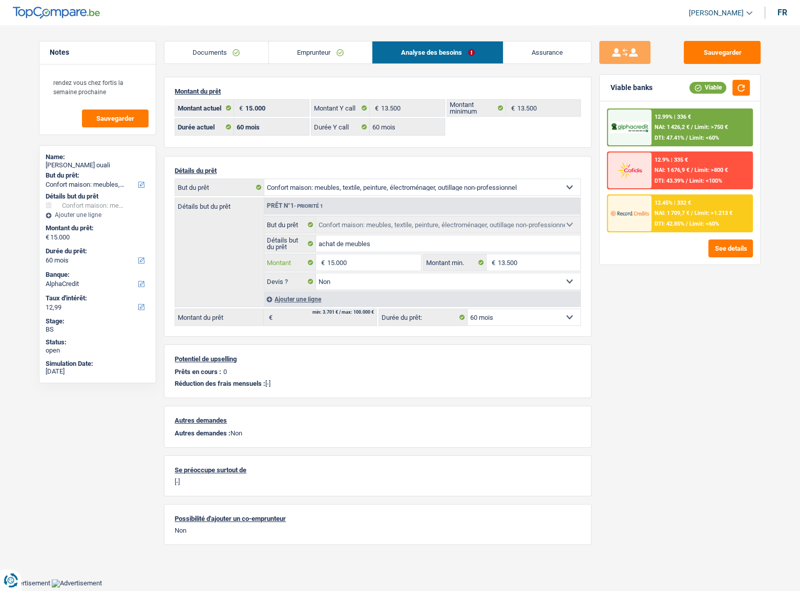
click at [338, 266] on input "15.000" at bounding box center [374, 262] width 94 height 16
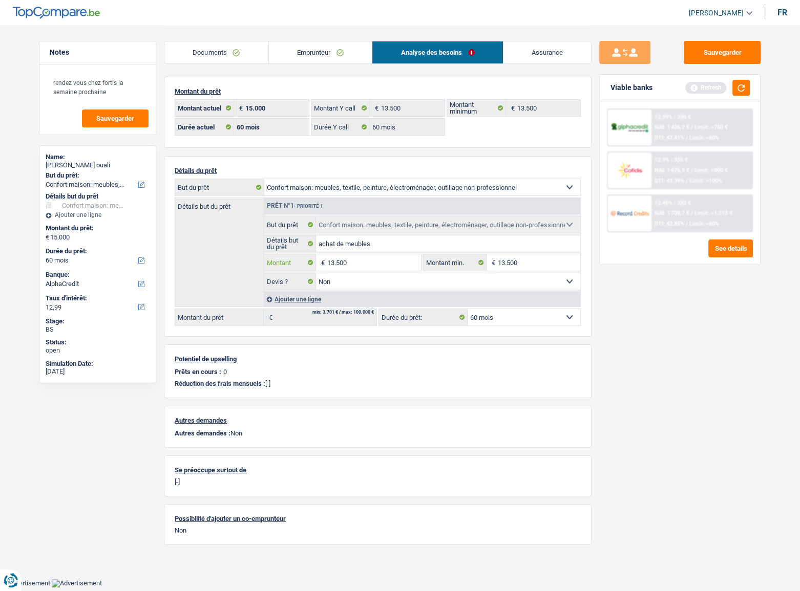
type input "13.500"
click at [377, 164] on div "12.9% | 335 € NAI: 1 676,9 € / Limit: >800 € DTI: 43.39% / Limit: <100%" at bounding box center [701, 171] width 101 height 36
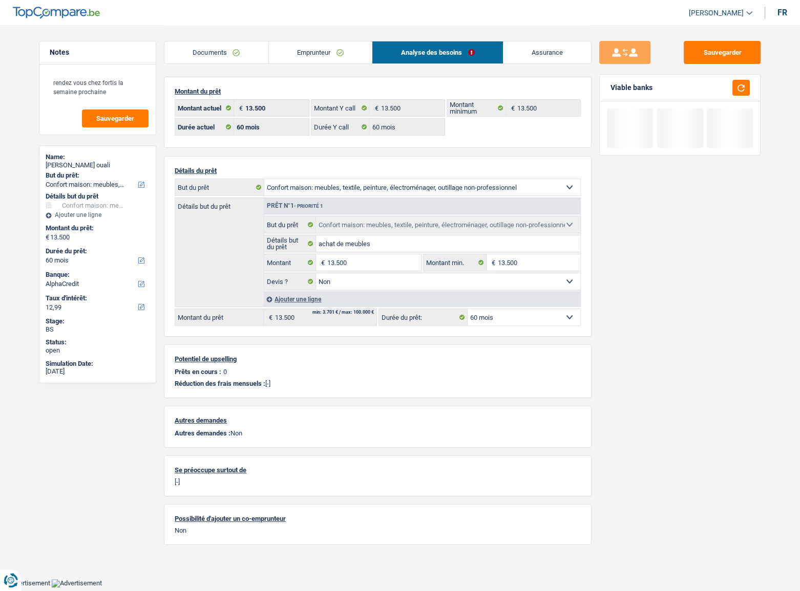
drag, startPoint x: 742, startPoint y: 96, endPoint x: 748, endPoint y: 96, distance: 5.6
click at [377, 96] on div "Viable banks" at bounding box center [680, 88] width 160 height 27
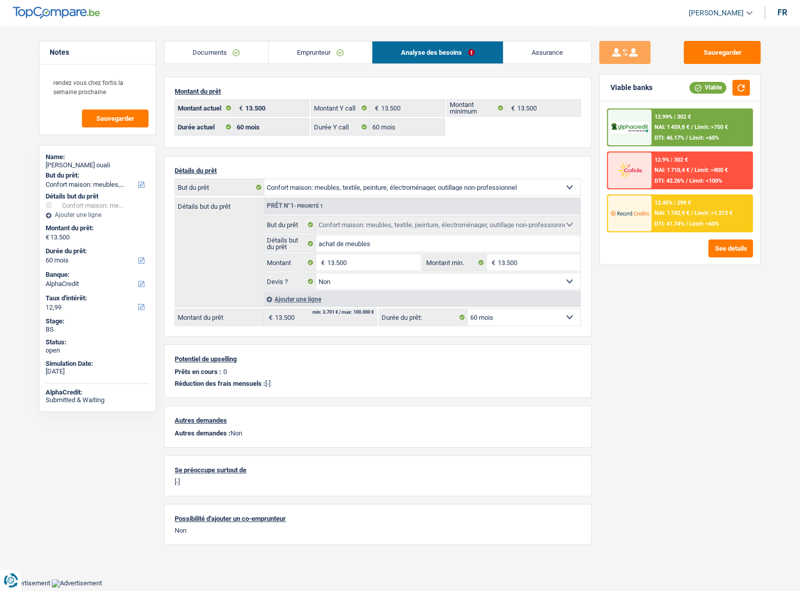
click at [195, 55] on link "Documents" at bounding box center [216, 52] width 104 height 22
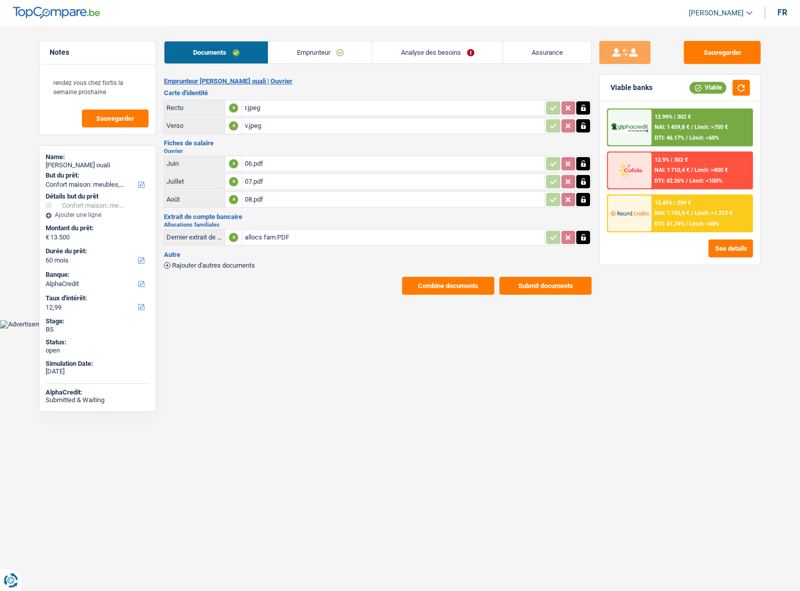
click at [377, 285] on button "Combine documents" at bounding box center [448, 286] width 92 height 18
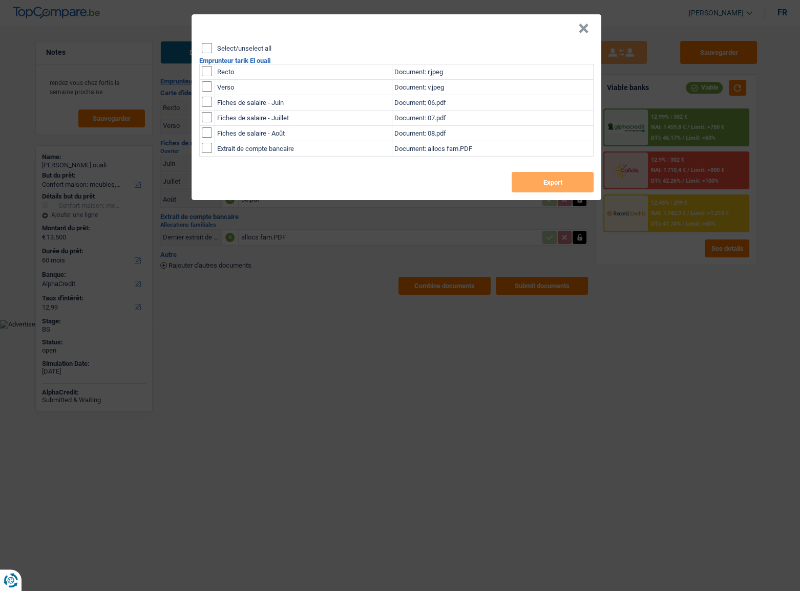
click at [206, 48] on input "Select/unselect all" at bounding box center [207, 48] width 10 height 10
checkbox input "true"
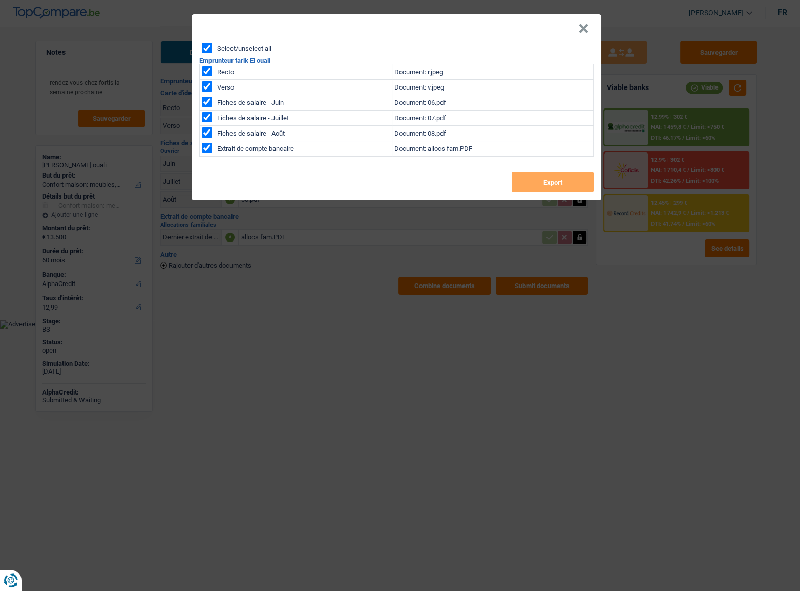
checkbox input "true"
click at [377, 184] on button "Export" at bounding box center [553, 182] width 82 height 20
click at [377, 27] on button "×" at bounding box center [583, 29] width 11 height 10
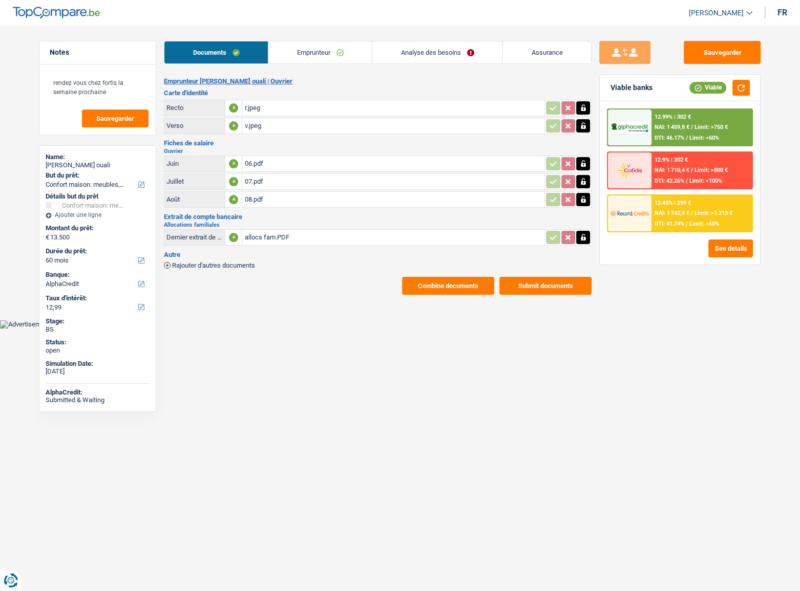
click at [377, 61] on link "Analyse des besoins" at bounding box center [437, 52] width 130 height 22
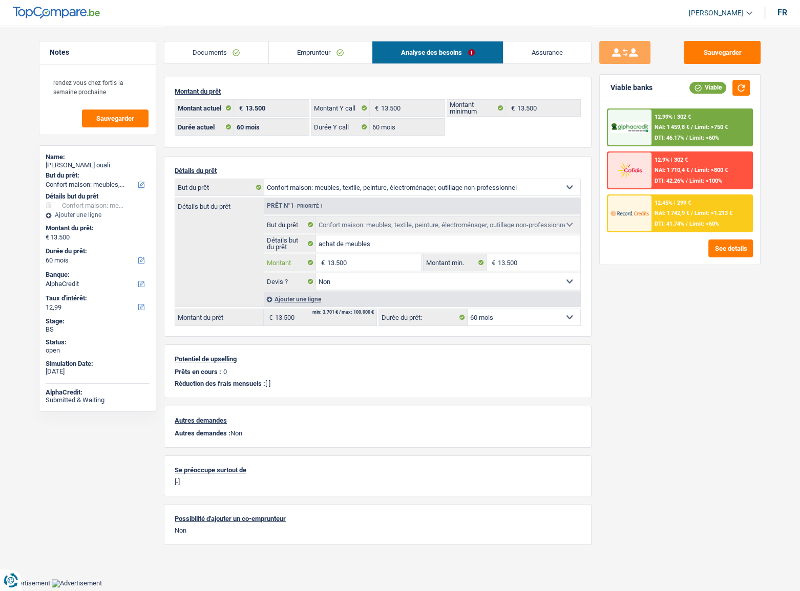
click at [349, 258] on input "13.500" at bounding box center [374, 262] width 94 height 16
click at [343, 260] on input "13.500" at bounding box center [374, 262] width 94 height 16
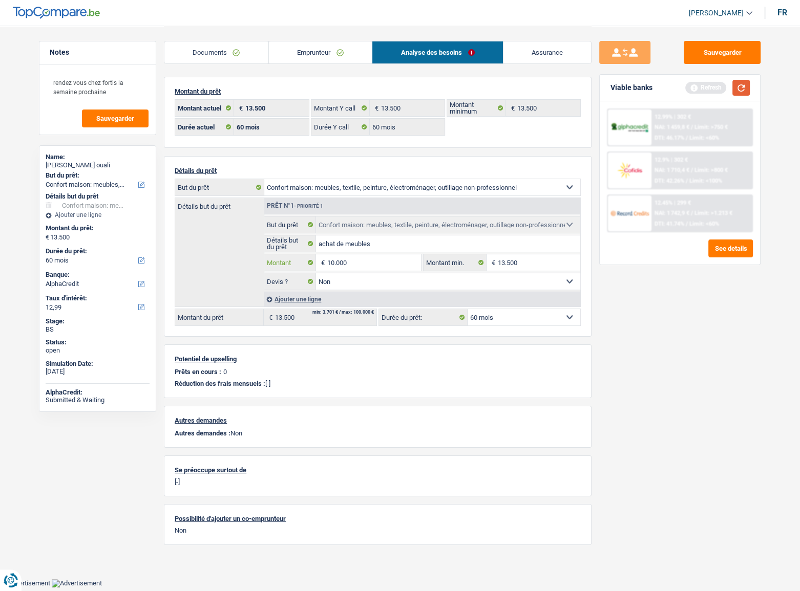
type input "10.000"
select select "48"
type input "10.000"
select select "48"
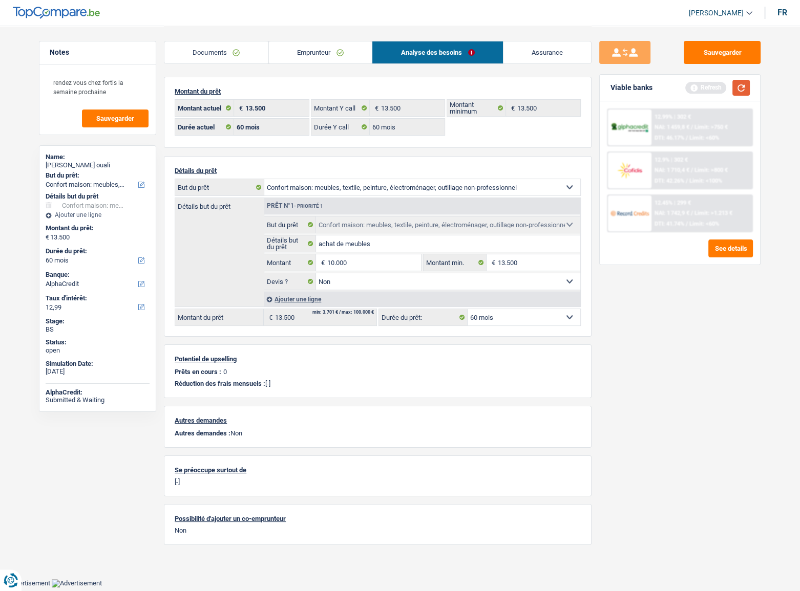
type input "10.000"
select select "48"
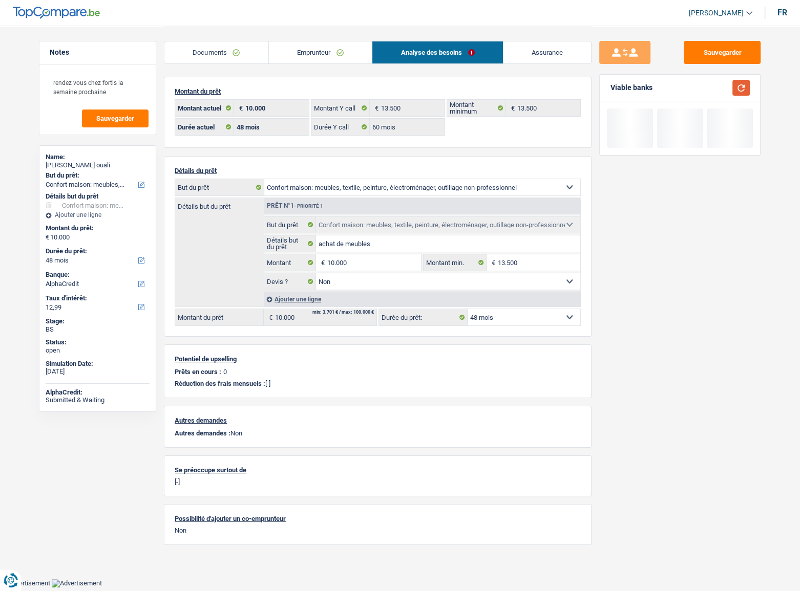
click at [377, 89] on button "button" at bounding box center [740, 88] width 17 height 16
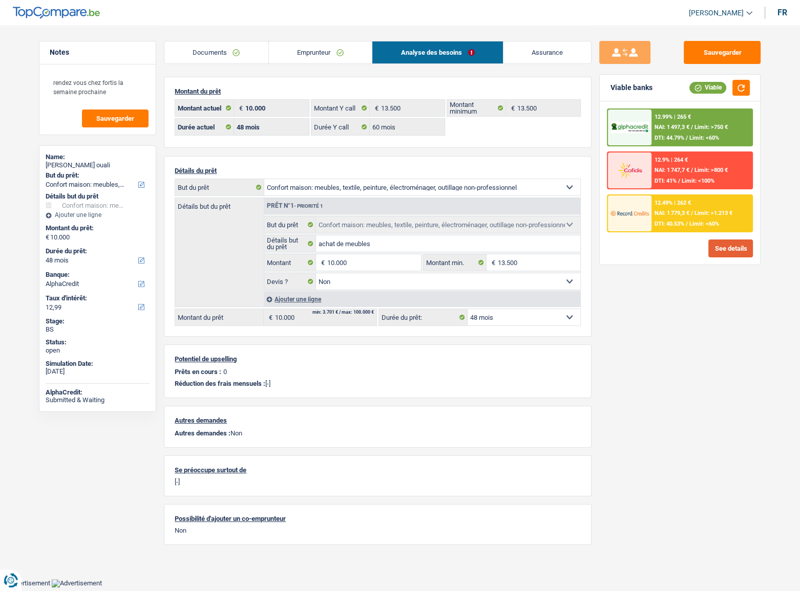
click at [377, 248] on button "See details" at bounding box center [730, 249] width 45 height 18
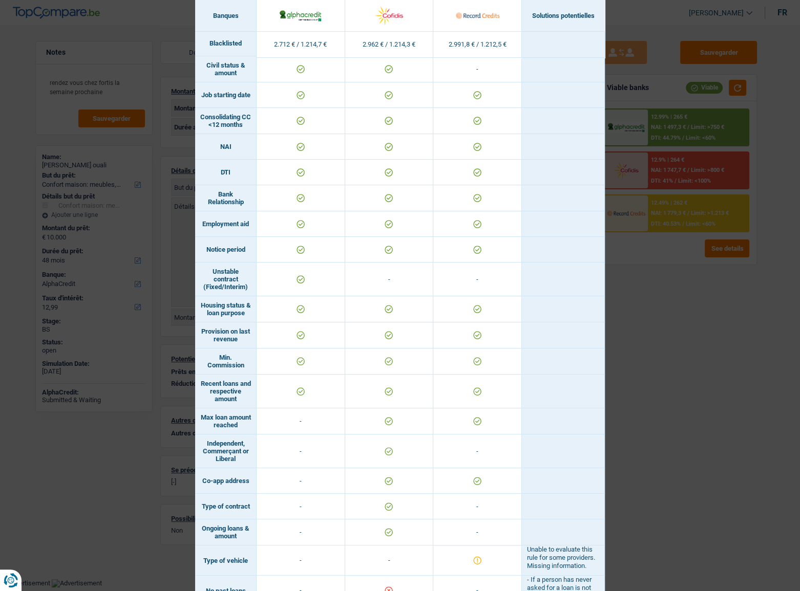
scroll to position [458, 0]
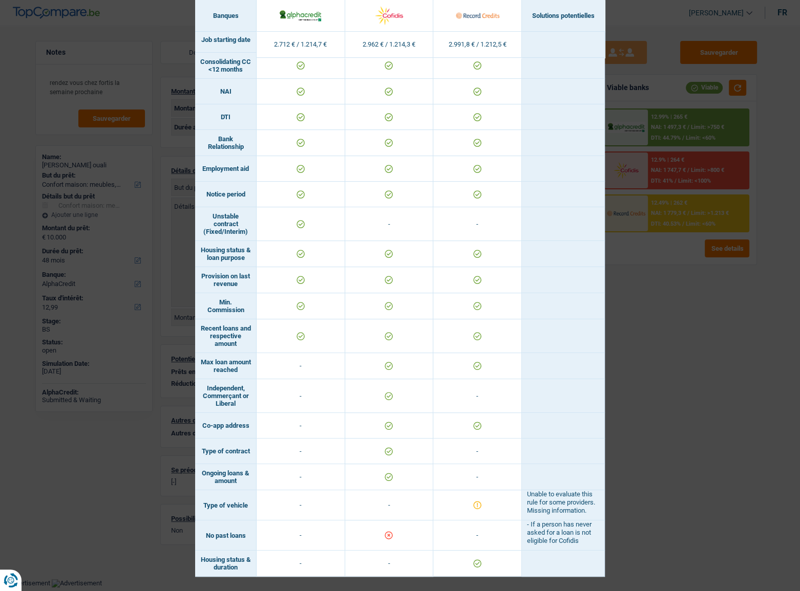
click at [377, 311] on div "Banks conditions × Banques Solutions potentielles Revenus / Charges 2.712 € / 1…" at bounding box center [400, 295] width 800 height 591
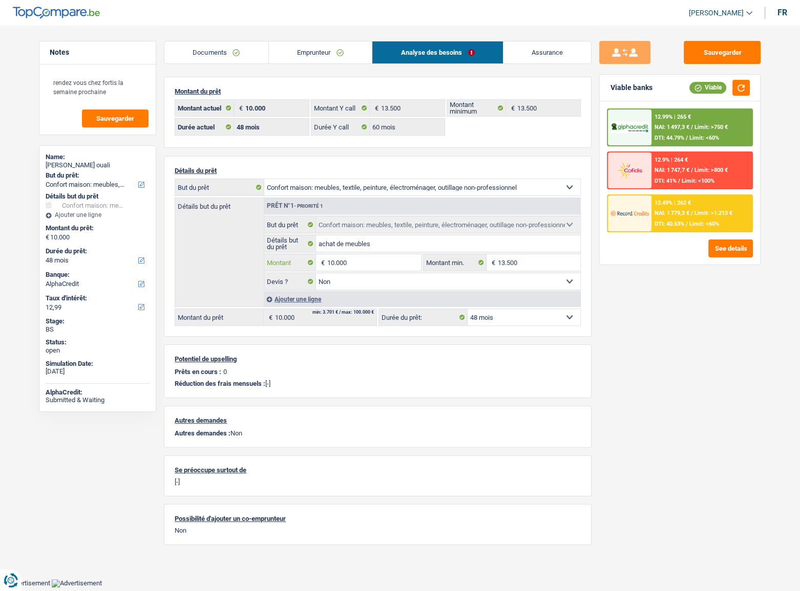
click at [340, 262] on input "10.000" at bounding box center [374, 262] width 94 height 16
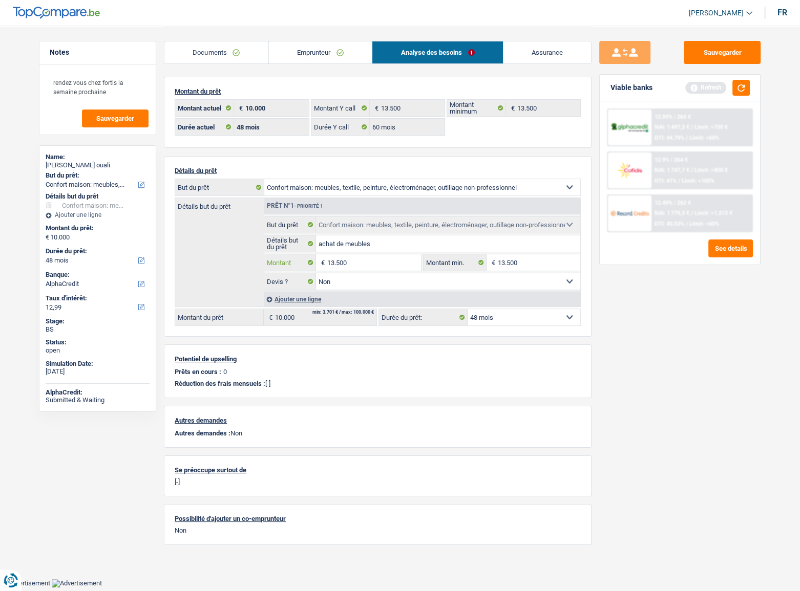
type input "13.500"
select select "60"
type input "13.500"
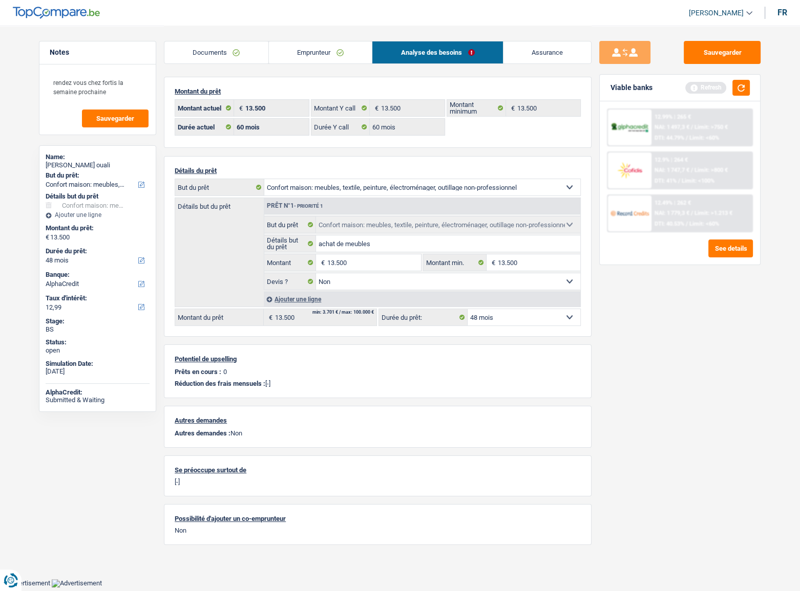
select select "60"
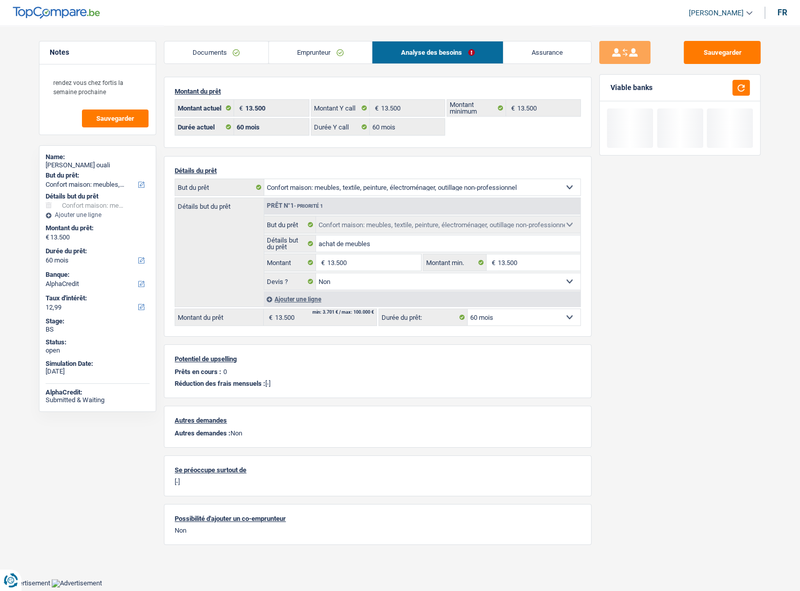
click at [377, 96] on div "Viable banks" at bounding box center [680, 88] width 160 height 27
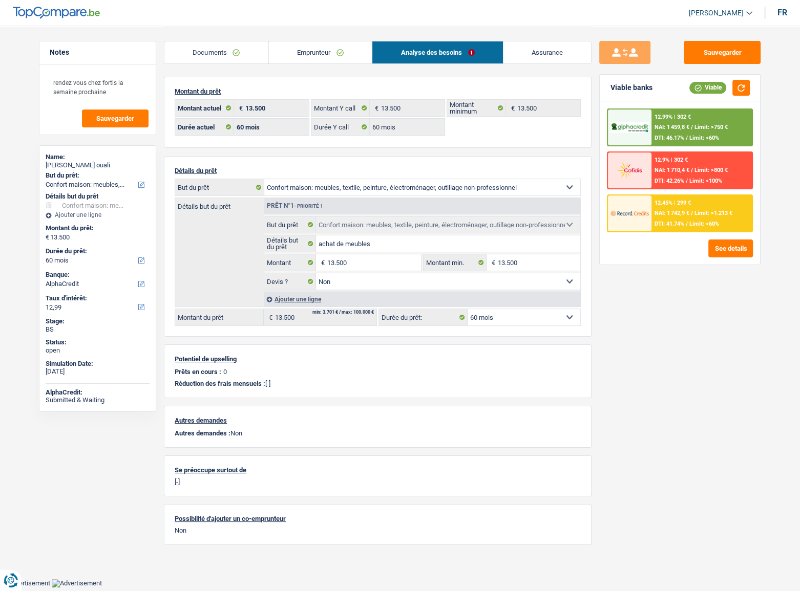
click at [377, 163] on div "12.9% | 302 €" at bounding box center [670, 160] width 33 height 7
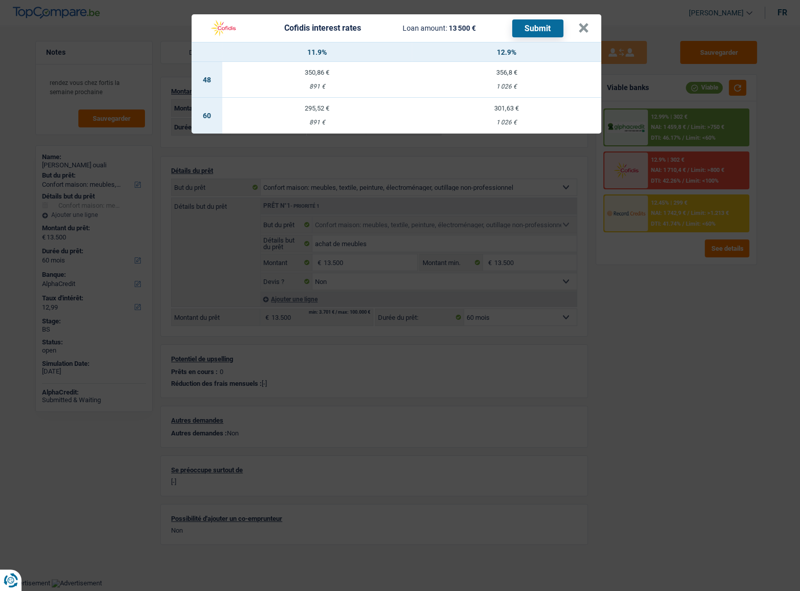
click at [377, 115] on td "301,63 € 1 026 €" at bounding box center [506, 116] width 189 height 36
select select "cofidis"
type input "12,90"
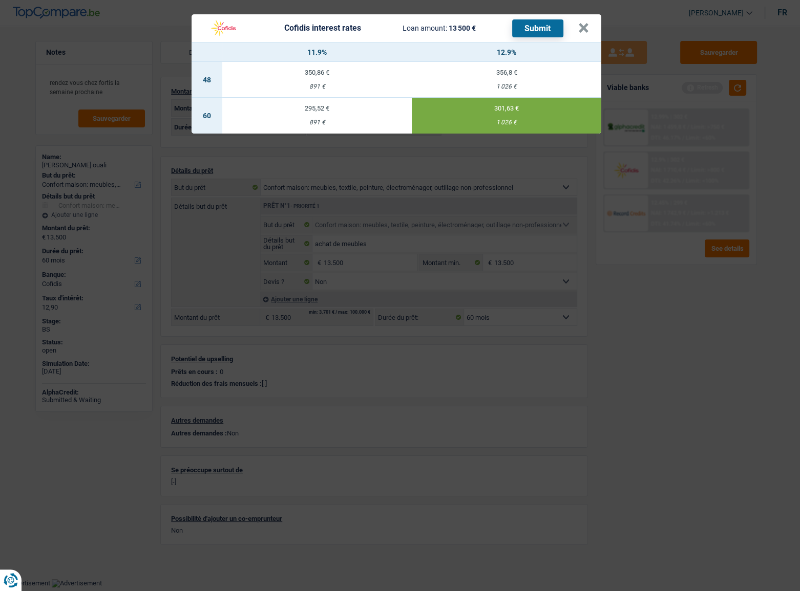
click at [377, 29] on button "Submit" at bounding box center [537, 28] width 51 height 18
click at [377, 25] on button "×" at bounding box center [583, 28] width 11 height 10
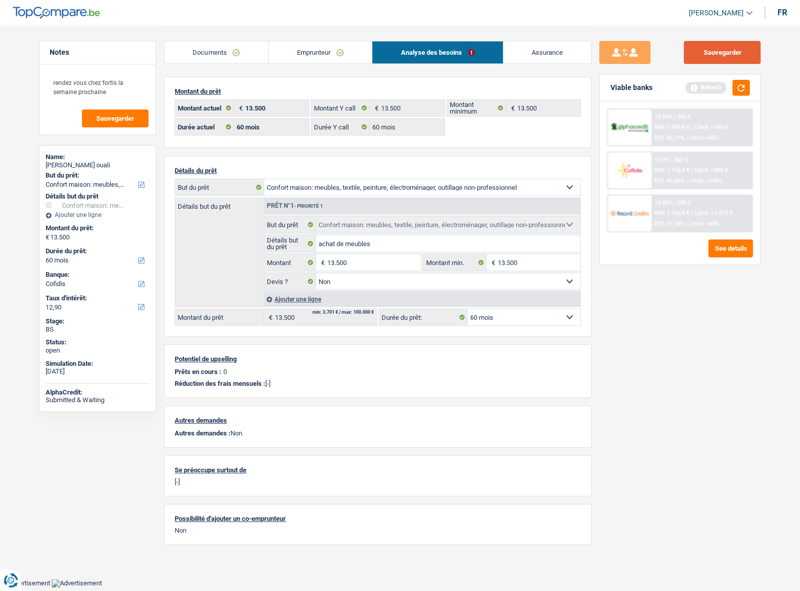
click at [377, 59] on button "Sauvegarder" at bounding box center [722, 52] width 77 height 23
click at [261, 54] on link "Documents" at bounding box center [216, 52] width 104 height 22
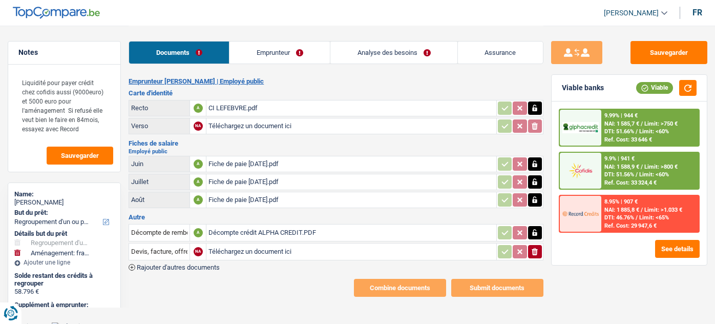
select select "refinancing"
select select "movingOrInstallation"
select select "120"
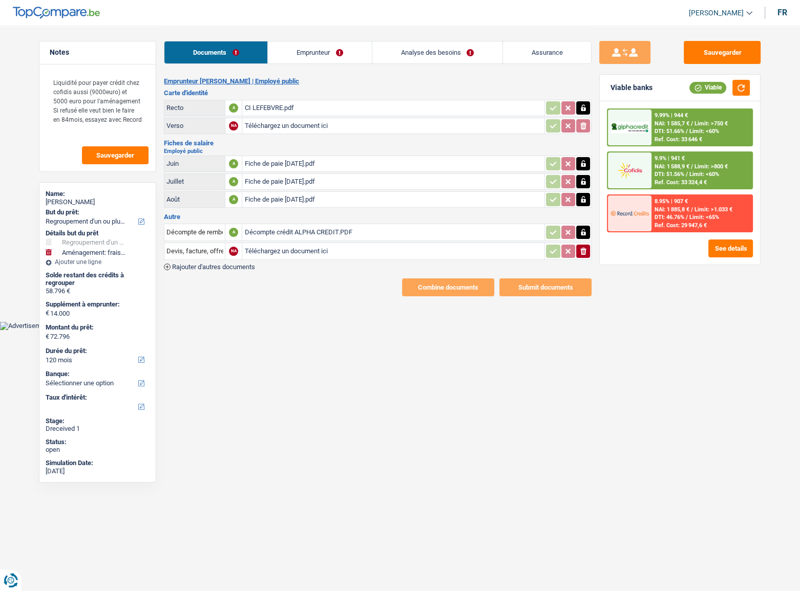
click at [263, 196] on div "Fiche de paie août 2025.pdf" at bounding box center [393, 199] width 298 height 15
drag, startPoint x: 303, startPoint y: 41, endPoint x: 310, endPoint y: 50, distance: 10.9
click at [304, 42] on link "Emprunteur" at bounding box center [319, 52] width 103 height 22
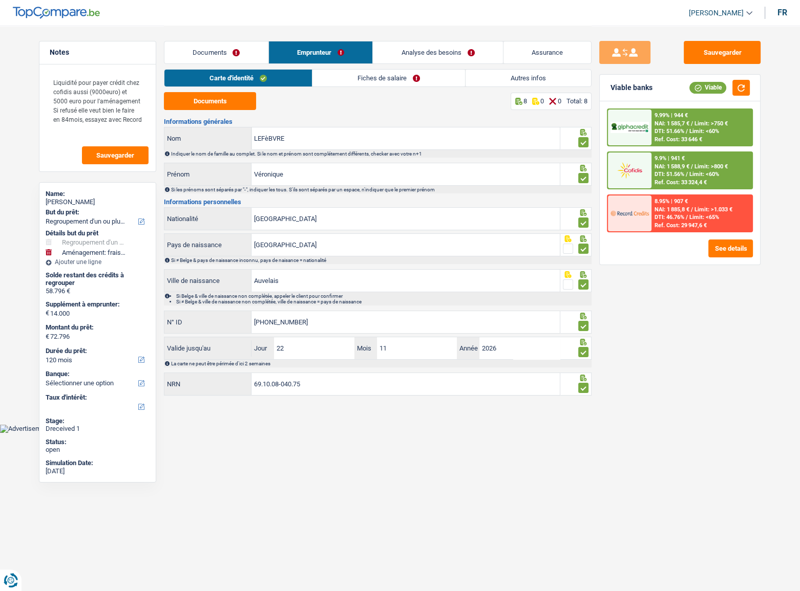
click at [310, 50] on link "Emprunteur" at bounding box center [321, 52] width 104 height 22
click at [347, 78] on link "Fiches de salaire" at bounding box center [388, 78] width 153 height 17
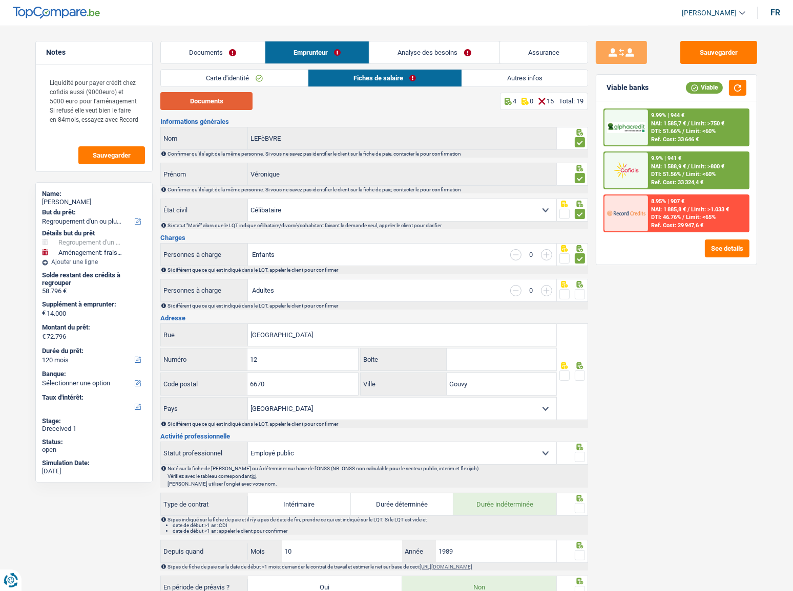
click at [202, 102] on button "Documents" at bounding box center [206, 101] width 92 height 18
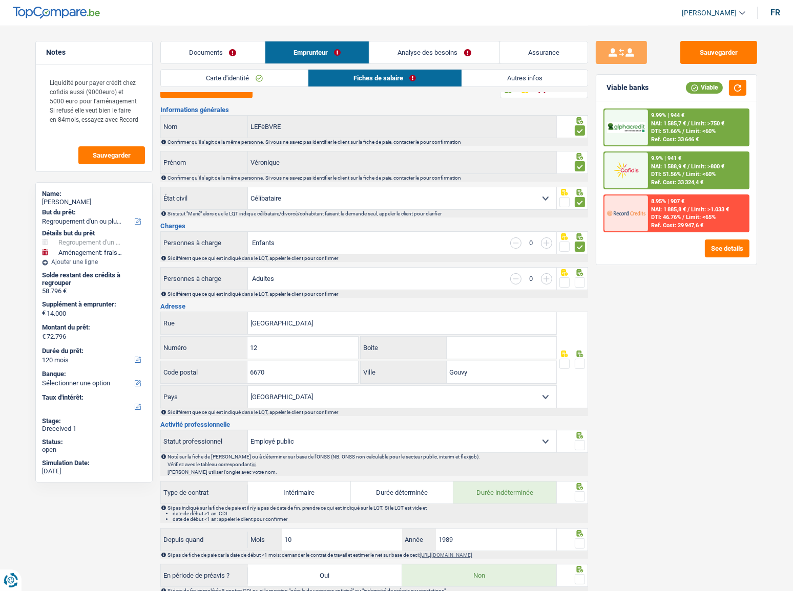
scroll to position [46, 0]
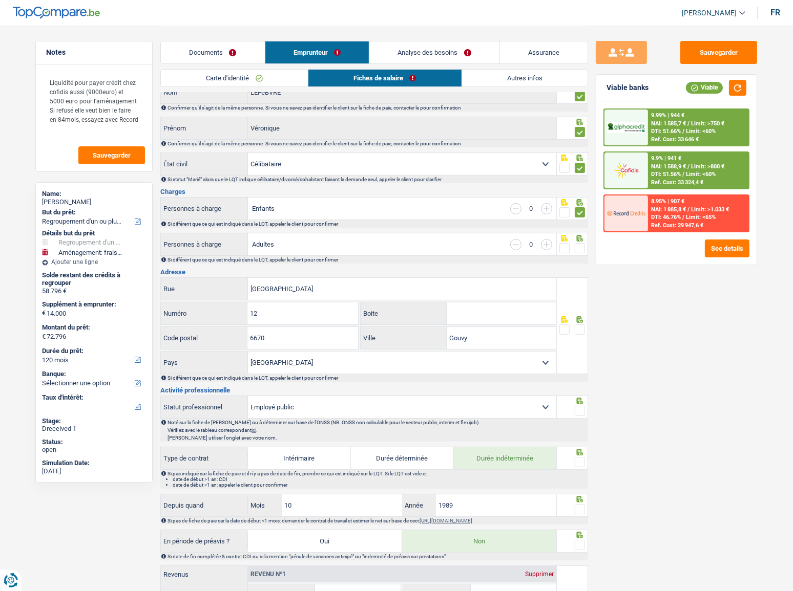
click at [579, 245] on span at bounding box center [580, 248] width 10 height 10
click at [0, 0] on input "radio" at bounding box center [0, 0] width 0 height 0
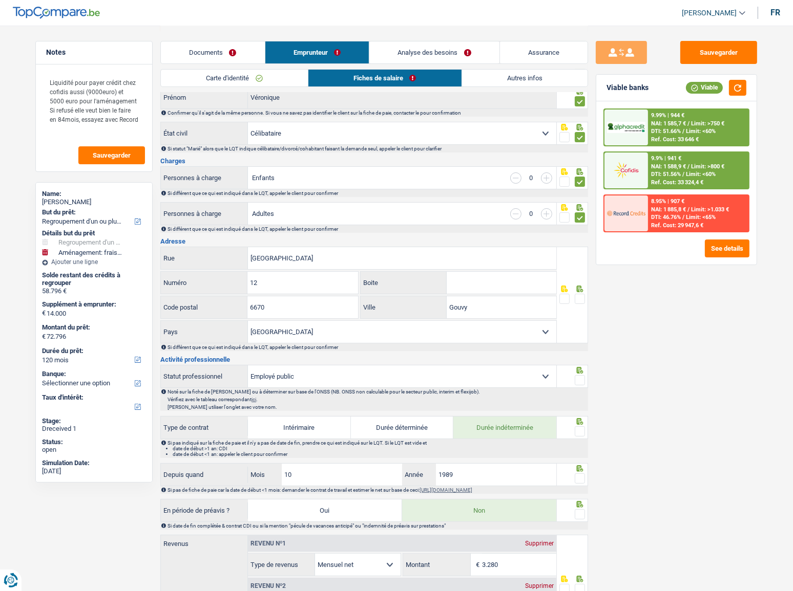
scroll to position [93, 0]
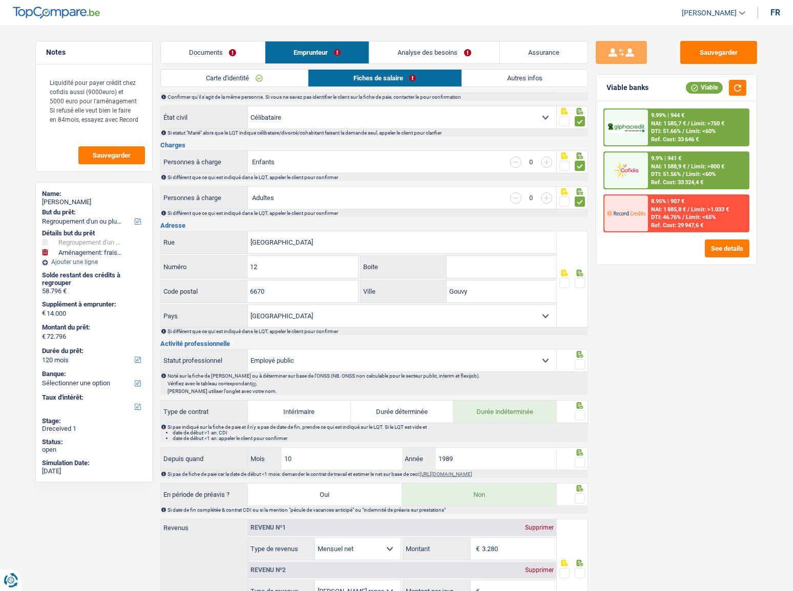
click at [581, 280] on span at bounding box center [580, 283] width 10 height 10
click at [0, 0] on input "radio" at bounding box center [0, 0] width 0 height 0
click at [312, 272] on input "12" at bounding box center [302, 267] width 110 height 22
click at [312, 263] on input "12" at bounding box center [302, 267] width 110 height 22
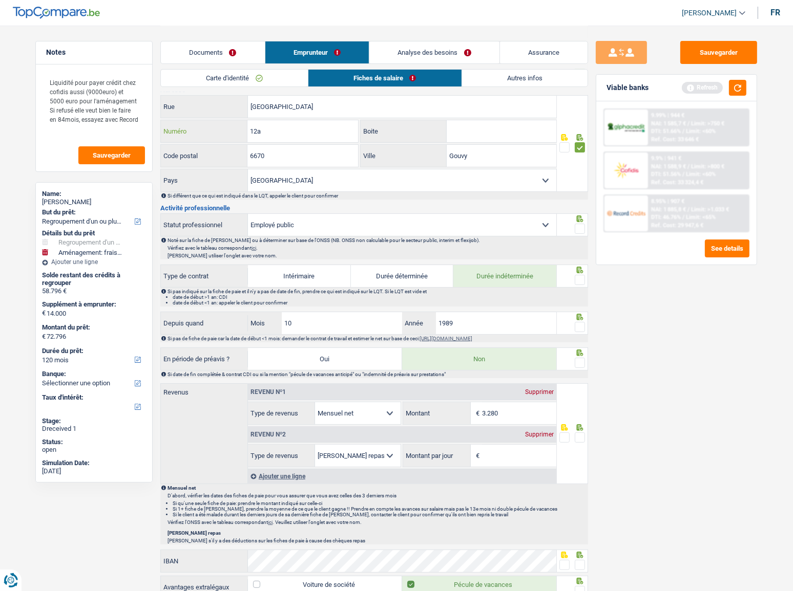
scroll to position [232, 0]
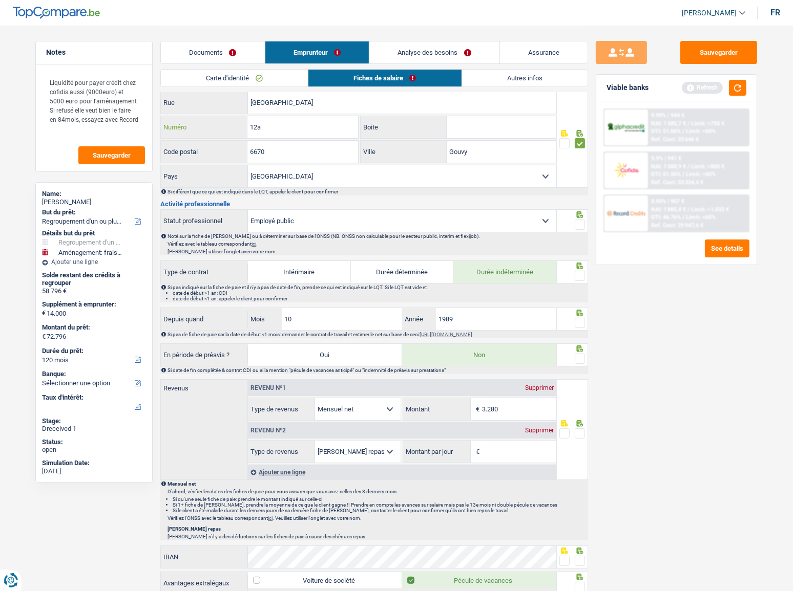
type input "12a"
click at [581, 220] on span at bounding box center [580, 225] width 10 height 10
click at [0, 0] on input "radio" at bounding box center [0, 0] width 0 height 0
click at [579, 271] on span at bounding box center [580, 276] width 10 height 10
click at [0, 0] on input "radio" at bounding box center [0, 0] width 0 height 0
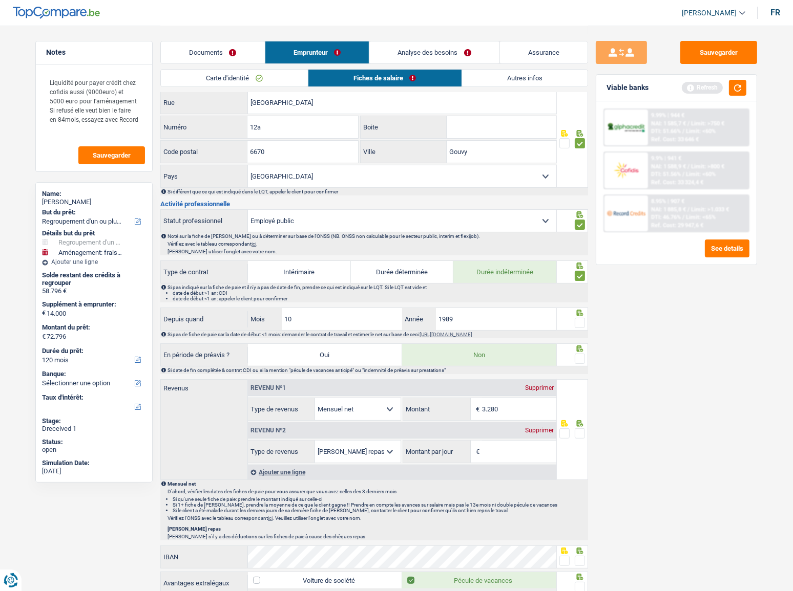
click at [714, 90] on div "Refresh" at bounding box center [714, 88] width 65 height 16
click at [714, 87] on button "button" at bounding box center [737, 88] width 17 height 16
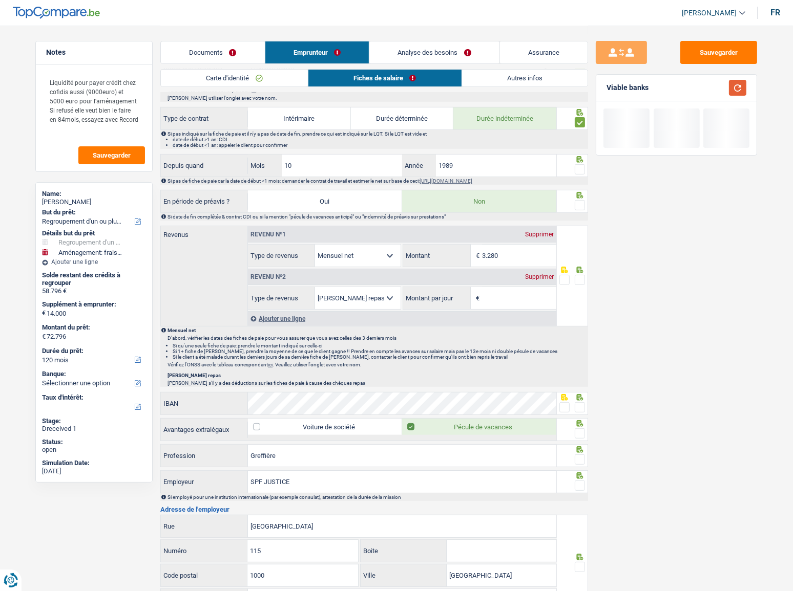
scroll to position [372, 0]
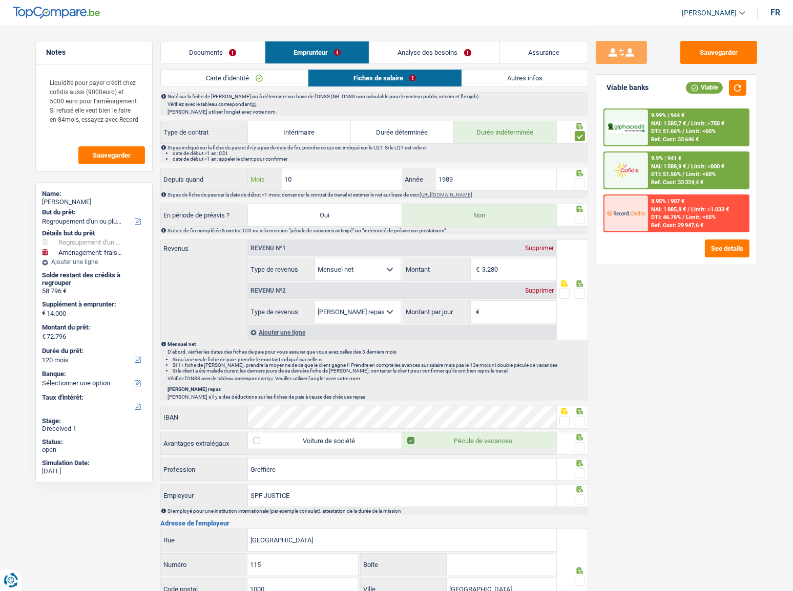
click at [318, 184] on input "10" at bounding box center [342, 179] width 120 height 22
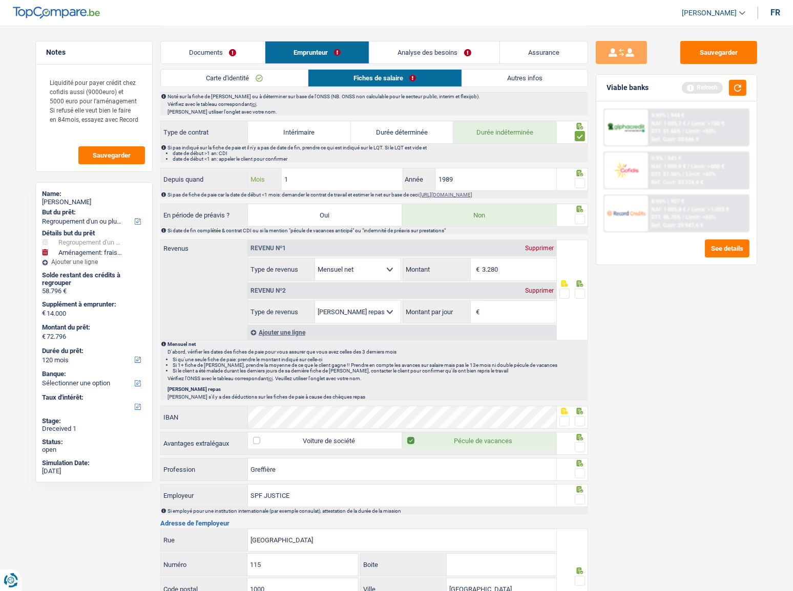
type input "11"
click at [580, 187] on div at bounding box center [580, 183] width 10 height 13
click at [714, 87] on button "button" at bounding box center [737, 88] width 17 height 16
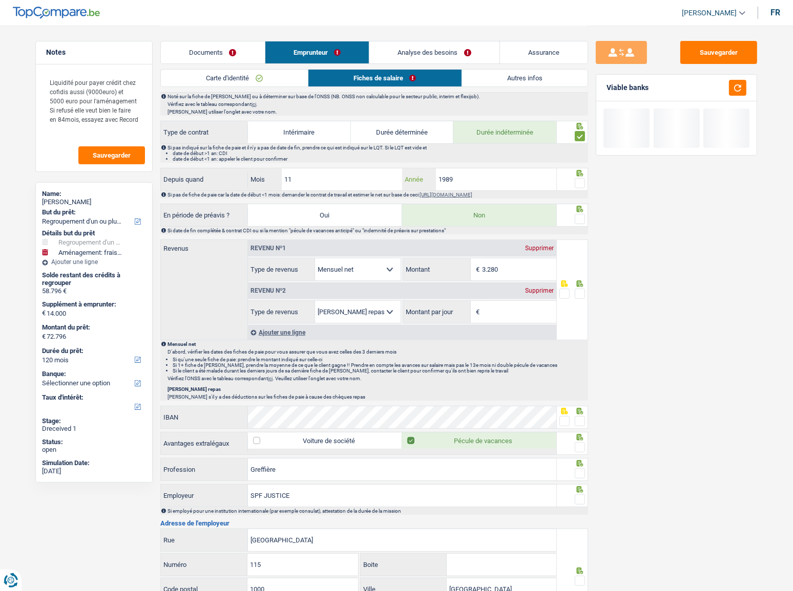
drag, startPoint x: 521, startPoint y: 182, endPoint x: 240, endPoint y: 171, distance: 281.3
click at [244, 174] on div "Depuis quand 11 Mois / 1989 Année" at bounding box center [358, 179] width 395 height 22
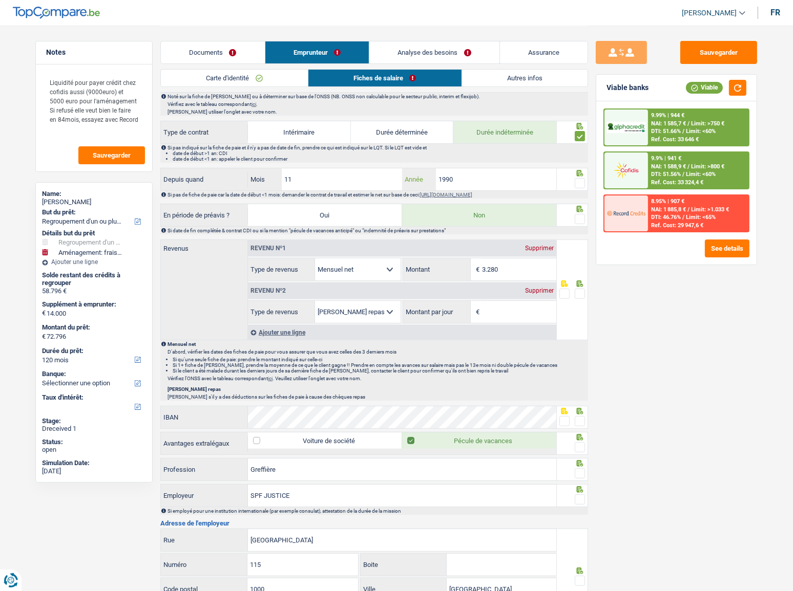
type input "1990"
click at [582, 178] on span at bounding box center [580, 183] width 10 height 10
click at [0, 0] on input "radio" at bounding box center [0, 0] width 0 height 0
drag, startPoint x: 582, startPoint y: 215, endPoint x: 652, endPoint y: 126, distance: 113.3
click at [584, 214] on span at bounding box center [580, 219] width 10 height 10
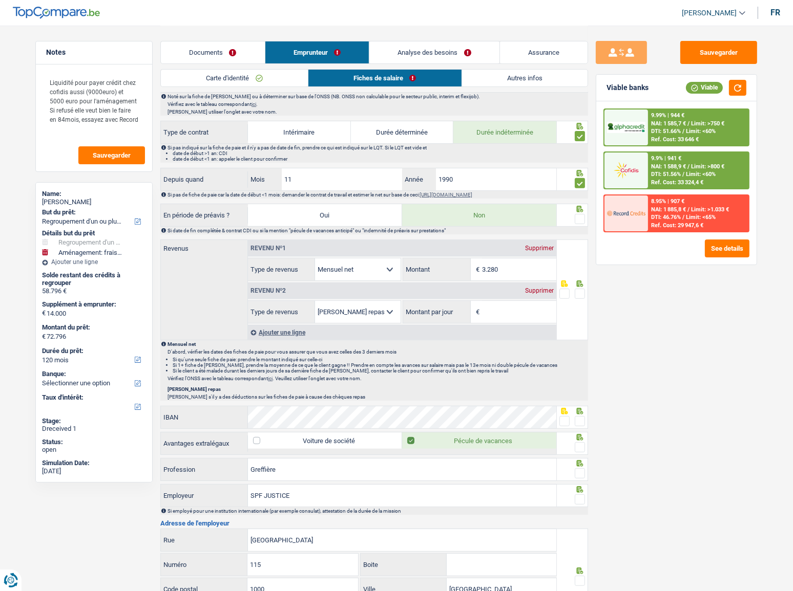
click at [0, 0] on input "radio" at bounding box center [0, 0] width 0 height 0
click at [714, 87] on button "button" at bounding box center [737, 88] width 17 height 16
click at [519, 264] on input "3.280" at bounding box center [519, 270] width 74 height 22
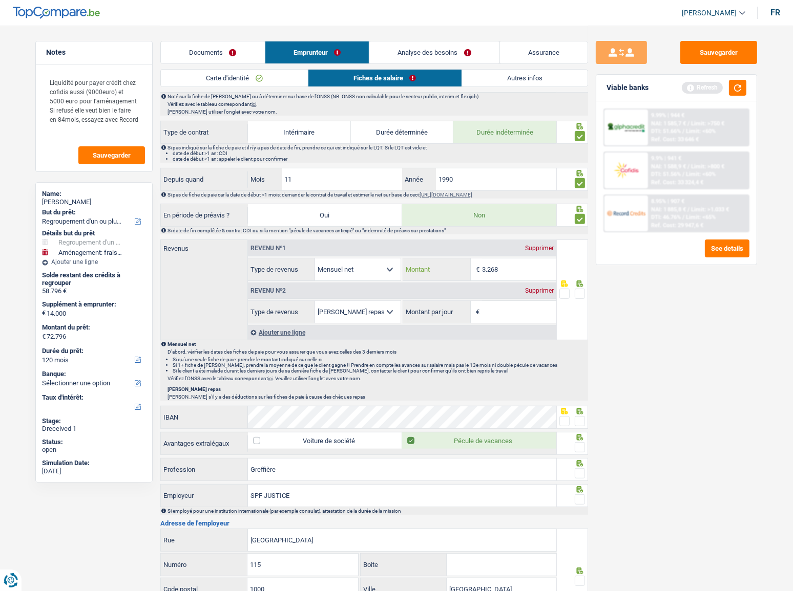
type input "3.268"
click at [540, 289] on div "Supprimer" at bounding box center [539, 291] width 34 height 6
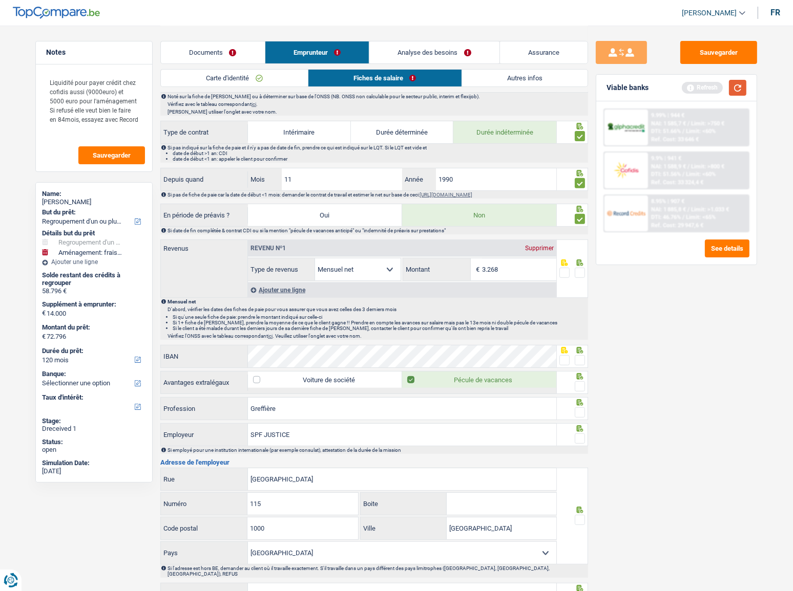
click at [714, 87] on button "button" at bounding box center [737, 88] width 17 height 16
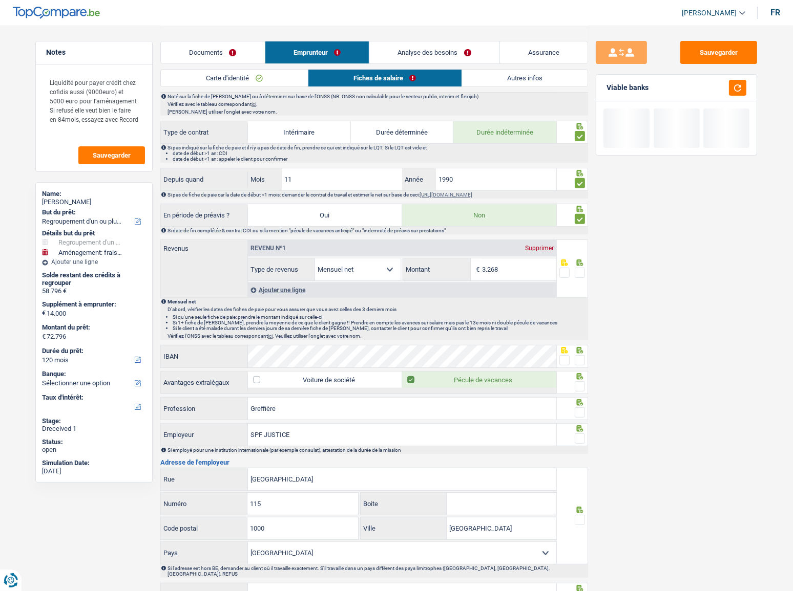
click at [579, 264] on icon at bounding box center [580, 263] width 7 height 7
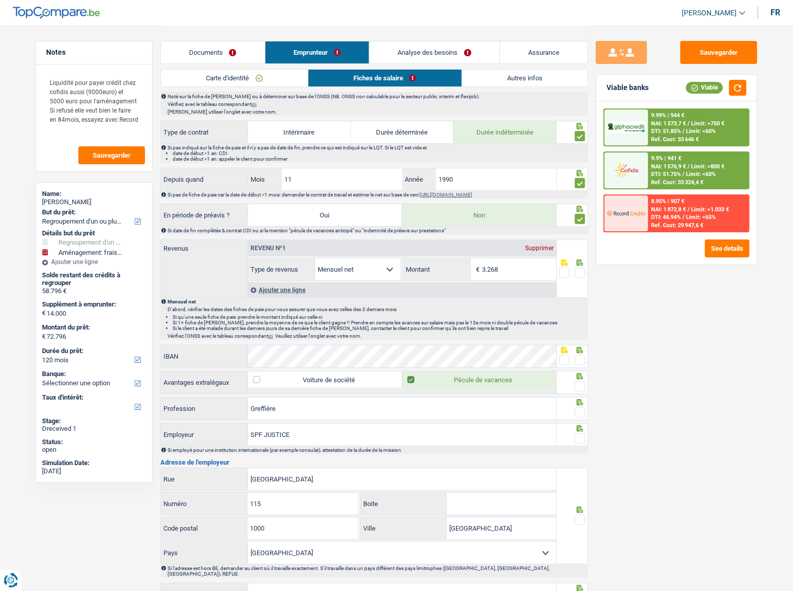
click at [270, 292] on div "Ajouter une ligne" at bounding box center [402, 290] width 308 height 15
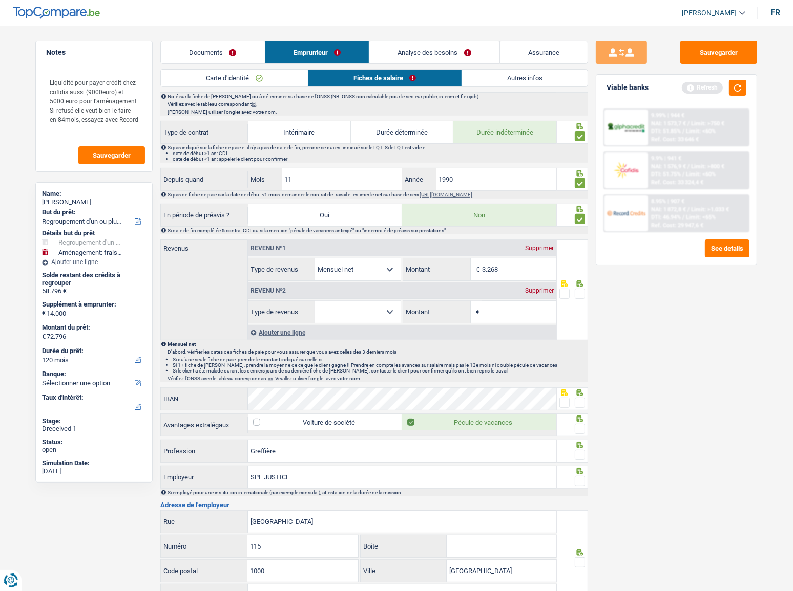
click at [353, 306] on select "Allocation d'handicap Allocations chômage Allocations familiales Chèques repas …" at bounding box center [358, 312] width 86 height 22
select select "mealVouchers"
click at [315, 301] on select "Allocation d'handicap Allocations chômage Allocations familiales Chèques repas …" at bounding box center [358, 312] width 86 height 22
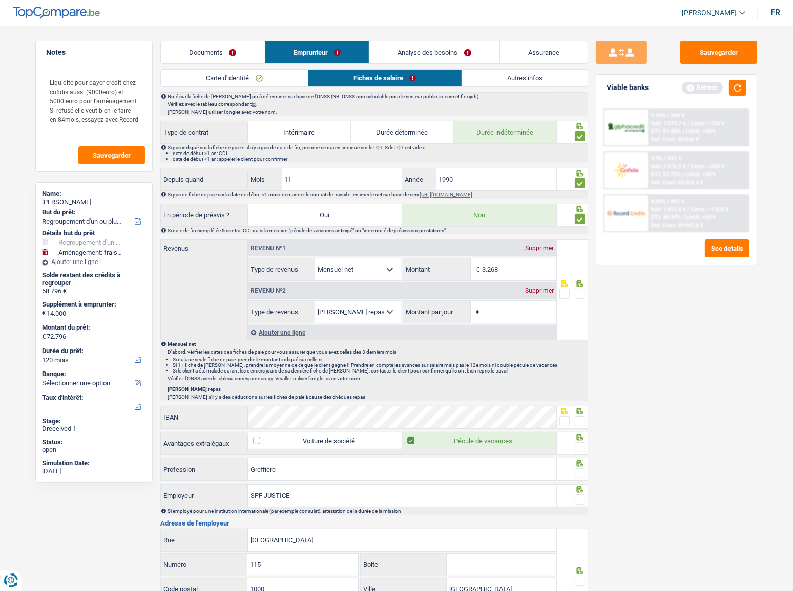
click at [526, 311] on input "Montant par jour" at bounding box center [519, 312] width 74 height 22
type input "6,0"
click at [581, 292] on span at bounding box center [580, 294] width 10 height 10
click at [0, 0] on input "radio" at bounding box center [0, 0] width 0 height 0
click at [714, 86] on button "button" at bounding box center [737, 88] width 17 height 16
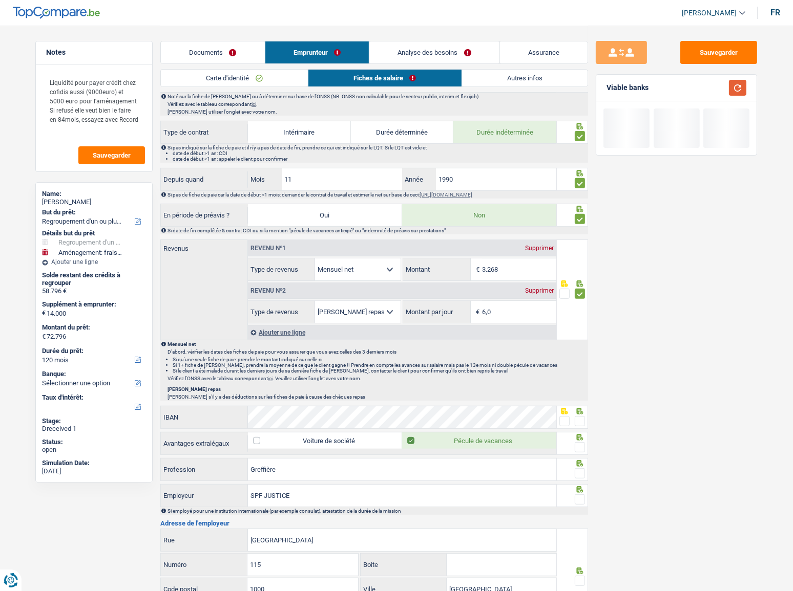
scroll to position [465, 0]
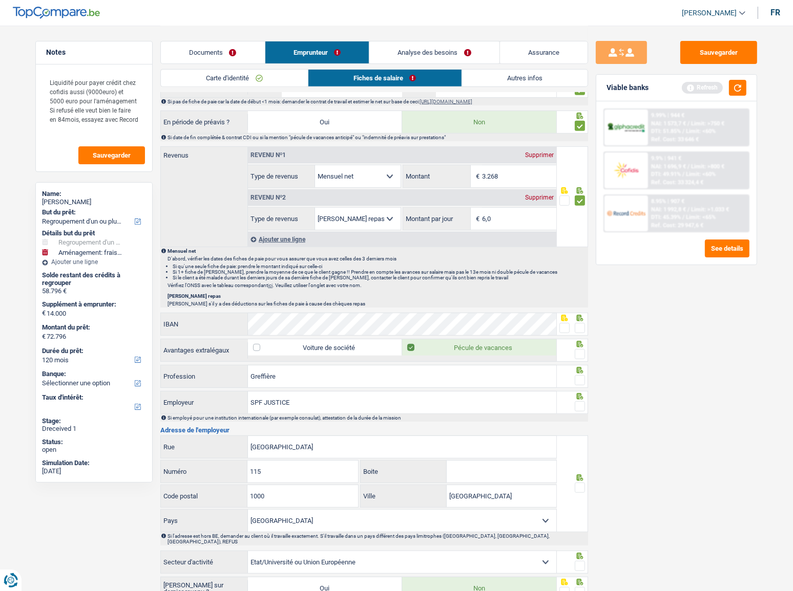
drag, startPoint x: 581, startPoint y: 323, endPoint x: 715, endPoint y: 84, distance: 273.0
click at [584, 323] on span at bounding box center [580, 328] width 10 height 10
click at [0, 0] on input "radio" at bounding box center [0, 0] width 0 height 0
click at [714, 88] on button "button" at bounding box center [737, 88] width 17 height 16
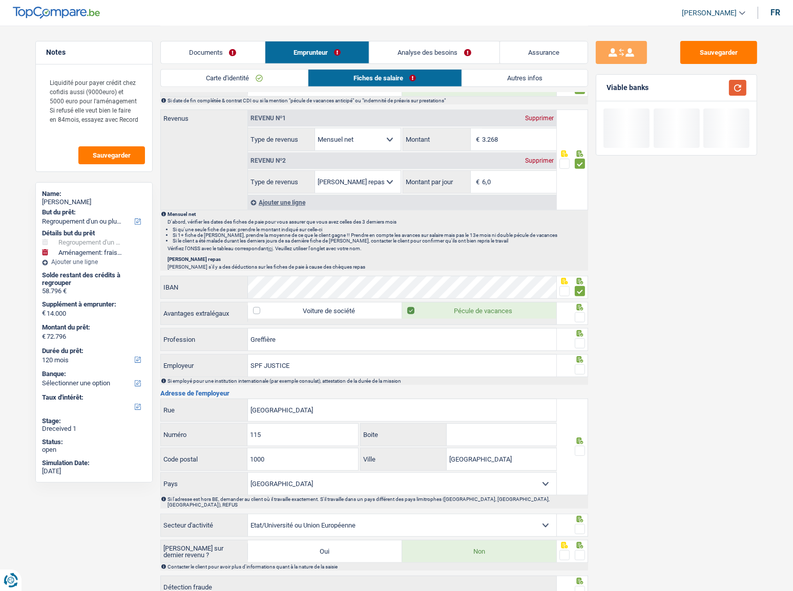
scroll to position [558, 0]
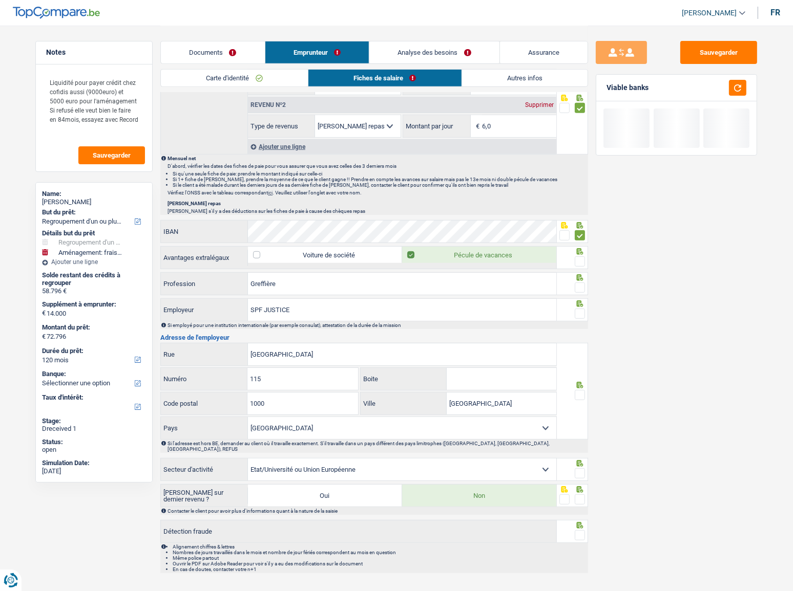
click at [580, 257] on span at bounding box center [580, 262] width 10 height 10
click at [0, 0] on input "radio" at bounding box center [0, 0] width 0 height 0
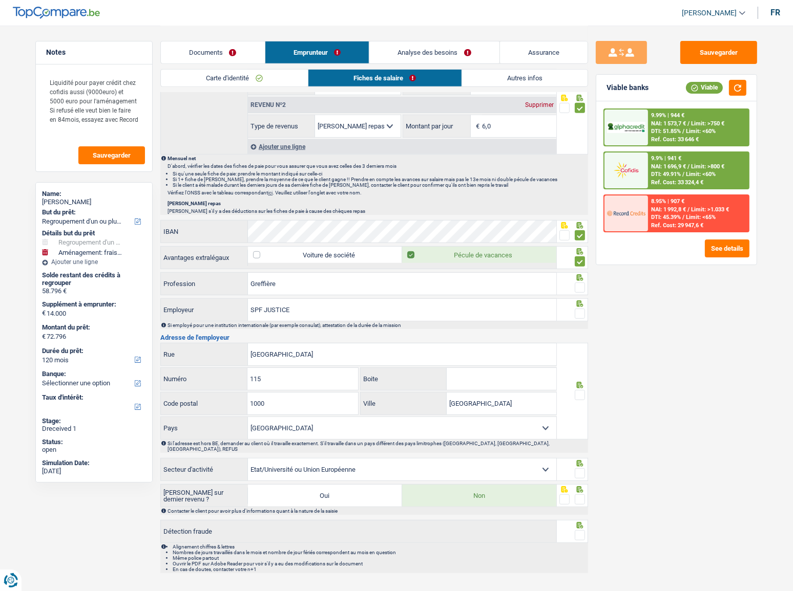
click at [579, 286] on span at bounding box center [580, 288] width 10 height 10
click at [0, 0] on input "radio" at bounding box center [0, 0] width 0 height 0
drag, startPoint x: 292, startPoint y: 311, endPoint x: 263, endPoint y: 312, distance: 29.2
click at [263, 312] on input "SPF JUSTICE" at bounding box center [402, 310] width 308 height 22
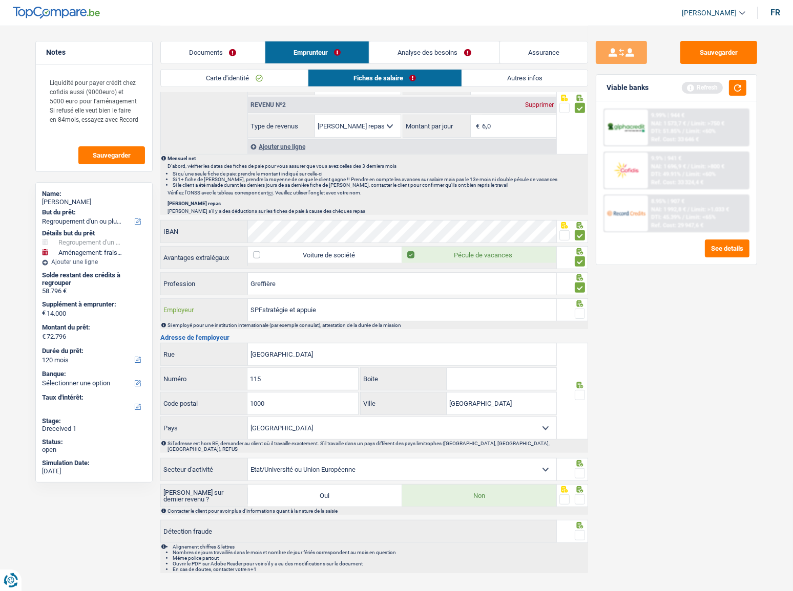
click at [262, 310] on input "SPFstratégie et appuie" at bounding box center [402, 310] width 308 height 22
type input "SPF stratégie et appuie"
click at [582, 309] on span at bounding box center [580, 314] width 10 height 10
click at [0, 0] on input "radio" at bounding box center [0, 0] width 0 height 0
click at [714, 86] on button "button" at bounding box center [737, 88] width 17 height 16
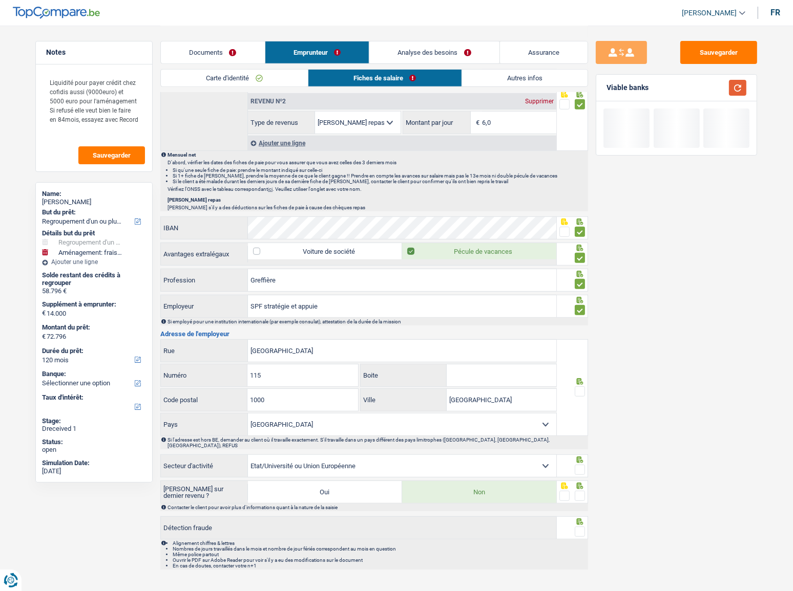
scroll to position [563, 0]
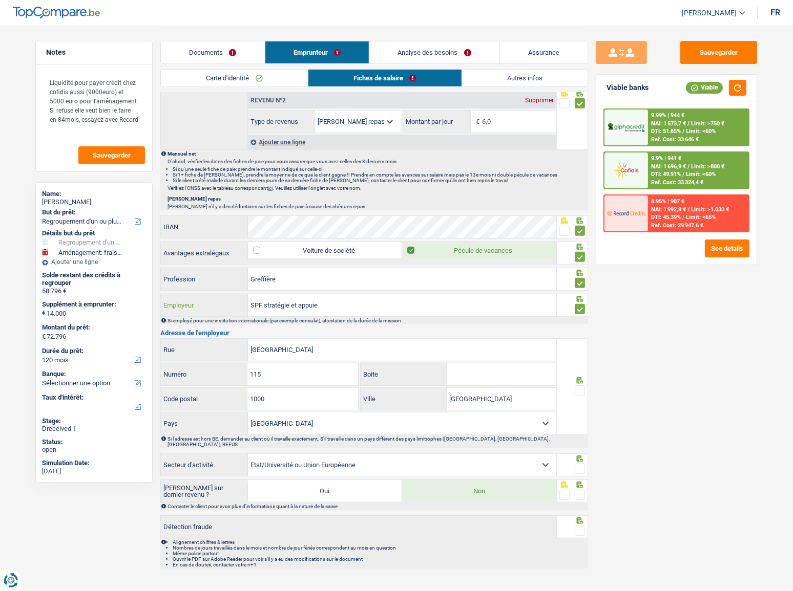
drag, startPoint x: 347, startPoint y: 305, endPoint x: 251, endPoint y: 310, distance: 95.4
click at [251, 310] on input "SPF stratégie et appuie" at bounding box center [402, 305] width 308 height 22
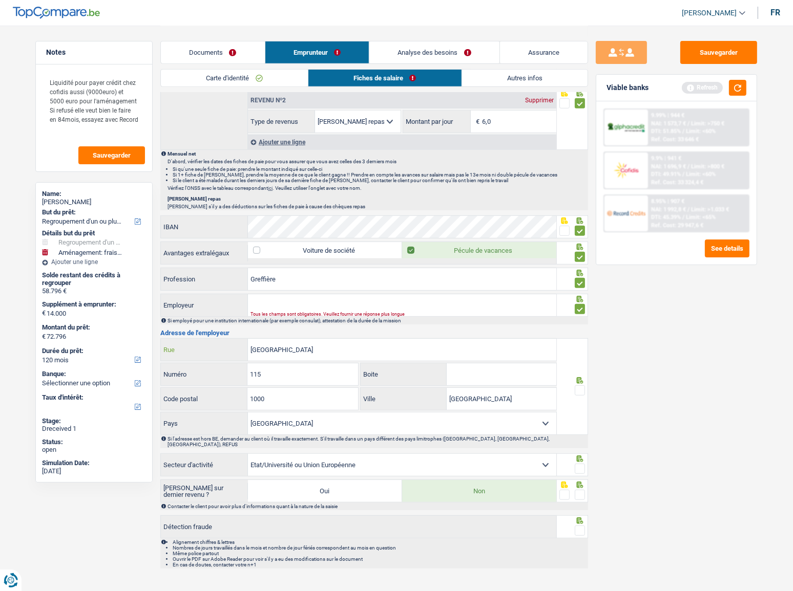
drag, startPoint x: 342, startPoint y: 346, endPoint x: 127, endPoint y: 346, distance: 215.1
click at [128, 323] on div "Notes Liquidité pour payer crédit chez cofidis aussi (9000euro) et 5000 euro po…" at bounding box center [396, 18] width 737 height 1111
paste input "d Simon Bolivar"
type input "Bd Simon Bolivar"
drag, startPoint x: 193, startPoint y: 369, endPoint x: 157, endPoint y: 373, distance: 36.1
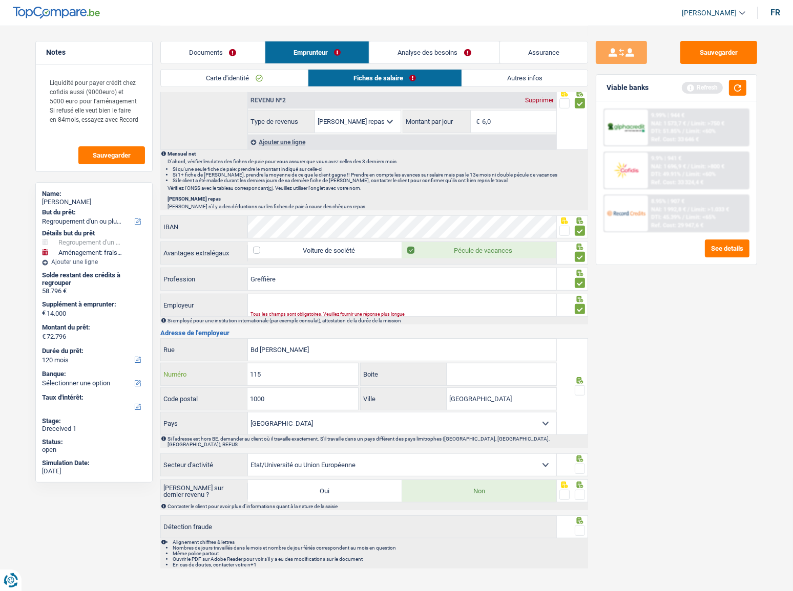
click at [163, 323] on div "115 Numéro" at bounding box center [259, 375] width 197 height 22
type input "30"
click at [479, 323] on input "Boite" at bounding box center [502, 375] width 110 height 22
type input "1"
click at [335, 306] on input "Employeur" at bounding box center [402, 305] width 308 height 22
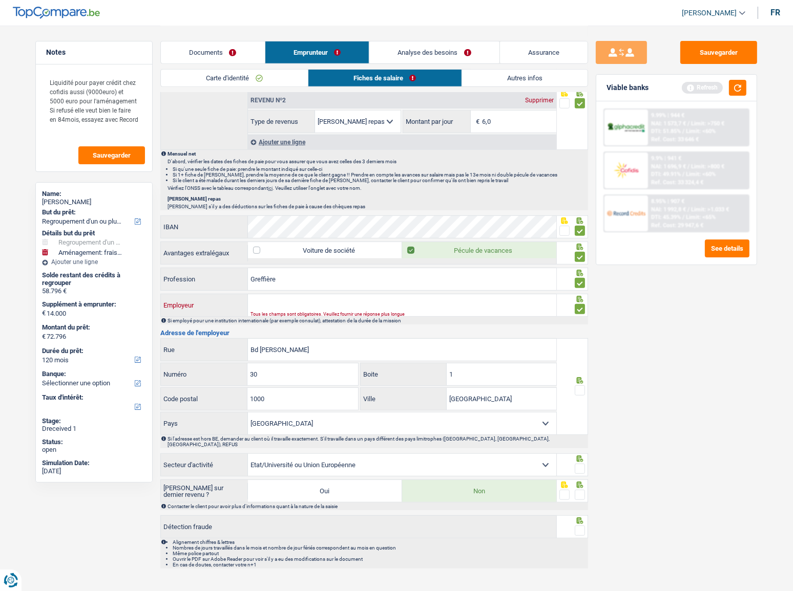
click at [290, 300] on input "Employeur" at bounding box center [402, 305] width 308 height 22
paste input "SPF Stratégie et Appui"
type input "SPF Stratégie et Appui"
click at [583, 323] on span at bounding box center [580, 391] width 10 height 10
click at [0, 0] on input "radio" at bounding box center [0, 0] width 0 height 0
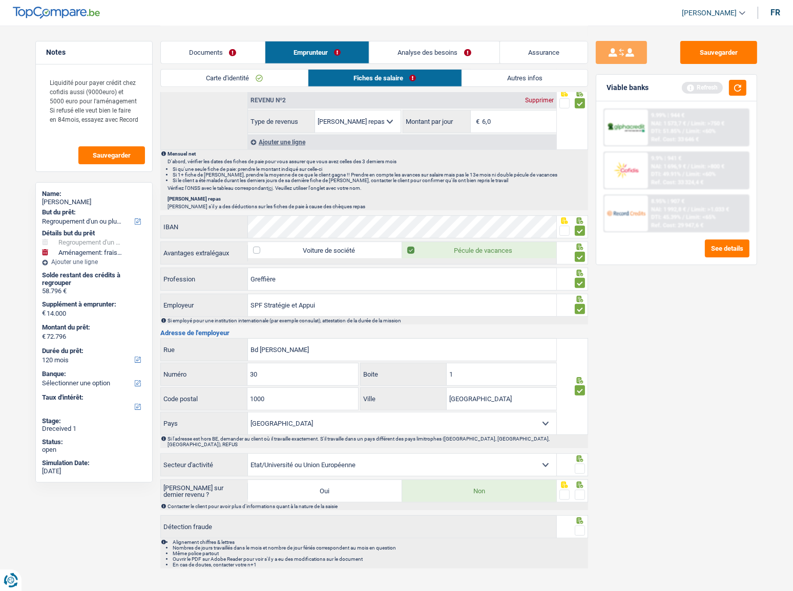
click at [581, 323] on span at bounding box center [580, 469] width 10 height 10
click at [0, 0] on input "radio" at bounding box center [0, 0] width 0 height 0
click at [582, 323] on span at bounding box center [580, 495] width 10 height 10
click at [0, 0] on input "radio" at bounding box center [0, 0] width 0 height 0
click at [579, 323] on span at bounding box center [580, 531] width 10 height 10
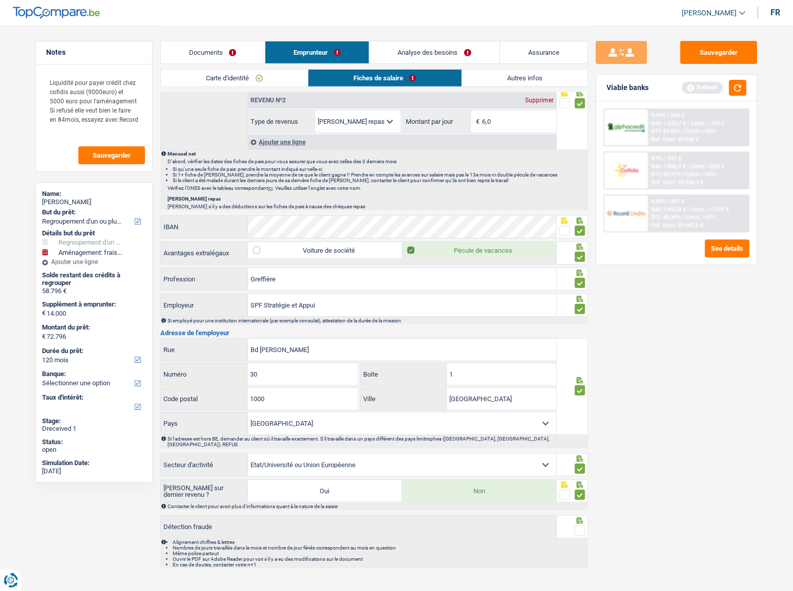
click at [0, 0] on input "radio" at bounding box center [0, 0] width 0 height 0
click at [714, 82] on button "button" at bounding box center [737, 88] width 17 height 16
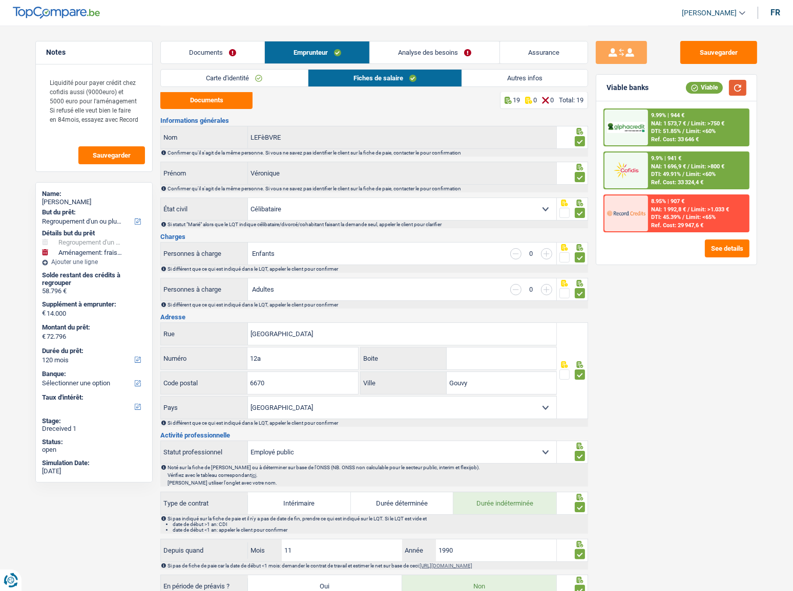
scroll to position [0, 0]
click at [435, 36] on div "Documents Emprunteur Analyse des besoins Assurance" at bounding box center [374, 48] width 428 height 44
click at [435, 47] on link "Analyse des besoins" at bounding box center [435, 52] width 130 height 22
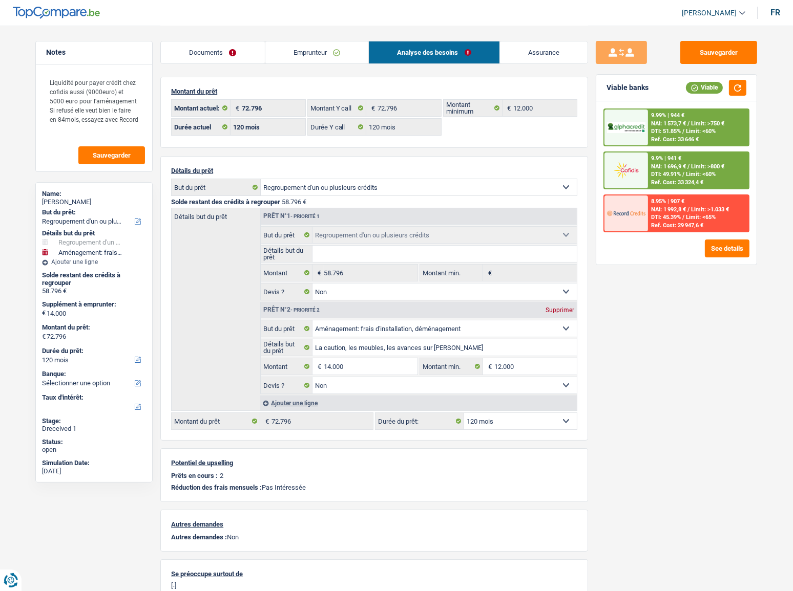
click at [535, 323] on select "12 mois 18 mois 24 mois 30 mois 36 mois 42 mois 48 mois 60 mois 72 mois 84 mois…" at bounding box center [520, 421] width 113 height 16
drag, startPoint x: 322, startPoint y: 48, endPoint x: 331, endPoint y: 46, distance: 9.4
click at [322, 48] on link "Emprunteur" at bounding box center [316, 52] width 103 height 22
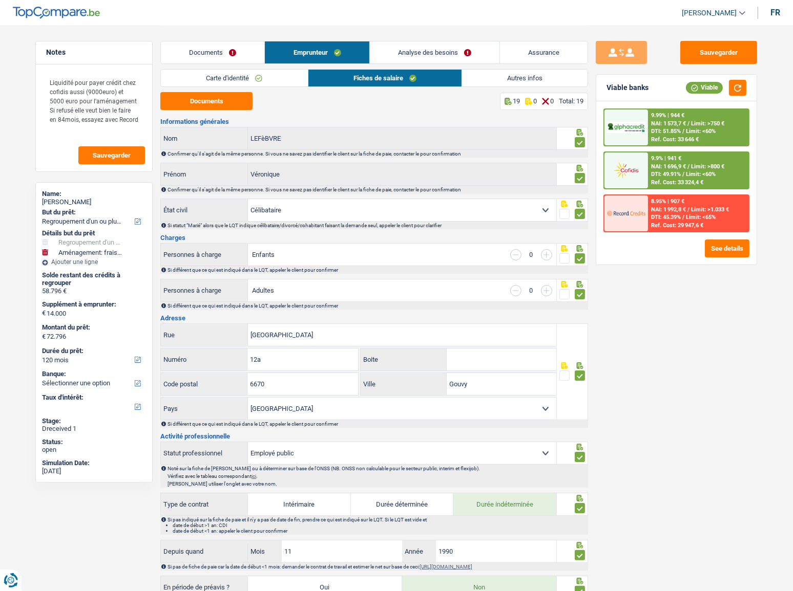
click at [482, 72] on link "Autres infos" at bounding box center [524, 78] width 125 height 17
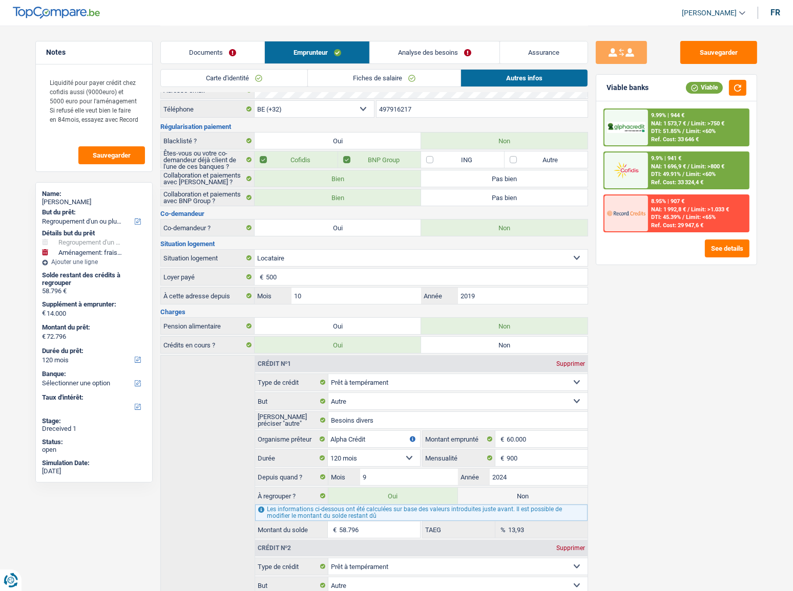
scroll to position [46, 0]
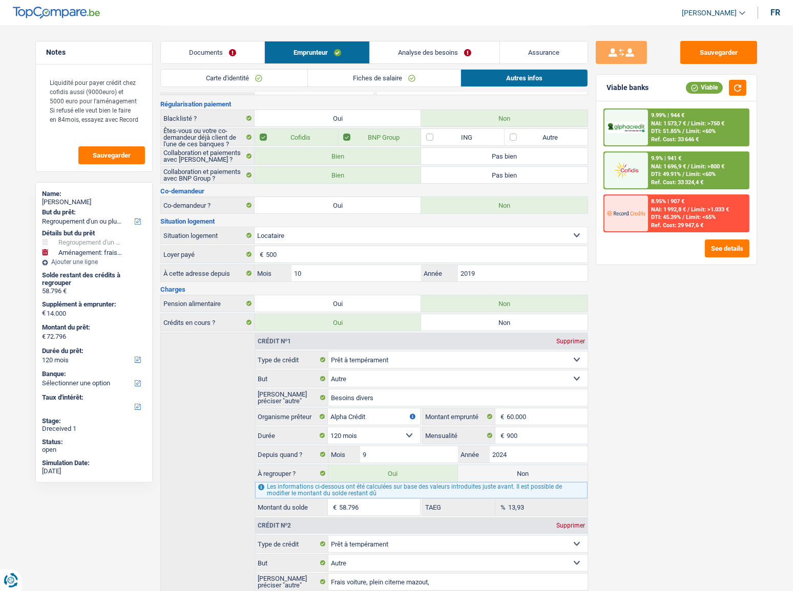
click at [426, 46] on link "Analyse des besoins" at bounding box center [435, 52] width 130 height 22
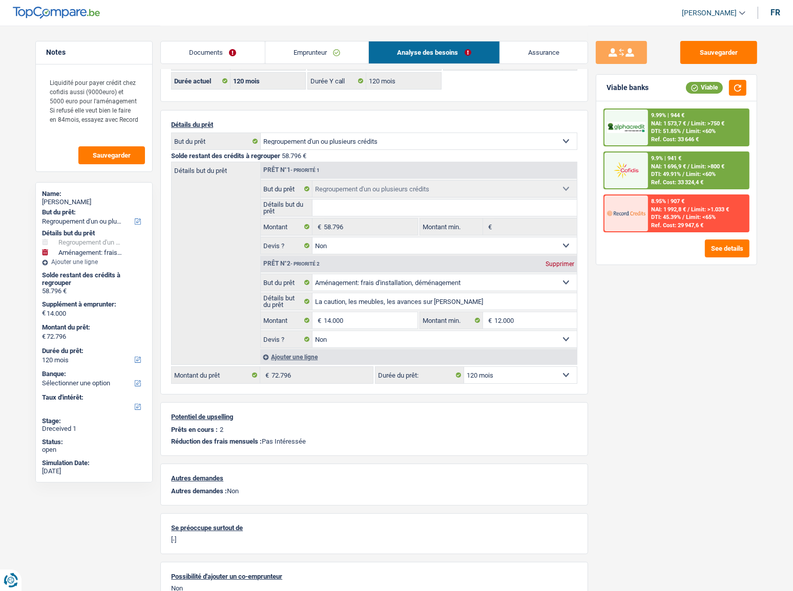
click at [504, 323] on select "12 mois 18 mois 24 mois 30 mois 36 mois 42 mois 48 mois 60 mois 72 mois 84 mois…" at bounding box center [520, 375] width 113 height 16
select select "84"
click at [464, 323] on select "12 mois 18 mois 24 mois 30 mois 36 mois 42 mois 48 mois 60 mois 72 mois 84 mois…" at bounding box center [520, 375] width 113 height 16
select select "84"
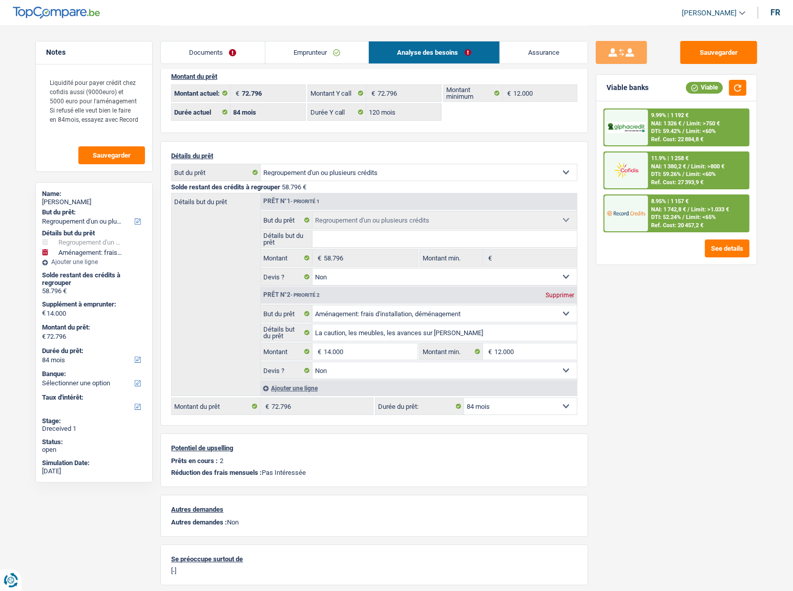
scroll to position [0, 0]
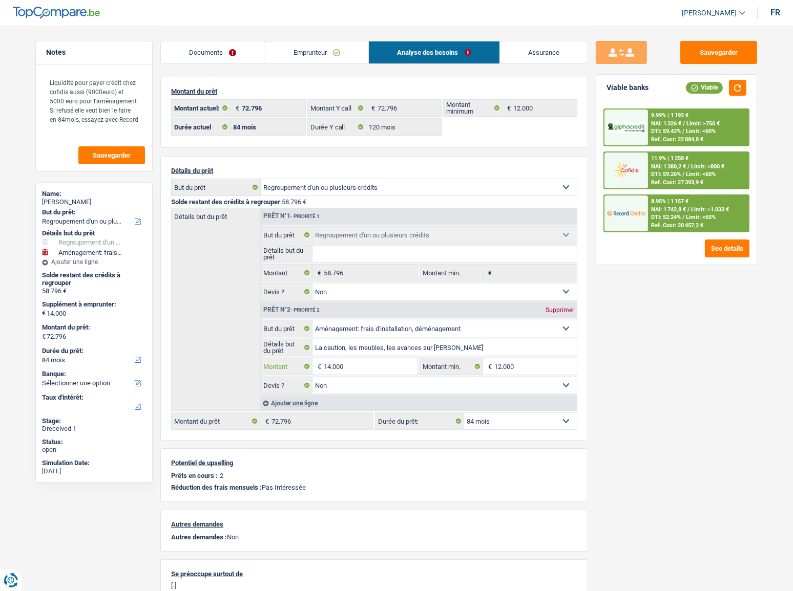
click at [336, 323] on input "14.000" at bounding box center [371, 366] width 94 height 16
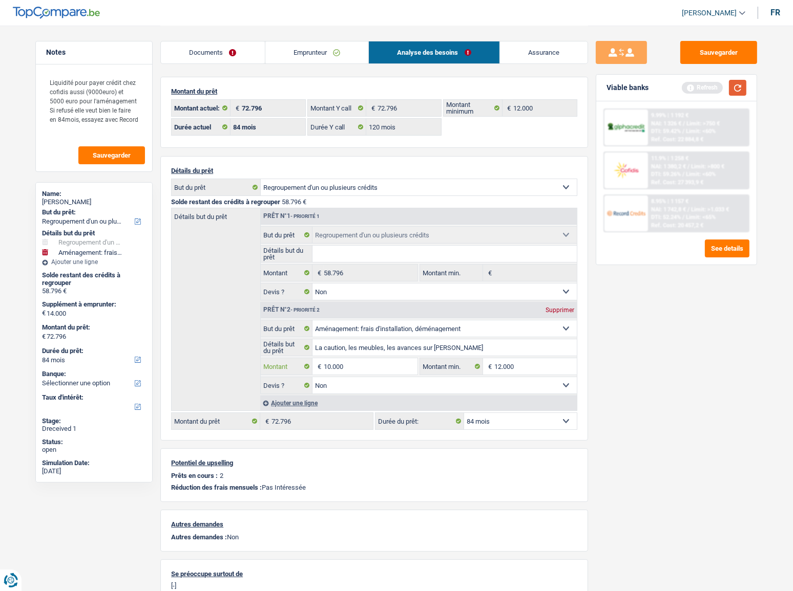
type input "10.000"
type input "68.796"
select select "144"
type input "68.796"
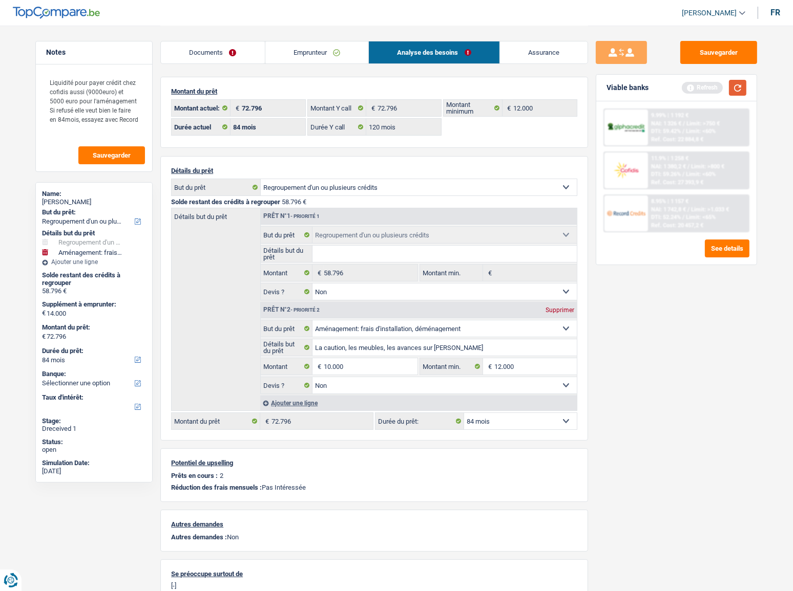
select select "144"
type input "68.796"
click at [714, 87] on button "button" at bounding box center [737, 88] width 17 height 16
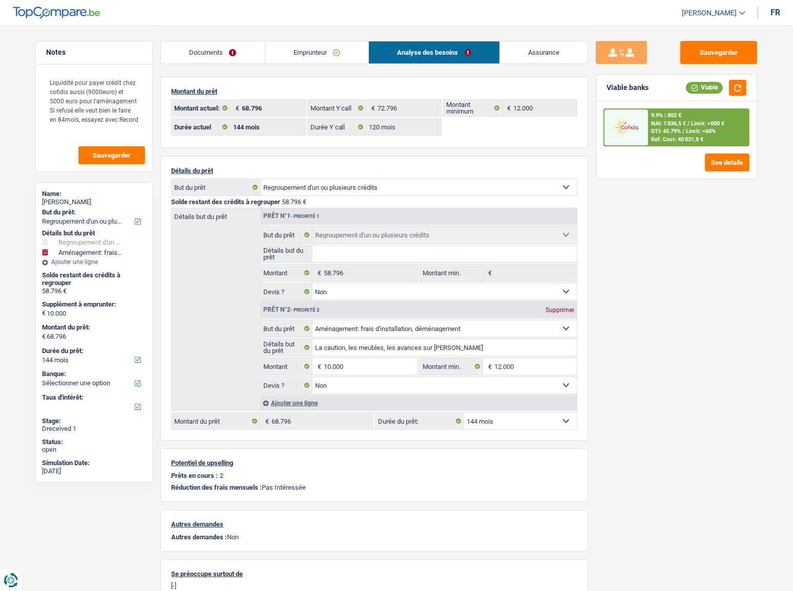
click at [532, 323] on select "12 mois 18 mois 24 mois 30 mois 36 mois 42 mois 48 mois 60 mois 72 mois 84 mois…" at bounding box center [520, 421] width 113 height 16
select select "84"
click at [464, 323] on select "12 mois 18 mois 24 mois 30 mois 36 mois 42 mois 48 mois 60 mois 72 mois 84 mois…" at bounding box center [520, 421] width 113 height 16
select select "84"
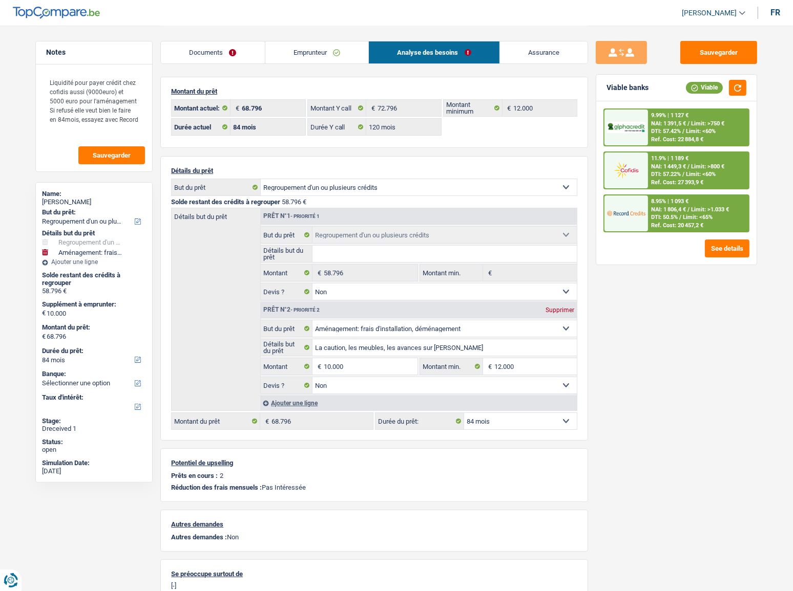
click at [667, 223] on div "Ref. Cost: 20 457,2 €" at bounding box center [677, 225] width 52 height 7
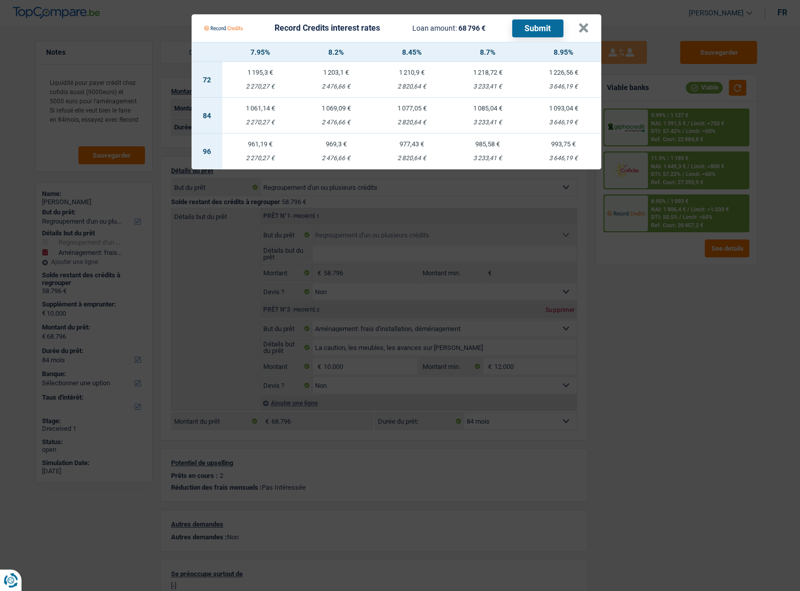
click at [420, 114] on td "1 077,05 € 2 820,64 €" at bounding box center [412, 116] width 76 height 36
select select "record credits"
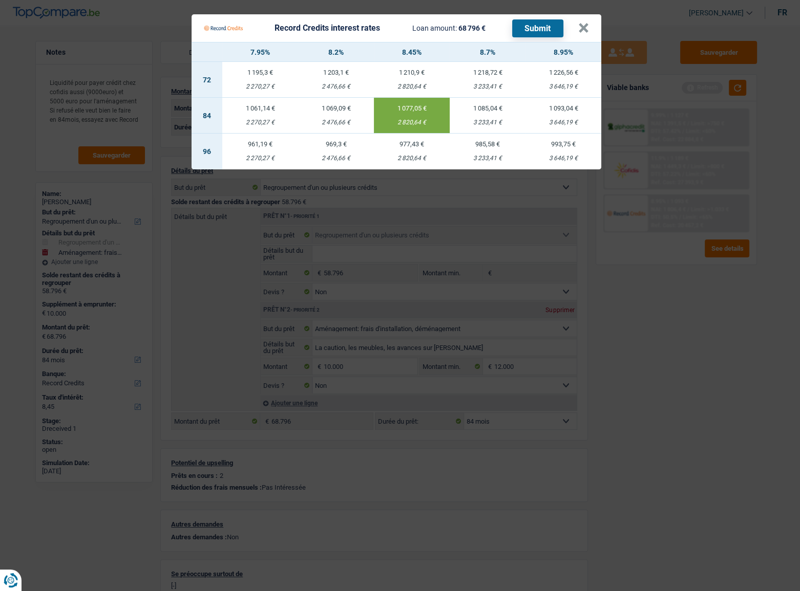
click at [340, 106] on div "1 069,09 €" at bounding box center [336, 108] width 76 height 7
type input "8,20"
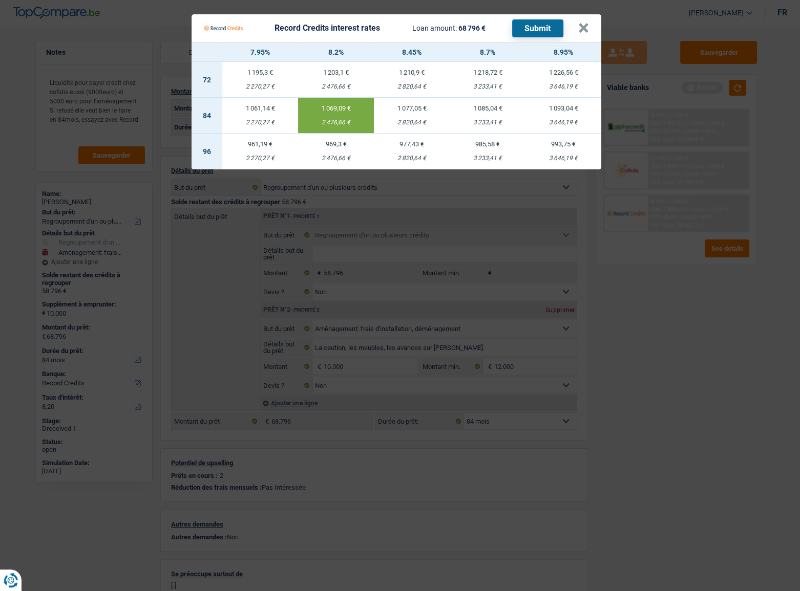
click at [535, 26] on button "Submit" at bounding box center [537, 28] width 51 height 18
click at [583, 29] on button "×" at bounding box center [583, 28] width 11 height 10
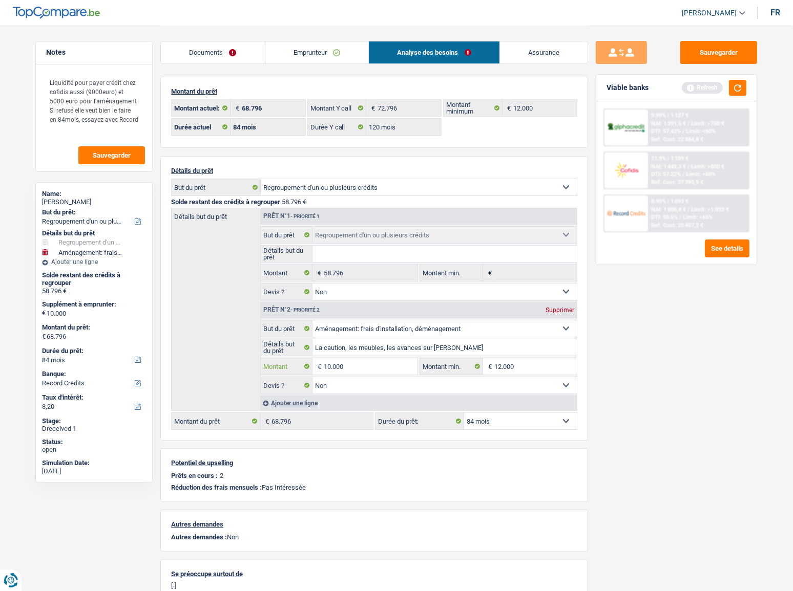
click at [327, 323] on input "10.000" at bounding box center [371, 366] width 94 height 16
type input "14.000"
type input "72.796"
select select "144"
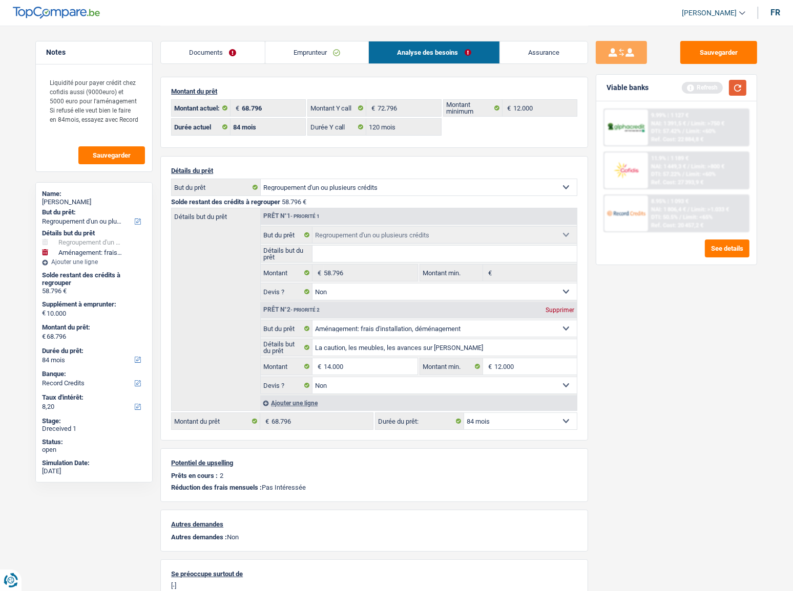
type input "72.796"
select select "144"
type input "72.796"
click at [714, 86] on button "button" at bounding box center [737, 88] width 17 height 16
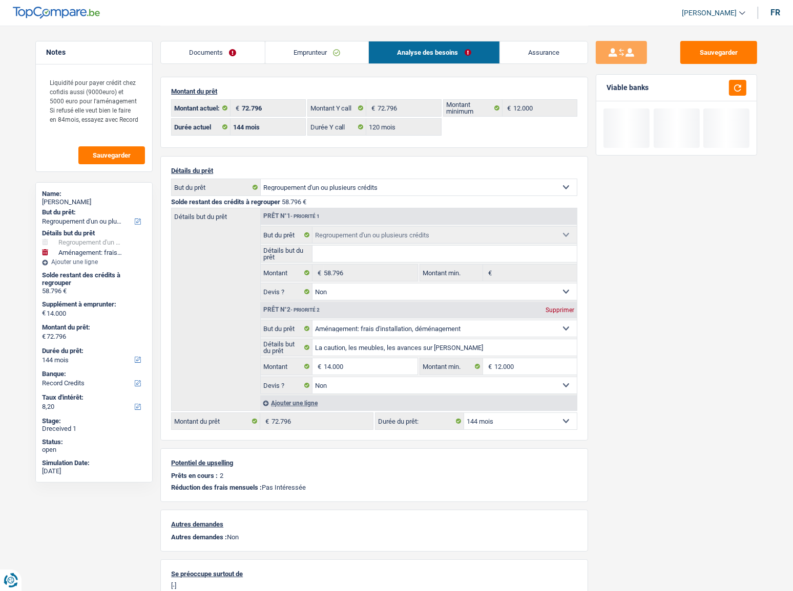
click at [502, 323] on select "12 mois 18 mois 24 mois 30 mois 36 mois 42 mois 48 mois 60 mois 72 mois 84 mois…" at bounding box center [520, 421] width 113 height 16
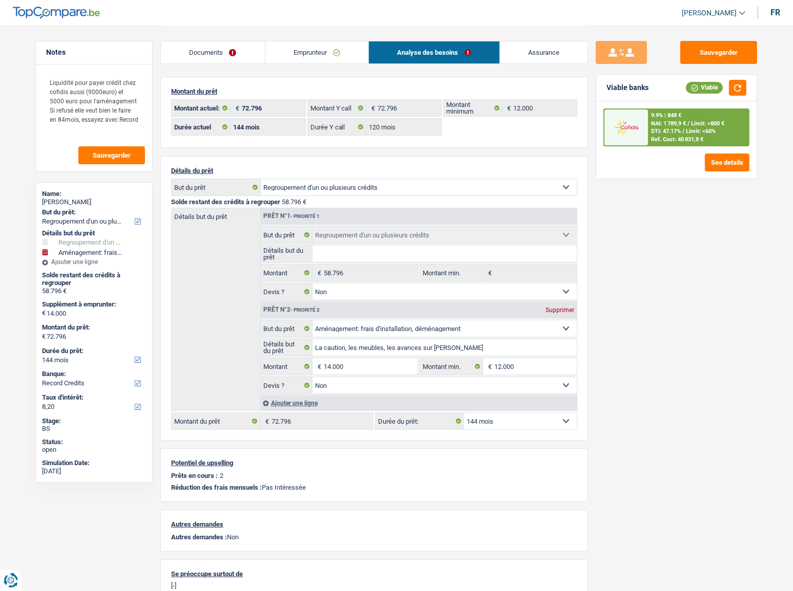
select select "120"
click at [464, 323] on select "12 mois 18 mois 24 mois 30 mois 36 mois 42 mois 48 mois 60 mois 72 mois 84 mois…" at bounding box center [520, 421] width 113 height 16
select select "120"
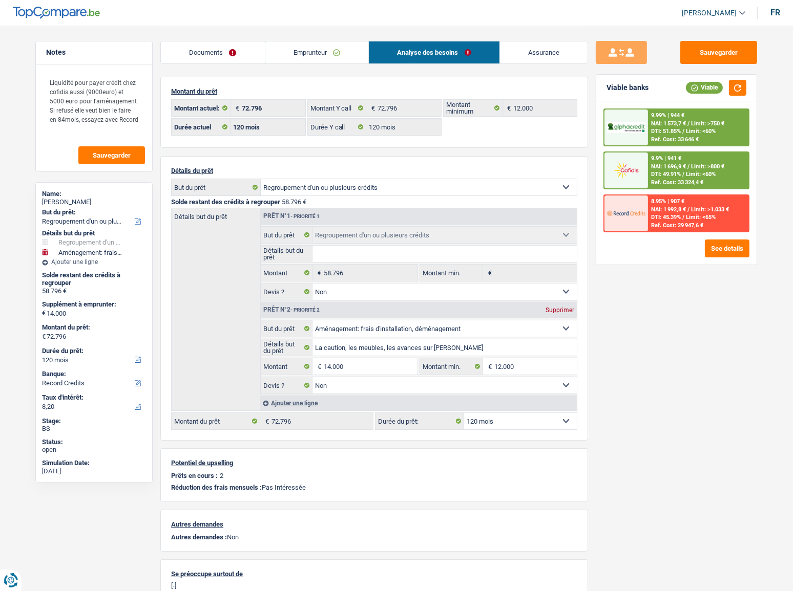
click at [314, 44] on link "Emprunteur" at bounding box center [316, 52] width 103 height 22
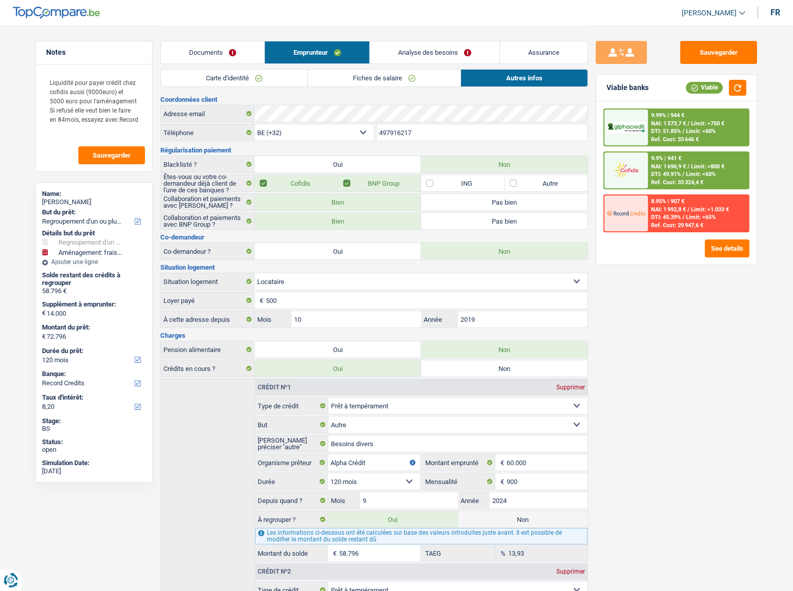
click at [256, 72] on link "Carte d'identité" at bounding box center [234, 78] width 146 height 17
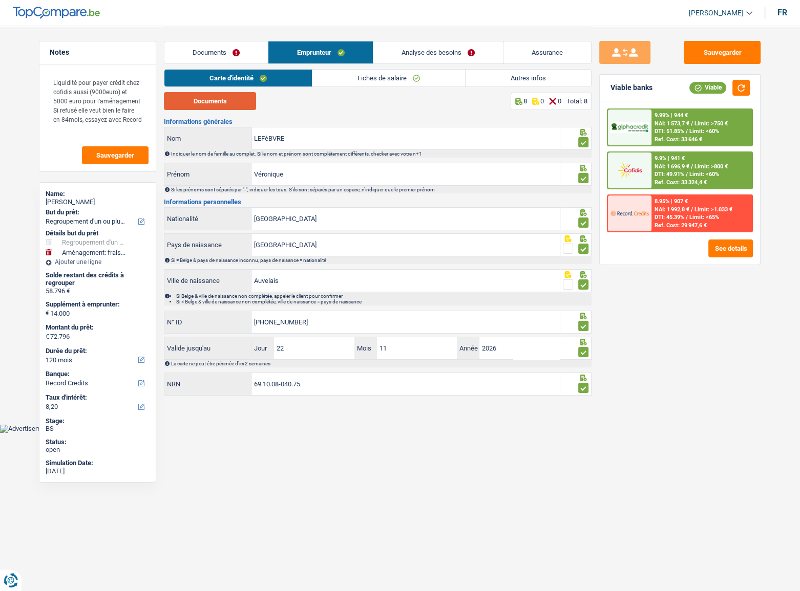
click at [220, 106] on button "Documents" at bounding box center [210, 101] width 92 height 18
click at [433, 50] on link "Analyse des besoins" at bounding box center [438, 52] width 130 height 22
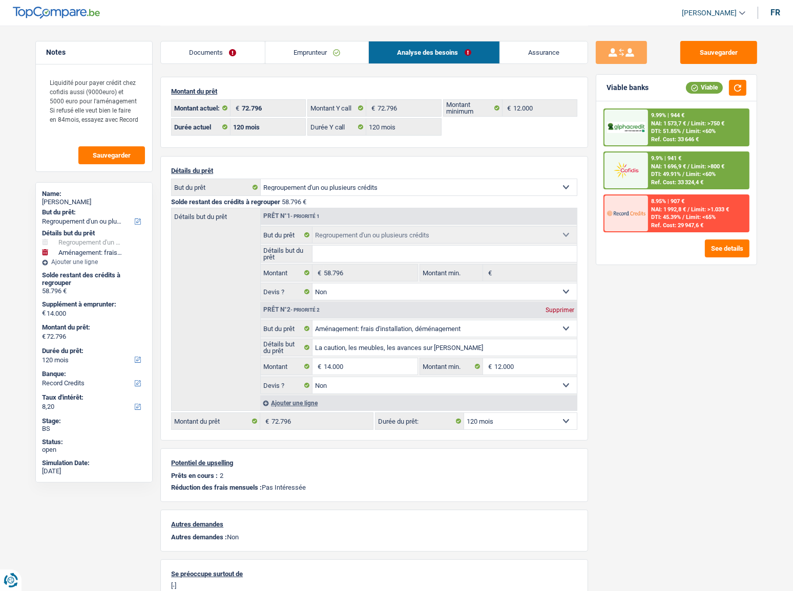
click at [655, 130] on span "DTI: 51.85%" at bounding box center [666, 131] width 30 height 7
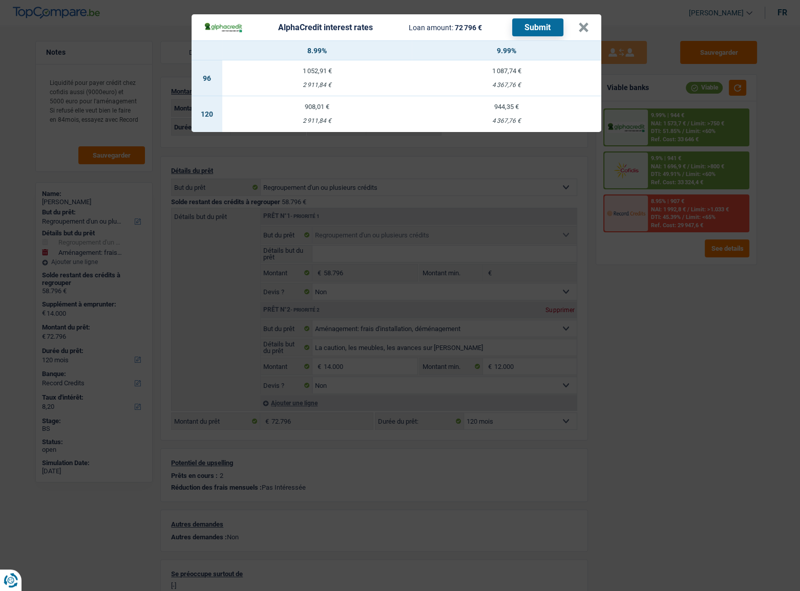
click at [327, 122] on div "2 911,84 €" at bounding box center [316, 121] width 189 height 7
select select "alphacredit"
type input "8,99"
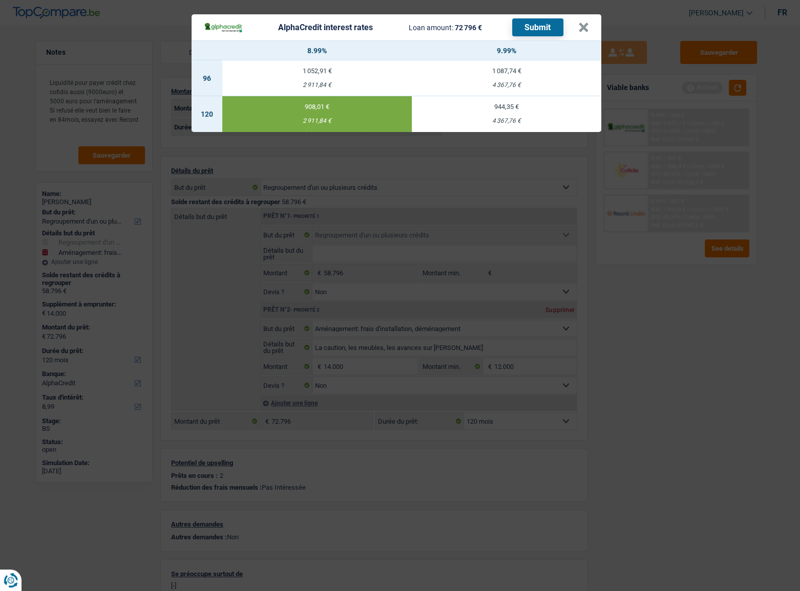
click at [544, 22] on button "Submit" at bounding box center [537, 27] width 51 height 18
click at [584, 24] on button "×" at bounding box center [583, 28] width 11 height 10
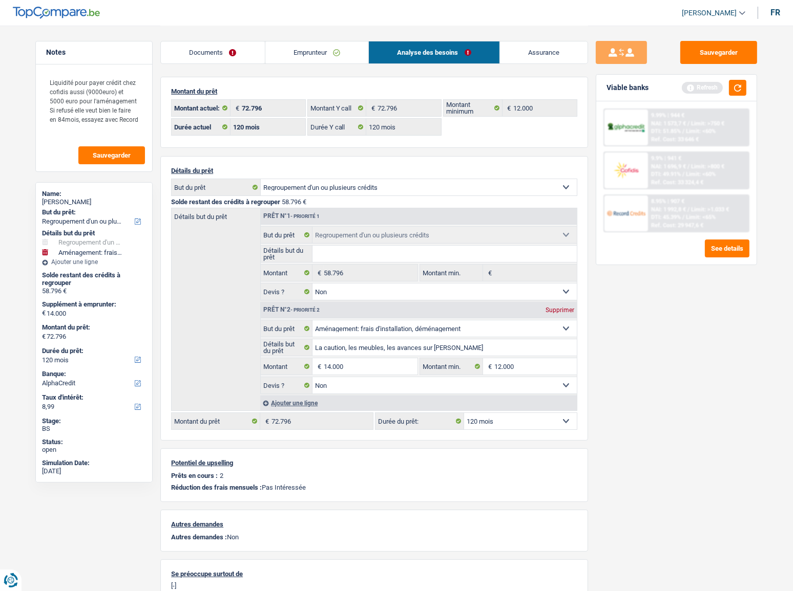
click at [661, 165] on span "NAI: 1 696,9 €" at bounding box center [668, 166] width 35 height 7
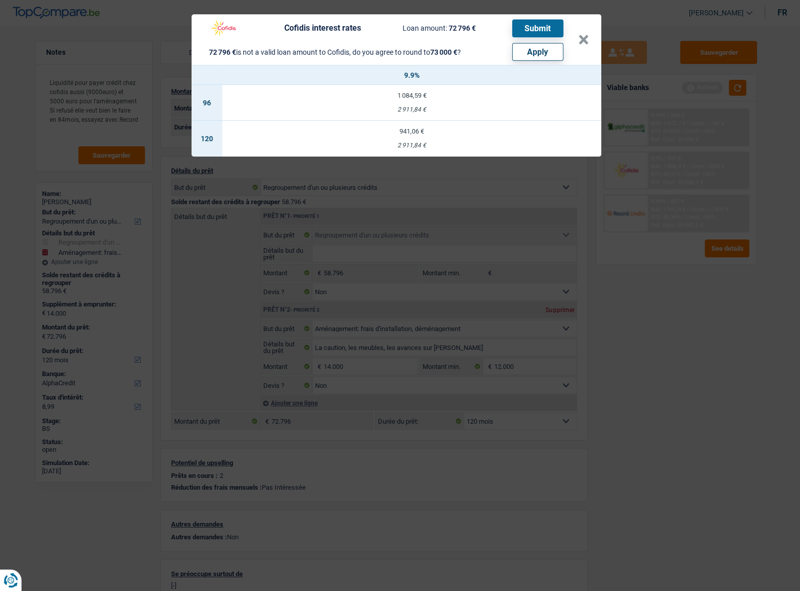
click at [575, 37] on div "Cofidis interest rates Loan amount: 72 796 € Submit 72 796 € is not a valid loa…" at bounding box center [391, 39] width 374 height 42
click at [580, 40] on button "×" at bounding box center [583, 40] width 11 height 10
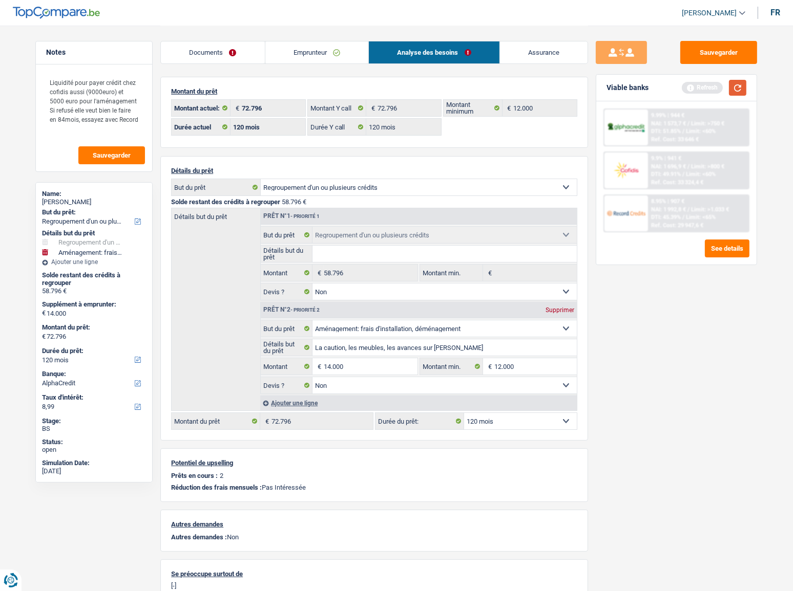
click at [714, 84] on button "button" at bounding box center [737, 88] width 17 height 16
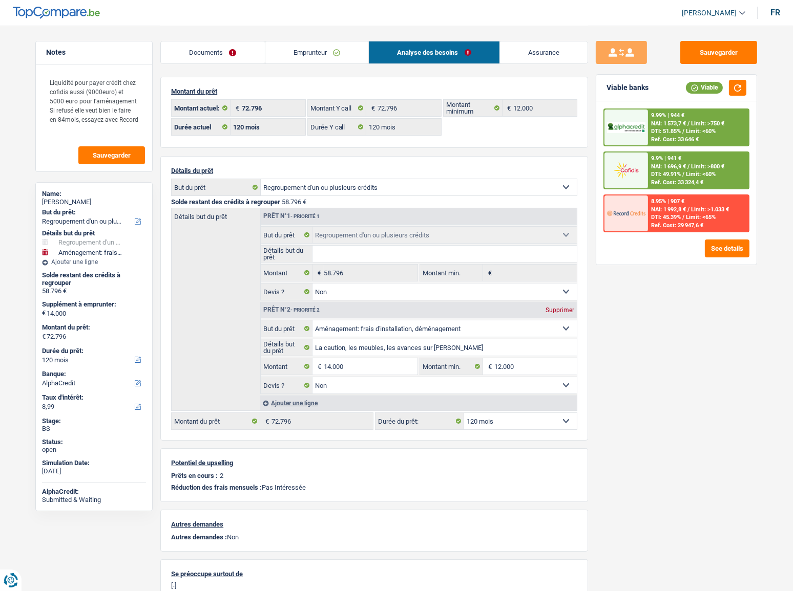
click at [671, 173] on span "DTI: 49.91%" at bounding box center [666, 174] width 30 height 7
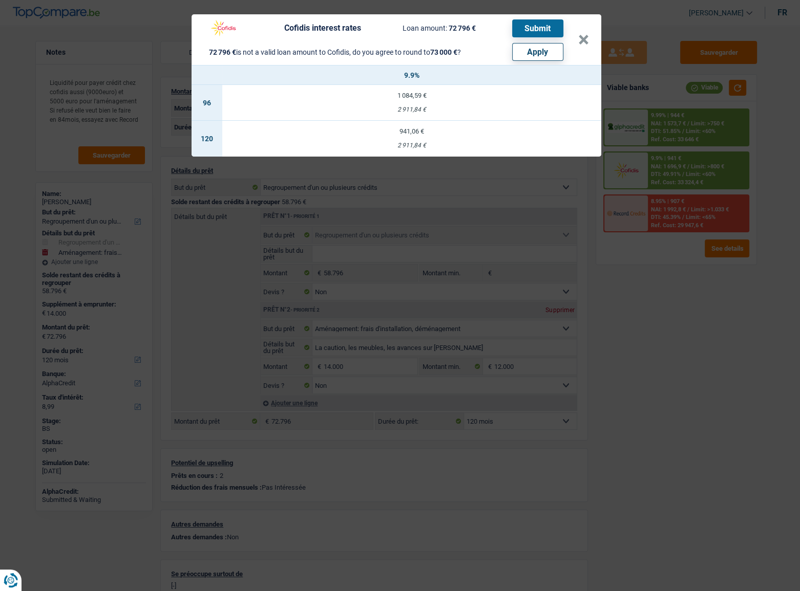
click at [542, 54] on button "Apply" at bounding box center [537, 52] width 51 height 18
type input "14.204"
type input "73.000"
select select "144"
type input "73.000"
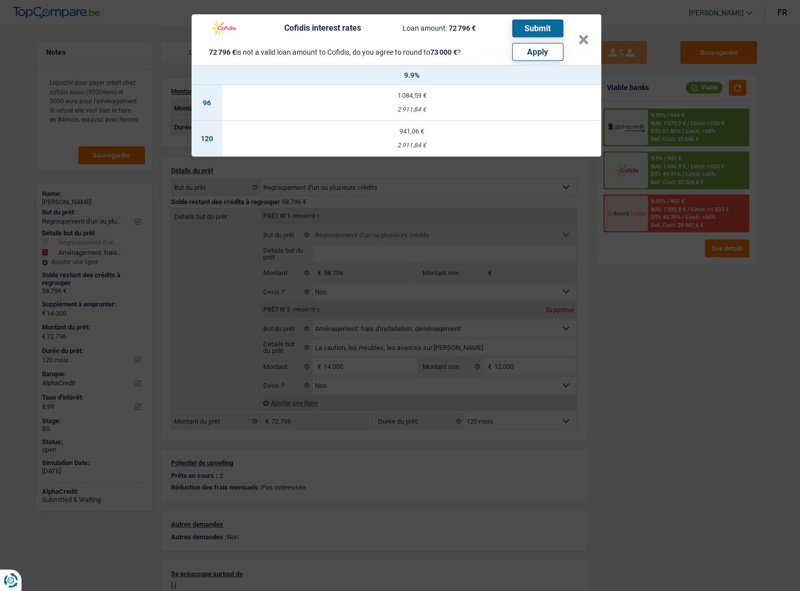
select select "144"
type input "73.000"
select select "144"
select select "other"
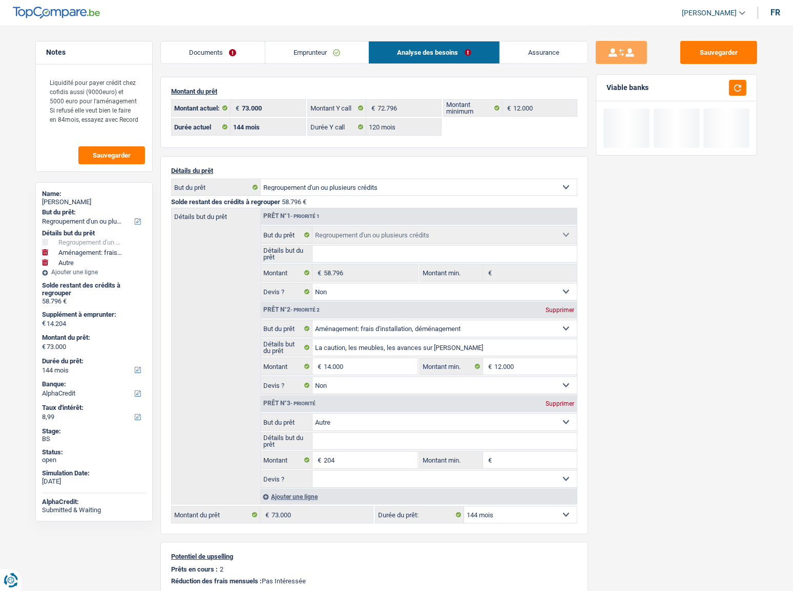
click at [309, 63] on link "Emprunteur" at bounding box center [316, 52] width 103 height 22
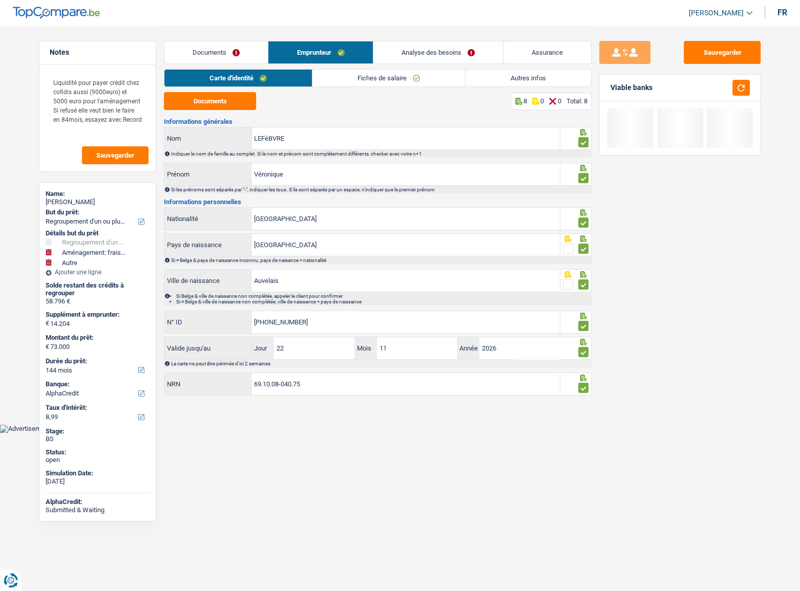
click at [539, 76] on link "Autres infos" at bounding box center [527, 78] width 125 height 17
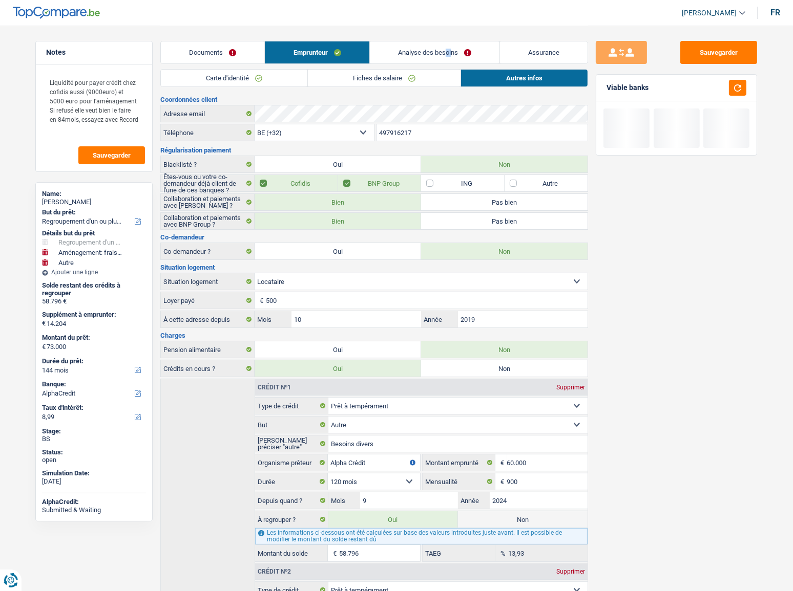
drag, startPoint x: 452, startPoint y: 31, endPoint x: 445, endPoint y: 27, distance: 8.1
click at [445, 27] on div "Documents Emprunteur Analyse des besoins Assurance" at bounding box center [374, 48] width 428 height 44
click at [442, 47] on link "Analyse des besoins" at bounding box center [435, 52] width 130 height 22
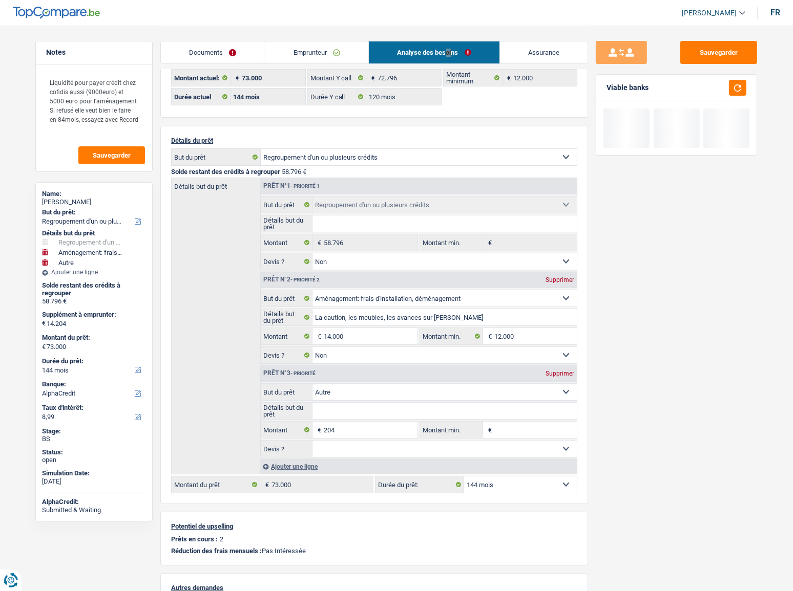
scroll to position [46, 0]
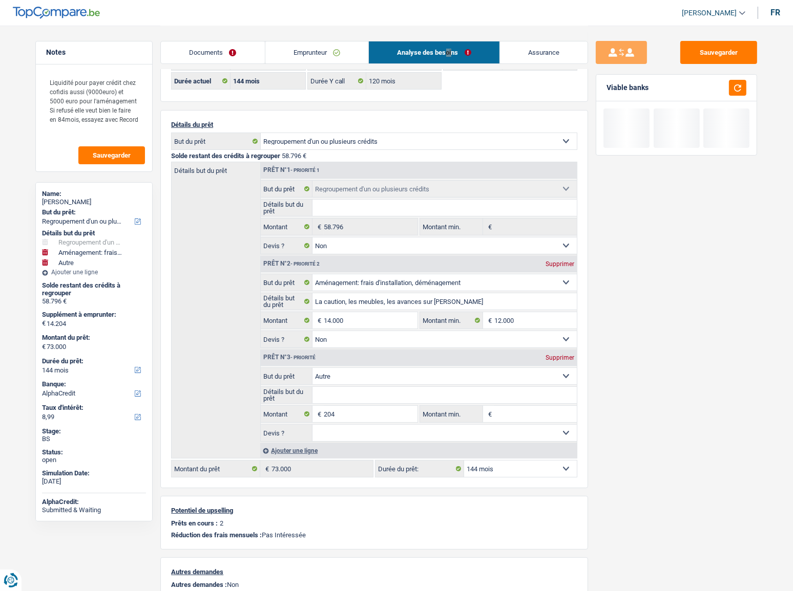
drag, startPoint x: 294, startPoint y: 54, endPoint x: 328, endPoint y: 77, distance: 41.0
click at [294, 54] on link "Emprunteur" at bounding box center [316, 52] width 103 height 22
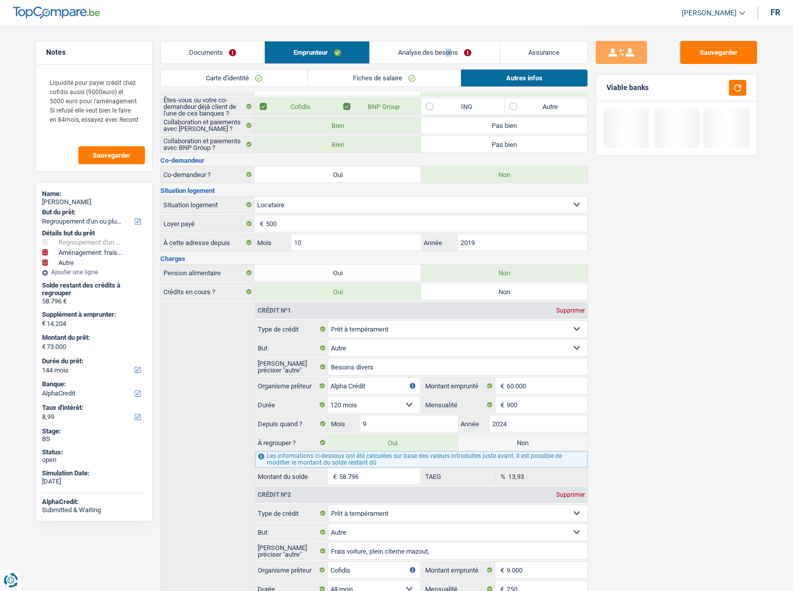
scroll to position [93, 0]
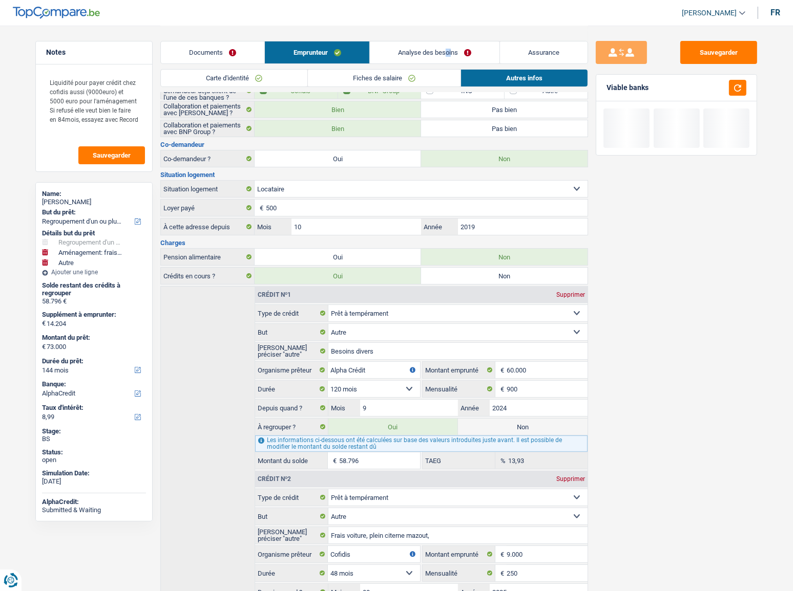
click at [416, 47] on link "Analyse des besoins" at bounding box center [435, 52] width 130 height 22
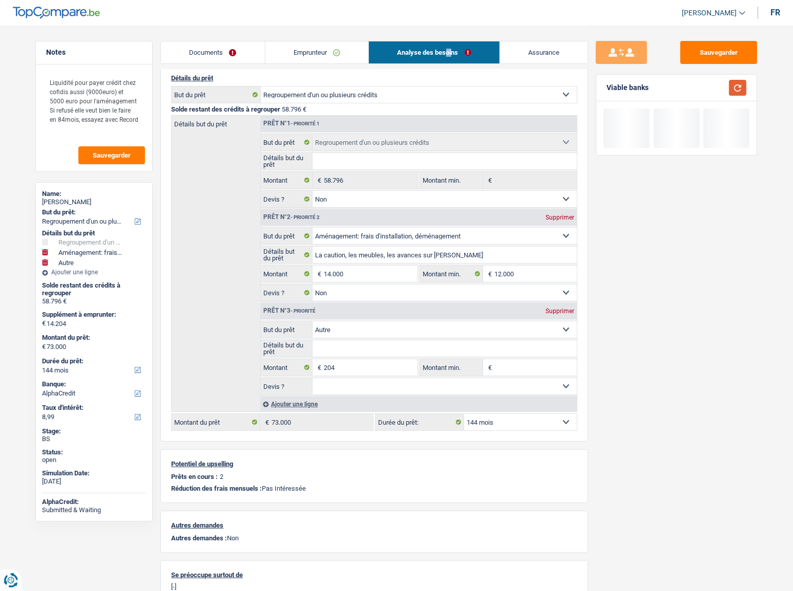
click at [714, 91] on button "button" at bounding box center [737, 88] width 17 height 16
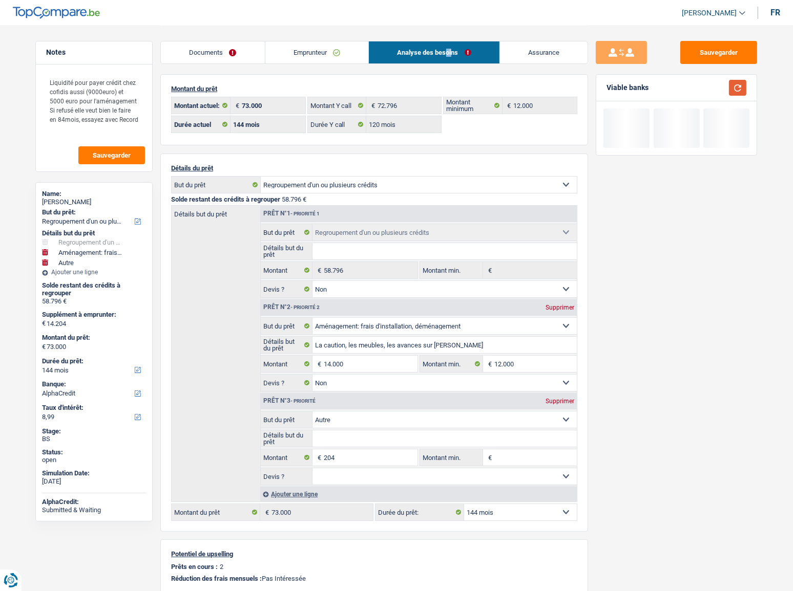
scroll to position [46, 0]
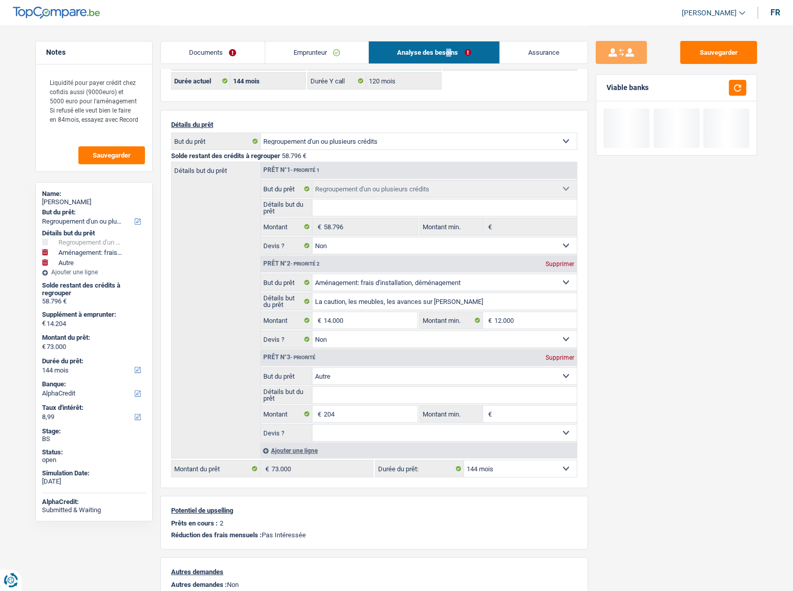
click at [527, 323] on select "12 mois 18 mois 24 mois 30 mois 36 mois 42 mois 48 mois 60 mois 72 mois 84 mois…" at bounding box center [520, 469] width 113 height 16
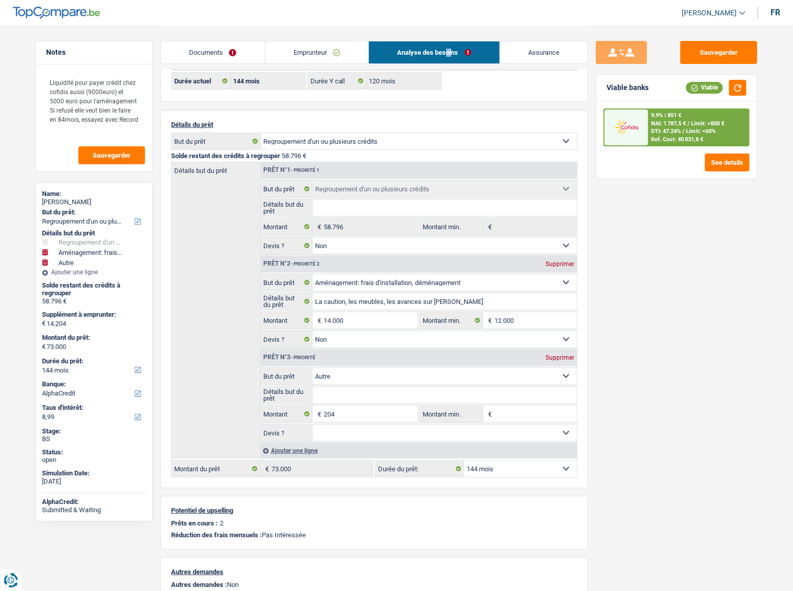
select select "120"
click at [464, 323] on select "12 mois 18 mois 24 mois 30 mois 36 mois 42 mois 48 mois 60 mois 72 mois 84 mois…" at bounding box center [520, 469] width 113 height 16
select select "120"
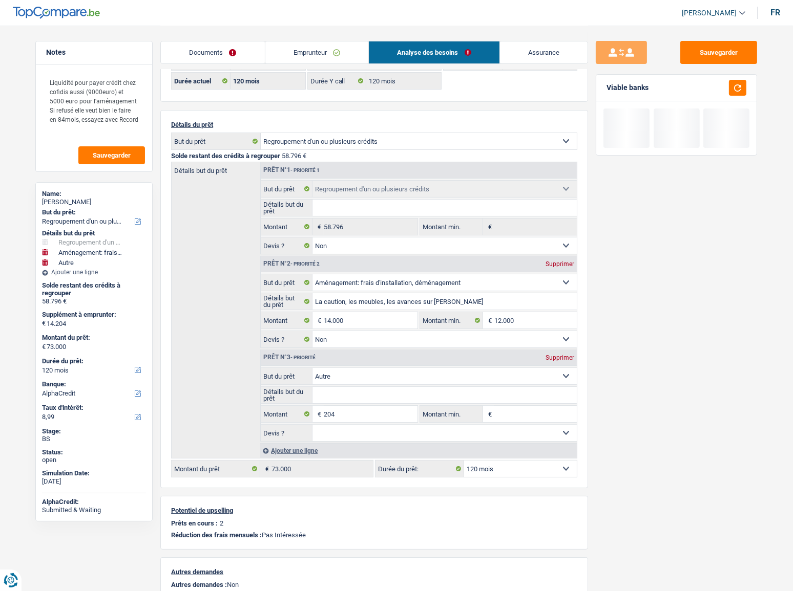
click at [702, 278] on div "Sauvegarder Viable banks" at bounding box center [676, 308] width 177 height 534
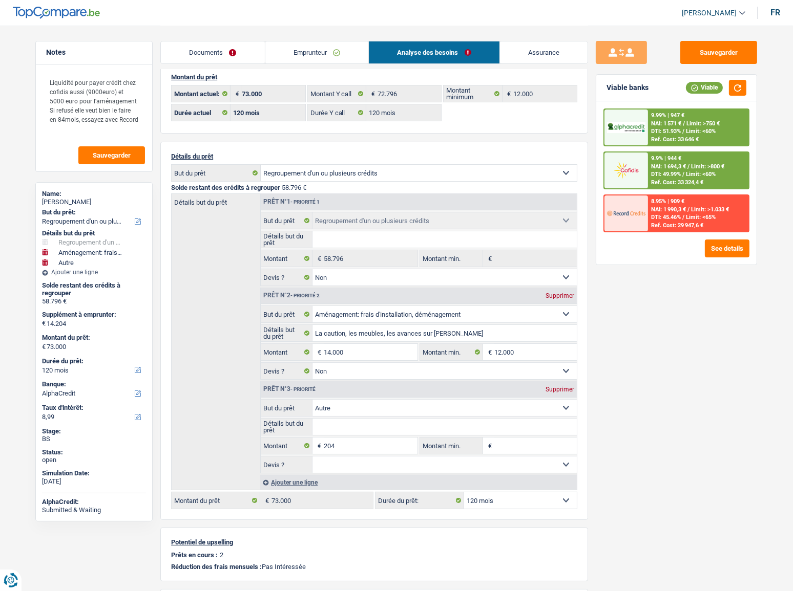
scroll to position [0, 0]
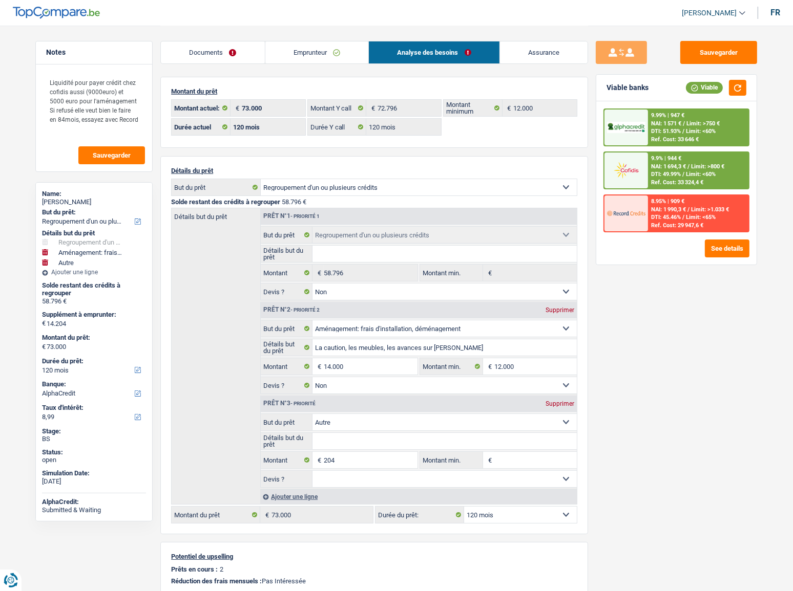
click at [662, 167] on span "NAI: 1 694,3 €" at bounding box center [668, 166] width 35 height 7
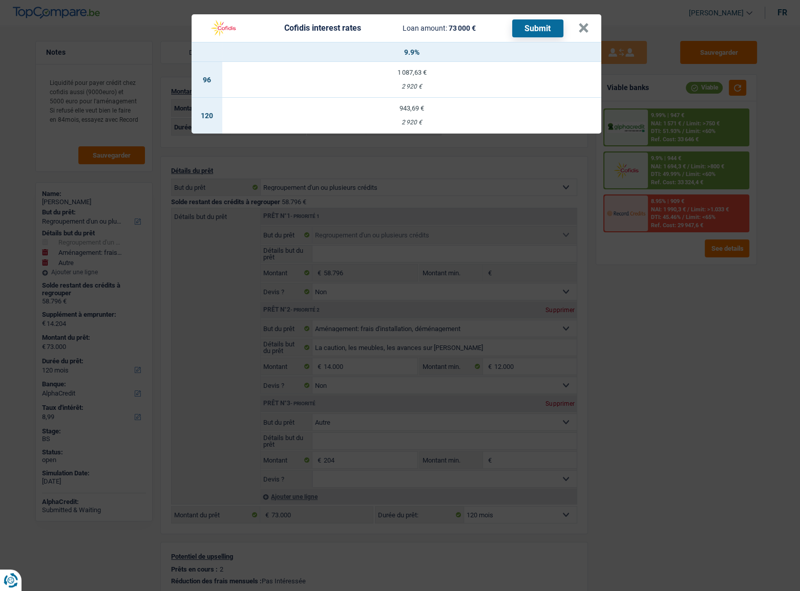
click at [490, 106] on div "943,69 €" at bounding box center [411, 108] width 379 height 7
select select "cofidis"
type input "9,90"
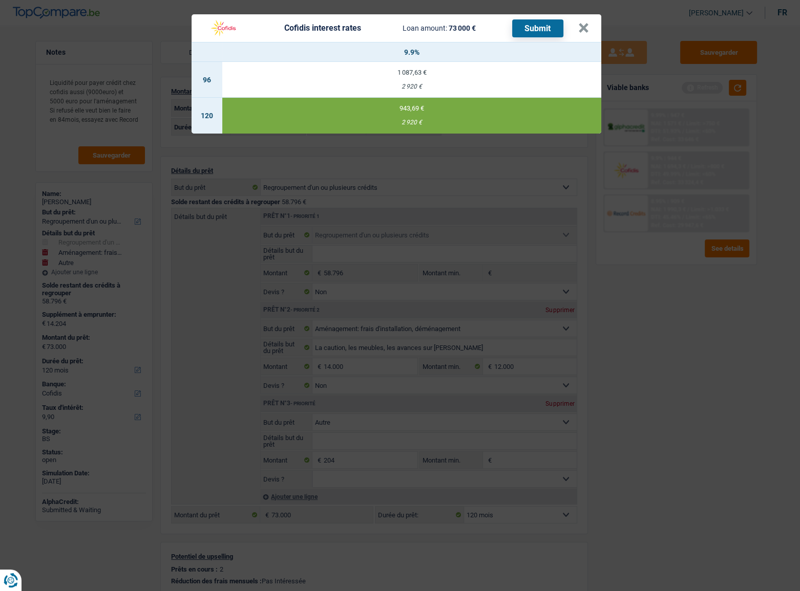
drag, startPoint x: 537, startPoint y: 26, endPoint x: 769, endPoint y: 48, distance: 233.5
click at [538, 26] on button "Submit" at bounding box center [537, 28] width 51 height 18
click at [586, 28] on button "×" at bounding box center [583, 28] width 11 height 10
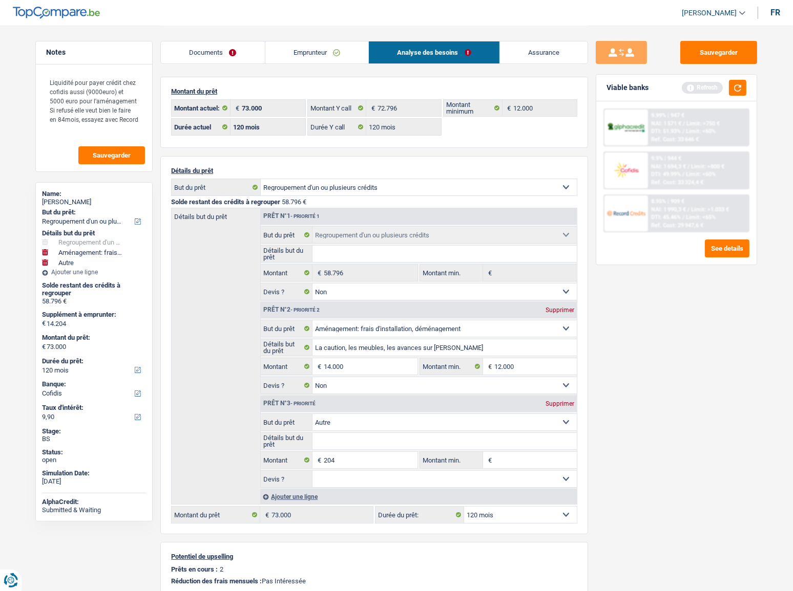
click at [230, 53] on link "Documents" at bounding box center [213, 52] width 104 height 22
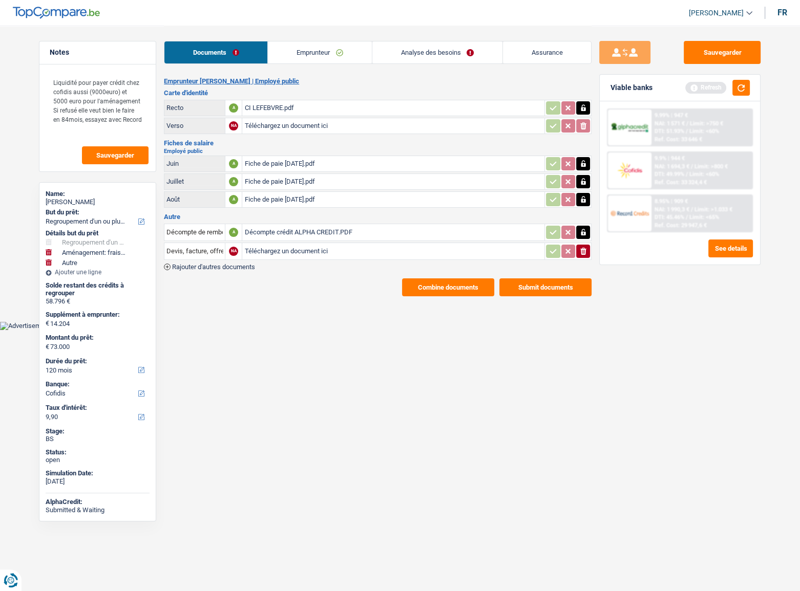
click at [545, 287] on button "Submit documents" at bounding box center [545, 288] width 92 height 18
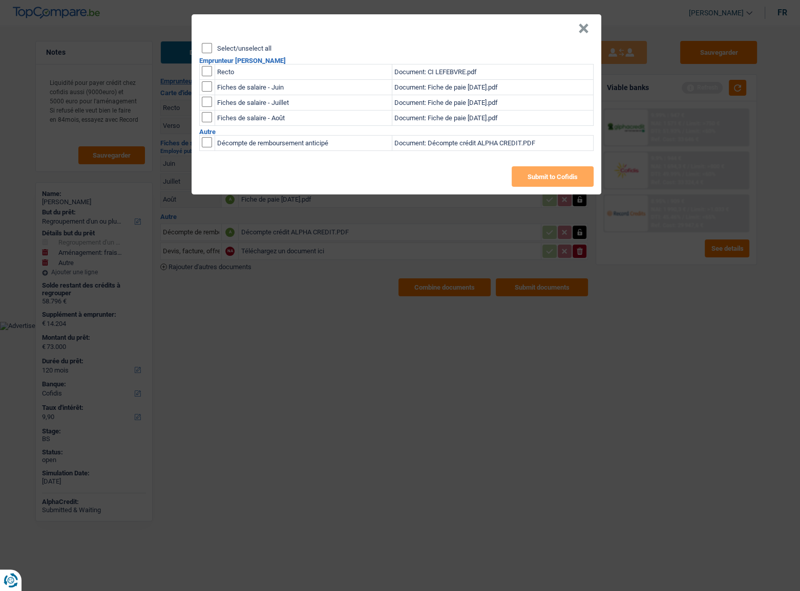
click at [208, 40] on header "×" at bounding box center [397, 28] width 410 height 29
click at [206, 45] on input "Select/unselect all" at bounding box center [207, 48] width 10 height 10
checkbox input "true"
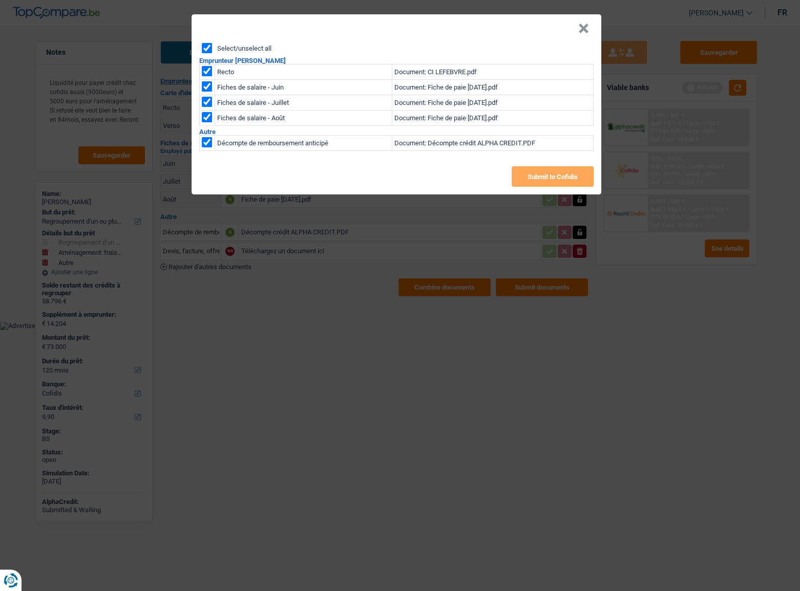
checkbox input "true"
click at [584, 25] on button "×" at bounding box center [583, 29] width 11 height 10
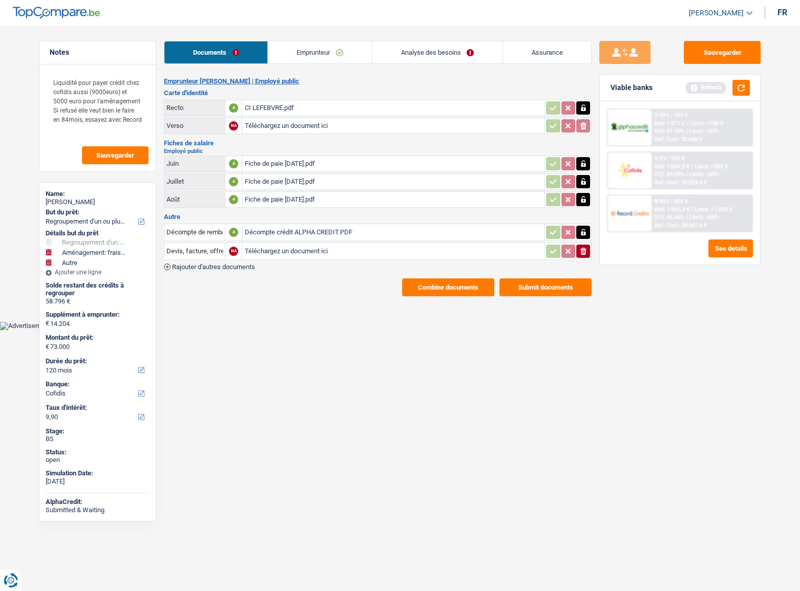
click at [314, 229] on div "Décompte crédit ALPHA CREDIT.PDF" at bounding box center [393, 232] width 298 height 15
click at [293, 62] on link "Emprunteur" at bounding box center [319, 52] width 103 height 22
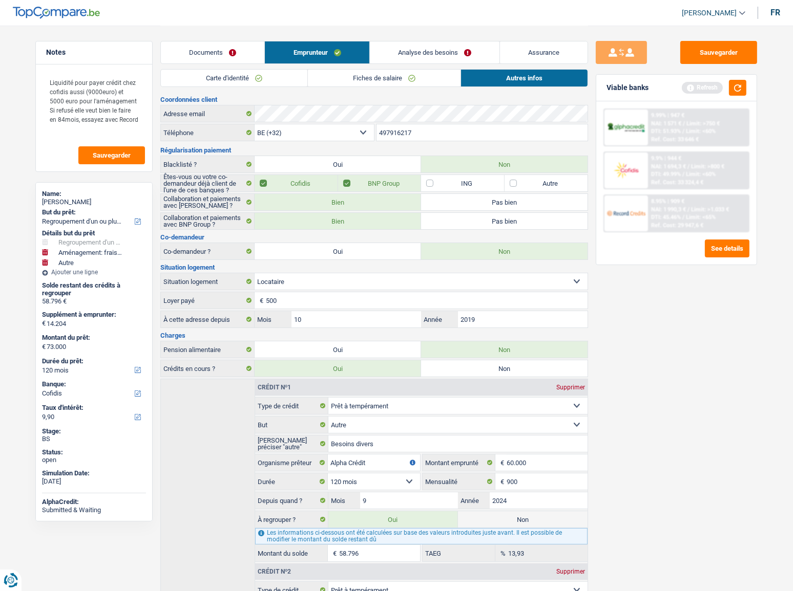
click at [346, 81] on link "Fiches de salaire" at bounding box center [384, 78] width 153 height 17
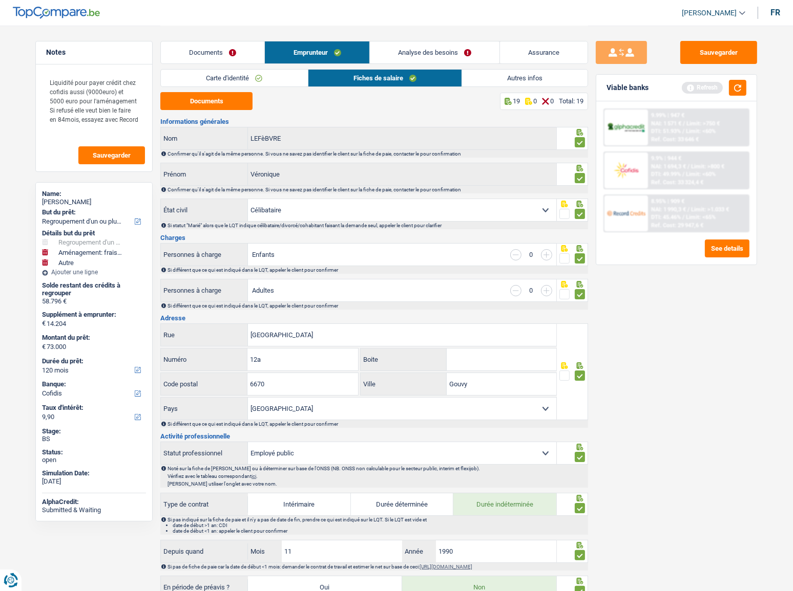
click at [499, 79] on link "Autres infos" at bounding box center [524, 78] width 125 height 17
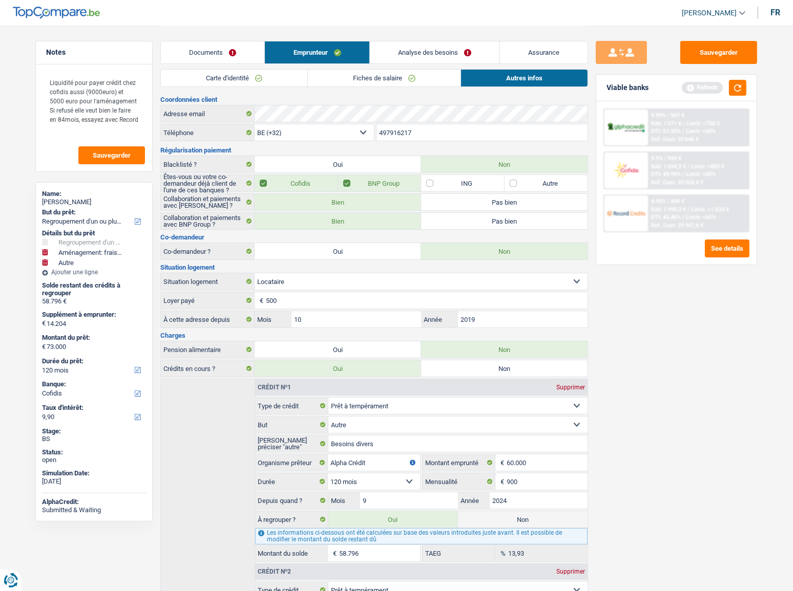
click at [462, 51] on link "Analyse des besoins" at bounding box center [435, 52] width 130 height 22
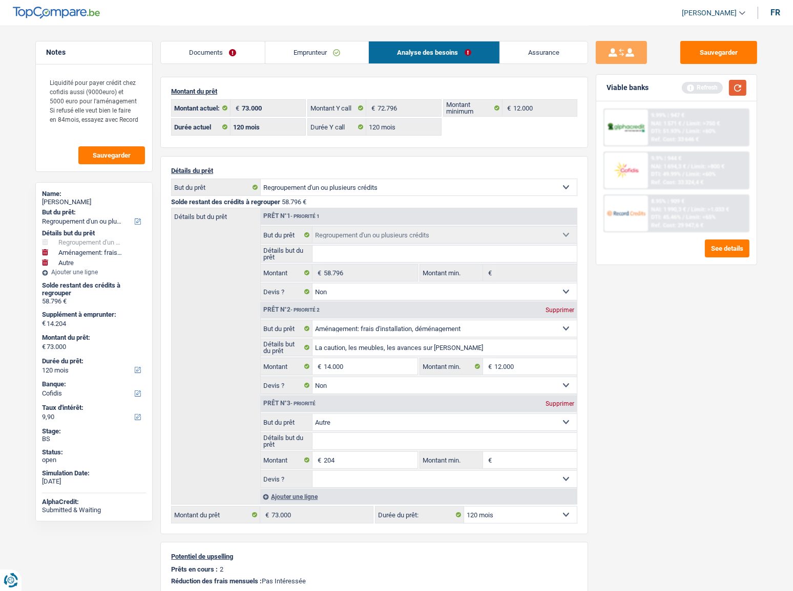
click at [714, 89] on button "button" at bounding box center [737, 88] width 17 height 16
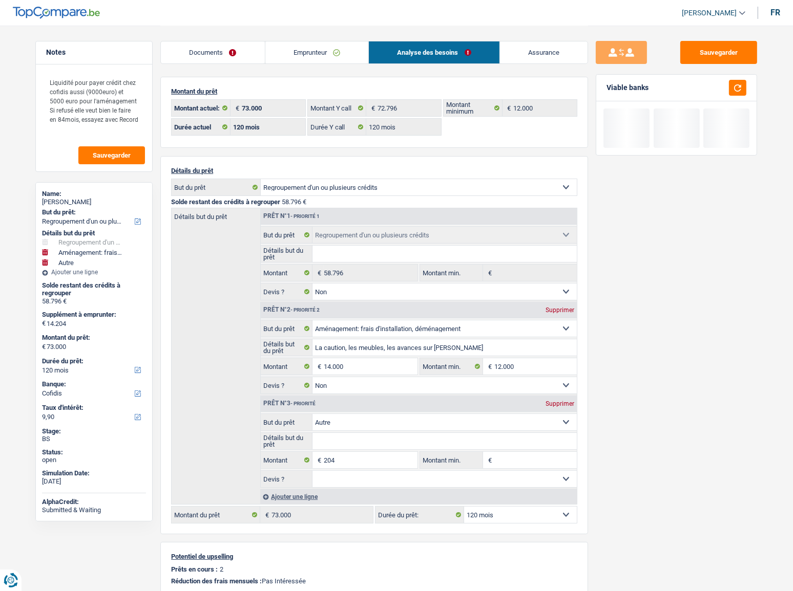
click at [221, 54] on link "Documents" at bounding box center [213, 52] width 104 height 22
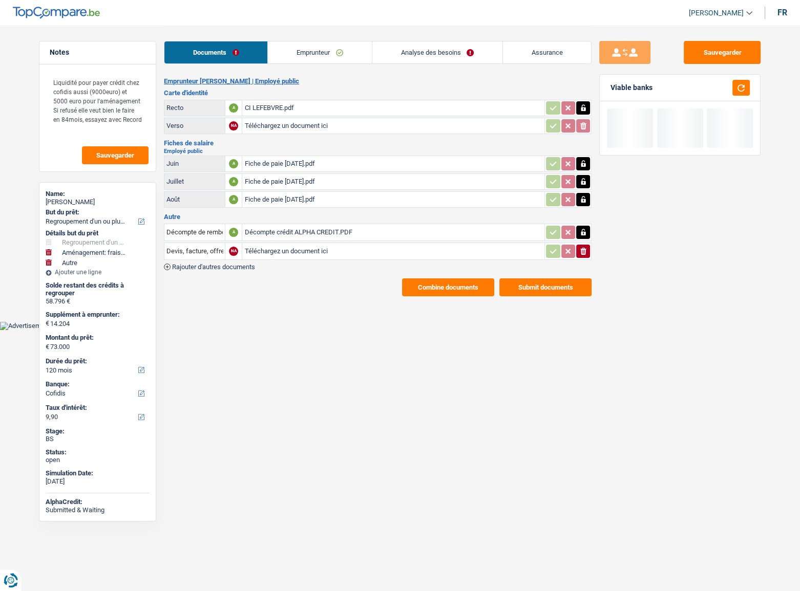
click at [555, 288] on button "Submit documents" at bounding box center [545, 288] width 92 height 18
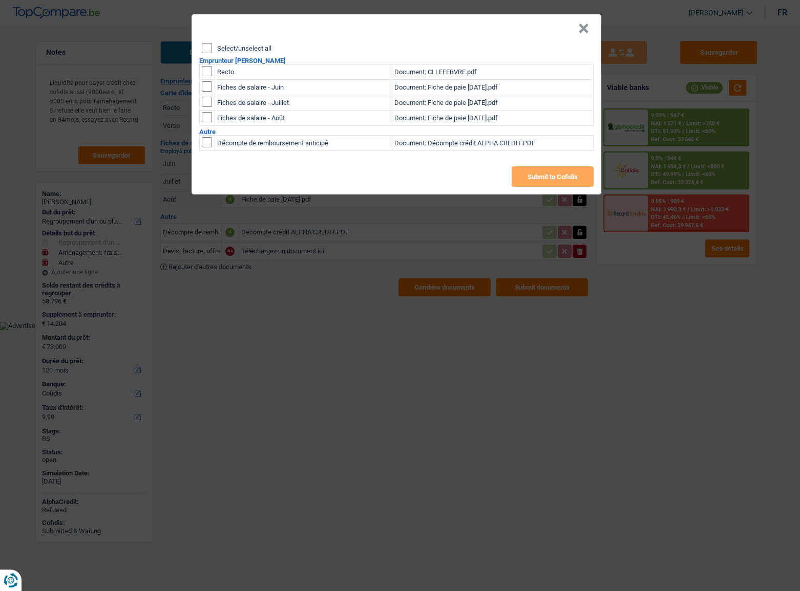
click at [210, 49] on input "Select/unselect all" at bounding box center [207, 48] width 10 height 10
checkbox input "true"
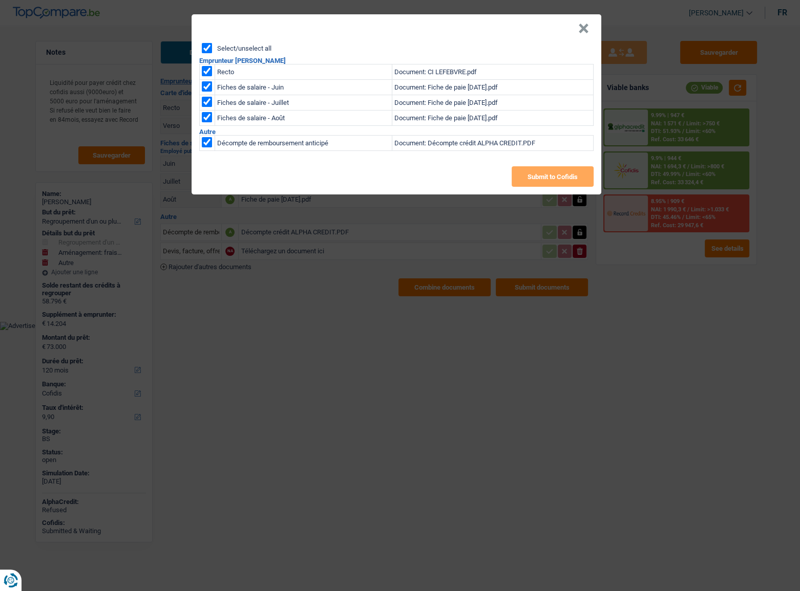
checkbox input "true"
click at [210, 139] on input "checkbox" at bounding box center [207, 142] width 10 height 10
checkbox input "false"
click at [562, 168] on button "Submit to Cofidis" at bounding box center [553, 176] width 82 height 20
click at [579, 30] on button "×" at bounding box center [583, 29] width 11 height 10
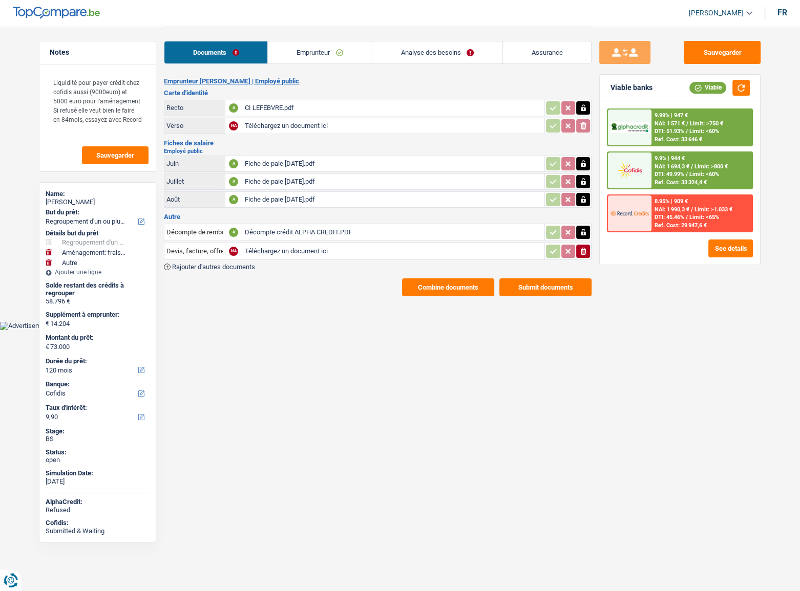
click at [441, 54] on link "Analyse des besoins" at bounding box center [437, 52] width 130 height 22
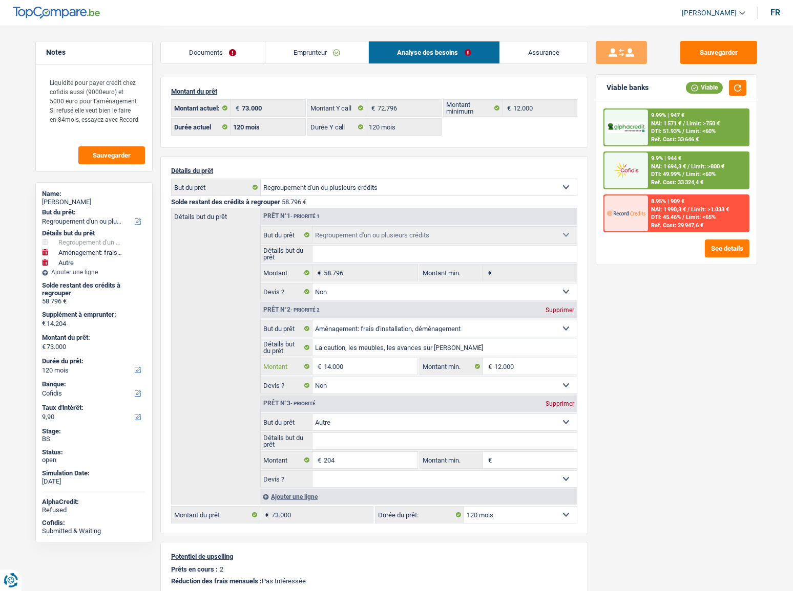
click at [331, 323] on input "14.000" at bounding box center [371, 366] width 94 height 16
click at [561, 323] on div "Supprimer" at bounding box center [560, 404] width 34 height 6
type input "14.000"
type input "72.796"
select select "144"
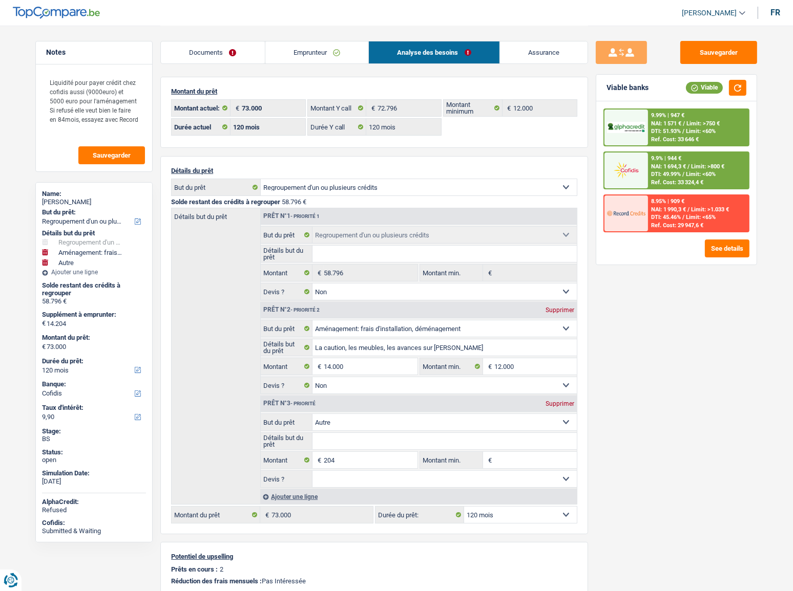
type input "72.796"
select select "144"
type input "72.796"
select select "144"
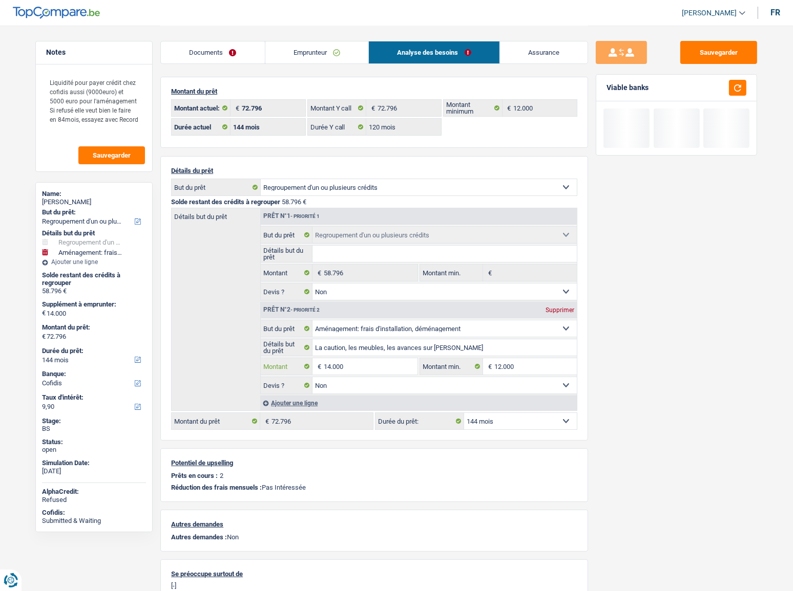
click at [329, 323] on input "14.000" at bounding box center [371, 366] width 94 height 16
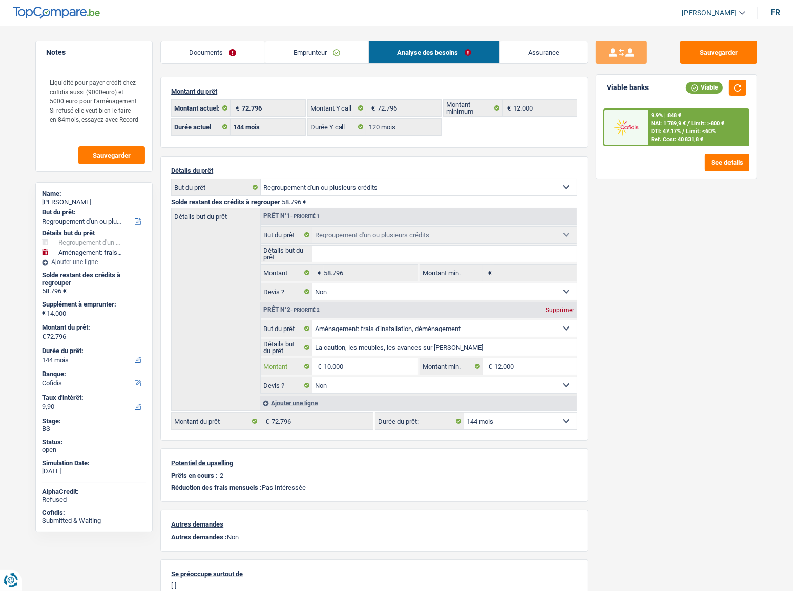
type input "10.000"
type input "68.796"
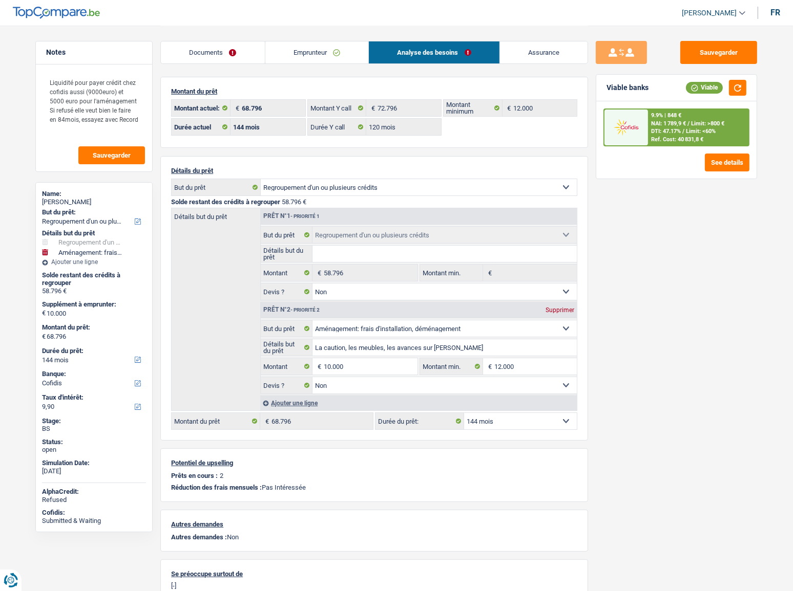
click at [714, 92] on div "Viable" at bounding box center [716, 88] width 60 height 16
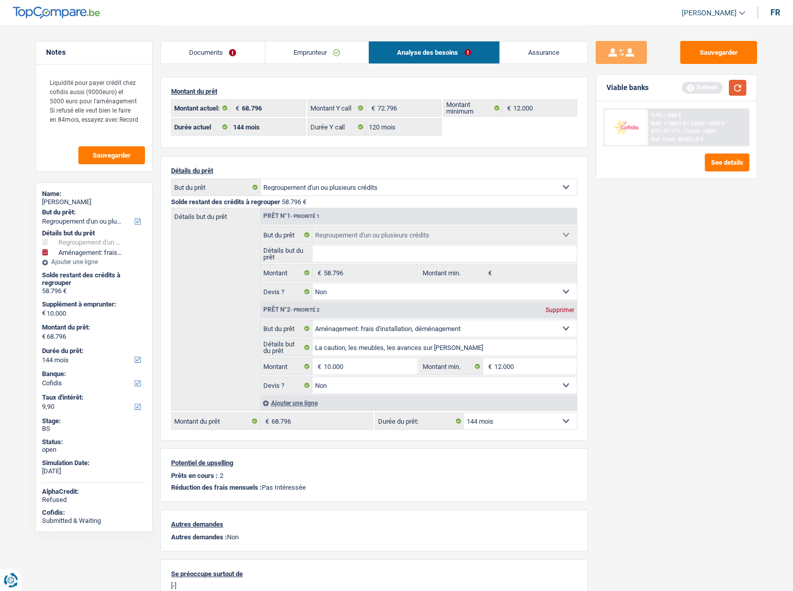
click at [714, 89] on button "button" at bounding box center [737, 88] width 17 height 16
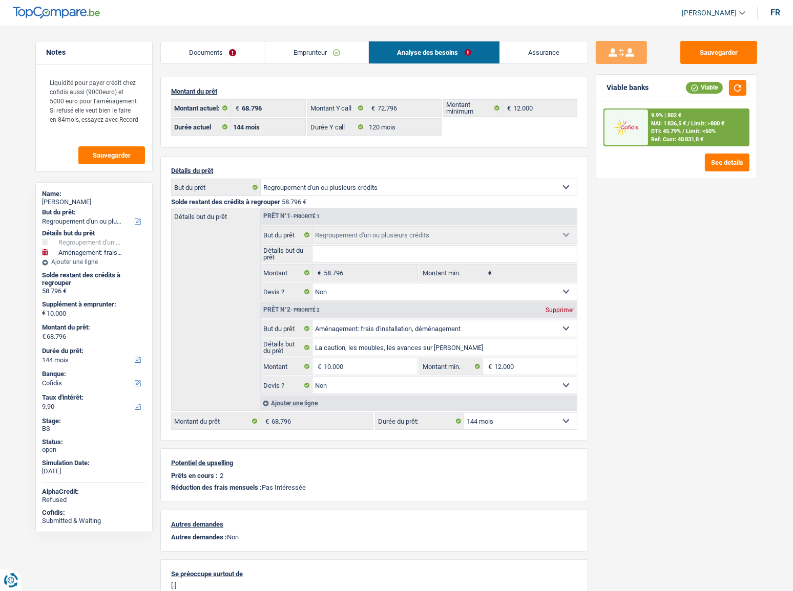
drag, startPoint x: 227, startPoint y: 56, endPoint x: 283, endPoint y: 96, distance: 69.0
click at [227, 56] on link "Documents" at bounding box center [213, 52] width 104 height 22
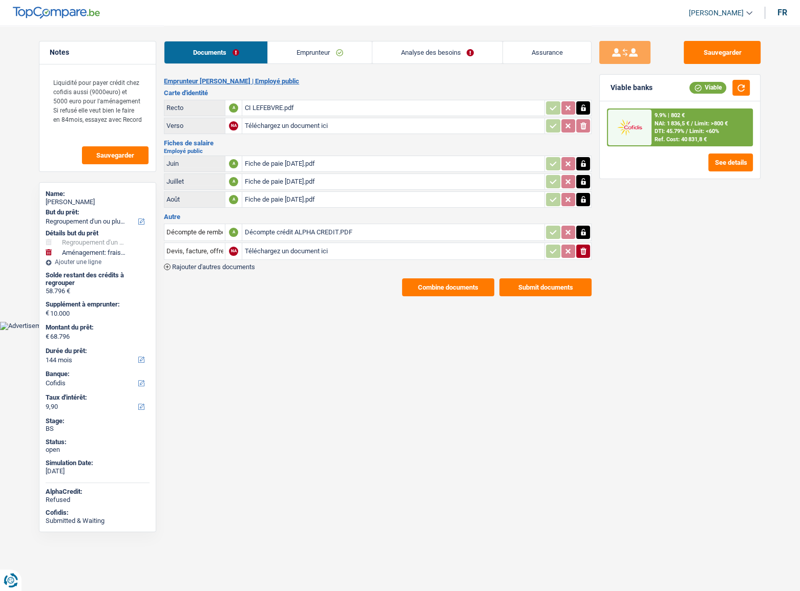
click at [458, 289] on button "Combine documents" at bounding box center [448, 288] width 92 height 18
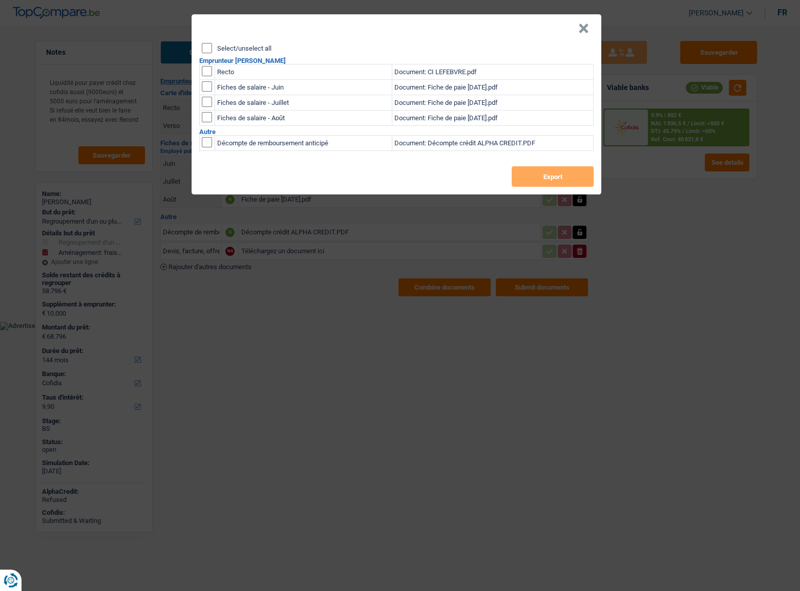
click at [206, 47] on input "Select/unselect all" at bounding box center [207, 48] width 10 height 10
checkbox input "true"
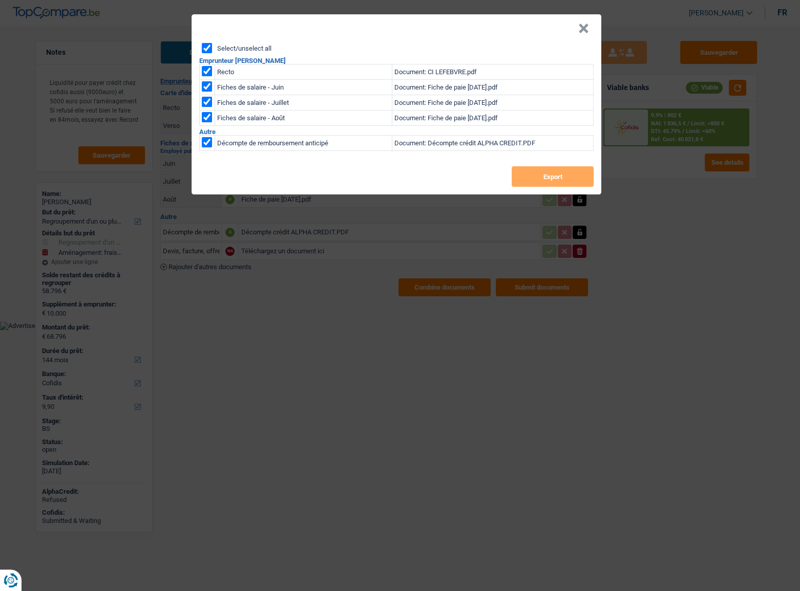
checkbox input "true"
click at [575, 176] on button "Export" at bounding box center [553, 176] width 82 height 20
drag, startPoint x: 585, startPoint y: 25, endPoint x: 640, endPoint y: 44, distance: 58.5
click at [585, 25] on button "×" at bounding box center [583, 29] width 11 height 10
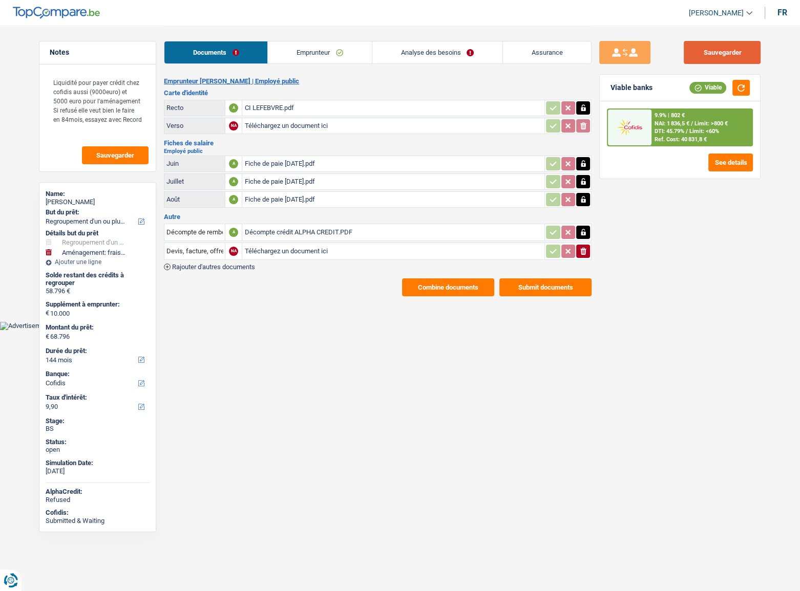
drag, startPoint x: 744, startPoint y: 51, endPoint x: 698, endPoint y: 86, distance: 57.8
click at [714, 51] on button "Sauvegarder" at bounding box center [722, 52] width 77 height 23
click at [714, 52] on button "Sauvegarder" at bounding box center [722, 52] width 77 height 23
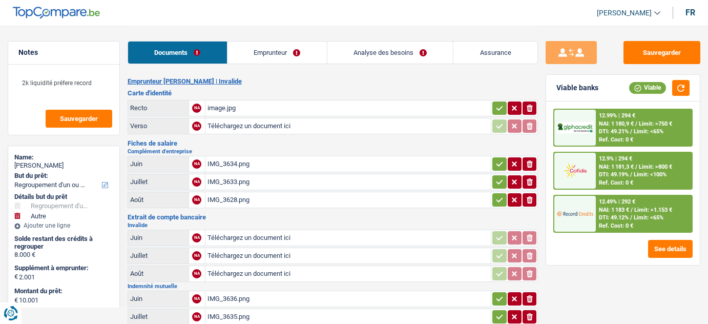
select select "refinancing"
select select "other"
select select "42"
select select "record credits"
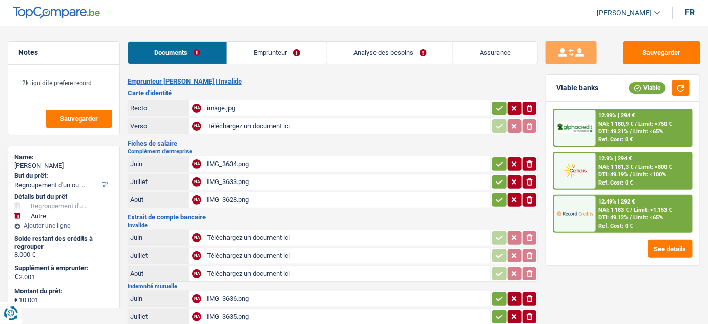
click at [255, 105] on div "image.jpg" at bounding box center [348, 107] width 282 height 15
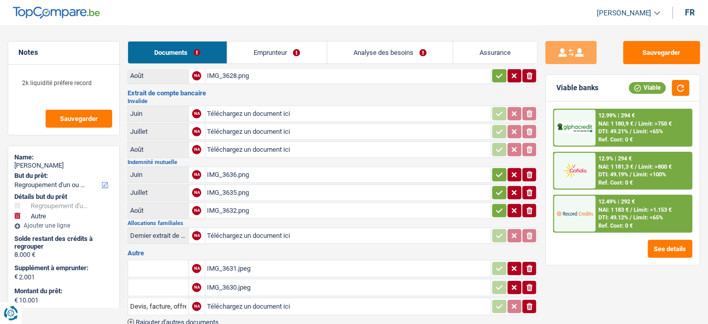
scroll to position [172, 0]
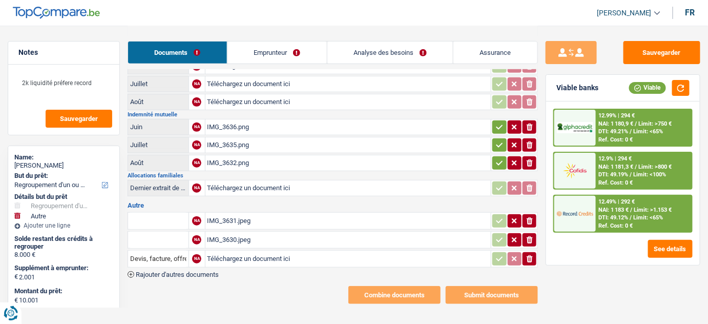
click at [280, 217] on div "IMG_3631.jpeg" at bounding box center [348, 220] width 282 height 15
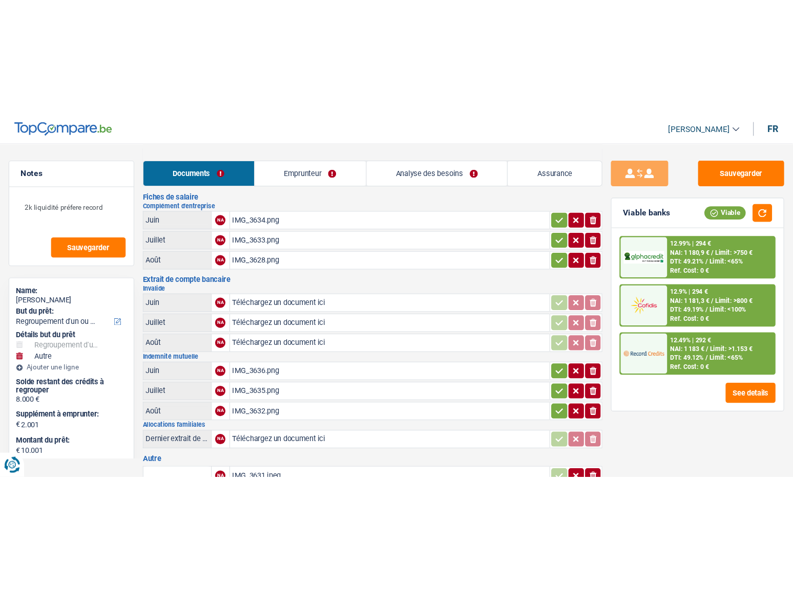
scroll to position [0, 0]
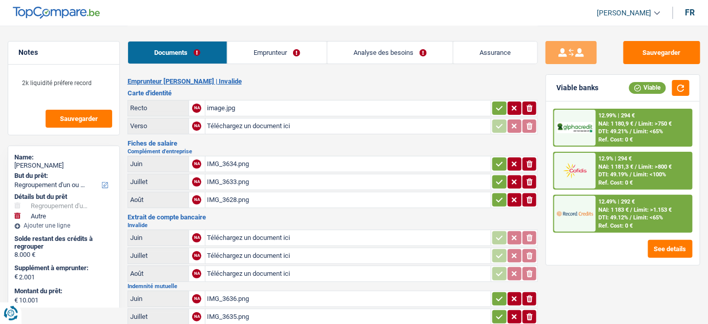
click at [289, 54] on link "Emprunteur" at bounding box center [276, 52] width 99 height 22
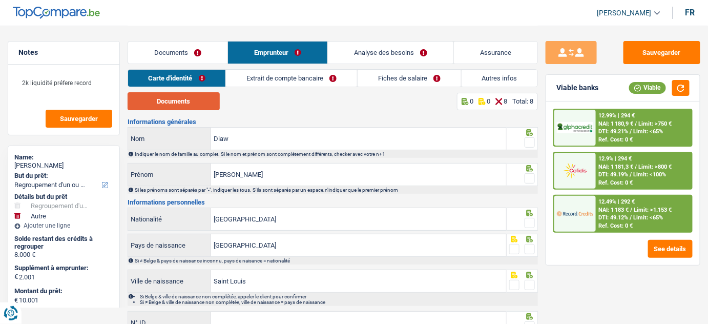
click at [194, 103] on button "Documents" at bounding box center [173, 101] width 92 height 18
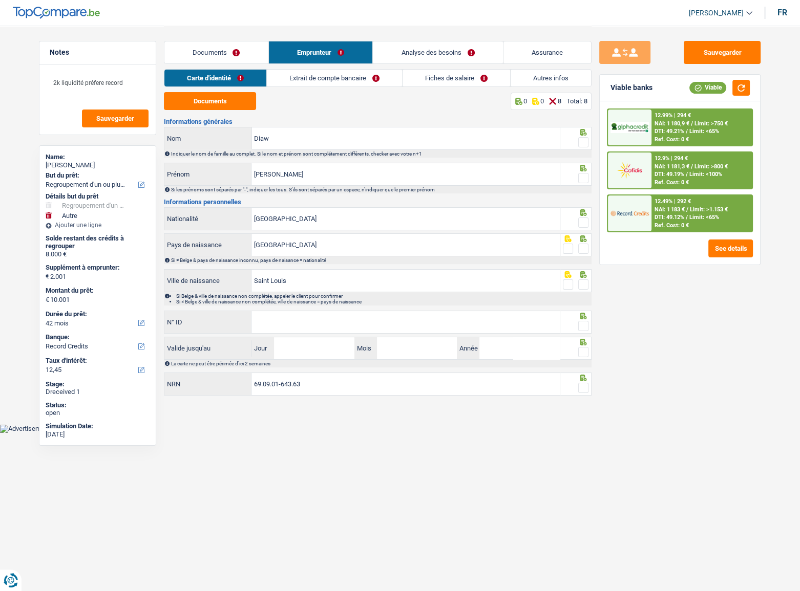
drag, startPoint x: 584, startPoint y: 142, endPoint x: 535, endPoint y: 155, distance: 50.8
click at [584, 142] on span at bounding box center [583, 142] width 10 height 10
click at [0, 0] on input "radio" at bounding box center [0, 0] width 0 height 0
drag, startPoint x: 586, startPoint y: 176, endPoint x: 586, endPoint y: 185, distance: 9.2
click at [586, 176] on span at bounding box center [583, 178] width 10 height 10
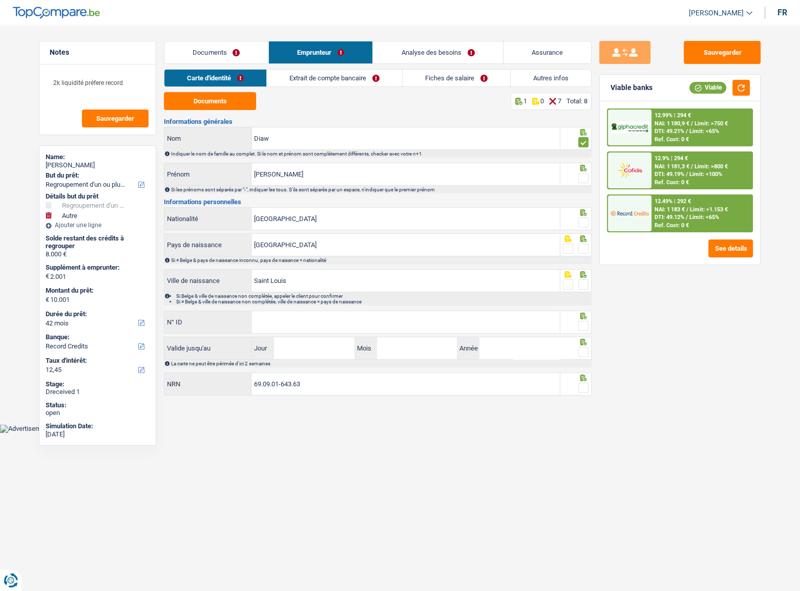
click at [0, 0] on input "radio" at bounding box center [0, 0] width 0 height 0
click at [585, 222] on span at bounding box center [583, 223] width 10 height 10
click at [0, 0] on input "radio" at bounding box center [0, 0] width 0 height 0
click at [579, 248] on span at bounding box center [583, 249] width 10 height 10
click at [0, 0] on input "radio" at bounding box center [0, 0] width 0 height 0
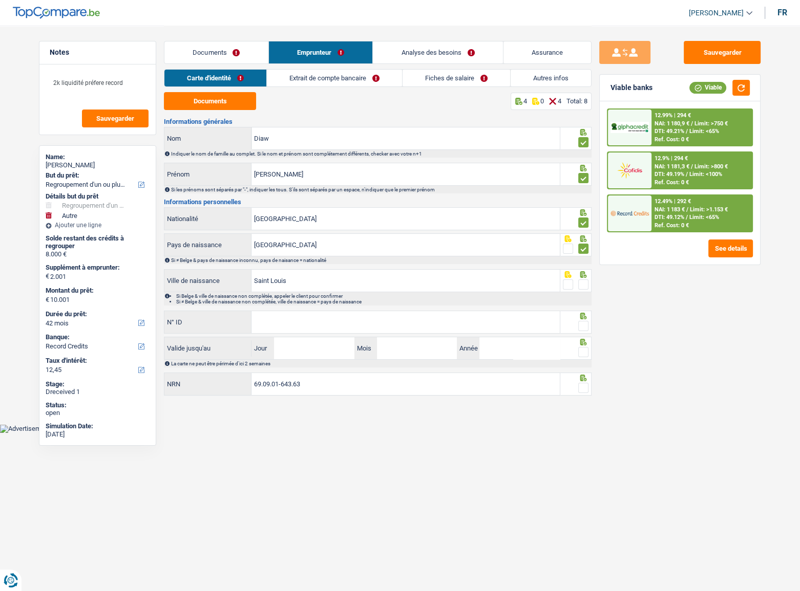
click at [581, 282] on span at bounding box center [583, 285] width 10 height 10
click at [0, 0] on input "radio" at bounding box center [0, 0] width 0 height 0
drag, startPoint x: 312, startPoint y: 284, endPoint x: 227, endPoint y: 285, distance: 85.0
click at [227, 285] on div "Saint Louis Ville de naissance" at bounding box center [361, 281] width 395 height 22
drag, startPoint x: 281, startPoint y: 324, endPoint x: 439, endPoint y: 302, distance: 159.7
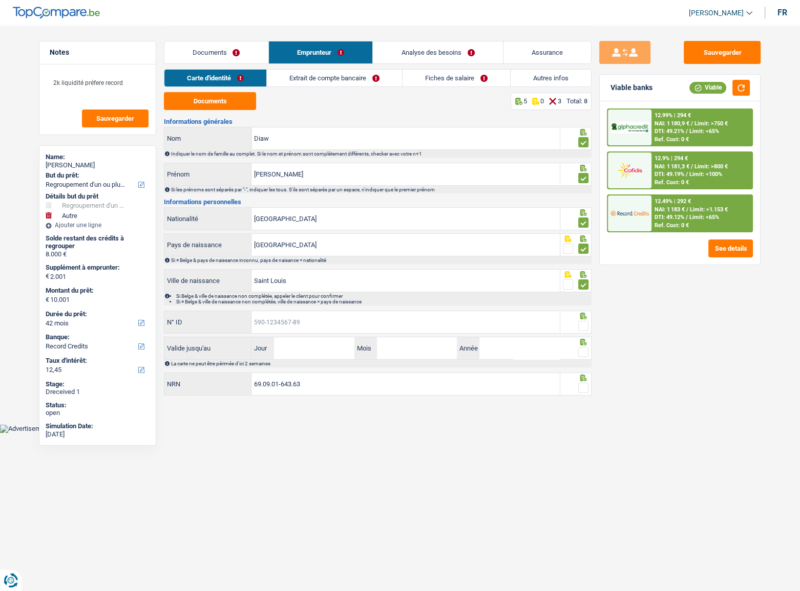
click at [284, 323] on input "N° ID" at bounding box center [405, 322] width 308 height 22
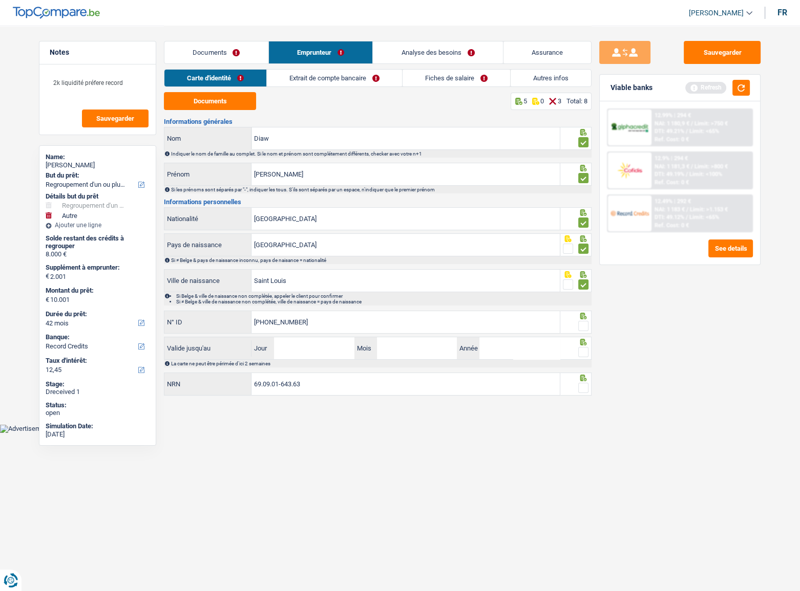
type input "[PHONE_NUMBER]"
click at [585, 323] on span at bounding box center [583, 326] width 10 height 10
click at [0, 0] on input "radio" at bounding box center [0, 0] width 0 height 0
click at [320, 323] on input "Jour" at bounding box center [314, 348] width 80 height 22
type input "19"
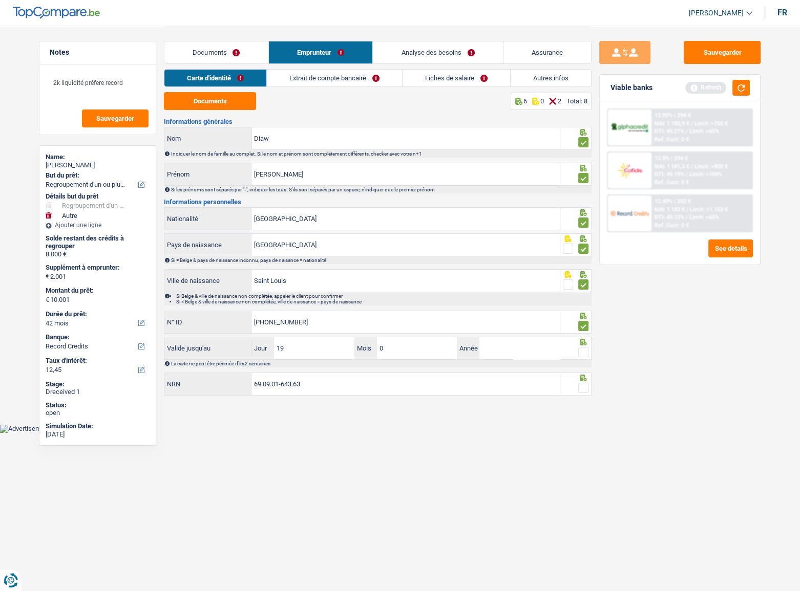
type input "02"
type input "2035"
click at [585, 323] on span at bounding box center [583, 352] width 10 height 10
click at [0, 0] on input "radio" at bounding box center [0, 0] width 0 height 0
click at [584, 323] on span at bounding box center [583, 388] width 10 height 10
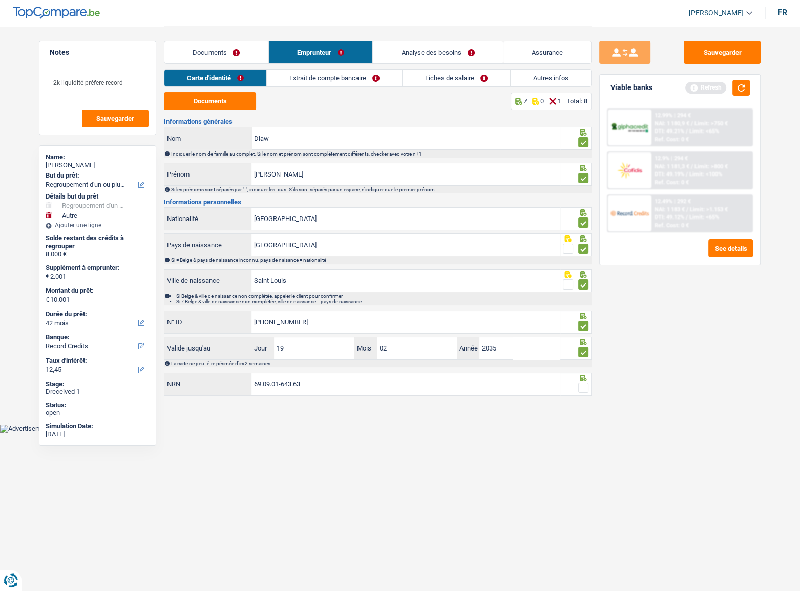
click at [0, 0] on input "radio" at bounding box center [0, 0] width 0 height 0
click at [328, 80] on link "Extrait de compte bancaire" at bounding box center [334, 78] width 135 height 17
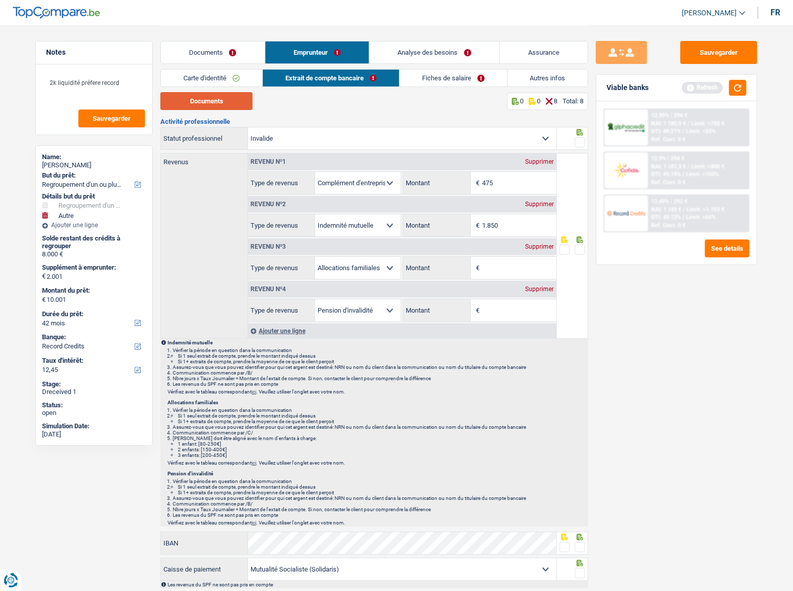
click at [202, 104] on button "Documents" at bounding box center [206, 101] width 92 height 18
click at [540, 251] on div "Revenu nº3 Supprimer" at bounding box center [402, 247] width 308 height 16
click at [540, 246] on div "Supprimer" at bounding box center [539, 247] width 34 height 6
select select "disabilityPension"
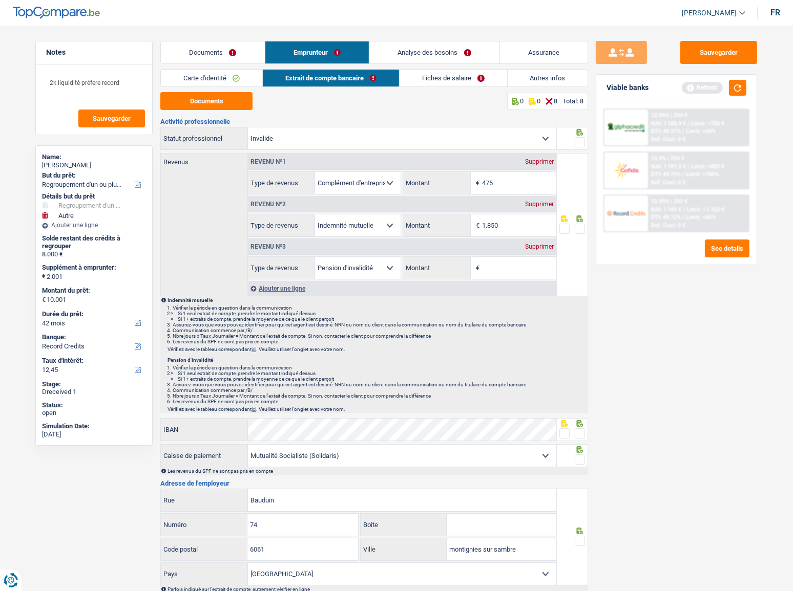
click at [365, 138] on select "Ouvrier Employé privé Employé public Invalide Indépendant Pensionné Chômeur Mut…" at bounding box center [402, 138] width 308 height 22
select select "mutuality"
click at [248, 127] on select "Ouvrier Employé privé Employé public Invalide Indépendant Pensionné Chômeur Mut…" at bounding box center [402, 138] width 308 height 22
select select
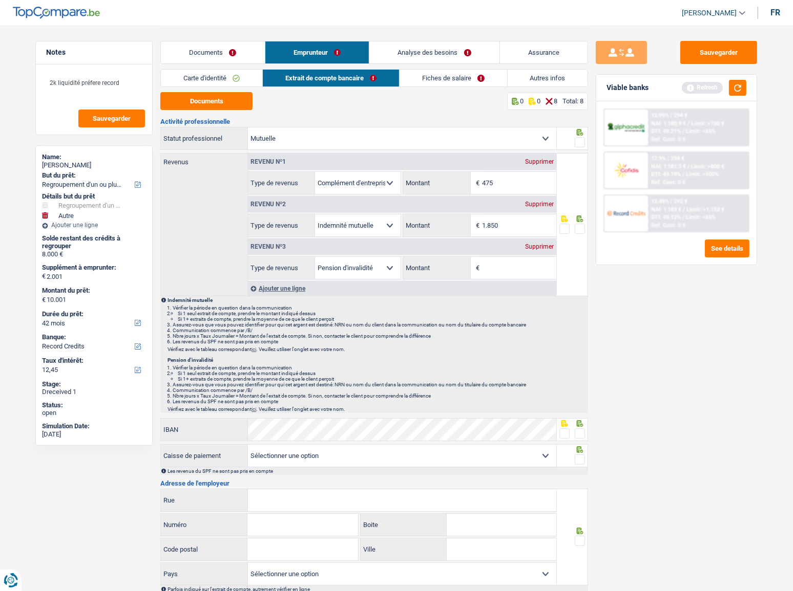
select select "familyAllowances"
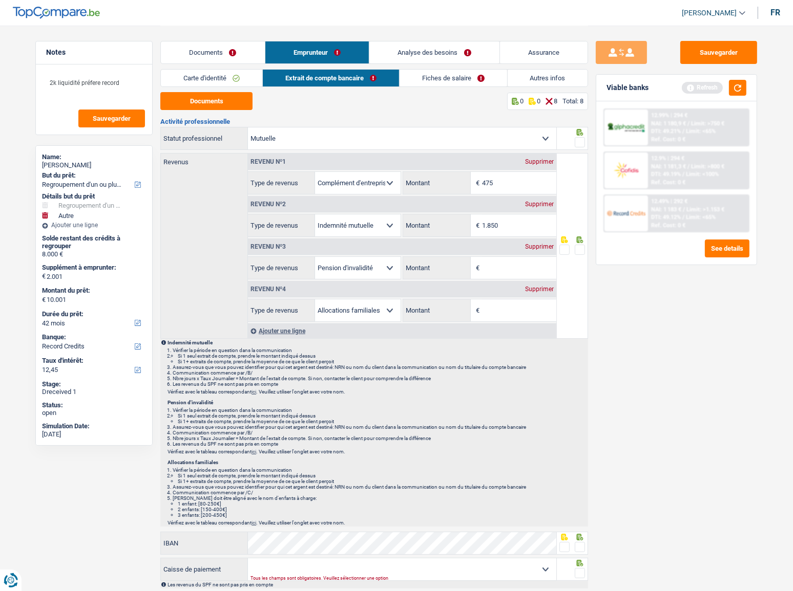
click at [542, 245] on div "Supprimer" at bounding box center [539, 247] width 34 height 6
select select "familyAllowances"
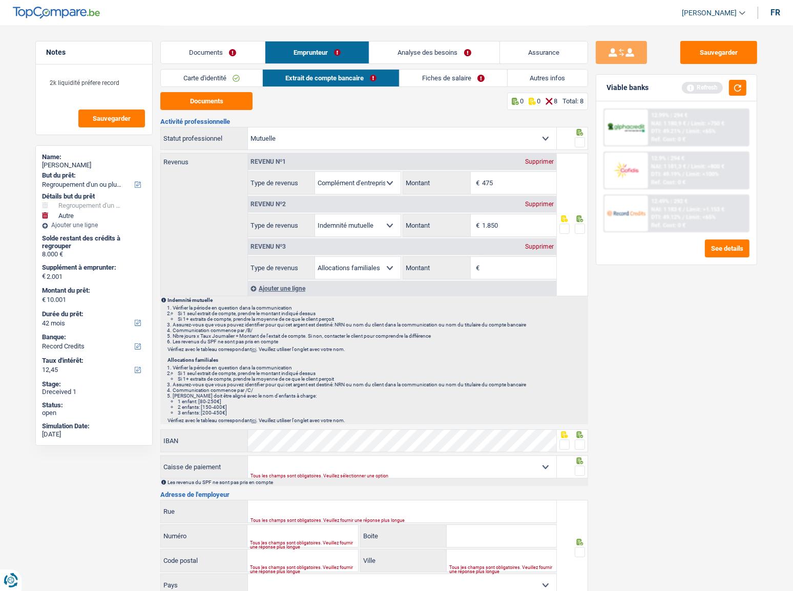
click at [542, 245] on div "Supprimer" at bounding box center [539, 247] width 34 height 6
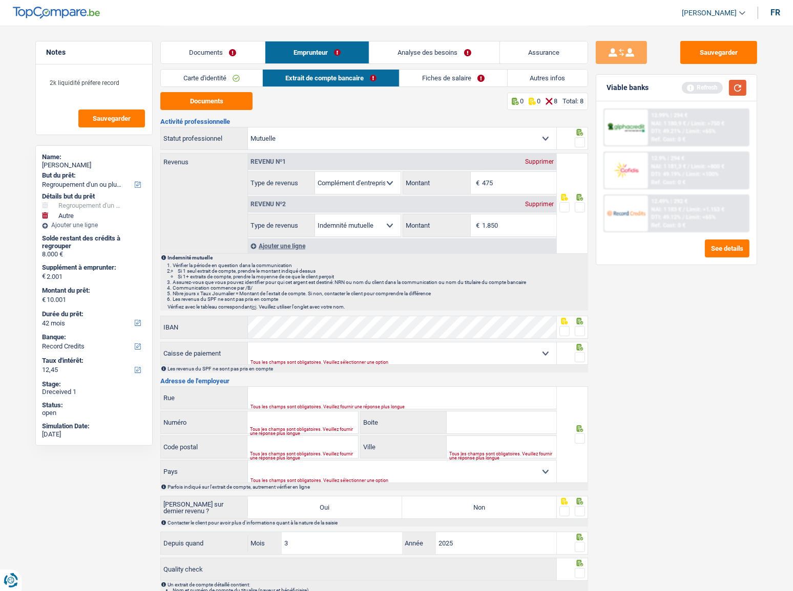
click at [707, 83] on button "button" at bounding box center [737, 88] width 17 height 16
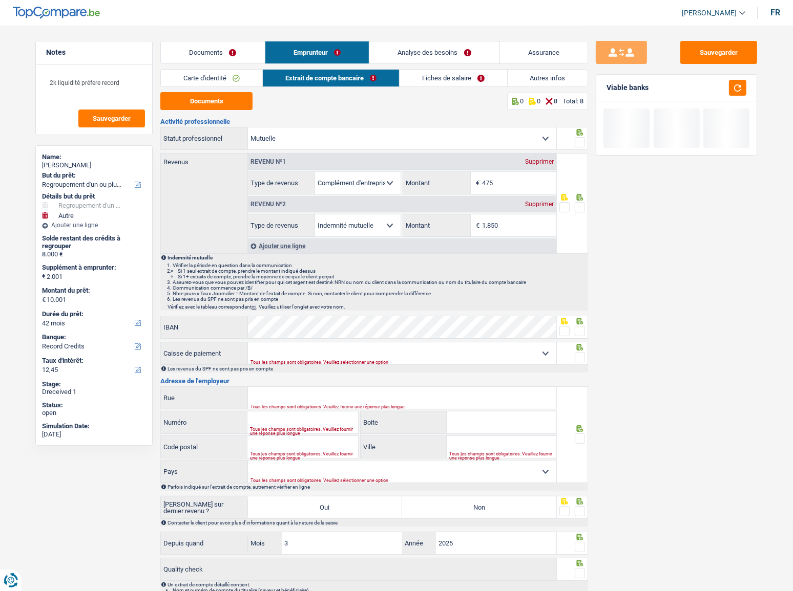
click at [383, 184] on select "Allocation d'handicap Allocations chômage Allocations familiales Chèques repas …" at bounding box center [358, 183] width 86 height 22
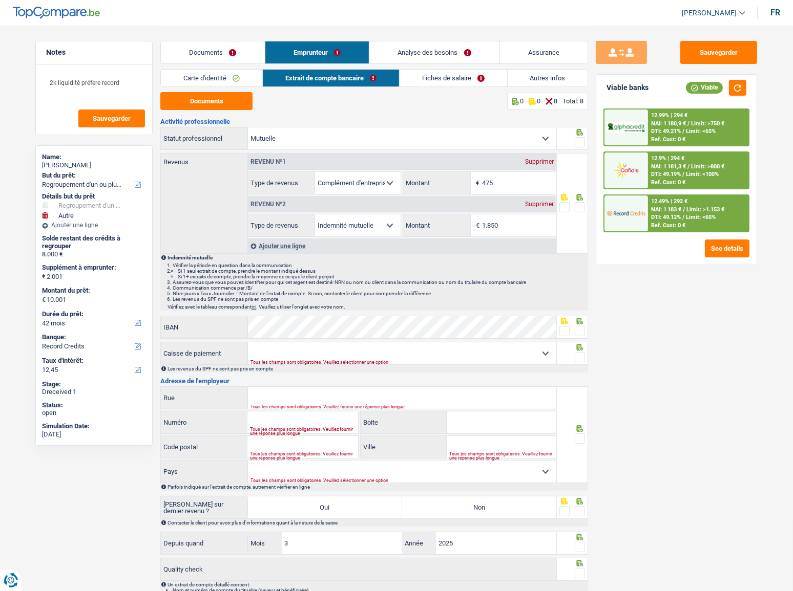
select select "disabilityPension"
click at [315, 172] on select "Allocation d'handicap Allocations chômage Allocations familiales Chèques repas …" at bounding box center [358, 183] width 86 height 22
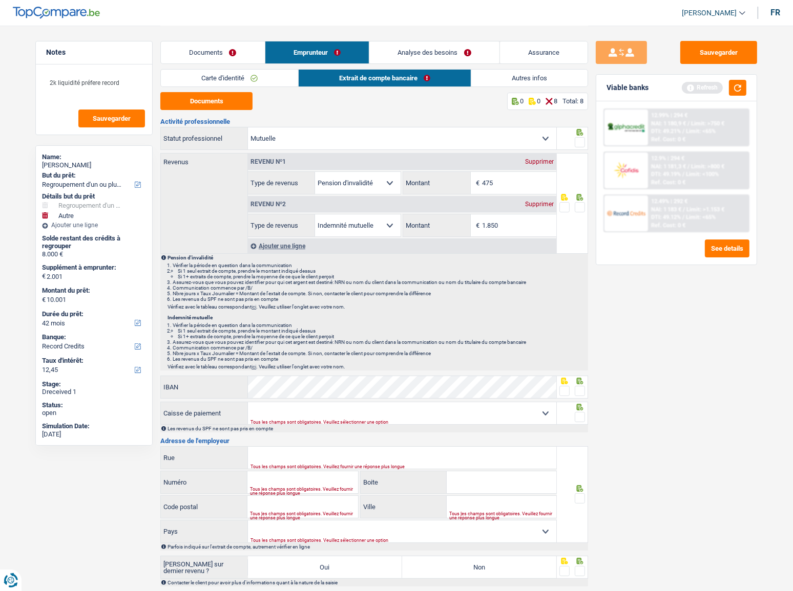
click at [232, 52] on link "Documents" at bounding box center [213, 52] width 104 height 22
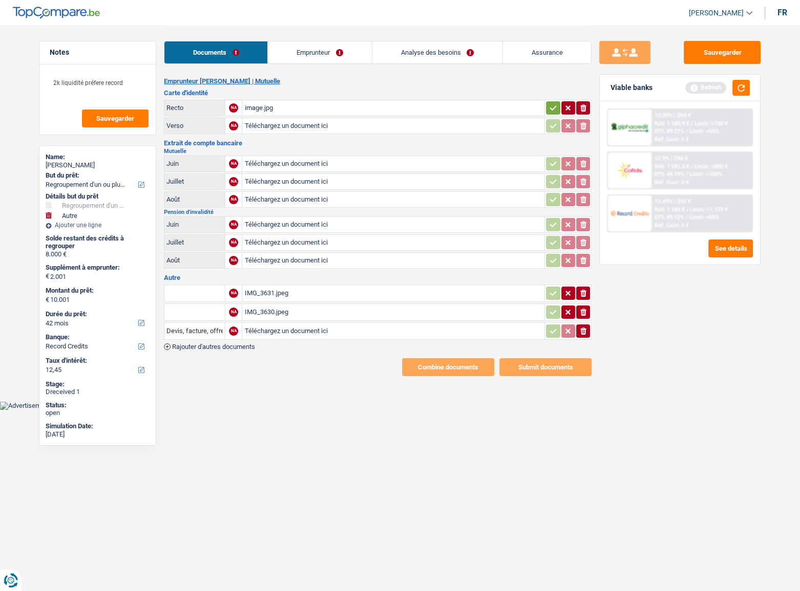
click at [277, 295] on div "IMG_3631.jpeg" at bounding box center [393, 293] width 298 height 15
click at [292, 313] on div "IMG_3630.jpeg" at bounding box center [393, 312] width 298 height 15
click at [546, 323] on html "Vous avez le contrôle de vos données Nous utilisons des cookies, tout comme nos…" at bounding box center [400, 205] width 800 height 410
click at [330, 57] on link "Emprunteur" at bounding box center [319, 52] width 103 height 22
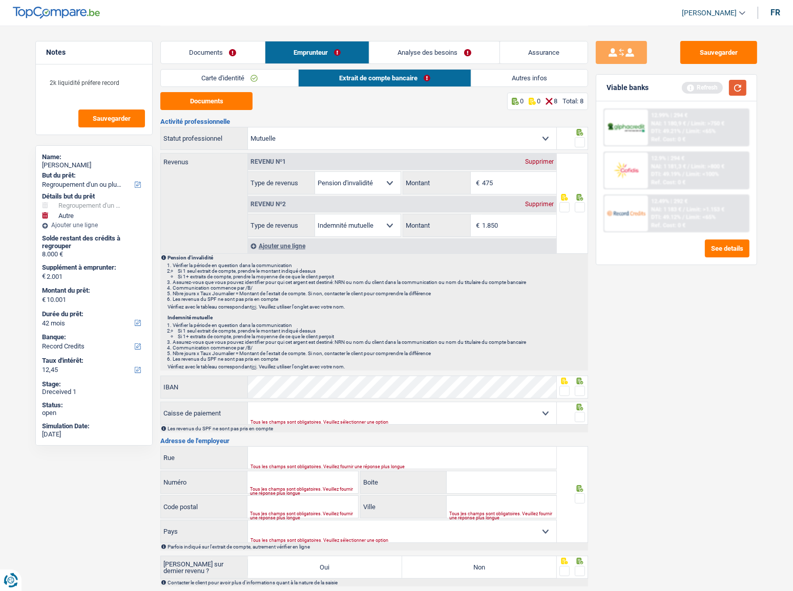
click at [707, 92] on button "button" at bounding box center [737, 88] width 17 height 16
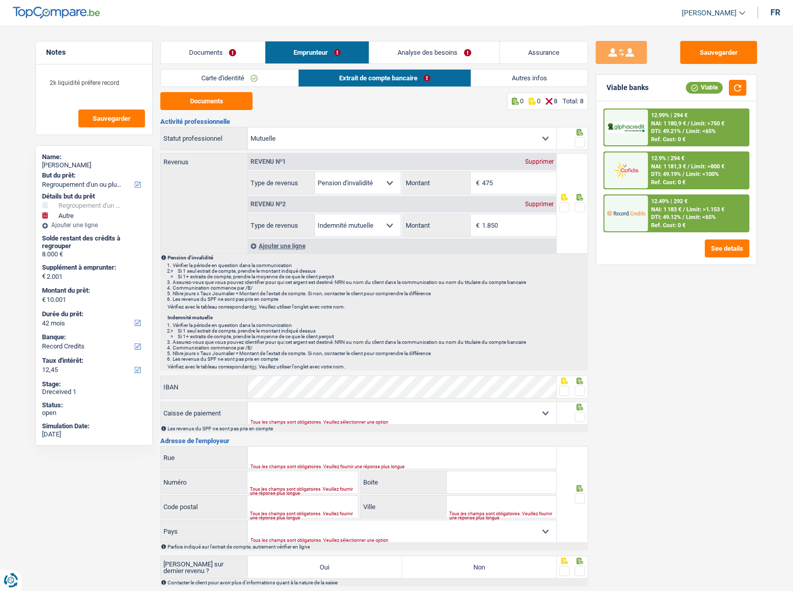
drag, startPoint x: 534, startPoint y: 224, endPoint x: 491, endPoint y: 227, distance: 42.6
click at [491, 227] on input "1.850" at bounding box center [519, 226] width 74 height 22
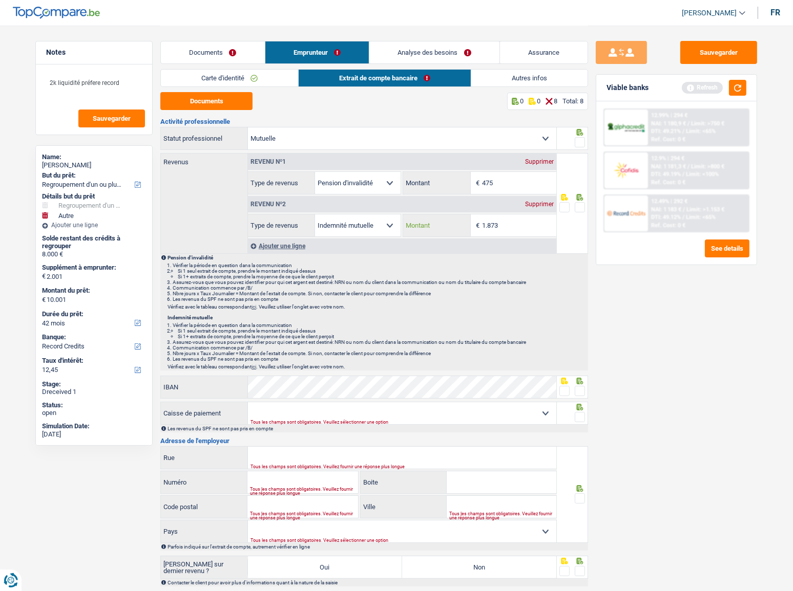
type input "1.873"
click at [204, 48] on link "Documents" at bounding box center [213, 52] width 104 height 22
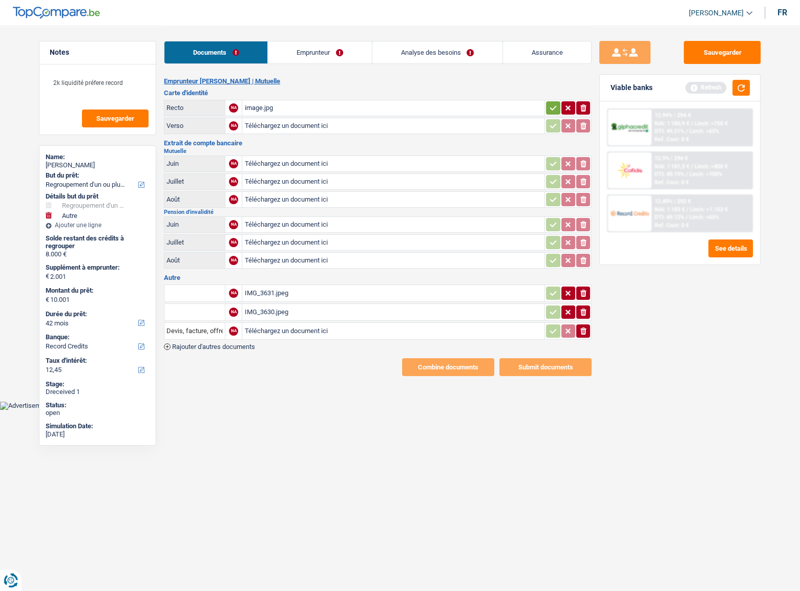
click at [280, 166] on input "Téléchargez un document ici" at bounding box center [393, 163] width 298 height 15
click at [310, 180] on input "Téléchargez un document ici" at bounding box center [393, 181] width 298 height 15
type input "C:\fakepath\mut 07.png"
click at [313, 193] on input "Téléchargez un document ici" at bounding box center [393, 199] width 298 height 15
type input "C:\fakepath\mut 08.png"
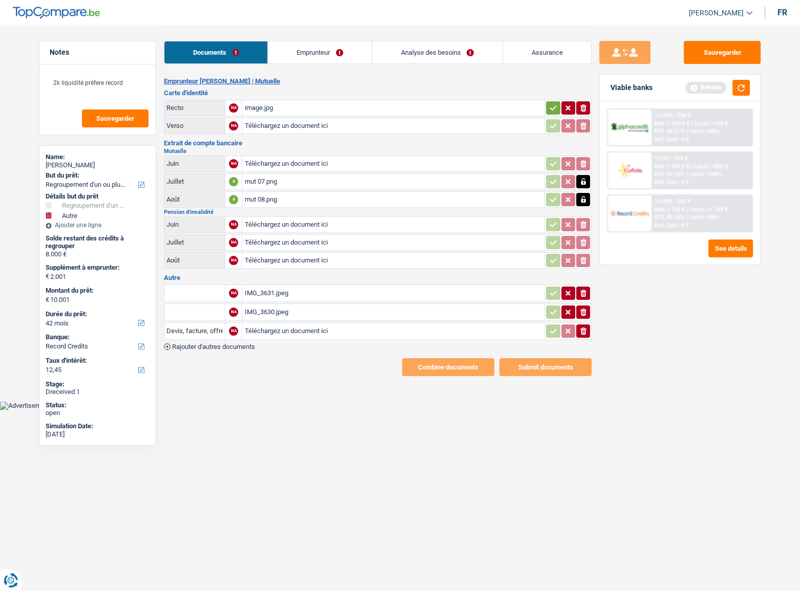
click at [312, 224] on input "Téléchargez un document ici" at bounding box center [393, 224] width 298 height 15
type input "C:\fakepath\06 pn.png"
click at [317, 224] on div "06 pn.png" at bounding box center [393, 224] width 298 height 15
click at [274, 236] on input "Téléchargez un document ici" at bounding box center [393, 242] width 298 height 15
type input "C:\fakepath\07 pn.png"
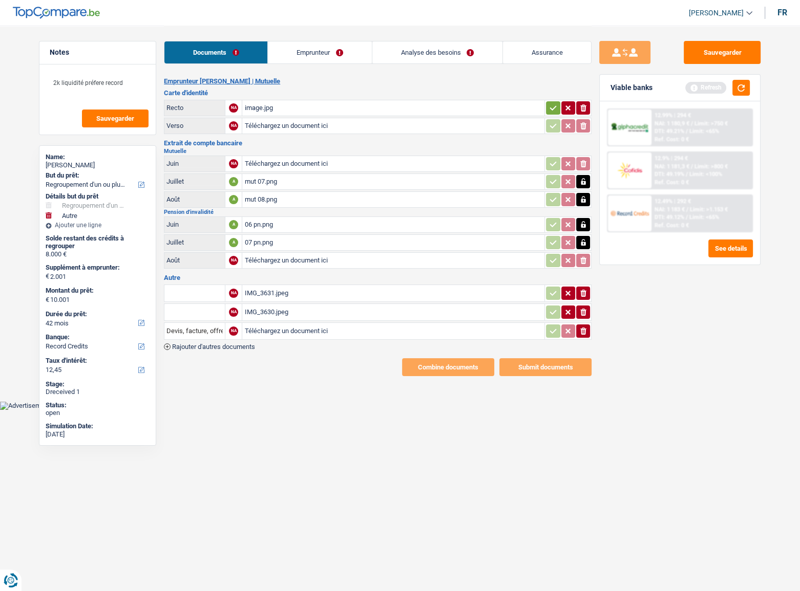
click at [292, 260] on input "Téléchargez un document ici" at bounding box center [393, 260] width 298 height 15
type input "C:\fakepath\08 pn.png"
click at [295, 56] on link "Emprunteur" at bounding box center [319, 52] width 103 height 22
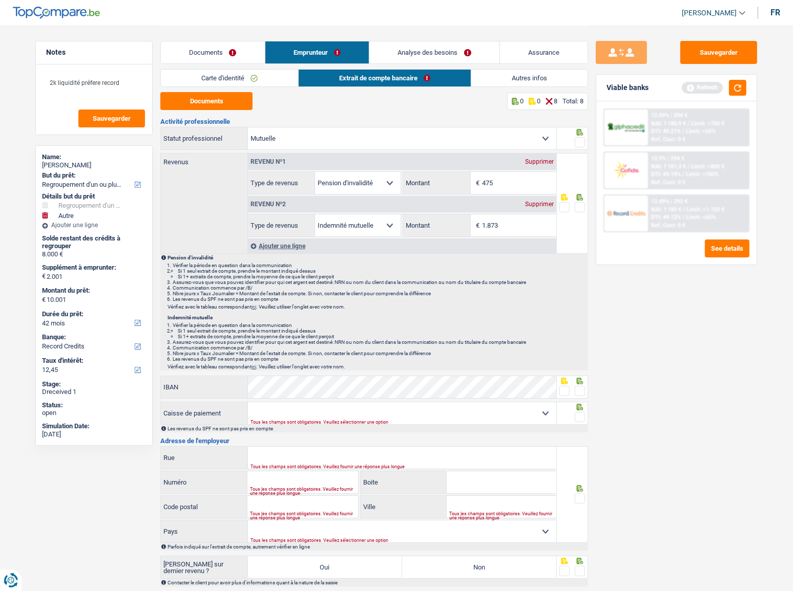
click at [187, 54] on link "Documents" at bounding box center [213, 52] width 104 height 22
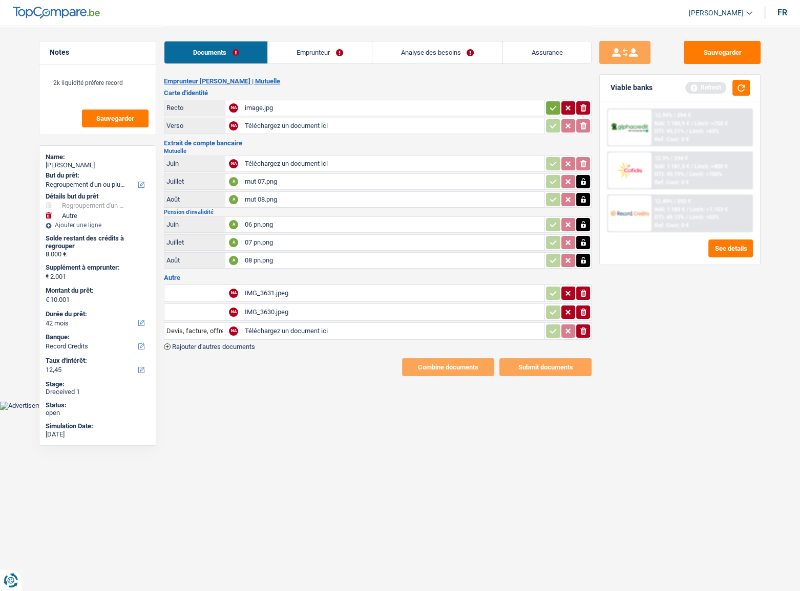
click at [311, 48] on link "Emprunteur" at bounding box center [319, 52] width 103 height 22
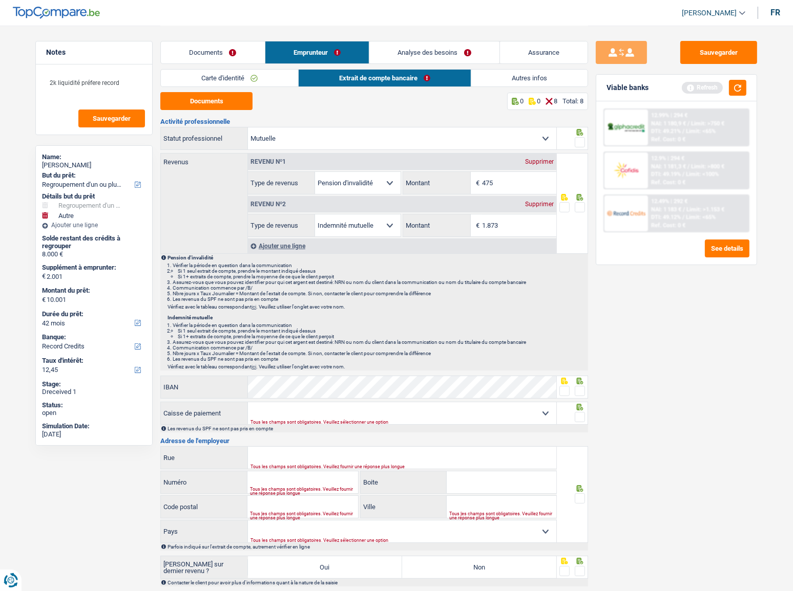
click at [509, 77] on link "Autres infos" at bounding box center [529, 78] width 116 height 17
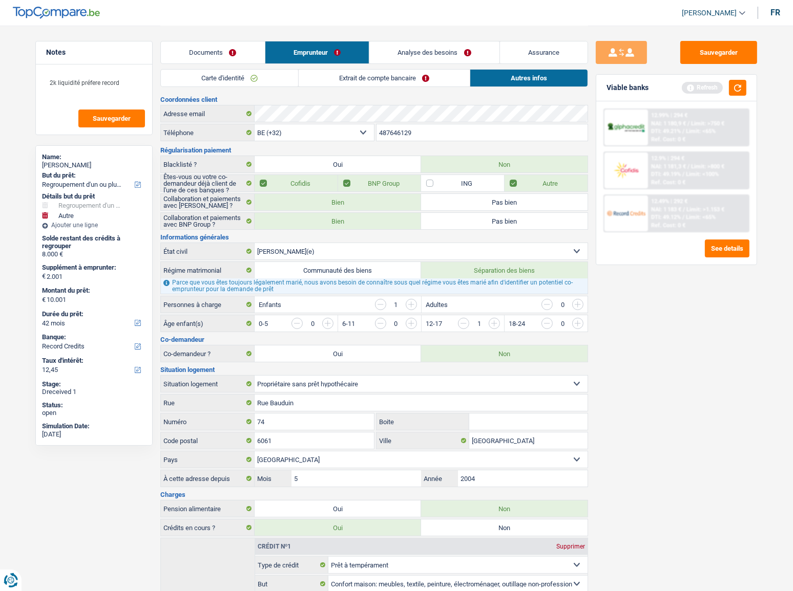
click at [241, 50] on link "Documents" at bounding box center [213, 52] width 104 height 22
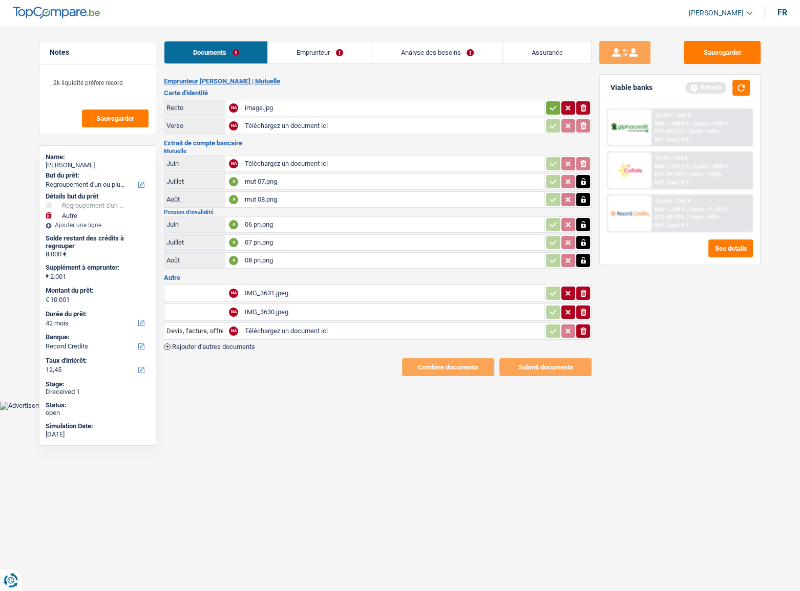
click at [327, 226] on div "06 pn.png" at bounding box center [393, 224] width 298 height 15
click at [302, 244] on div "07 pn.png" at bounding box center [393, 242] width 298 height 15
click at [272, 260] on div "08 pn.png" at bounding box center [393, 260] width 298 height 15
click at [326, 40] on div "Documents Emprunteur Analyse des besoins Assurance" at bounding box center [378, 48] width 428 height 44
click at [329, 45] on link "Emprunteur" at bounding box center [319, 52] width 103 height 22
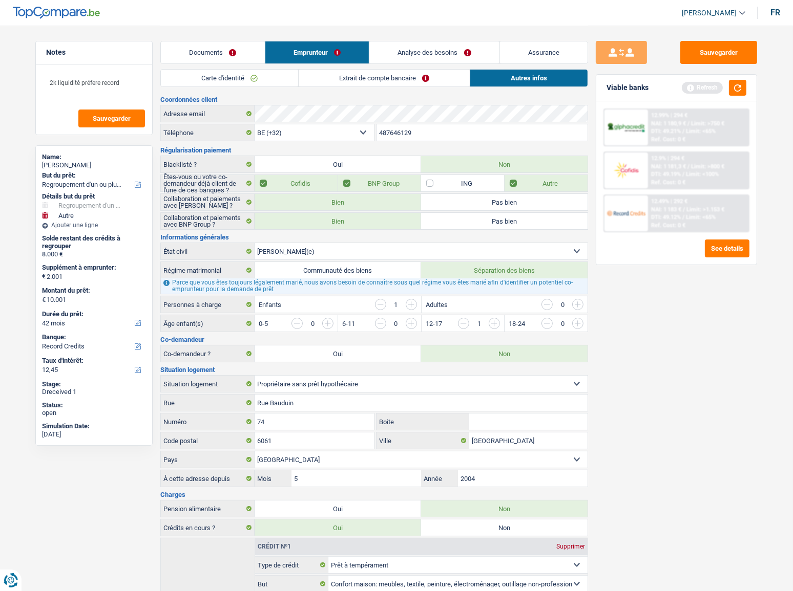
click at [374, 80] on link "Extrait de compte bancaire" at bounding box center [384, 78] width 171 height 17
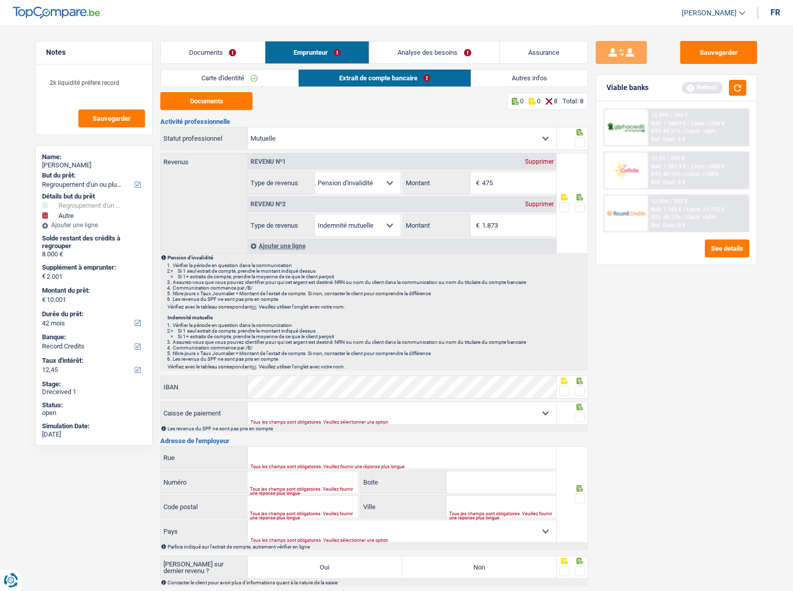
click at [525, 185] on input "475" at bounding box center [519, 183] width 74 height 22
type input "471"
click at [583, 143] on span at bounding box center [580, 142] width 10 height 10
click at [0, 0] on input "radio" at bounding box center [0, 0] width 0 height 0
click at [577, 211] on span at bounding box center [580, 207] width 10 height 10
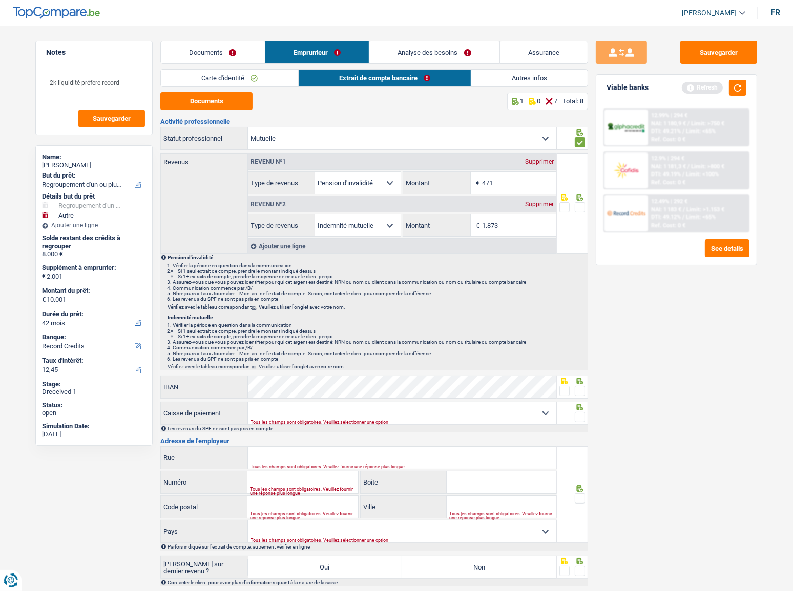
click at [0, 0] on input "radio" at bounding box center [0, 0] width 0 height 0
click at [236, 48] on link "Documents" at bounding box center [213, 52] width 104 height 22
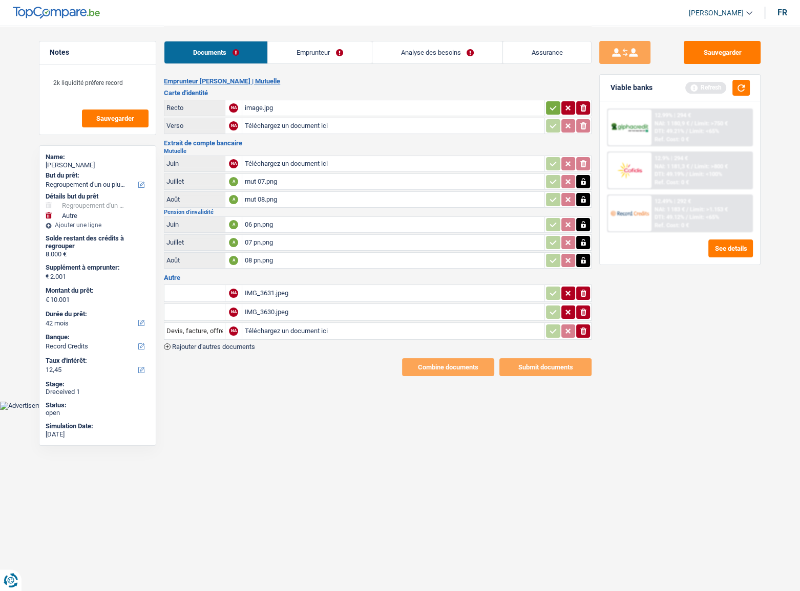
click at [284, 307] on div "IMG_3630.jpeg" at bounding box center [393, 312] width 298 height 15
click at [292, 265] on div "08 pn.png" at bounding box center [393, 260] width 298 height 15
click at [334, 53] on link "Emprunteur" at bounding box center [319, 52] width 103 height 22
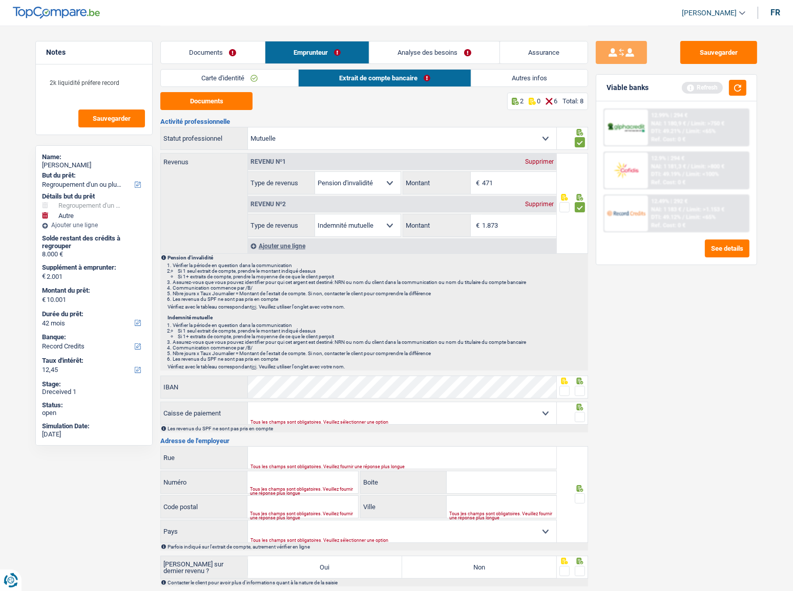
drag, startPoint x: 578, startPoint y: 388, endPoint x: 560, endPoint y: 393, distance: 18.6
click at [579, 323] on span at bounding box center [580, 391] width 10 height 10
click at [0, 0] on input "radio" at bounding box center [0, 0] width 0 height 0
click at [454, 323] on div "Tous les champs sont obligatoires. Veuillez sélectionner une option" at bounding box center [387, 422] width 274 height 4
click at [285, 323] on select "Mutualité [DEMOGRAPHIC_DATA] Mutualité Socialiste (Solidaris) SPF Sécurité Soci…" at bounding box center [402, 413] width 308 height 22
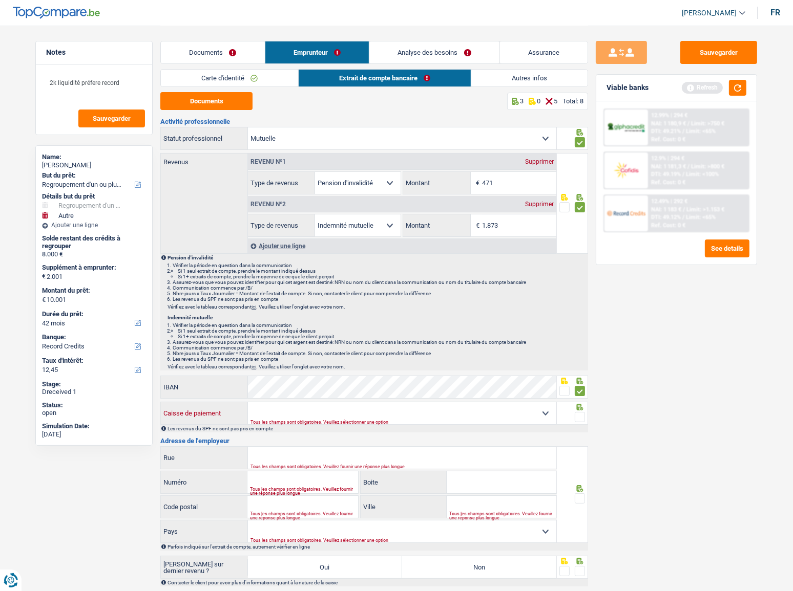
select select "solidaris"
click at [248, 323] on select "Mutualité [DEMOGRAPHIC_DATA] Mutualité Socialiste (Solidaris) SPF Sécurité Soci…" at bounding box center [402, 413] width 308 height 22
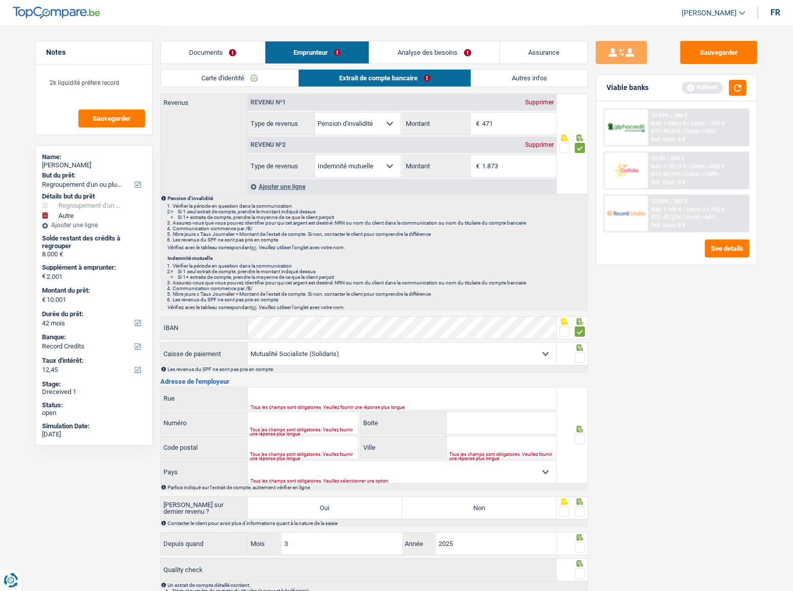
scroll to position [115, 0]
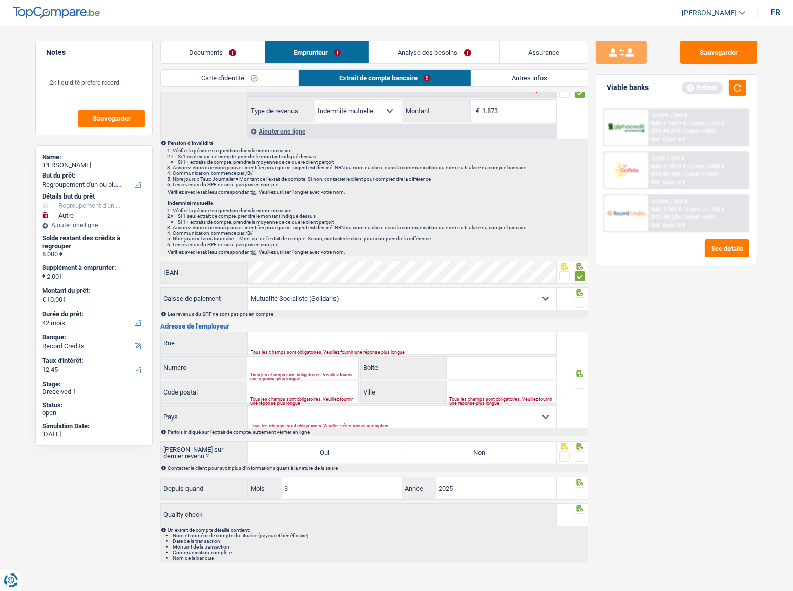
click at [580, 300] on span at bounding box center [580, 302] width 10 height 10
click at [0, 0] on input "radio" at bounding box center [0, 0] width 0 height 0
click at [707, 88] on button "button" at bounding box center [737, 88] width 17 height 16
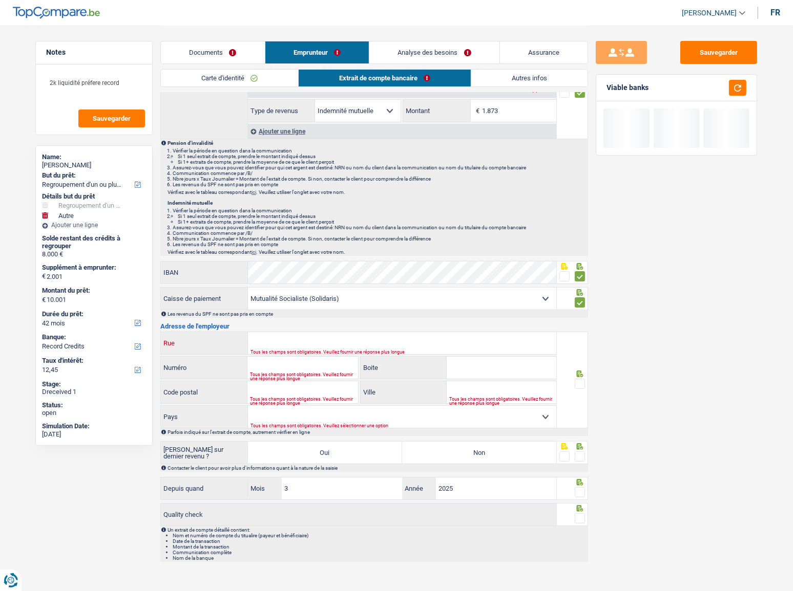
click at [369, 323] on input "Rue" at bounding box center [402, 343] width 308 height 22
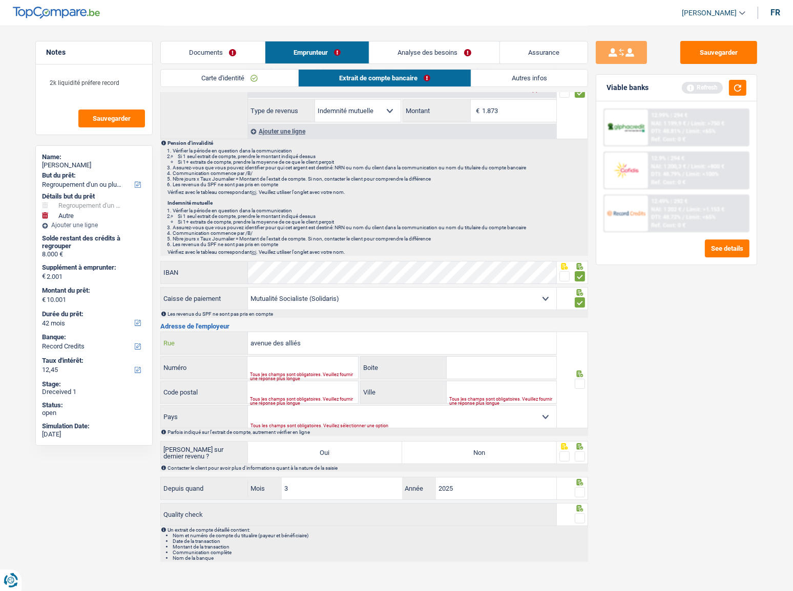
type input "avenue des alliés"
type input "2"
type input "6000"
type input "[GEOGRAPHIC_DATA]"
click at [396, 323] on select "Belgique [GEOGRAPHIC_DATA] Sélectionner une option" at bounding box center [402, 417] width 308 height 22
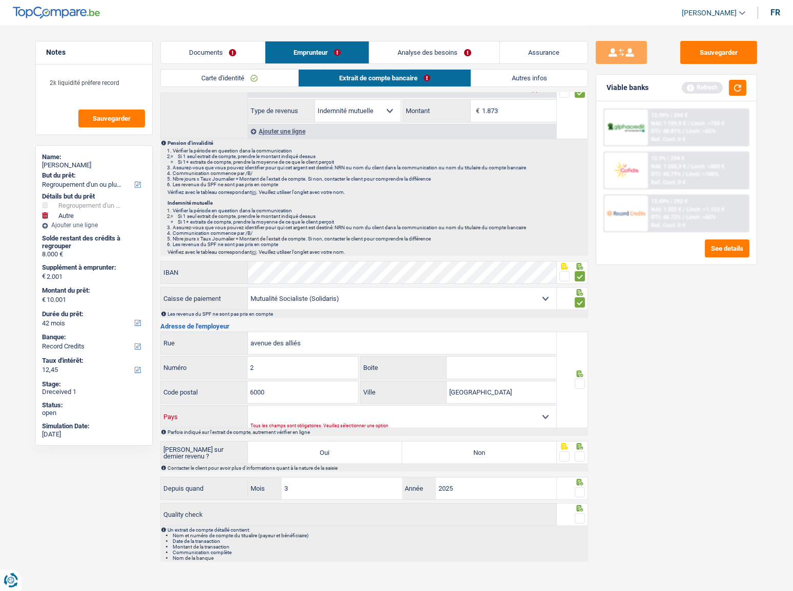
select select "BE"
click at [248, 323] on select "Belgique [GEOGRAPHIC_DATA] Sélectionner une option" at bounding box center [402, 417] width 308 height 22
drag, startPoint x: 466, startPoint y: 450, endPoint x: 563, endPoint y: 458, distance: 96.6
click at [470, 323] on label "Non" at bounding box center [479, 453] width 154 height 22
click at [470, 323] on input "Non" at bounding box center [479, 453] width 154 height 22
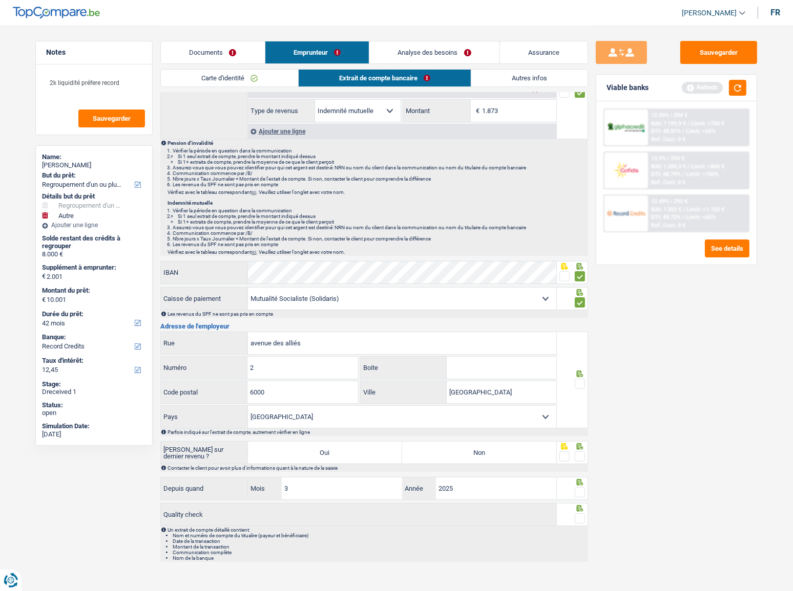
radio input "true"
click at [582, 323] on span at bounding box center [580, 457] width 10 height 10
click at [0, 0] on input "radio" at bounding box center [0, 0] width 0 height 0
click at [580, 323] on span at bounding box center [580, 492] width 10 height 10
click at [0, 0] on input "radio" at bounding box center [0, 0] width 0 height 0
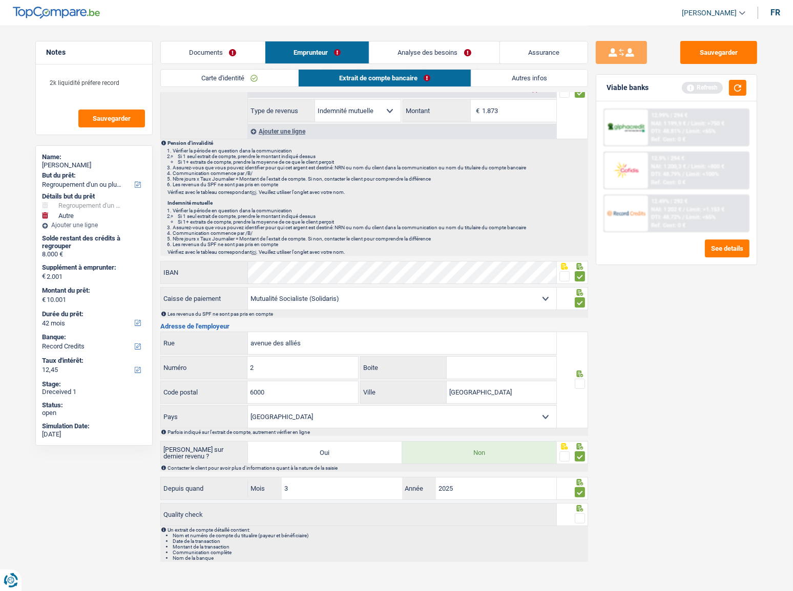
click at [582, 323] on span at bounding box center [580, 519] width 10 height 10
click at [0, 0] on input "radio" at bounding box center [0, 0] width 0 height 0
click at [578, 323] on span at bounding box center [580, 384] width 10 height 10
click at [0, 0] on input "radio" at bounding box center [0, 0] width 0 height 0
click at [707, 87] on button "button" at bounding box center [737, 88] width 17 height 16
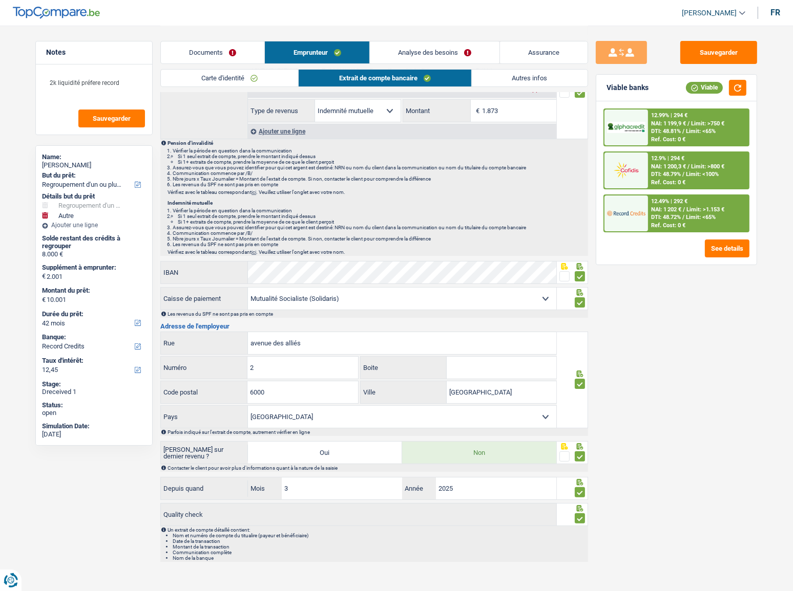
click at [210, 53] on link "Documents" at bounding box center [212, 52] width 103 height 22
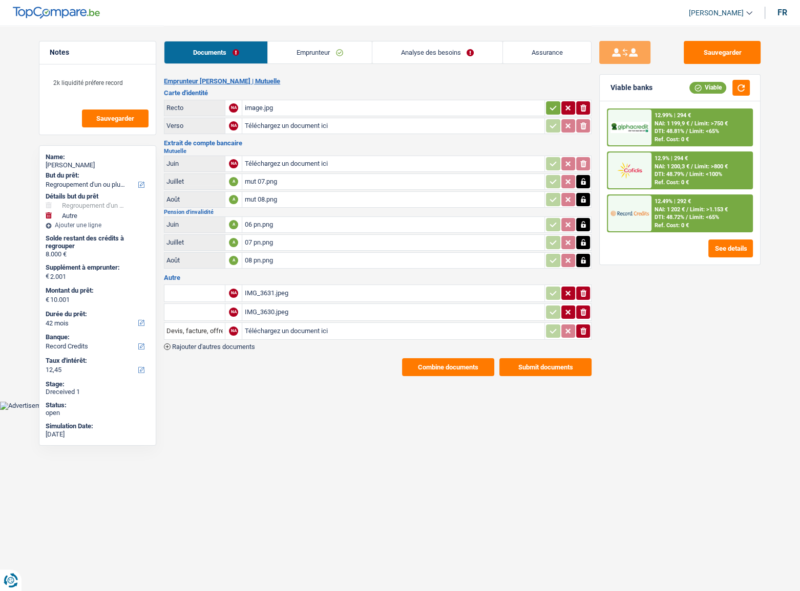
click at [310, 293] on div "IMG_3631.jpeg" at bounding box center [393, 293] width 298 height 15
click at [314, 42] on link "Emprunteur" at bounding box center [319, 52] width 103 height 22
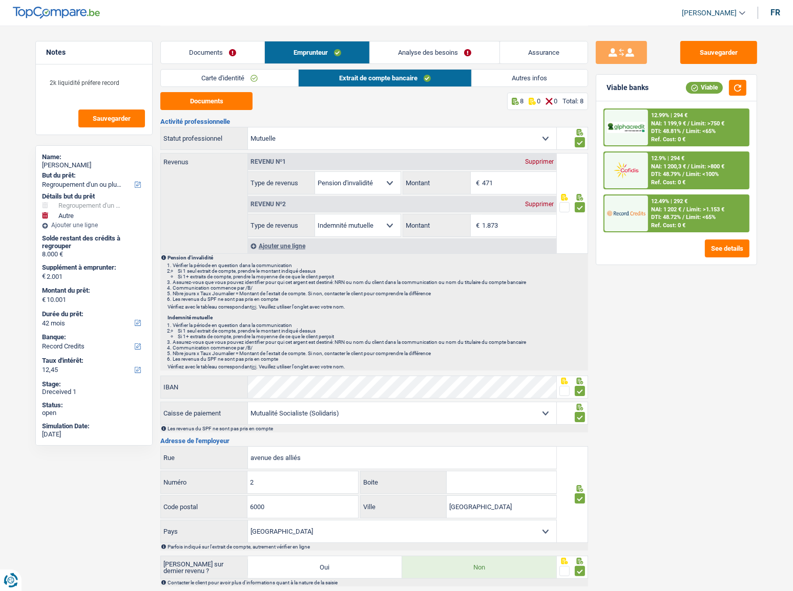
click at [503, 76] on link "Autres infos" at bounding box center [530, 78] width 116 height 17
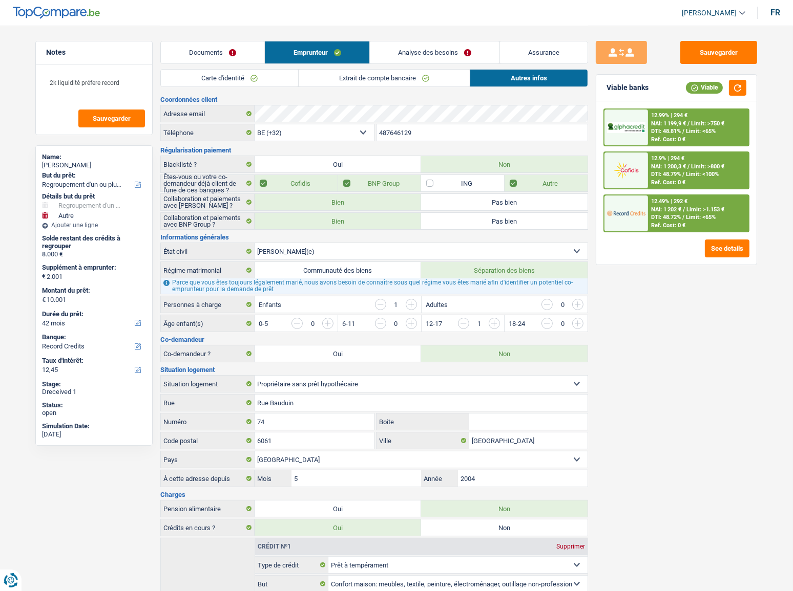
click at [467, 53] on link "Analyse des besoins" at bounding box center [435, 52] width 130 height 22
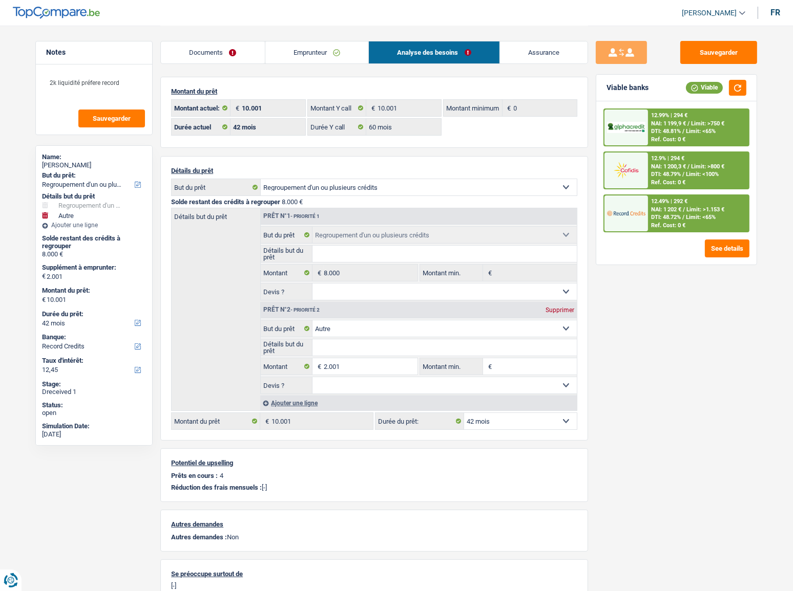
click at [335, 56] on link "Emprunteur" at bounding box center [316, 52] width 103 height 22
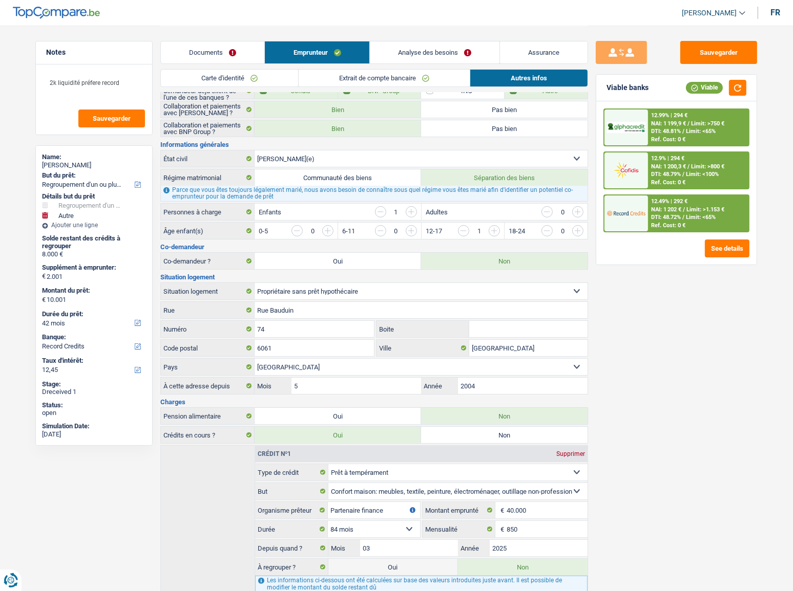
scroll to position [326, 0]
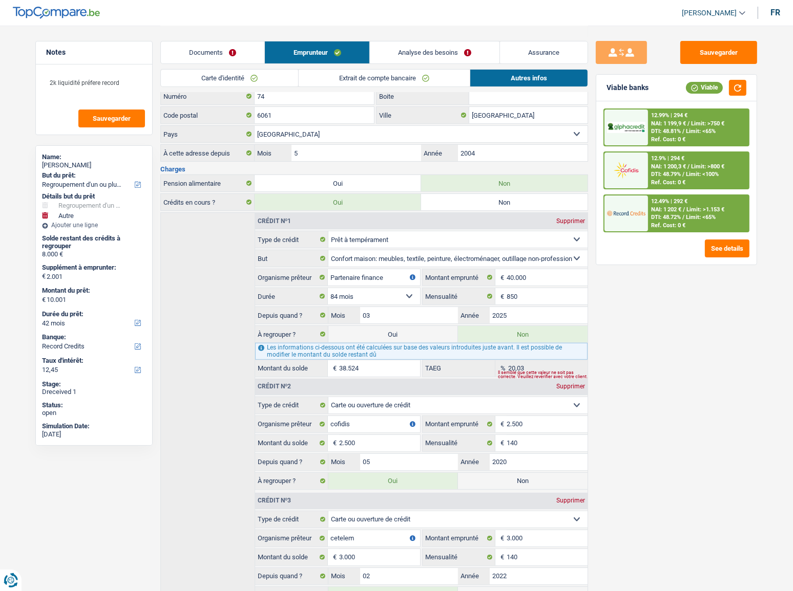
click at [415, 50] on link "Analyse des besoins" at bounding box center [435, 52] width 130 height 22
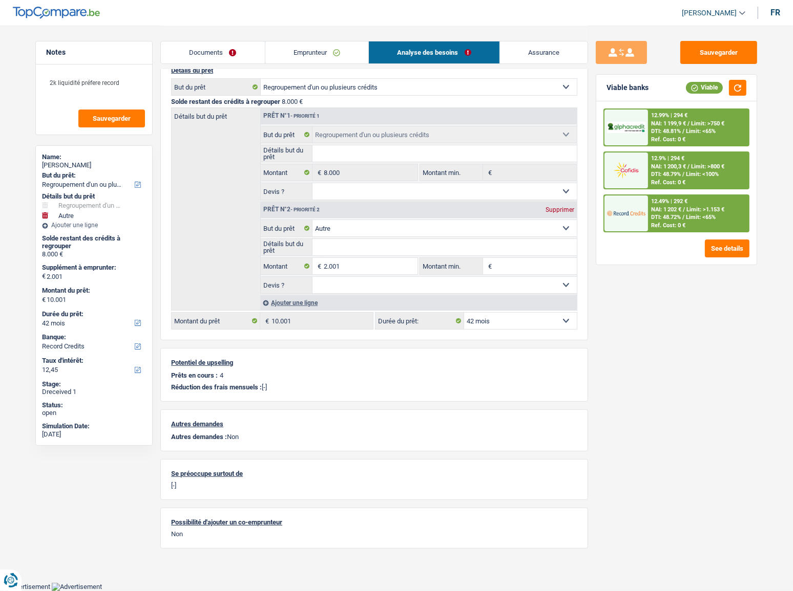
scroll to position [98, 0]
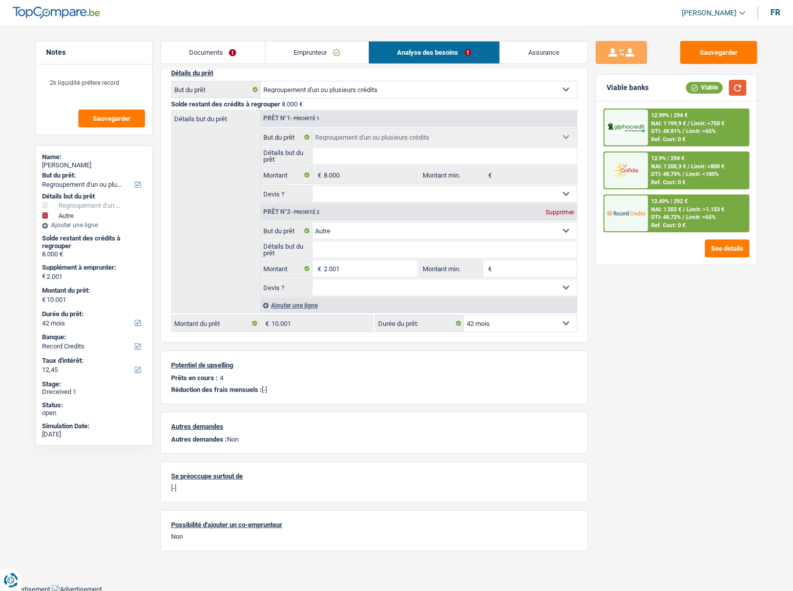
click at [707, 87] on button "button" at bounding box center [737, 88] width 17 height 16
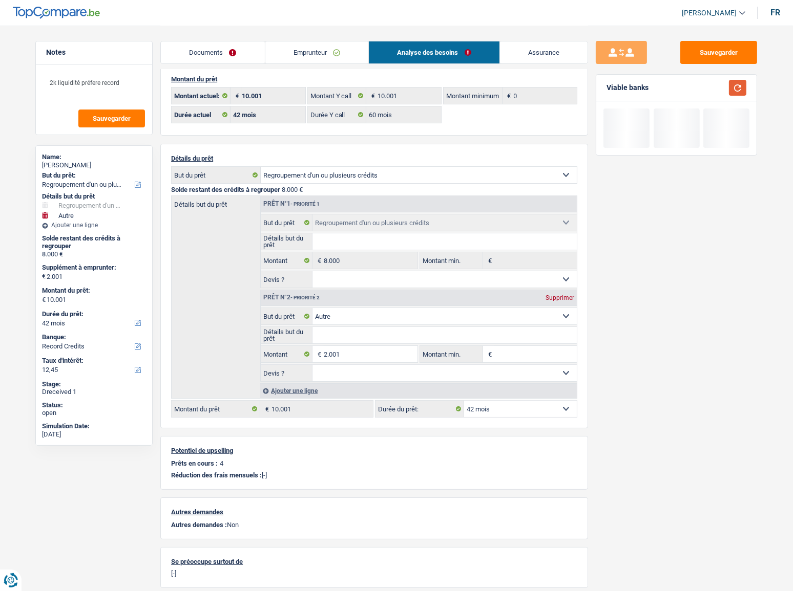
scroll to position [5, 0]
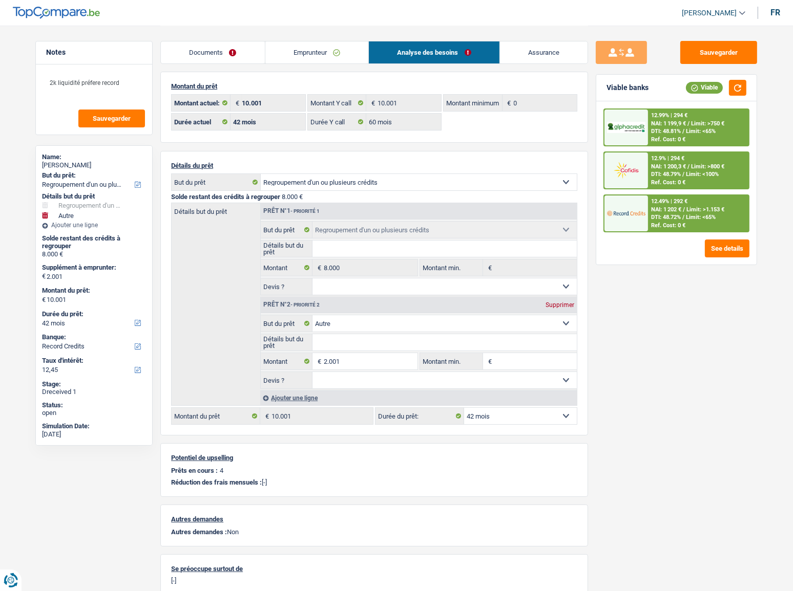
click at [653, 169] on div "12.9% | 294 € NAI: 1 200,3 € / Limit: >800 € DTI: 48.79% / Limit: <100% Ref. Co…" at bounding box center [698, 171] width 101 height 36
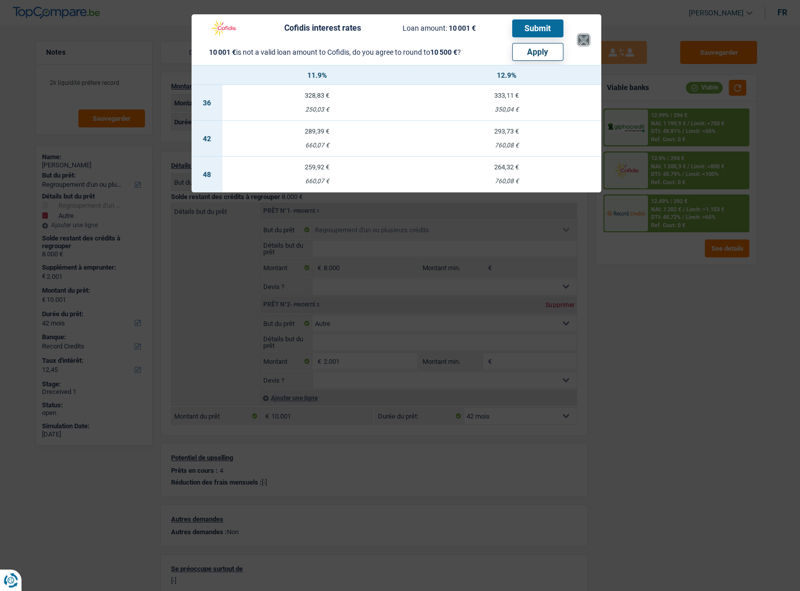
click at [579, 41] on button "×" at bounding box center [583, 40] width 11 height 10
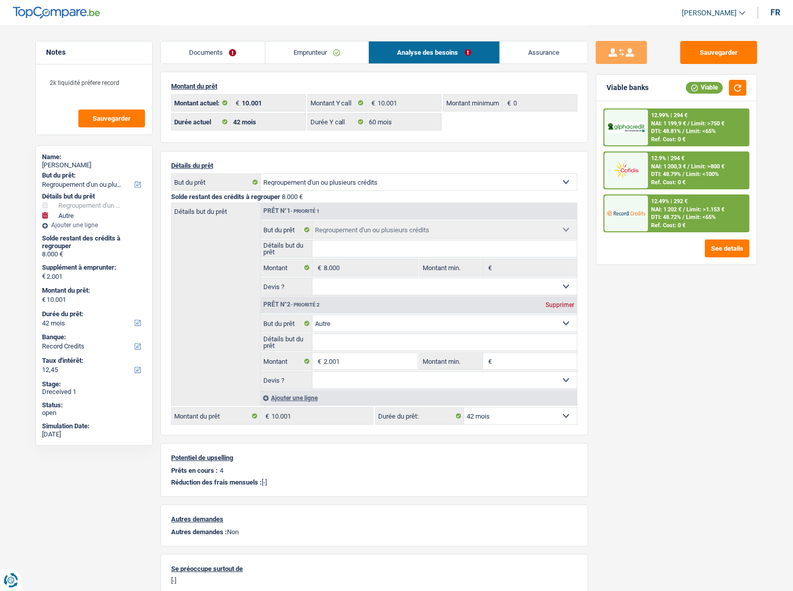
click at [676, 209] on span "NAI: 1 202 €" at bounding box center [666, 209] width 30 height 7
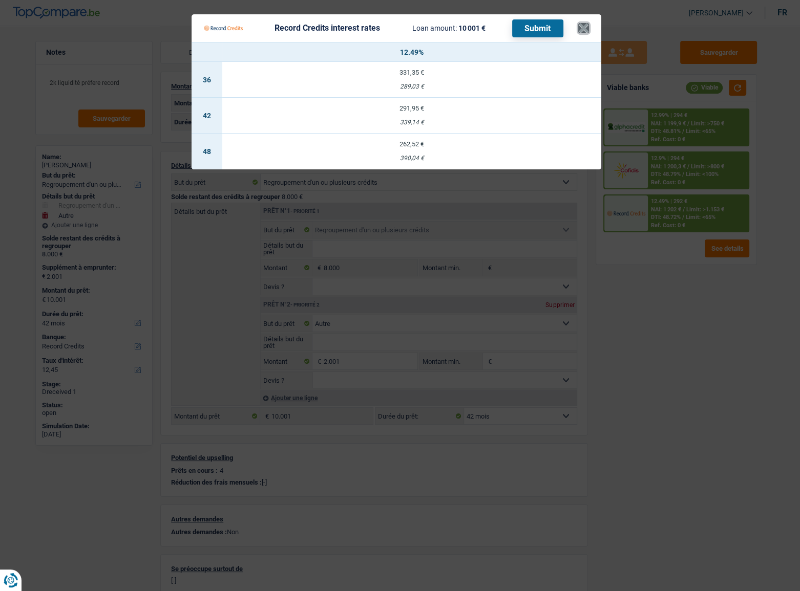
click at [588, 23] on button "×" at bounding box center [583, 28] width 11 height 10
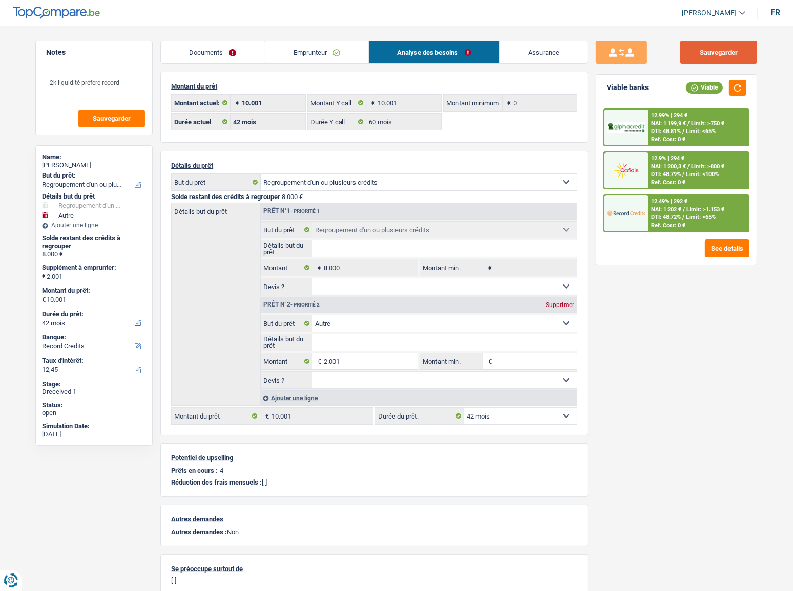
click at [707, 47] on button "Sauvegarder" at bounding box center [718, 52] width 77 height 23
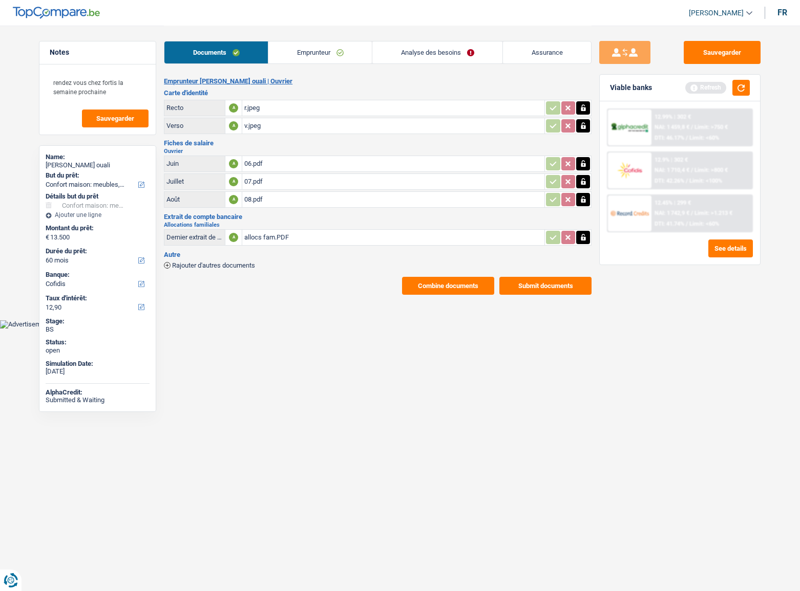
select select "household"
select select "60"
select select "cofidis"
click at [707, 48] on button "Sauvegarder" at bounding box center [722, 52] width 77 height 23
